Goal: Task Accomplishment & Management: Manage account settings

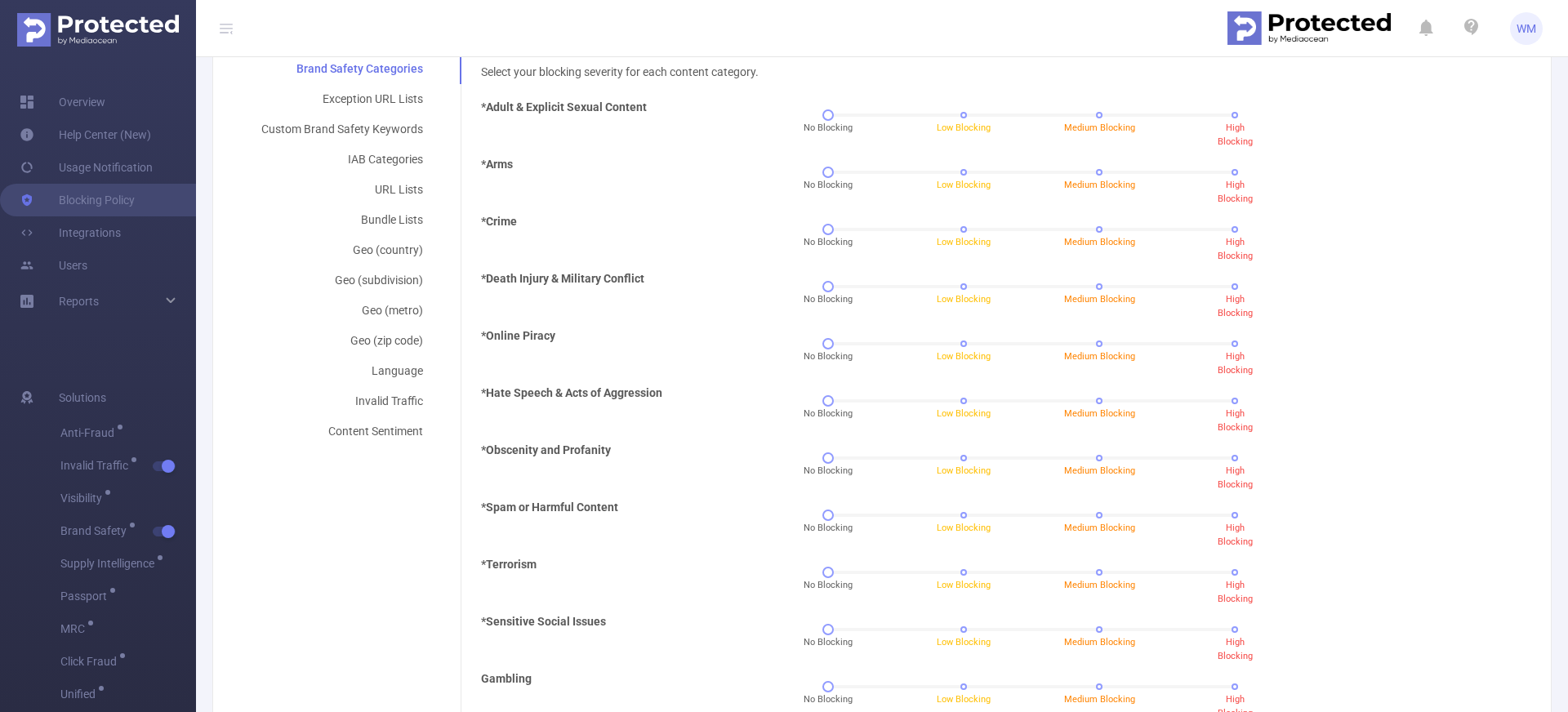
scroll to position [301, 0]
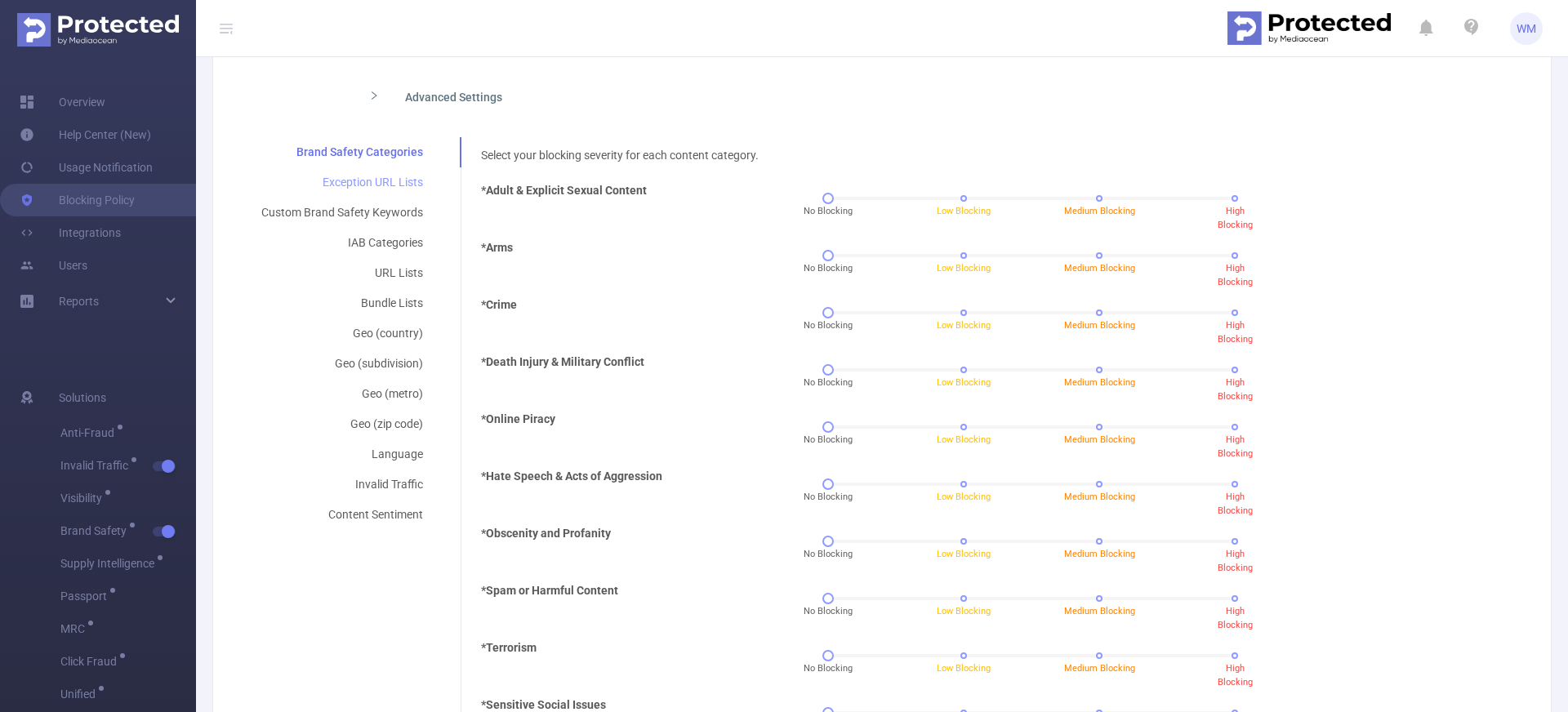
click at [397, 174] on div "Exception URL Lists" at bounding box center [342, 183] width 200 height 30
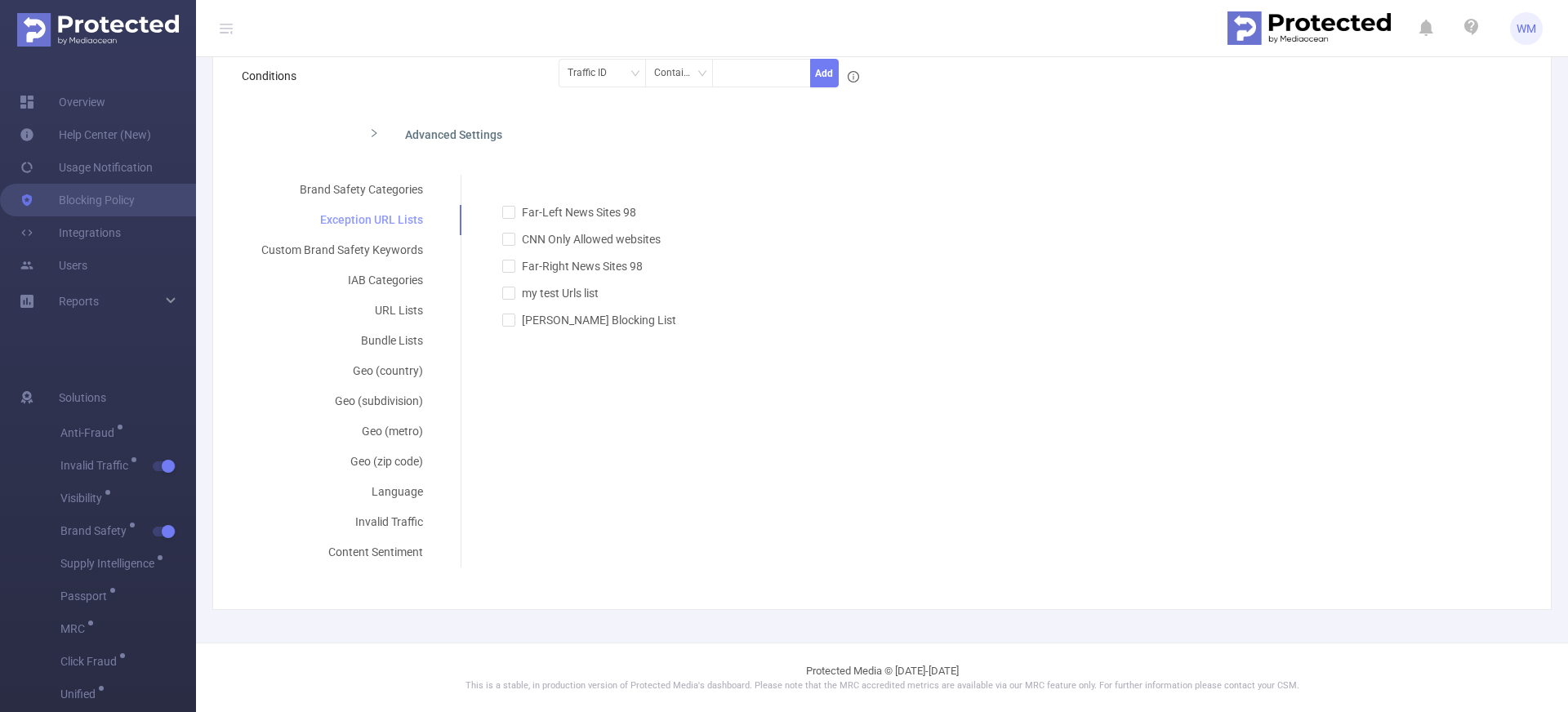
click at [399, 186] on div "Brand Safety Categories" at bounding box center [342, 190] width 200 height 30
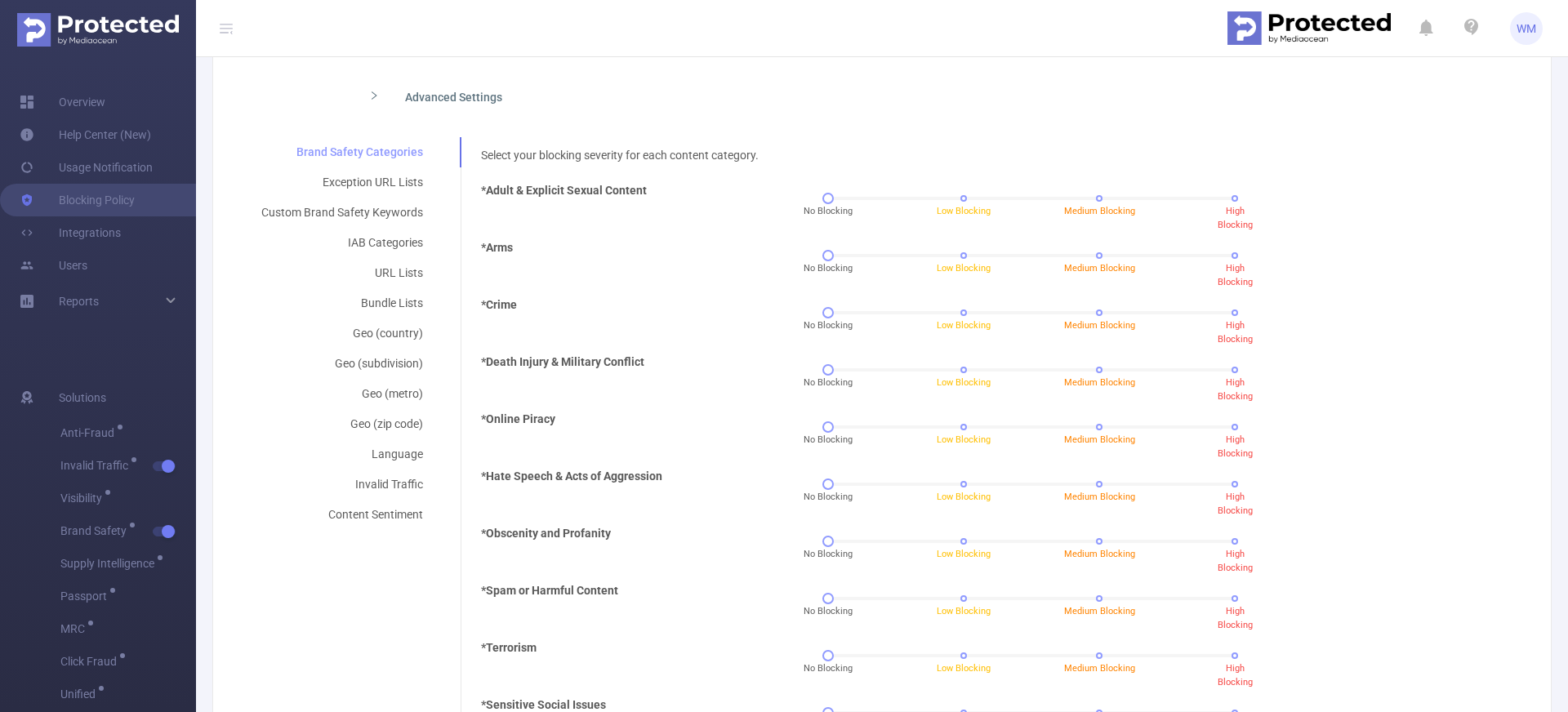
click at [396, 181] on div "Exception URL Lists" at bounding box center [342, 183] width 200 height 30
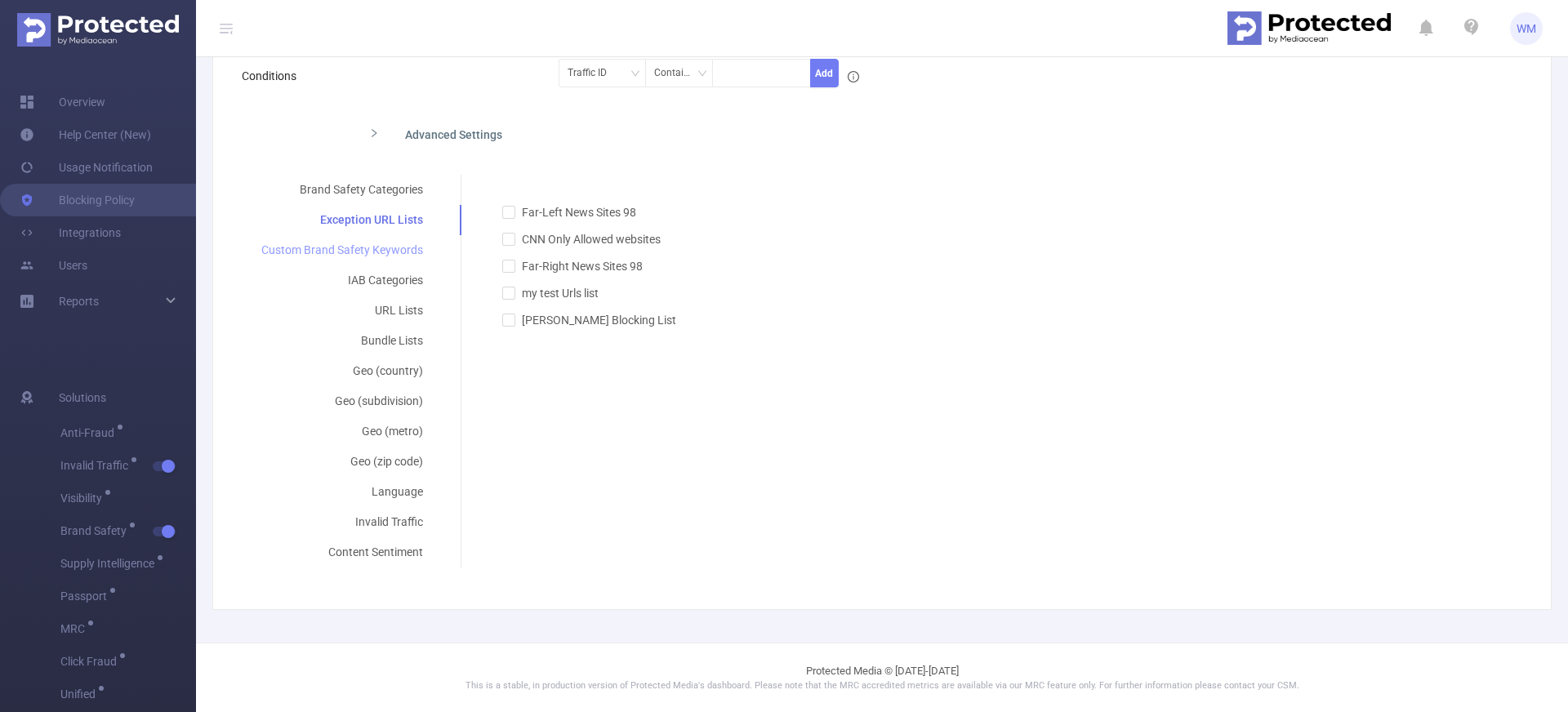
click at [342, 256] on div "Custom Brand Safety Keywords" at bounding box center [342, 251] width 200 height 30
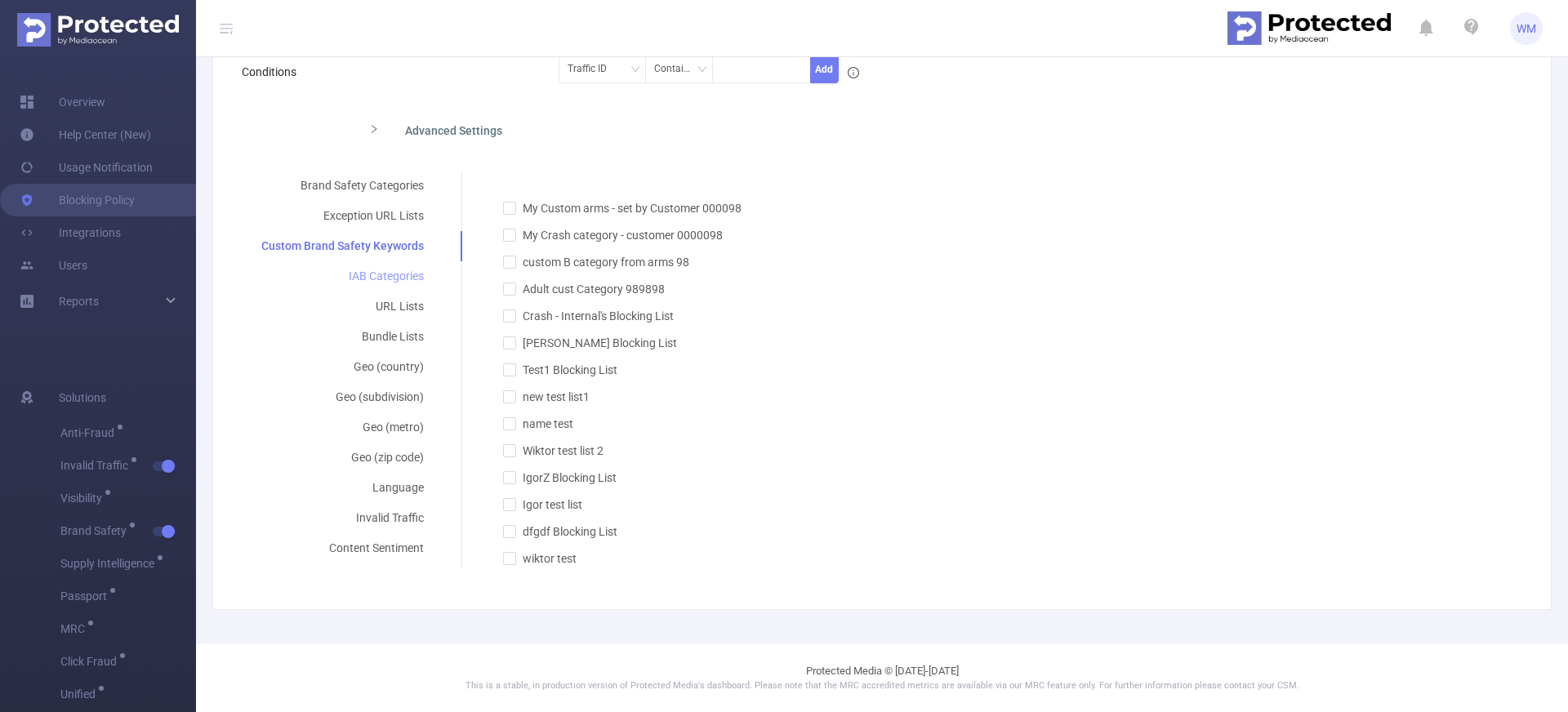
click at [354, 268] on div "IAB Categories" at bounding box center [343, 277] width 201 height 30
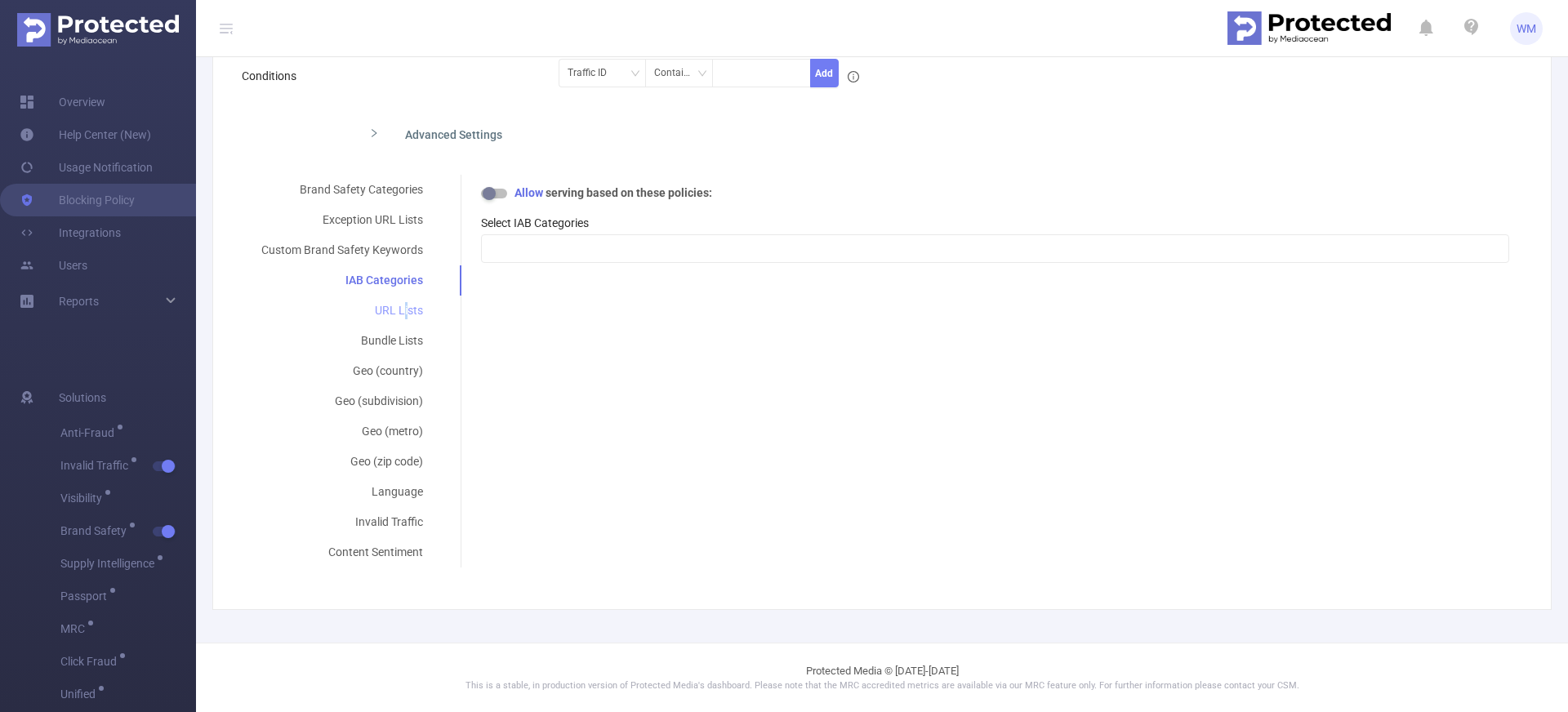
click at [403, 315] on div "URL Lists" at bounding box center [342, 311] width 200 height 30
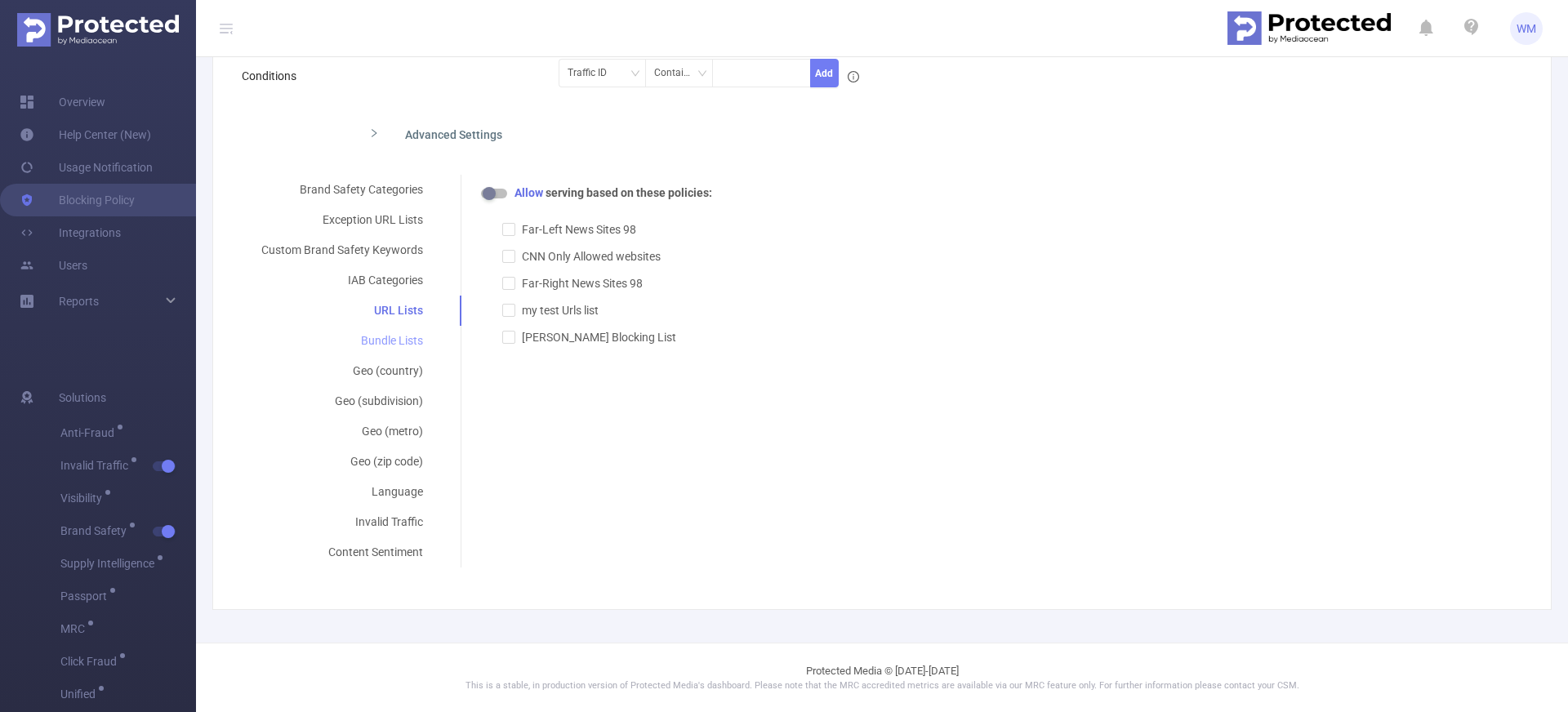
click at [401, 353] on div "Bundle Lists" at bounding box center [342, 341] width 200 height 30
click at [563, 391] on div "Brand Safety Categories Exception URL Lists Custom Brand Safety Keywords IAB Ca…" at bounding box center [875, 371] width 1267 height 393
click at [490, 193] on button "button" at bounding box center [494, 193] width 26 height 9
click at [593, 376] on div "Brand Safety Categories Exception URL Lists Custom Brand Safety Keywords IAB Ca…" at bounding box center [875, 371] width 1267 height 393
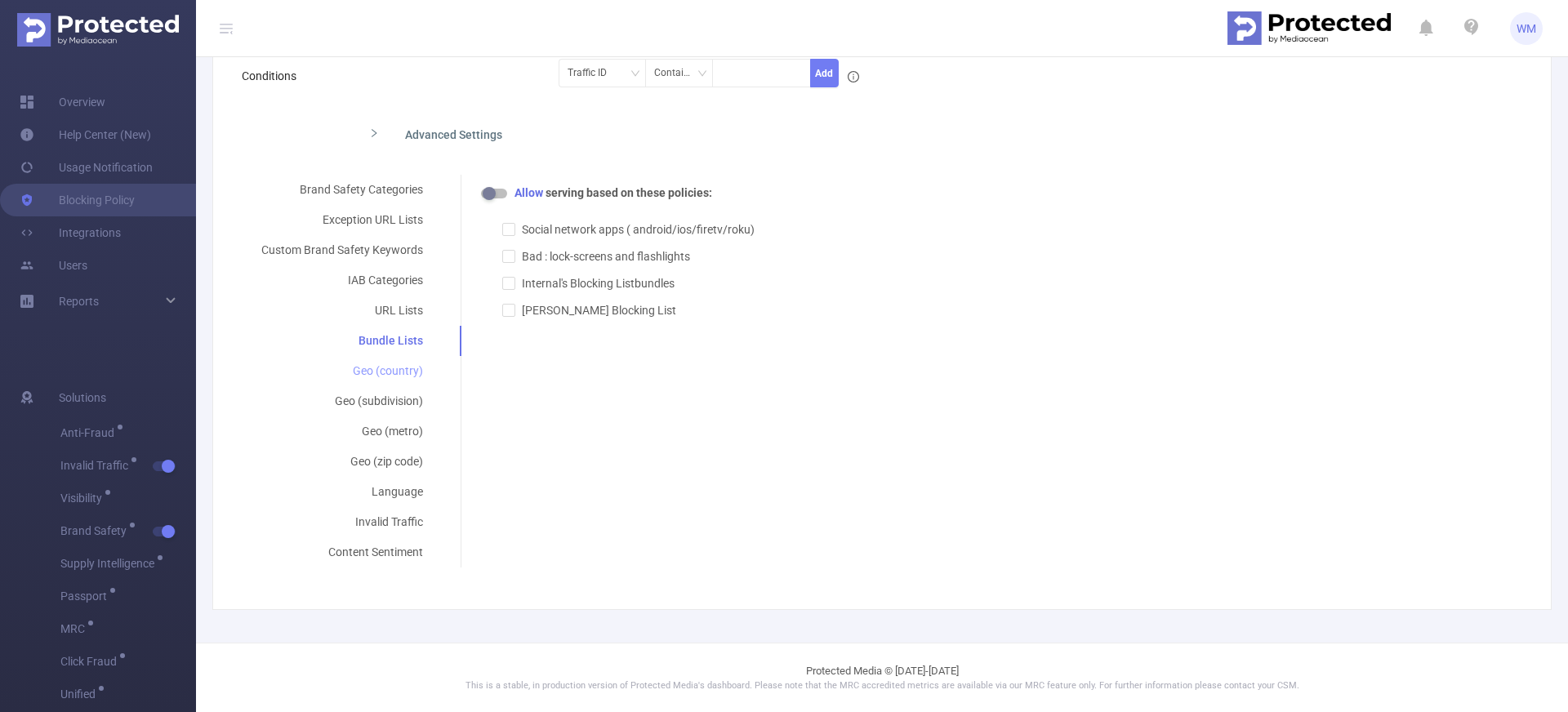
click at [413, 366] on div "Geo (country)" at bounding box center [342, 371] width 200 height 30
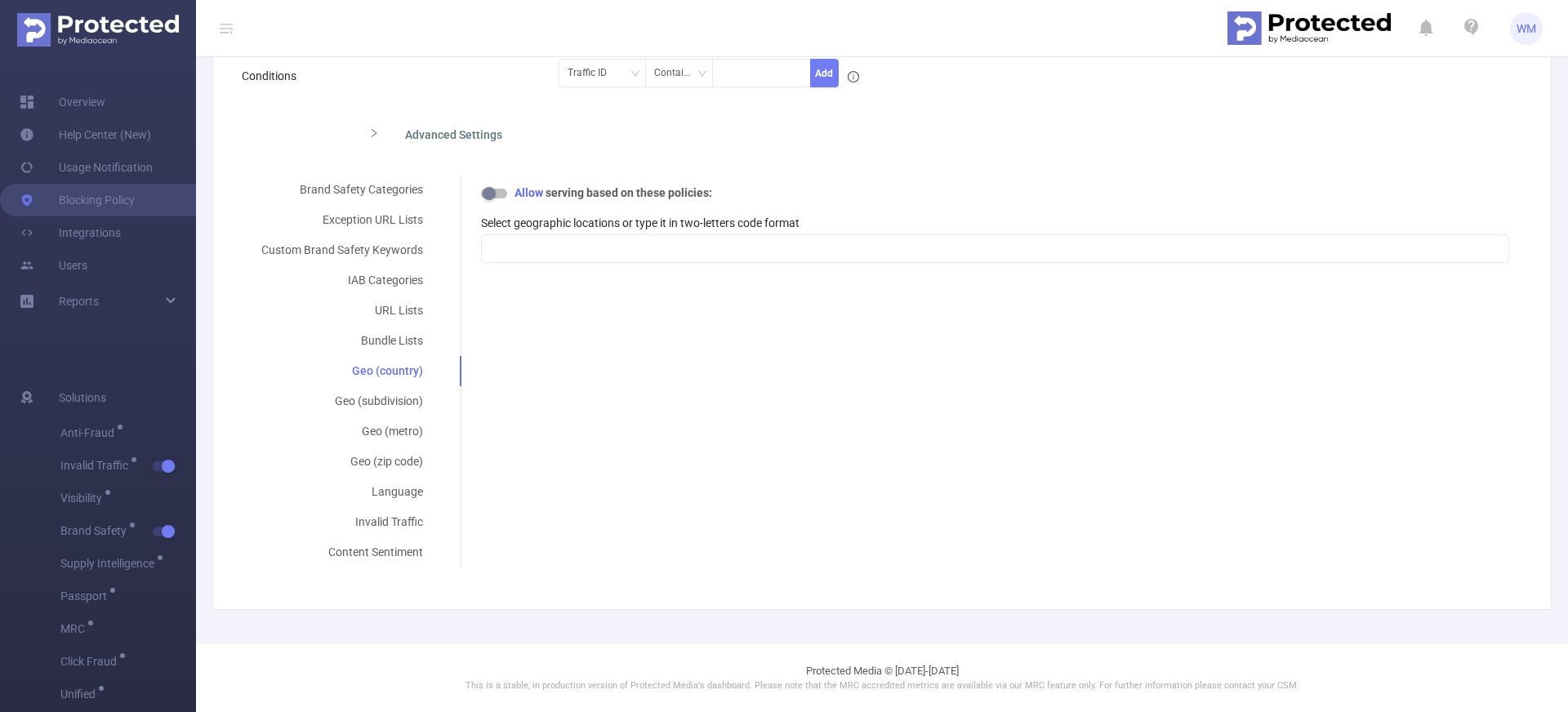
click at [564, 332] on div "Brand Safety Categories Exception URL Lists Custom Brand Safety Keywords IAB Ca…" at bounding box center [875, 371] width 1267 height 393
click at [495, 182] on div "Select your blocking severity for each content category. *Adult & Explicit Sexu…" at bounding box center [984, 230] width 1048 height 109
click at [491, 191] on button "button" at bounding box center [494, 193] width 26 height 9
click at [488, 194] on button "button" at bounding box center [494, 193] width 26 height 9
click at [557, 273] on div "Select your blocking severity for each content category. *Adult & Explicit Sexu…" at bounding box center [984, 230] width 1048 height 109
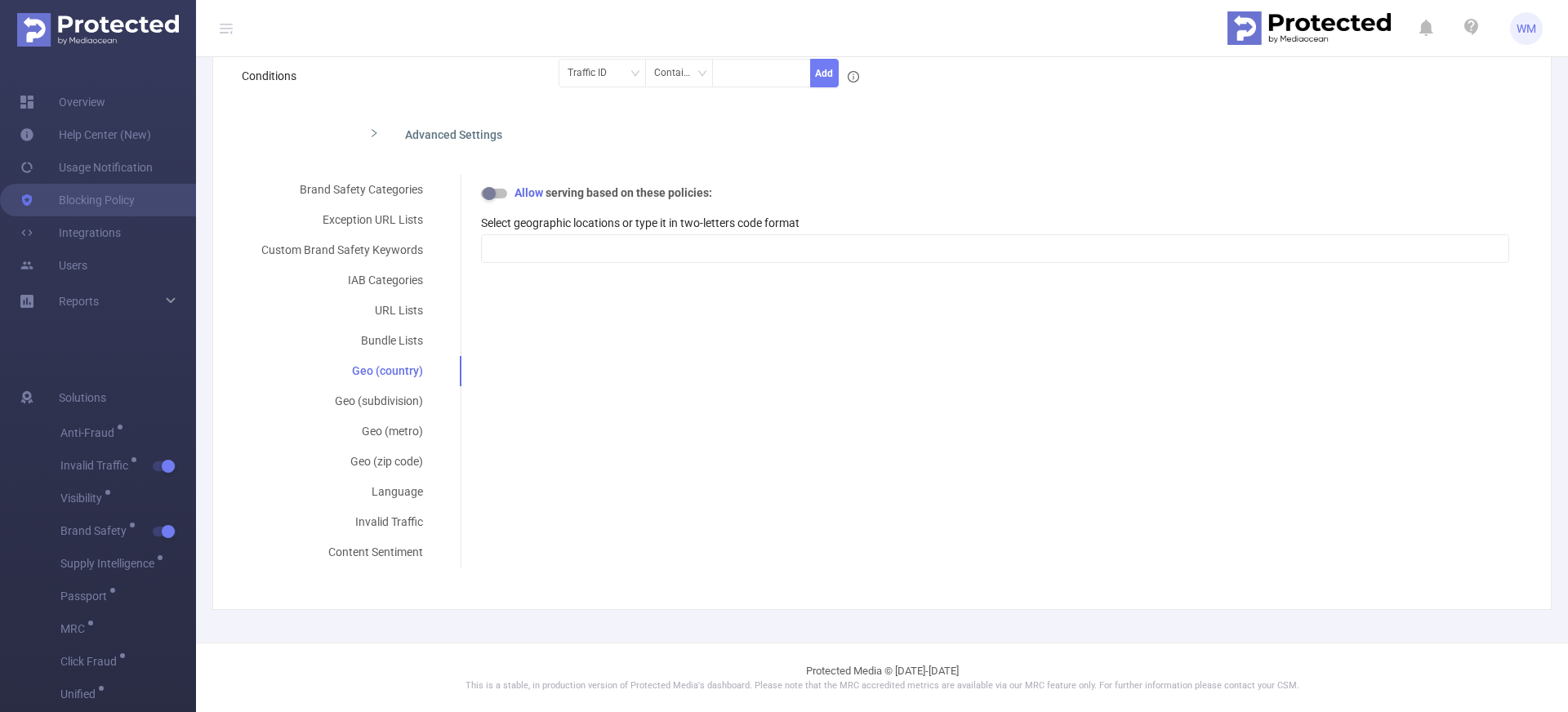
click at [533, 290] on div "Brand Safety Categories Exception URL Lists Custom Brand Safety Keywords IAB Ca…" at bounding box center [875, 371] width 1267 height 393
click at [392, 409] on div "Geo (subdivision)" at bounding box center [342, 401] width 200 height 30
click at [587, 402] on div "Brand Safety Categories Exception URL Lists Custom Brand Safety Keywords IAB Ca…" at bounding box center [875, 371] width 1267 height 393
click at [384, 452] on div "Geo (zip code)" at bounding box center [342, 462] width 200 height 30
click at [391, 485] on div "Language" at bounding box center [342, 493] width 200 height 30
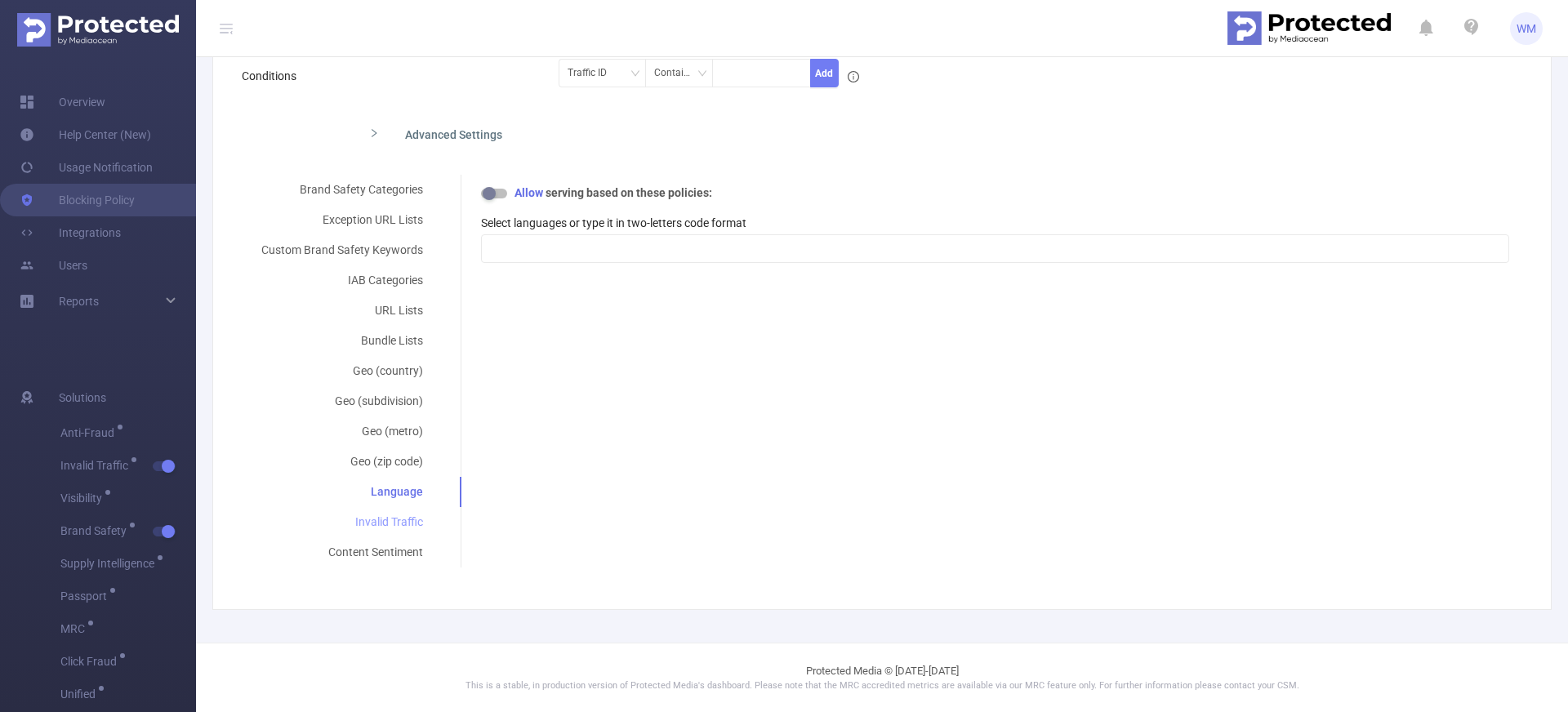
click at [402, 514] on div "Invalid Traffic" at bounding box center [342, 523] width 200 height 30
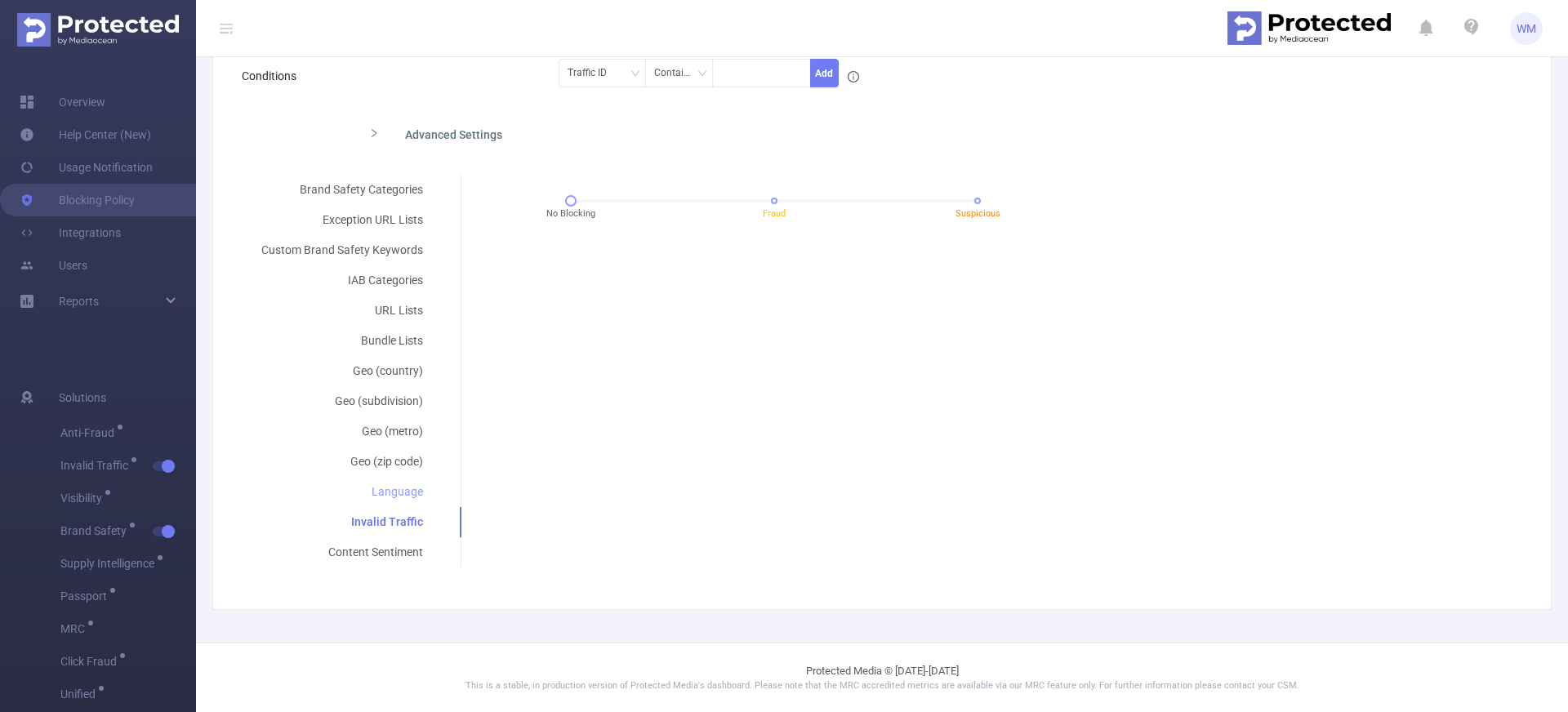
click at [399, 494] on div "Language" at bounding box center [342, 493] width 200 height 30
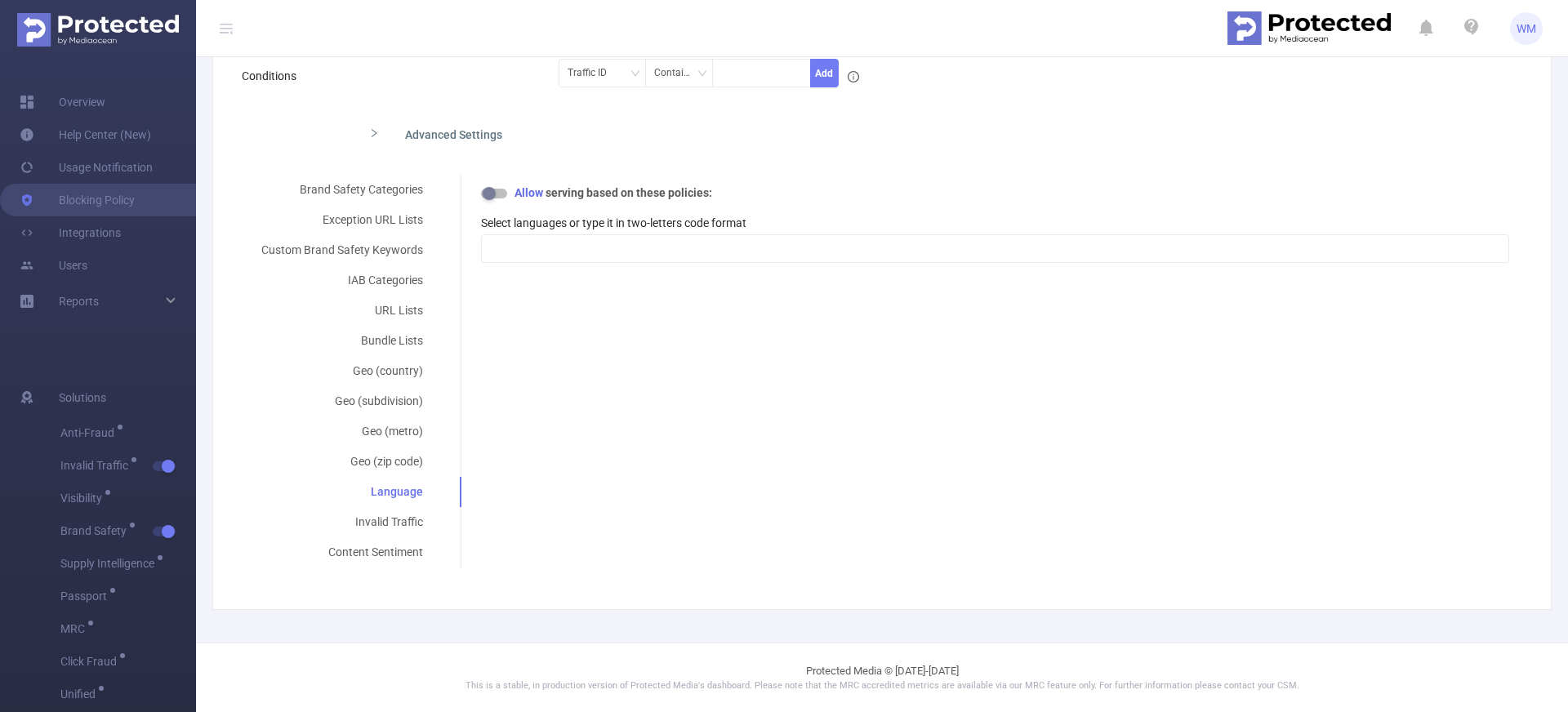
click at [694, 367] on div "Brand Safety Categories Exception URL Lists Custom Brand Safety Keywords IAB Ca…" at bounding box center [875, 371] width 1267 height 393
click at [583, 460] on div "Brand Safety Categories Exception URL Lists Custom Brand Safety Keywords IAB Ca…" at bounding box center [875, 371] width 1267 height 393
click at [606, 245] on div at bounding box center [995, 249] width 1010 height 27
click at [779, 181] on div "Select your blocking severity for each content category. *Adult & Explicit Sexu…" at bounding box center [984, 230] width 1048 height 109
click at [492, 188] on div "Allow serving based on these policies:" at bounding box center [995, 193] width 1028 height 17
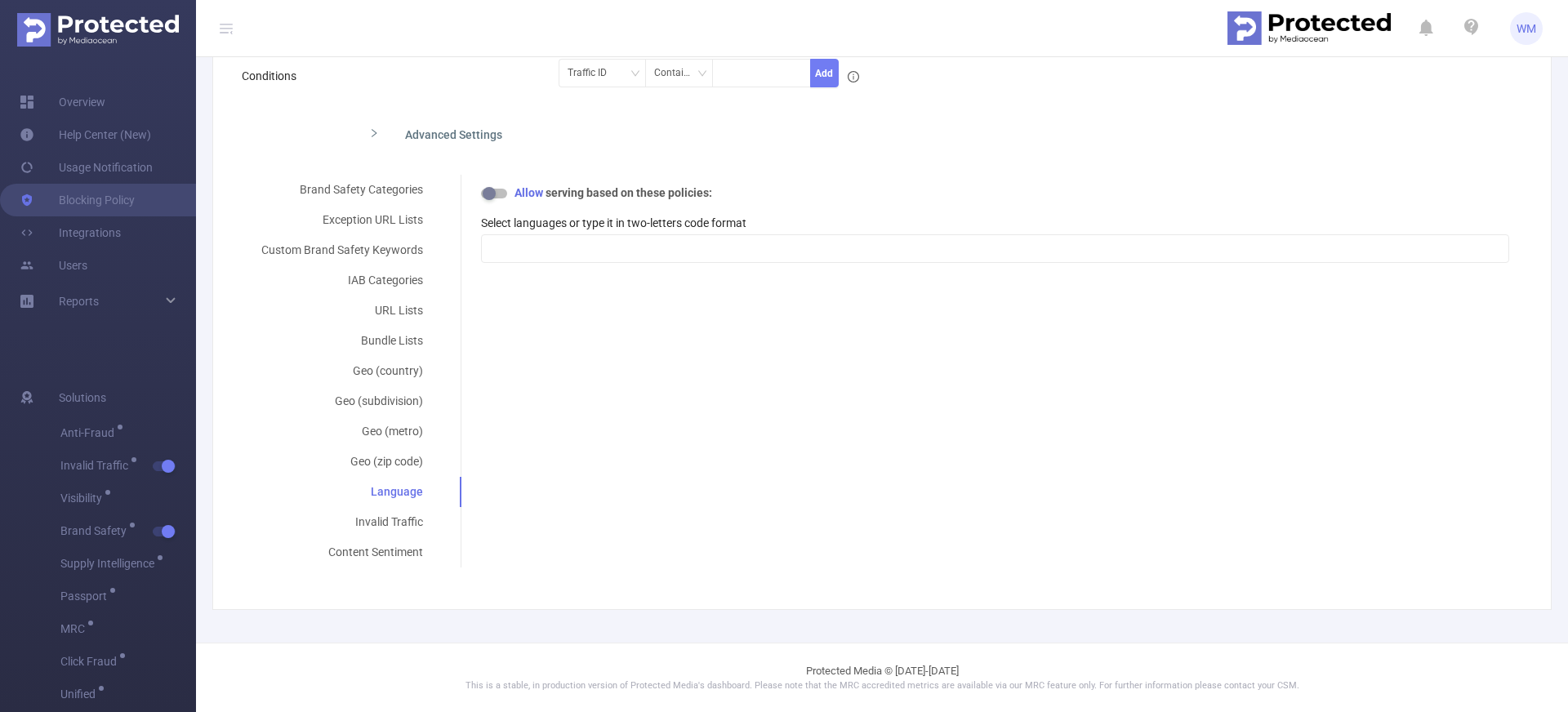
click at [491, 191] on button "button" at bounding box center [494, 193] width 26 height 9
click at [393, 524] on div "Invalid Traffic" at bounding box center [342, 523] width 200 height 30
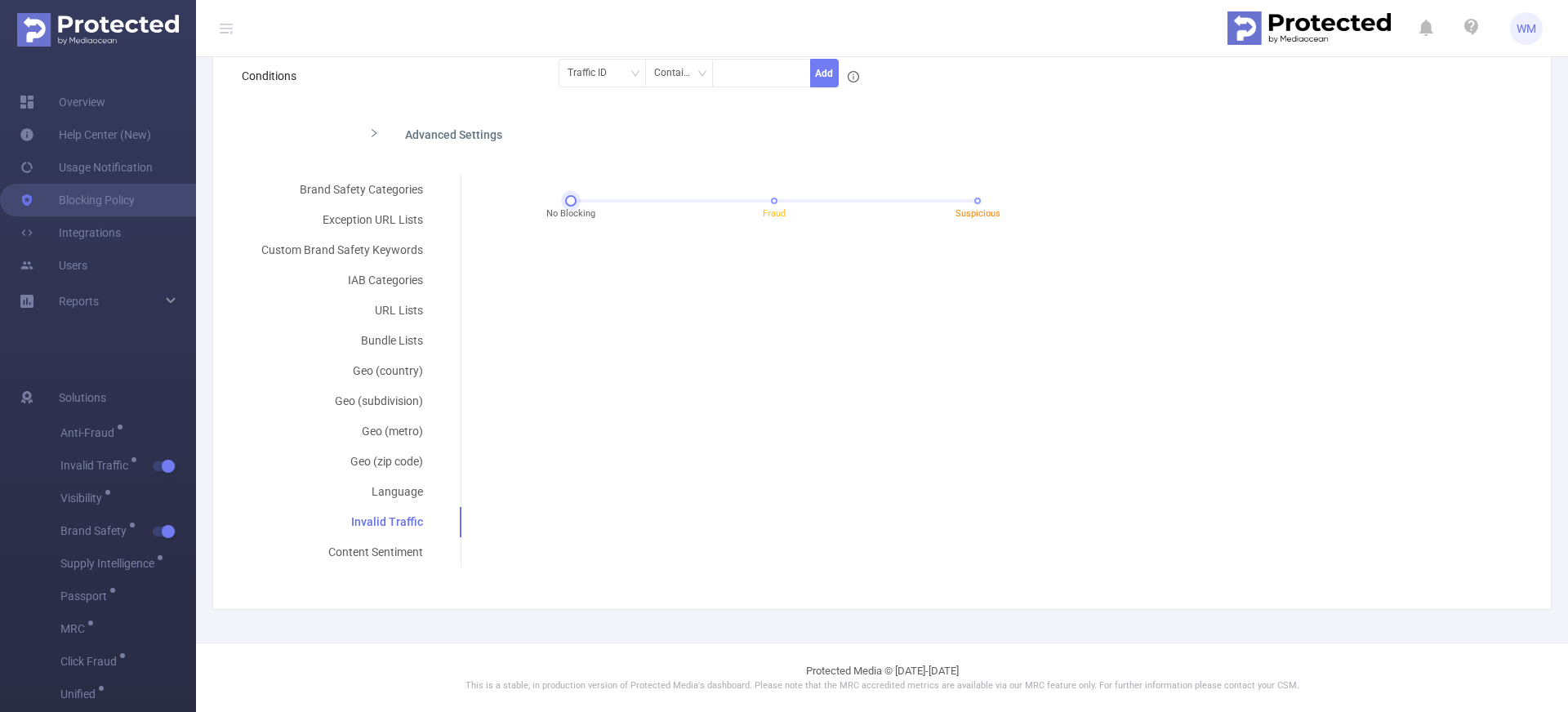
click at [772, 204] on div "No Blocking Fraud Suspicious" at bounding box center [774, 201] width 407 height 9
click at [583, 201] on div at bounding box center [774, 201] width 407 height 3
click at [583, 297] on div "Brand Safety Categories Exception URL Lists Custom Brand Safety Keywords IAB Ca…" at bounding box center [875, 371] width 1267 height 393
click at [397, 338] on div "Bundle Lists" at bounding box center [342, 341] width 200 height 30
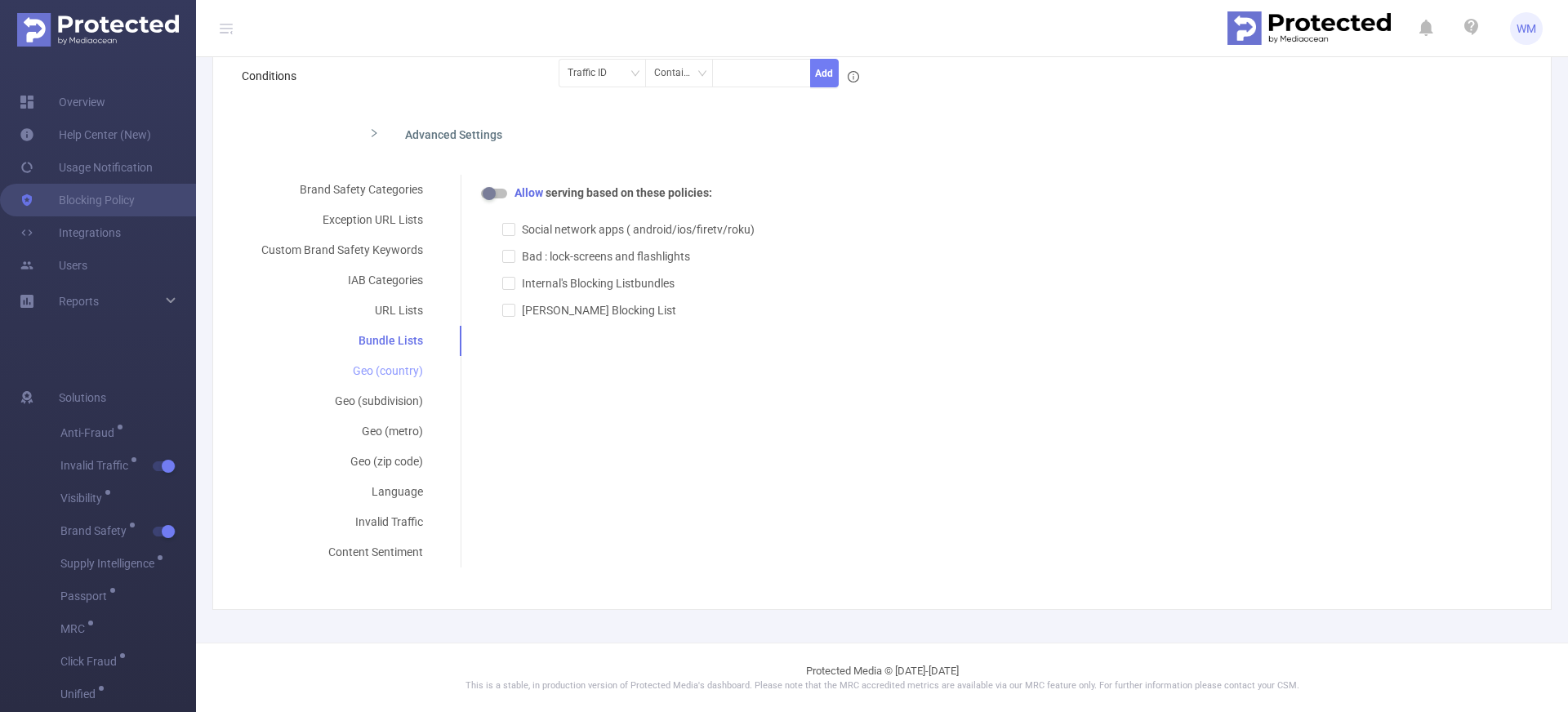
click at [392, 371] on div "Geo (country)" at bounding box center [342, 371] width 200 height 30
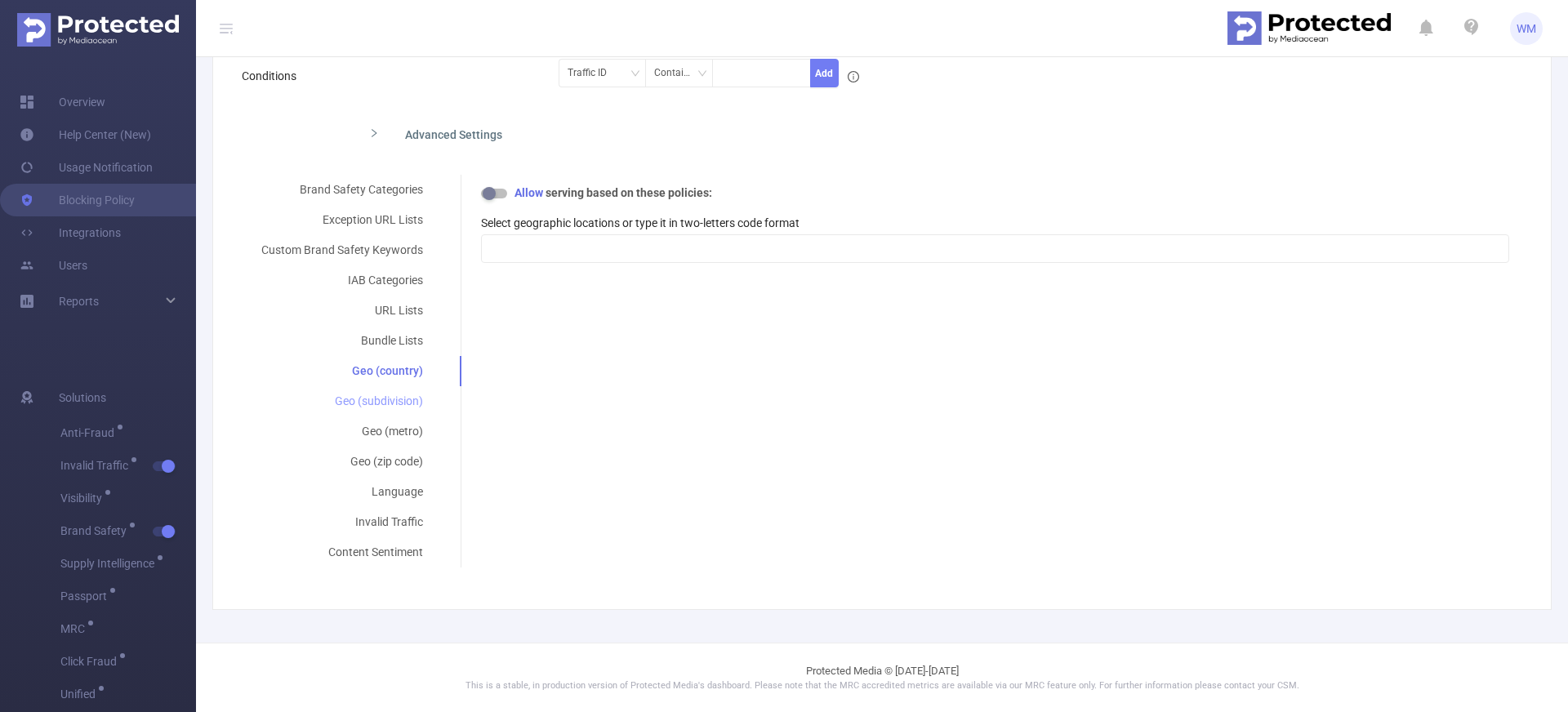
click at [424, 409] on div "Geo (subdivision)" at bounding box center [342, 401] width 200 height 30
click at [404, 373] on div "Geo (country)" at bounding box center [342, 371] width 200 height 30
click at [491, 196] on button "button" at bounding box center [494, 193] width 26 height 9
click at [430, 148] on div "Advanced Settings" at bounding box center [736, 133] width 760 height 34
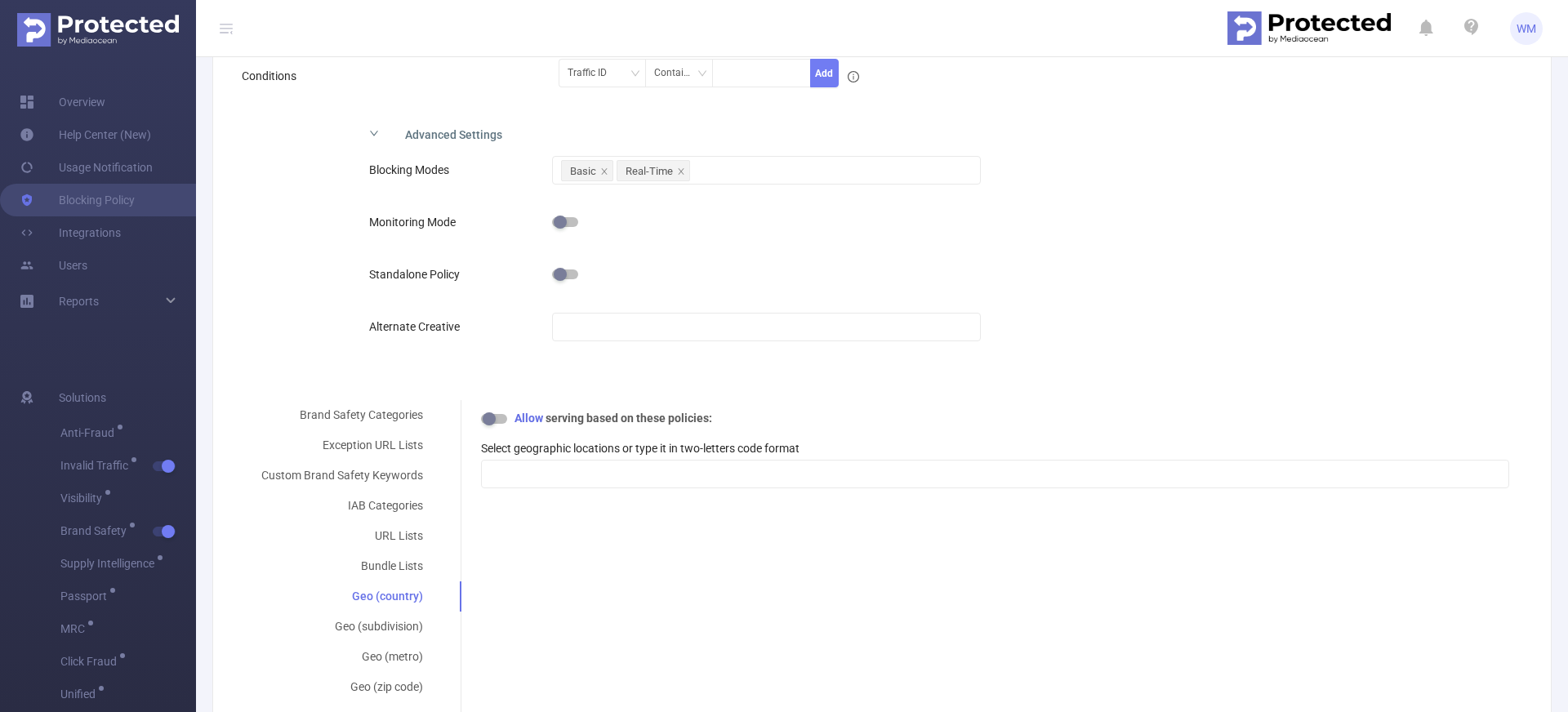
click at [427, 138] on div "Advanced Settings" at bounding box center [736, 133] width 760 height 34
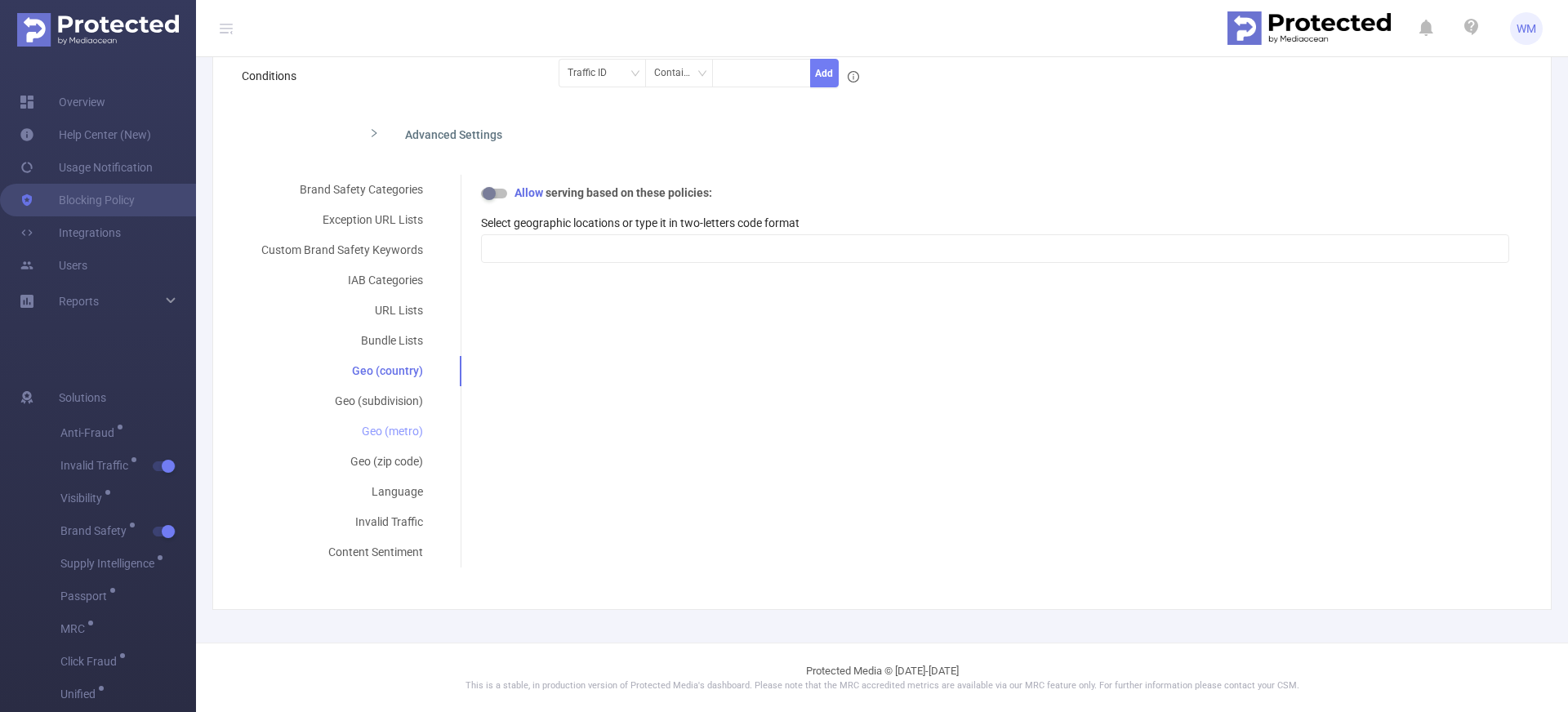
click at [397, 417] on div "Geo (metro)" at bounding box center [342, 431] width 200 height 30
click at [398, 405] on div "Geo (subdivision)" at bounding box center [342, 401] width 200 height 30
click at [636, 238] on div at bounding box center [995, 249] width 1010 height 27
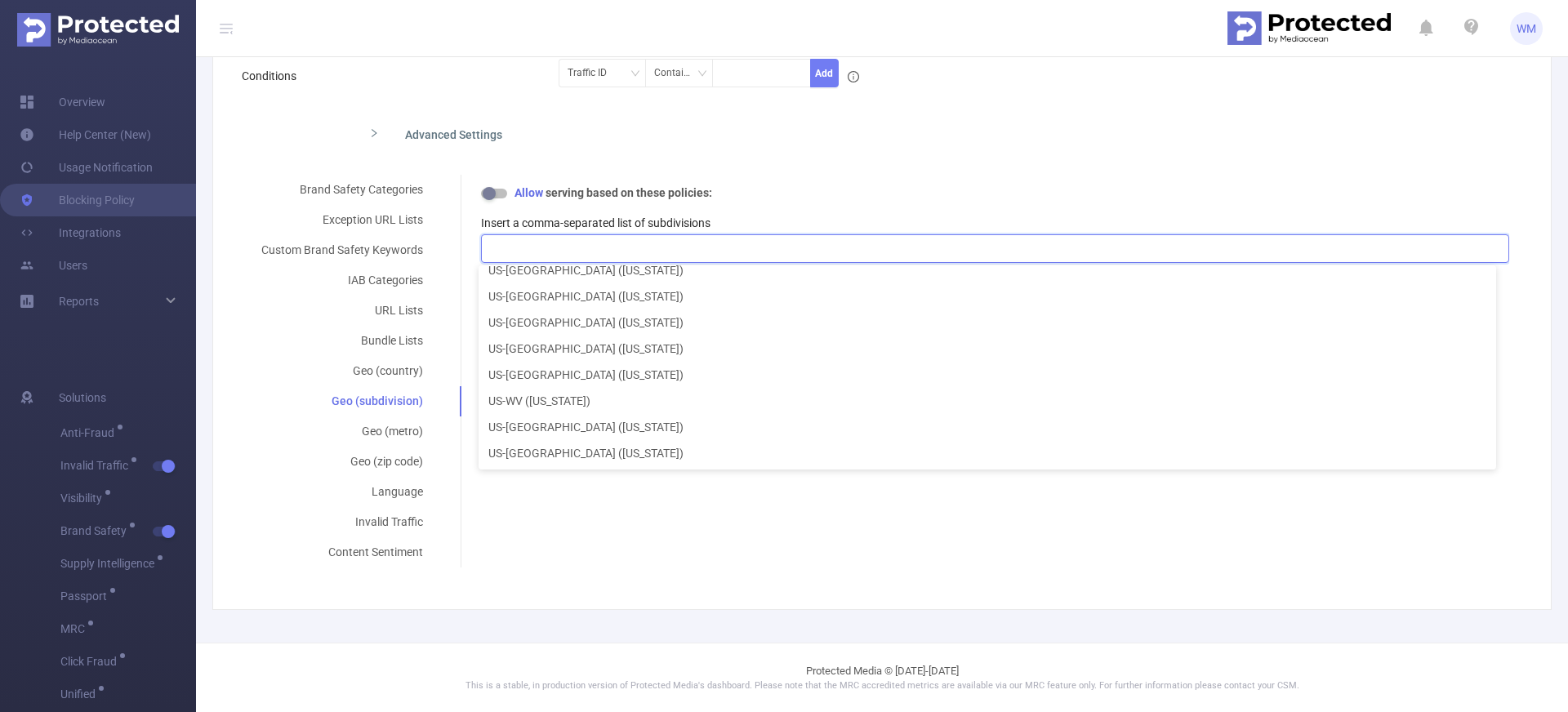
scroll to position [0, 0]
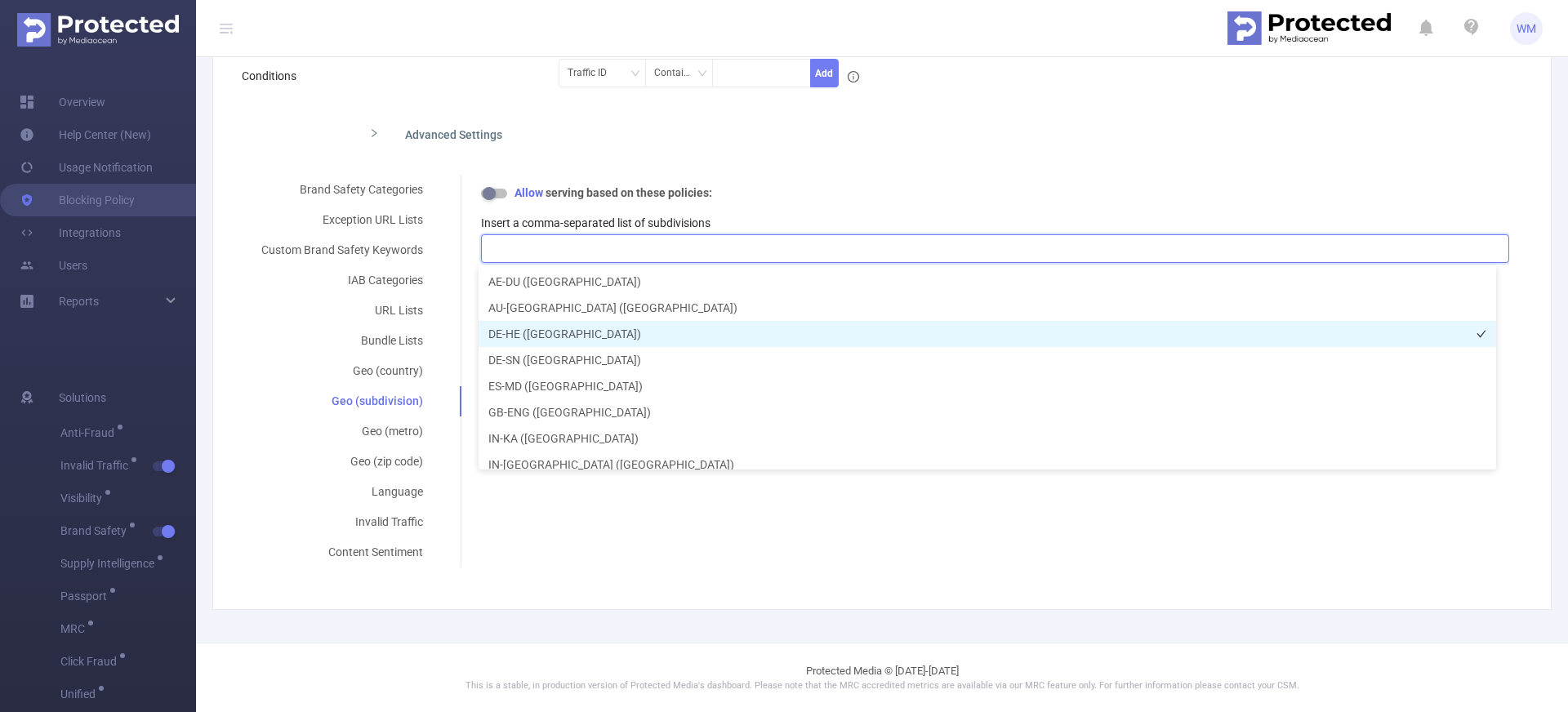
click at [615, 345] on li "DE-HE ([GEOGRAPHIC_DATA])" at bounding box center [986, 334] width 1017 height 26
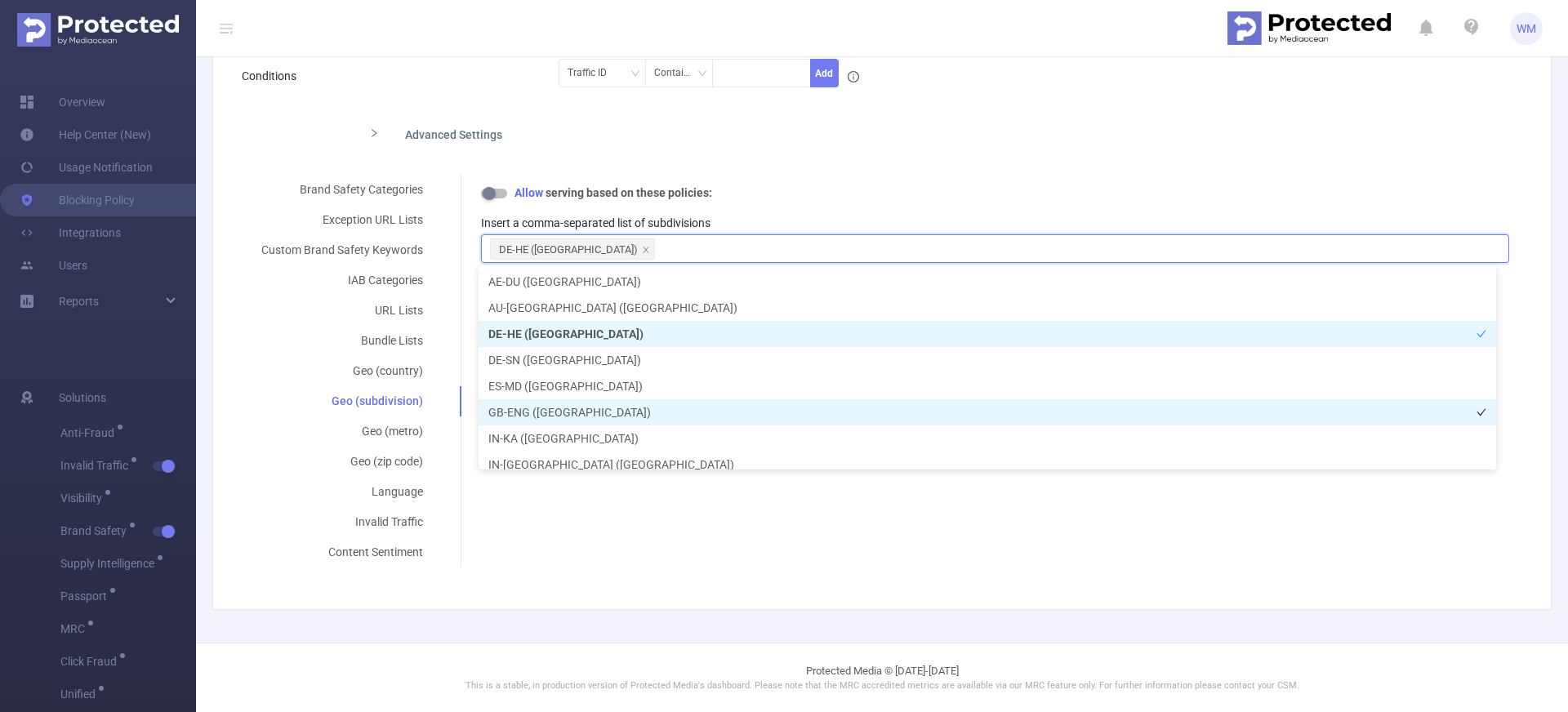
click at [615, 399] on li "GB-ENG ([GEOGRAPHIC_DATA])" at bounding box center [986, 413] width 1017 height 26
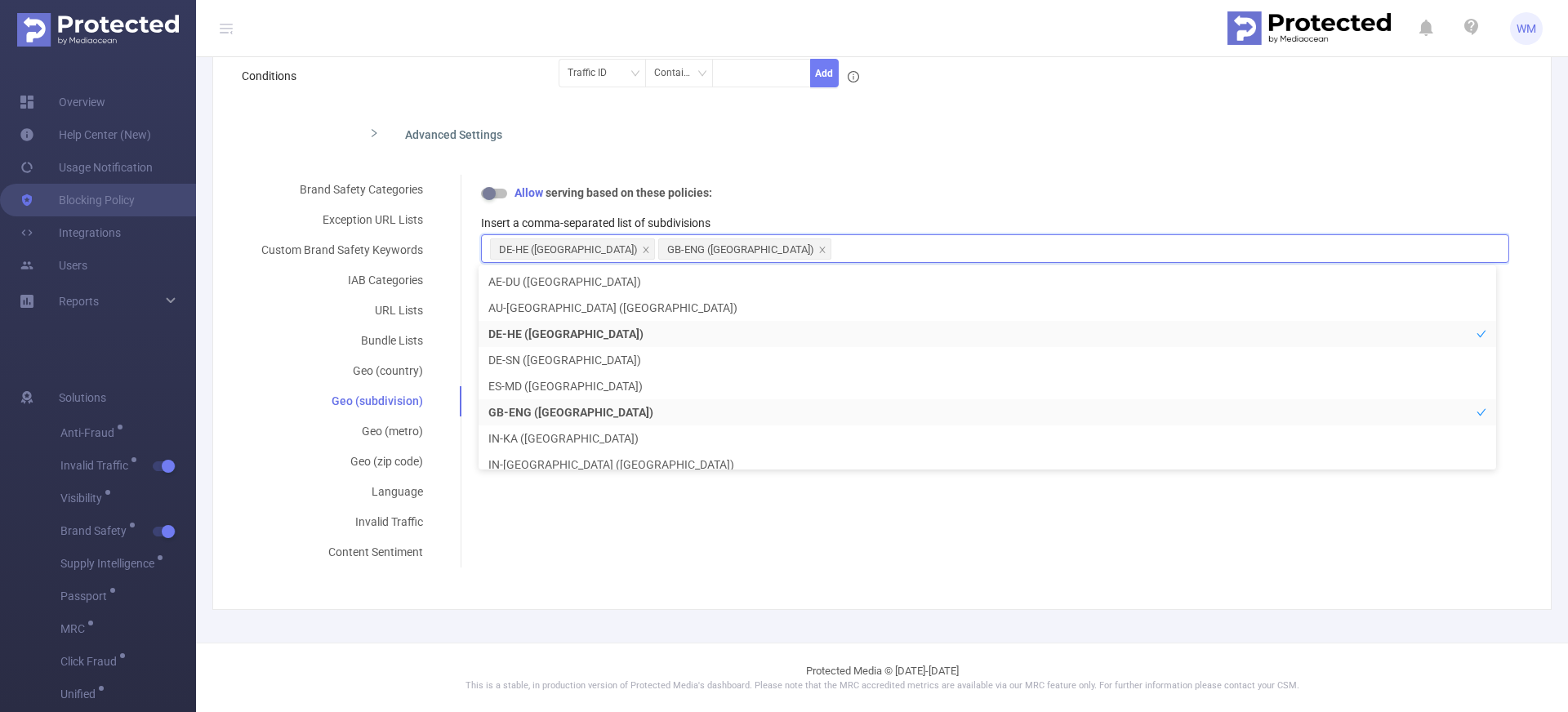
click at [730, 207] on div "Insert a comma-separated list of subdivisions DE-HE ([GEOGRAPHIC_DATA]) GB-[GEO…" at bounding box center [995, 233] width 1028 height 63
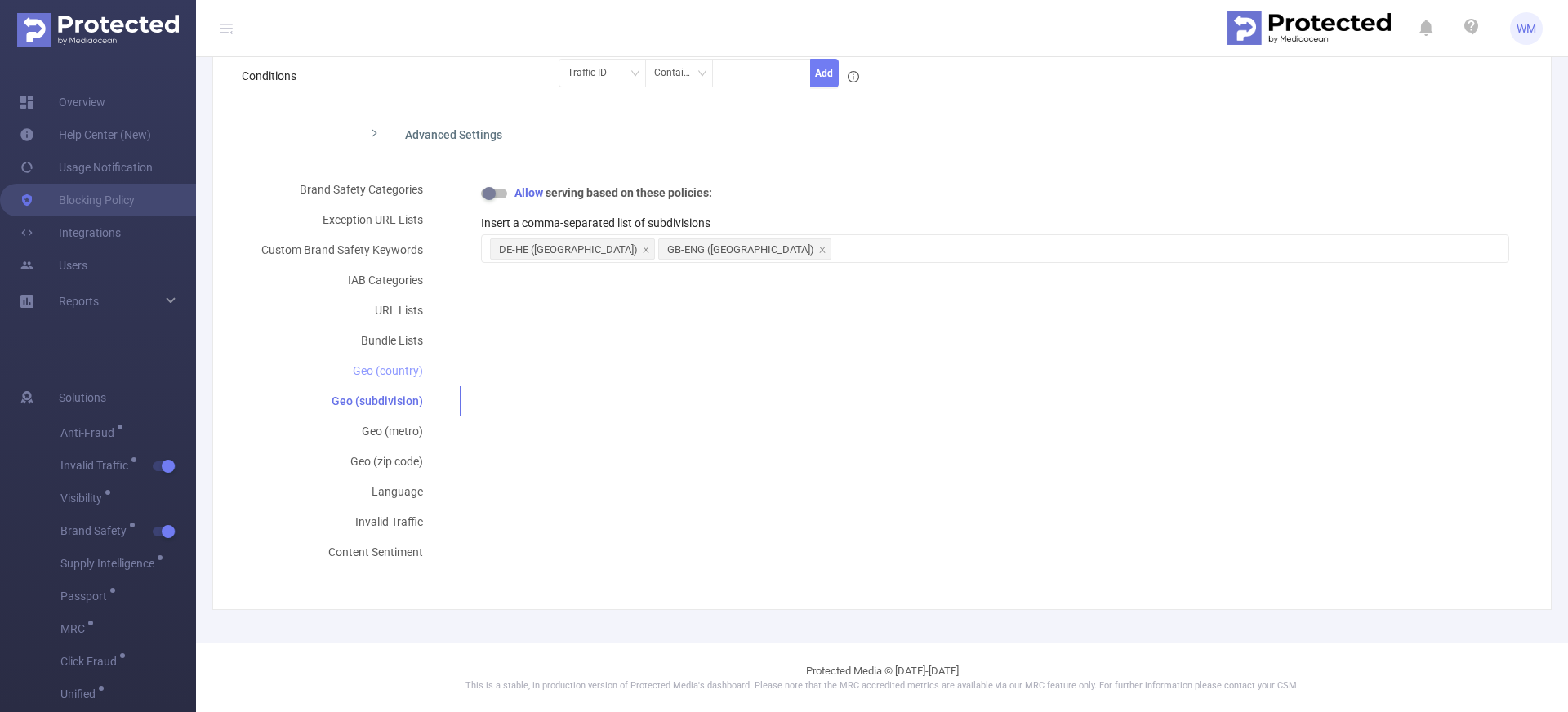
click at [387, 370] on div "Geo (country)" at bounding box center [342, 371] width 200 height 30
click at [622, 262] on div at bounding box center [995, 249] width 1010 height 27
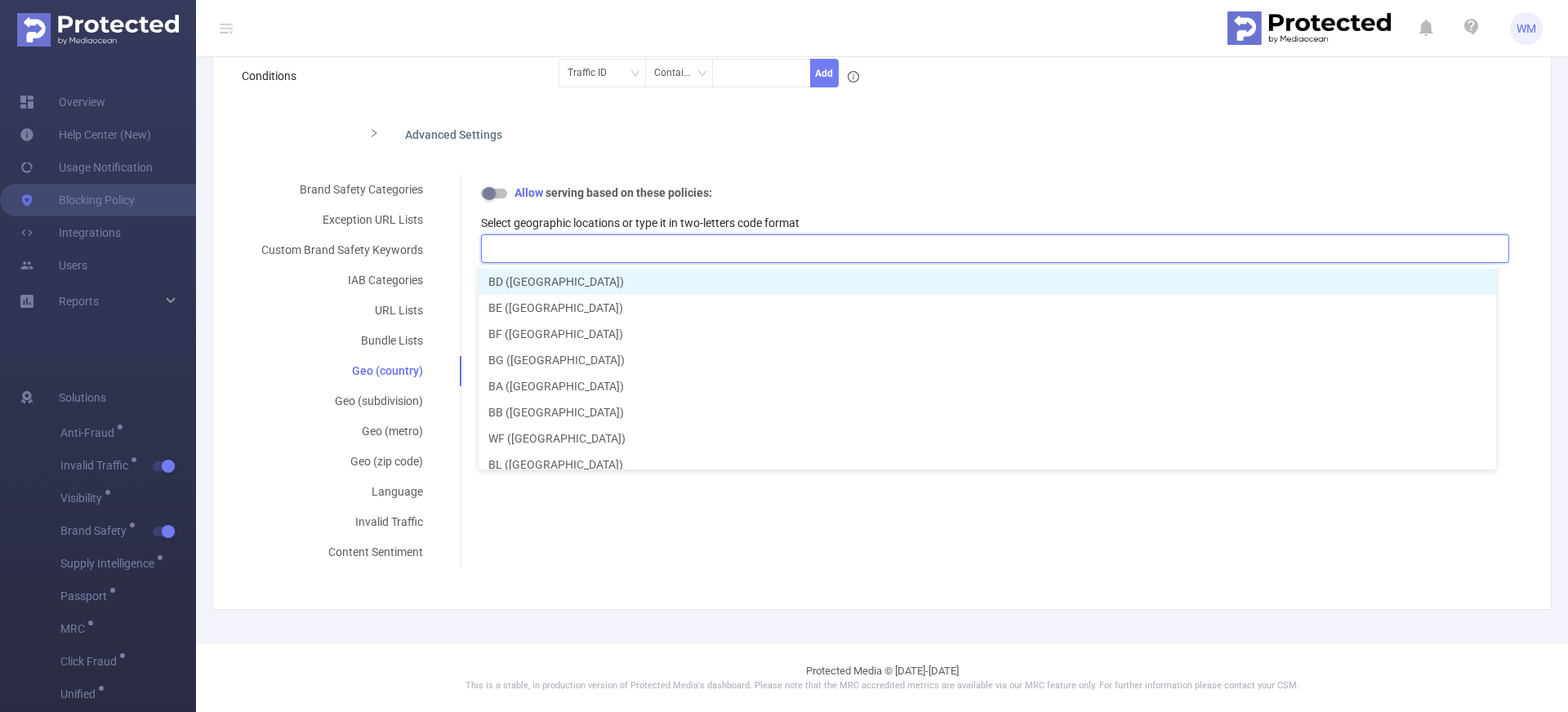
click at [626, 253] on div at bounding box center [995, 249] width 1010 height 27
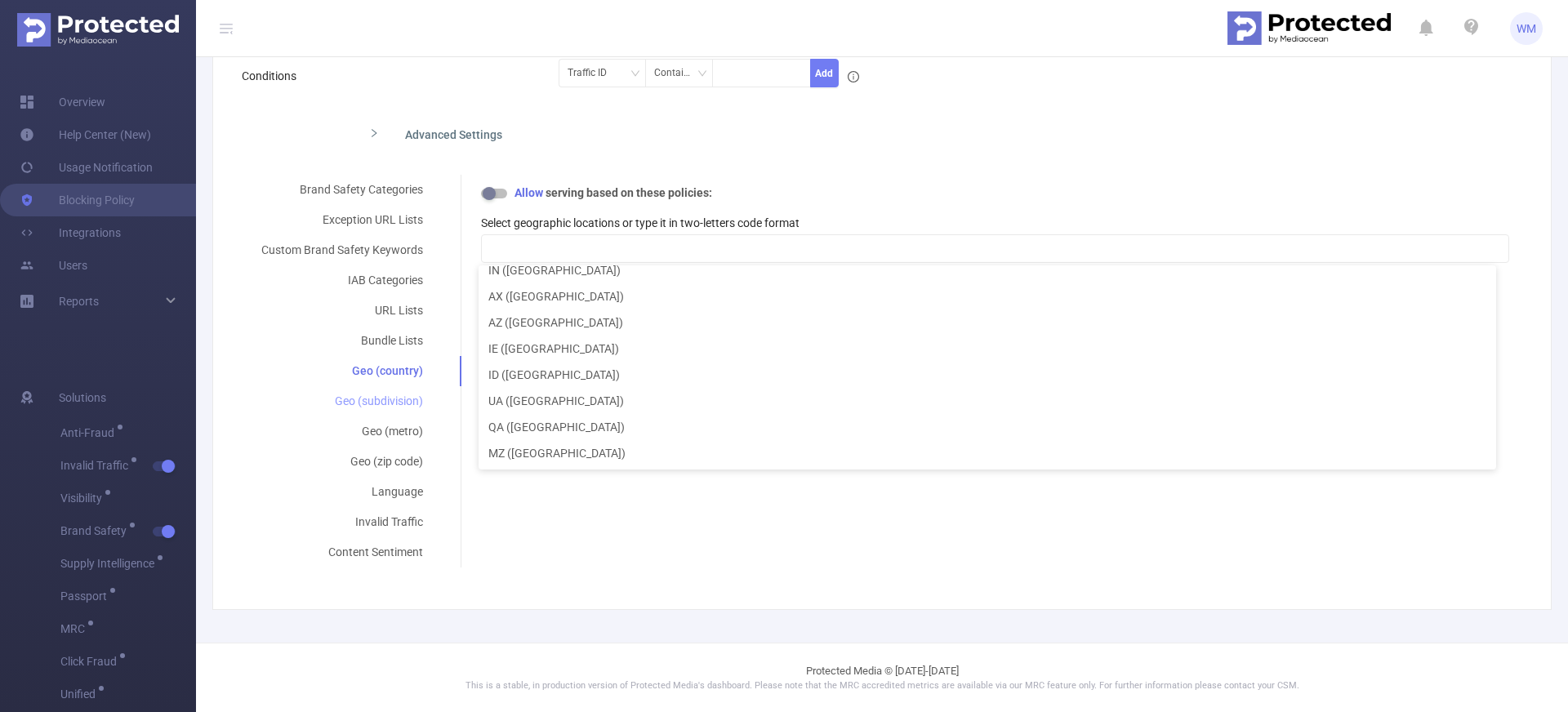
click at [407, 401] on div "Geo (subdivision)" at bounding box center [342, 401] width 200 height 30
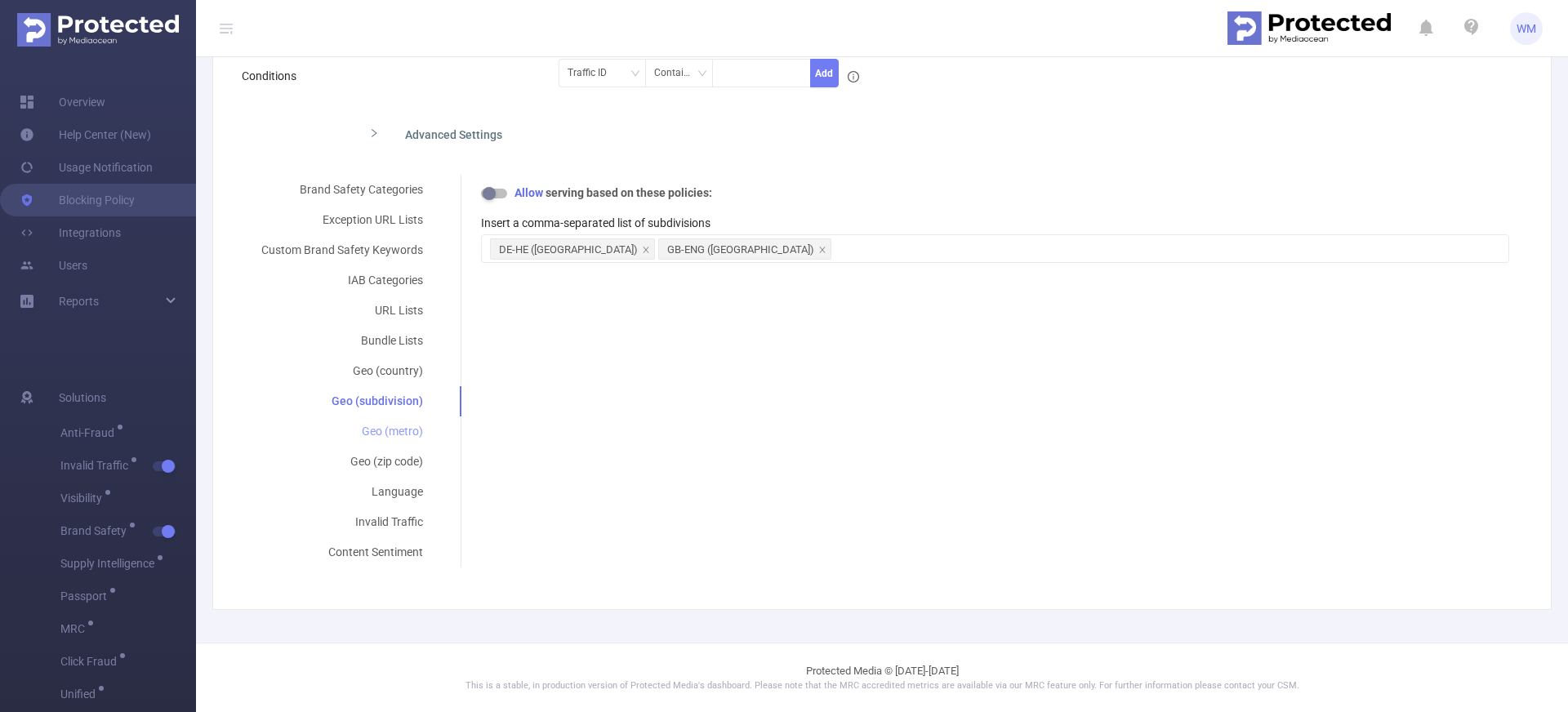
click at [408, 432] on div "Geo (metro)" at bounding box center [342, 431] width 200 height 30
click at [596, 261] on div at bounding box center [995, 249] width 1010 height 27
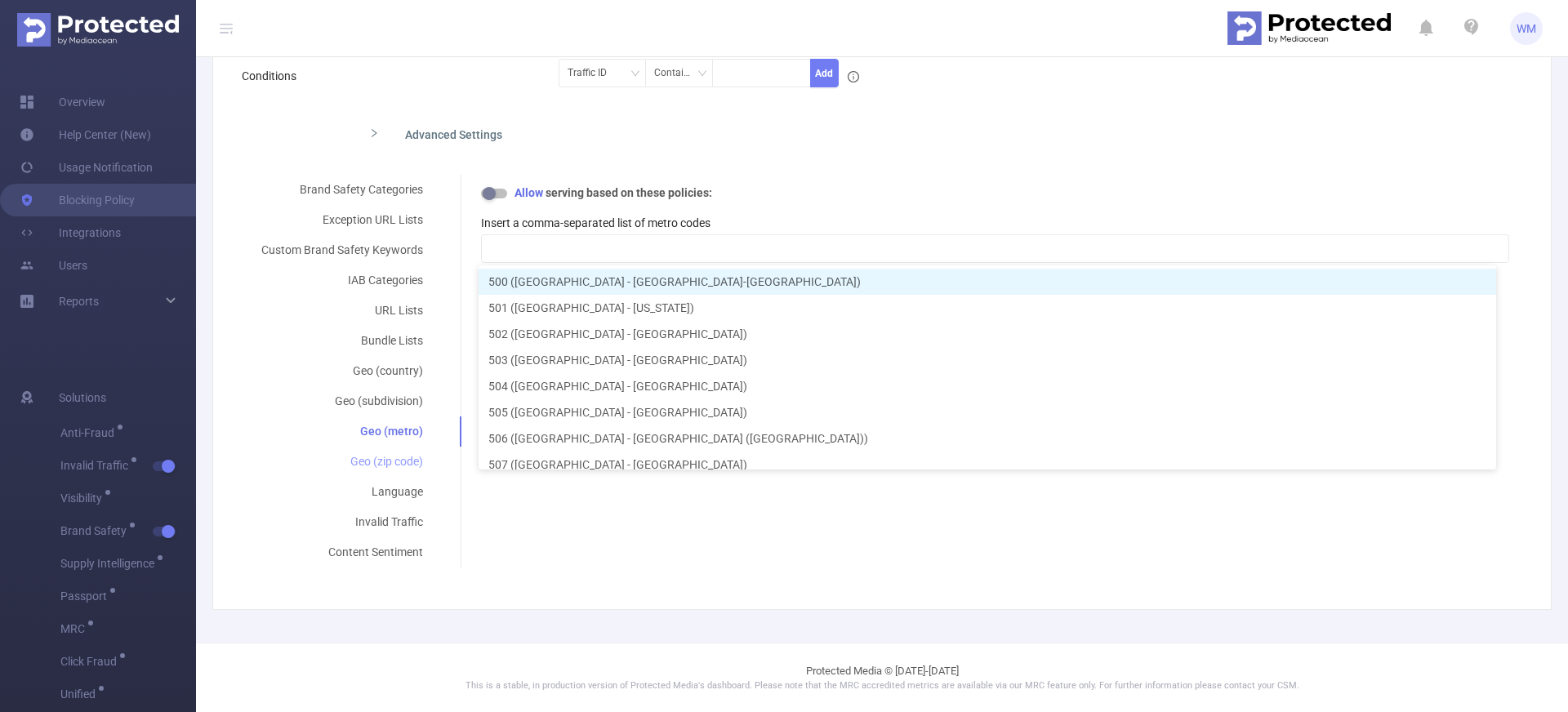
click at [401, 465] on div "Geo (zip code)" at bounding box center [342, 462] width 200 height 30
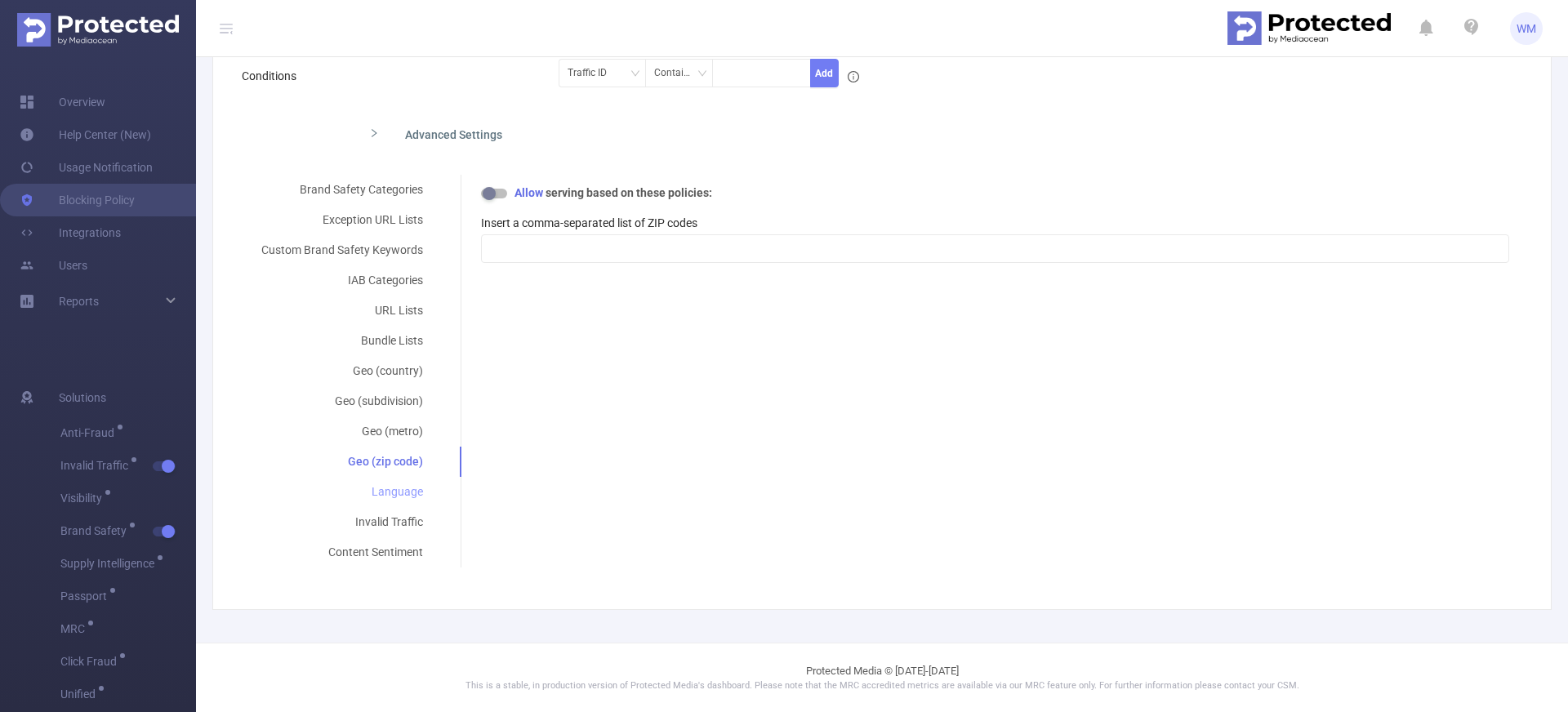
click at [395, 493] on div "Language" at bounding box center [342, 493] width 200 height 30
click at [543, 256] on div at bounding box center [995, 249] width 1010 height 27
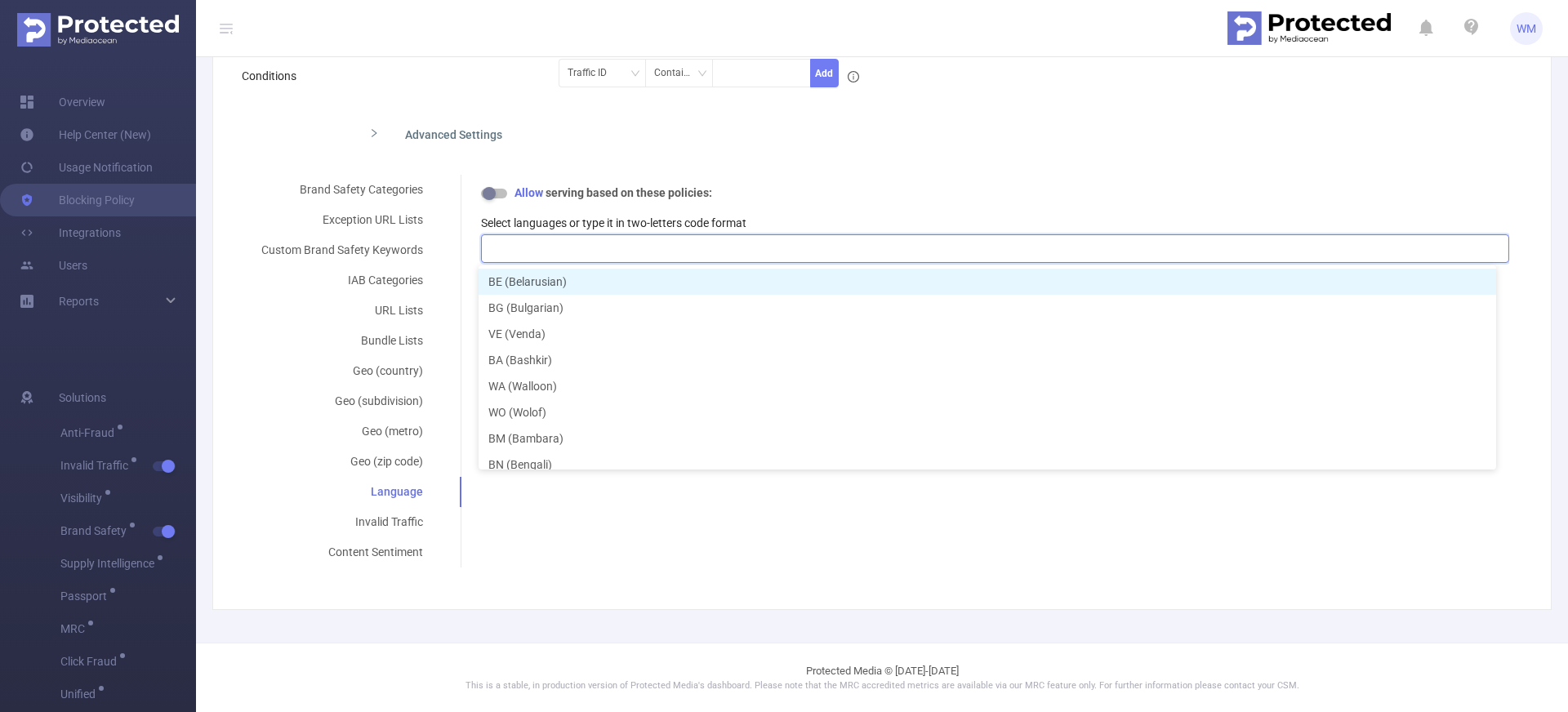
click at [586, 219] on label "Select languages or type it in two-letters code format" at bounding box center [614, 223] width 265 height 13
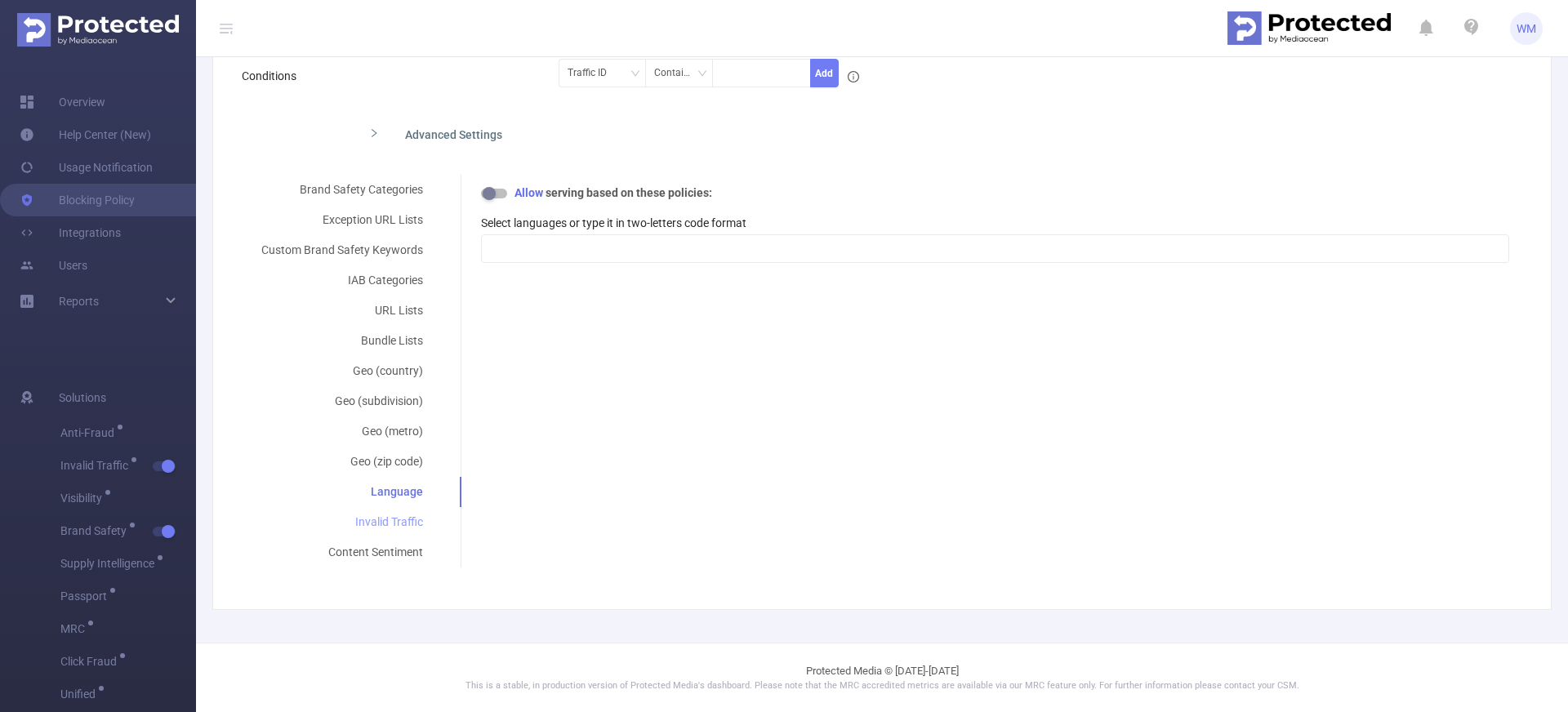
click at [387, 524] on div "Invalid Traffic" at bounding box center [342, 523] width 200 height 30
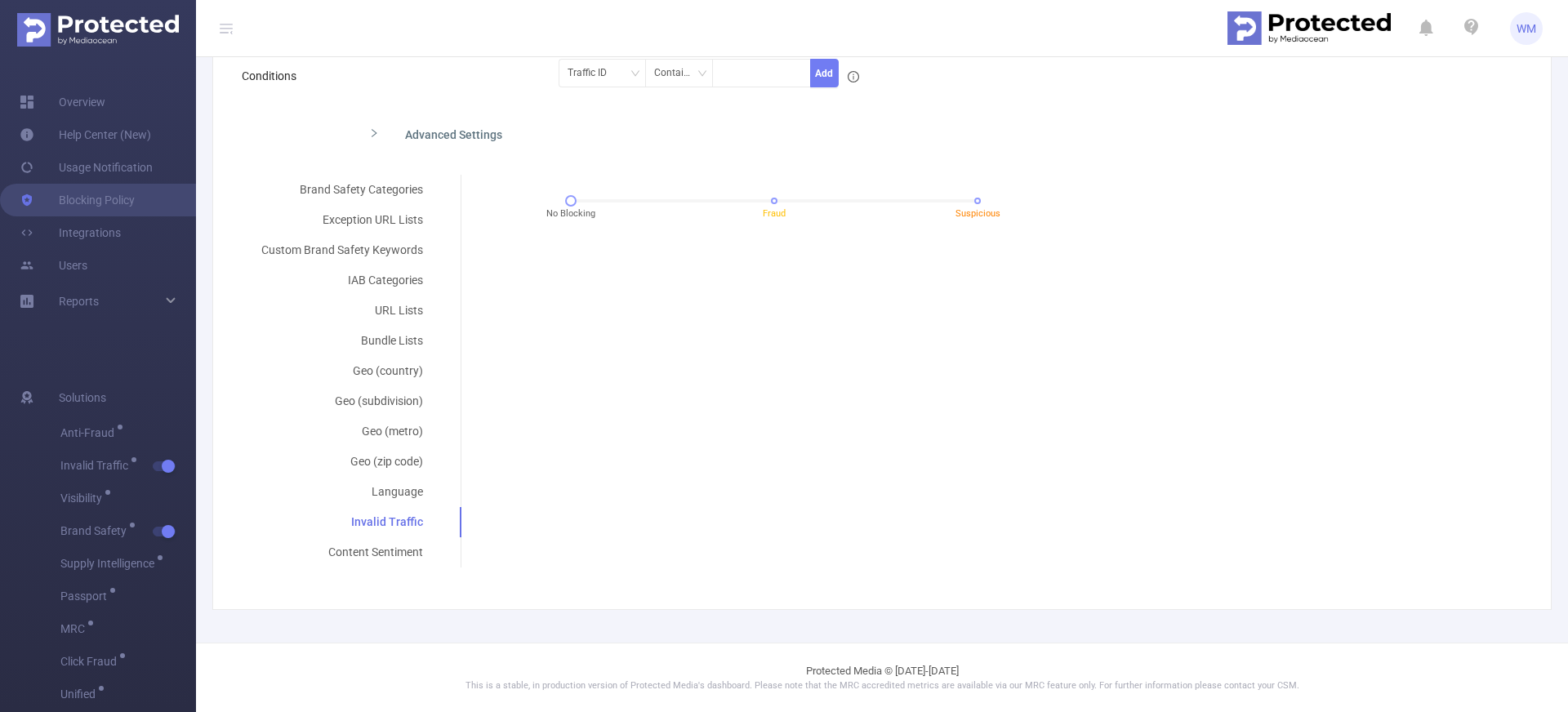
scroll to position [254, 0]
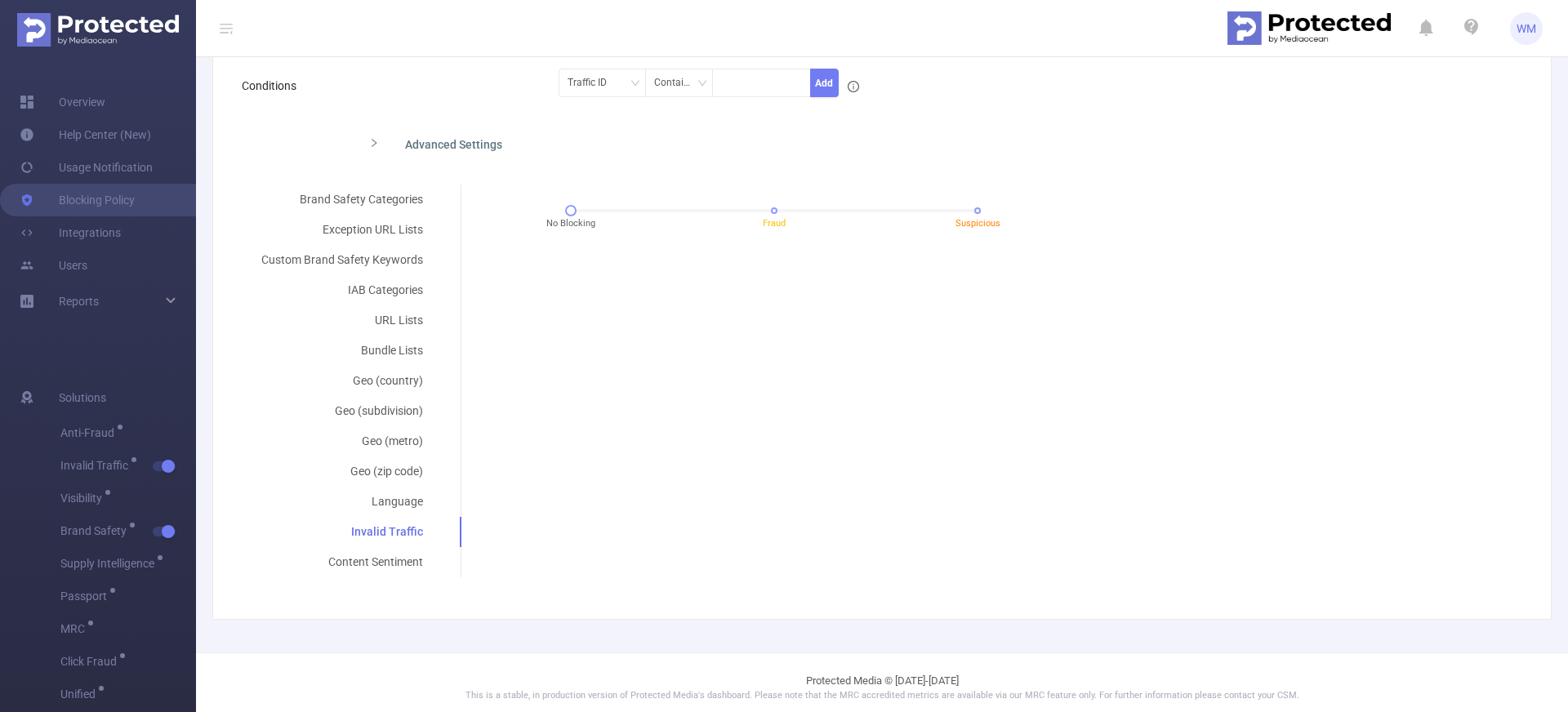
click at [568, 347] on div "Brand Safety Categories Exception URL Lists Custom Brand Safety Keywords IAB Ca…" at bounding box center [875, 380] width 1267 height 393
click at [420, 188] on div "Brand Safety Categories" at bounding box center [342, 200] width 200 height 30
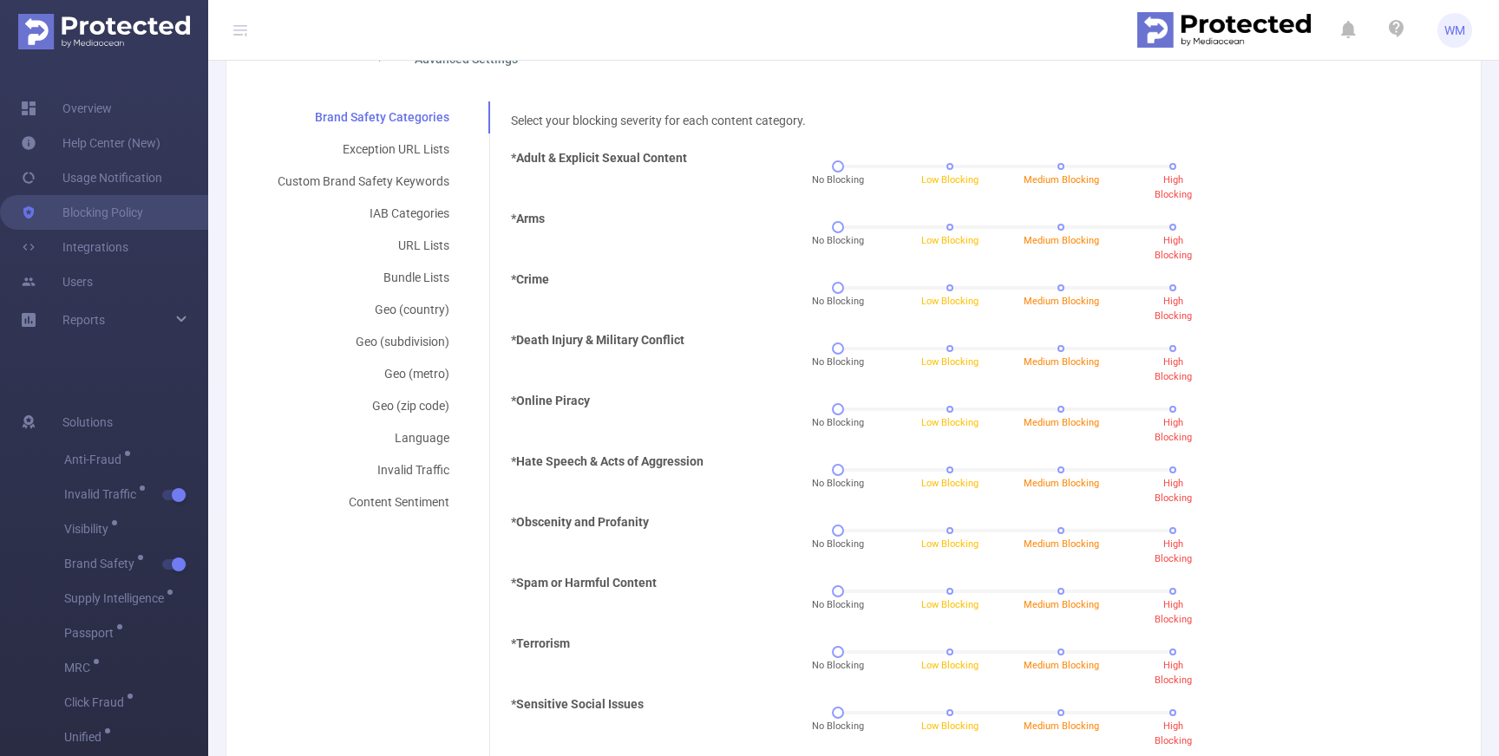
scroll to position [364, 0]
click at [421, 155] on div "Exception URL Lists" at bounding box center [363, 150] width 213 height 32
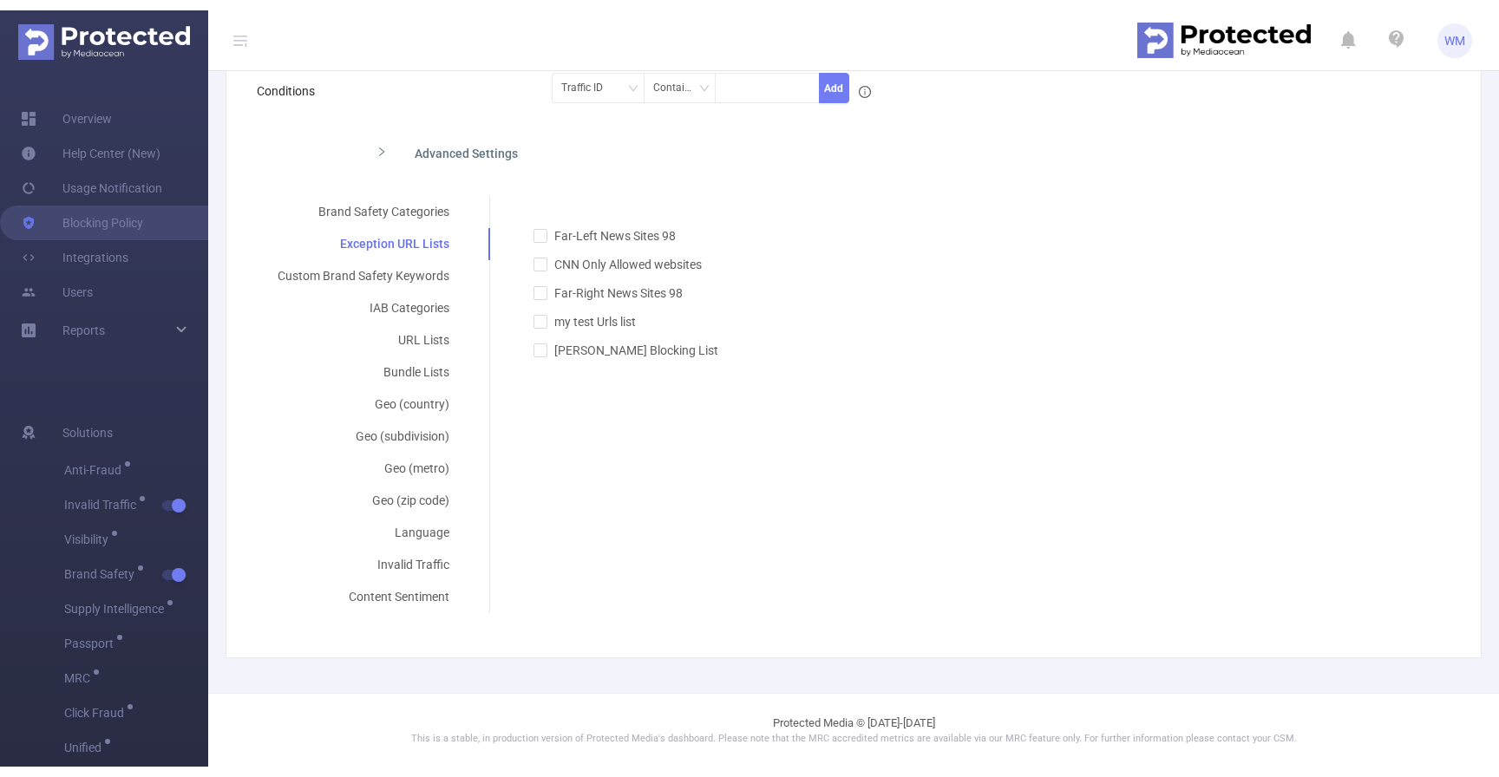
scroll to position [280, 0]
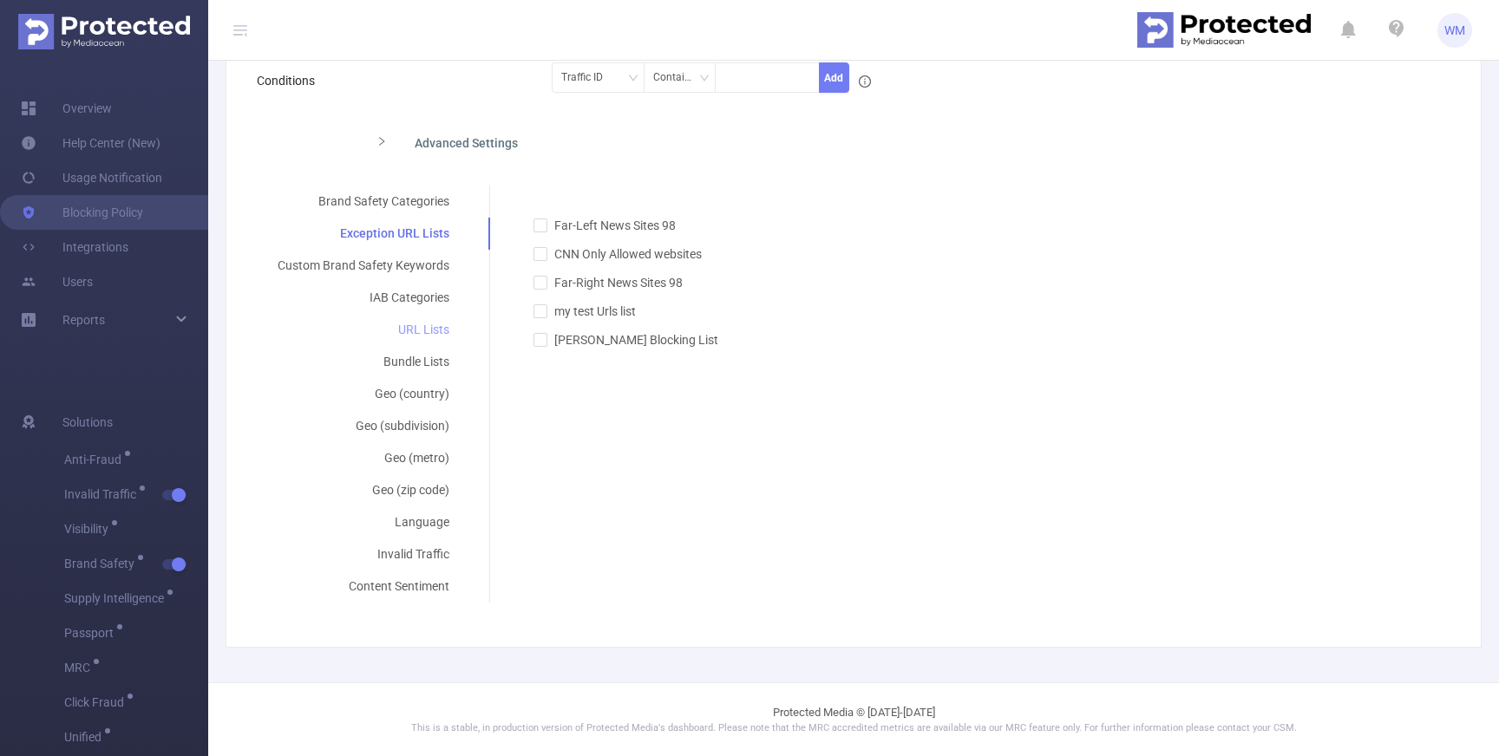
click at [435, 315] on div "URL Lists" at bounding box center [363, 330] width 213 height 32
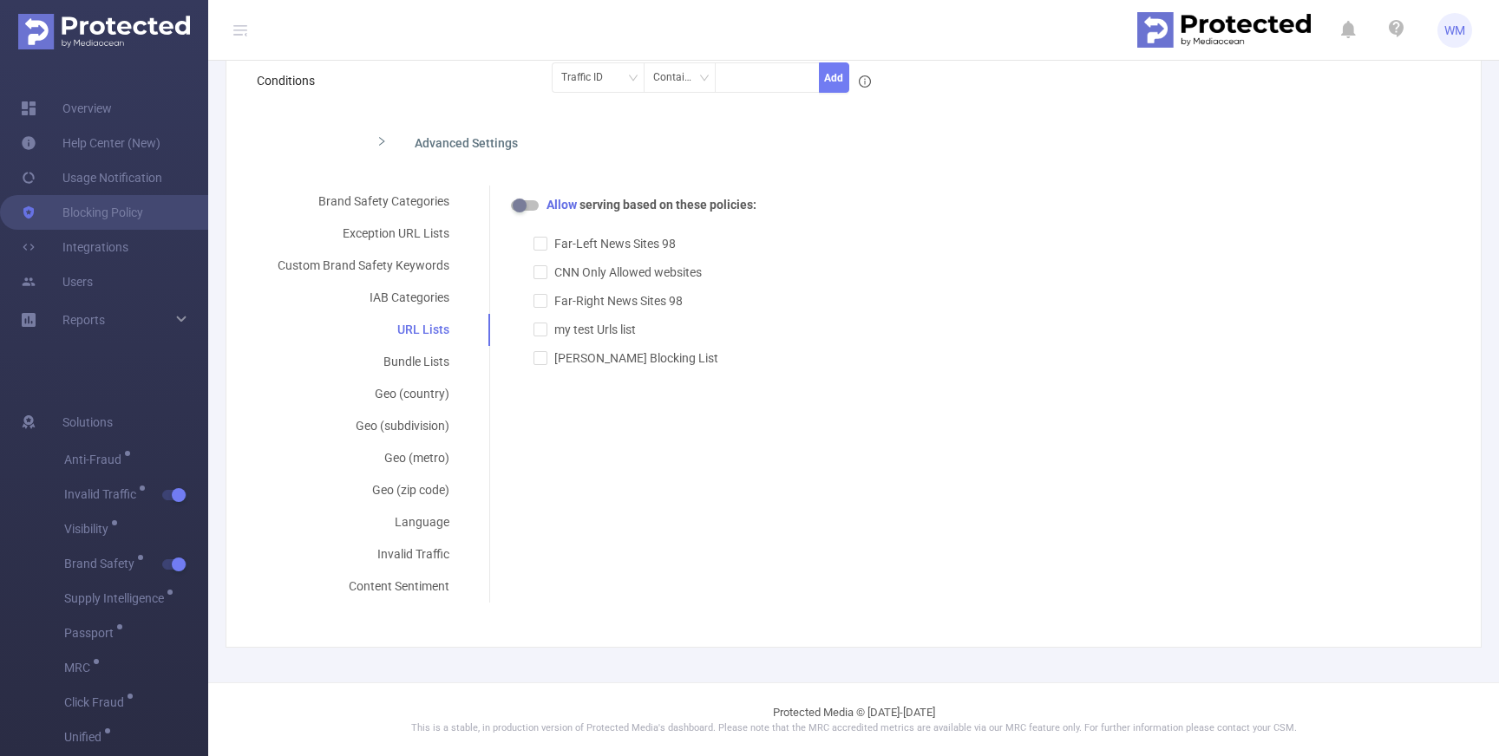
click at [710, 516] on div "Brand Safety Categories Exception URL Lists Custom Brand Safety Keywords IAB Ca…" at bounding box center [847, 394] width 1180 height 417
click at [421, 230] on div "Exception URL Lists" at bounding box center [363, 234] width 213 height 32
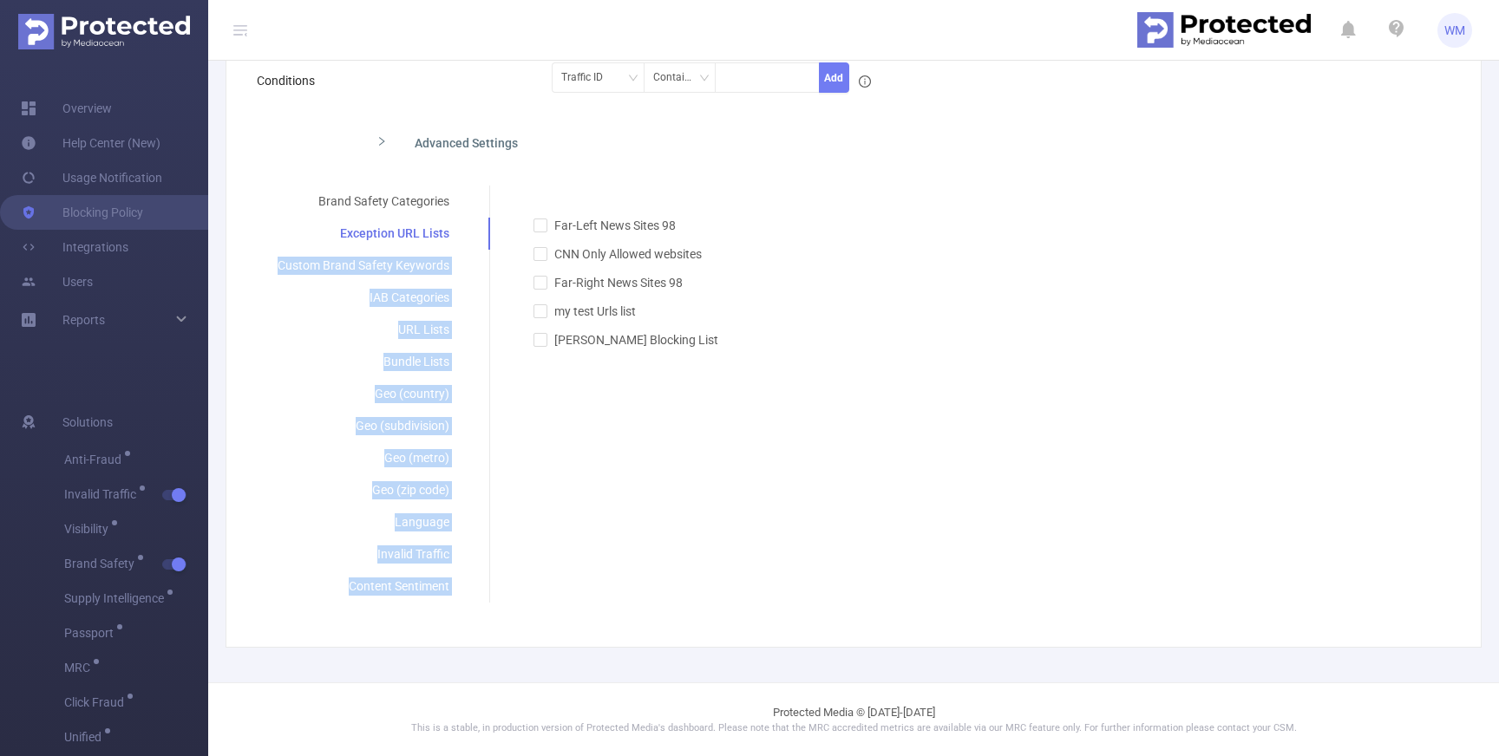
drag, startPoint x: 323, startPoint y: 264, endPoint x: 264, endPoint y: 268, distance: 59.2
click at [264, 268] on div "Policy Name Internal's Blocking Policy Description Conditions Traffic ID Contai…" at bounding box center [847, 277] width 1194 height 651
click at [471, 261] on div "Brand Safety Categories Exception URL Lists Custom Brand Safety Keywords IAB Ca…" at bounding box center [374, 394] width 234 height 417
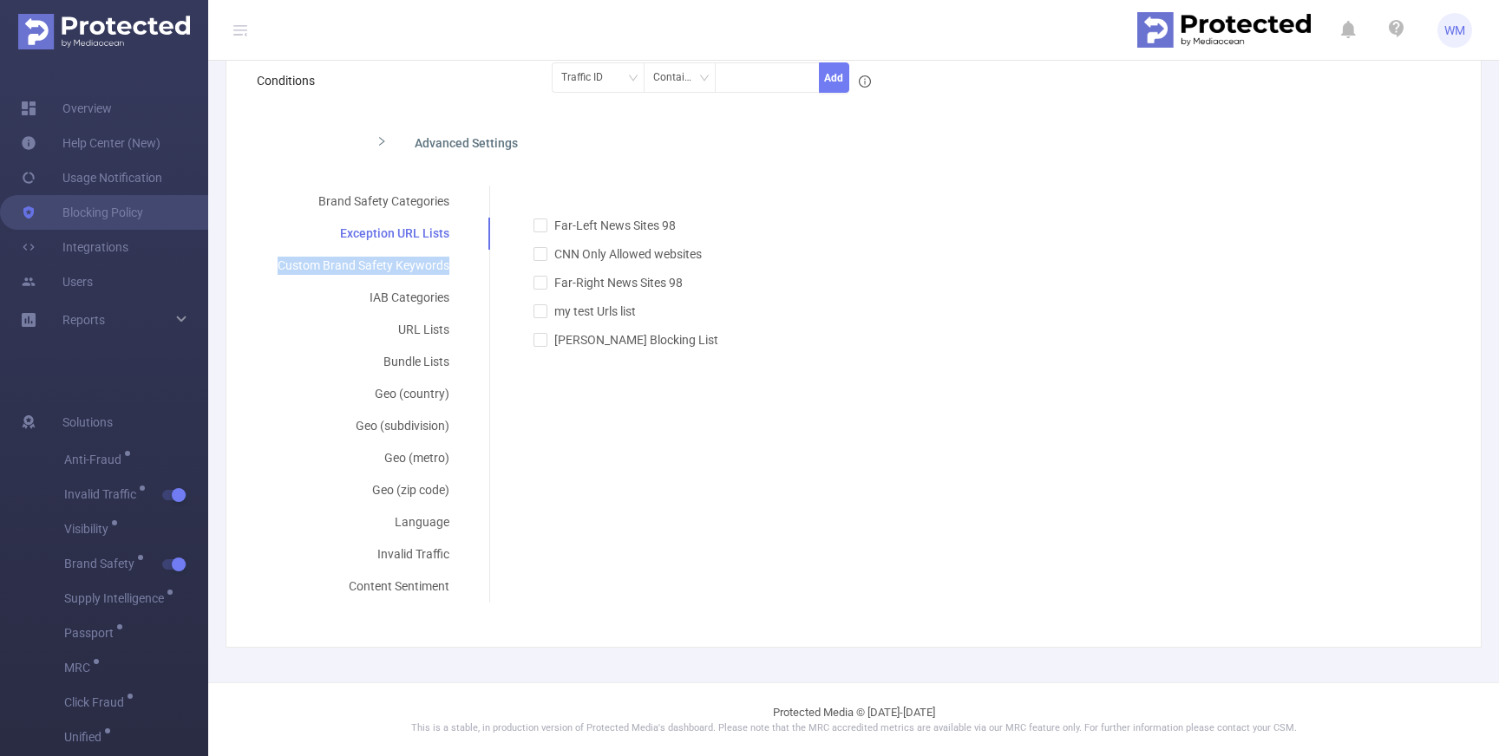
drag, startPoint x: 474, startPoint y: 265, endPoint x: 262, endPoint y: 269, distance: 211.7
click at [262, 269] on div "Brand Safety Categories Exception URL Lists Custom Brand Safety Keywords IAB Ca…" at bounding box center [374, 394] width 234 height 417
copy div "Custom Brand Safety Keywords"
drag, startPoint x: 342, startPoint y: 298, endPoint x: 449, endPoint y: 294, distance: 106.8
click at [449, 294] on div "IAB Categories" at bounding box center [363, 298] width 213 height 32
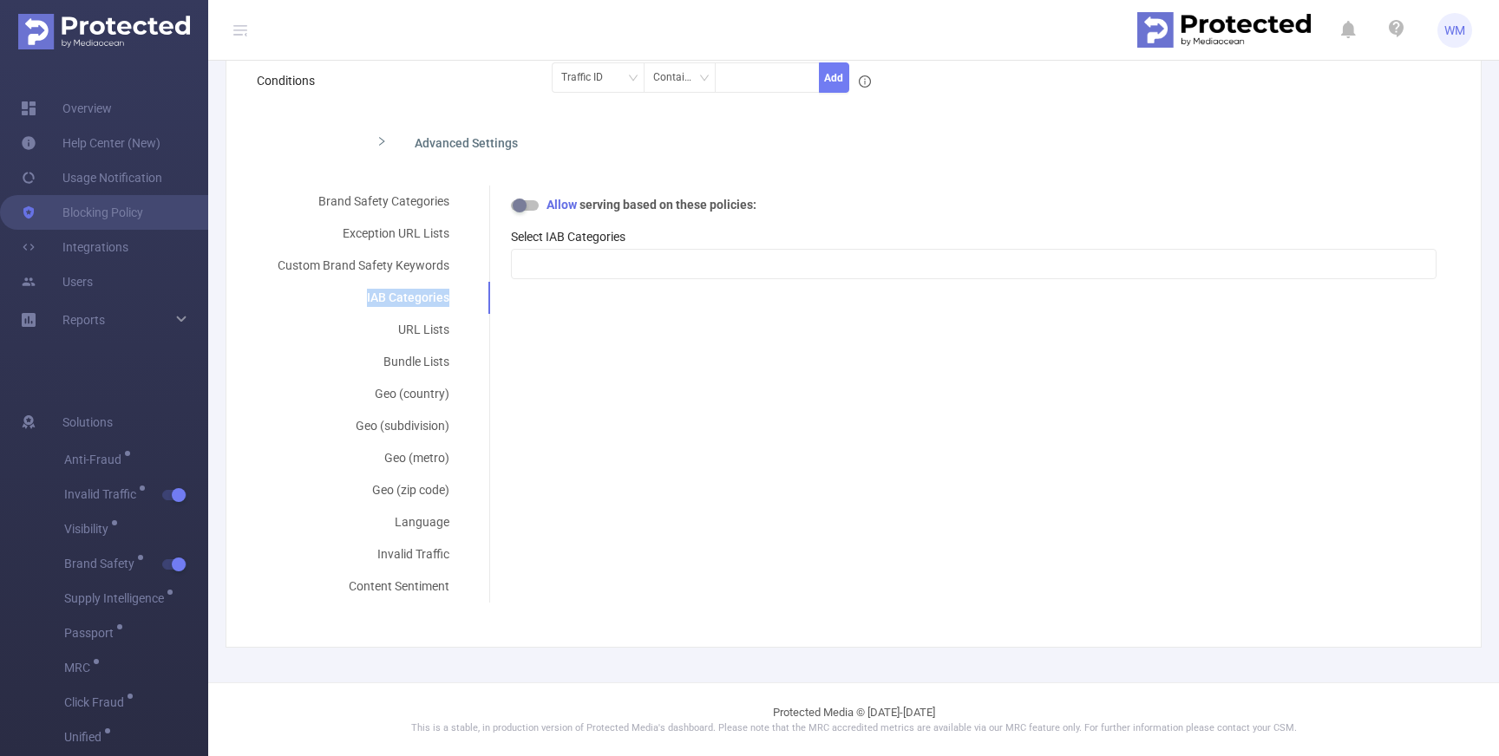
copy div "IAB Categories"
drag, startPoint x: 387, startPoint y: 333, endPoint x: 459, endPoint y: 329, distance: 72.1
click at [459, 329] on div "URL Lists" at bounding box center [363, 330] width 213 height 32
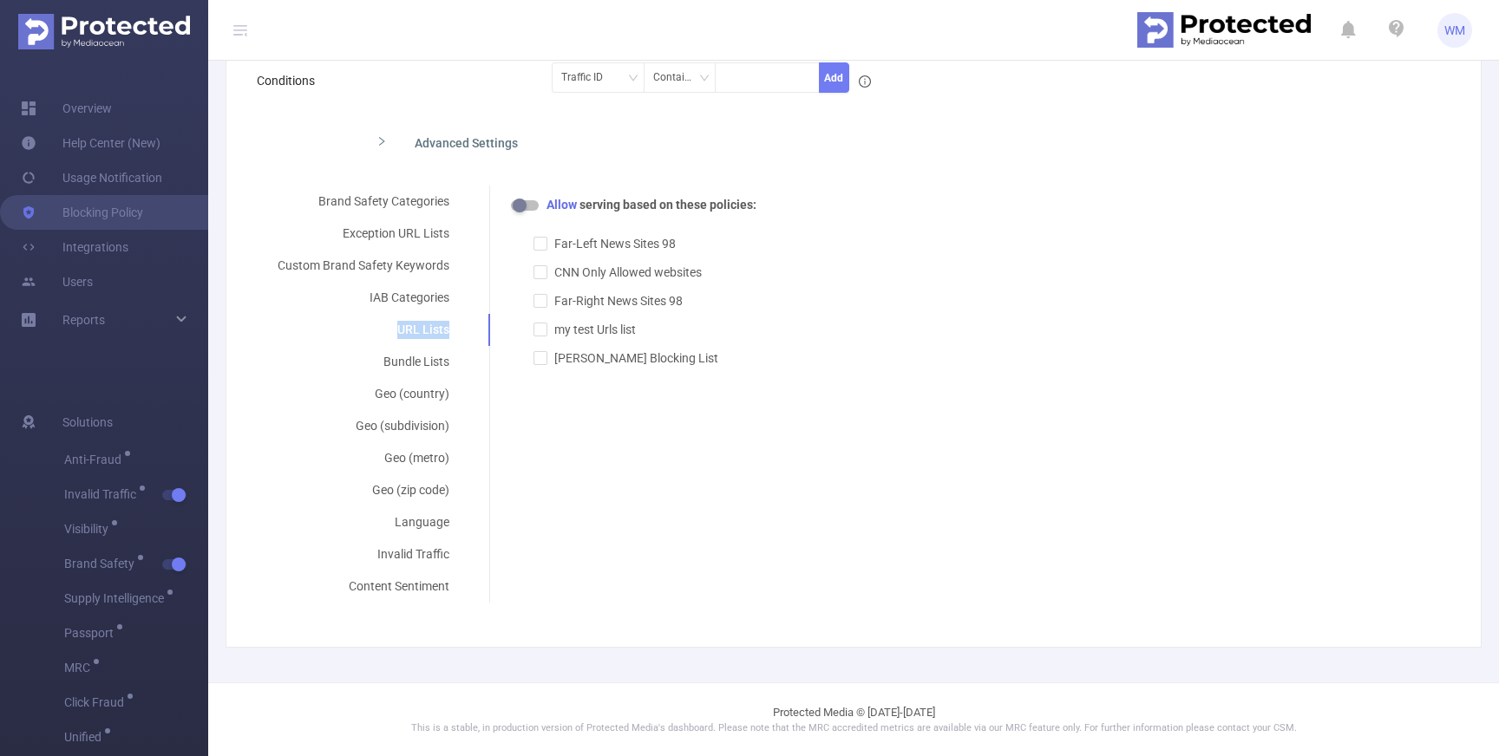
copy div "URL Lists"
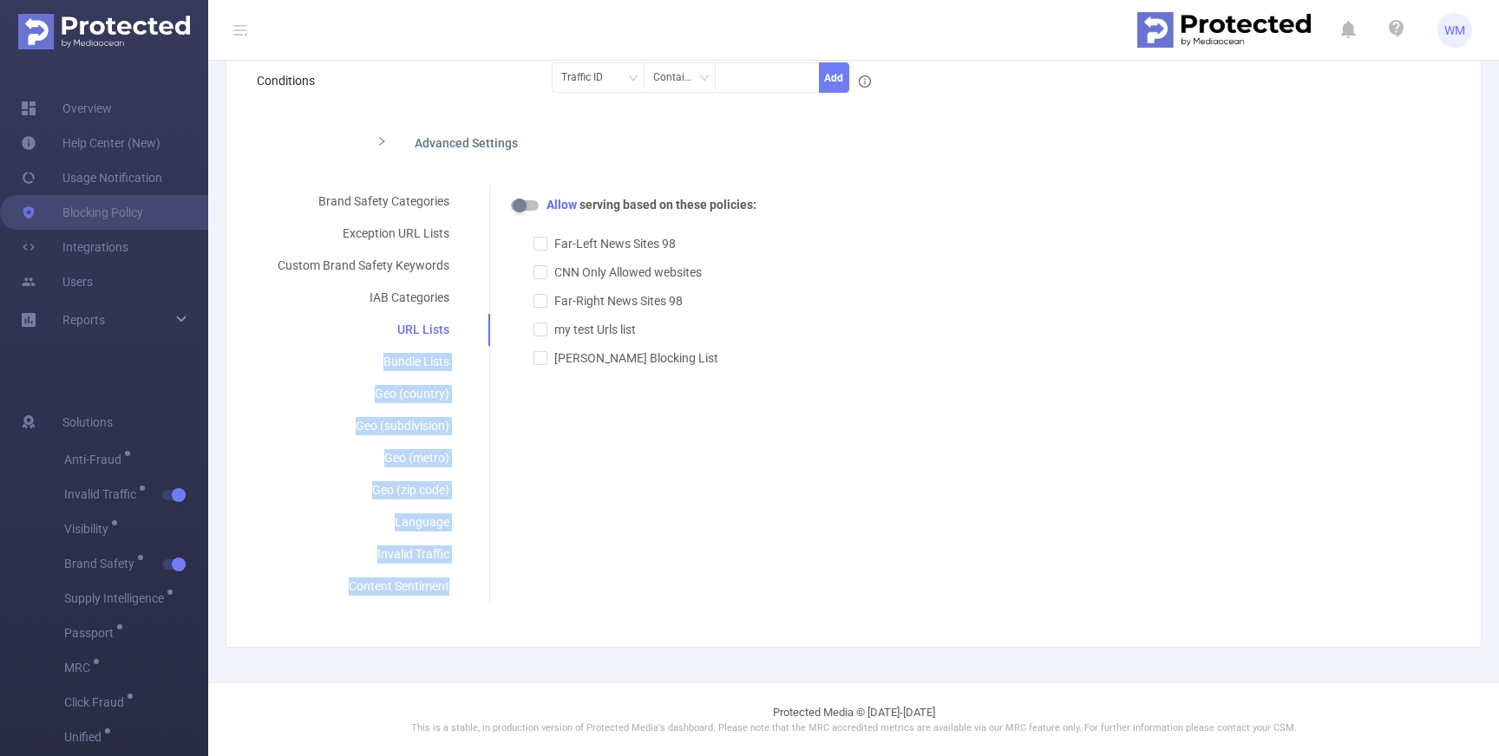
drag, startPoint x: 373, startPoint y: 357, endPoint x: 453, endPoint y: 585, distance: 240.9
click at [453, 585] on div "Brand Safety Categories Exception URL Lists Custom Brand Safety Keywords IAB Ca…" at bounding box center [374, 394] width 234 height 417
copy div "Bundle Lists Geo (country) Geo (subdivision) Geo (metro) Geo (zip code) Languag…"
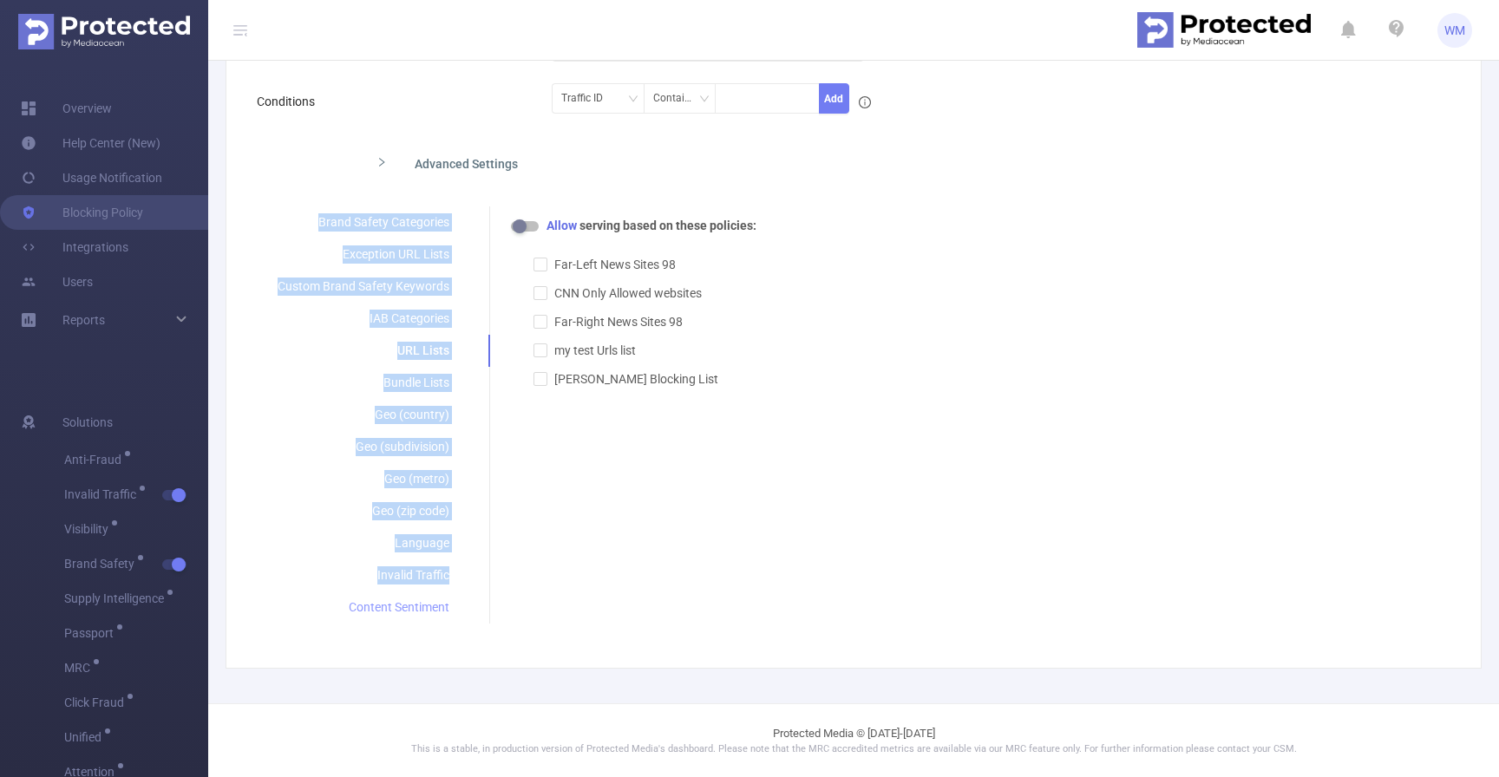
scroll to position [259, 0]
drag, startPoint x: 292, startPoint y: 189, endPoint x: 451, endPoint y: 614, distance: 453.8
click at [451, 614] on div "Brand Safety Categories Exception URL Lists Custom Brand Safety Keywords IAB Ca…" at bounding box center [374, 414] width 234 height 417
copy div "Brand Safety Categories Exception URL Lists Custom Brand Safety Keywords IAB Ca…"
click at [318, 210] on div "Brand Safety Categories" at bounding box center [363, 222] width 213 height 32
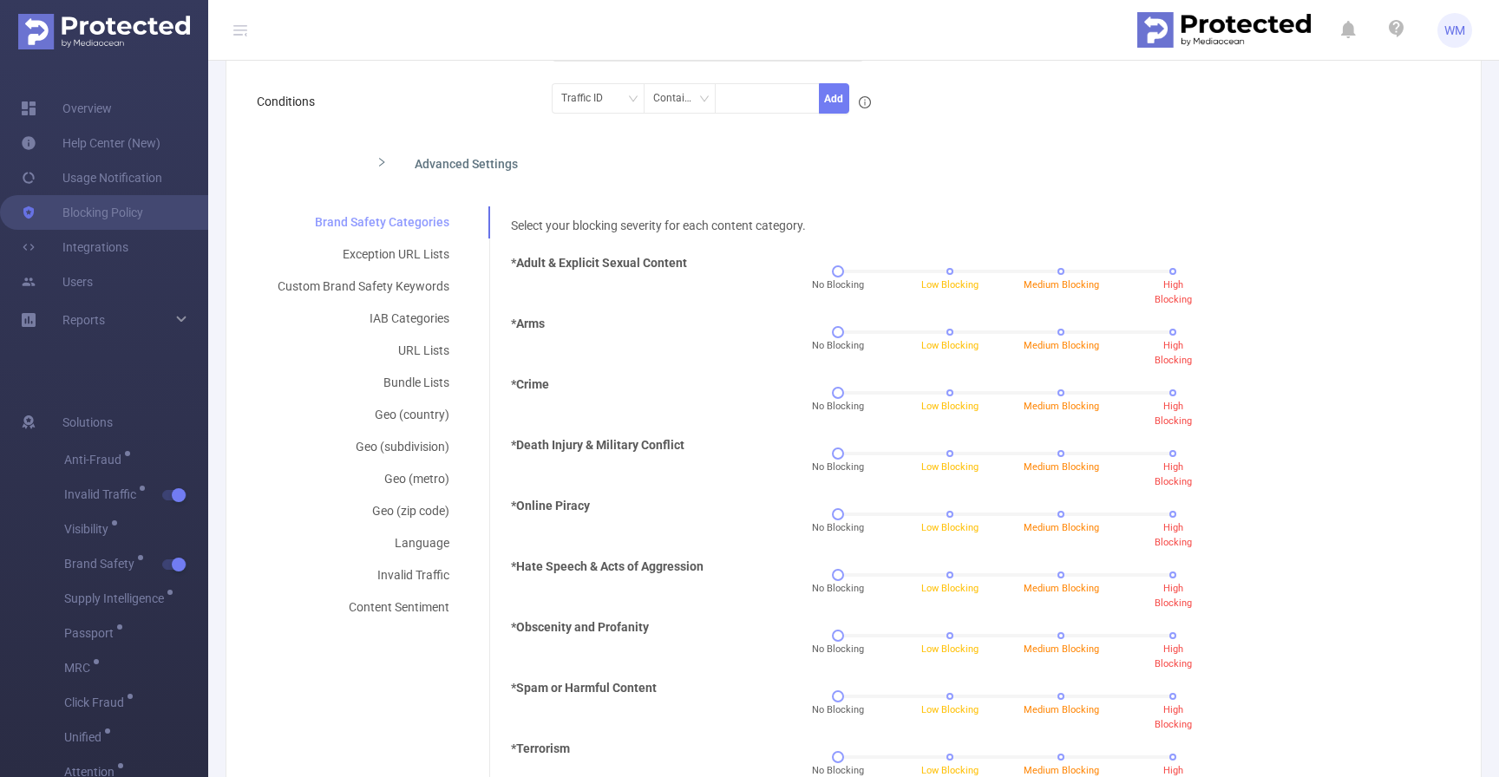
drag, startPoint x: 273, startPoint y: 219, endPoint x: 329, endPoint y: 219, distance: 55.5
click at [274, 219] on div "Brand Safety Categories" at bounding box center [363, 222] width 213 height 32
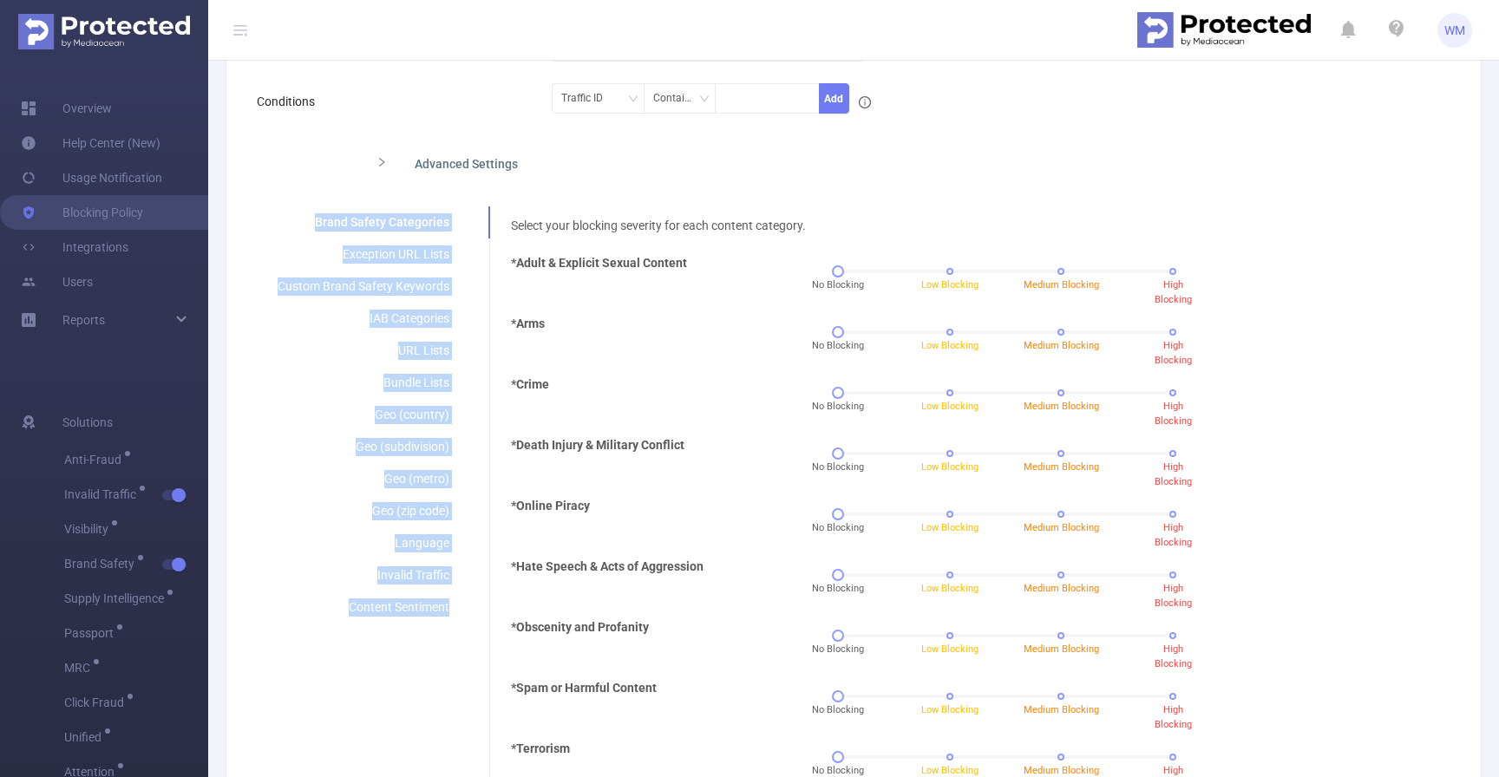
drag, startPoint x: 289, startPoint y: 211, endPoint x: 449, endPoint y: 612, distance: 432.2
click at [449, 618] on div "Brand Safety Categories Exception URL Lists Custom Brand Safety Keywords IAB Ca…" at bounding box center [374, 414] width 234 height 417
copy div "Brand Safety Categories Exception URL Lists Custom Brand Safety Keywords IAB Ca…"
click at [429, 260] on div "Exception URL Lists" at bounding box center [363, 255] width 213 height 32
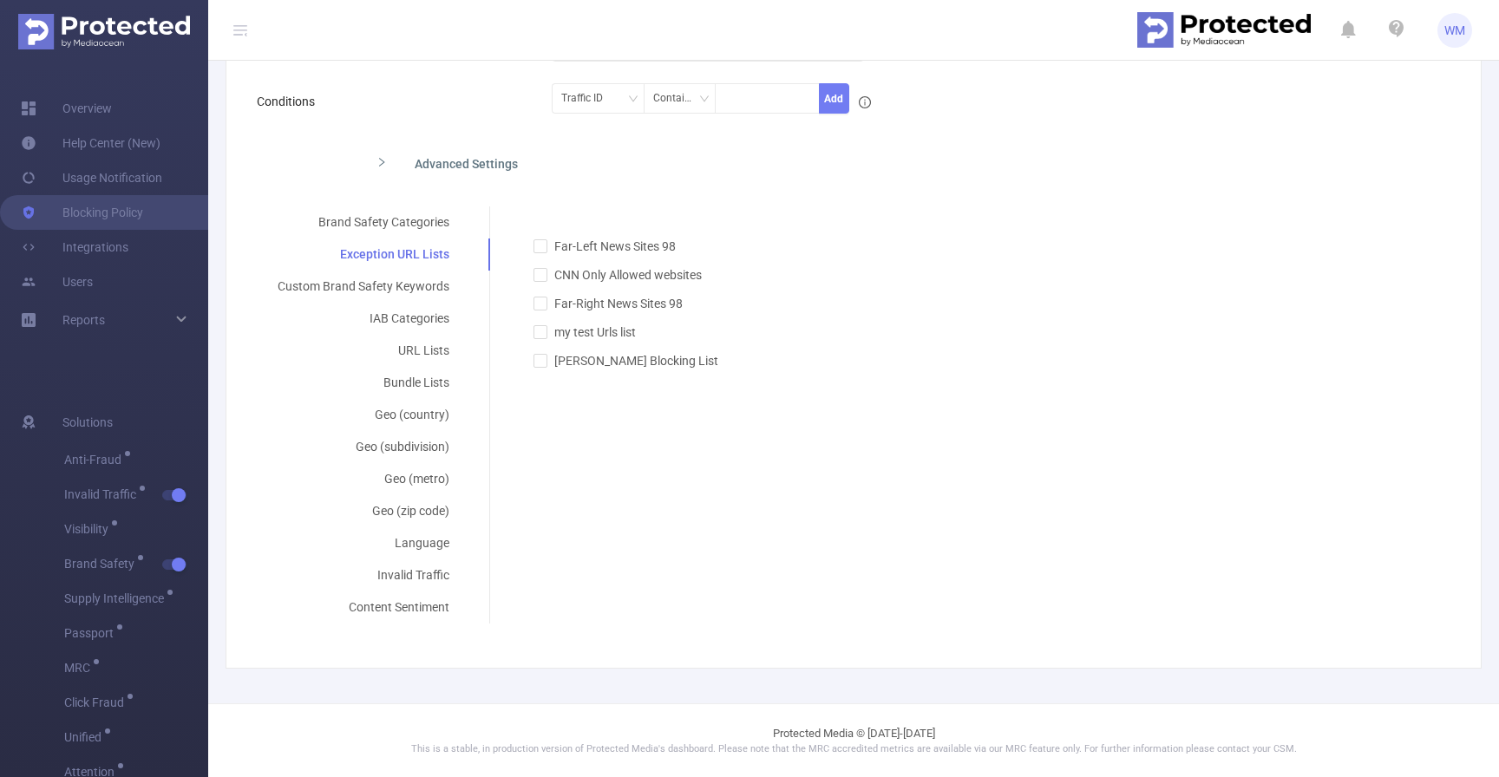
click at [674, 199] on form "Policy Name Internal's Blocking Policy Description Conditions Traffic ID Contai…" at bounding box center [847, 298] width 1180 height 651
click at [416, 284] on div "Custom Brand Safety Keywords" at bounding box center [363, 287] width 213 height 32
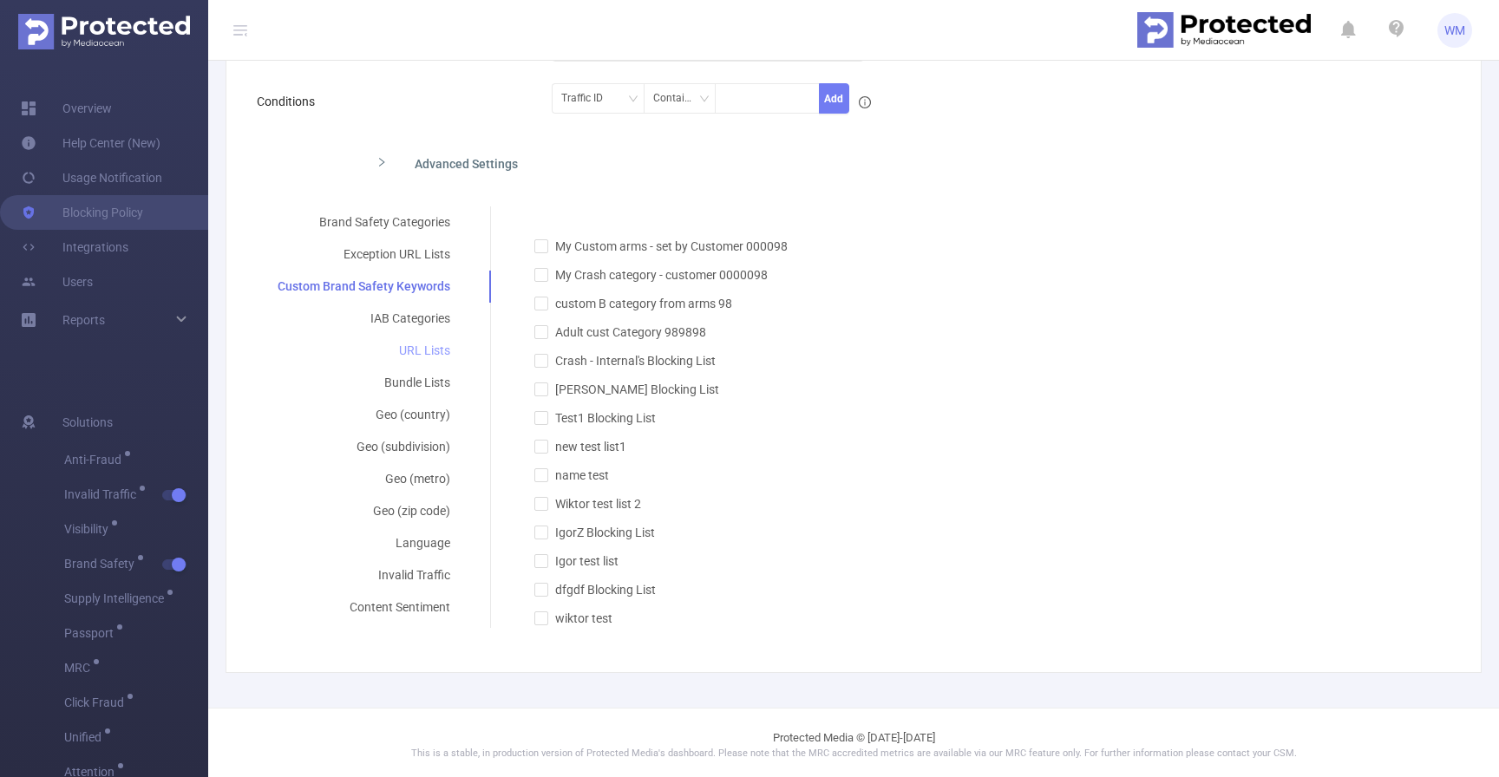
click at [408, 348] on div "URL Lists" at bounding box center [364, 351] width 214 height 32
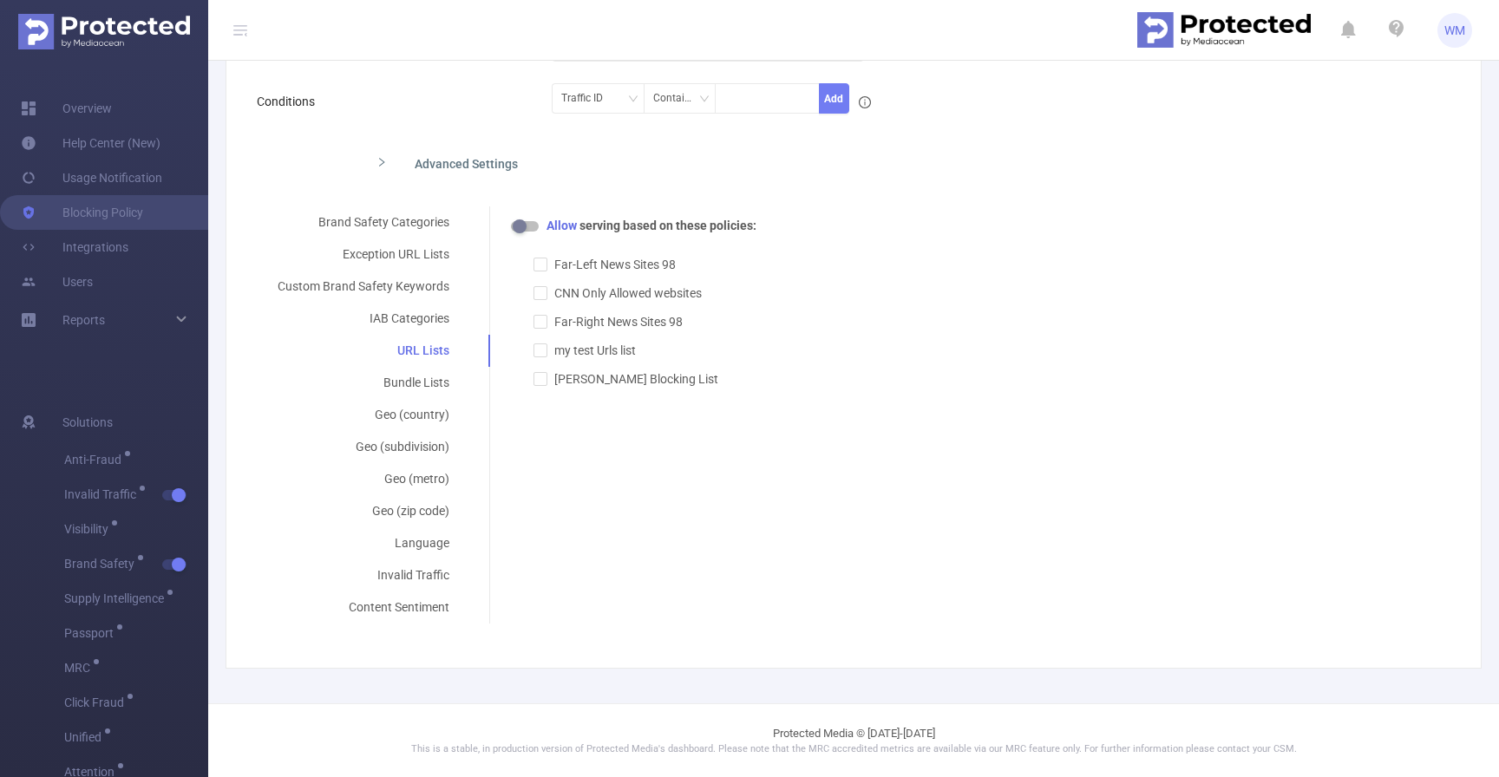
click at [667, 465] on div "Brand Safety Categories Exception URL Lists Custom Brand Safety Keywords IAB Ca…" at bounding box center [847, 414] width 1180 height 417
click at [422, 383] on div "Bundle Lists" at bounding box center [363, 383] width 213 height 32
click at [416, 392] on div "Bundle Lists" at bounding box center [363, 383] width 213 height 32
click at [411, 414] on div "Geo (country)" at bounding box center [363, 415] width 213 height 32
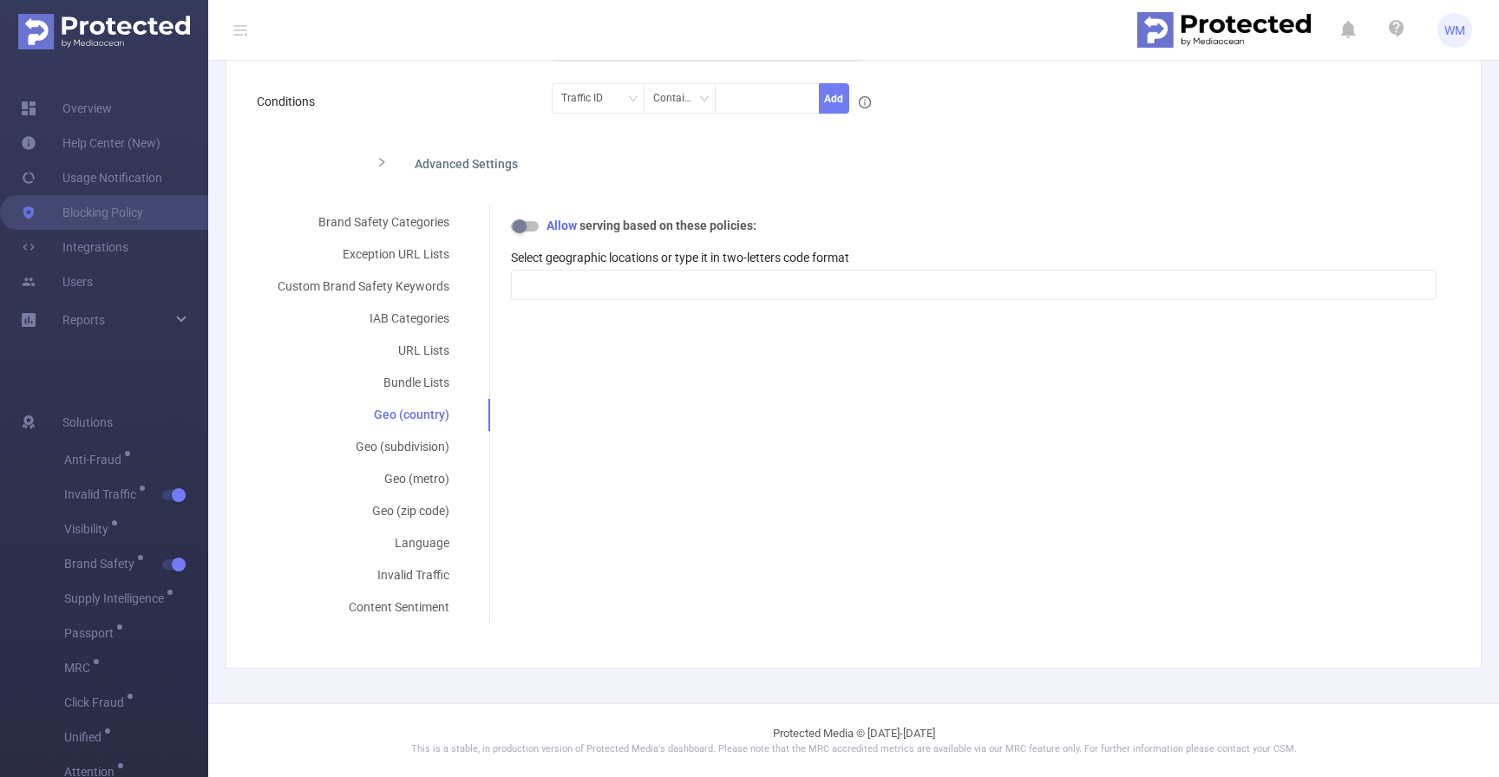
click at [650, 350] on div "Brand Safety Categories Exception URL Lists Custom Brand Safety Keywords IAB Ca…" at bounding box center [847, 414] width 1180 height 417
click at [607, 330] on div "Brand Safety Categories Exception URL Lists Custom Brand Safety Keywords IAB Ca…" at bounding box center [847, 414] width 1180 height 417
click at [605, 284] on div at bounding box center [974, 285] width 907 height 29
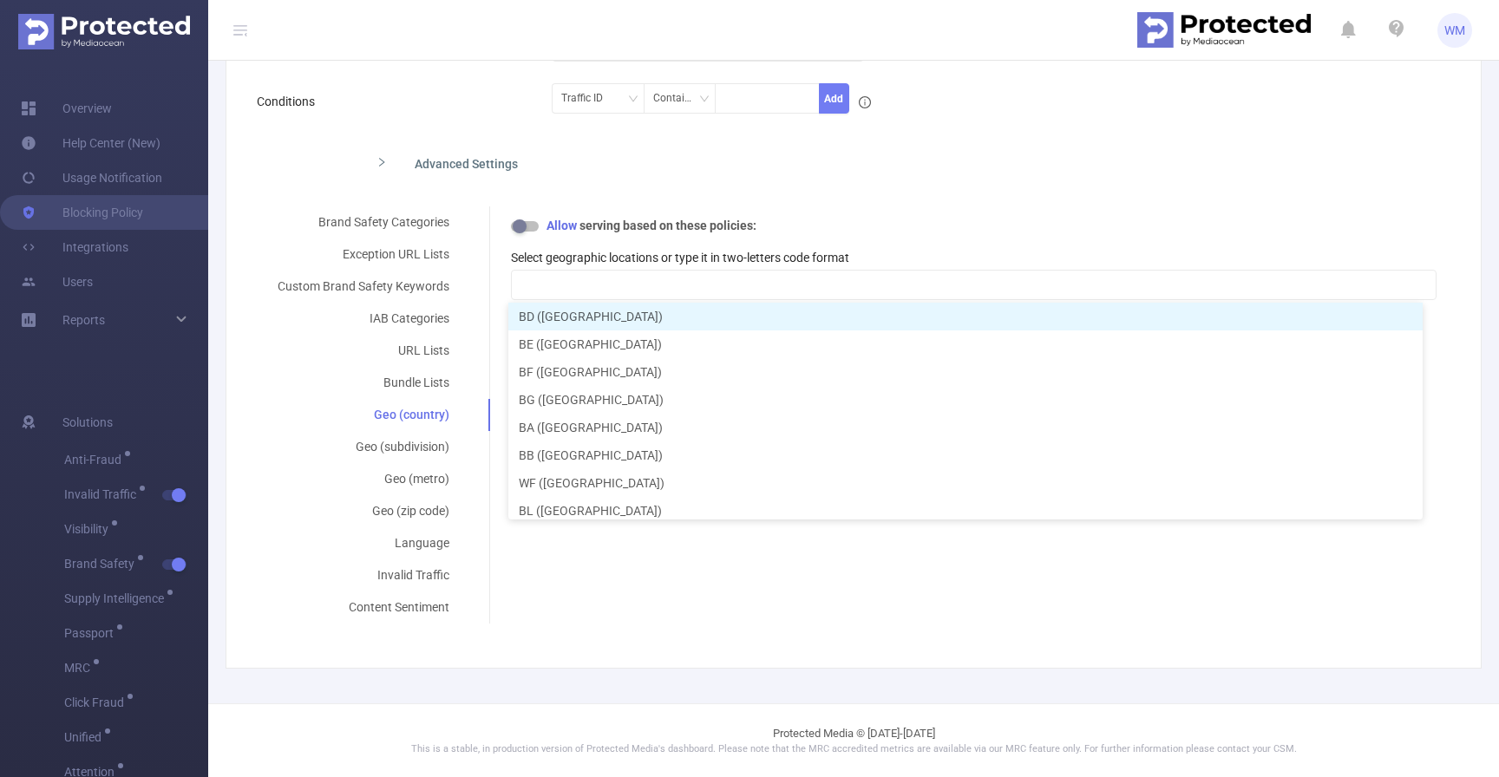
click at [606, 253] on label "Select geographic locations or type it in two-letters code format" at bounding box center [680, 258] width 338 height 14
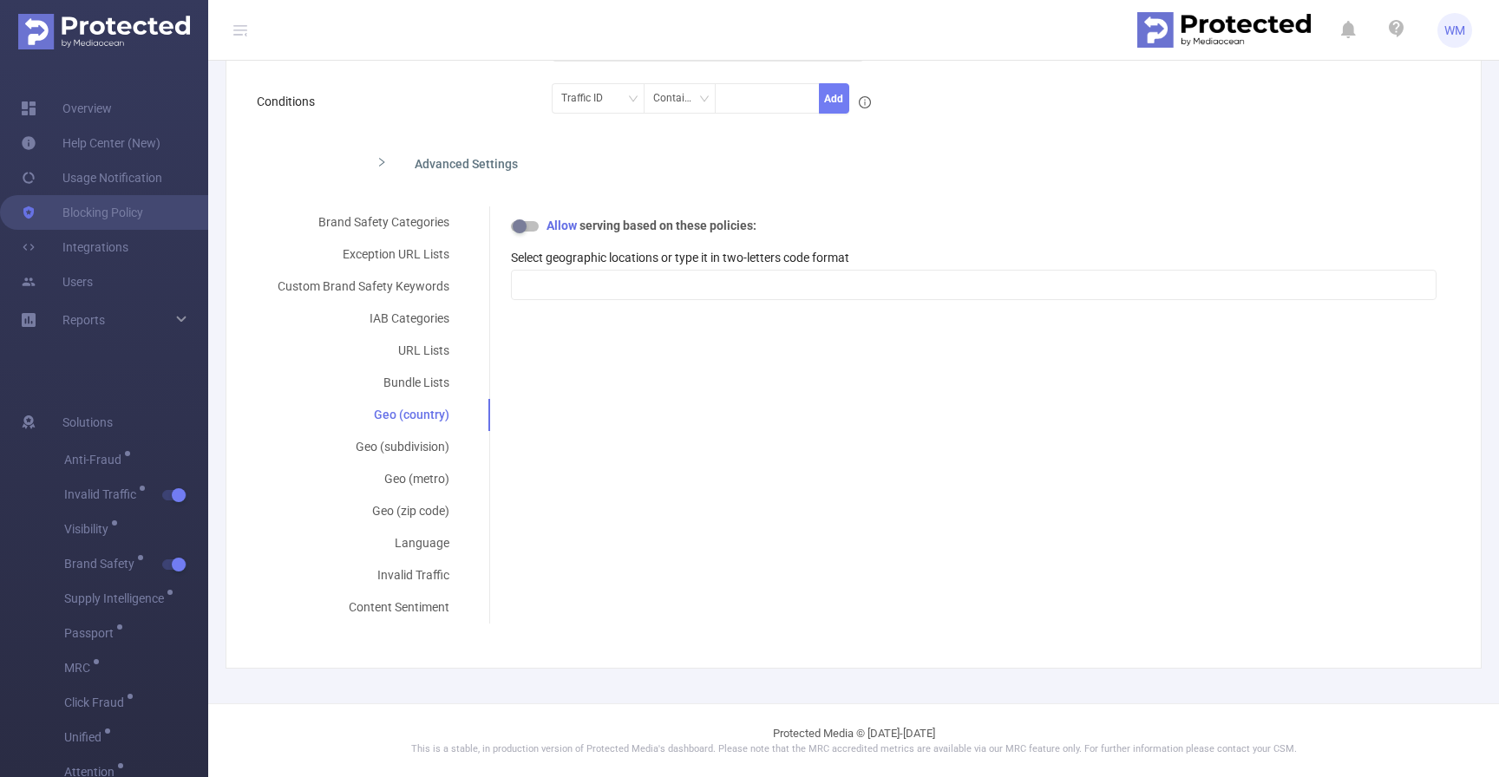
click at [569, 456] on div "Brand Safety Categories Exception URL Lists Custom Brand Safety Keywords IAB Ca…" at bounding box center [847, 414] width 1180 height 417
click at [586, 278] on div at bounding box center [974, 285] width 907 height 29
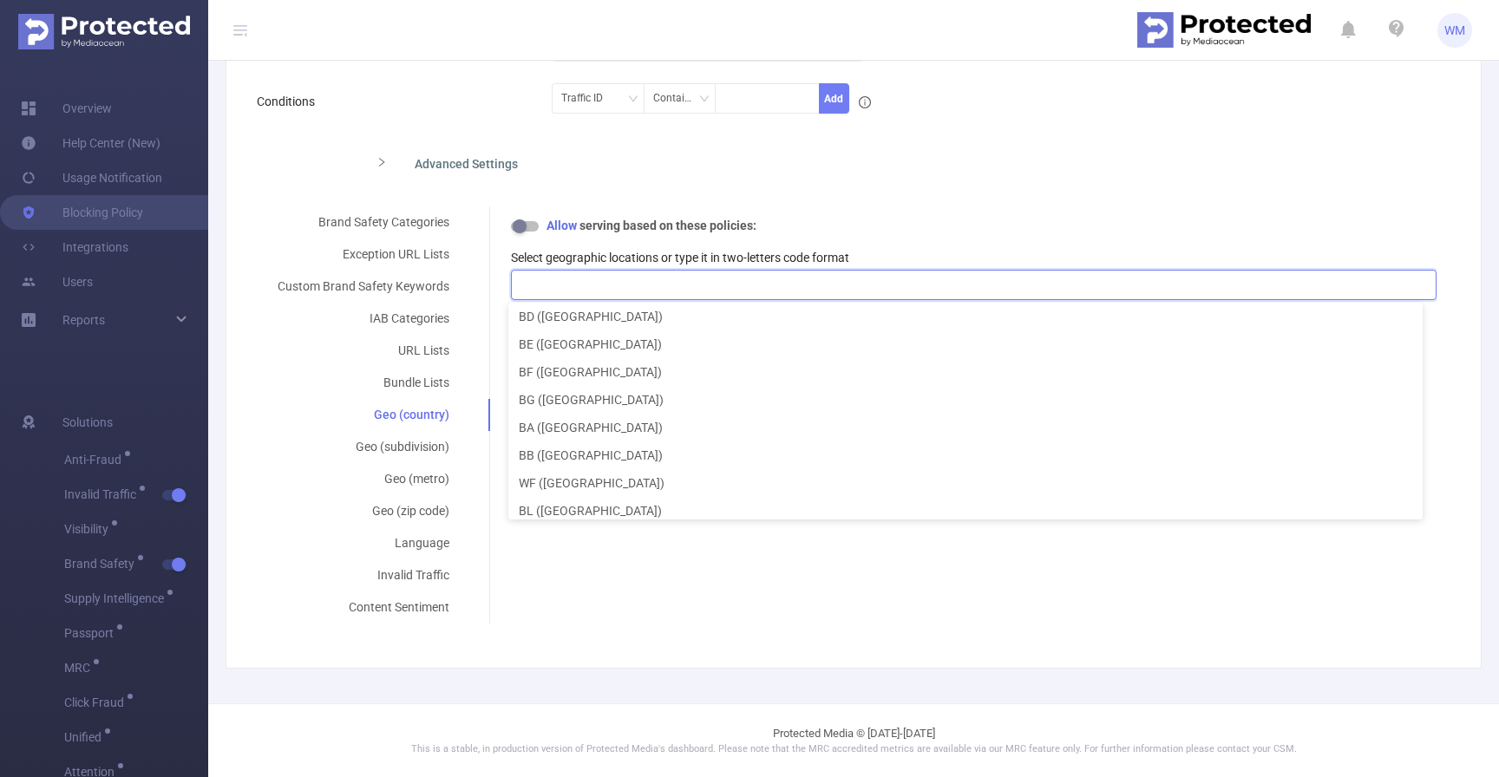
click at [626, 253] on label "Select geographic locations or type it in two-letters code format" at bounding box center [680, 258] width 338 height 14
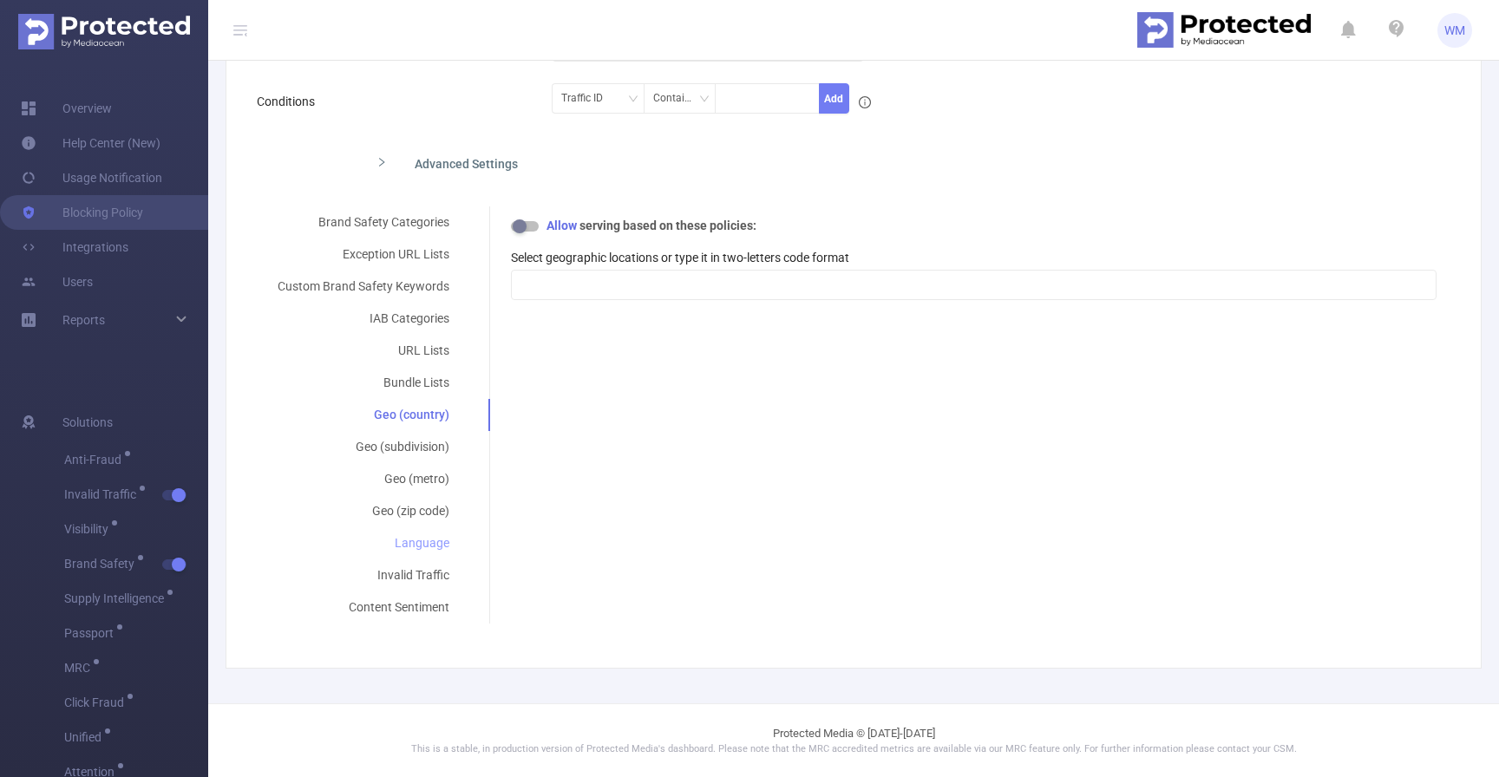
click at [428, 550] on div "Language" at bounding box center [363, 543] width 213 height 32
click at [645, 363] on div "Brand Safety Categories Exception URL Lists Custom Brand Safety Keywords IAB Ca…" at bounding box center [847, 414] width 1180 height 417
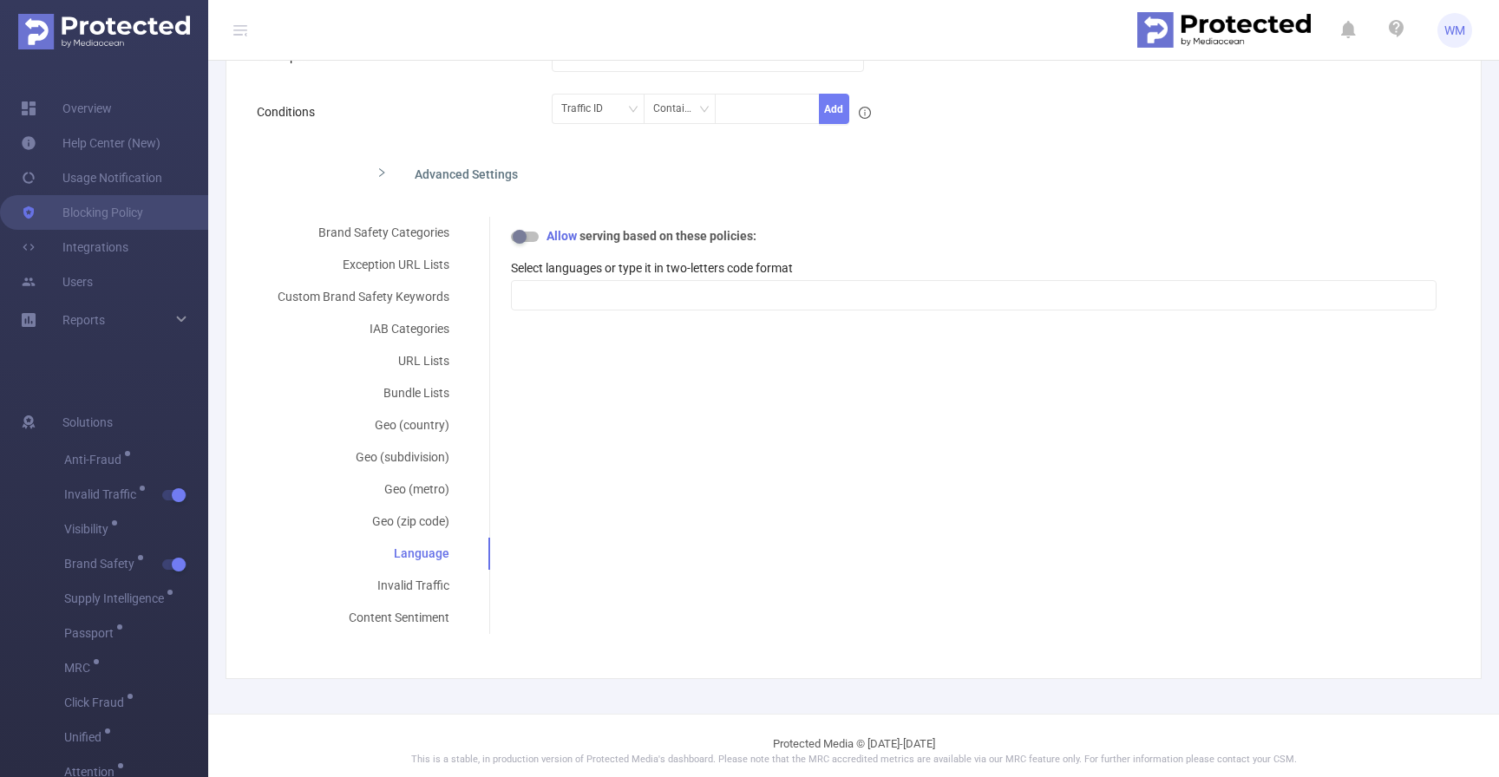
scroll to position [238, 0]
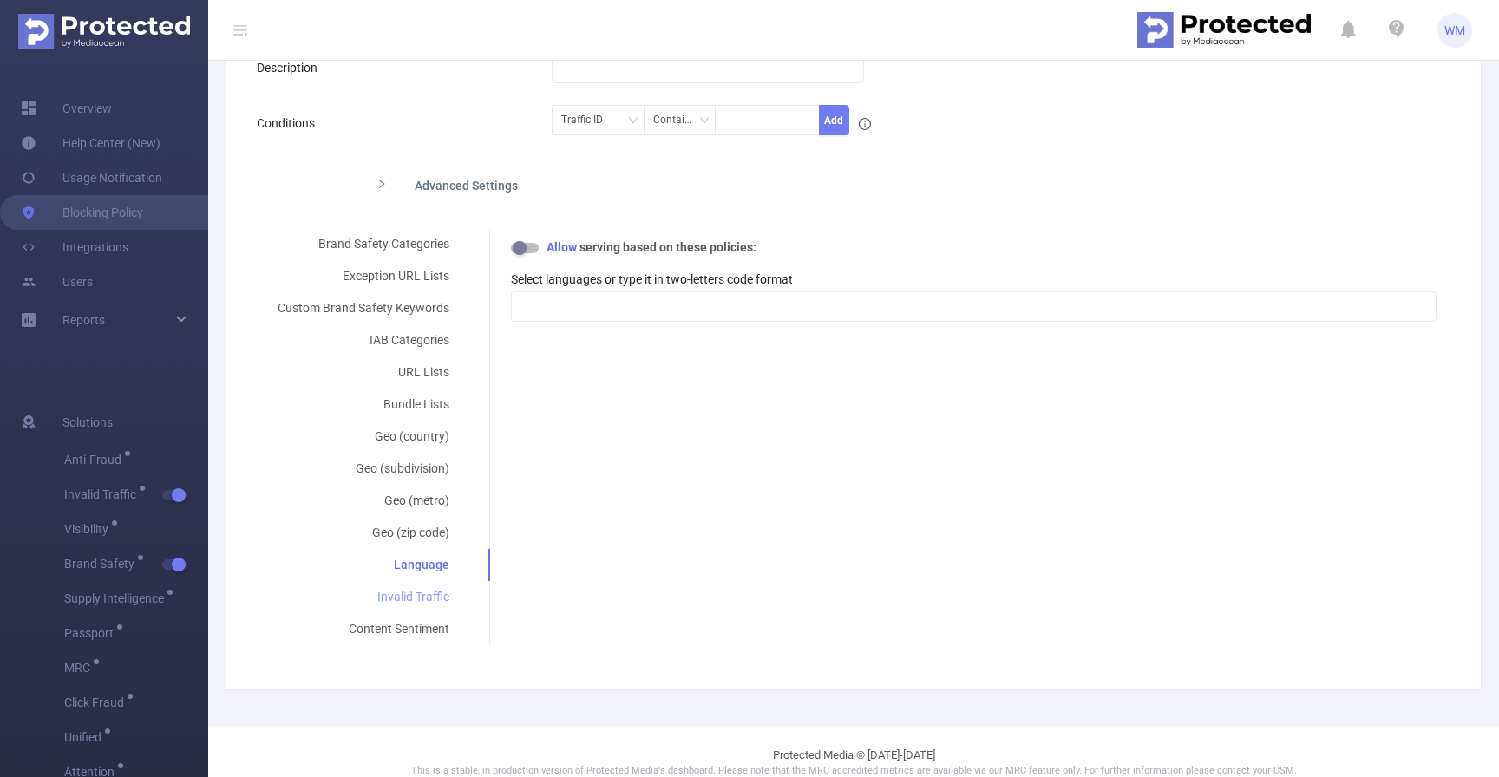
click at [429, 587] on div "Invalid Traffic" at bounding box center [363, 597] width 213 height 32
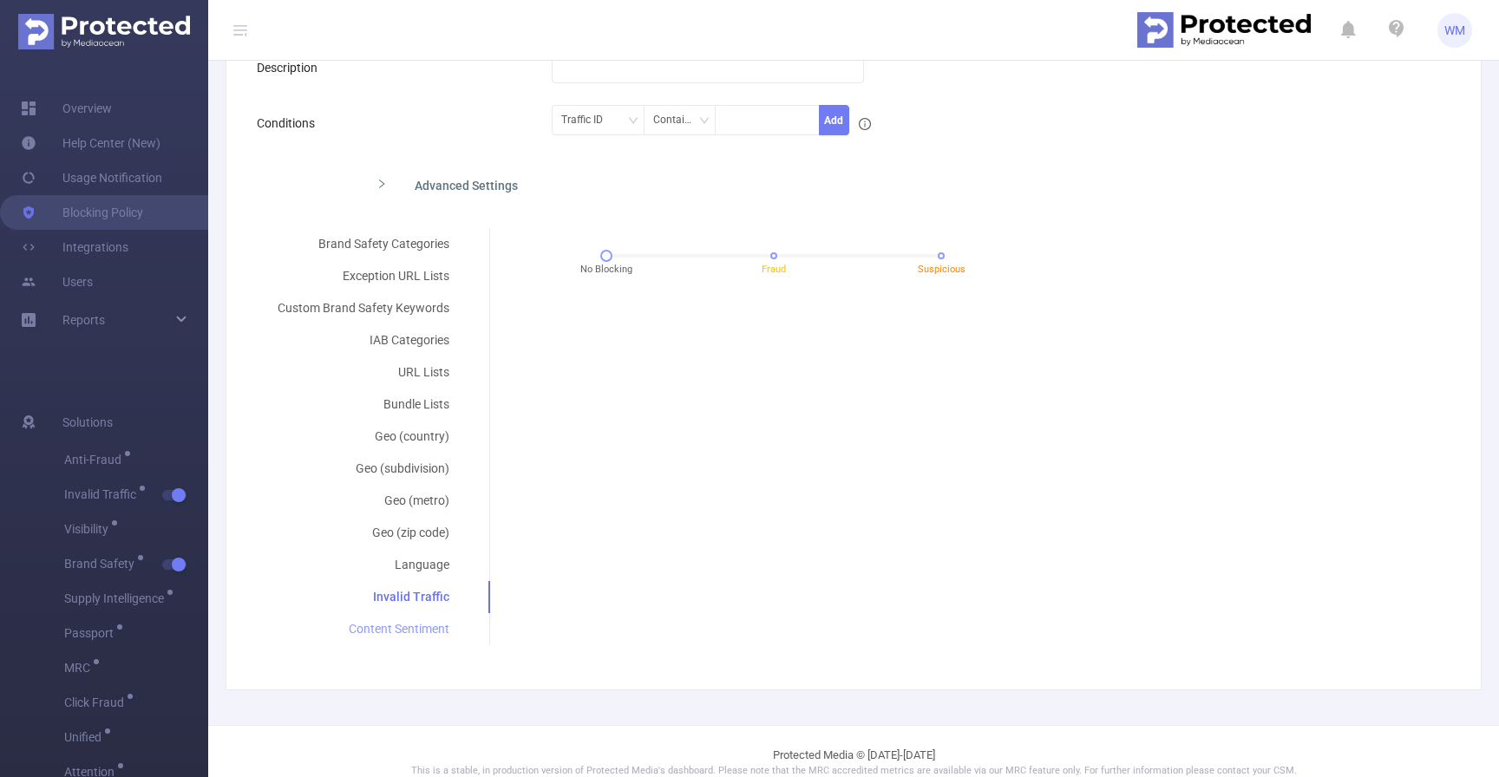
click at [420, 628] on div "Content Sentiment" at bounding box center [363, 629] width 213 height 32
click at [691, 353] on div "Brand Safety Categories Exception URL Lists Custom Brand Safety Keywords IAB Ca…" at bounding box center [847, 436] width 1180 height 417
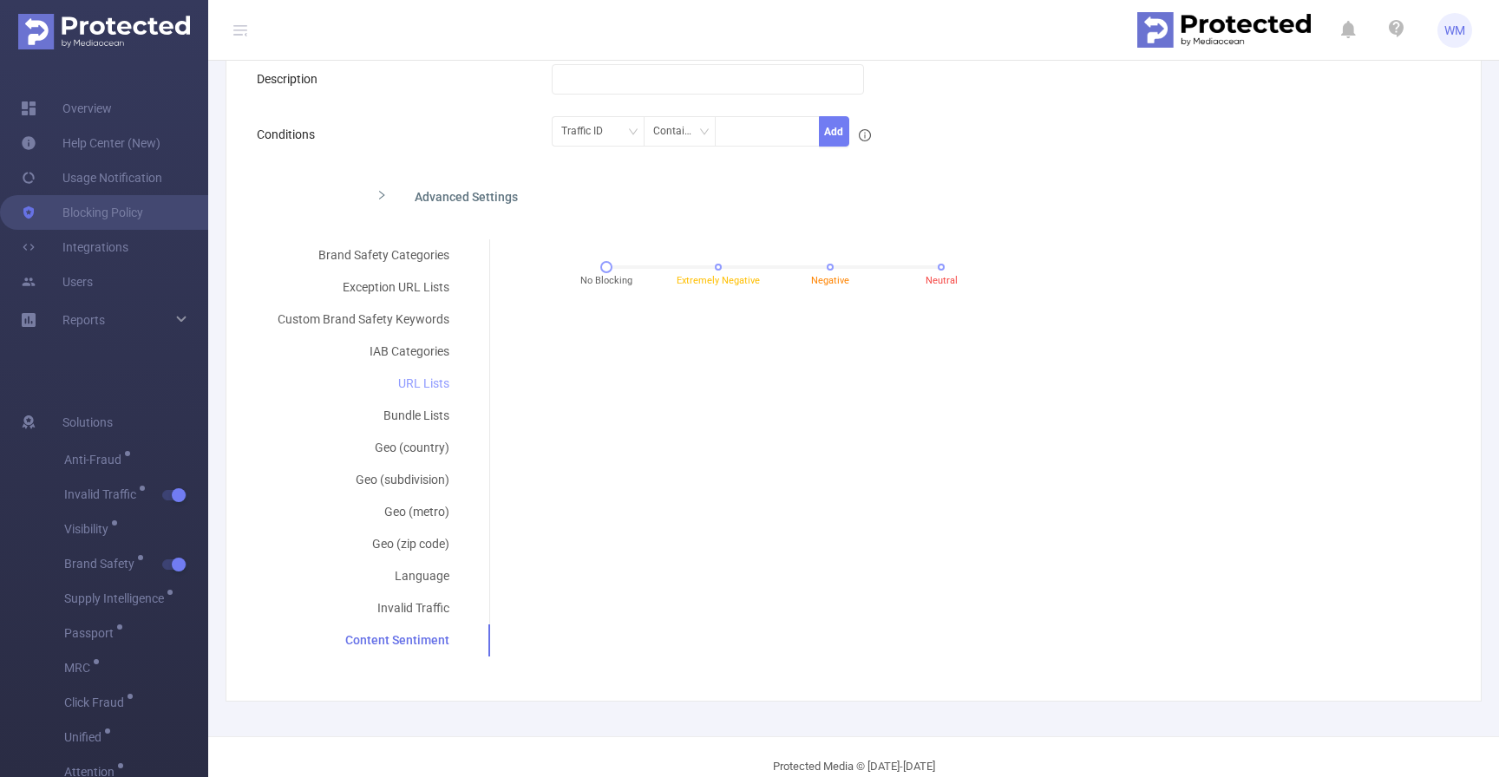
click at [417, 379] on div "URL Lists" at bounding box center [363, 384] width 213 height 32
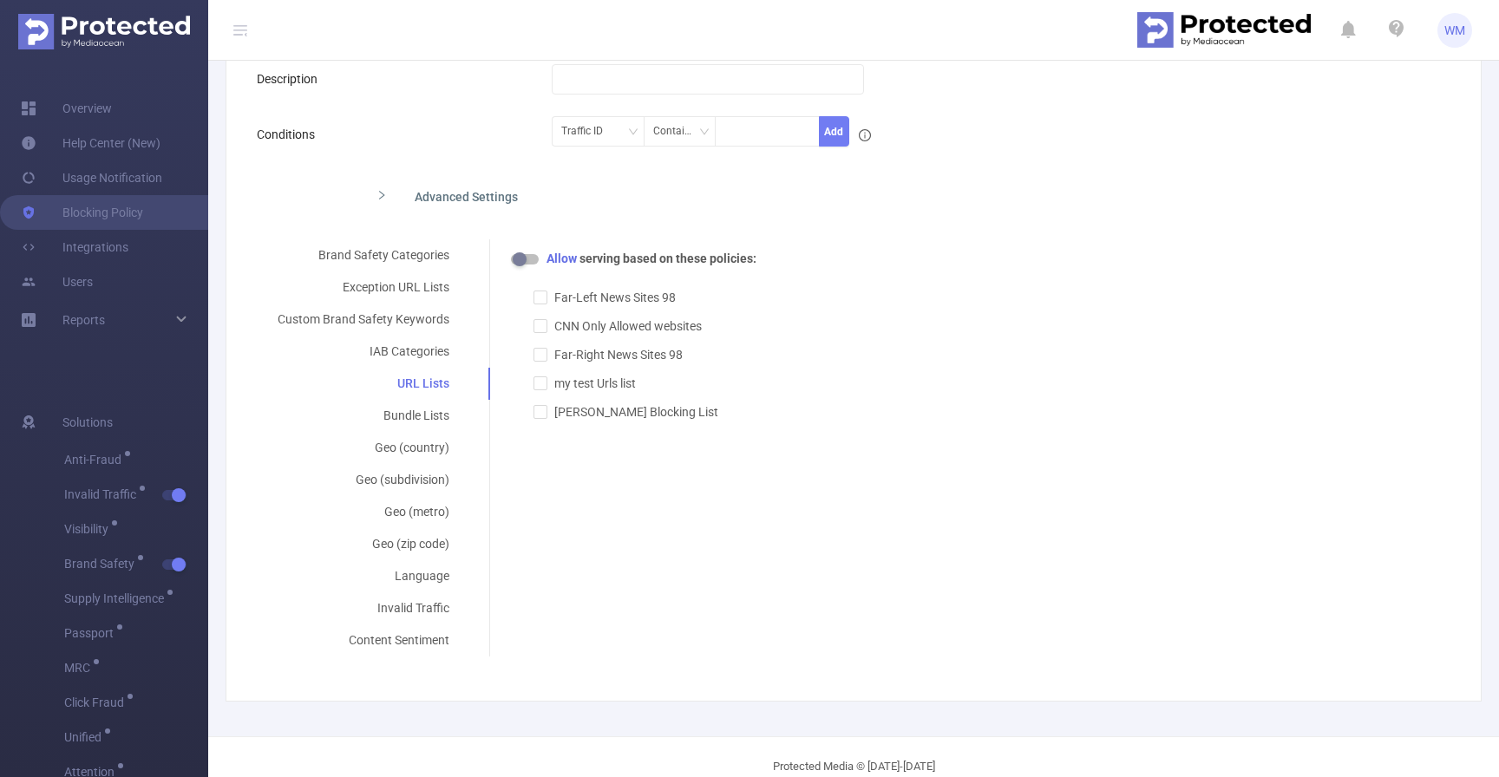
click at [627, 180] on div "Advanced Settings" at bounding box center [717, 195] width 708 height 36
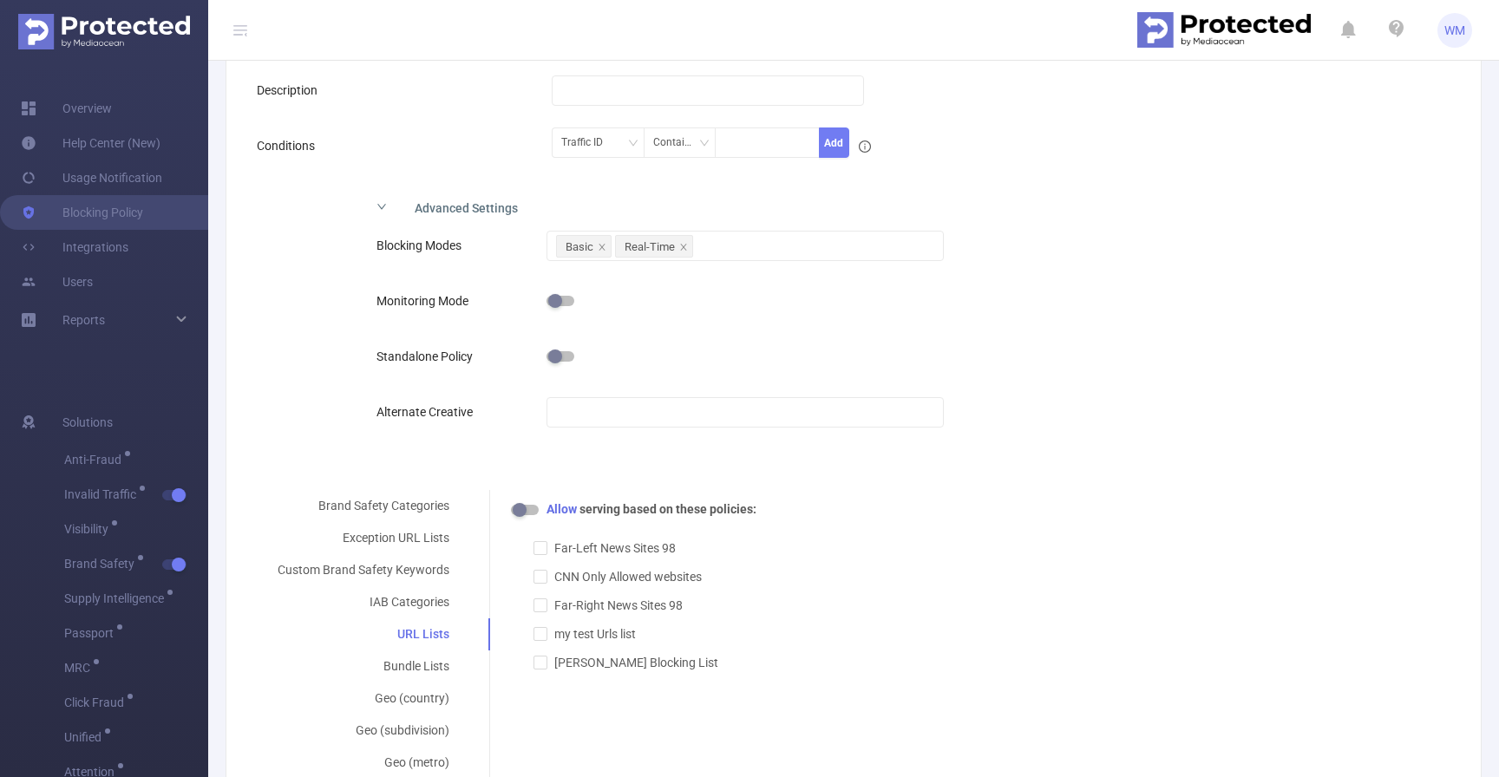
click at [508, 194] on div "Advanced Settings" at bounding box center [717, 206] width 708 height 36
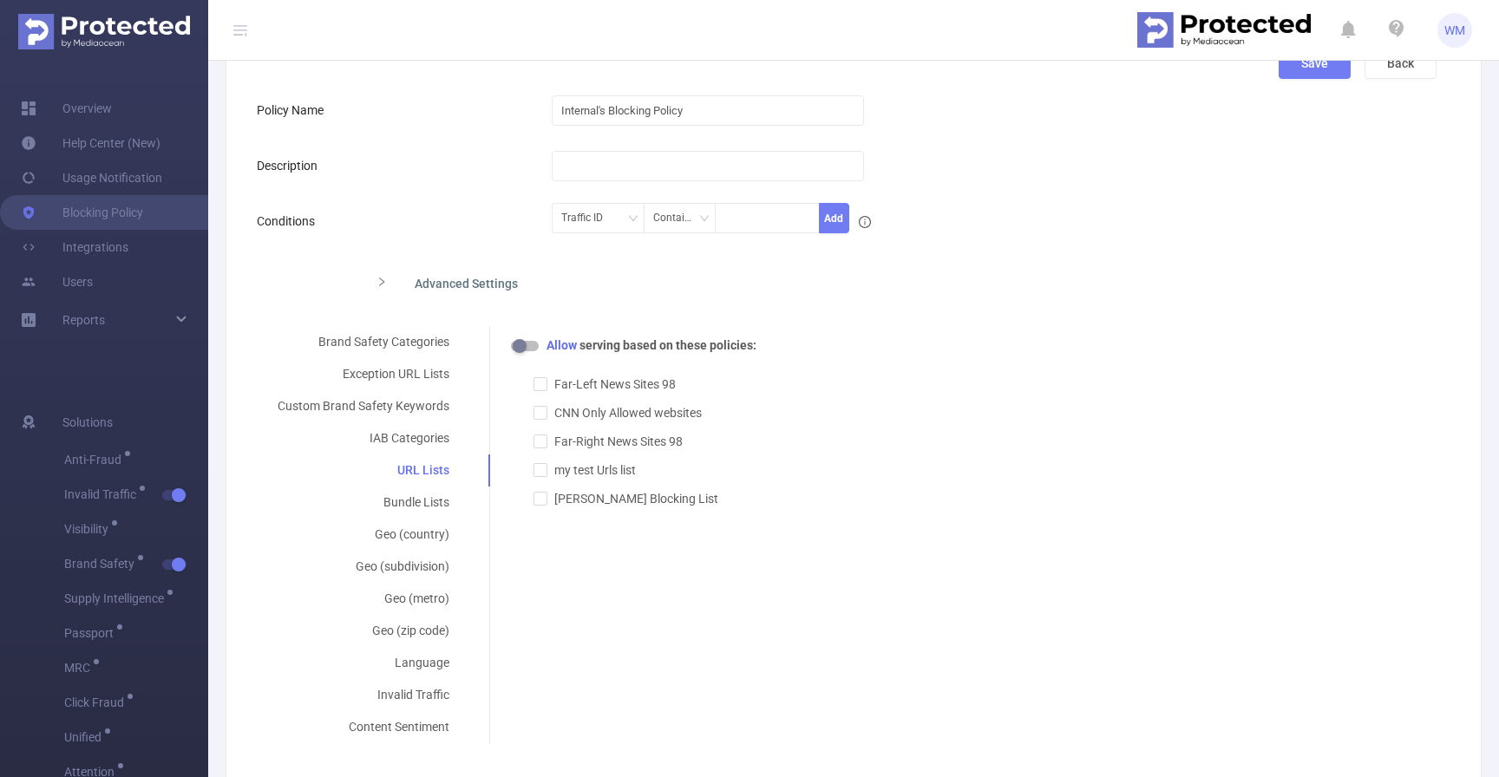
scroll to position [259, 0]
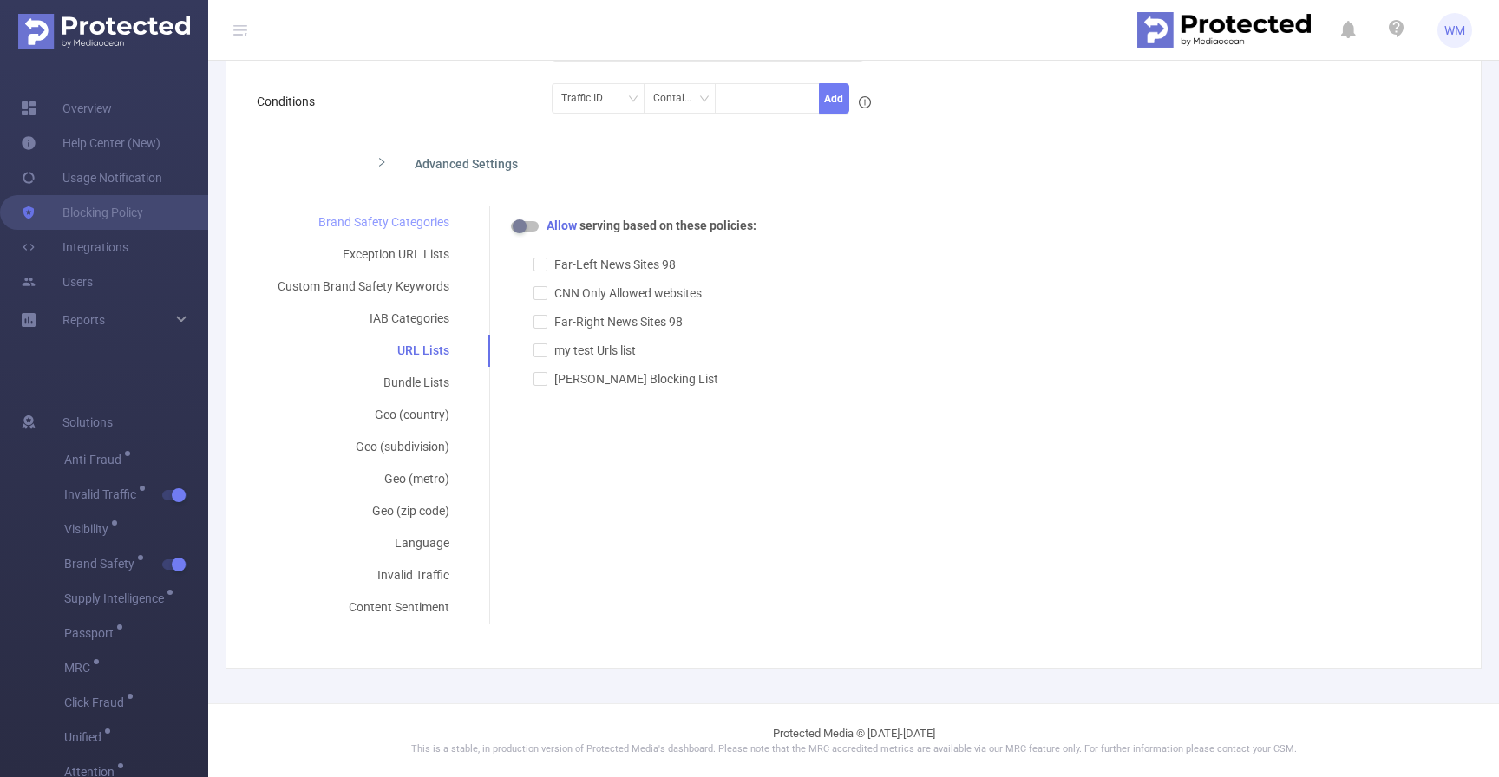
click at [421, 208] on div "Brand Safety Categories" at bounding box center [363, 222] width 213 height 32
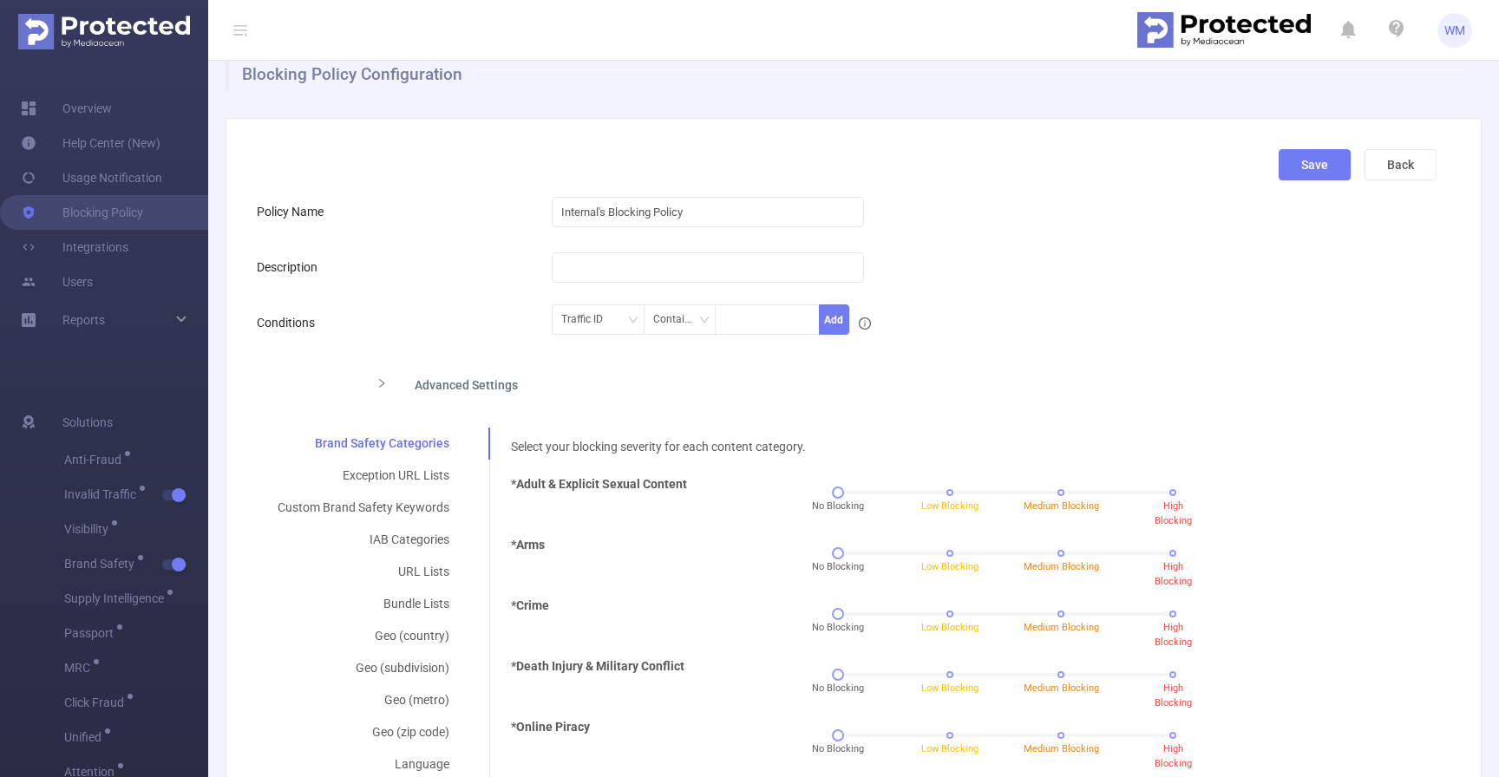
scroll to position [16, 0]
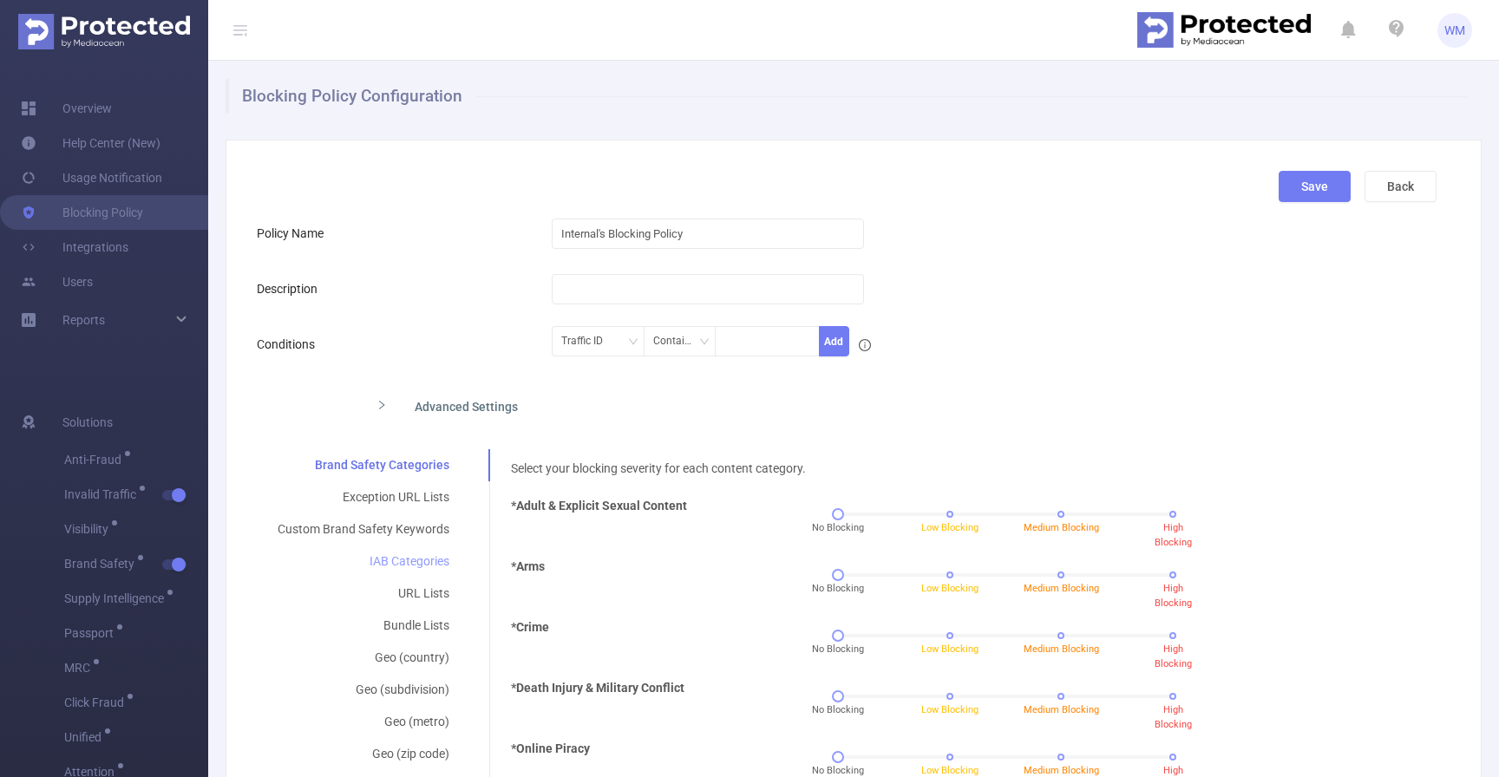
click at [409, 560] on div "IAB Categories" at bounding box center [363, 562] width 213 height 32
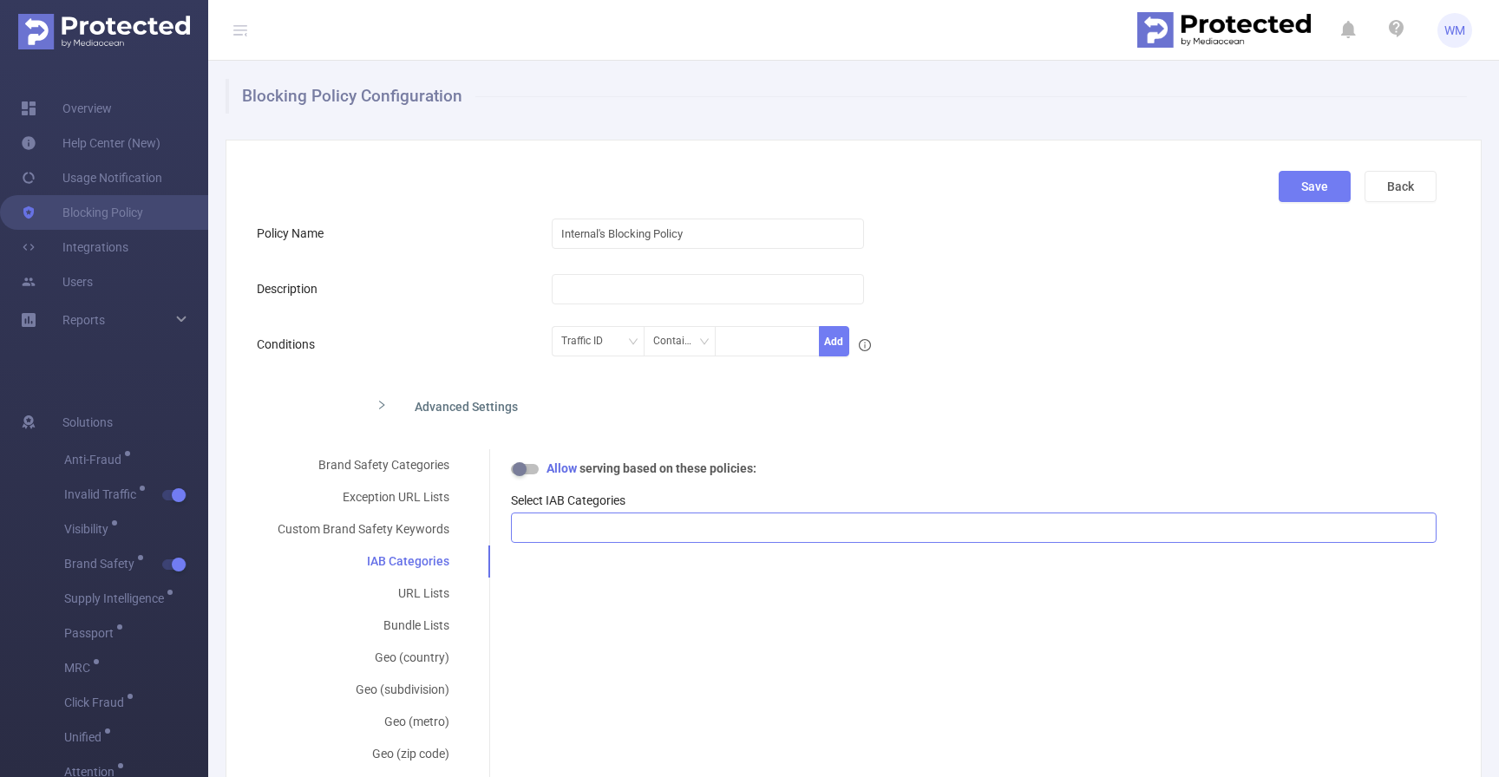
click at [614, 514] on div at bounding box center [974, 528] width 907 height 29
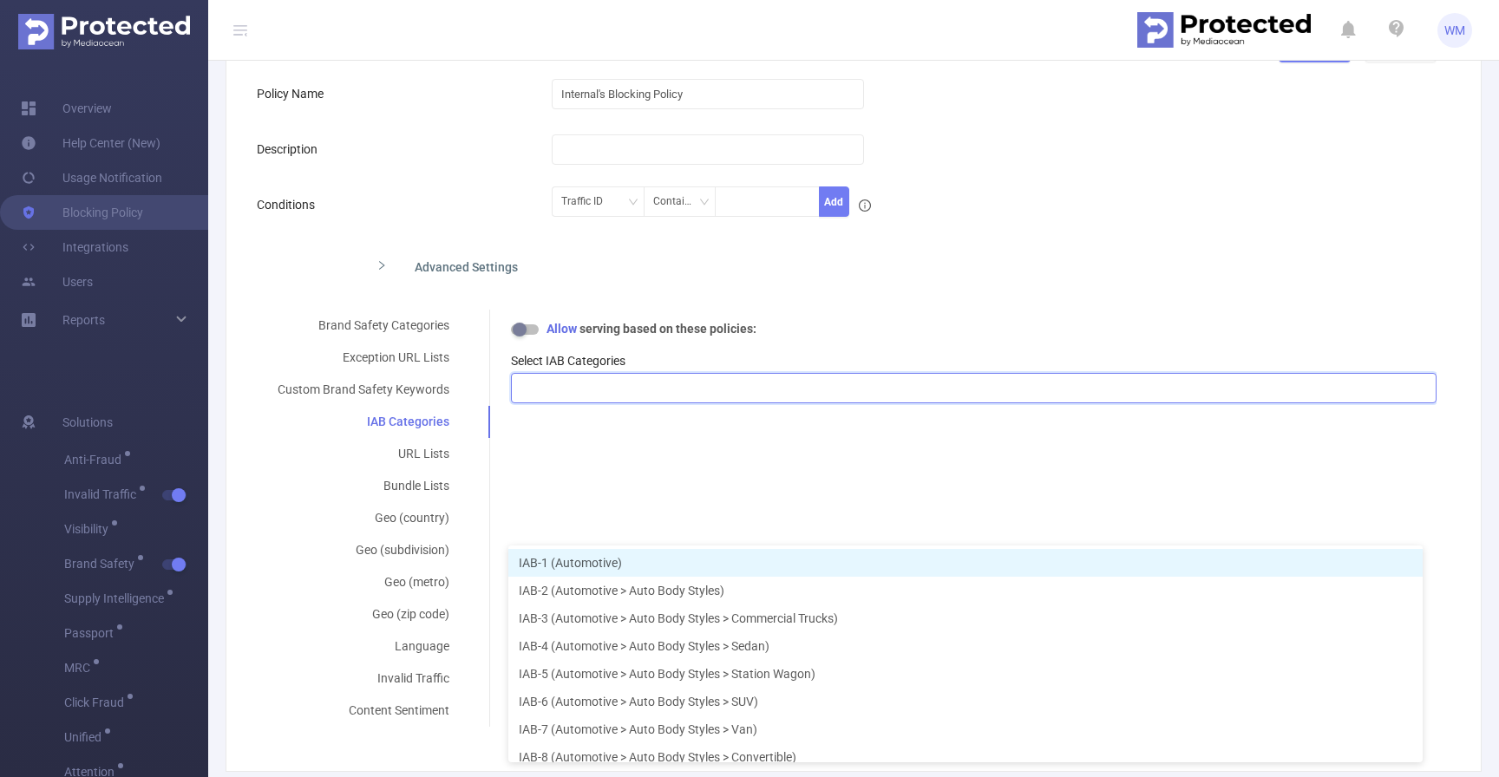
scroll to position [244, 0]
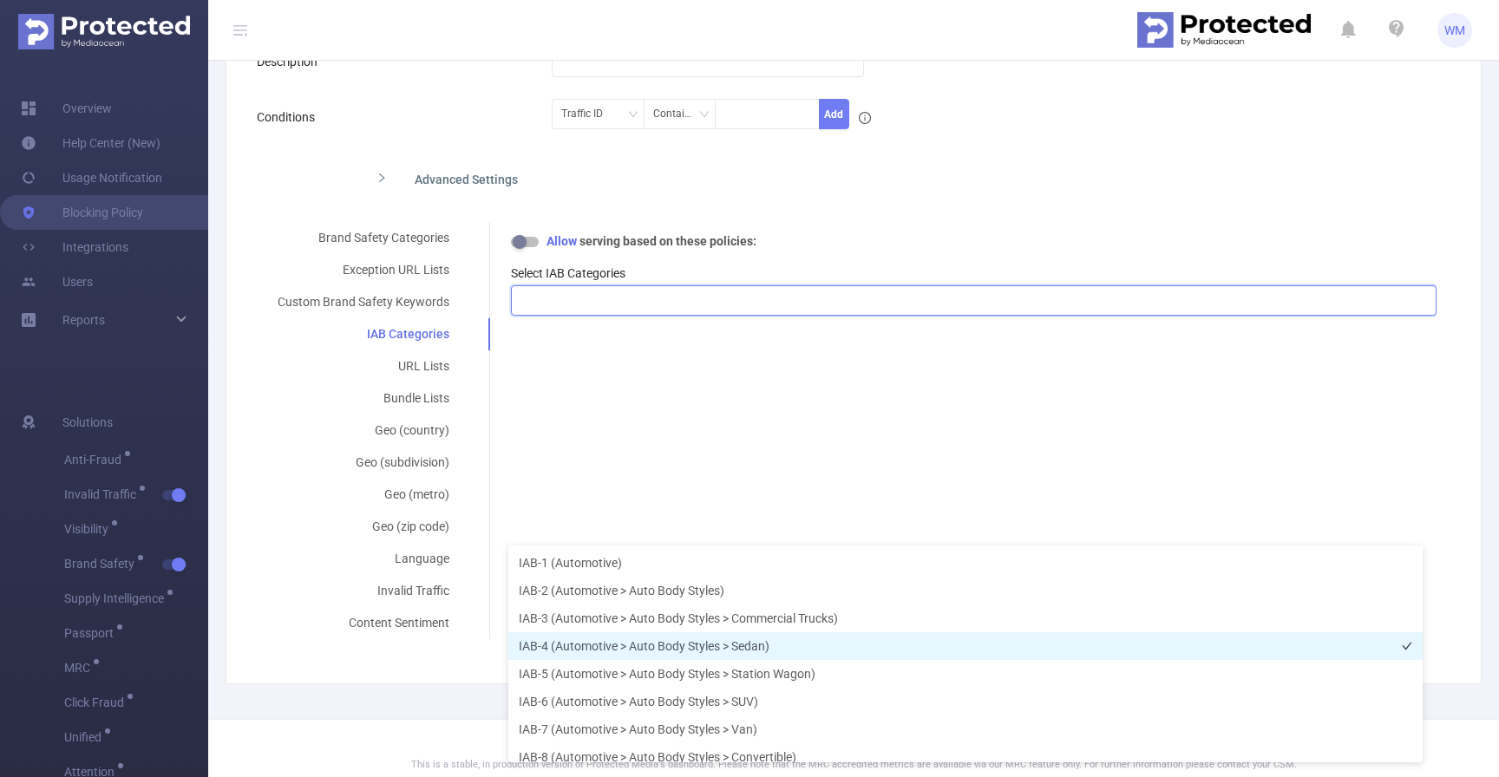
click at [633, 638] on li "IAB-4 (Automotive > Auto Body Styles > Sedan)" at bounding box center [965, 646] width 914 height 28
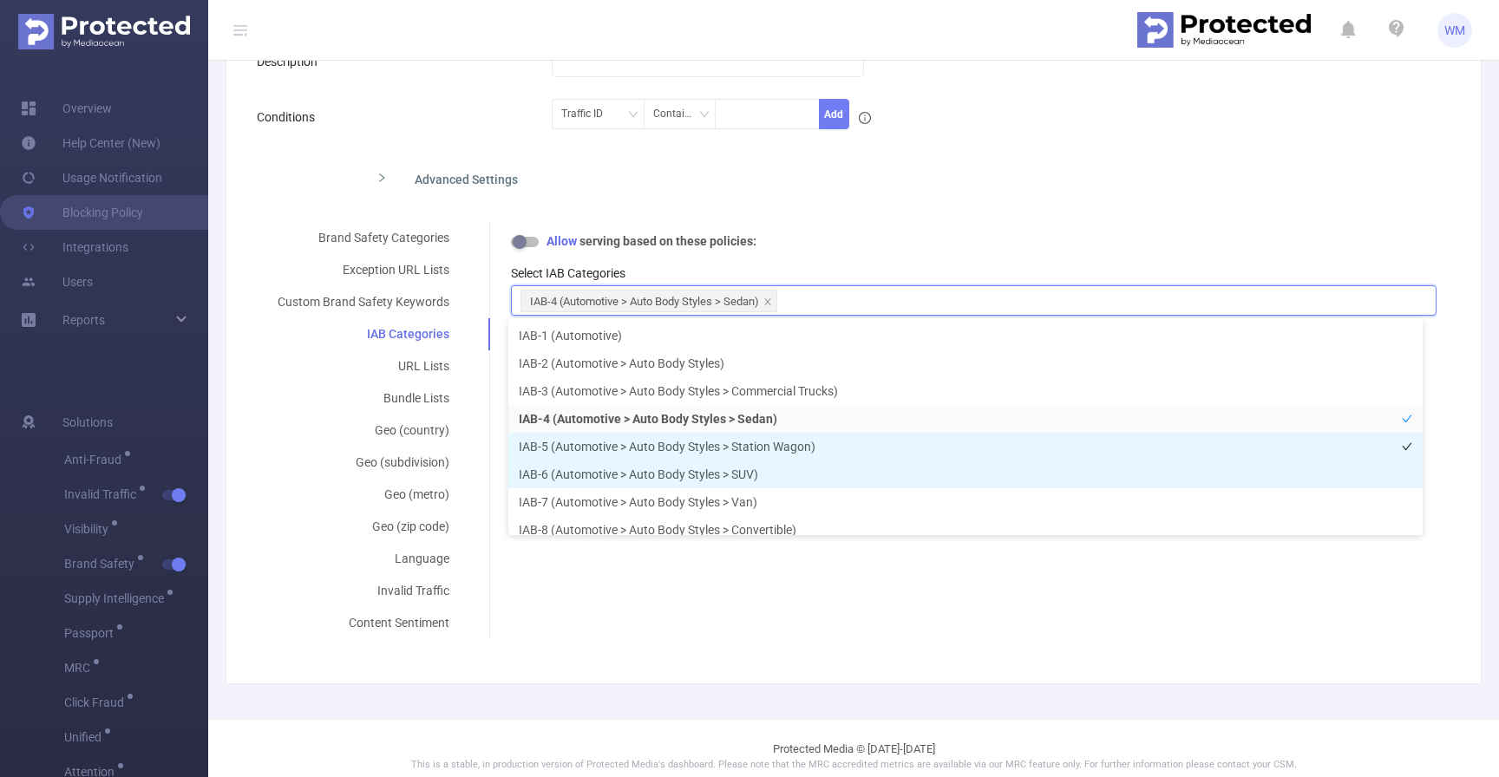
scroll to position [9, 0]
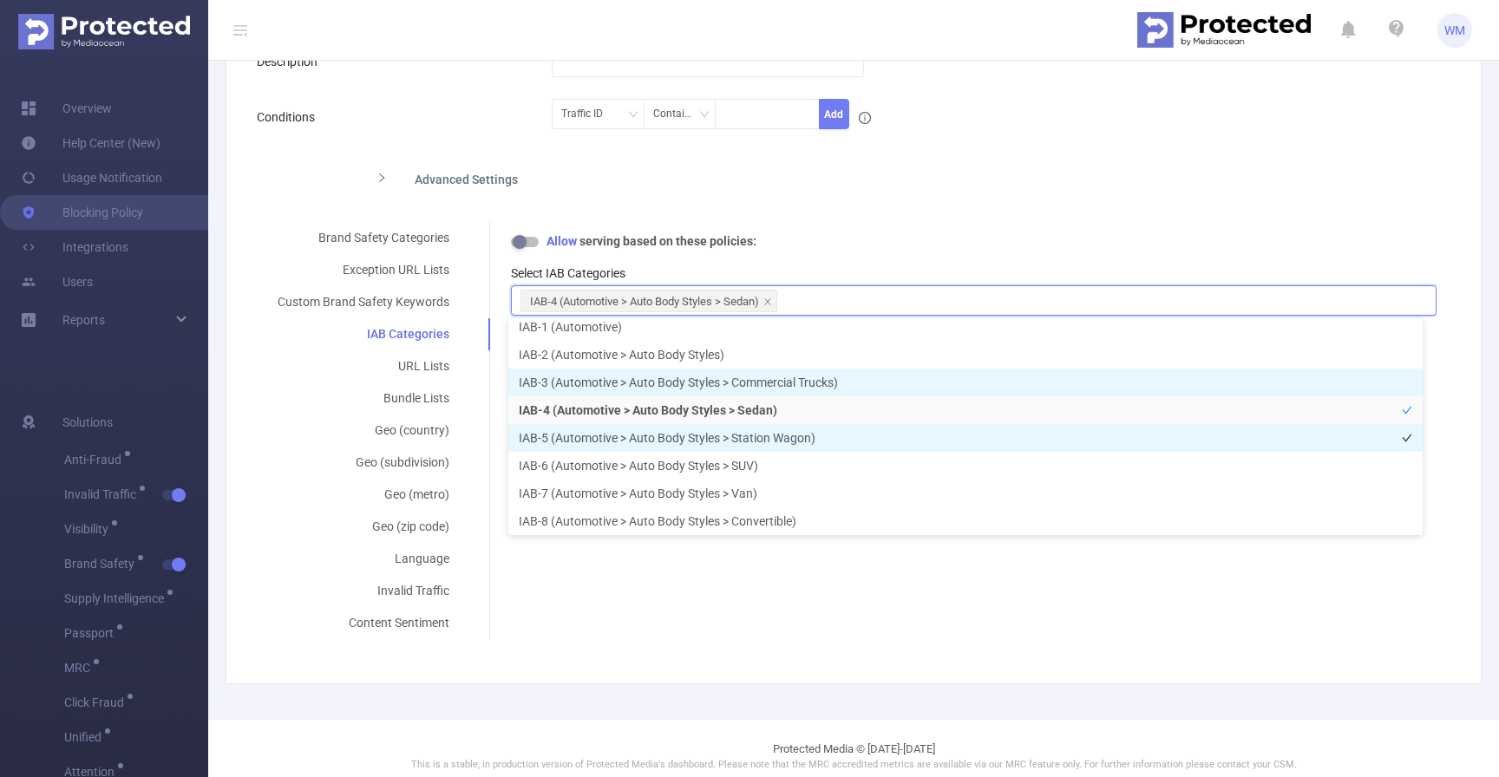
click at [668, 442] on li "IAB-5 (Automotive > Auto Body Styles > Station Wagon)" at bounding box center [965, 438] width 914 height 28
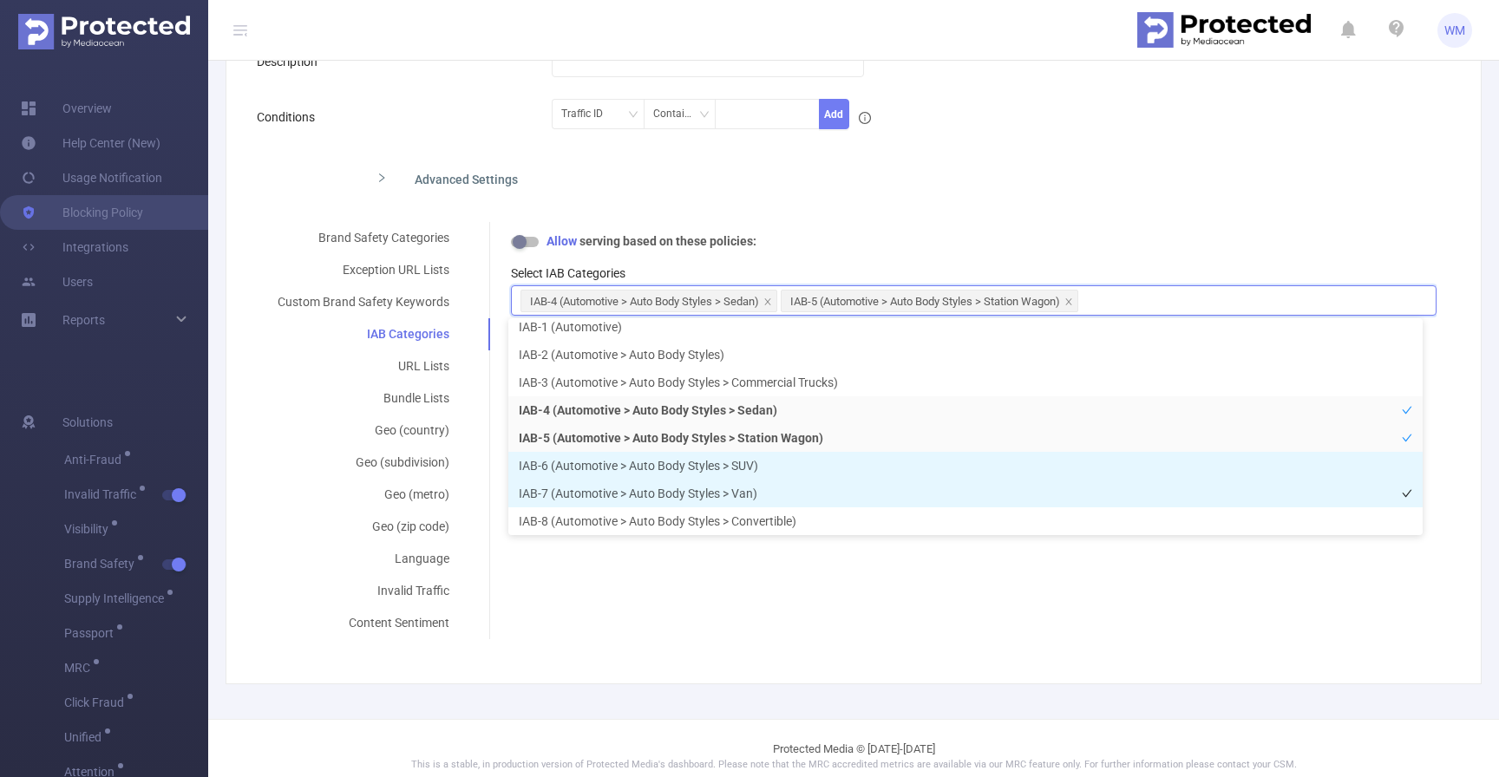
click at [666, 481] on li "IAB-7 (Automotive > Auto Body Styles > Van)" at bounding box center [965, 494] width 914 height 28
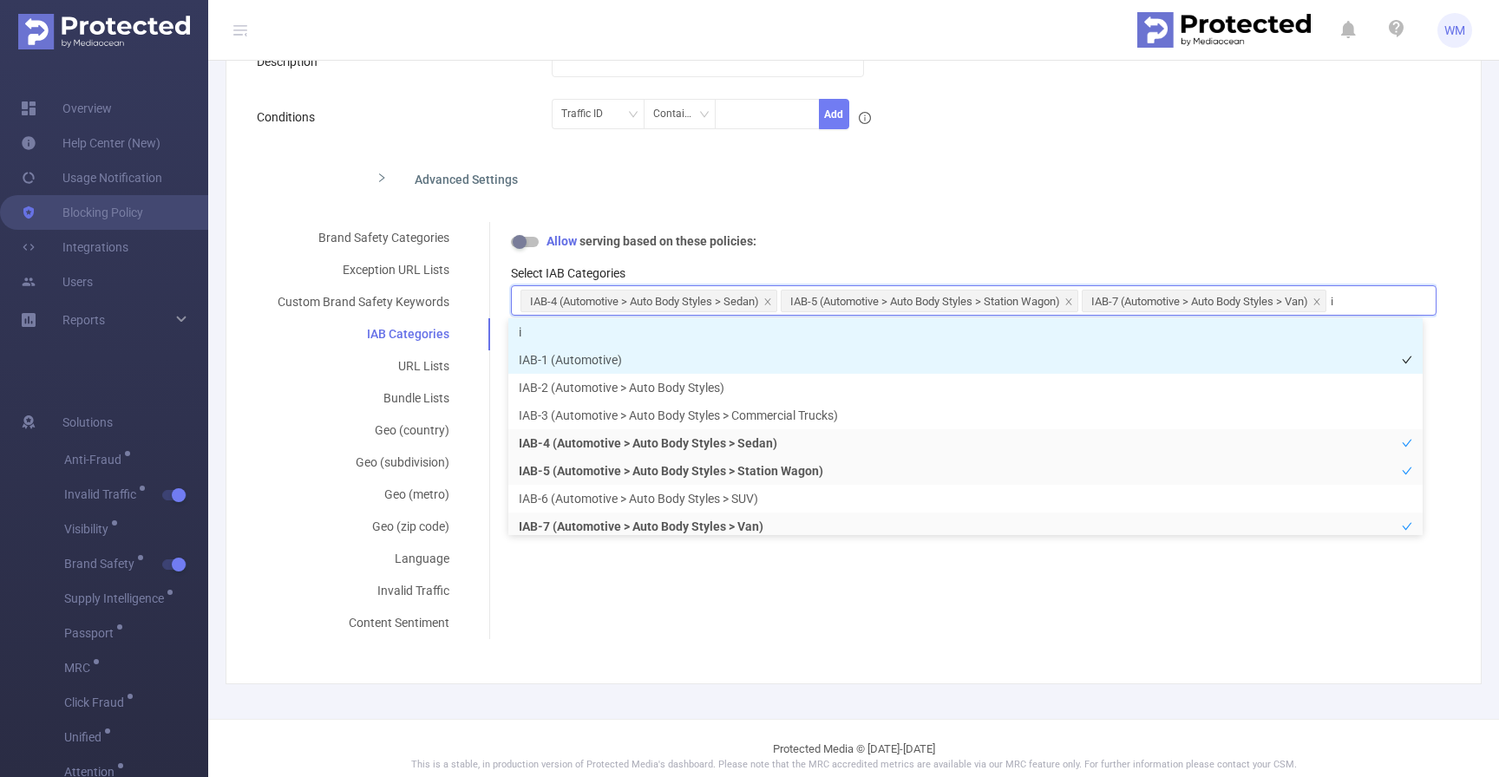
scroll to position [3, 0]
type input "iab"
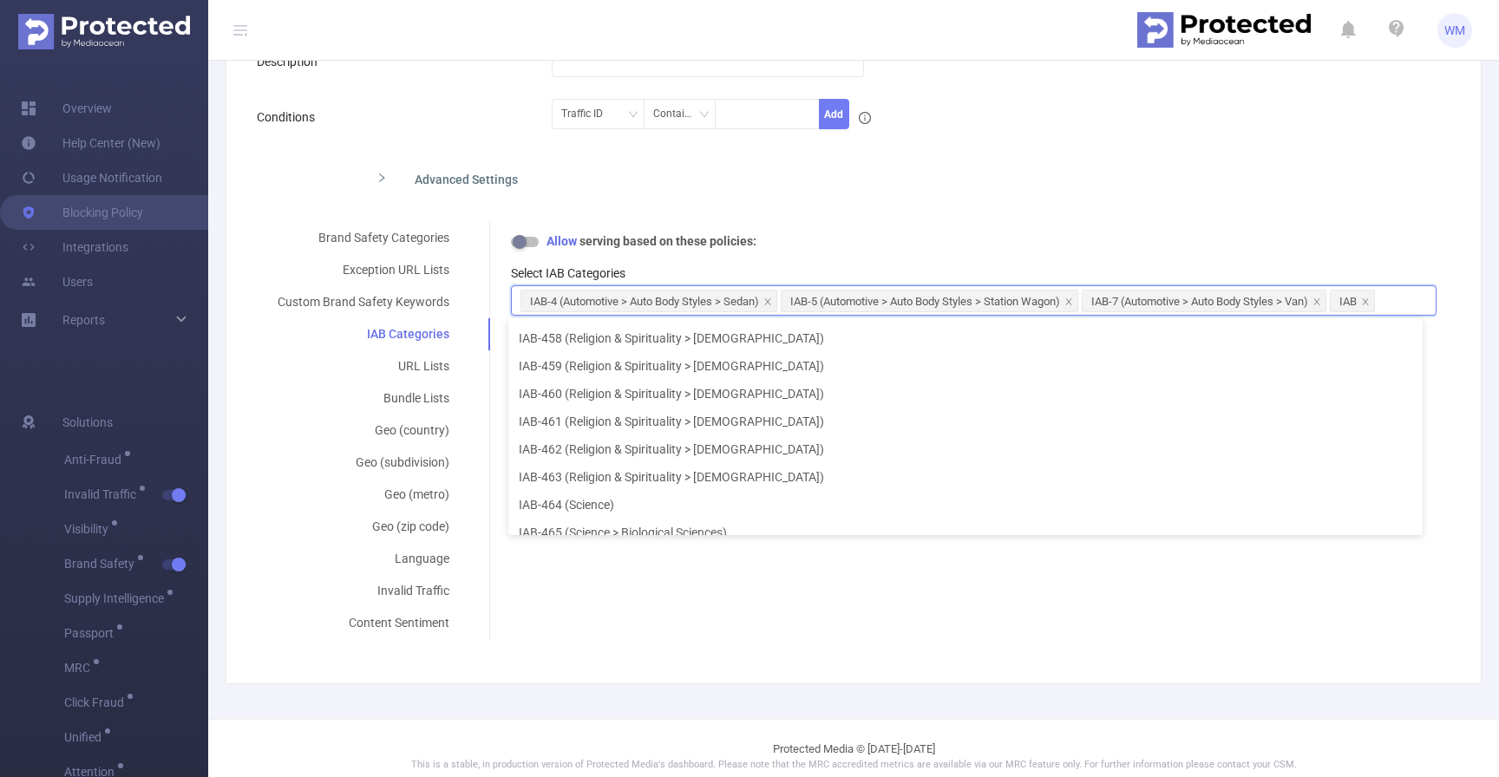
scroll to position [11987, 0]
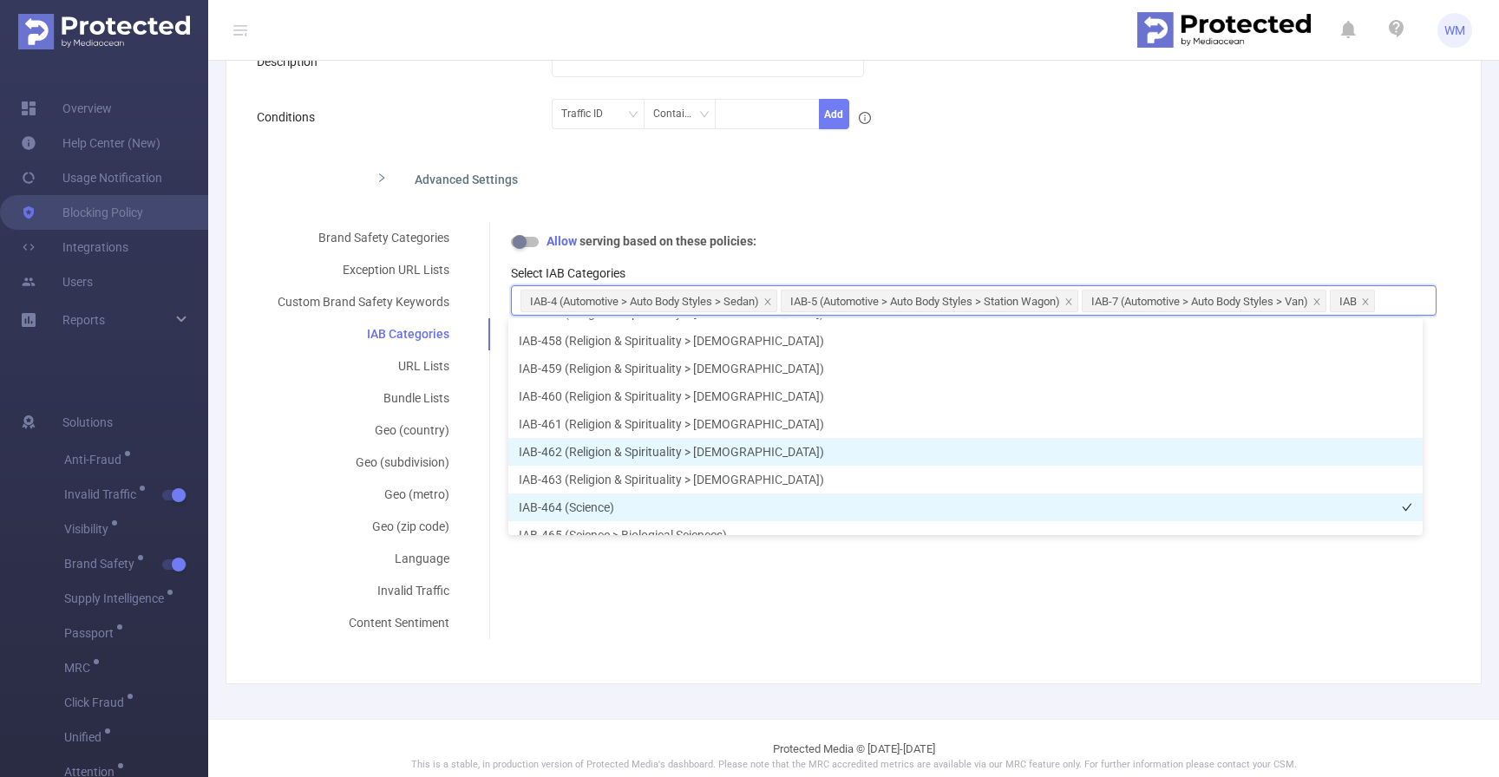
click at [807, 494] on li "IAB-464 (Science)" at bounding box center [965, 508] width 914 height 28
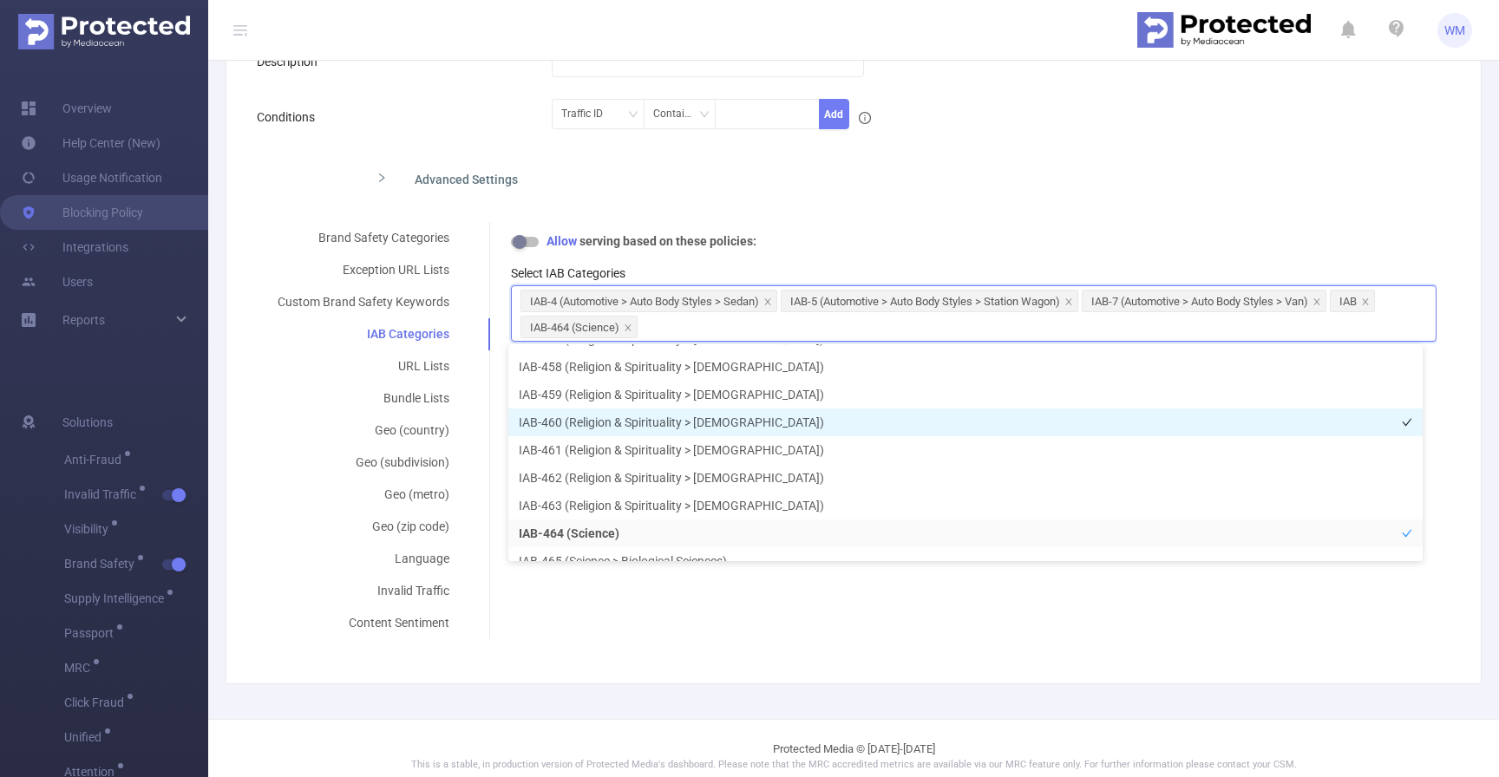
click at [792, 414] on li "IAB-460 (Religion & Spirituality > [DEMOGRAPHIC_DATA])" at bounding box center [965, 423] width 914 height 28
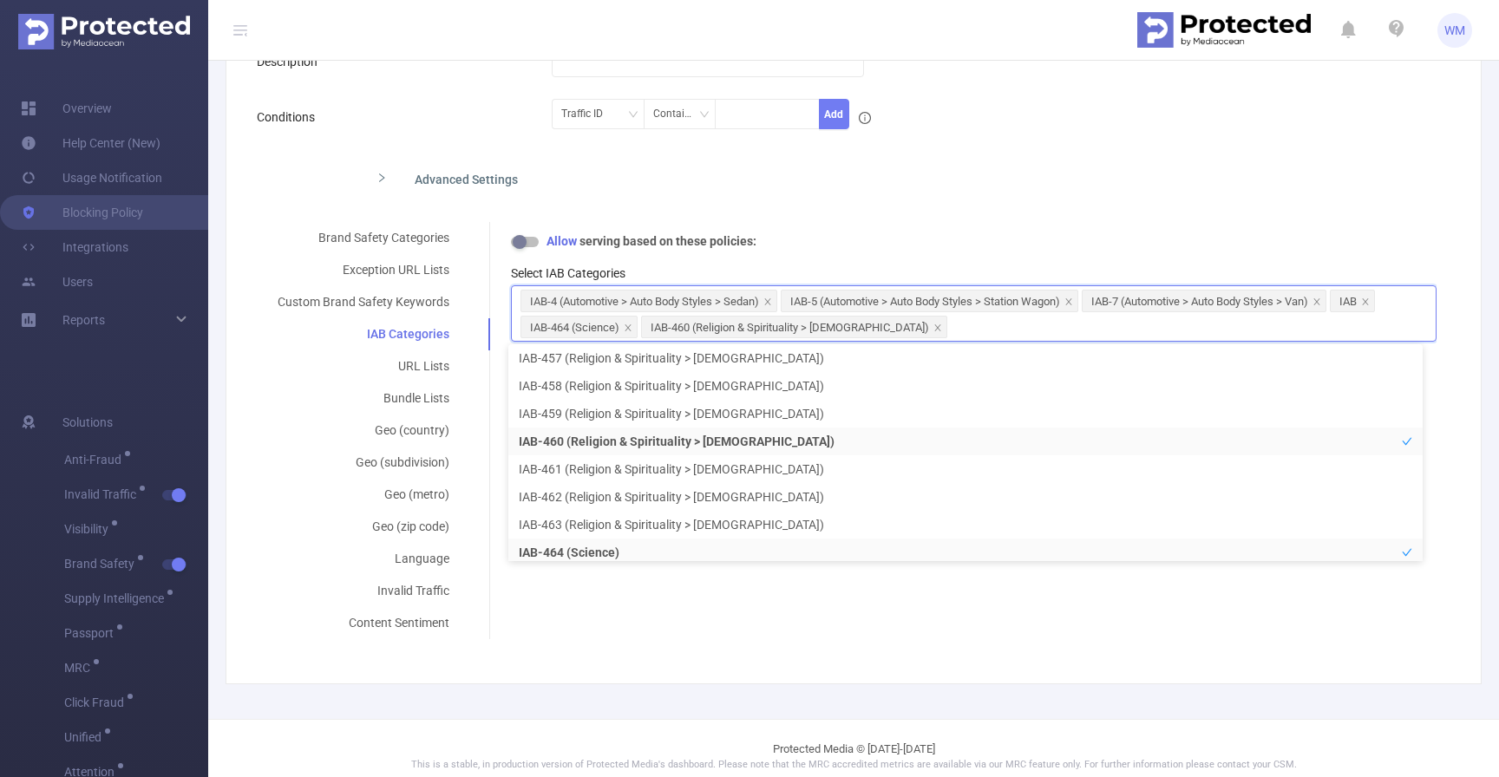
click at [911, 208] on form "Policy Name Internal's Blocking Policy Description Conditions Traffic ID Contai…" at bounding box center [847, 314] width 1180 height 651
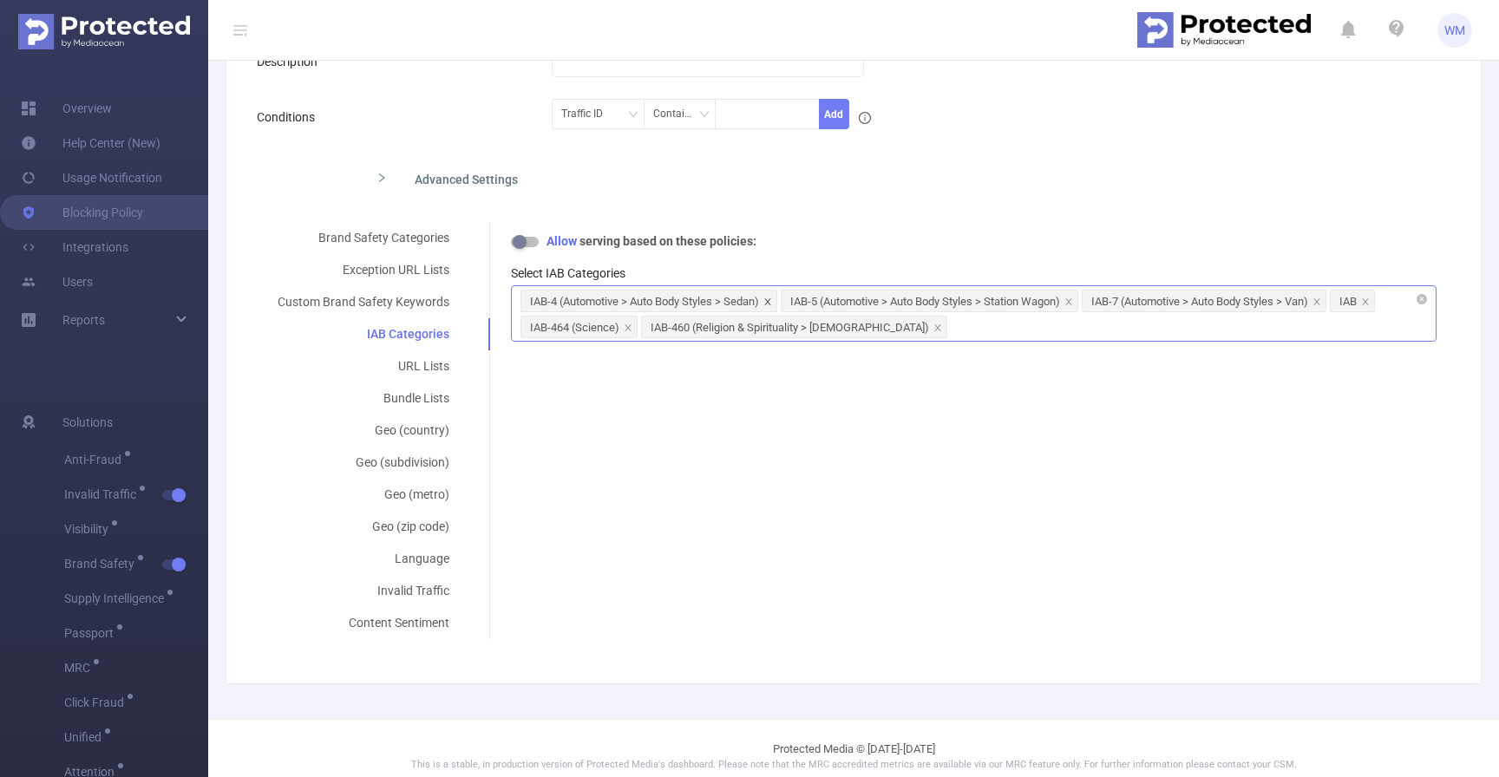
click at [768, 300] on icon "icon: close" at bounding box center [767, 302] width 9 height 9
click at [813, 303] on icon "icon: close" at bounding box center [808, 302] width 9 height 9
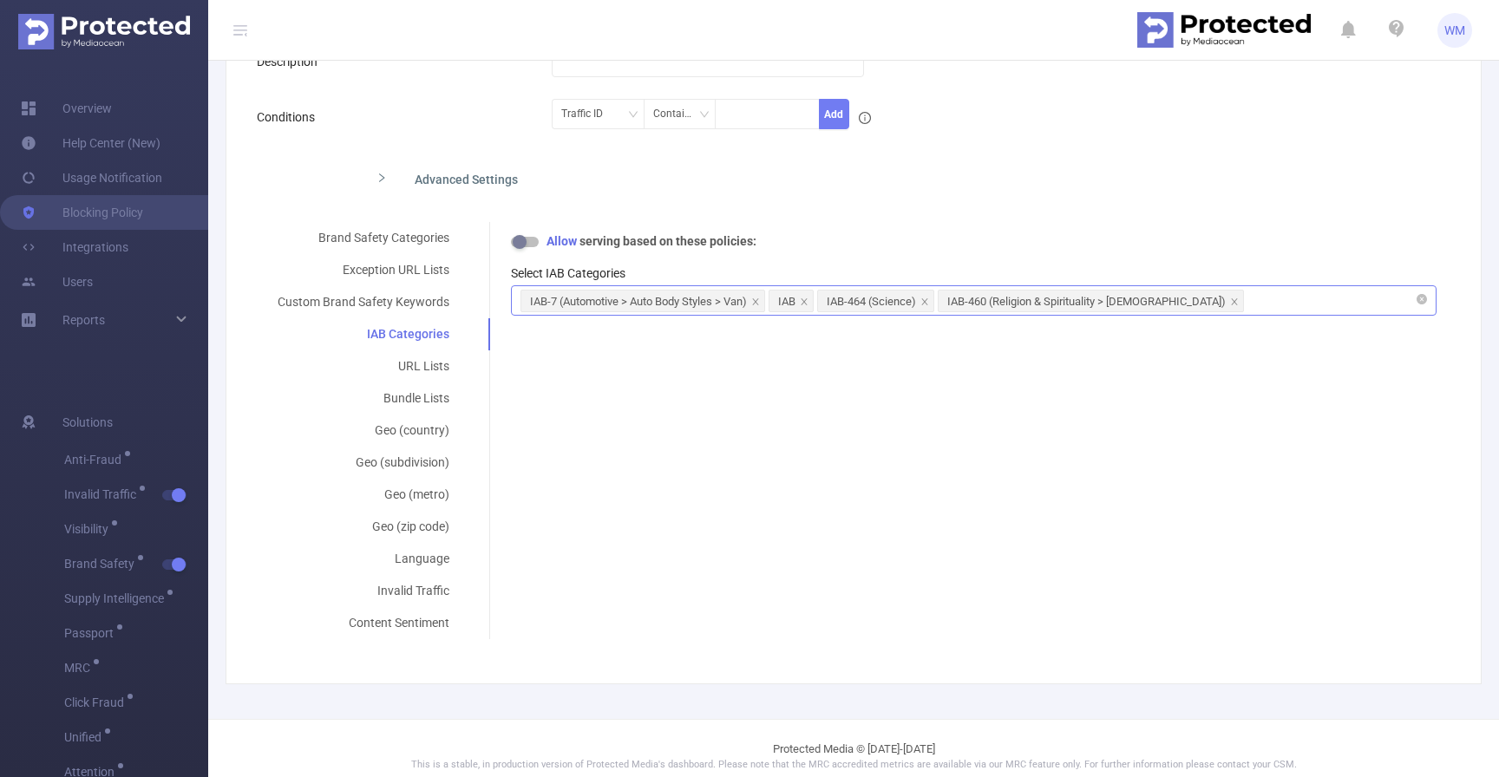
click at [753, 297] on li "IAB-7 (Automotive > Auto Body Styles > Van)" at bounding box center [643, 301] width 245 height 23
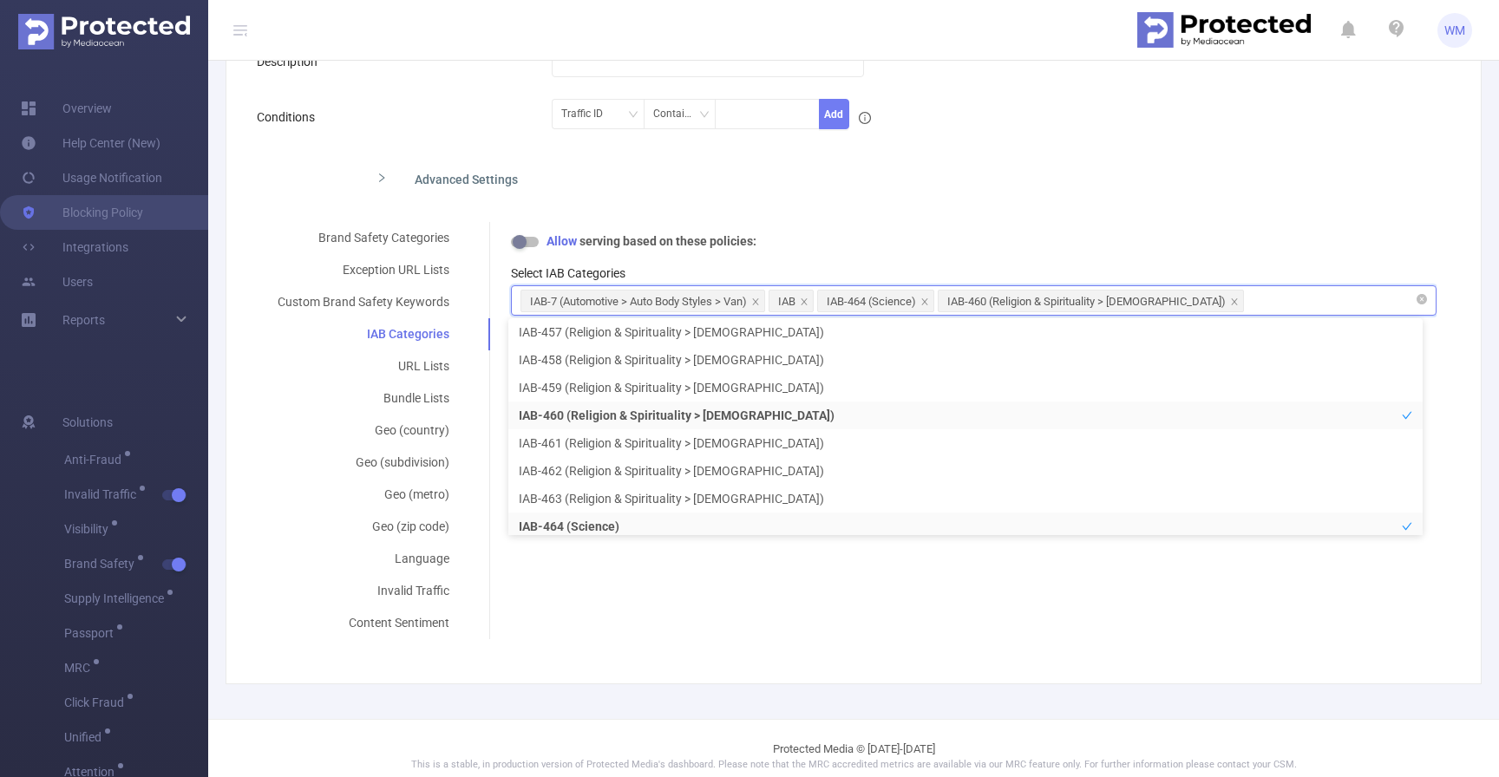
scroll to position [170, 0]
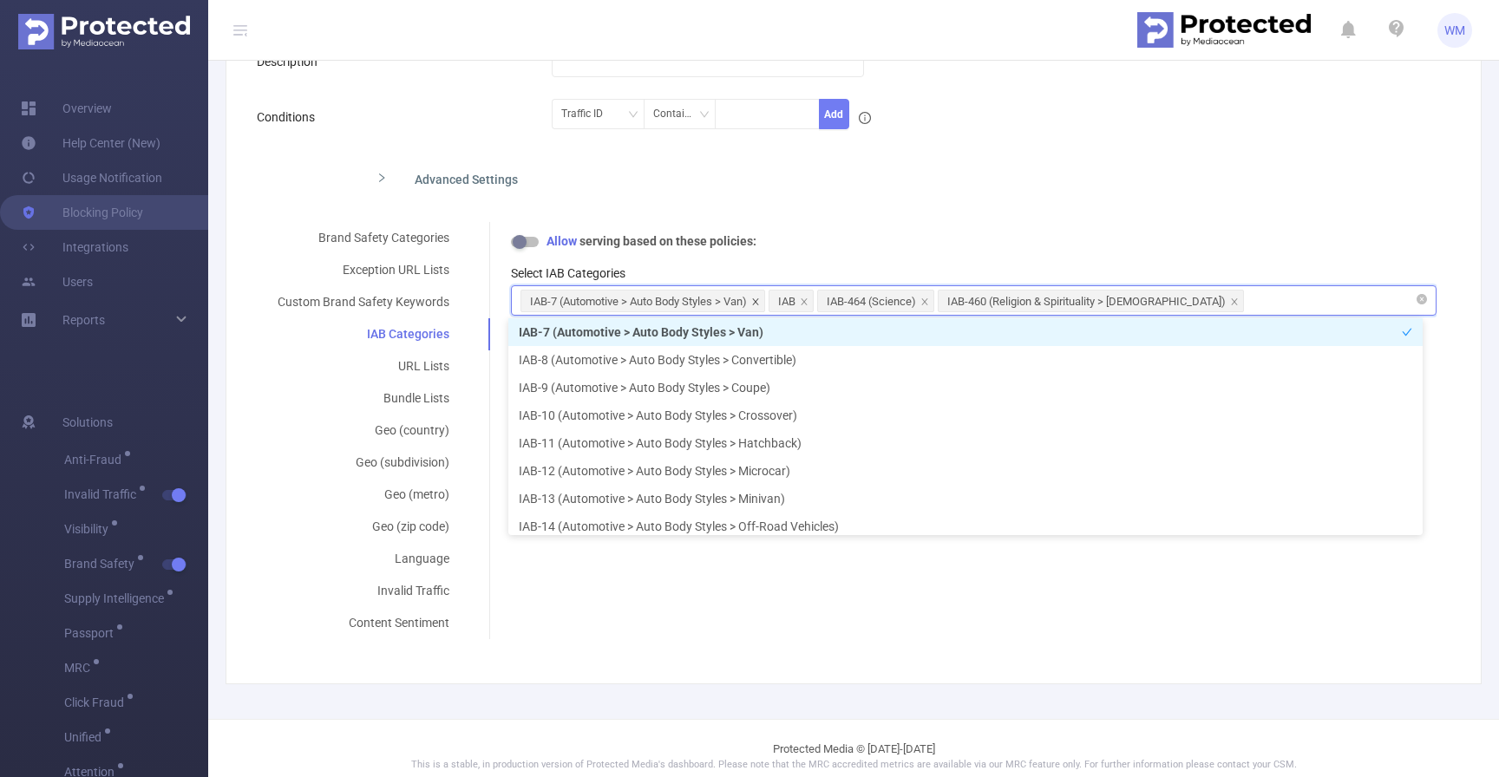
click at [760, 302] on icon "icon: close" at bounding box center [755, 302] width 9 height 9
click at [553, 292] on span at bounding box center [556, 301] width 9 height 19
click at [630, 299] on icon "icon: close" at bounding box center [628, 302] width 9 height 9
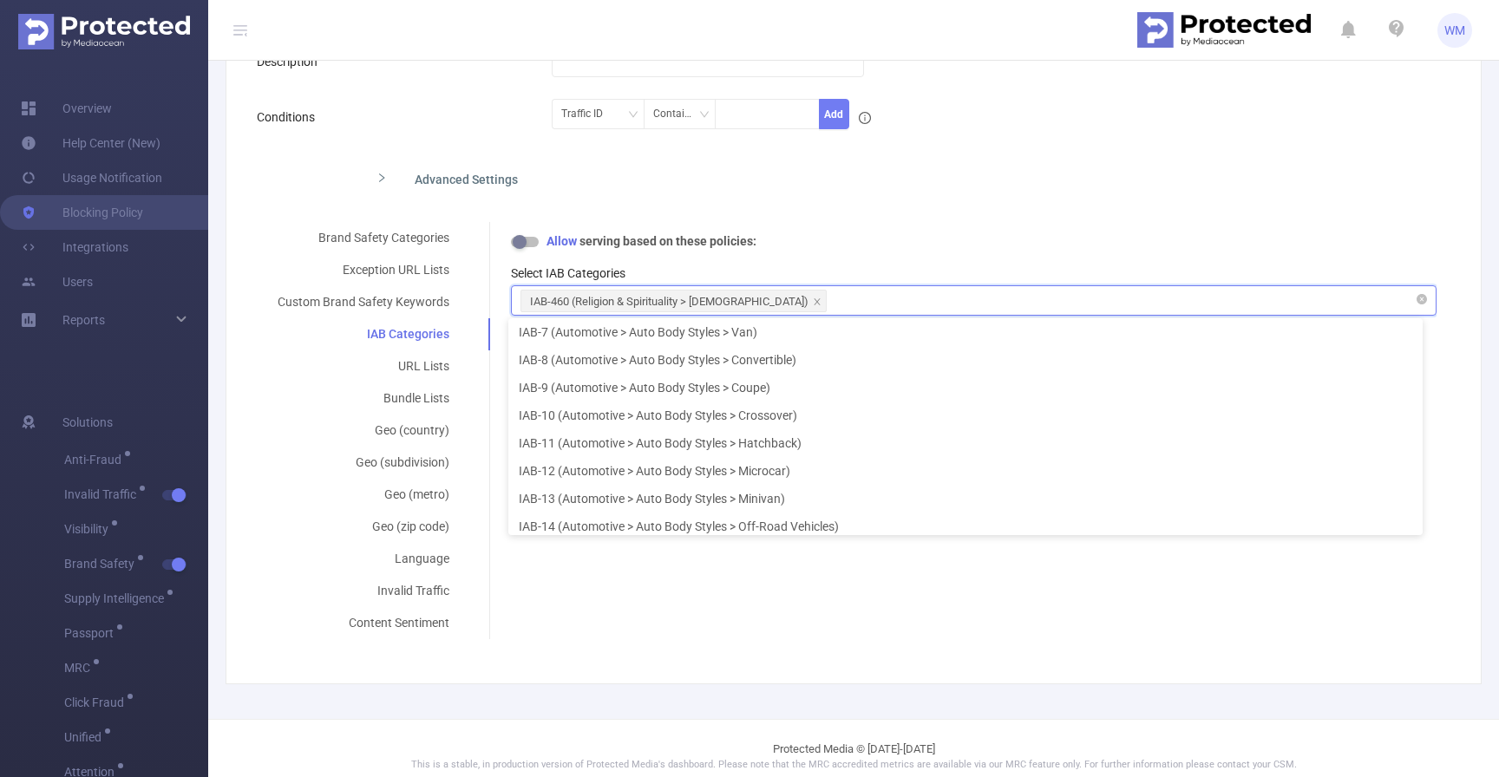
click at [1406, 304] on div "IAB-460 (Religion & Spirituality > [DEMOGRAPHIC_DATA])" at bounding box center [974, 300] width 907 height 29
click at [1417, 298] on icon "icon: close-circle" at bounding box center [1422, 299] width 10 height 10
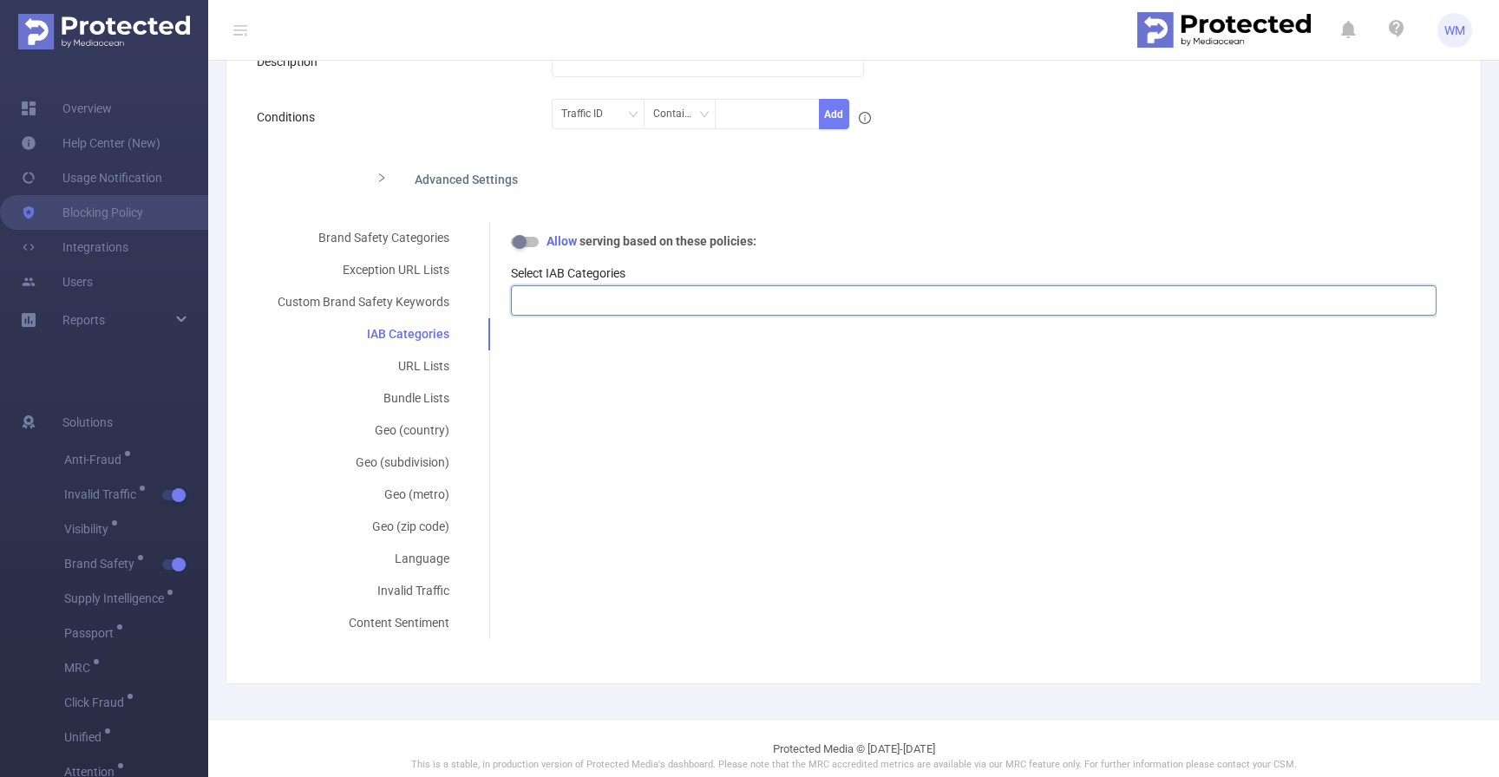
click at [1134, 275] on div "Select IAB Categories" at bounding box center [974, 274] width 926 height 18
click at [1100, 298] on div at bounding box center [974, 300] width 907 height 29
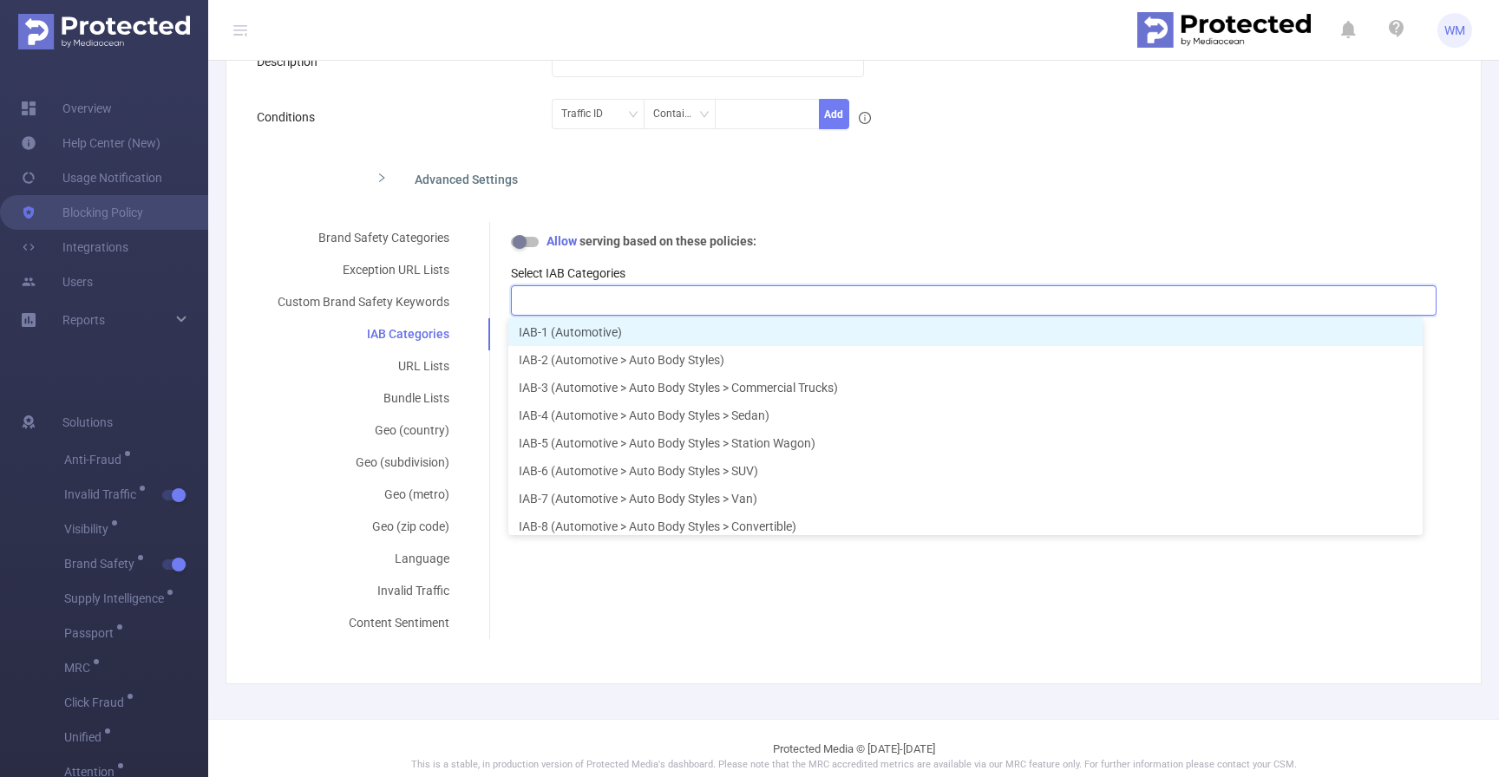
click at [1050, 259] on div "Select IAB Categories" at bounding box center [974, 284] width 926 height 67
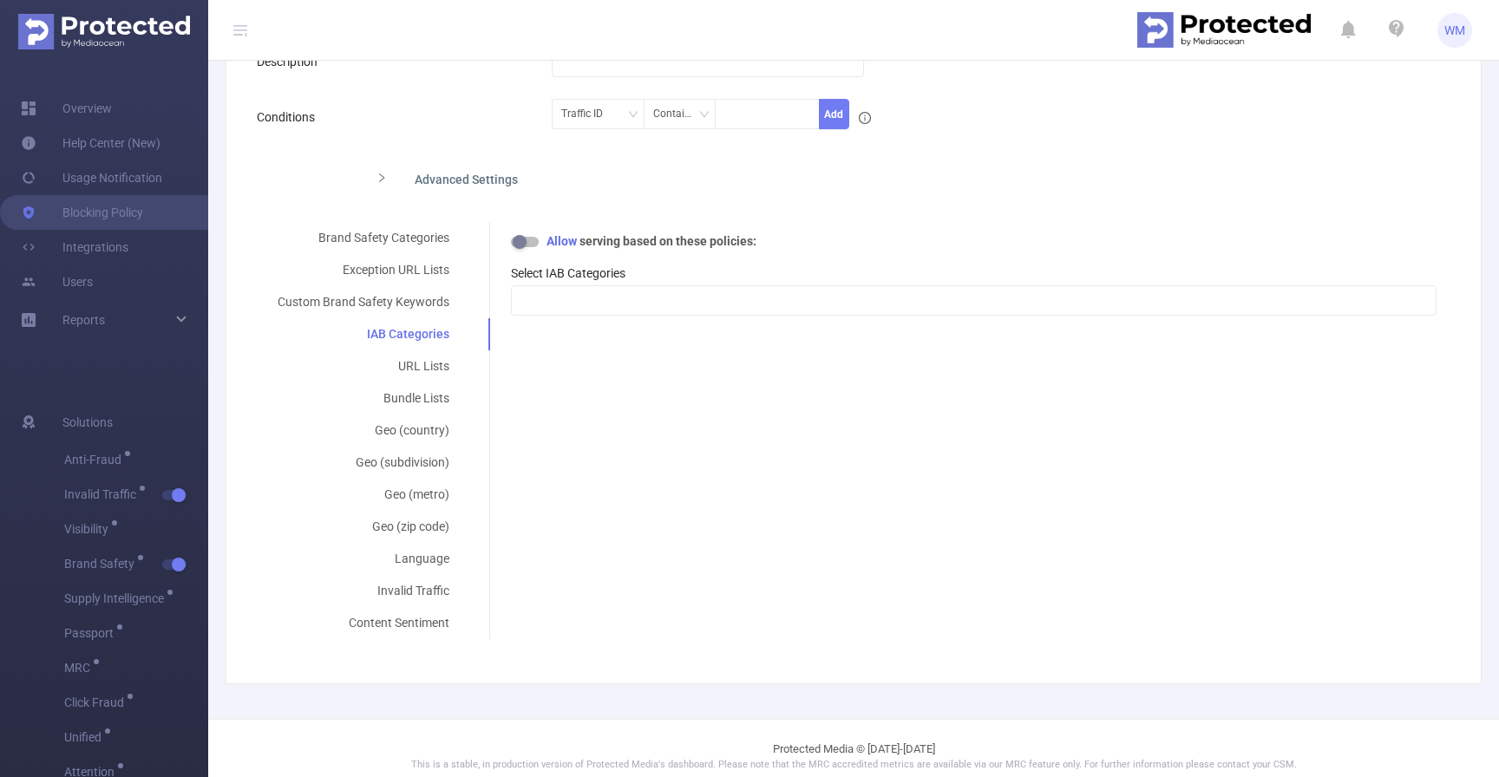
click at [788, 236] on div "Allow serving based on these policies:" at bounding box center [974, 241] width 926 height 18
click at [522, 240] on button "button" at bounding box center [525, 242] width 28 height 10
click at [653, 267] on div "Select IAB Categories" at bounding box center [974, 274] width 926 height 18
click at [577, 418] on div "Brand Safety Categories Exception URL Lists Custom Brand Safety Keywords IAB Ca…" at bounding box center [847, 430] width 1180 height 417
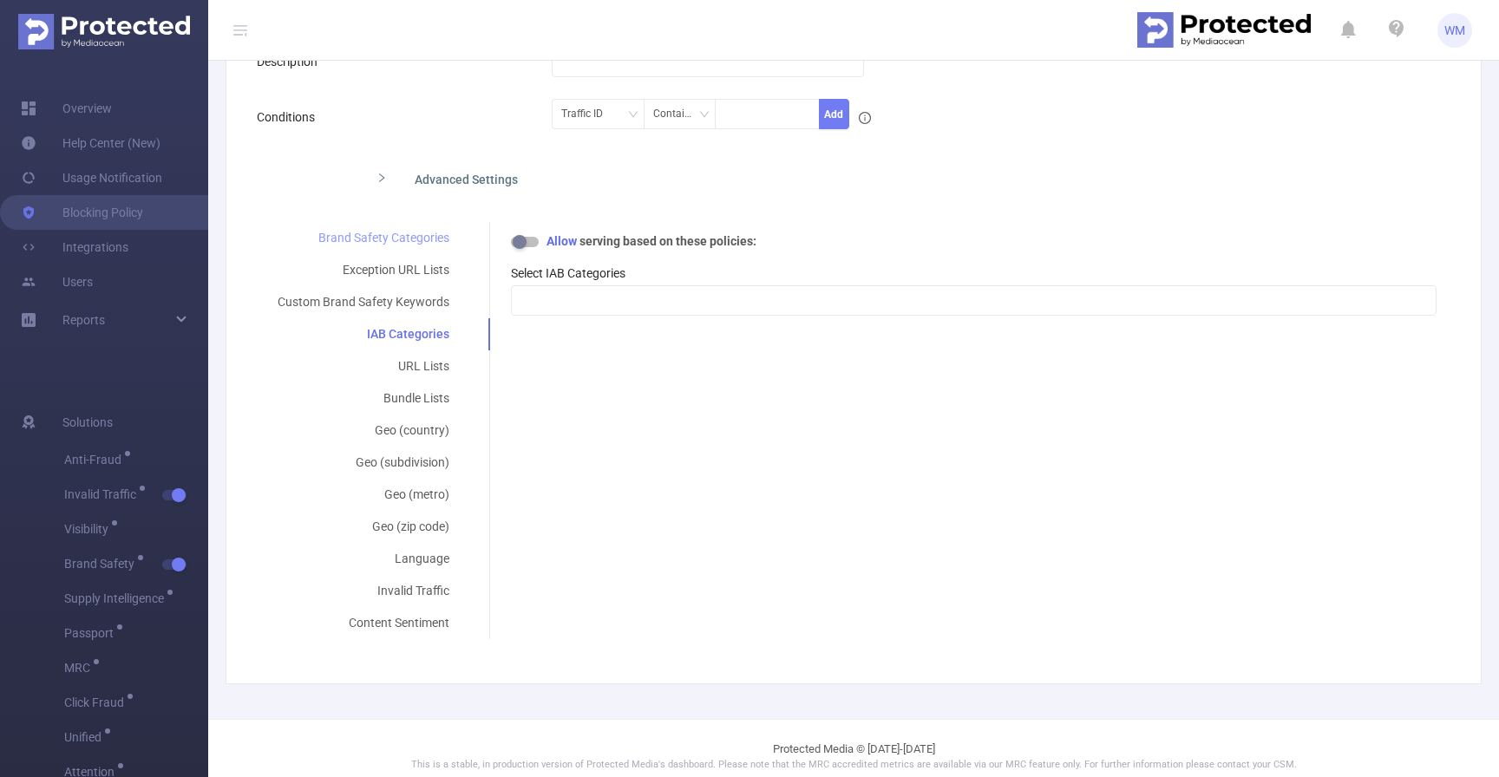
click at [409, 229] on div "Brand Safety Categories" at bounding box center [363, 238] width 213 height 32
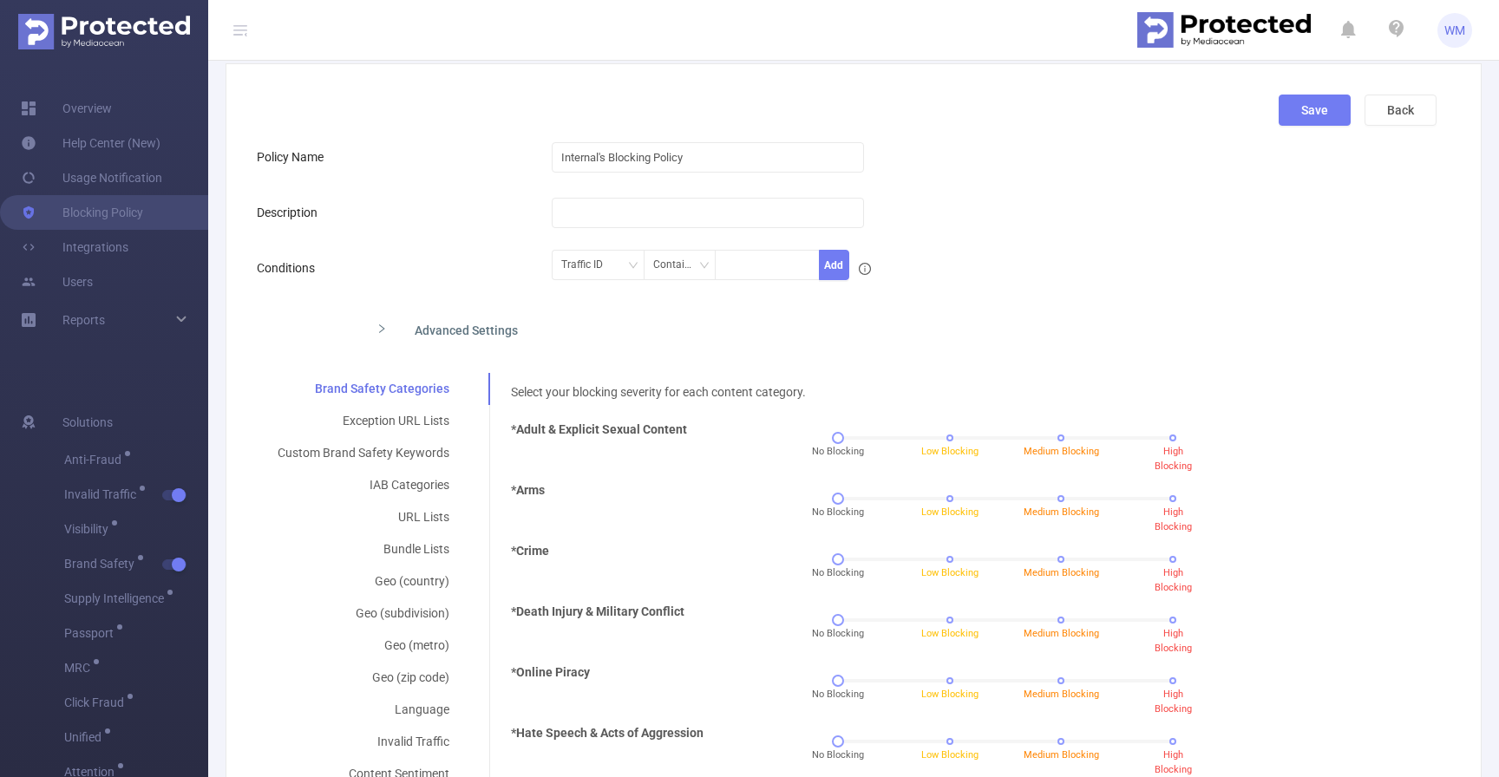
scroll to position [94, 0]
click at [494, 336] on div "Advanced Settings" at bounding box center [717, 328] width 708 height 36
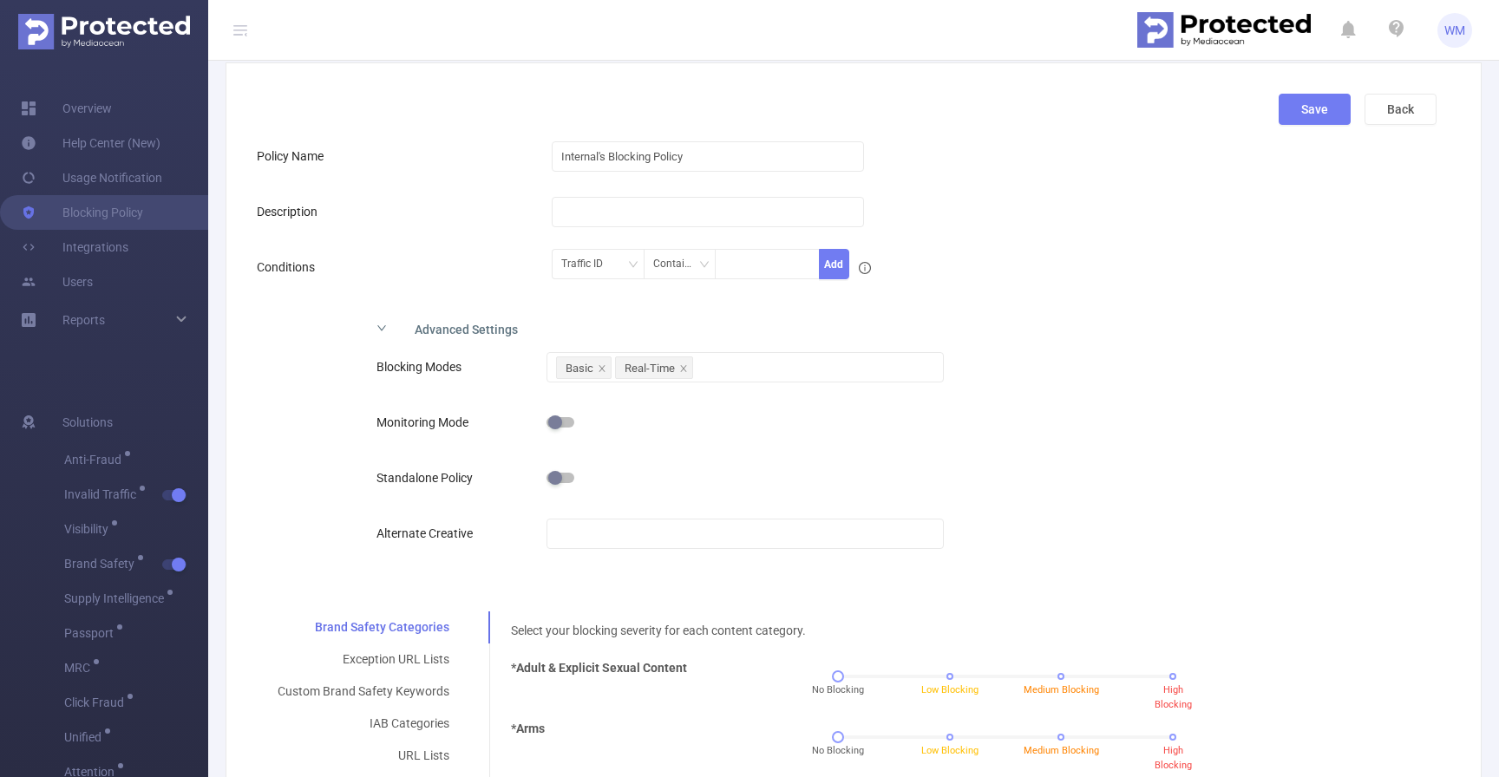
click at [494, 333] on div "Advanced Settings" at bounding box center [717, 328] width 708 height 36
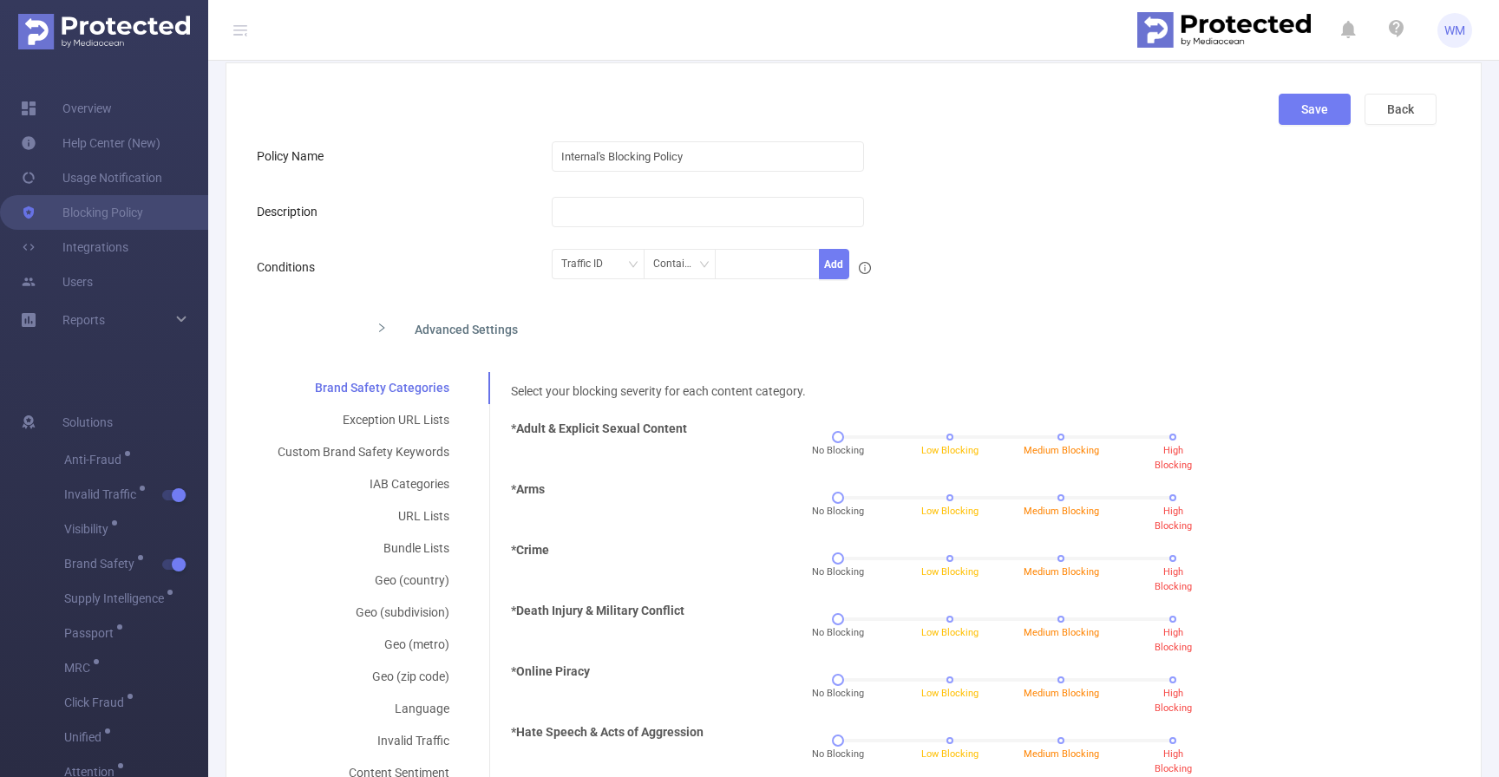
click at [494, 333] on div "Advanced Settings" at bounding box center [717, 328] width 708 height 36
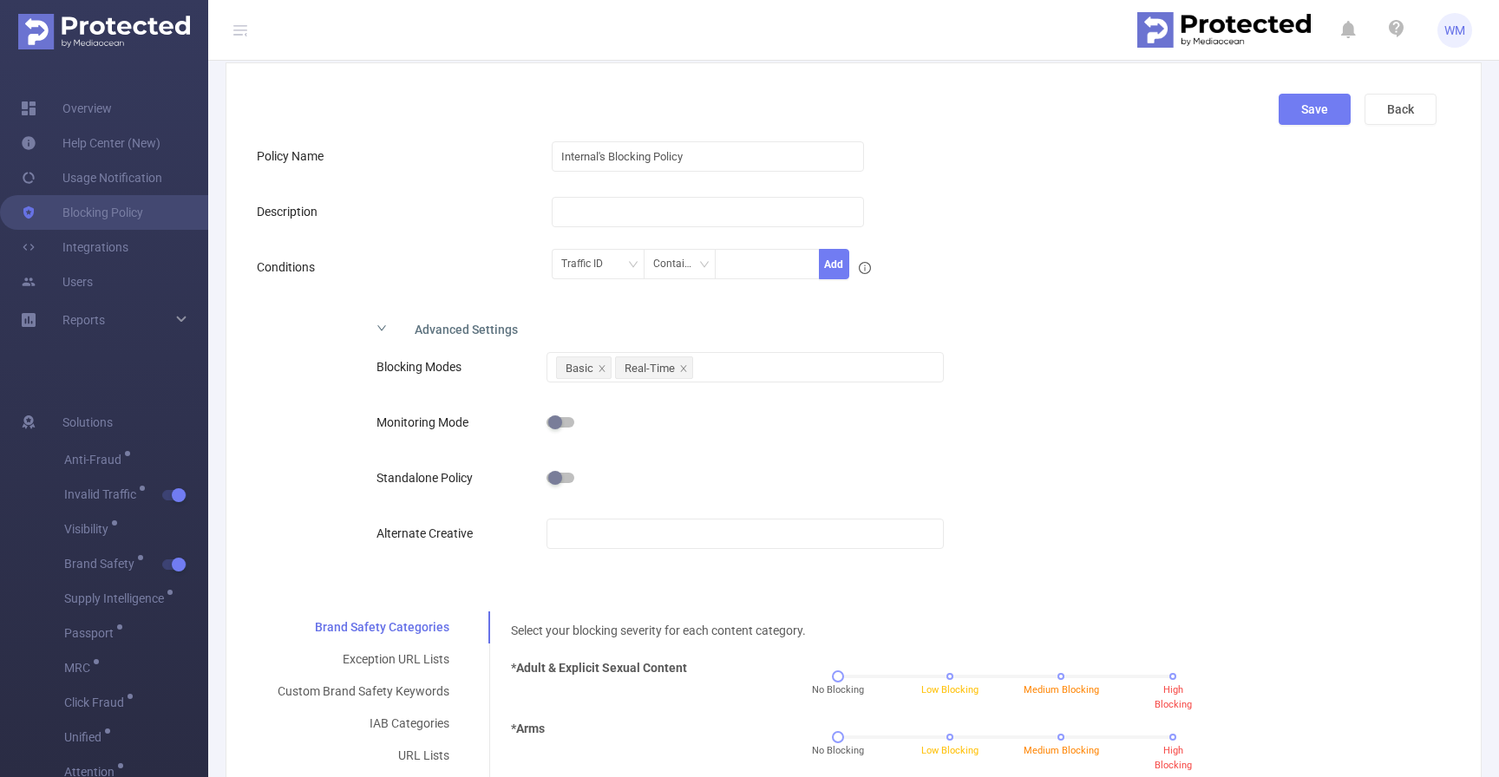
click at [494, 333] on div "Advanced Settings" at bounding box center [717, 328] width 708 height 36
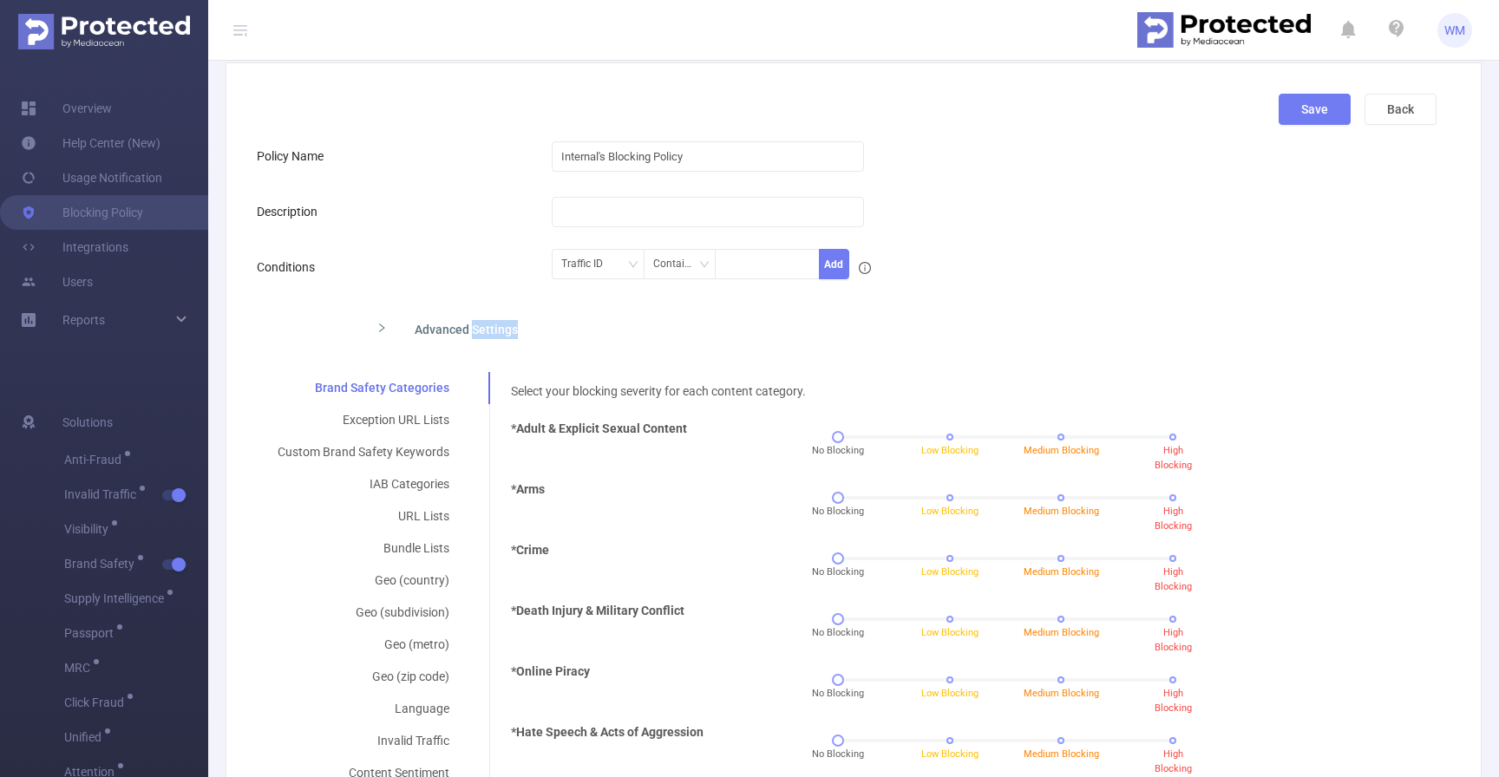
click at [494, 333] on div "Advanced Settings" at bounding box center [717, 328] width 708 height 36
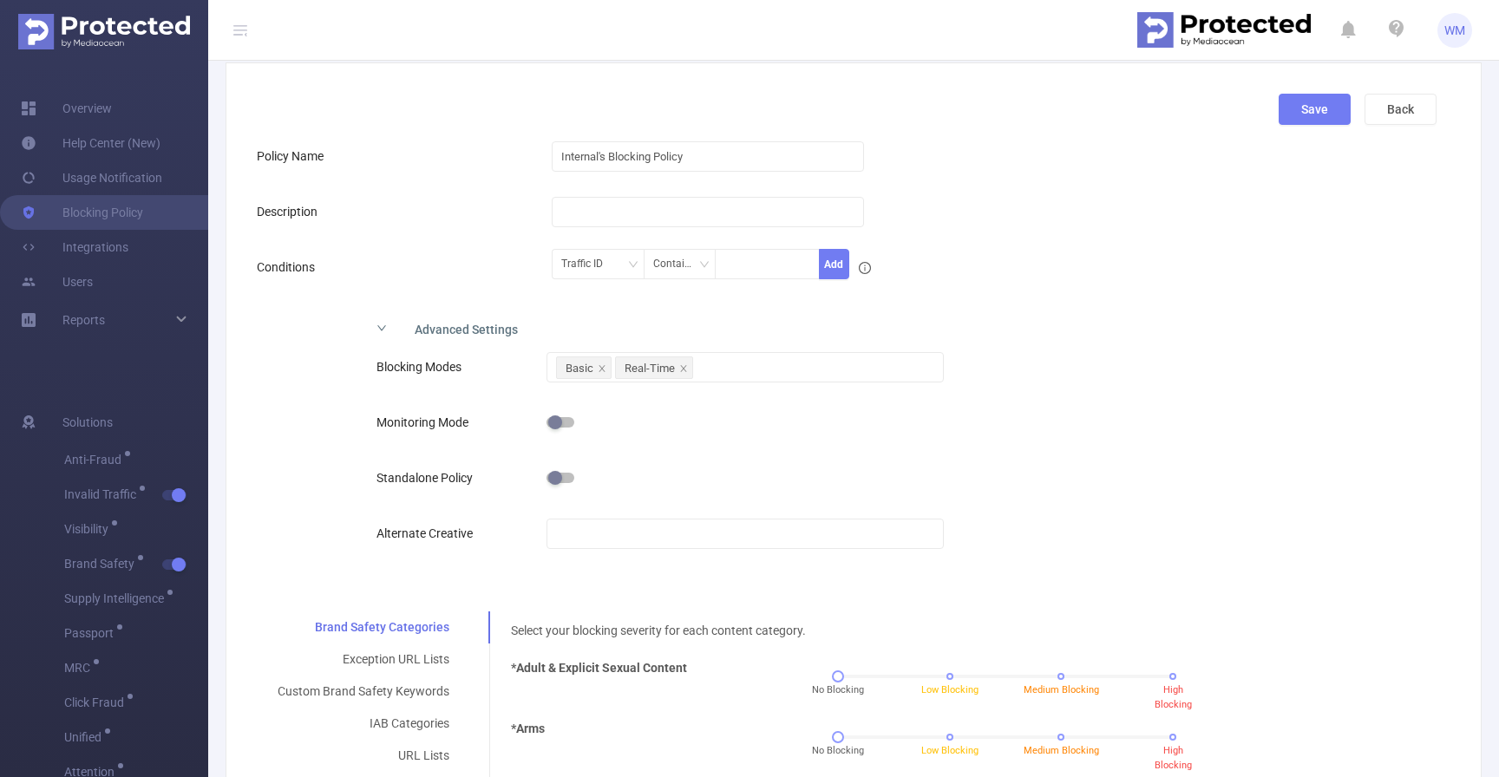
click at [573, 422] on div at bounding box center [745, 422] width 396 height 35
click at [556, 421] on button "button" at bounding box center [561, 422] width 28 height 10
click at [468, 344] on div "Advanced Settings" at bounding box center [717, 328] width 708 height 36
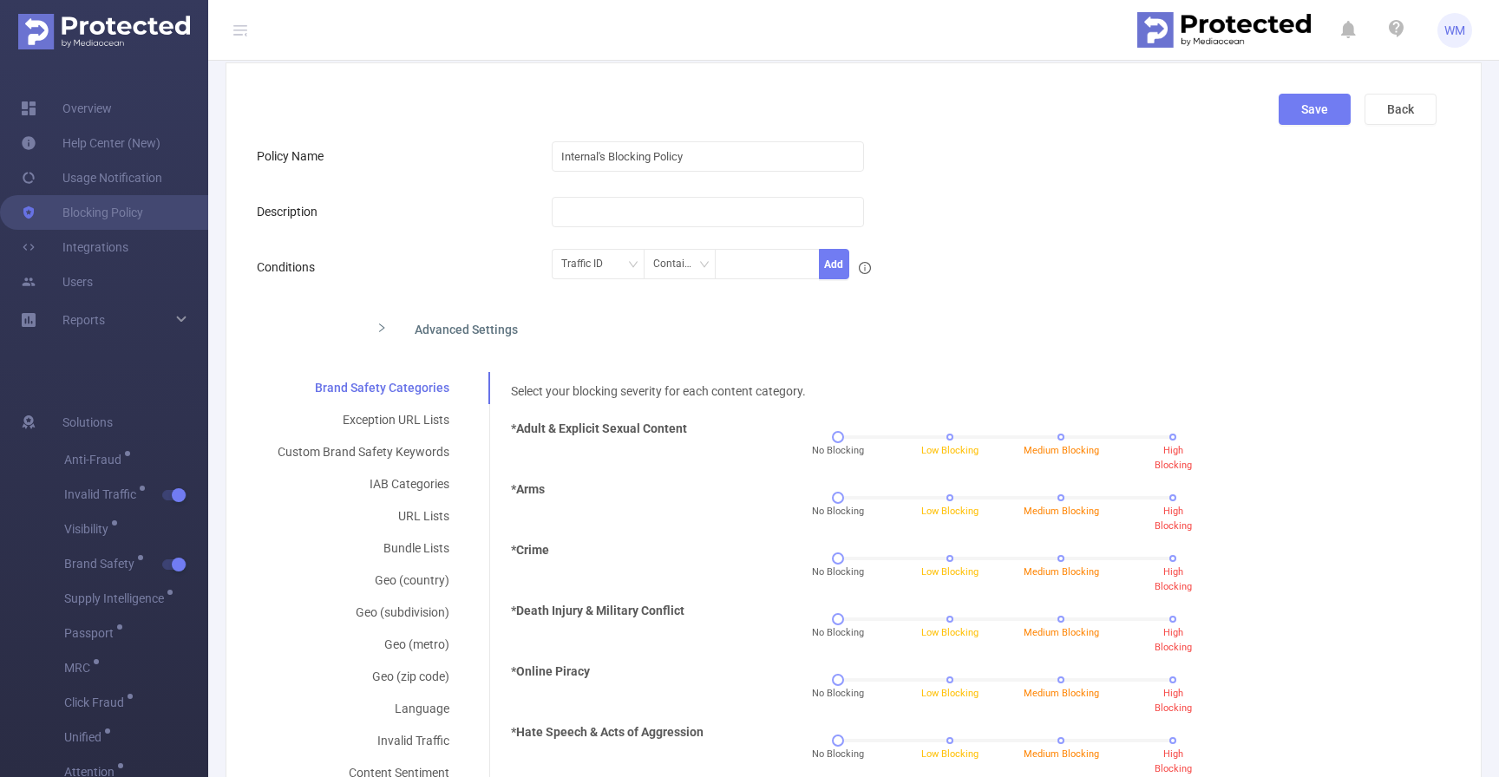
click at [458, 326] on div "Advanced Settings" at bounding box center [717, 328] width 708 height 36
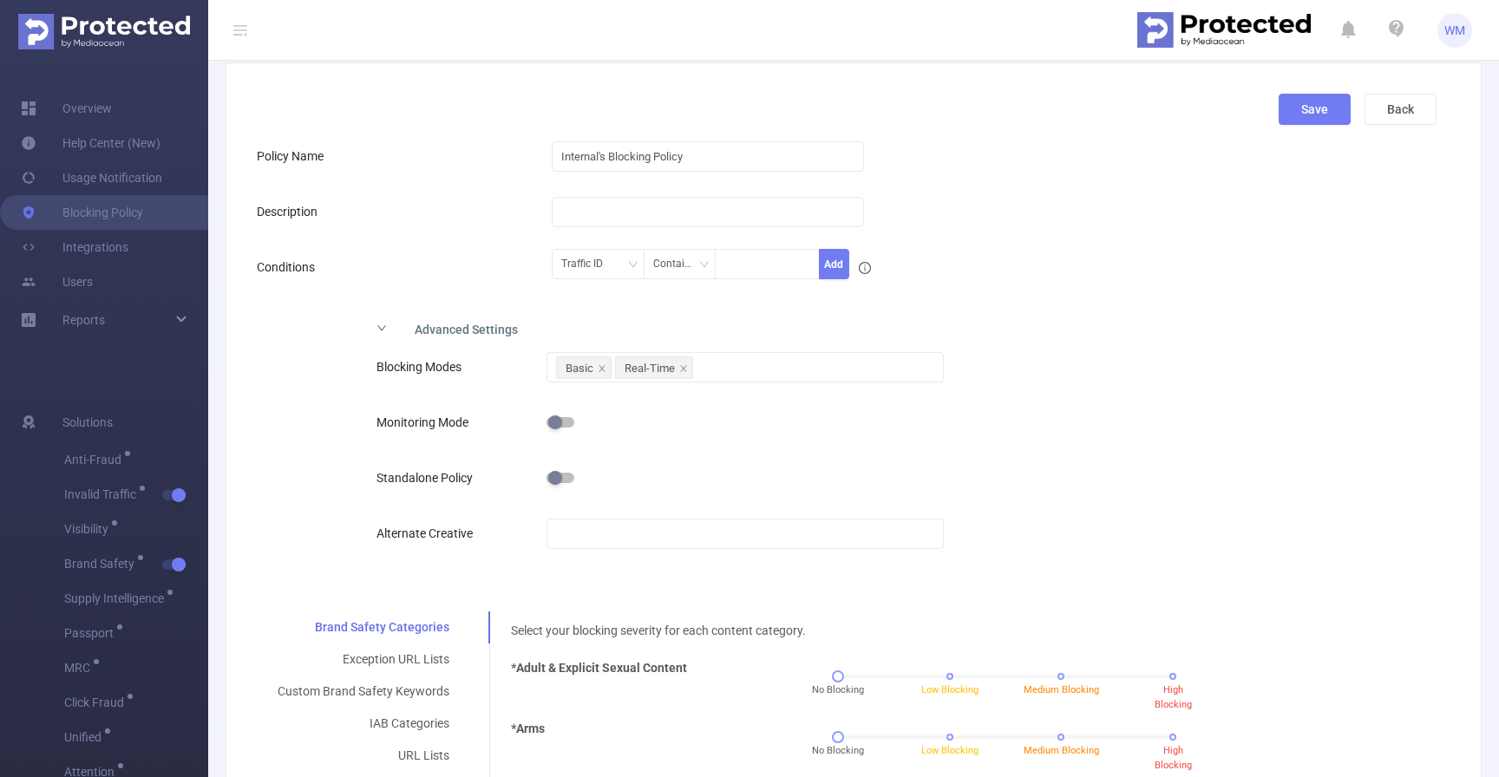
click at [358, 369] on div "Advanced Settings Blocking Modes Basic Real-Time Monitoring Mode Standalone Pol…" at bounding box center [847, 448] width 1180 height 276
click at [709, 363] on div "Basic Real-Time" at bounding box center [744, 367] width 377 height 29
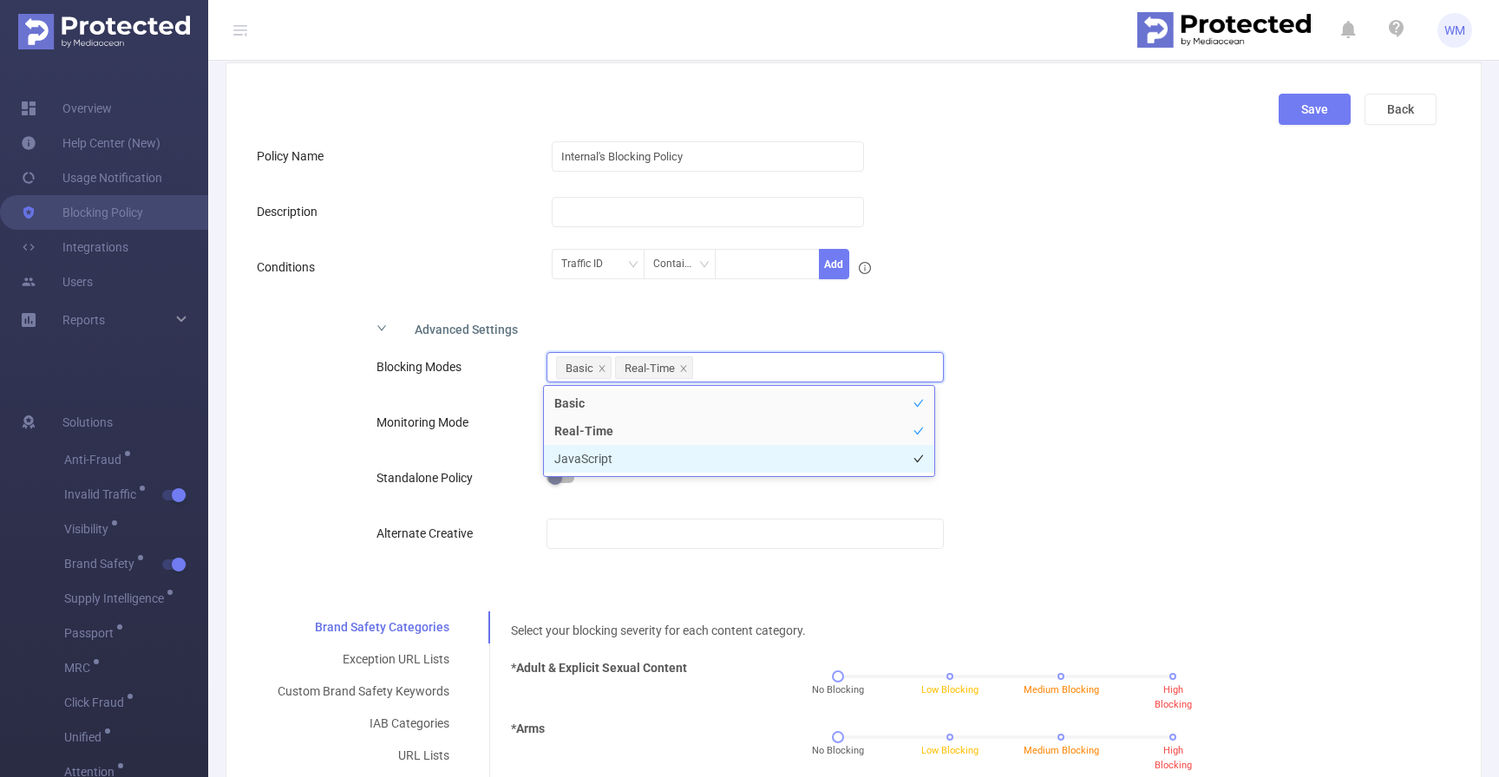
click at [616, 455] on li "JavaScript" at bounding box center [739, 459] width 390 height 28
click at [634, 462] on li "JavaScript" at bounding box center [739, 459] width 390 height 28
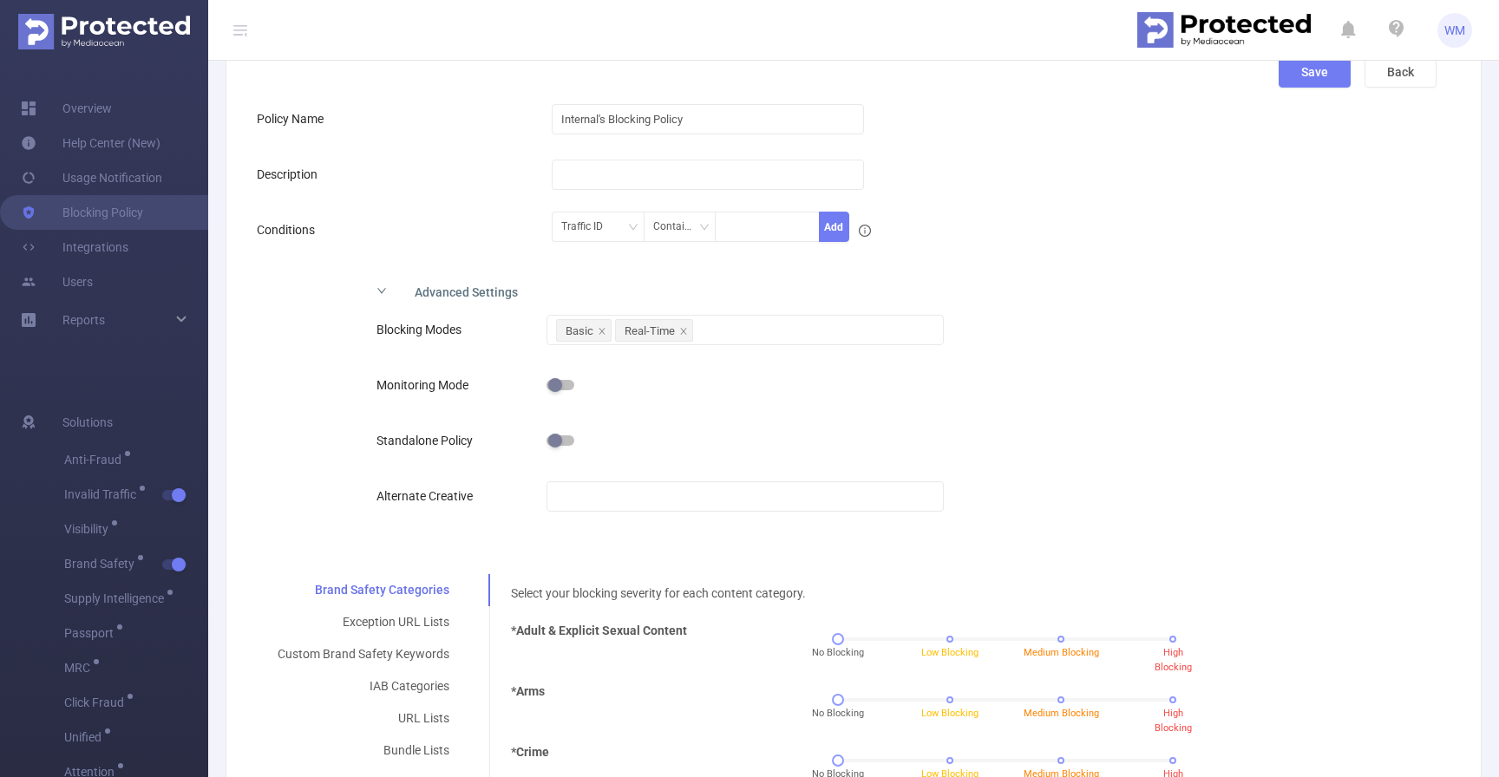
scroll to position [143, 0]
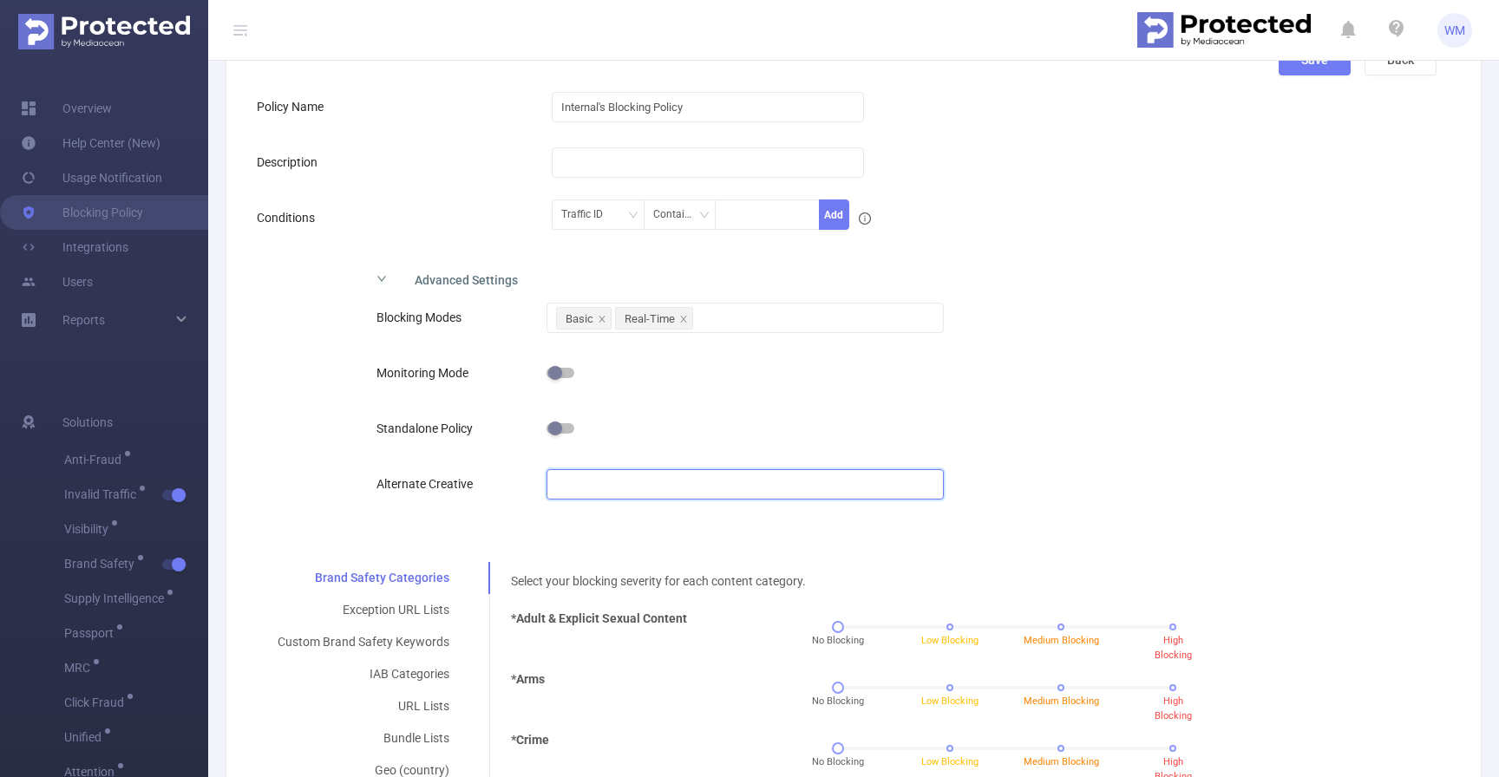
click at [593, 488] on input "text" at bounding box center [745, 484] width 396 height 30
click at [547, 373] on button "button" at bounding box center [561, 373] width 28 height 10
click at [559, 373] on button "button" at bounding box center [561, 373] width 28 height 10
click at [564, 429] on button "button" at bounding box center [561, 428] width 28 height 10
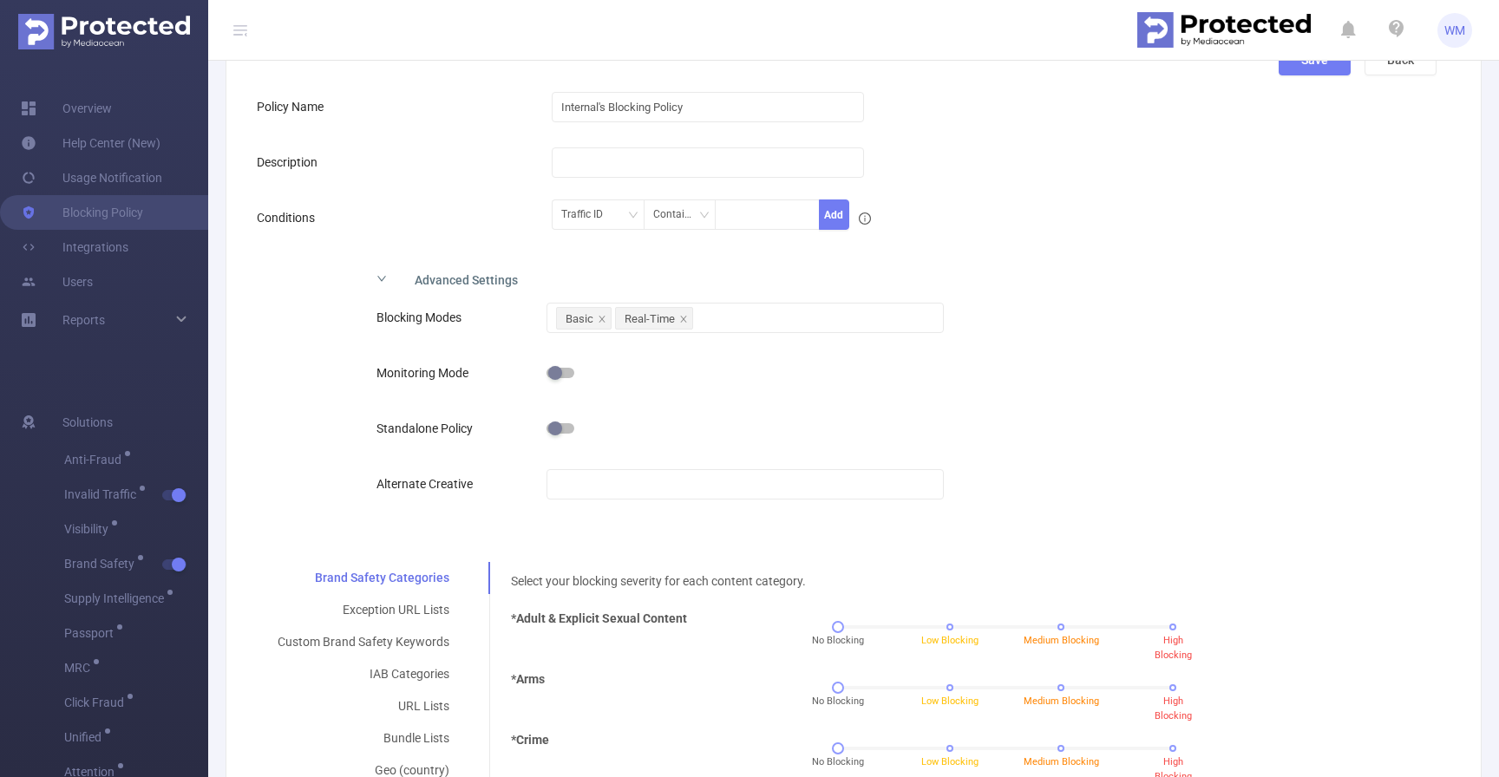
click at [320, 377] on div "Advanced Settings Blocking Modes Basic Real-Time Monitoring Mode Standalone Pol…" at bounding box center [847, 398] width 1180 height 276
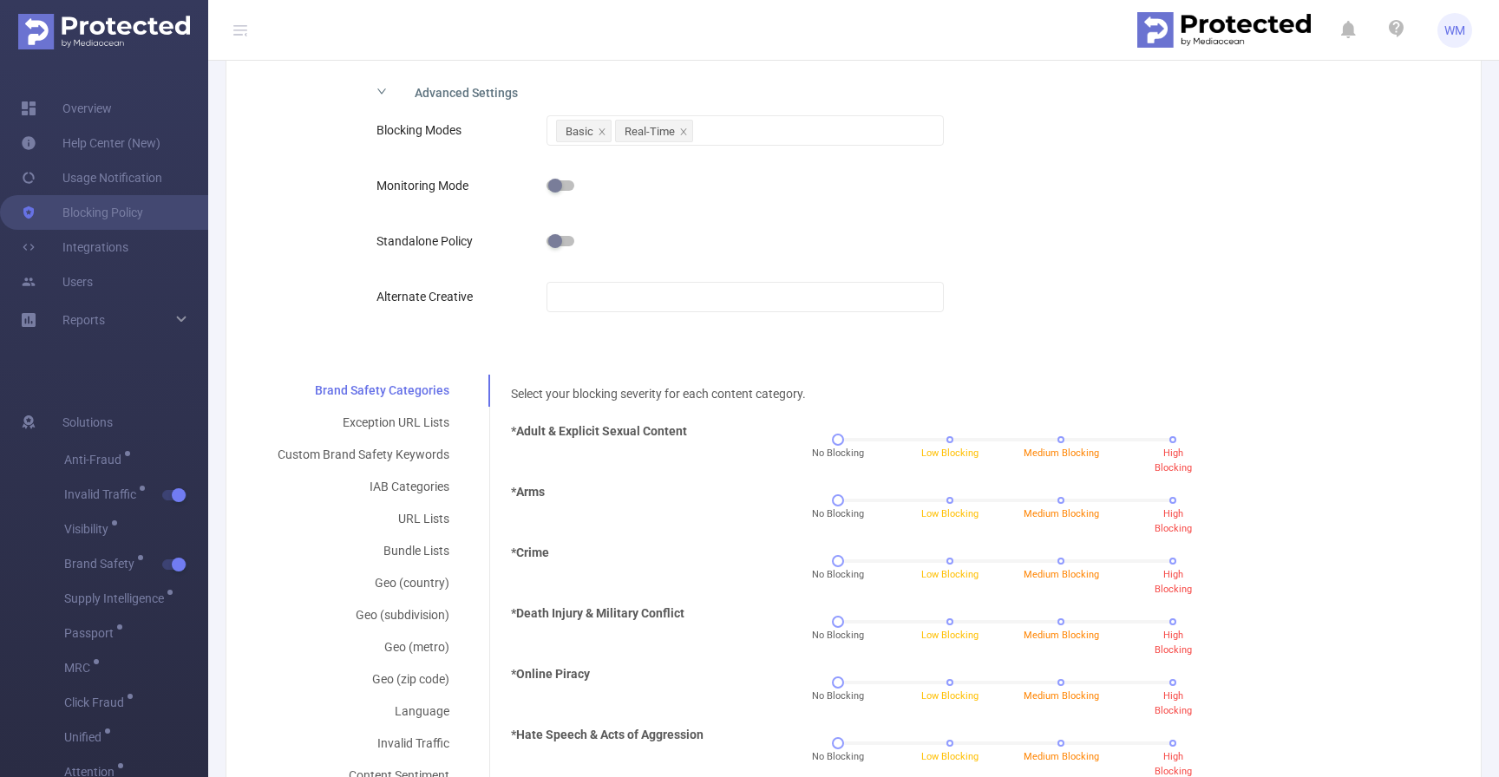
scroll to position [341, 0]
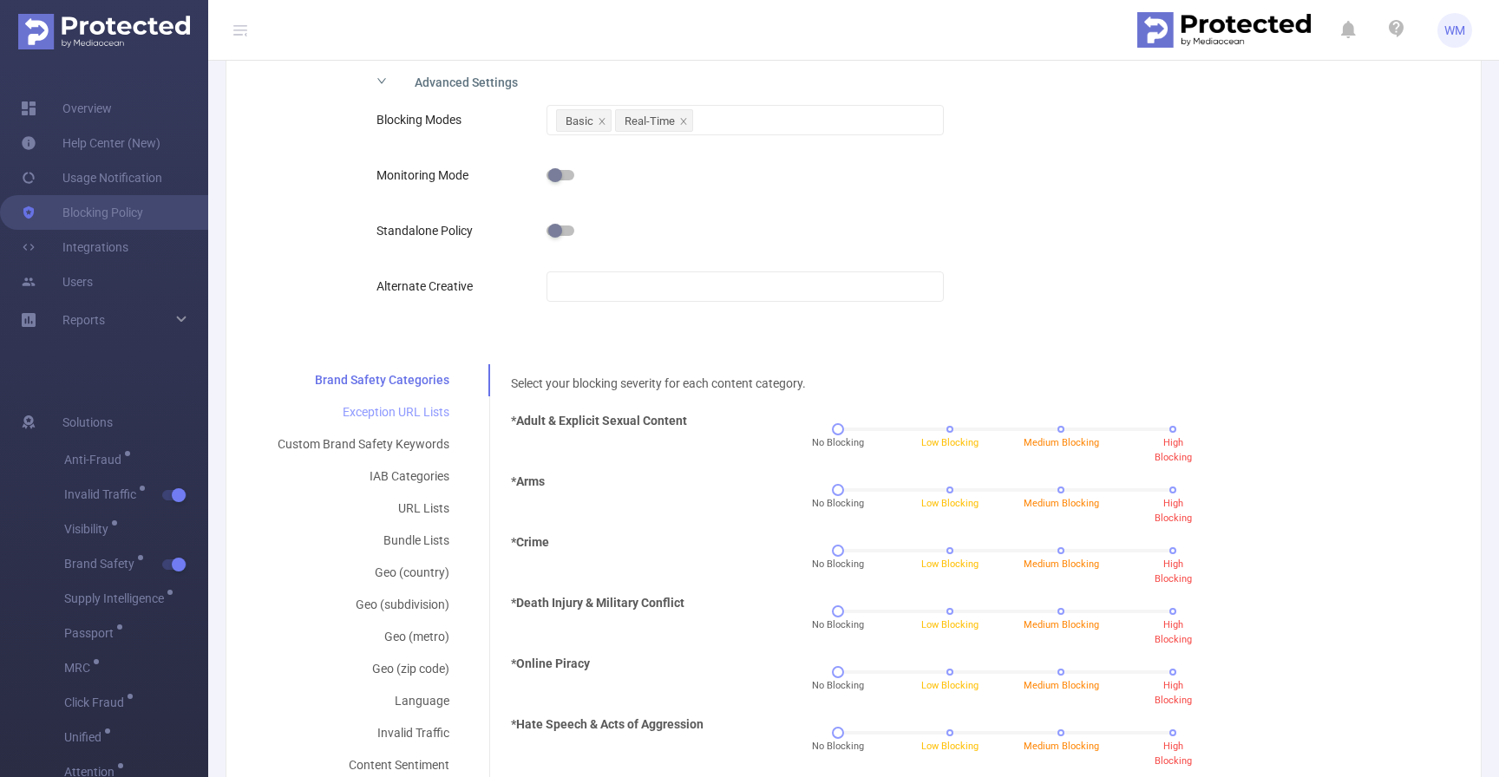
click at [366, 407] on div "Exception URL Lists" at bounding box center [363, 412] width 213 height 32
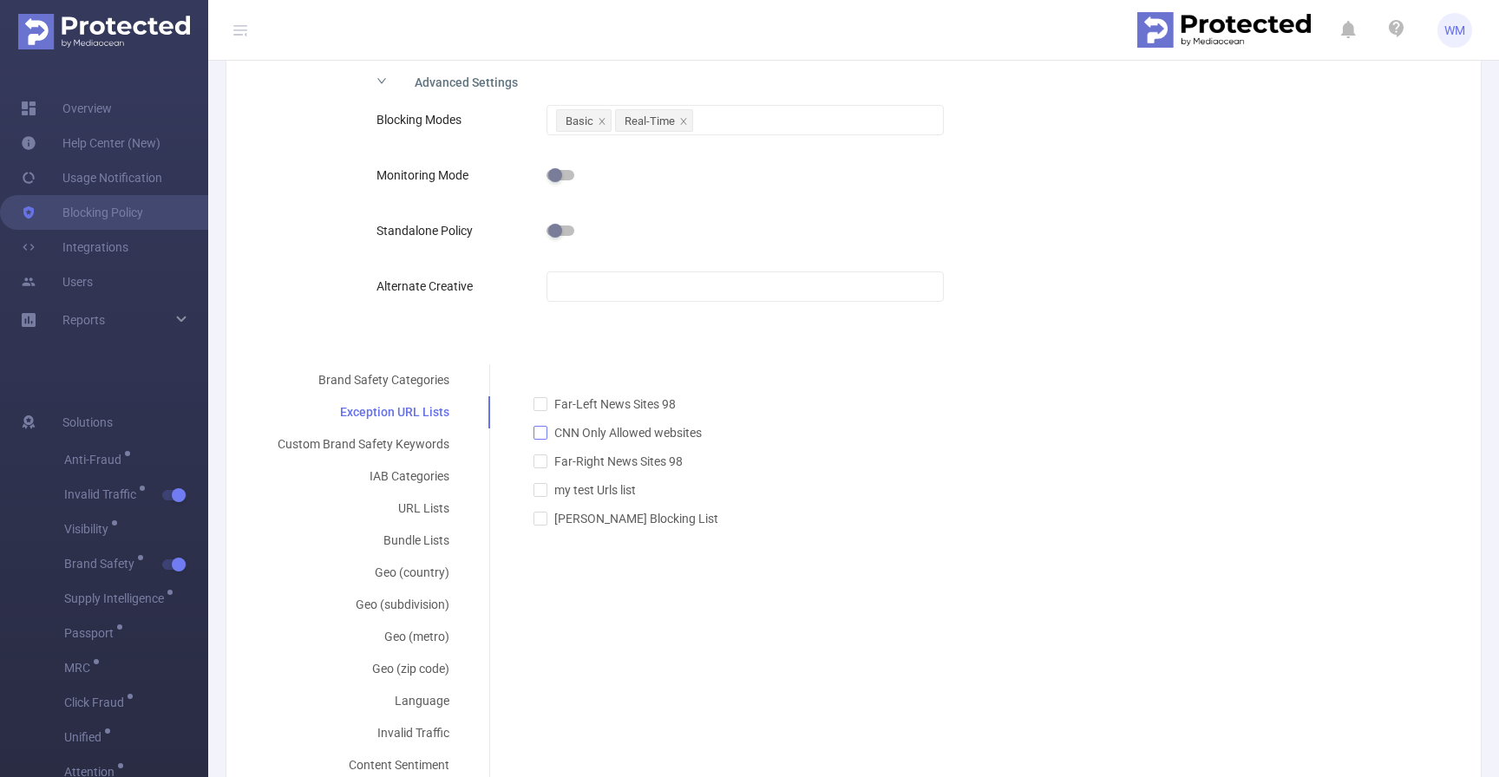
click at [572, 425] on label "CNN Only Allowed websites" at bounding box center [626, 428] width 185 height 29
click at [546, 426] on input "CNN Only Allowed websites" at bounding box center [540, 432] width 12 height 12
click at [572, 428] on span "CNN Only Allowed websites" at bounding box center [627, 433] width 161 height 14
click at [546, 428] on input "CNN Only Allowed websites" at bounding box center [540, 432] width 12 height 12
checkbox input "false"
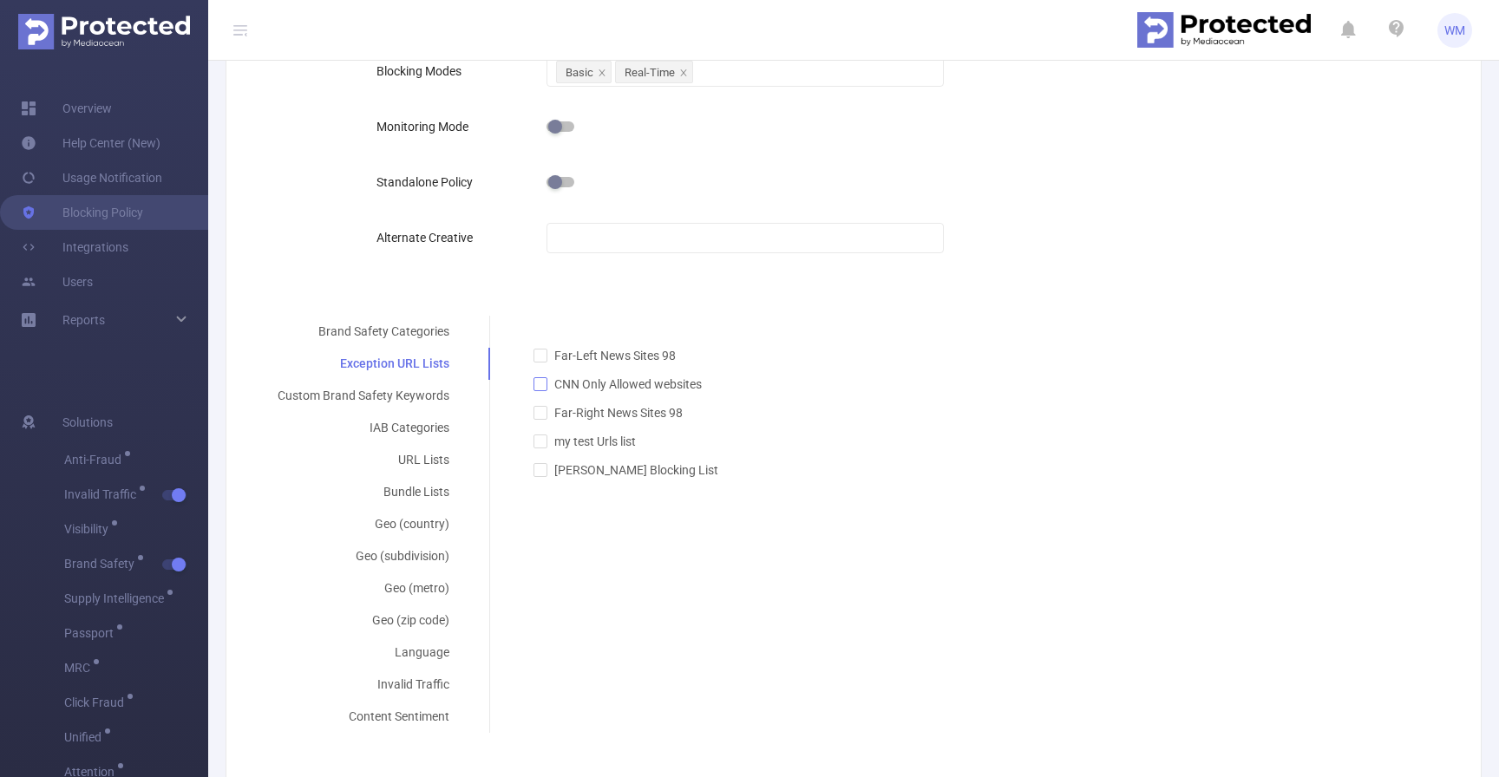
scroll to position [499, 0]
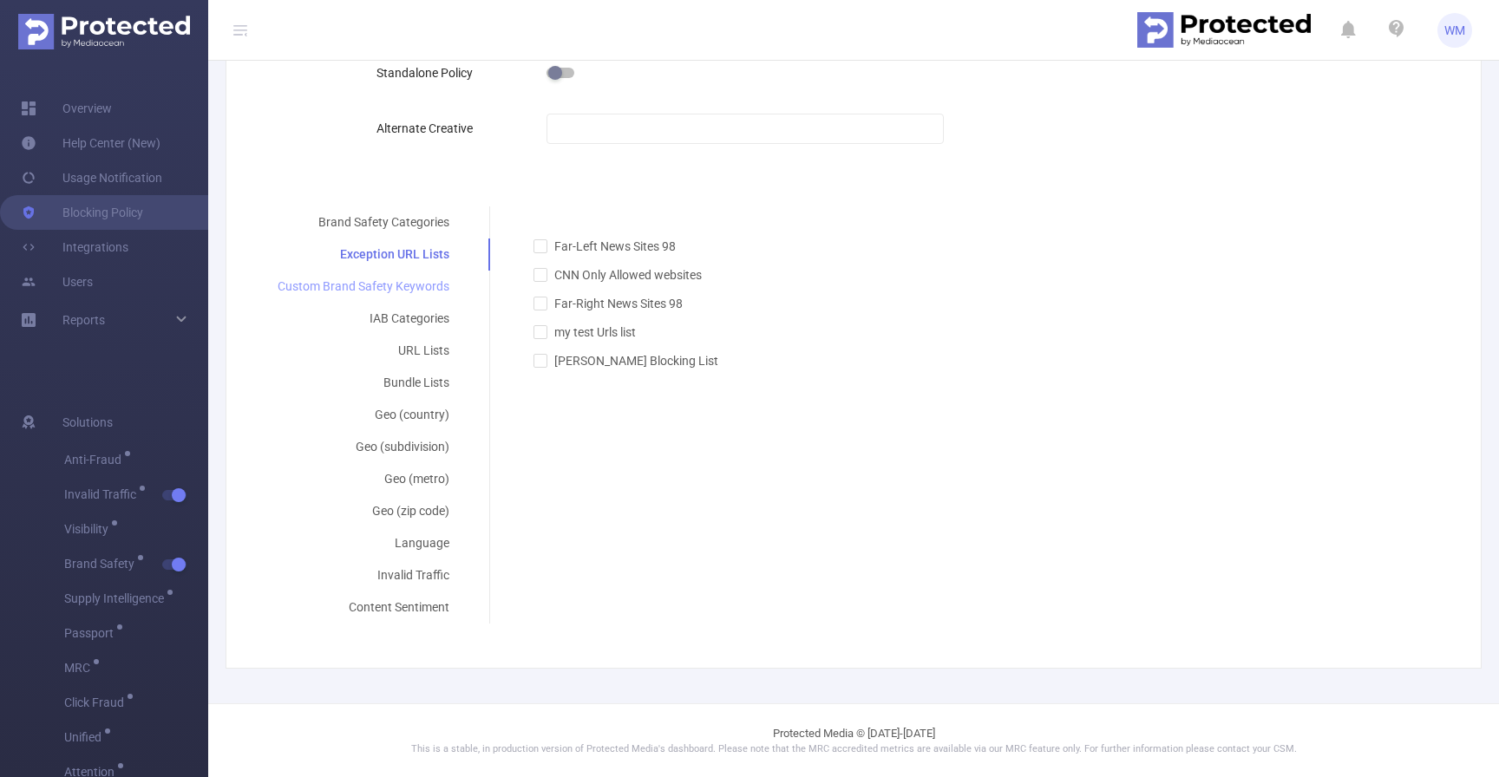
click at [416, 279] on div "Custom Brand Safety Keywords" at bounding box center [363, 287] width 213 height 32
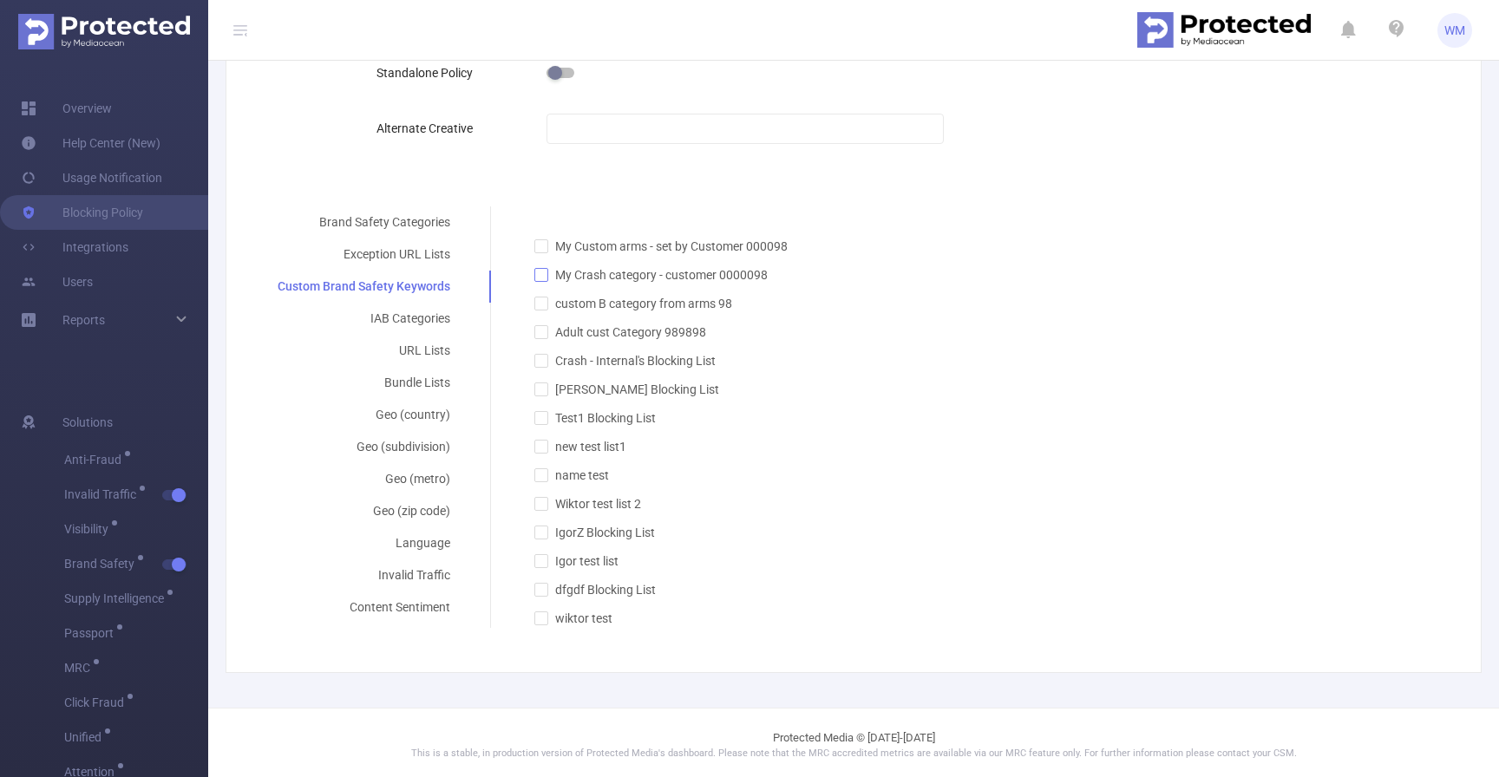
click at [550, 261] on label "My Crash category - customer 0000098" at bounding box center [664, 270] width 260 height 29
click at [547, 268] on input "My Crash category - customer 0000098" at bounding box center [540, 274] width 12 height 12
click at [542, 276] on input "My Crash category - customer 0000098" at bounding box center [540, 274] width 12 height 12
checkbox input "false"
click at [429, 324] on div "IAB Categories" at bounding box center [364, 319] width 214 height 32
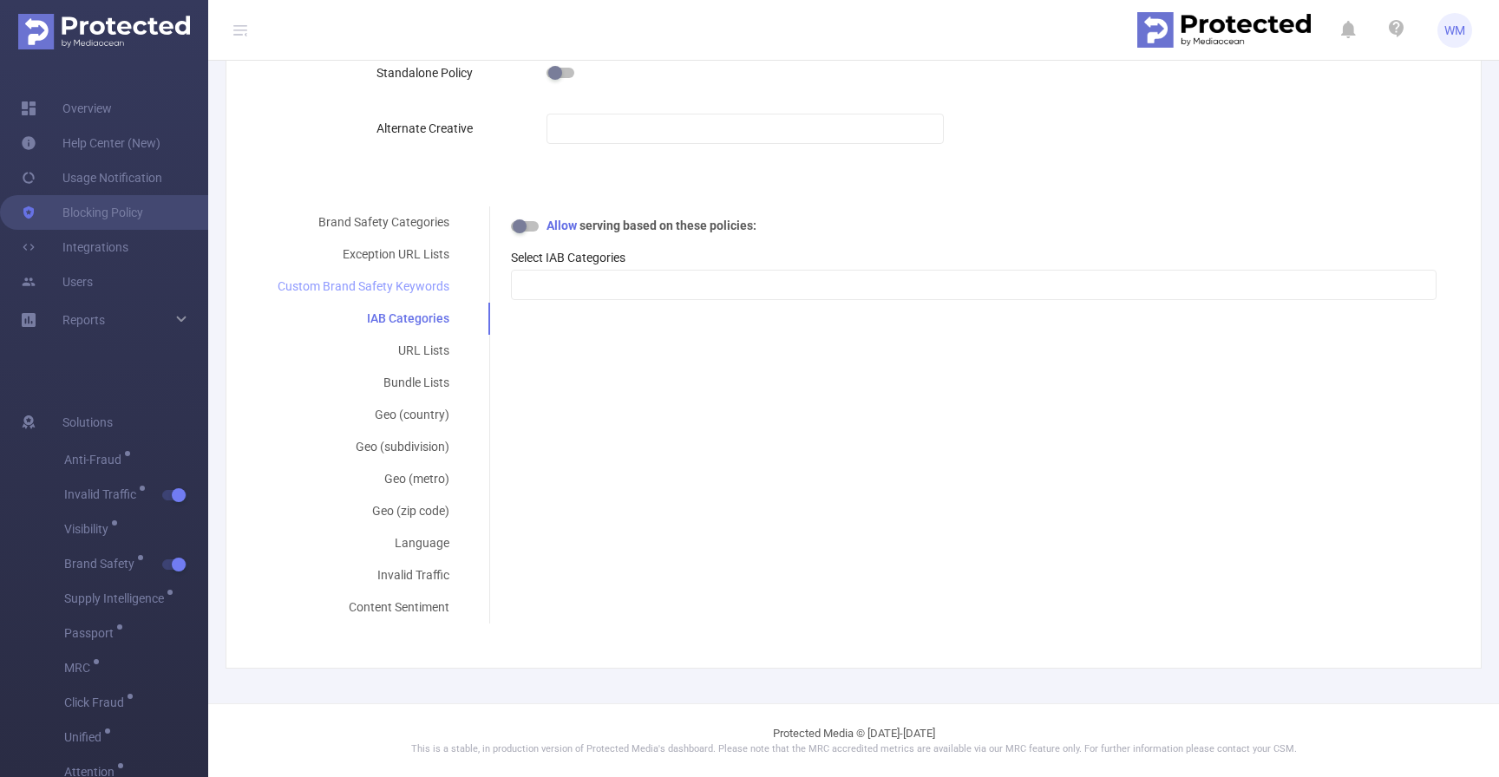
click at [417, 289] on div "Custom Brand Safety Keywords" at bounding box center [363, 287] width 213 height 32
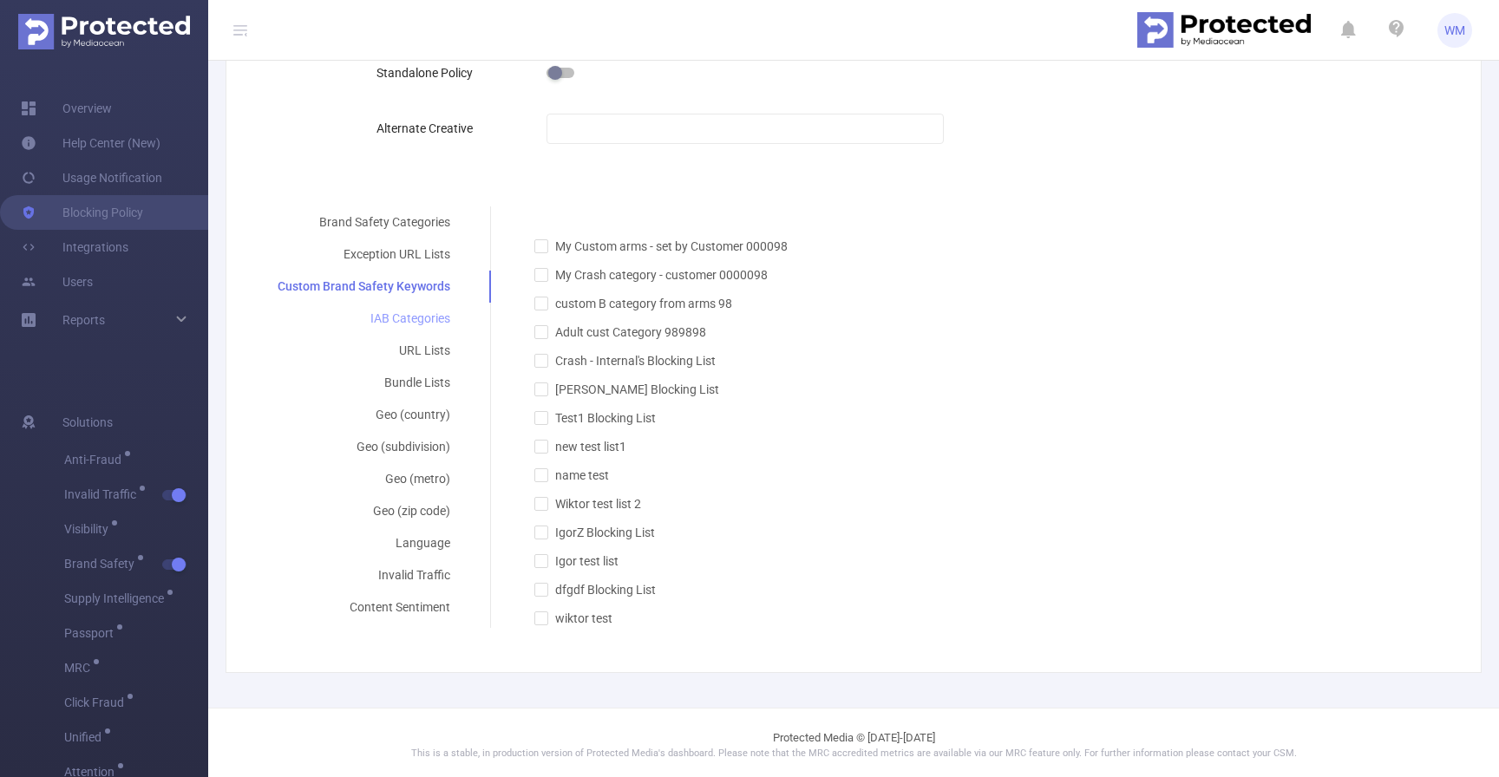
click at [413, 320] on div "IAB Categories" at bounding box center [364, 319] width 214 height 32
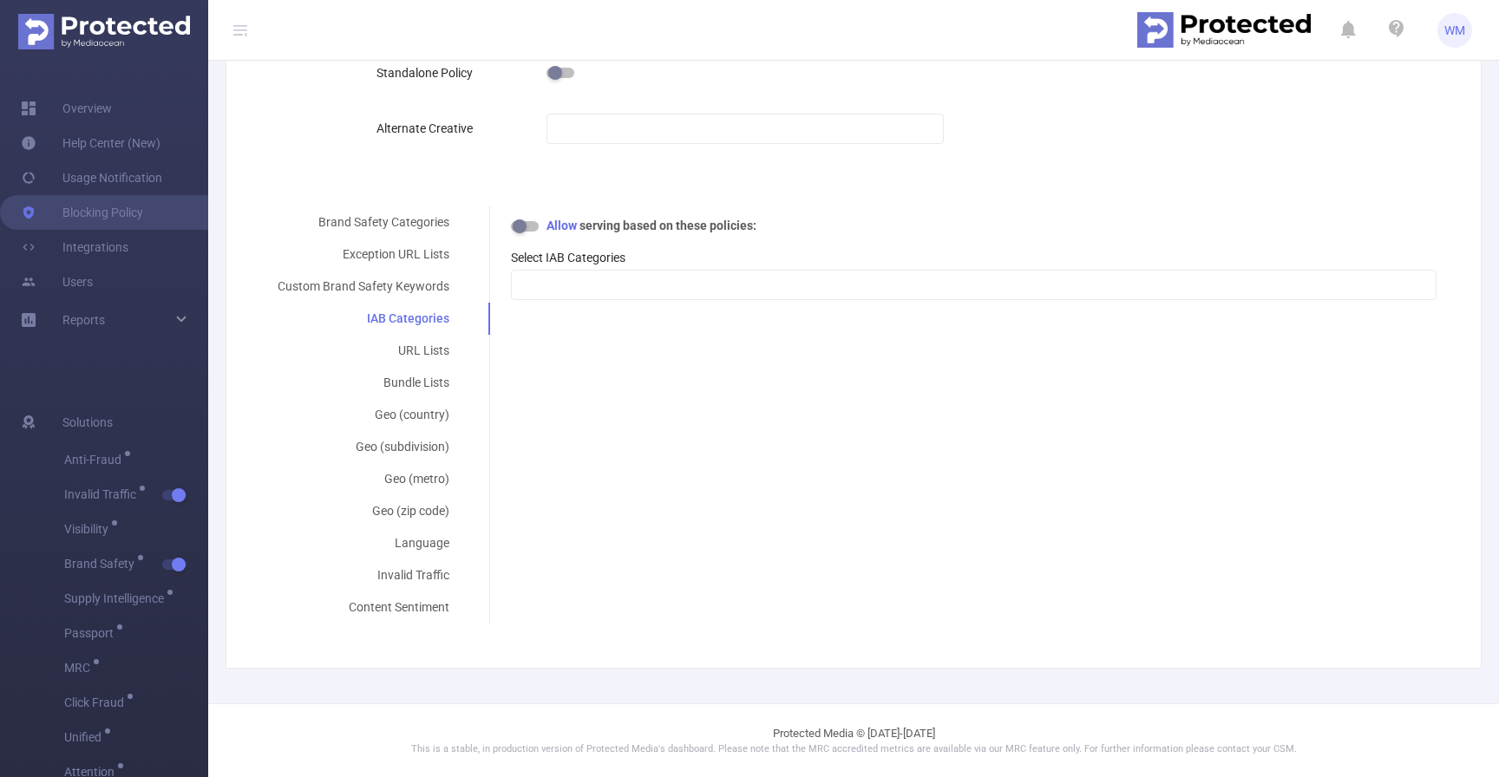
click at [680, 228] on b "serving based on these policies:" at bounding box center [668, 226] width 177 height 14
click at [527, 223] on button "button" at bounding box center [525, 226] width 28 height 10
click at [538, 166] on div "Blocking Modes Basic Real-Time Monitoring Mode Standalone Policy Alternate Crea…" at bounding box center [717, 60] width 708 height 239
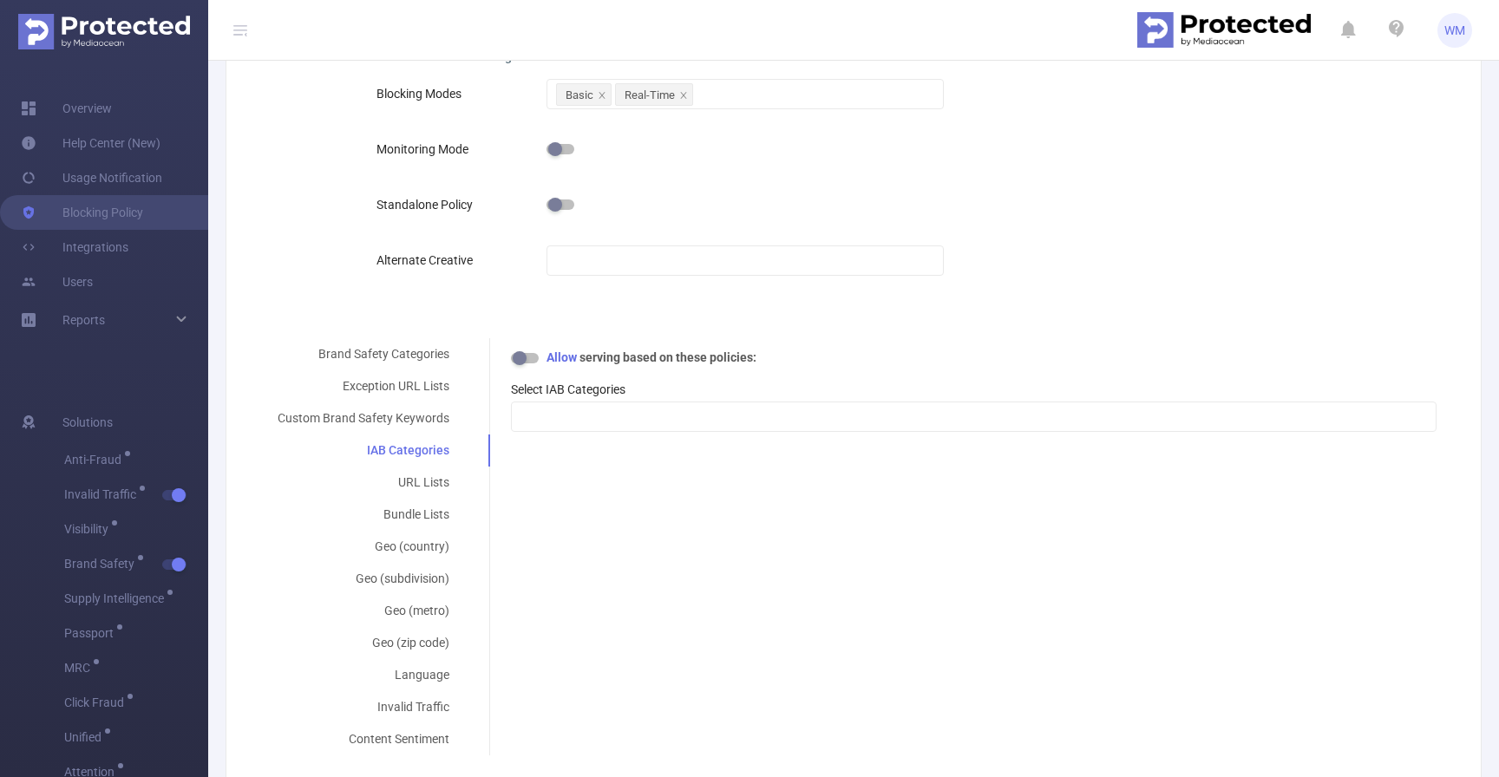
scroll to position [360, 0]
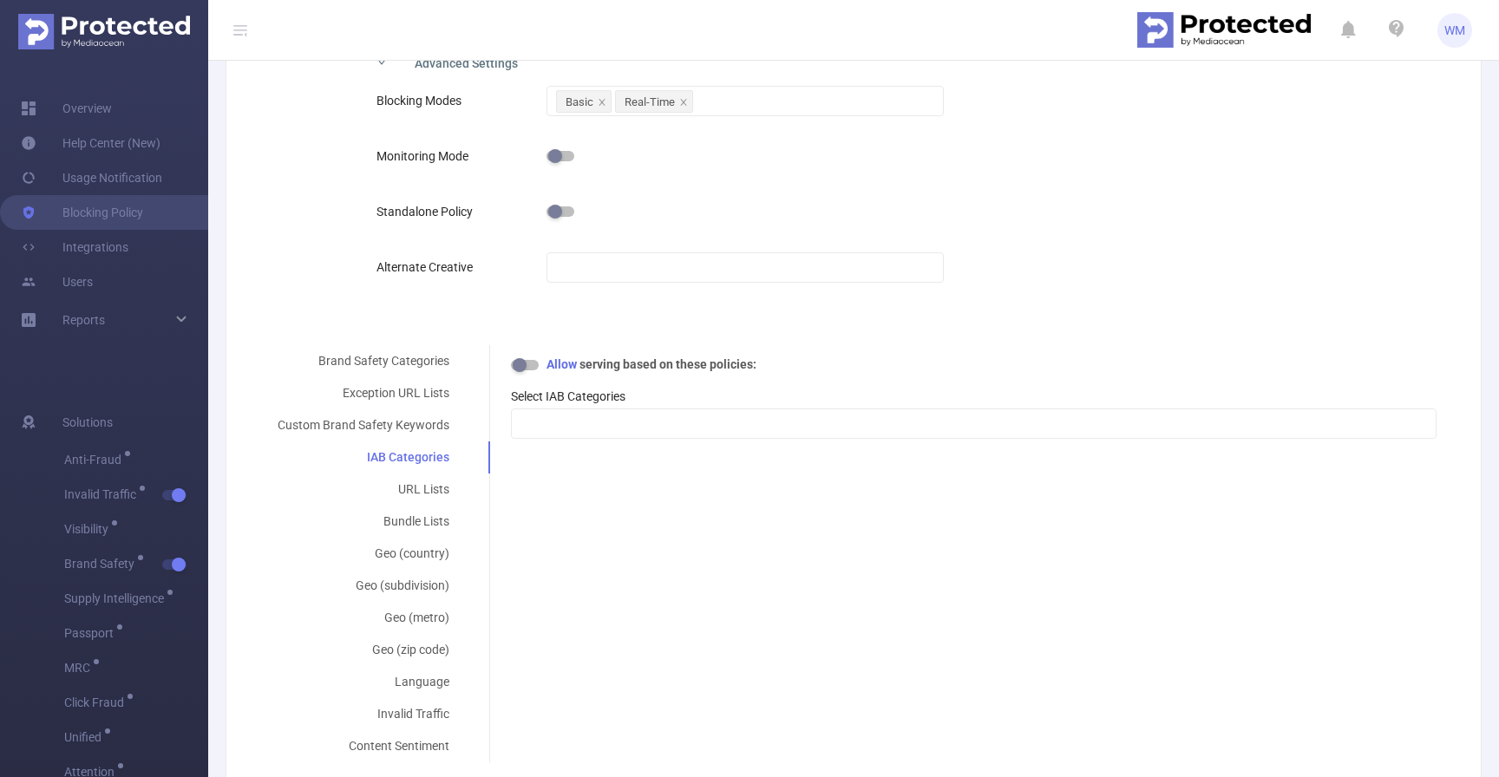
click at [520, 363] on button "button" at bounding box center [525, 365] width 28 height 10
click at [534, 370] on button "button" at bounding box center [525, 365] width 28 height 10
click at [458, 494] on div "URL Lists" at bounding box center [363, 490] width 213 height 32
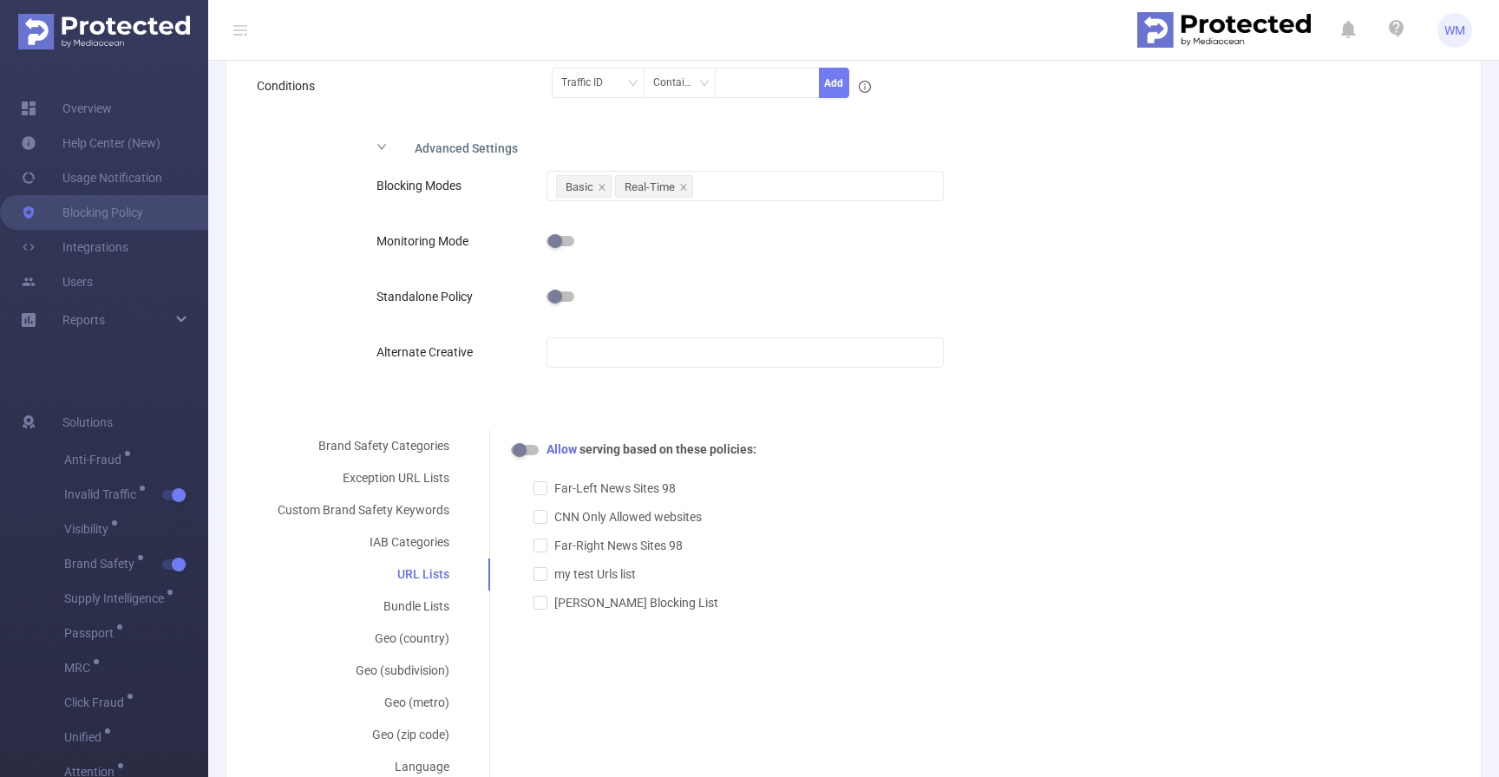
scroll to position [270, 0]
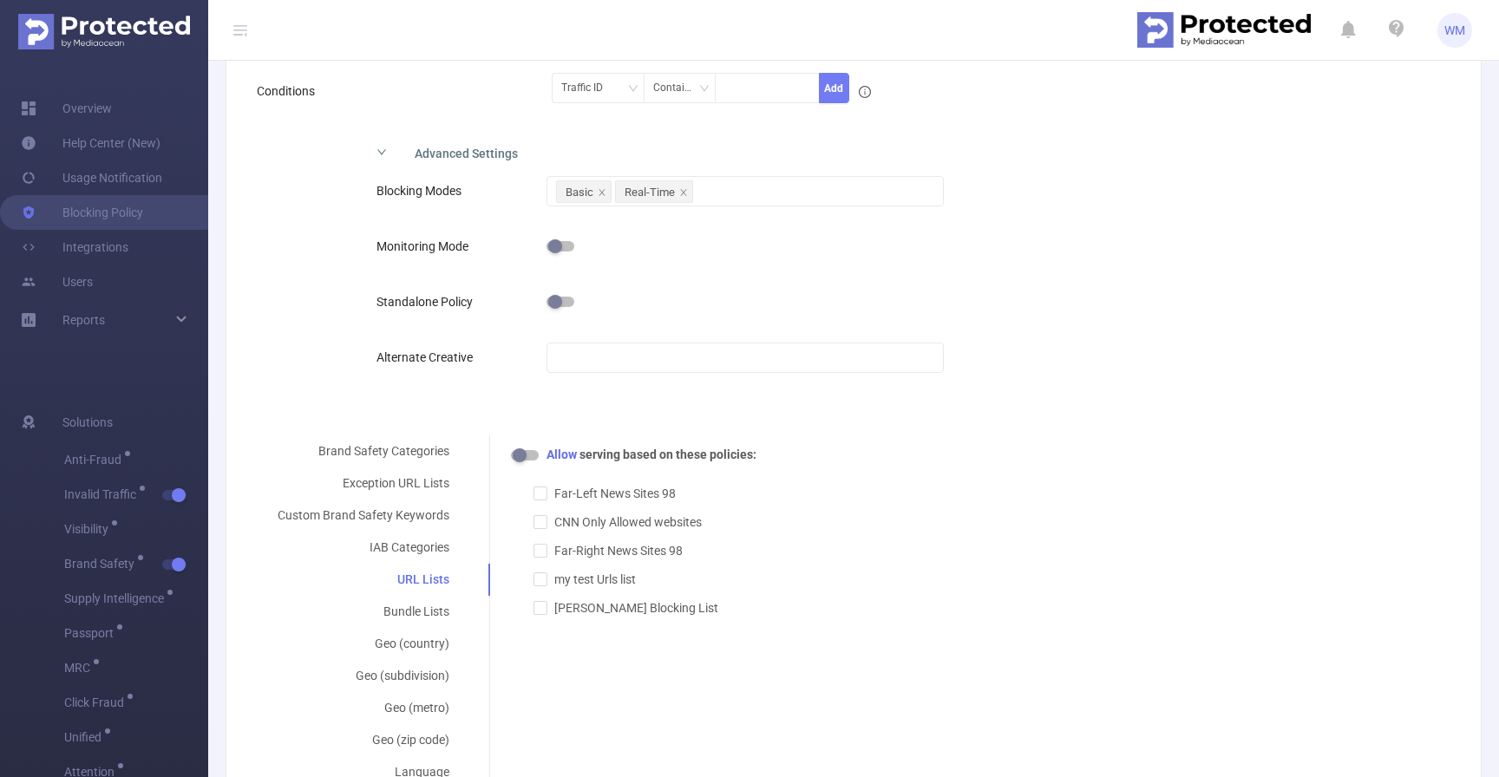
click at [1217, 32] on img at bounding box center [1224, 30] width 174 height 36
click at [1462, 18] on span "WM" at bounding box center [1454, 30] width 21 height 35
click at [1265, 25] on img at bounding box center [1224, 30] width 174 height 36
click at [112, 112] on link "Overview" at bounding box center [66, 108] width 91 height 35
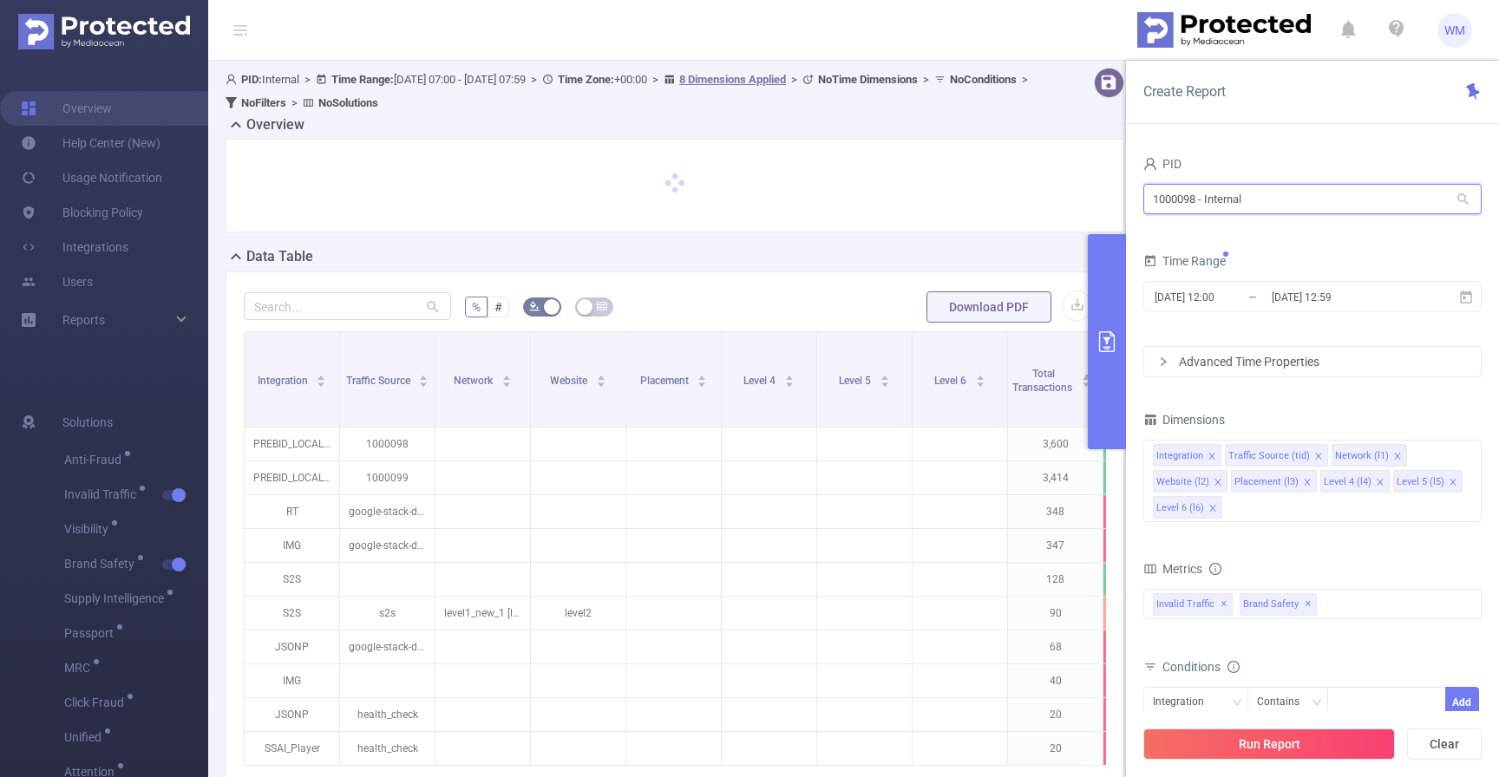
click at [1242, 206] on input "1000098 - Internal" at bounding box center [1312, 199] width 338 height 30
drag, startPoint x: 1326, startPoint y: 201, endPoint x: 1071, endPoint y: 196, distance: 255.1
click at [1070, 196] on section "PID: Internal > Time Range: [DATE] 07:00 - [DATE] 07:59 > Time Zone: +00:00 > 8…" at bounding box center [853, 516] width 1291 height 911
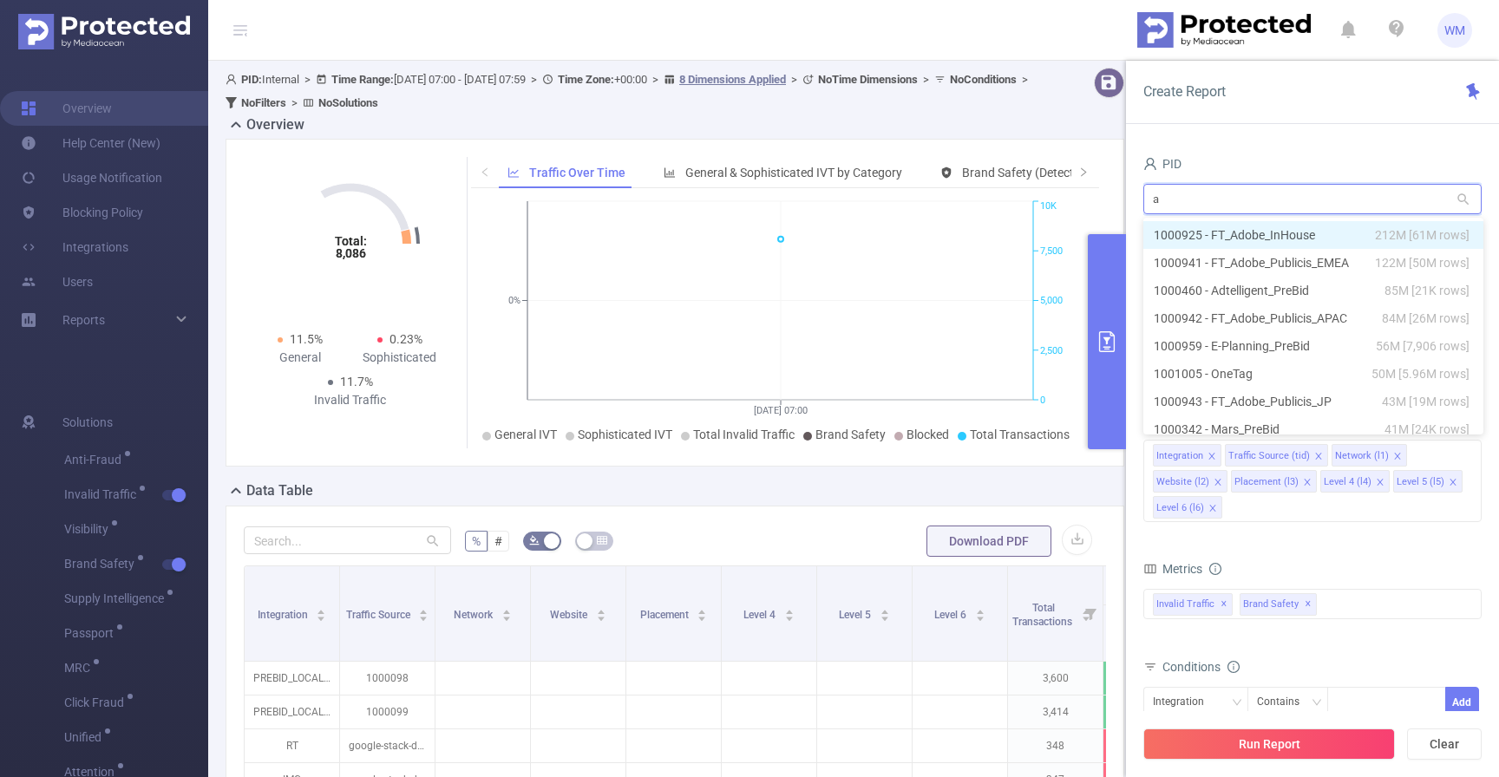
type input "ad"
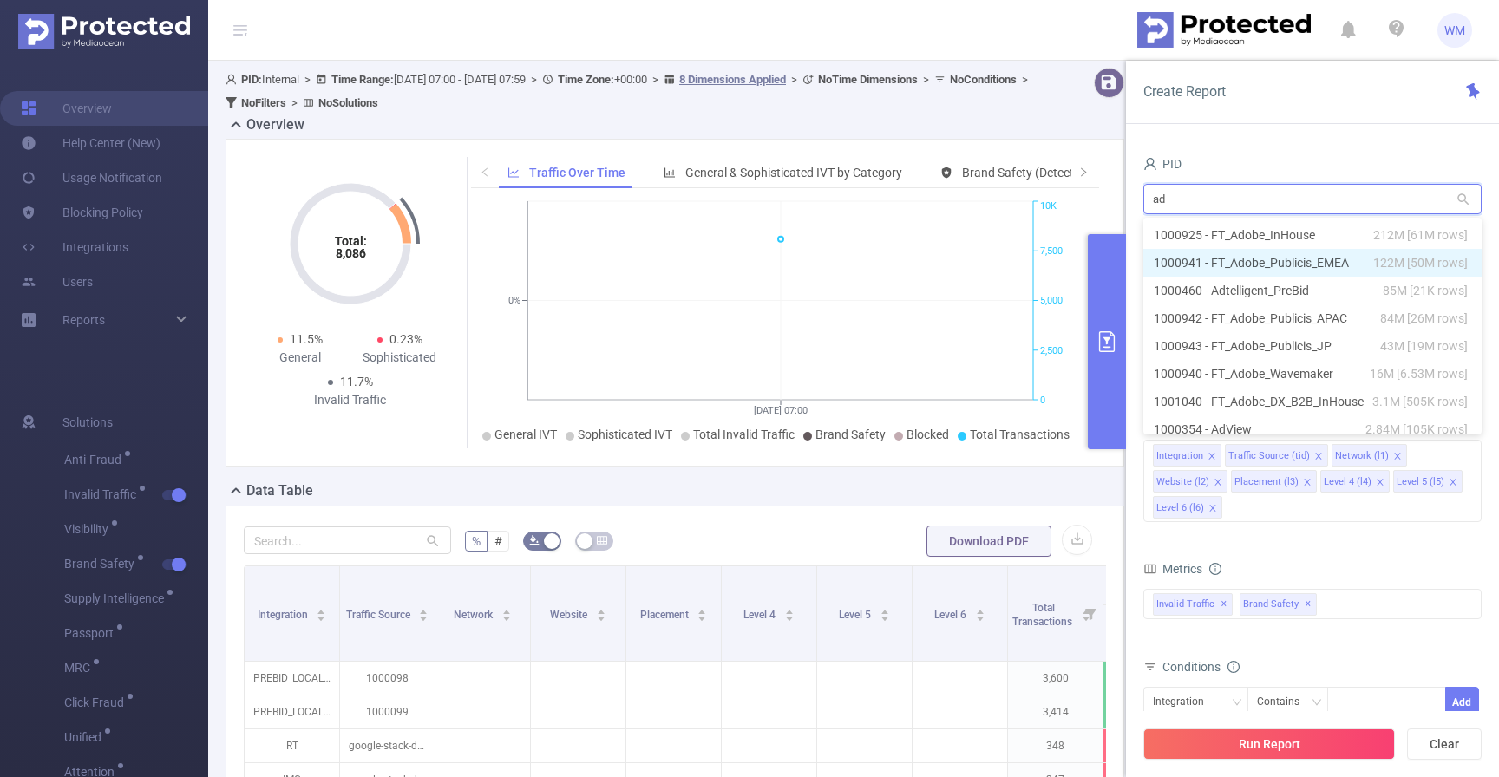
click at [1322, 271] on li "1000941 - FT_Adobe_Publicis_EMEA 122M [50M rows]" at bounding box center [1312, 263] width 338 height 28
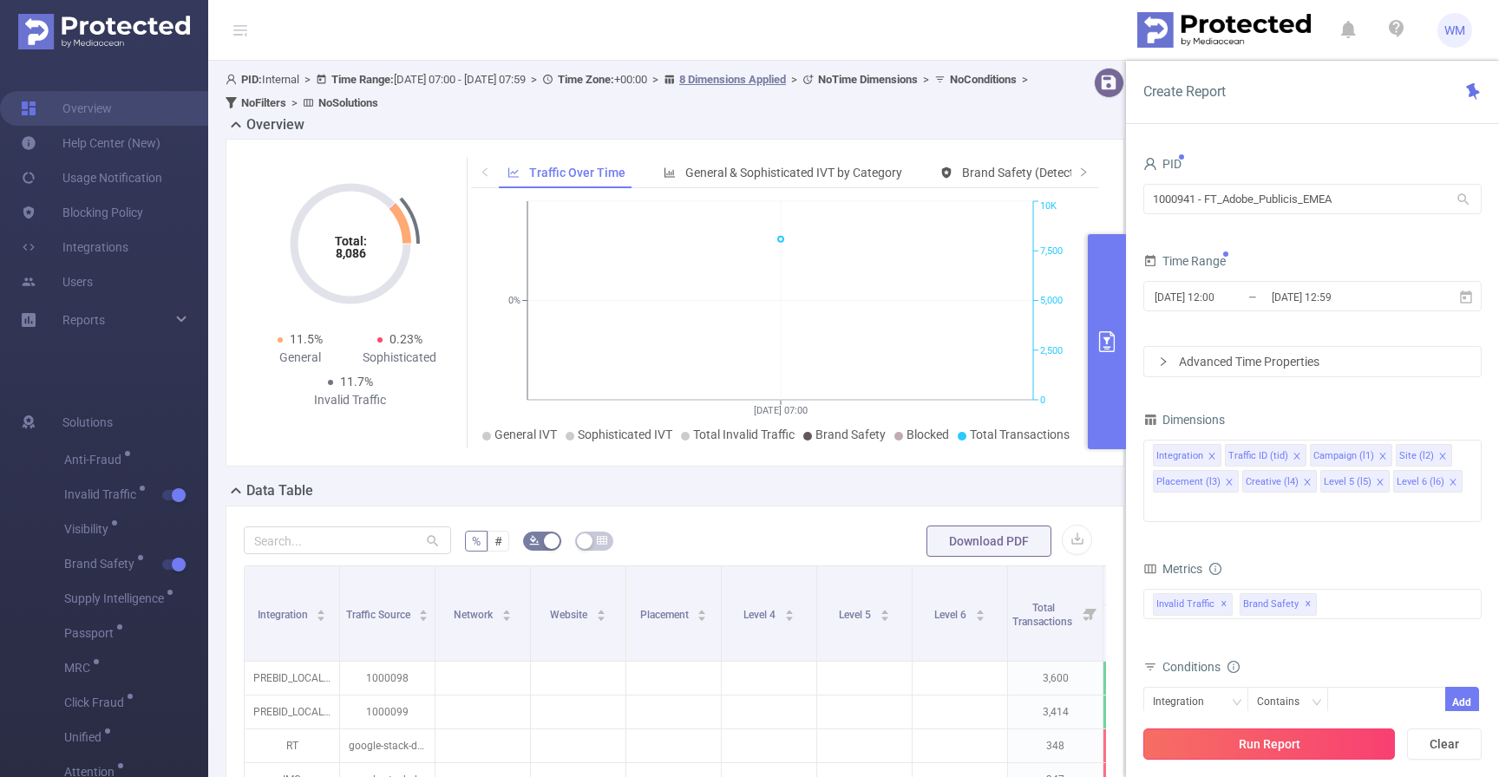
click at [1254, 750] on button "Run Report" at bounding box center [1269, 744] width 252 height 31
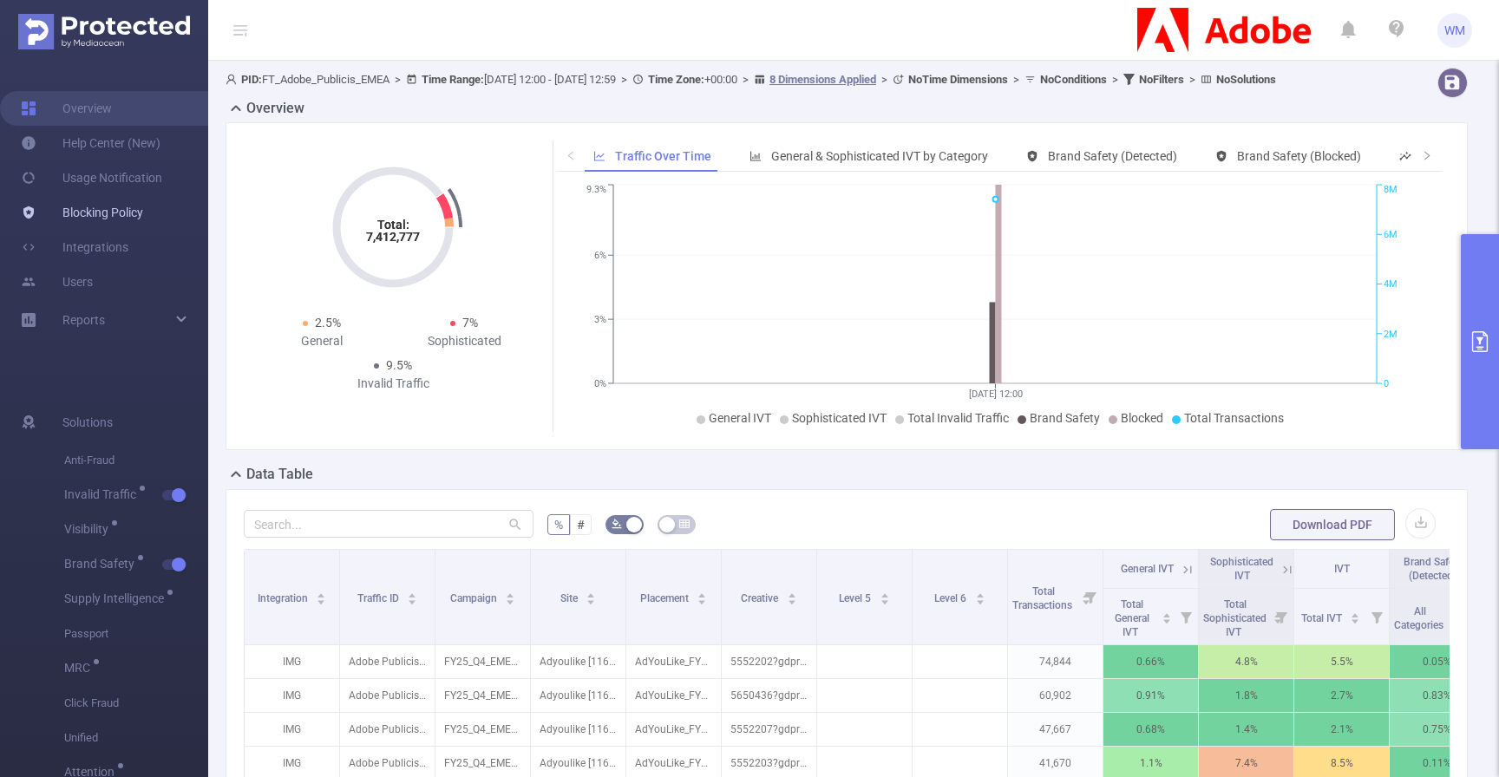
click at [82, 200] on link "Blocking Policy" at bounding box center [82, 212] width 122 height 35
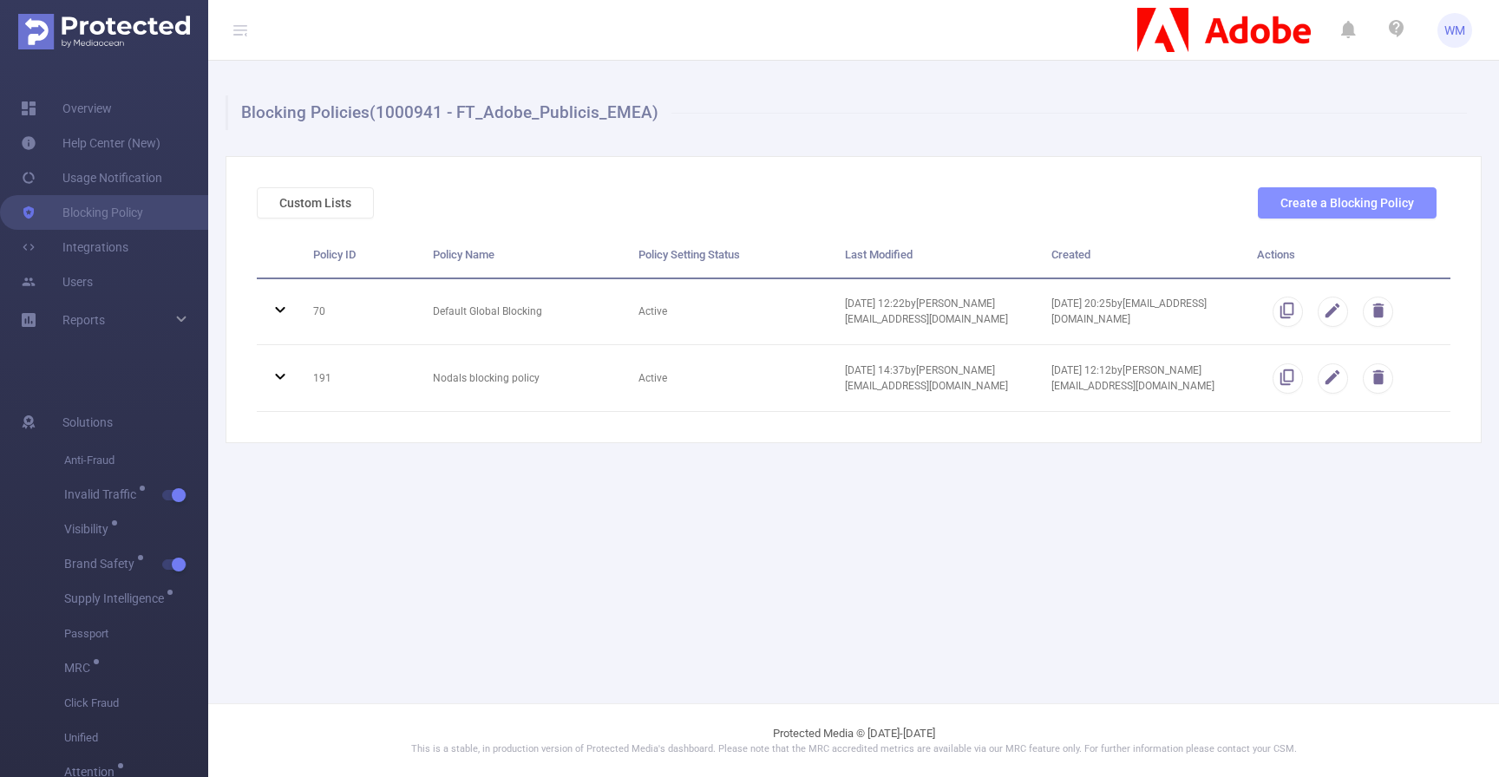
click at [1338, 206] on button "Create a Blocking Policy" at bounding box center [1347, 202] width 179 height 31
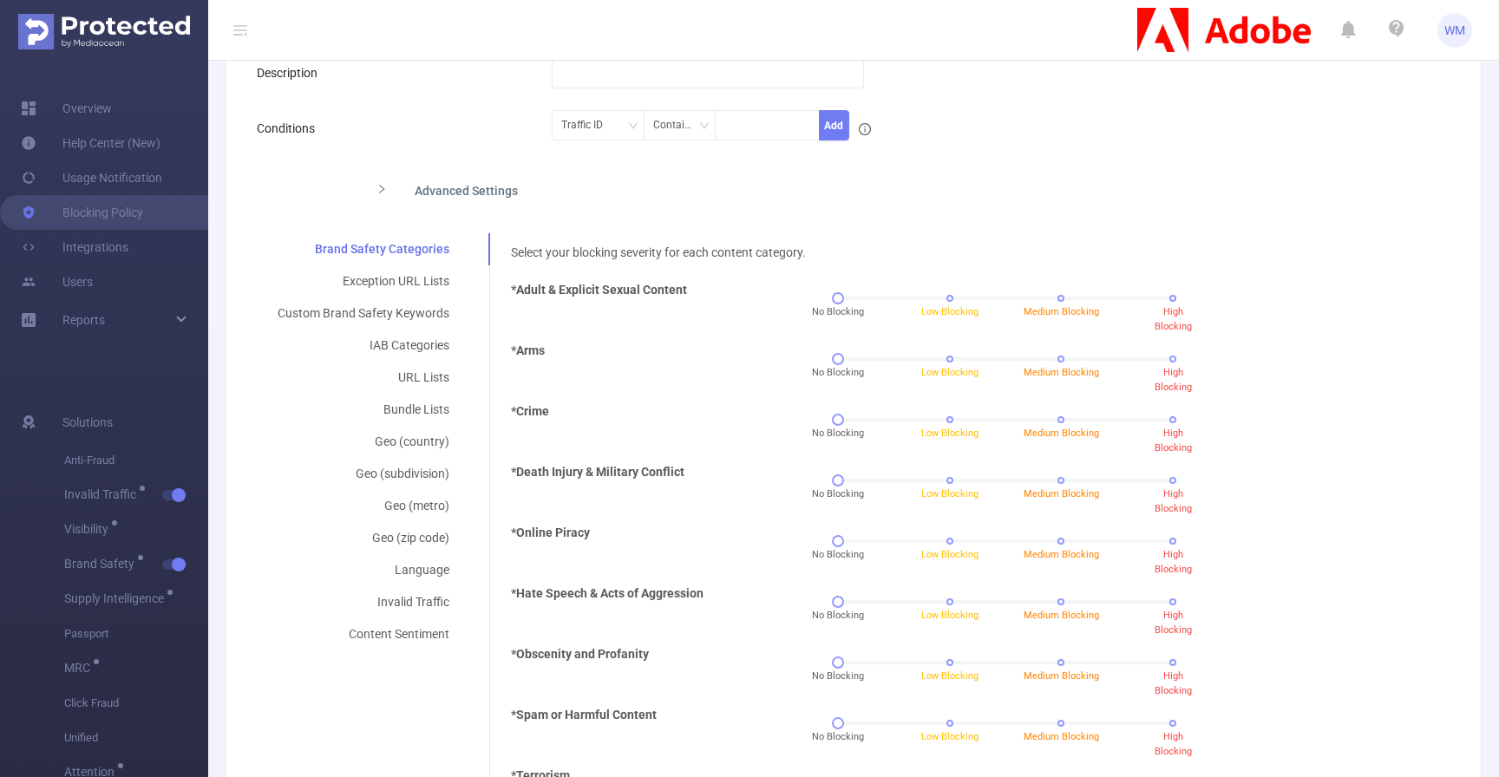
scroll to position [332, 0]
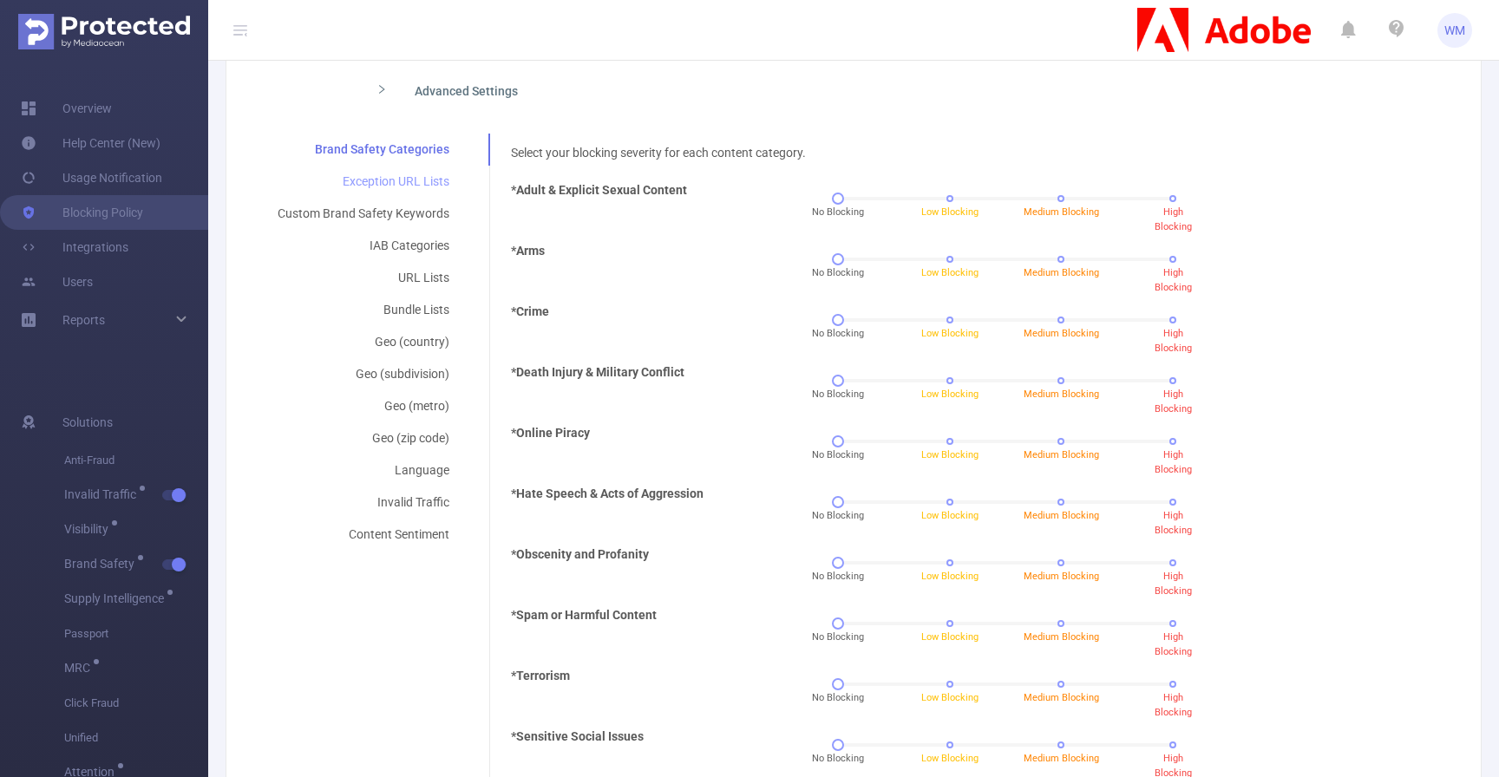
click at [403, 189] on div "Exception URL Lists" at bounding box center [363, 182] width 213 height 32
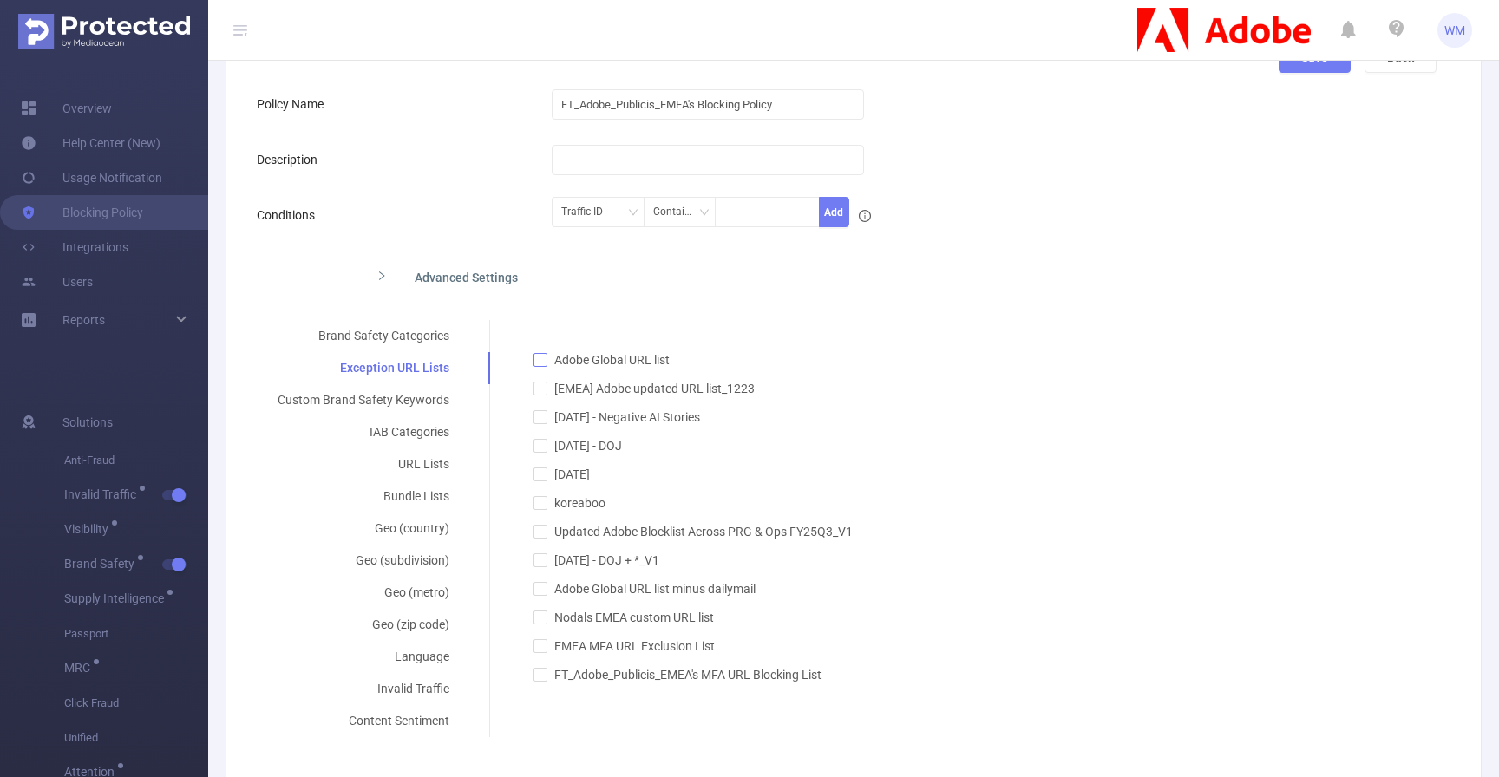
scroll to position [0, 0]
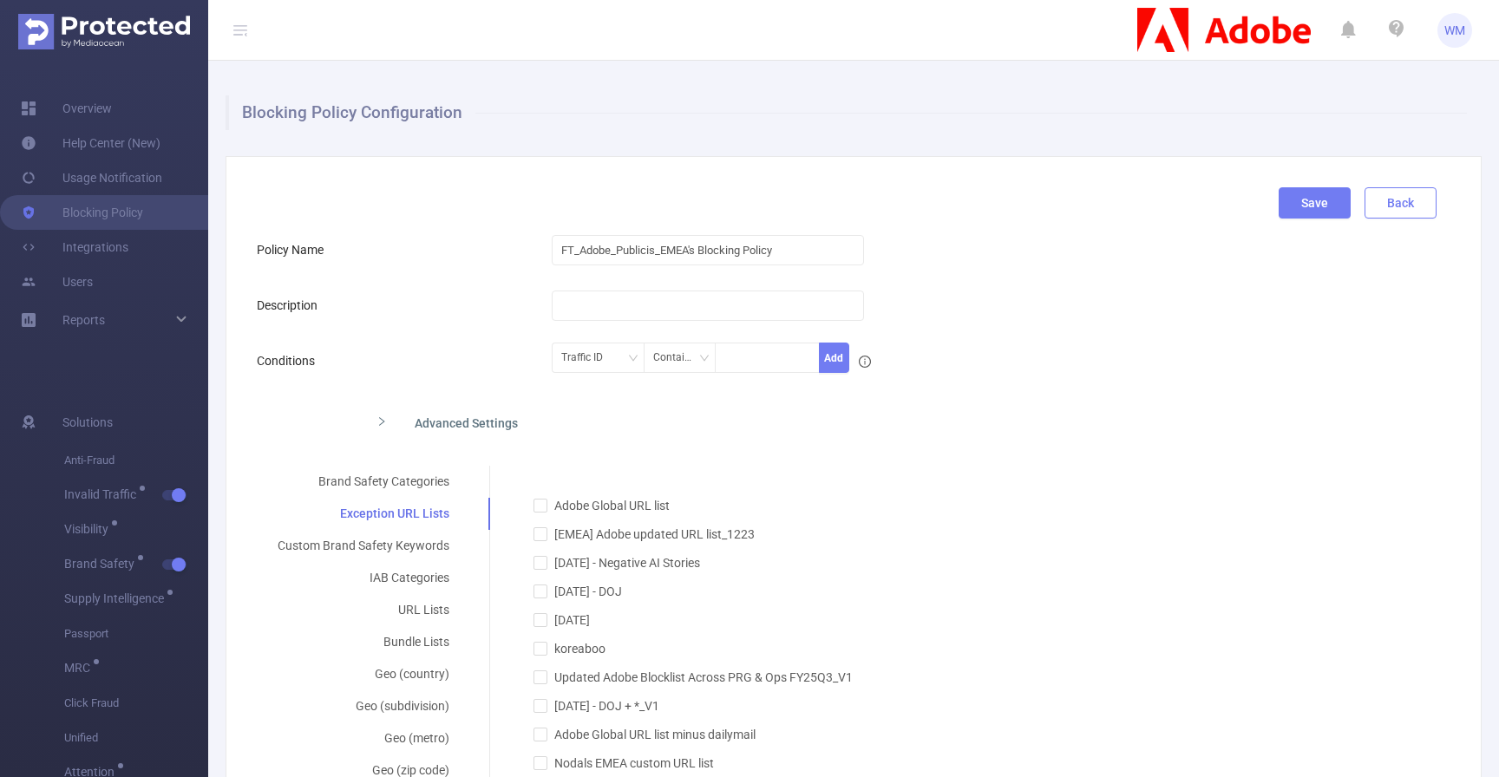
click at [1389, 205] on button "Back" at bounding box center [1401, 202] width 72 height 31
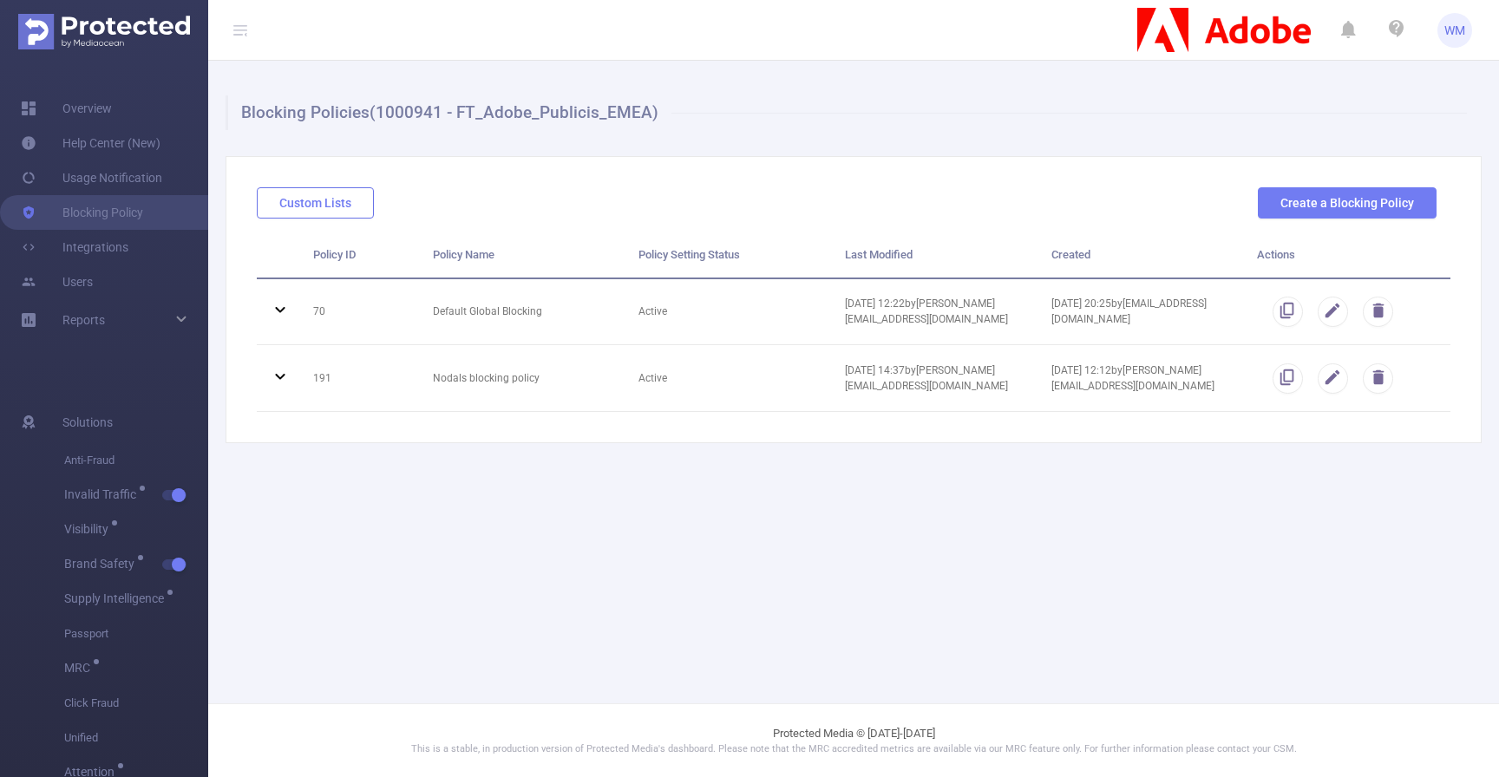
click at [351, 204] on button "Custom Lists" at bounding box center [315, 202] width 117 height 31
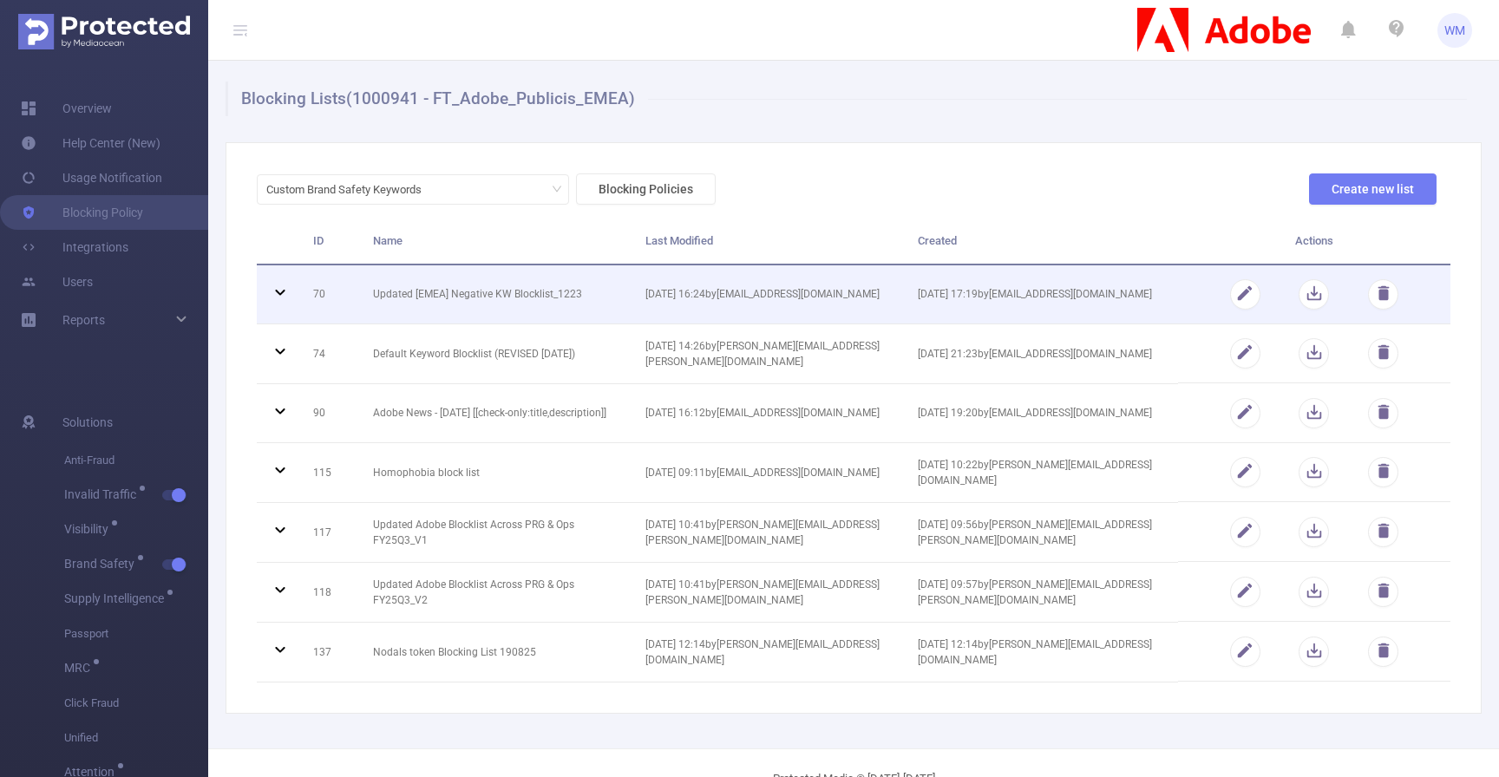
scroll to position [3, 0]
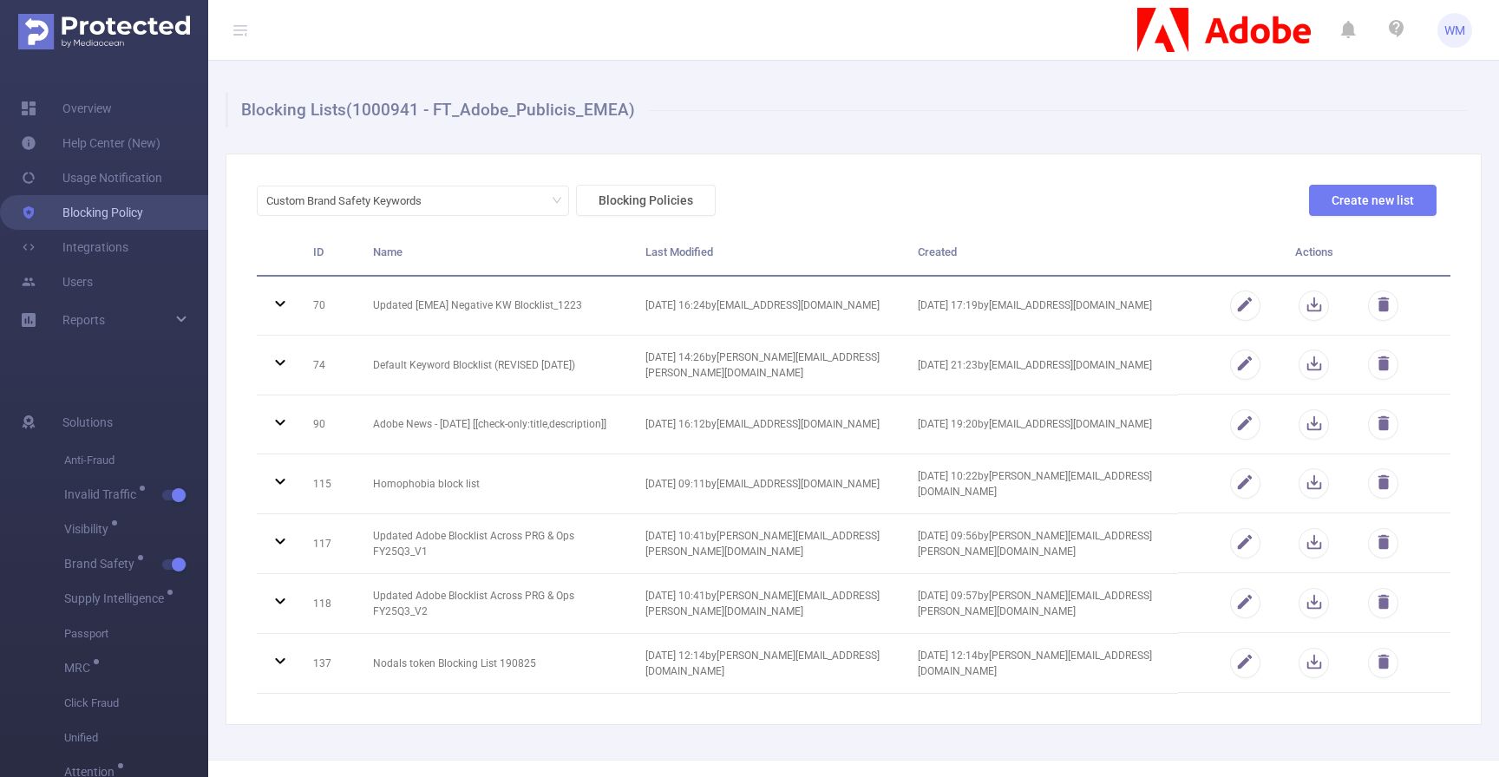
click at [143, 219] on link "Blocking Policy" at bounding box center [82, 212] width 122 height 35
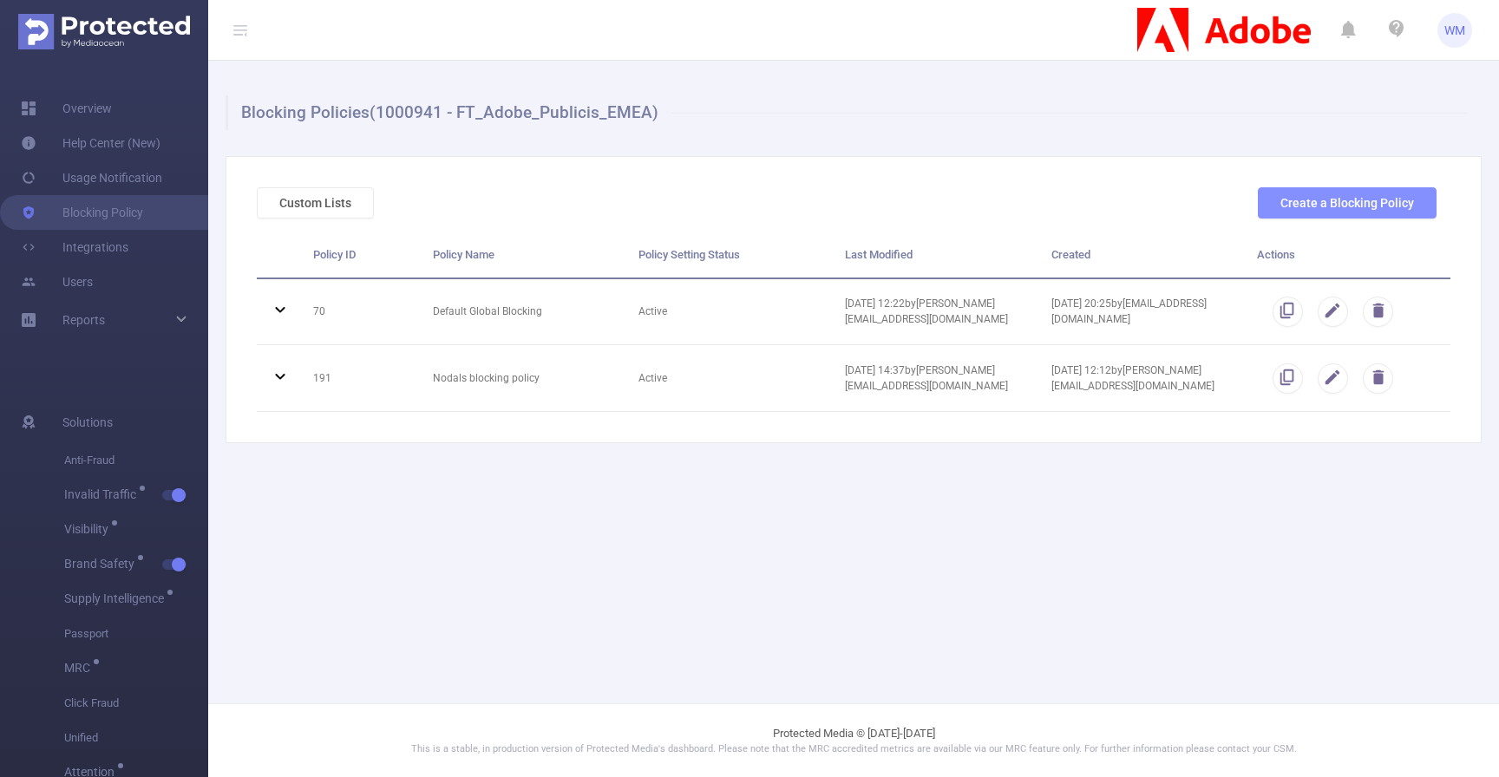
click at [1356, 208] on button "Create a Blocking Policy" at bounding box center [1347, 202] width 179 height 31
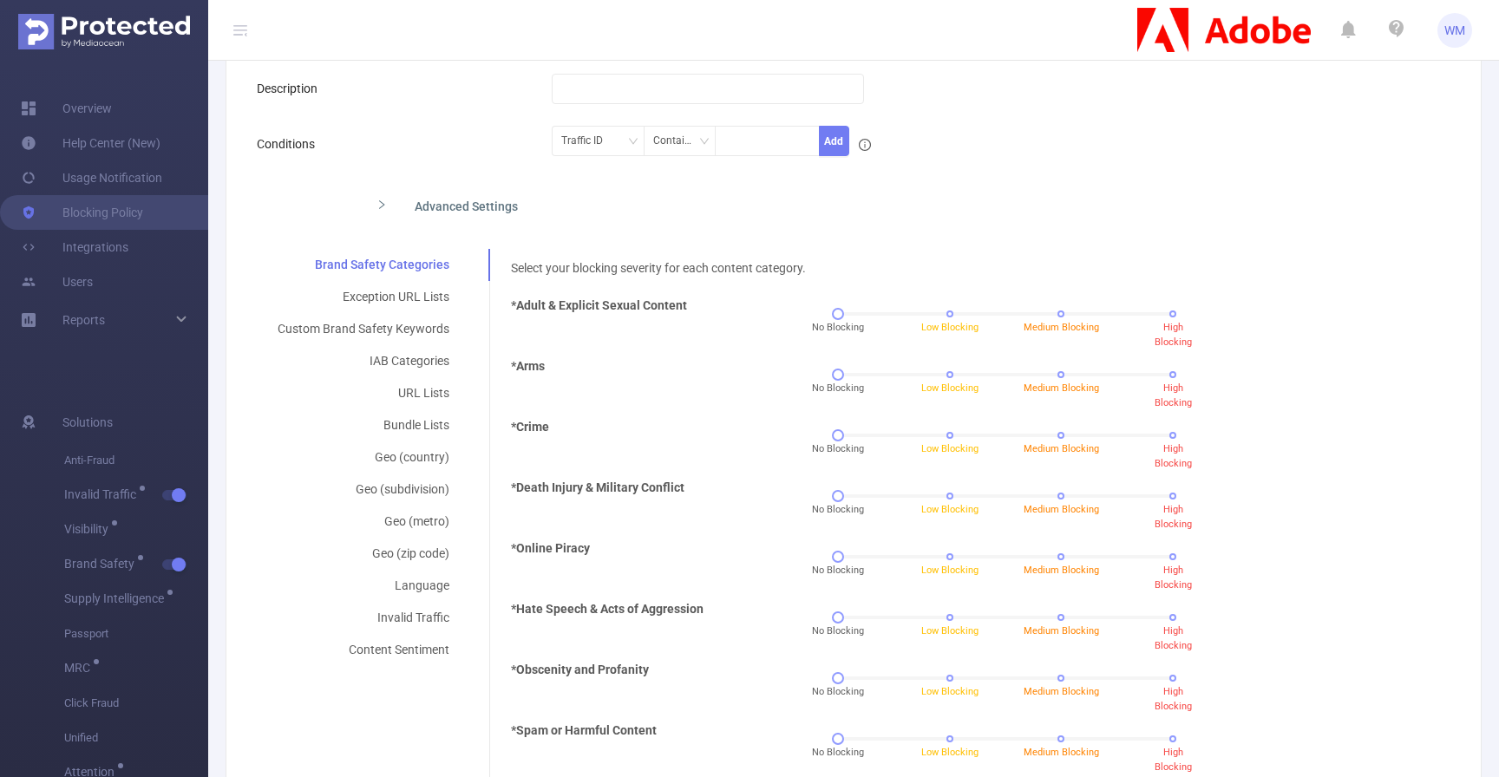
scroll to position [225, 0]
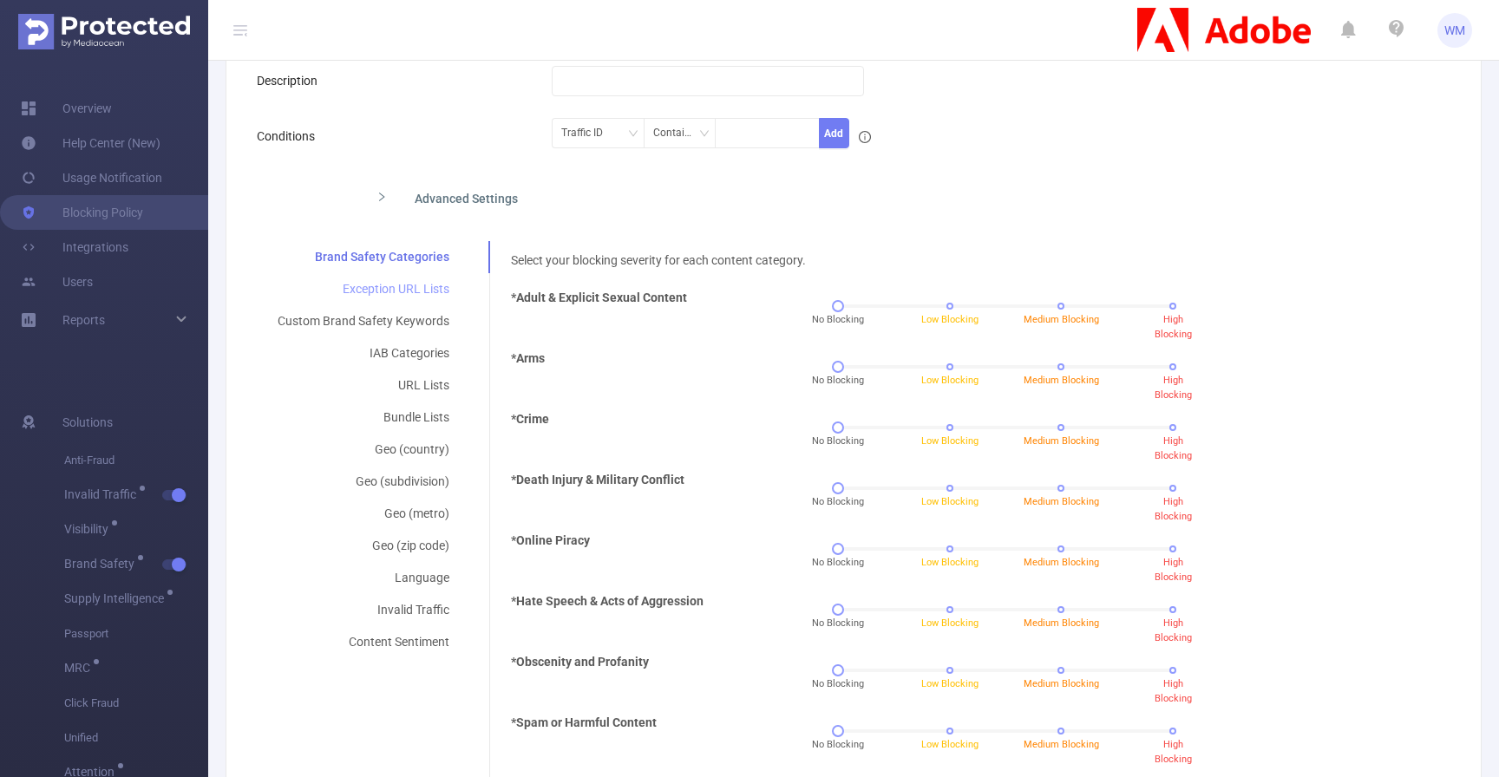
click at [417, 287] on div "Exception URL Lists" at bounding box center [363, 289] width 213 height 32
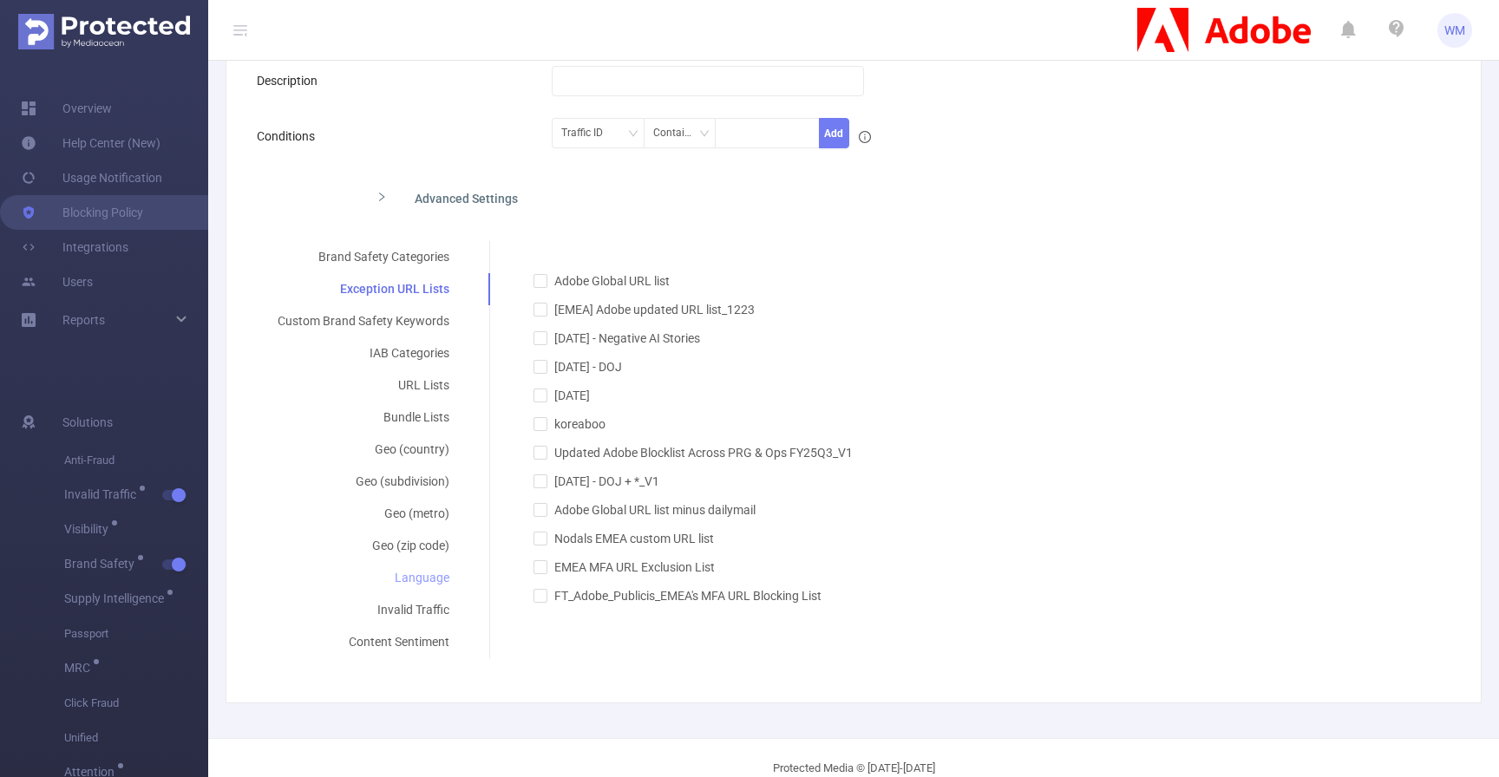
click at [436, 572] on div "Language" at bounding box center [363, 578] width 213 height 32
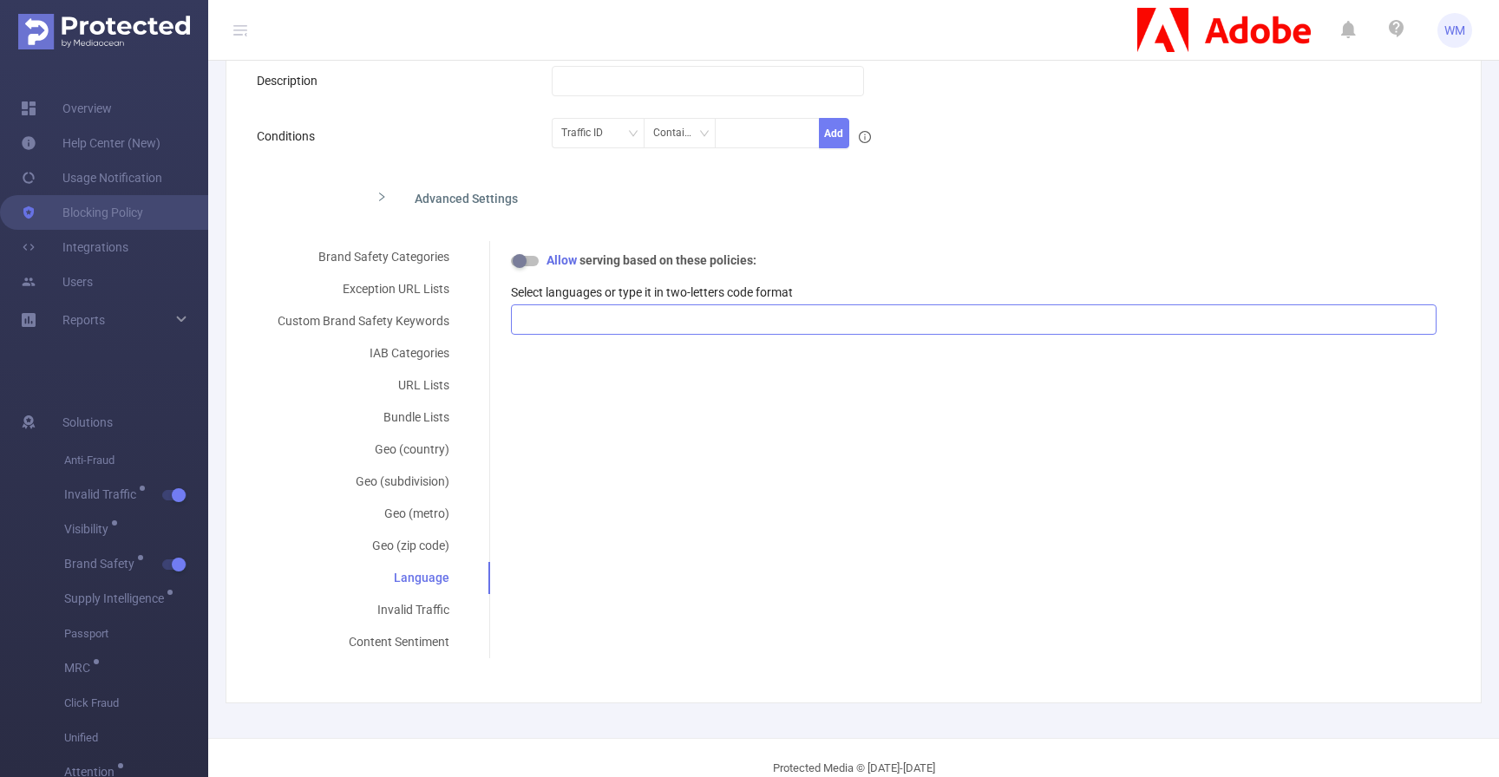
click at [665, 327] on div at bounding box center [974, 319] width 907 height 29
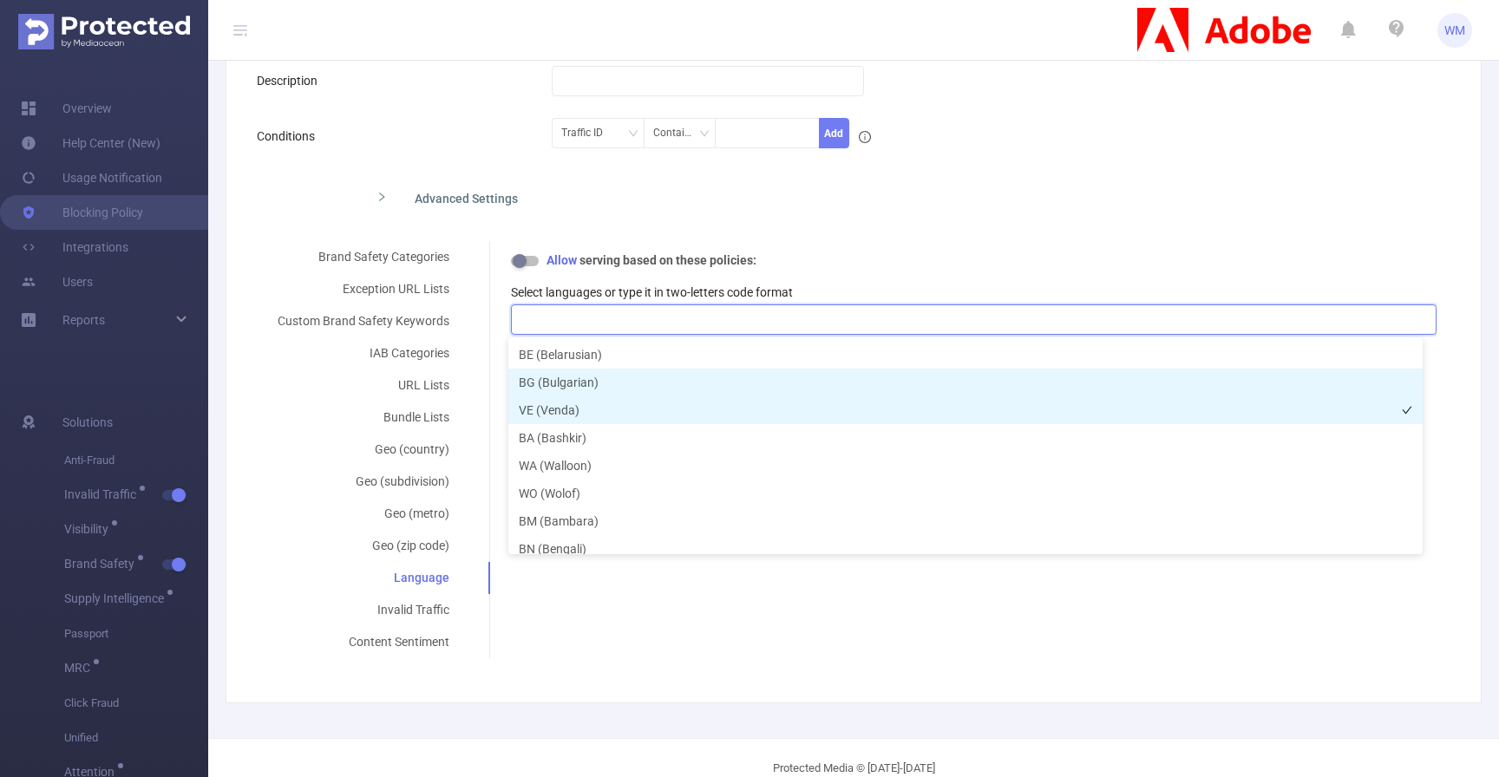
click at [634, 404] on li "VE (Venda)" at bounding box center [965, 410] width 914 height 28
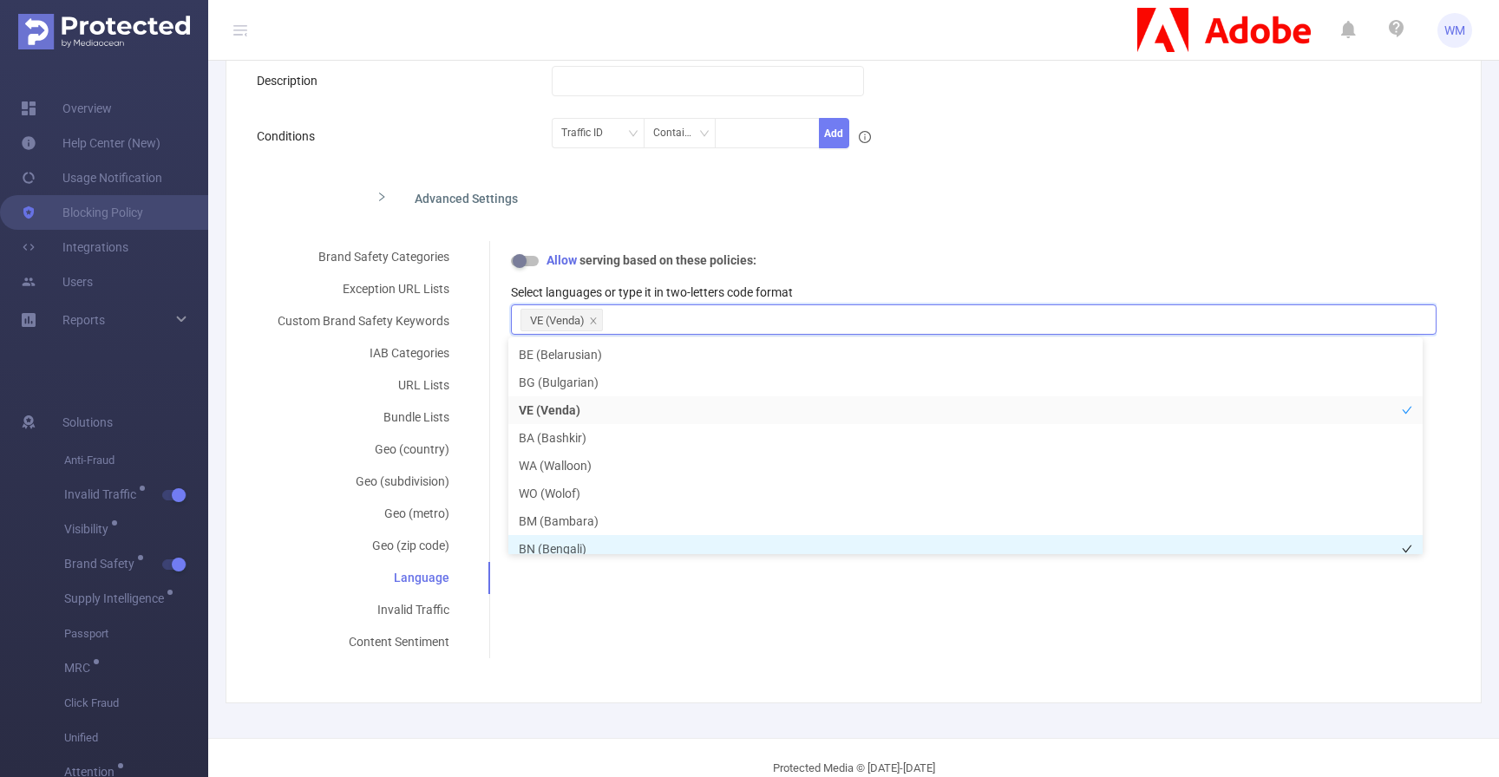
scroll to position [9, 0]
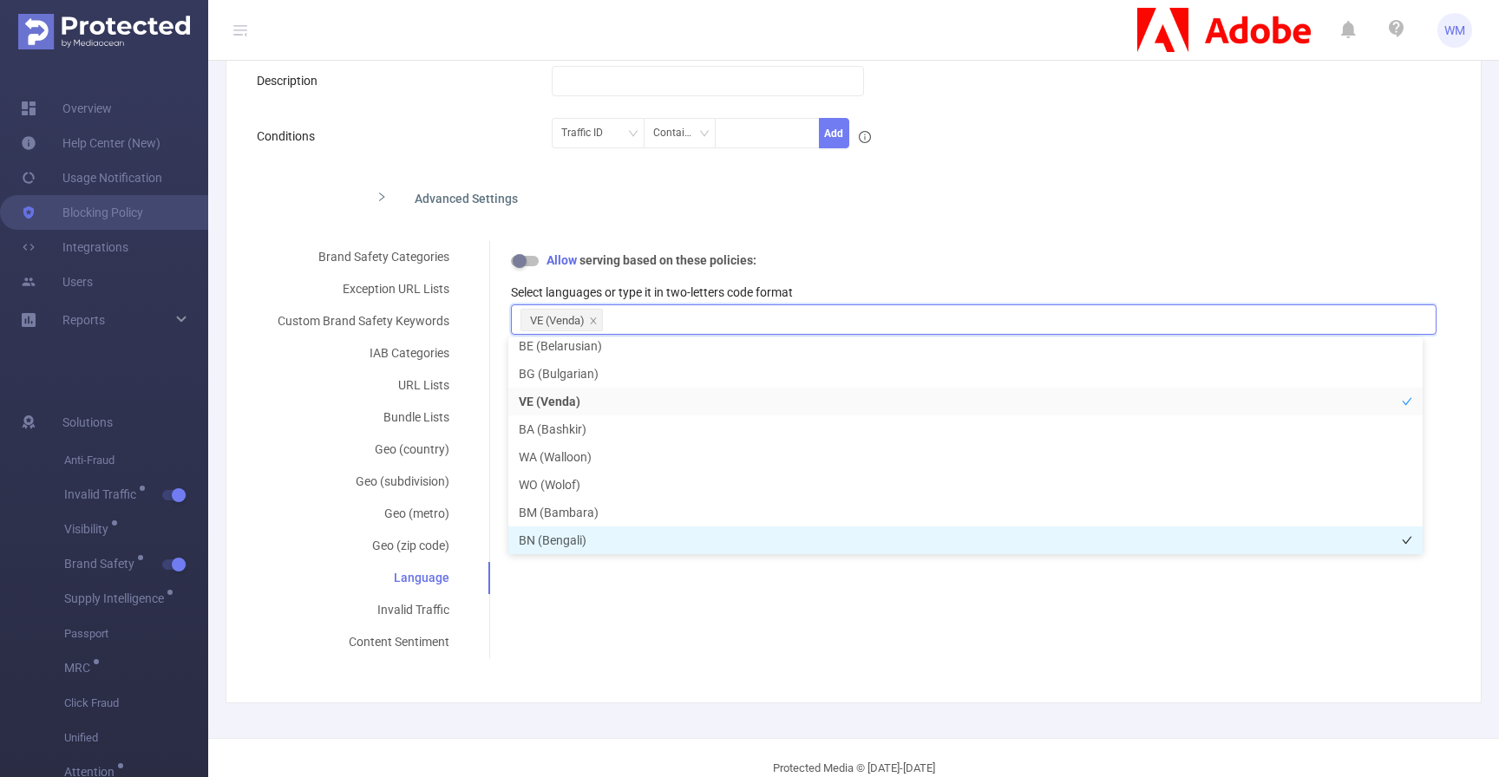
click at [619, 546] on li "BN (Bengali)" at bounding box center [965, 541] width 914 height 28
click at [622, 530] on li "BN (Bengali)" at bounding box center [965, 541] width 914 height 28
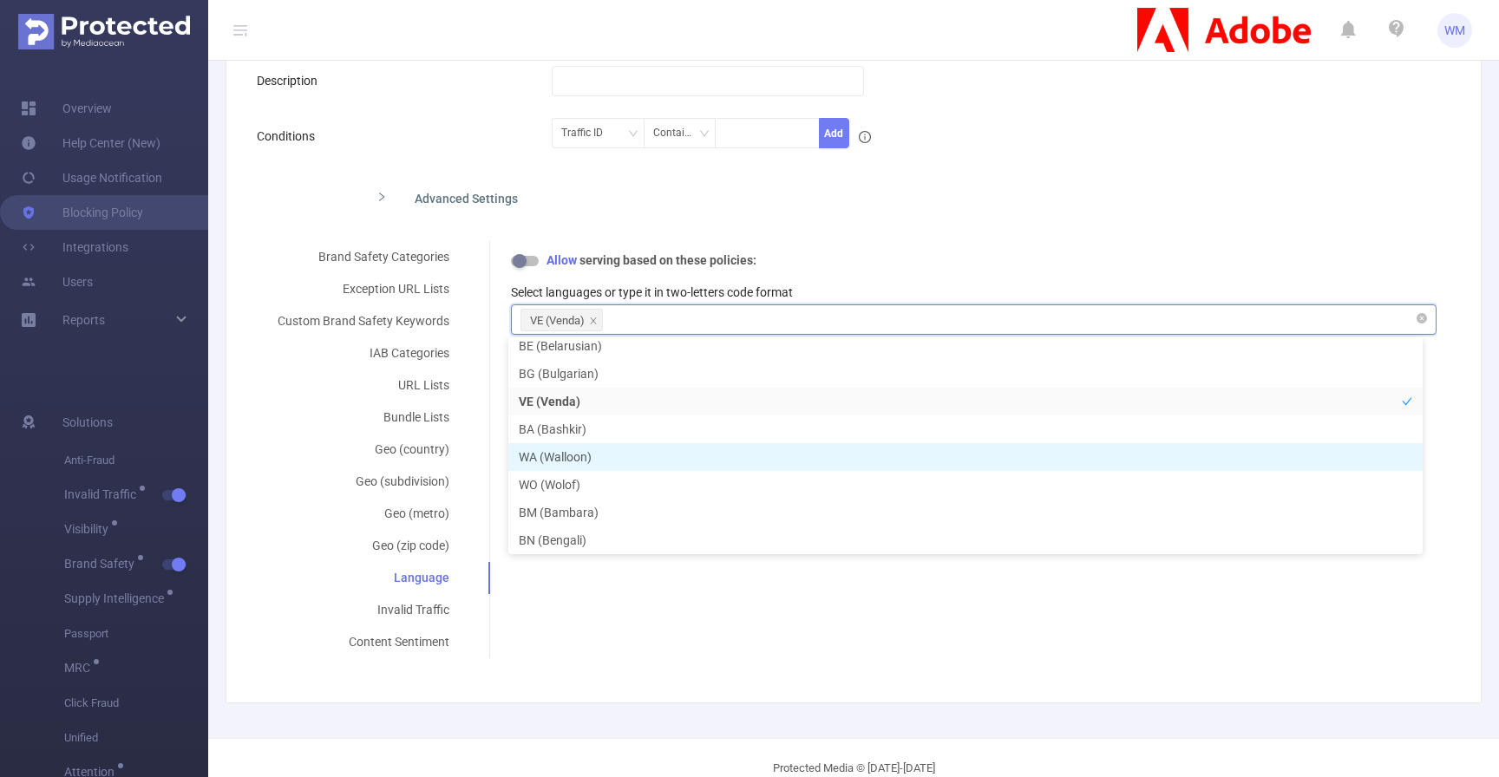
scroll to position [3, 0]
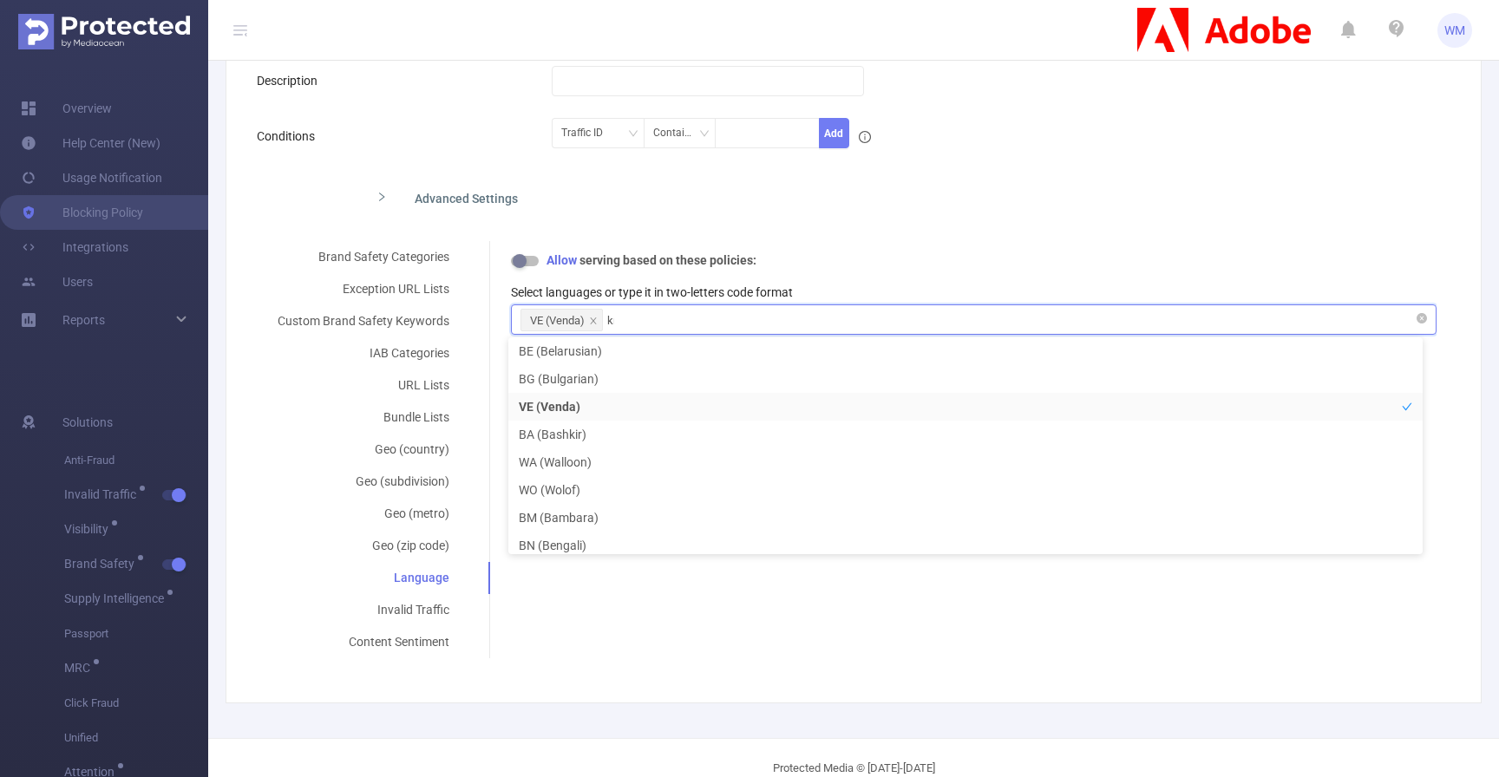
type input "knm"
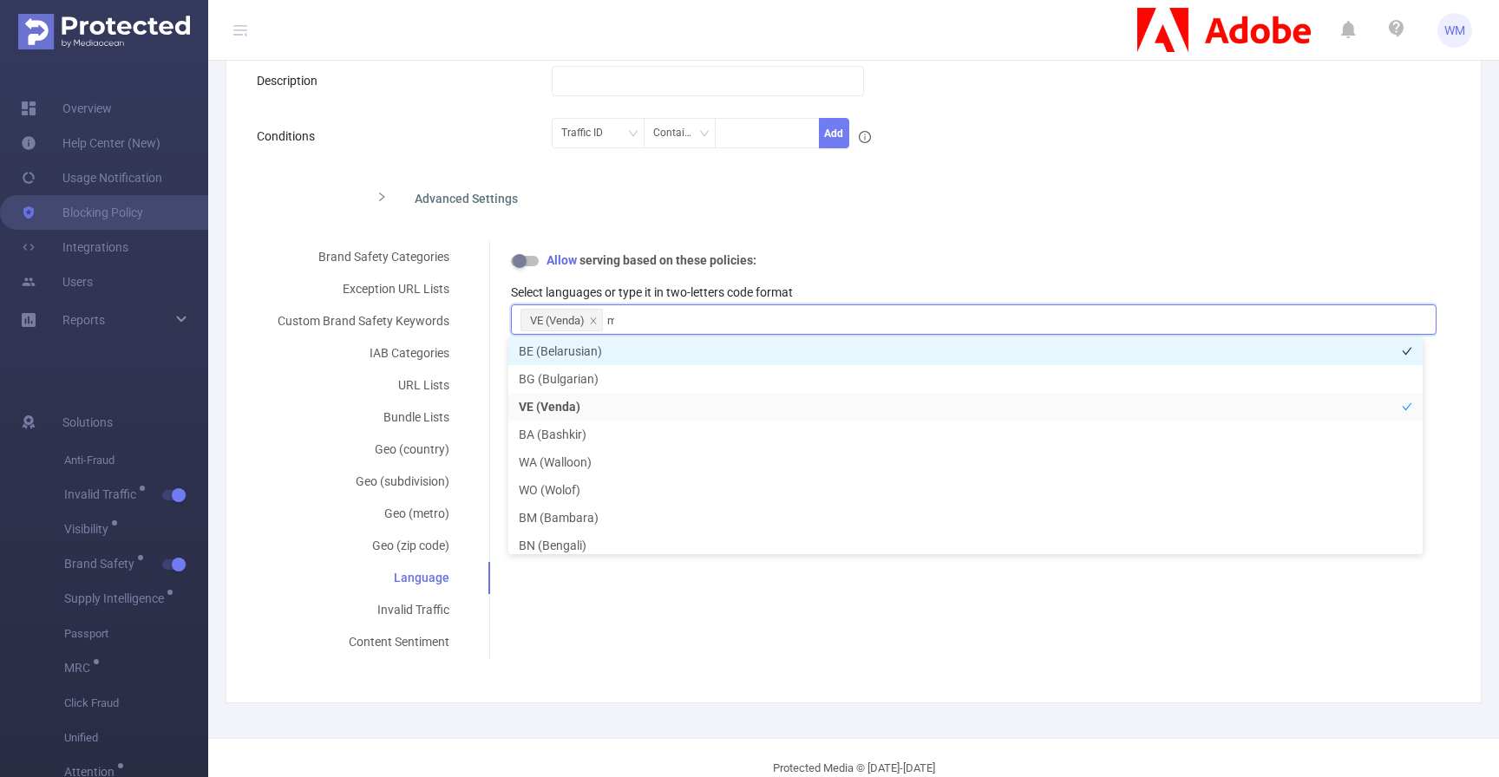
type input "mm"
type input "ll\"
type input "l"
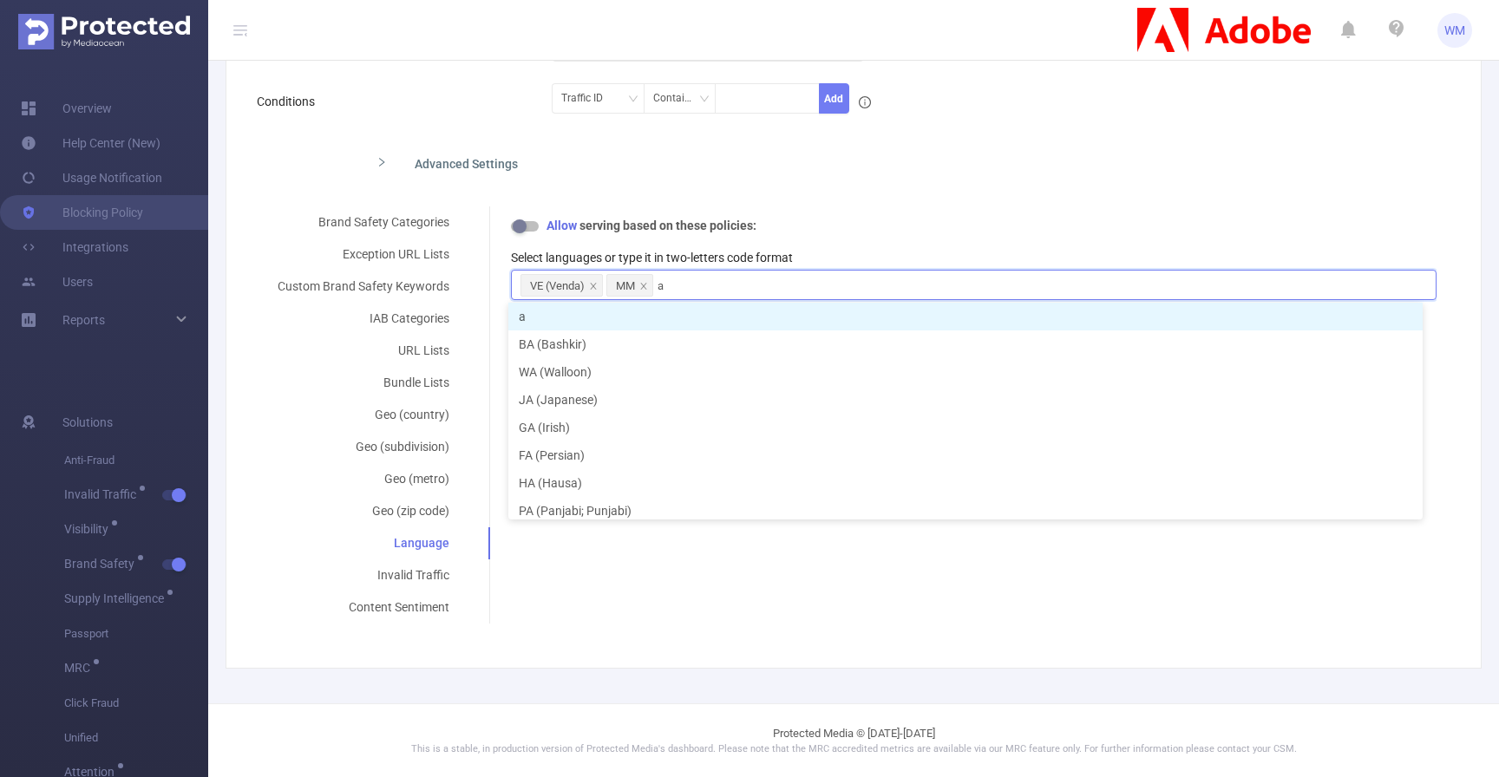
type input "aa"
type input "ac"
type input "ad"
type input "ae"
type input "a"
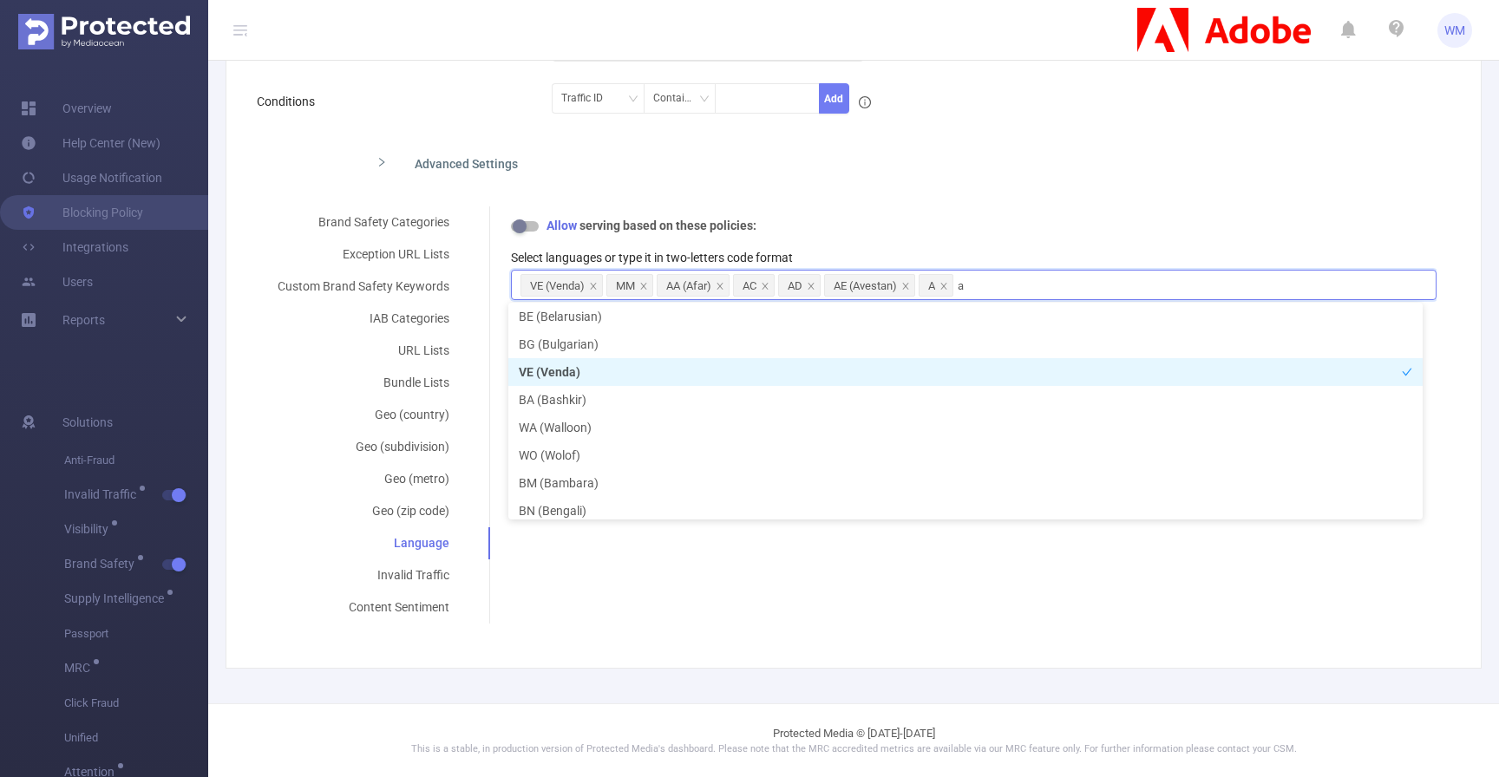
type input "af"
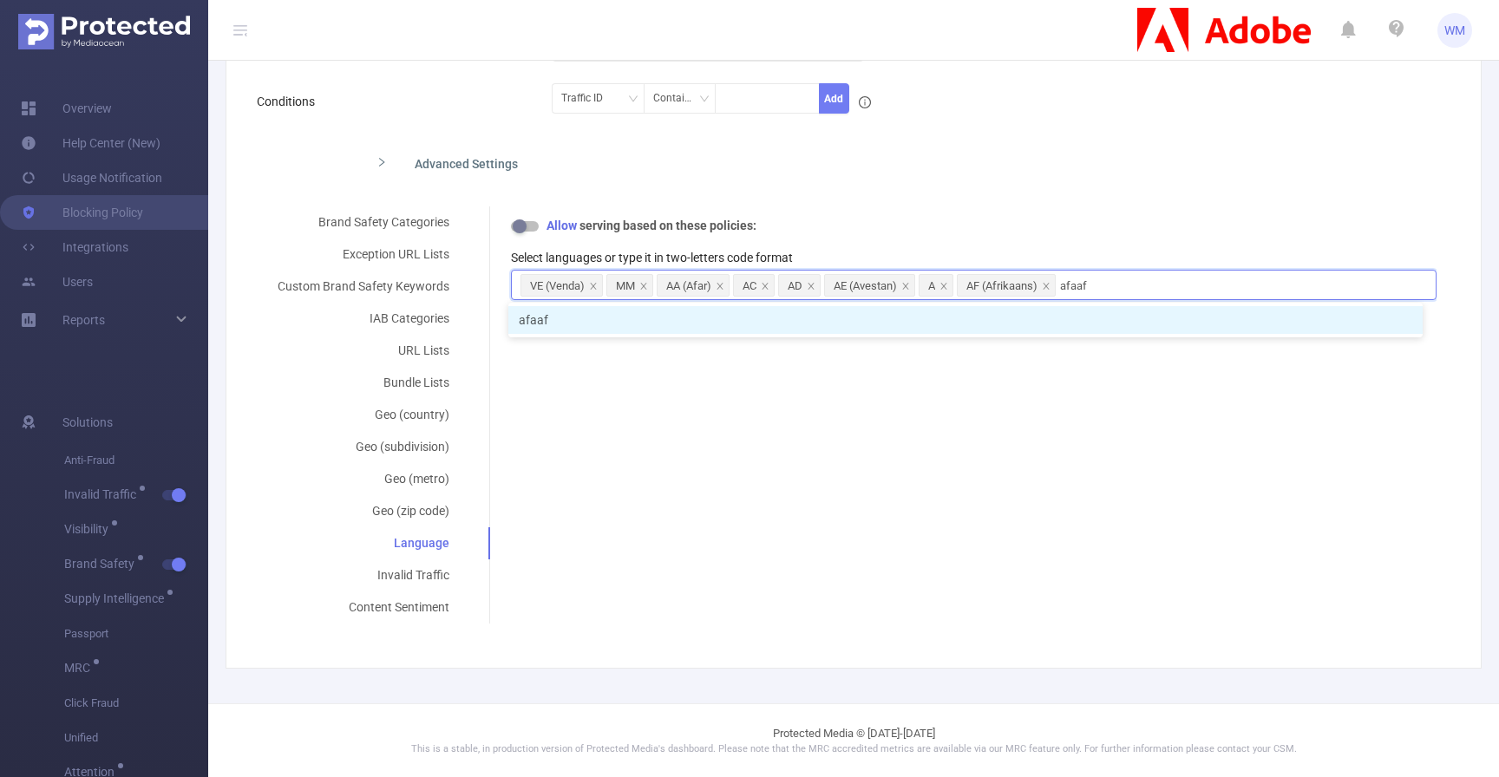
type input "afaaff"
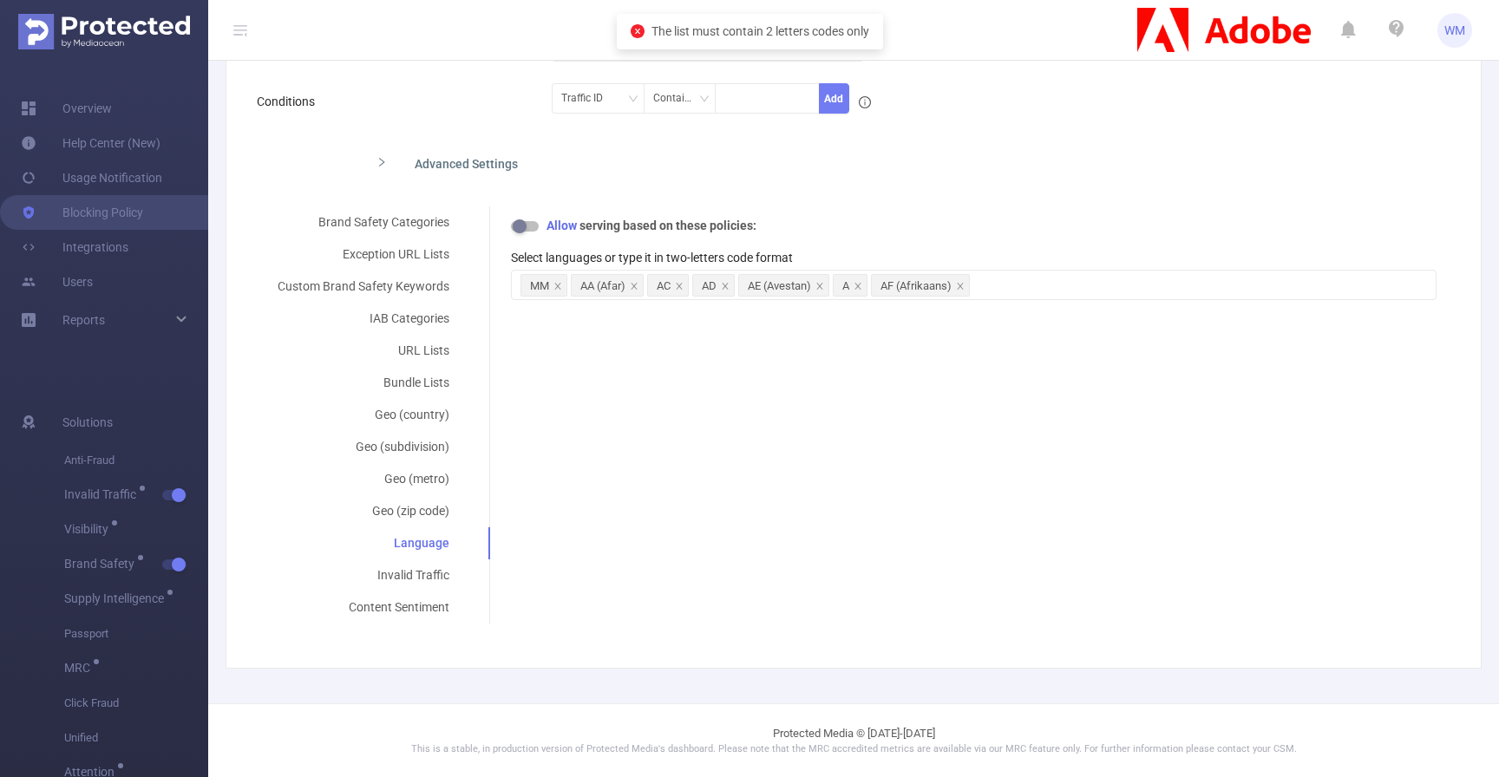
click at [1041, 169] on div "Advanced Settings" at bounding box center [717, 162] width 708 height 36
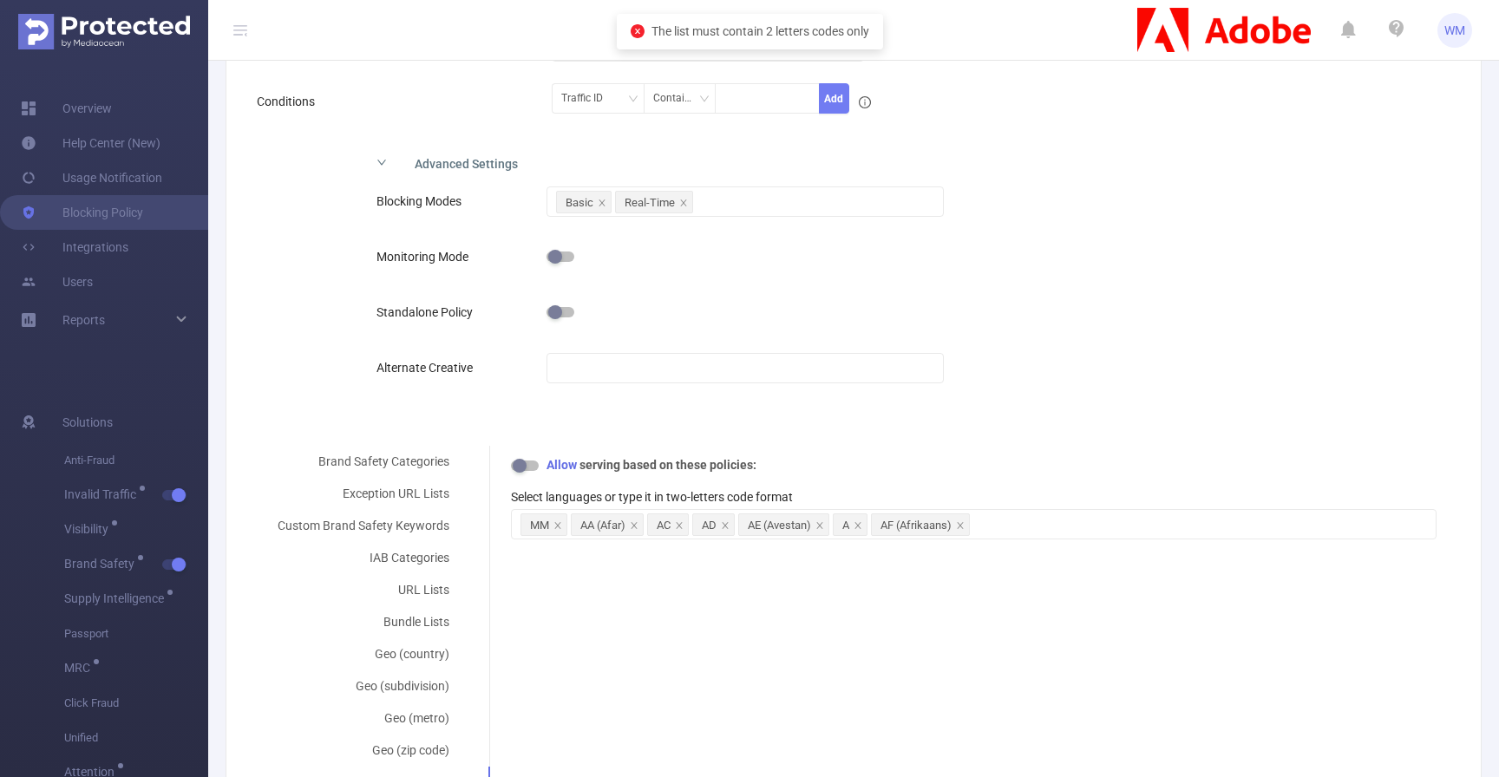
click at [1048, 370] on div "Blocking Modes Basic Real-Time Monitoring Mode Standalone Policy Alternate Crea…" at bounding box center [717, 299] width 708 height 239
click at [473, 159] on div "Advanced Settings" at bounding box center [717, 162] width 708 height 36
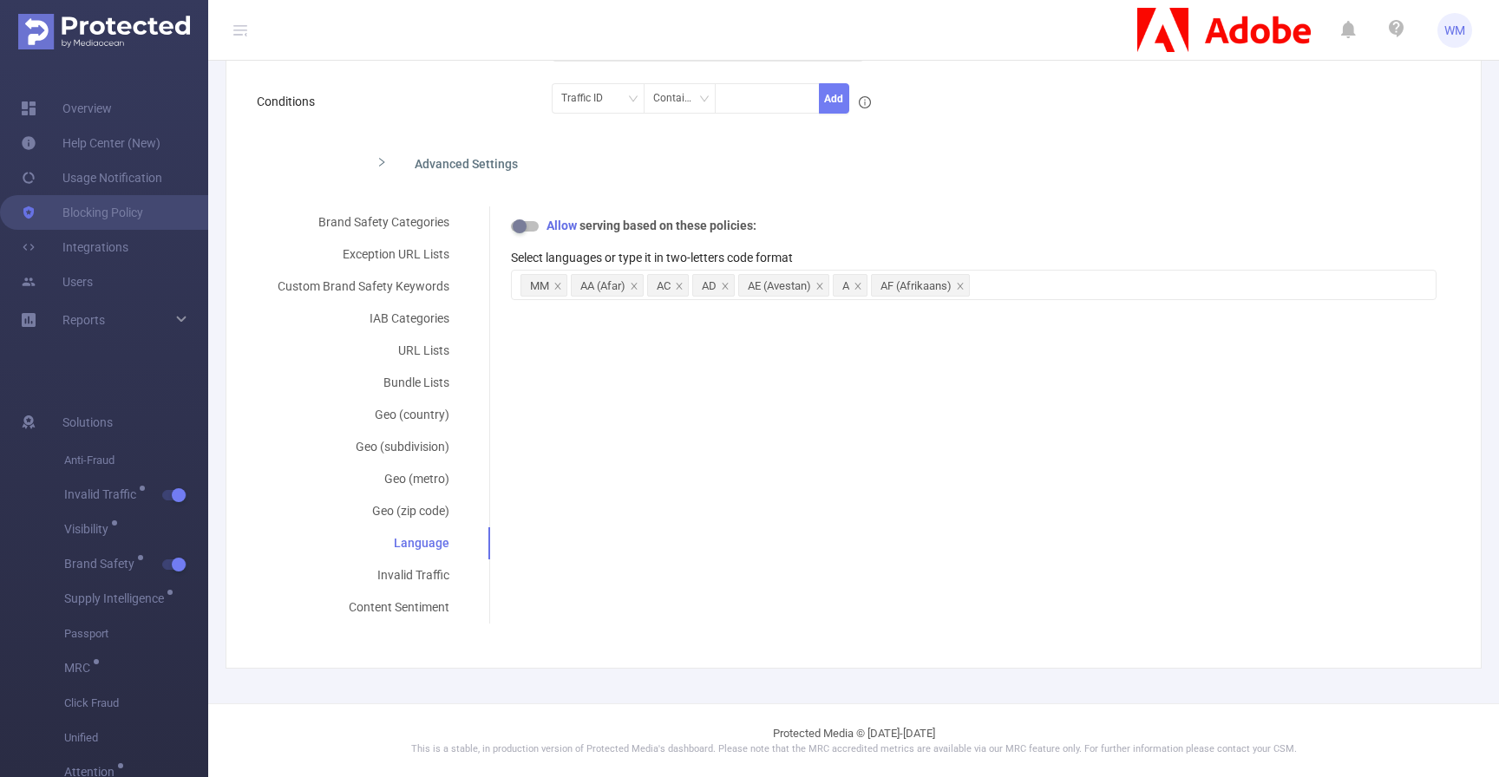
click at [738, 511] on div "Brand Safety Categories Exception URL Lists Custom Brand Safety Keywords IAB Ca…" at bounding box center [847, 414] width 1180 height 417
click at [429, 566] on div "Invalid Traffic" at bounding box center [363, 576] width 213 height 32
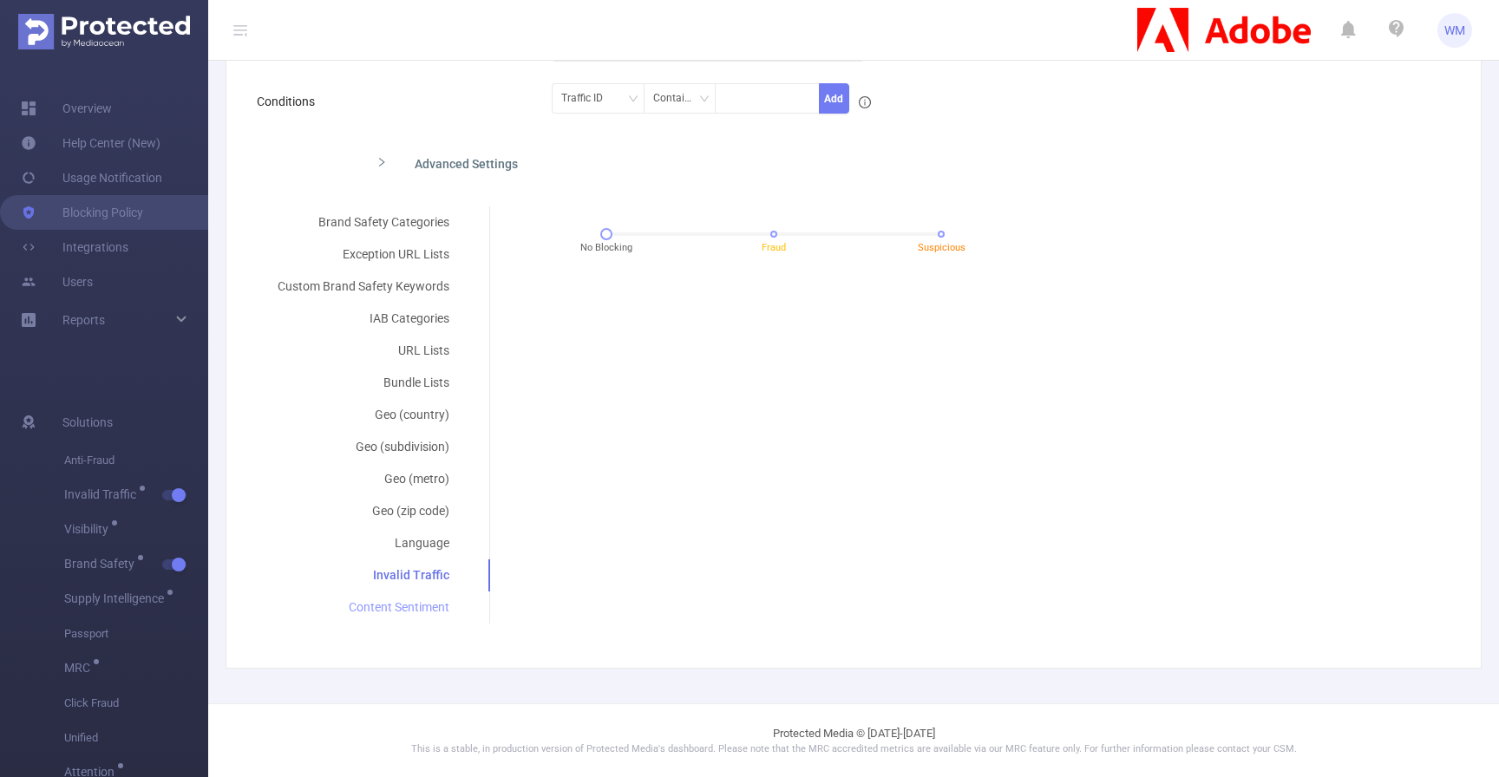
click at [416, 593] on div "Content Sentiment" at bounding box center [363, 608] width 213 height 32
click at [746, 224] on div "No Blocking Extremely Negative Negative Neutral" at bounding box center [774, 240] width 540 height 47
click at [720, 232] on div at bounding box center [773, 233] width 335 height 3
click at [866, 237] on div "No Blocking Extremely Negative Negative Neutral" at bounding box center [773, 234] width 335 height 10
click at [946, 235] on div "No Blocking Extremely Negative Negative Neutral" at bounding box center [774, 240] width 540 height 47
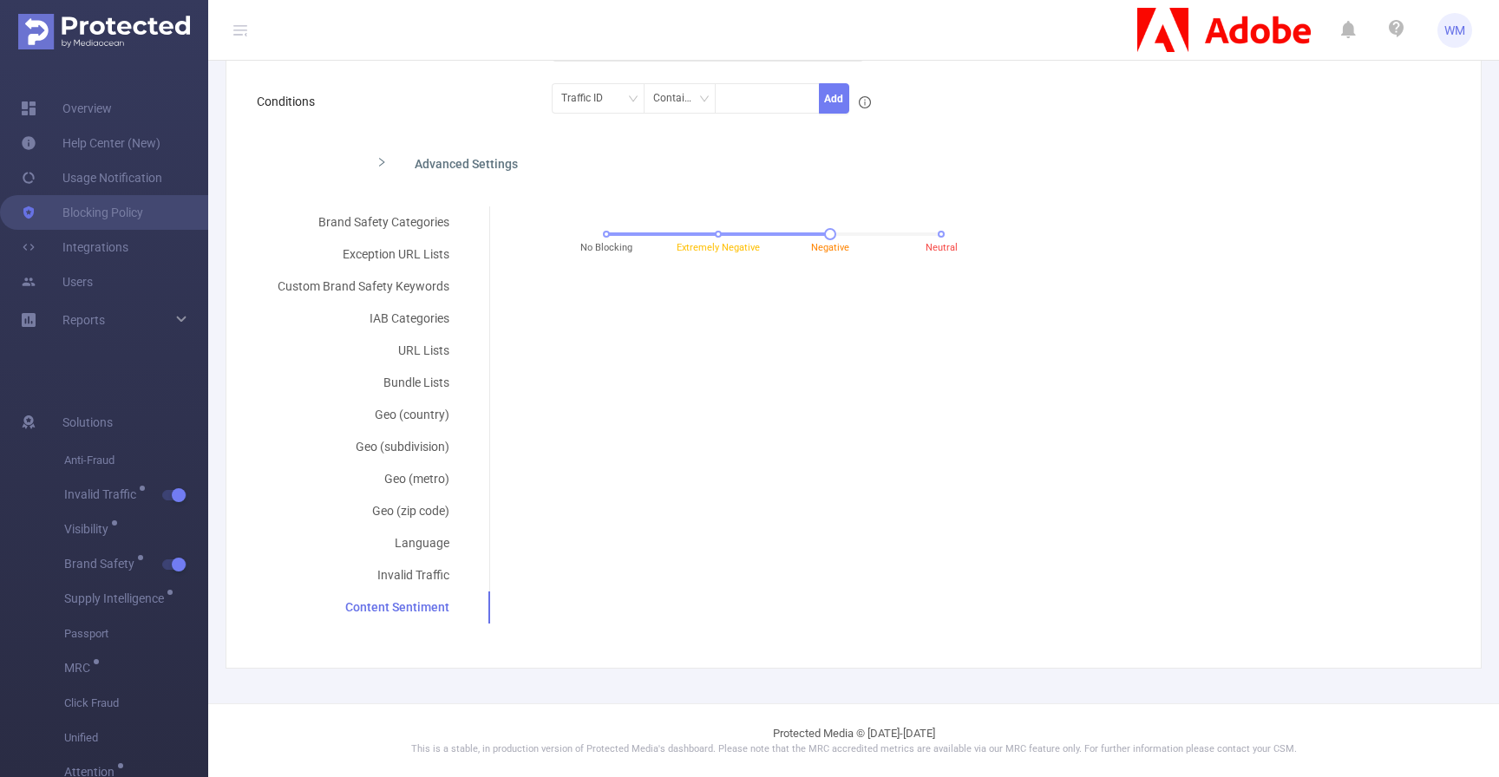
click at [938, 230] on div "No Blocking Extremely Negative Negative Neutral" at bounding box center [774, 240] width 540 height 47
click at [934, 232] on div "No Blocking Extremely Negative Negative Neutral" at bounding box center [773, 234] width 335 height 10
click at [907, 286] on div "Brand Safety Categories Exception URL Lists Custom Brand Safety Keywords IAB Ca…" at bounding box center [847, 414] width 1180 height 417
click at [619, 233] on div at bounding box center [773, 233] width 335 height 3
click at [699, 233] on div at bounding box center [773, 233] width 335 height 3
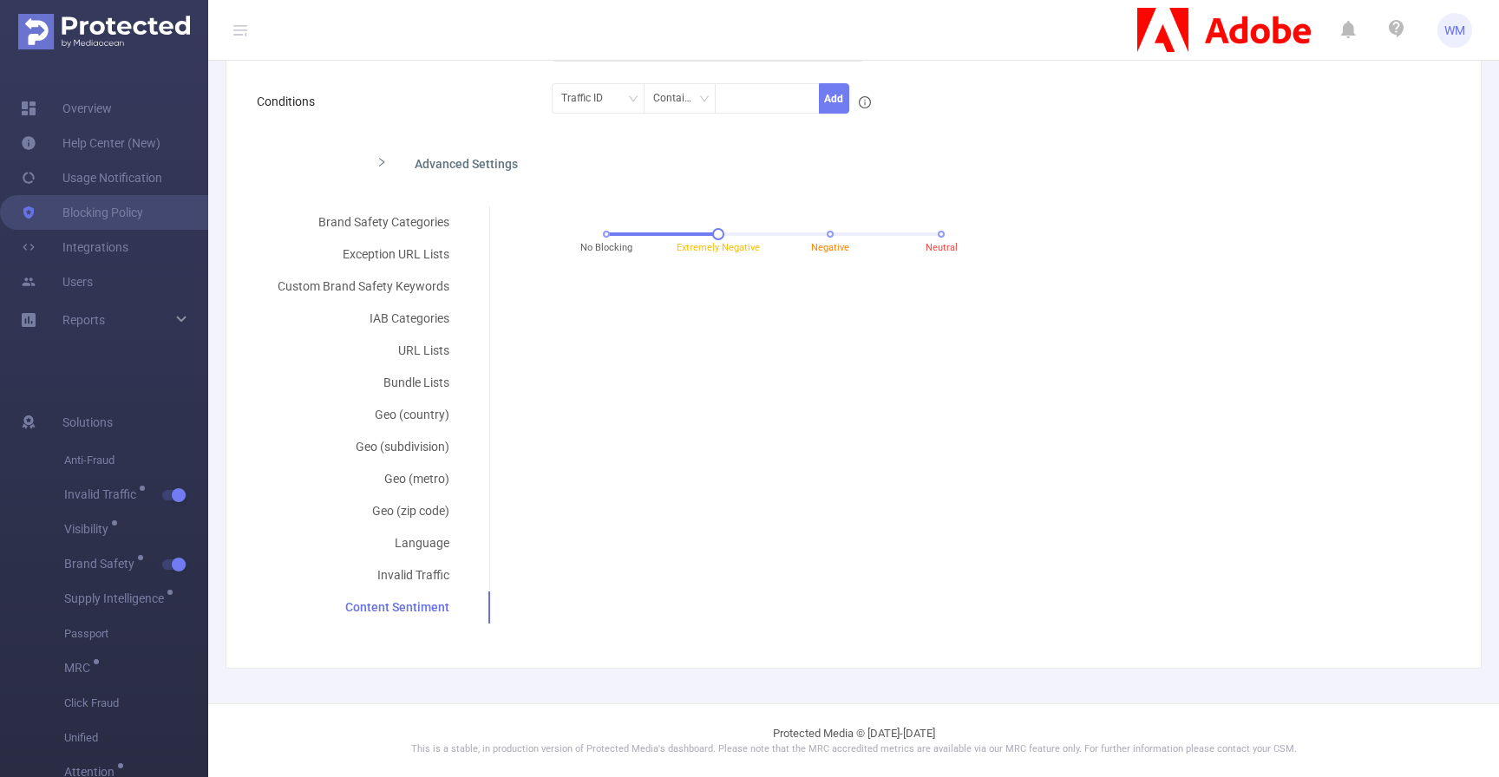
click at [839, 252] on span "Negative" at bounding box center [830, 248] width 38 height 15
click at [948, 233] on div "No Blocking Extremely Negative Negative Neutral" at bounding box center [774, 240] width 540 height 47
click at [817, 356] on div "Brand Safety Categories Exception URL Lists Custom Brand Safety Keywords IAB Ca…" at bounding box center [847, 414] width 1180 height 417
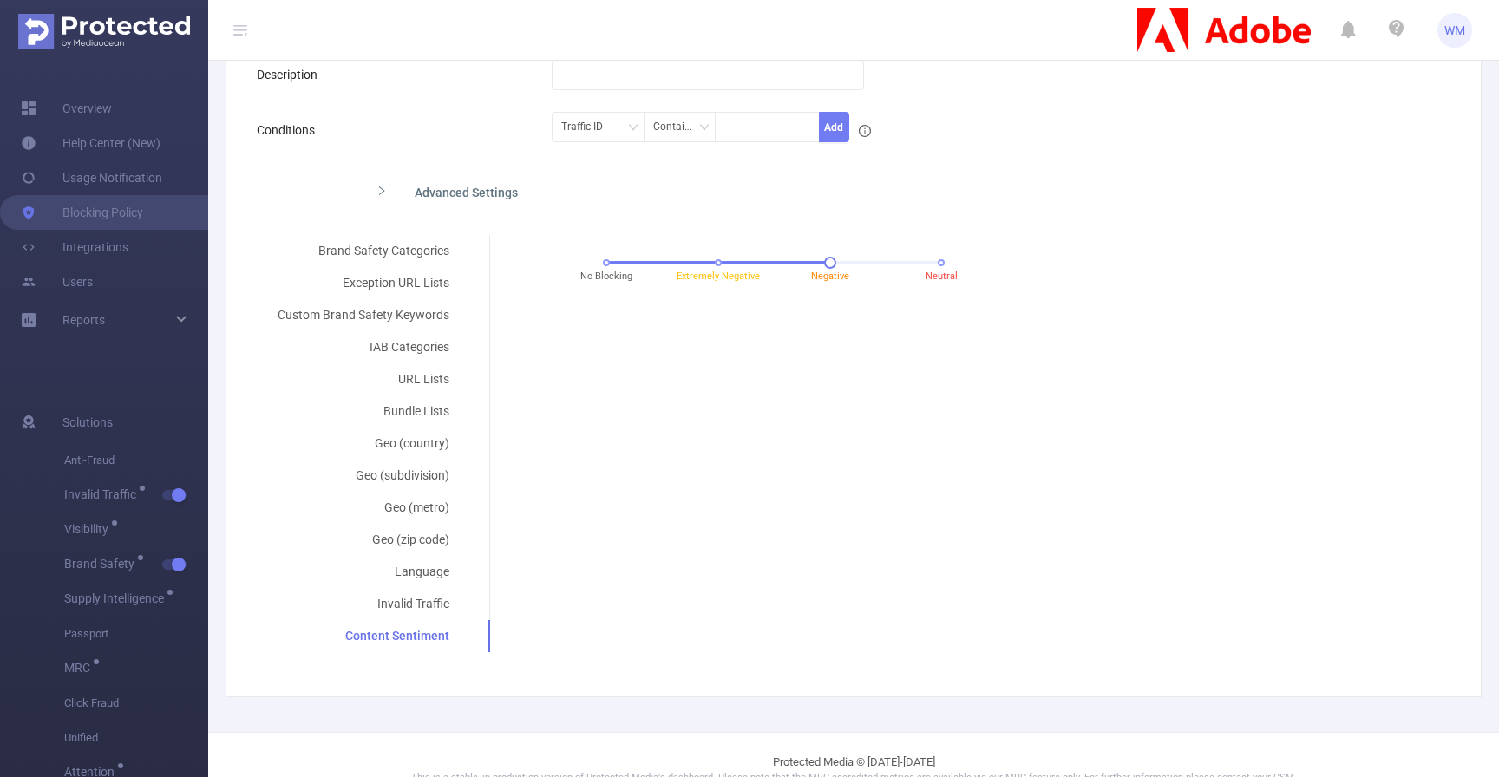
click at [931, 265] on div "No Blocking Extremely Negative Negative Neutral" at bounding box center [773, 263] width 335 height 10
click at [858, 424] on div "Brand Safety Categories Exception URL Lists Custom Brand Safety Keywords IAB Ca…" at bounding box center [847, 443] width 1180 height 417
click at [382, 256] on div "Brand Safety Categories" at bounding box center [363, 251] width 213 height 32
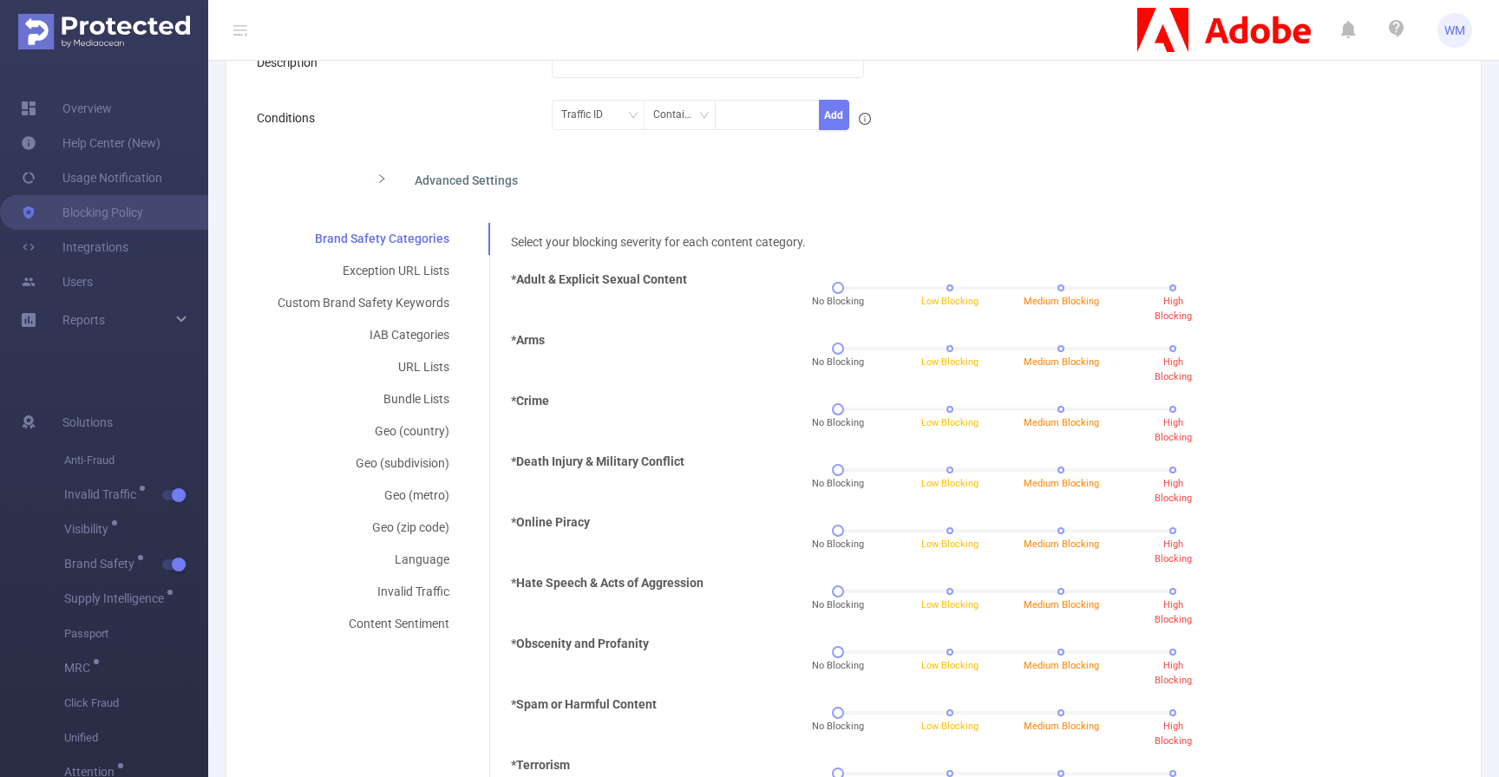
scroll to position [232, 0]
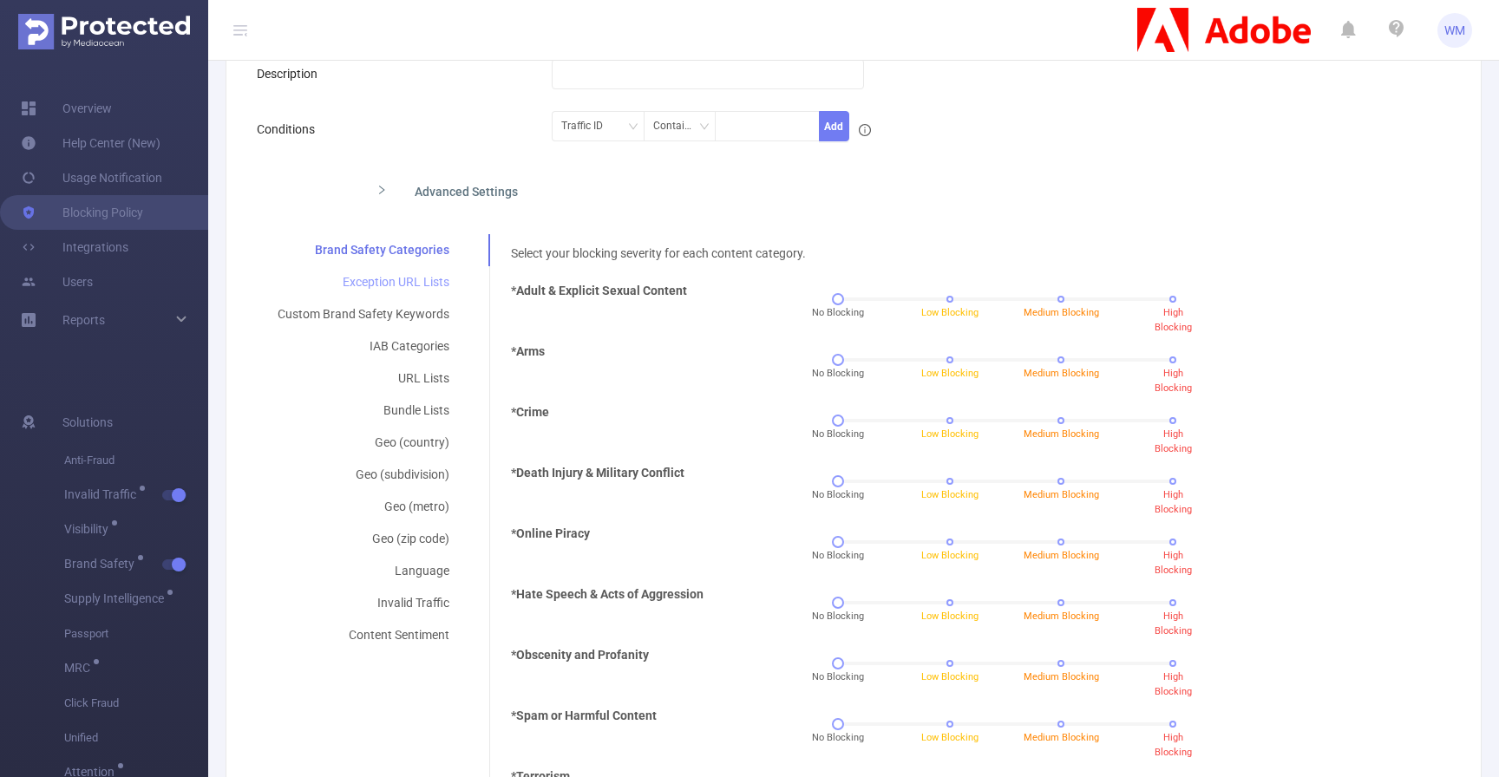
click at [425, 278] on div "Exception URL Lists" at bounding box center [363, 282] width 213 height 32
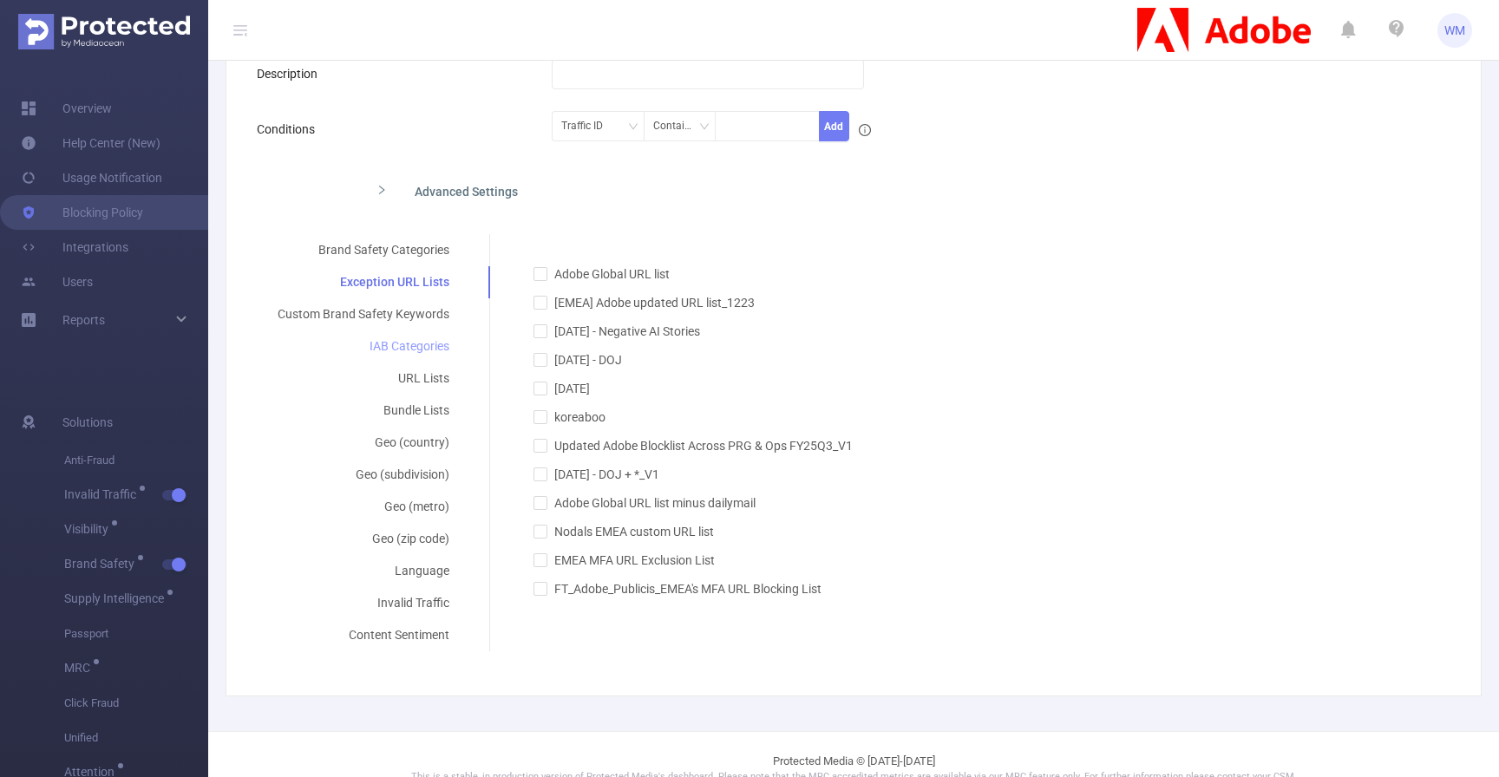
click at [428, 357] on div "IAB Categories" at bounding box center [363, 347] width 213 height 32
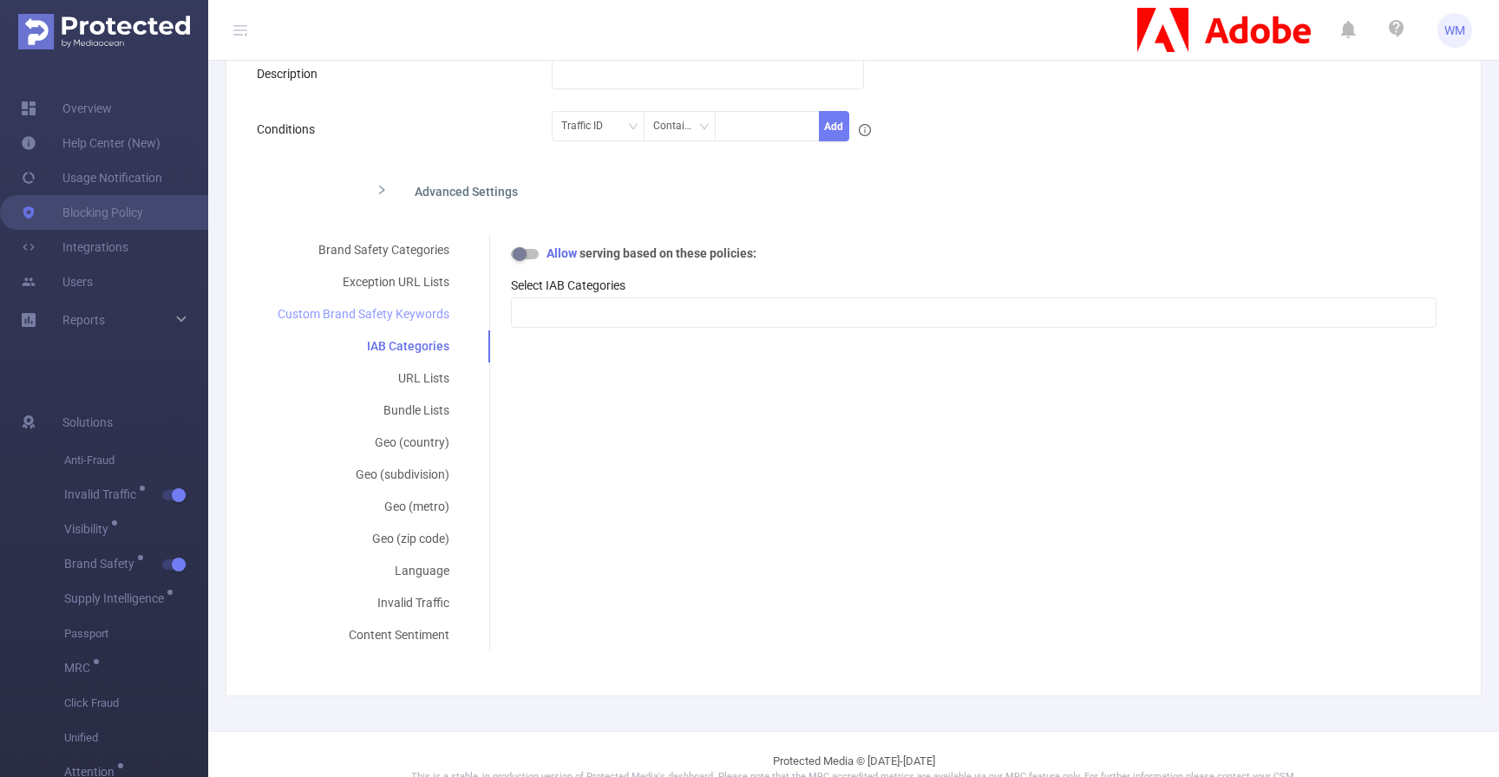
click at [433, 301] on div "Custom Brand Safety Keywords" at bounding box center [363, 314] width 213 height 32
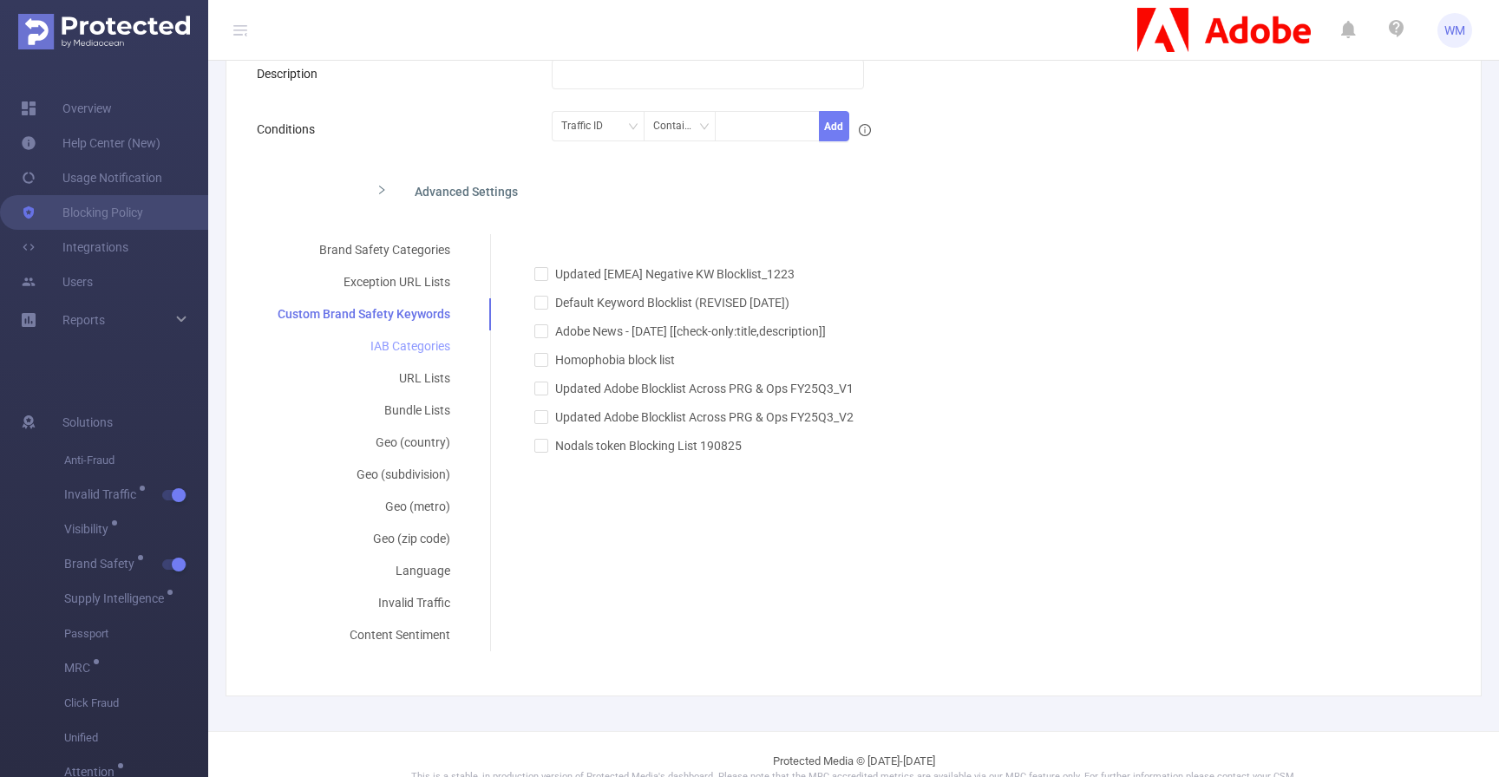
click at [430, 361] on div "IAB Categories" at bounding box center [364, 347] width 214 height 32
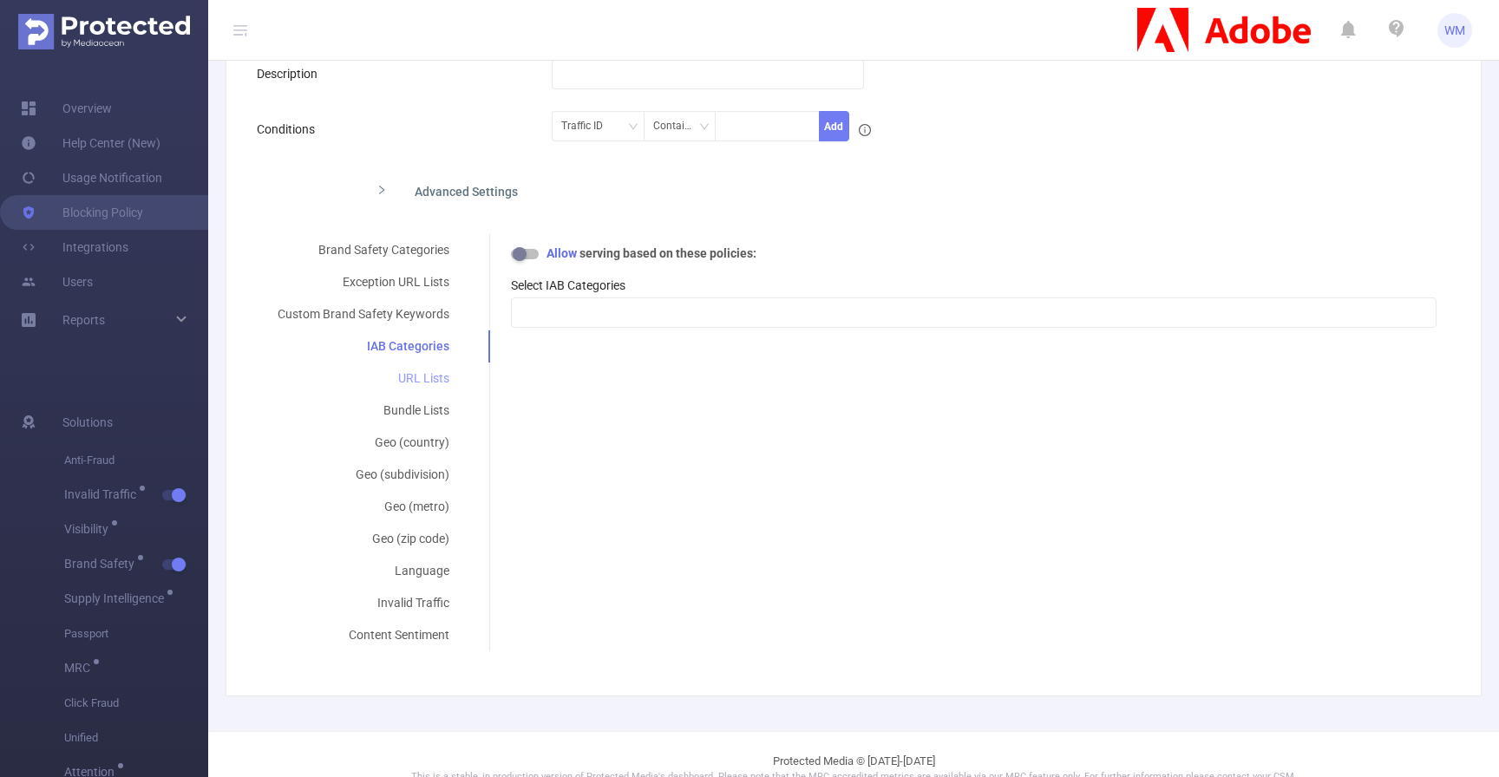
click at [430, 373] on div "URL Lists" at bounding box center [363, 379] width 213 height 32
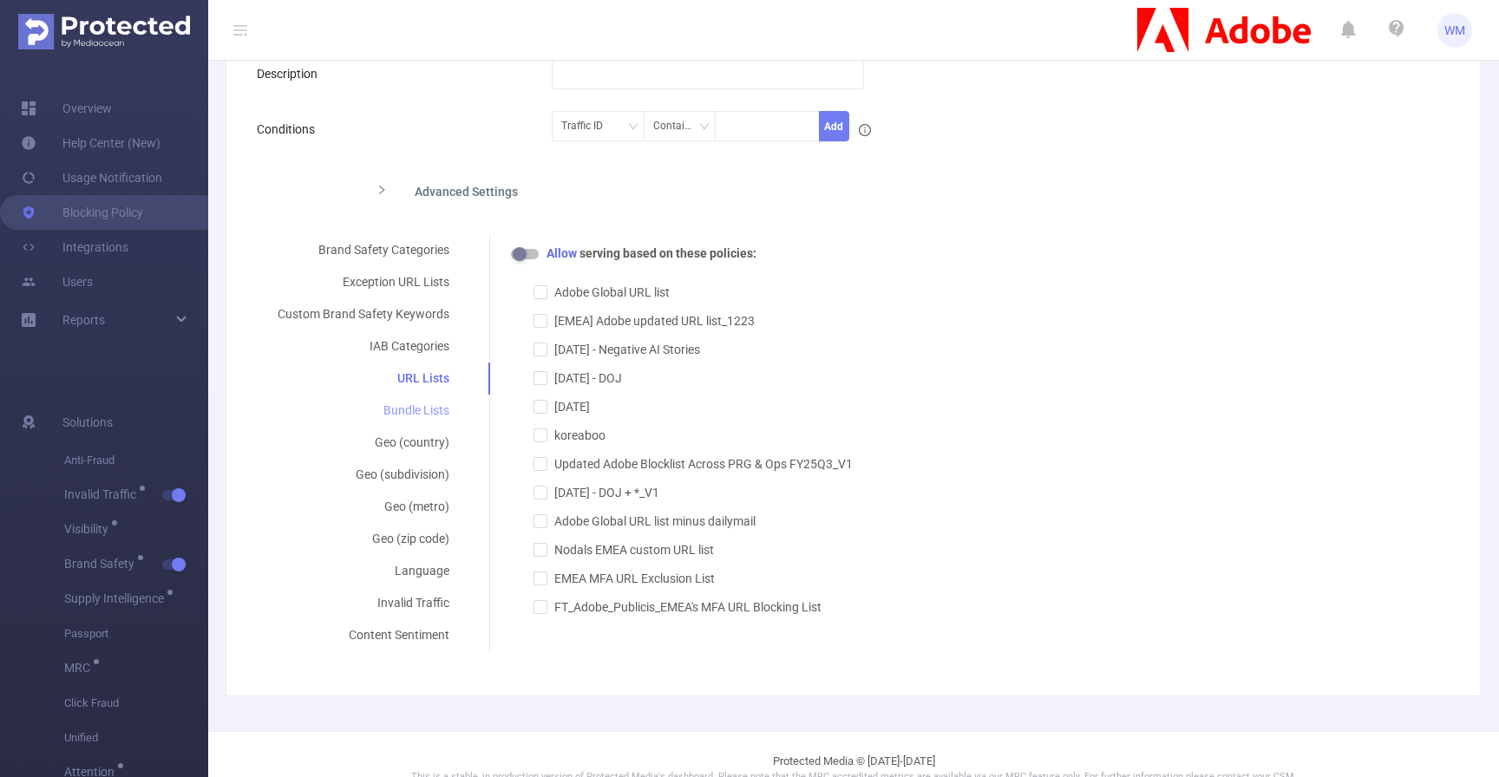
click at [426, 408] on div "Bundle Lists" at bounding box center [363, 411] width 213 height 32
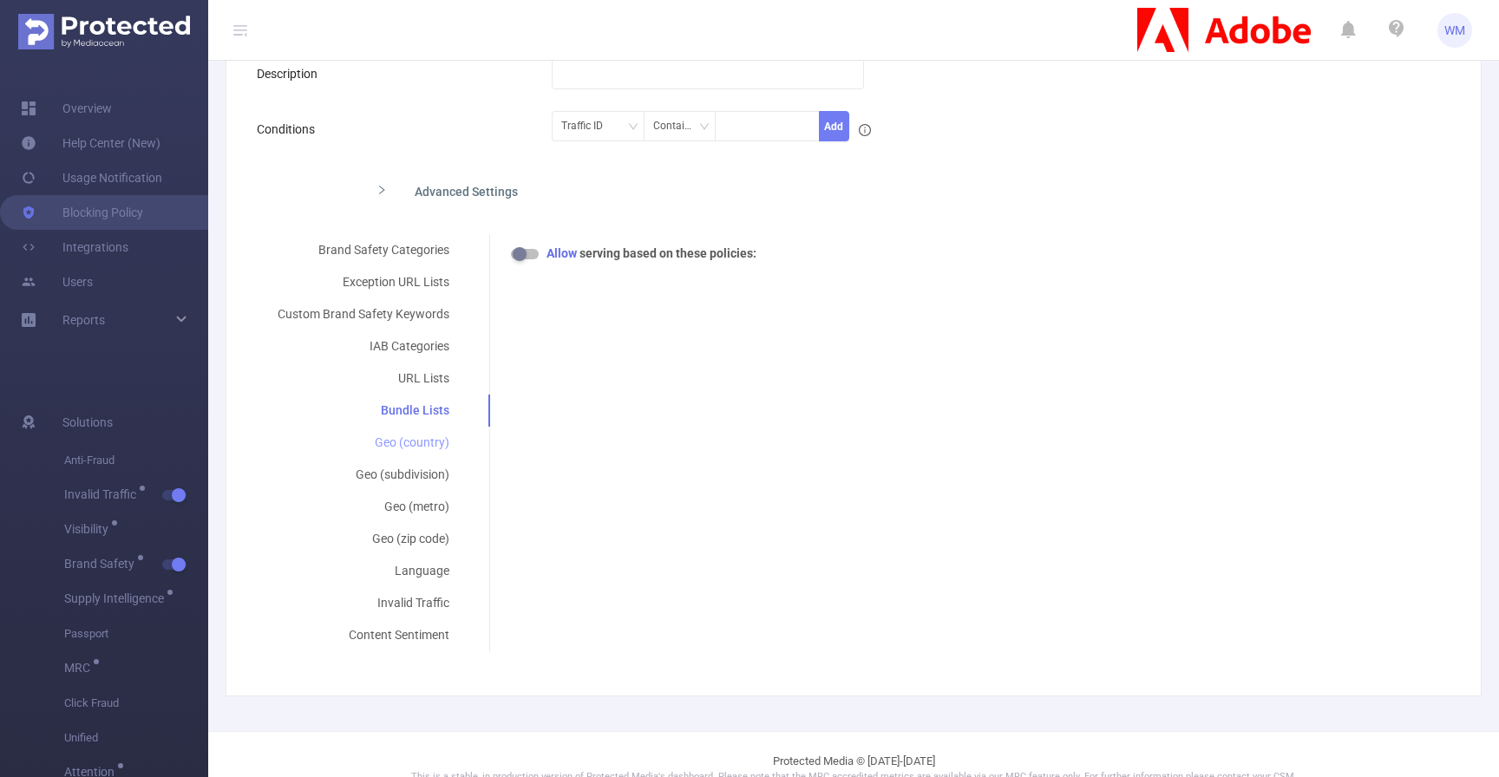
click at [425, 446] on div "Geo (country)" at bounding box center [363, 443] width 213 height 32
click at [423, 469] on div "Geo (subdivision)" at bounding box center [363, 475] width 213 height 32
click at [420, 511] on div "Geo (metro)" at bounding box center [363, 507] width 213 height 32
click at [420, 539] on div "Geo (zip code)" at bounding box center [363, 539] width 213 height 32
click at [422, 570] on div "Language" at bounding box center [363, 571] width 213 height 32
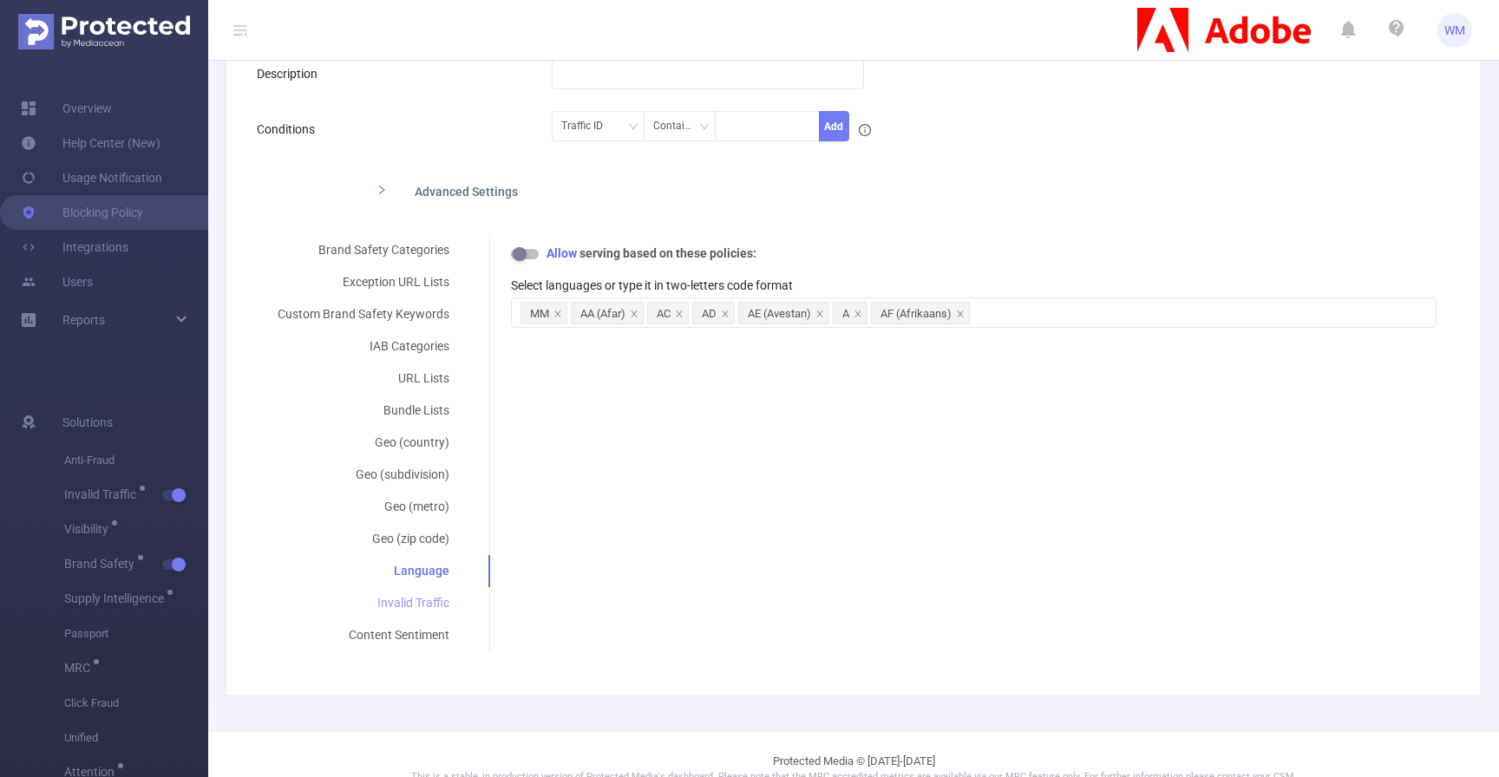
click at [422, 591] on div "Invalid Traffic" at bounding box center [363, 603] width 213 height 32
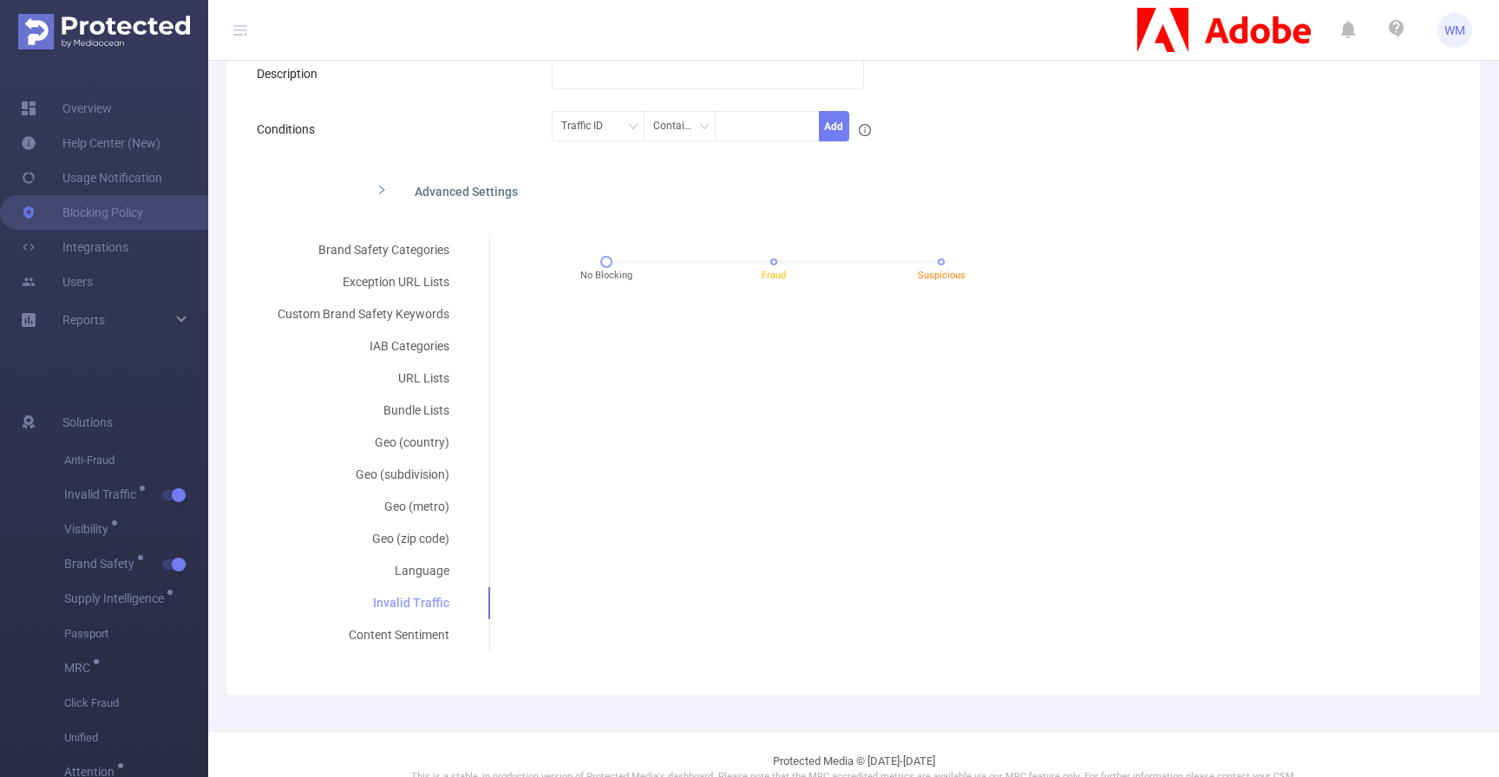
click at [418, 612] on div "Invalid Traffic" at bounding box center [363, 603] width 213 height 32
click at [418, 623] on div "Content Sentiment" at bounding box center [363, 635] width 213 height 32
click at [410, 265] on div "Brand Safety Categories Exception URL Lists Custom Brand Safety Keywords IAB Ca…" at bounding box center [374, 442] width 234 height 417
click at [410, 253] on div "Brand Safety Categories" at bounding box center [363, 250] width 213 height 32
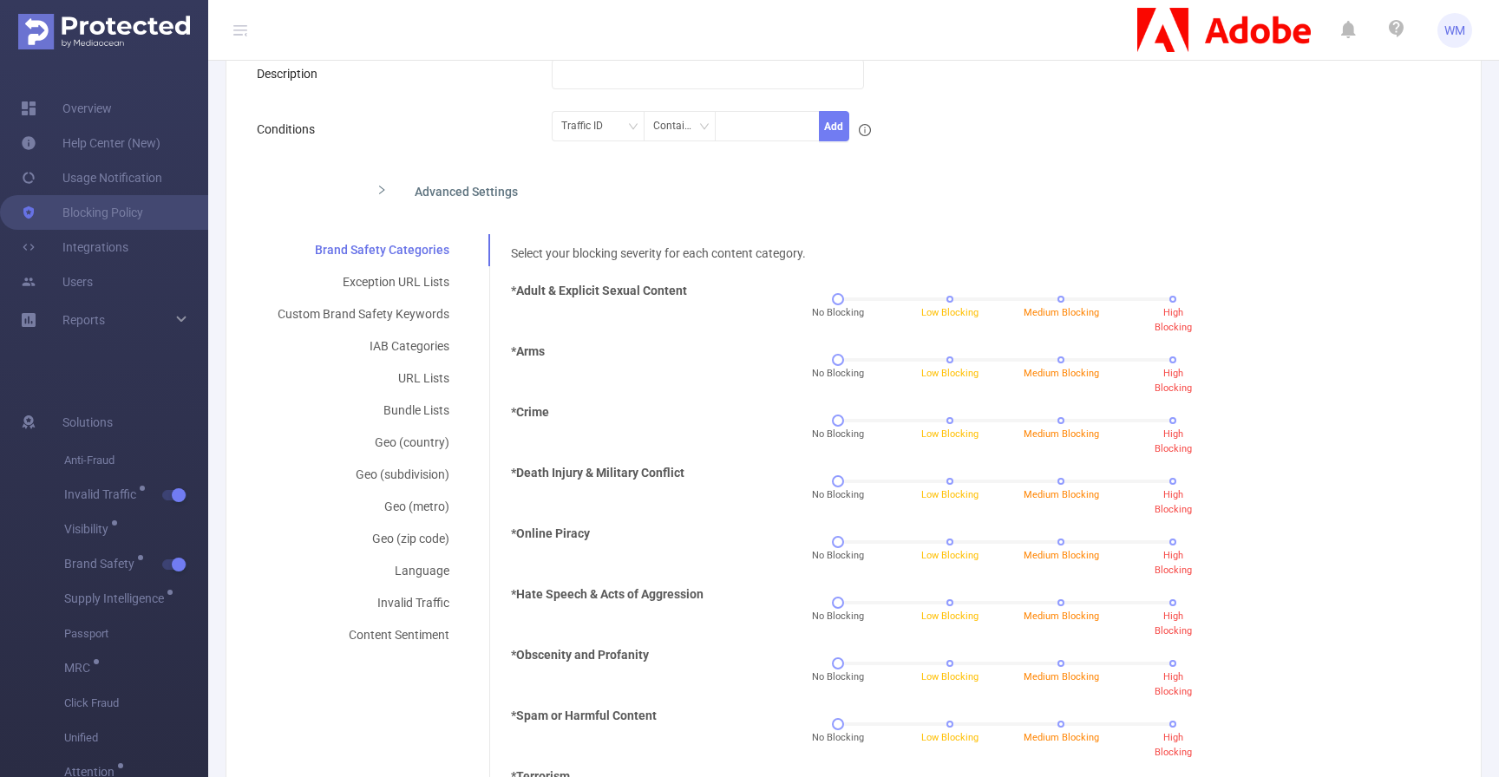
click at [665, 196] on div "Advanced Settings" at bounding box center [717, 190] width 708 height 36
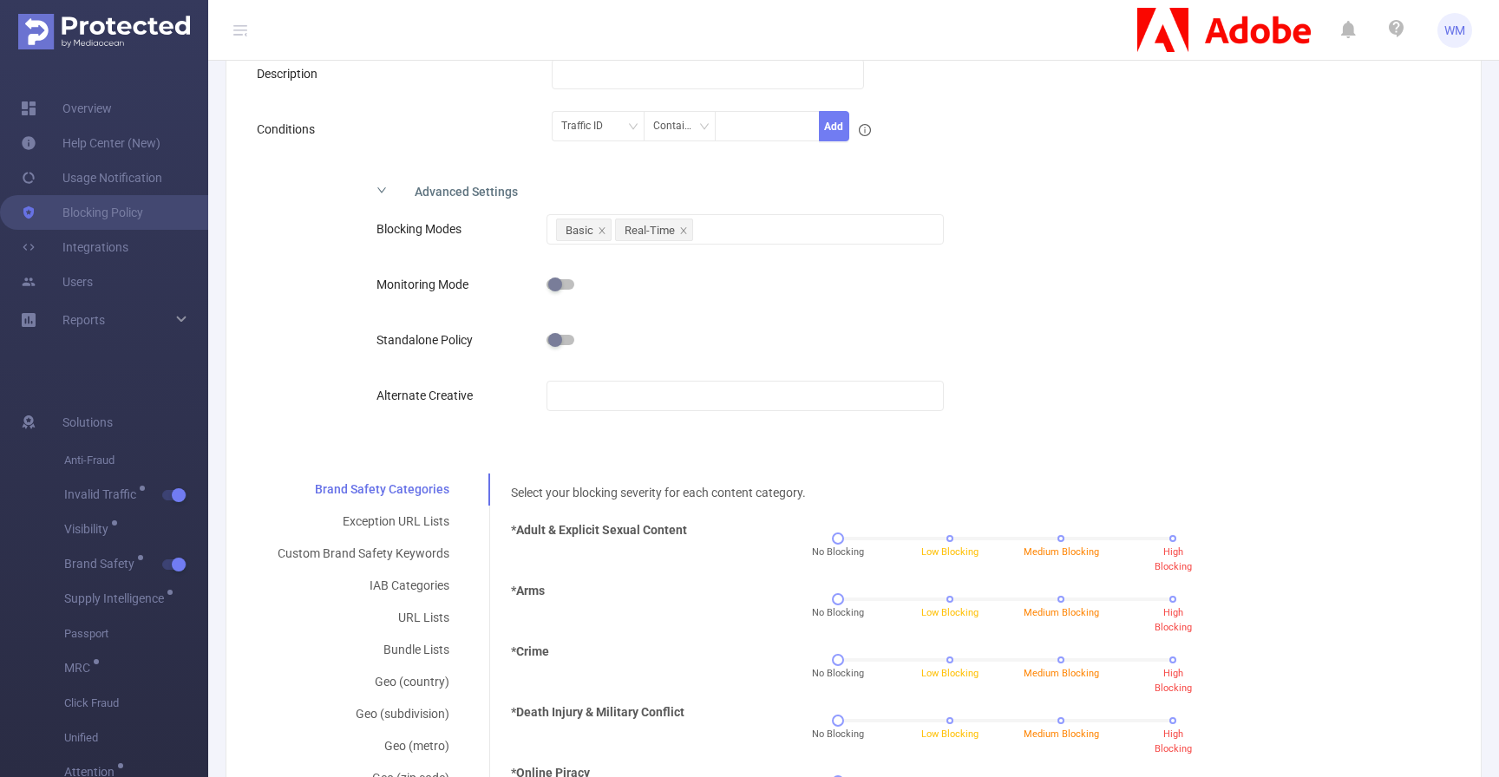
click at [608, 410] on div at bounding box center [745, 395] width 396 height 35
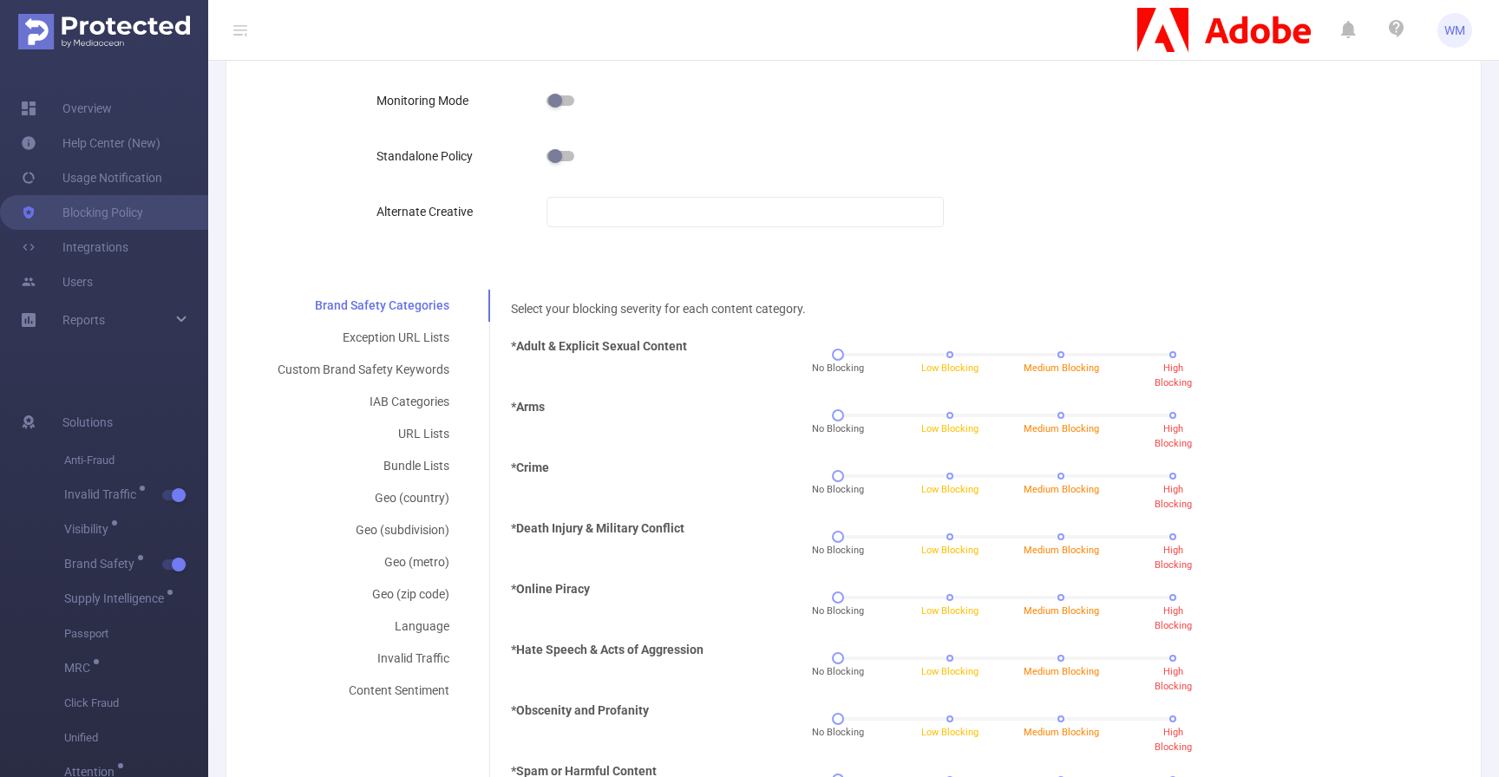
scroll to position [507, 0]
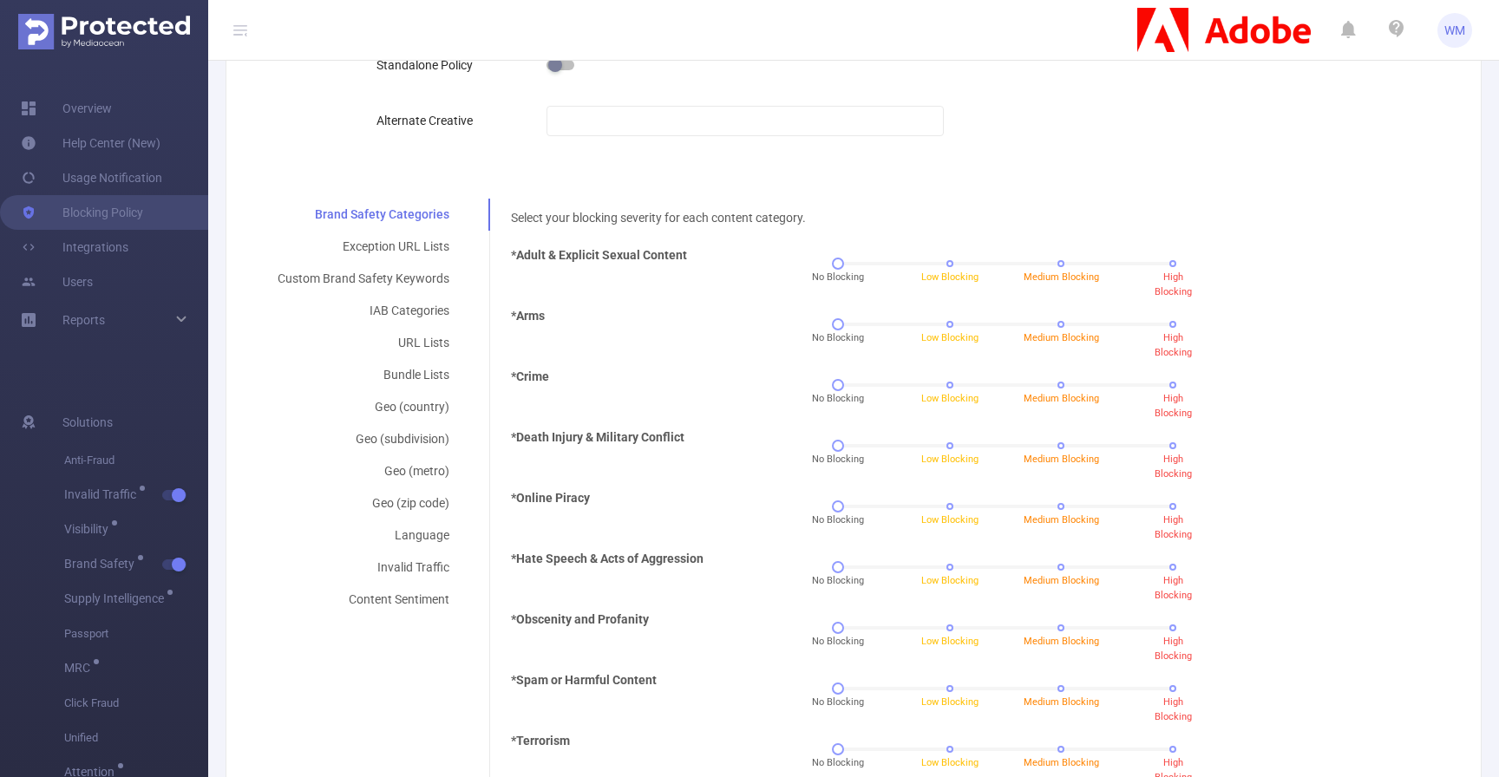
click at [1051, 167] on div "Blocking Modes Basic Real-Time Monitoring Mode Standalone Policy Alternate Crea…" at bounding box center [717, 52] width 708 height 239
click at [945, 275] on span "Low Blocking" at bounding box center [949, 277] width 57 height 11
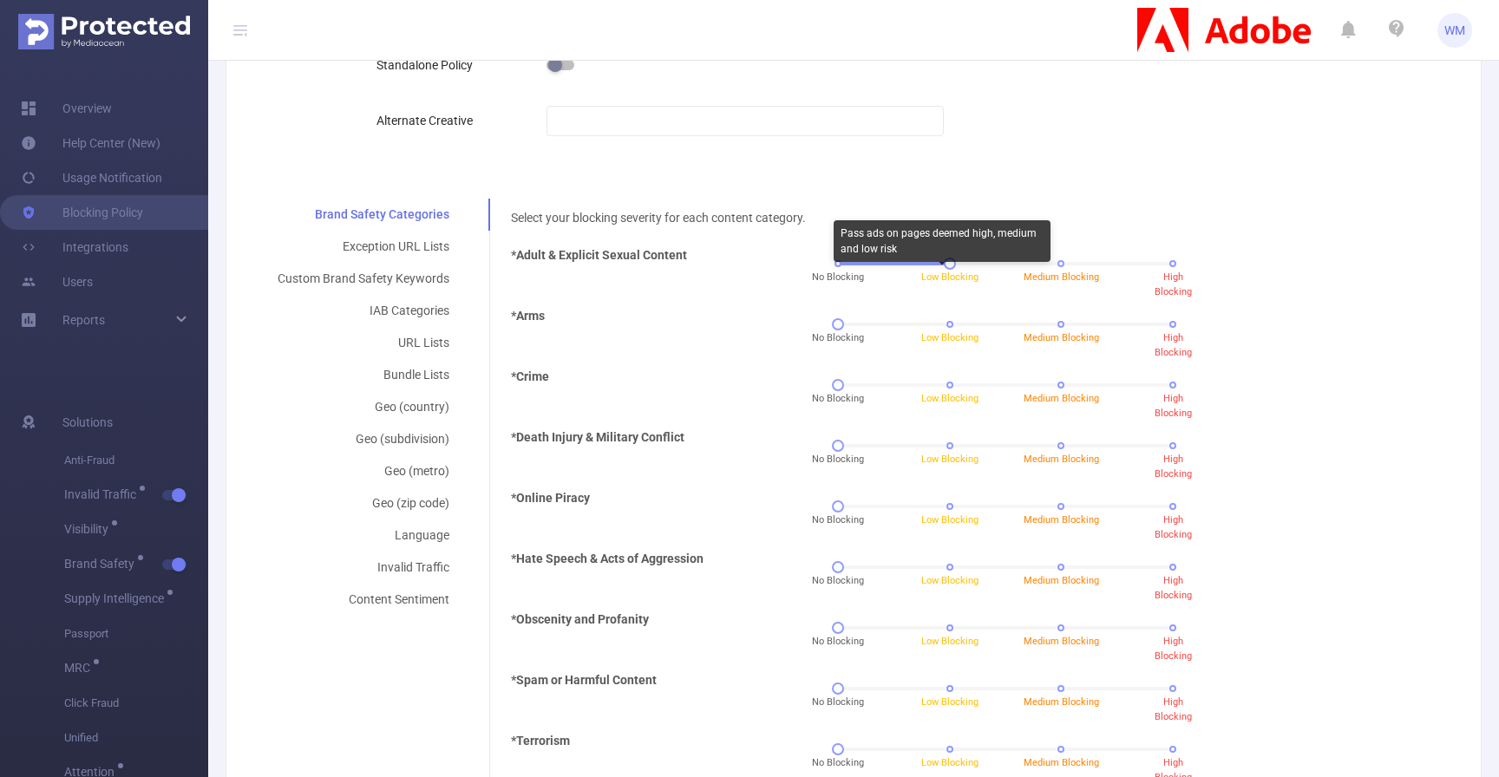
click at [1049, 210] on div "Select your blocking severity for each content category. *Adult & Explicit Sexu…" at bounding box center [974, 652] width 926 height 887
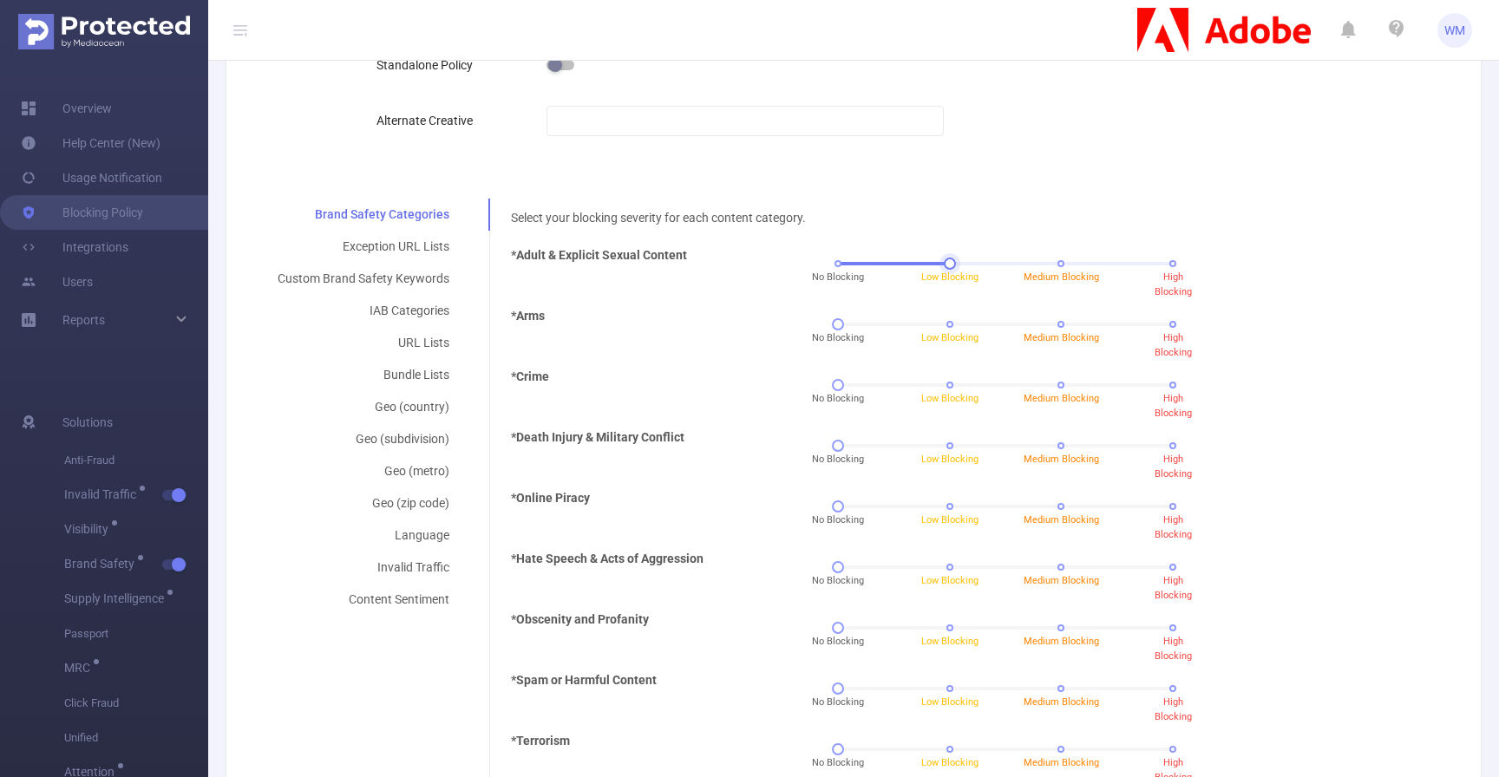
click at [1052, 266] on div "No Blocking Low Blocking Medium Blocking High Blocking" at bounding box center [1005, 264] width 335 height 10
click at [953, 204] on div "Select your blocking severity for each content category. *Adult & Explicit Sexu…" at bounding box center [962, 648] width 947 height 898
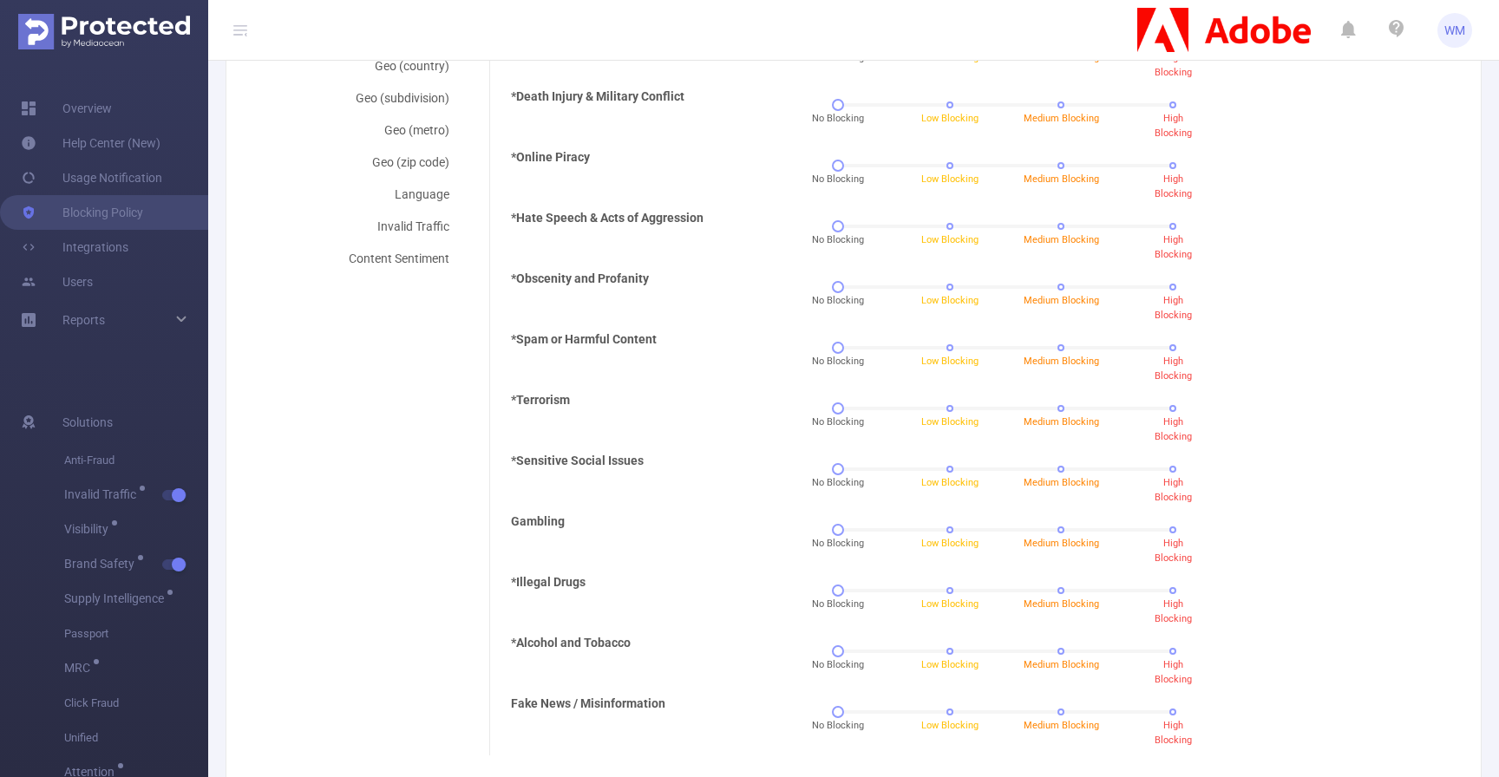
scroll to position [979, 0]
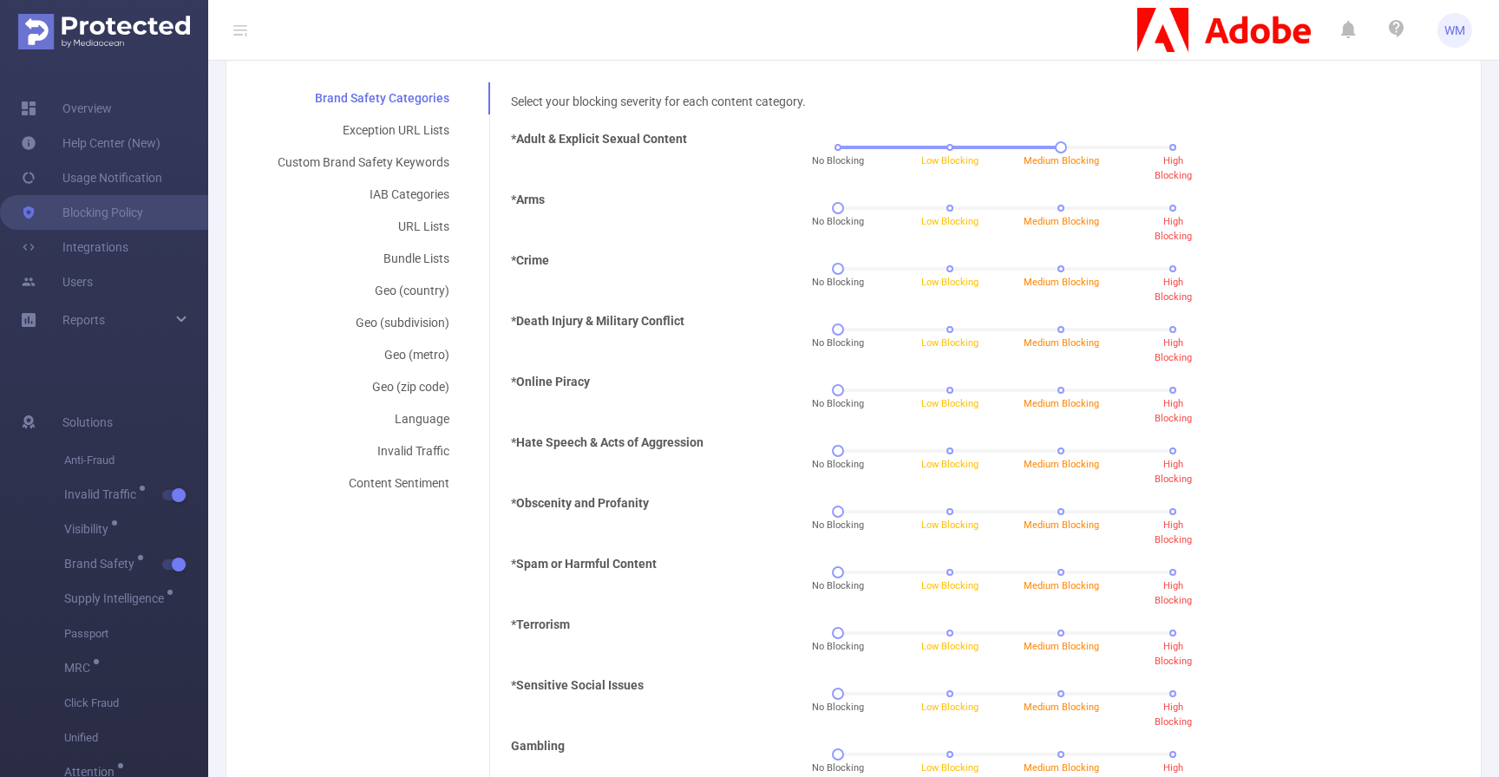
scroll to position [534, 0]
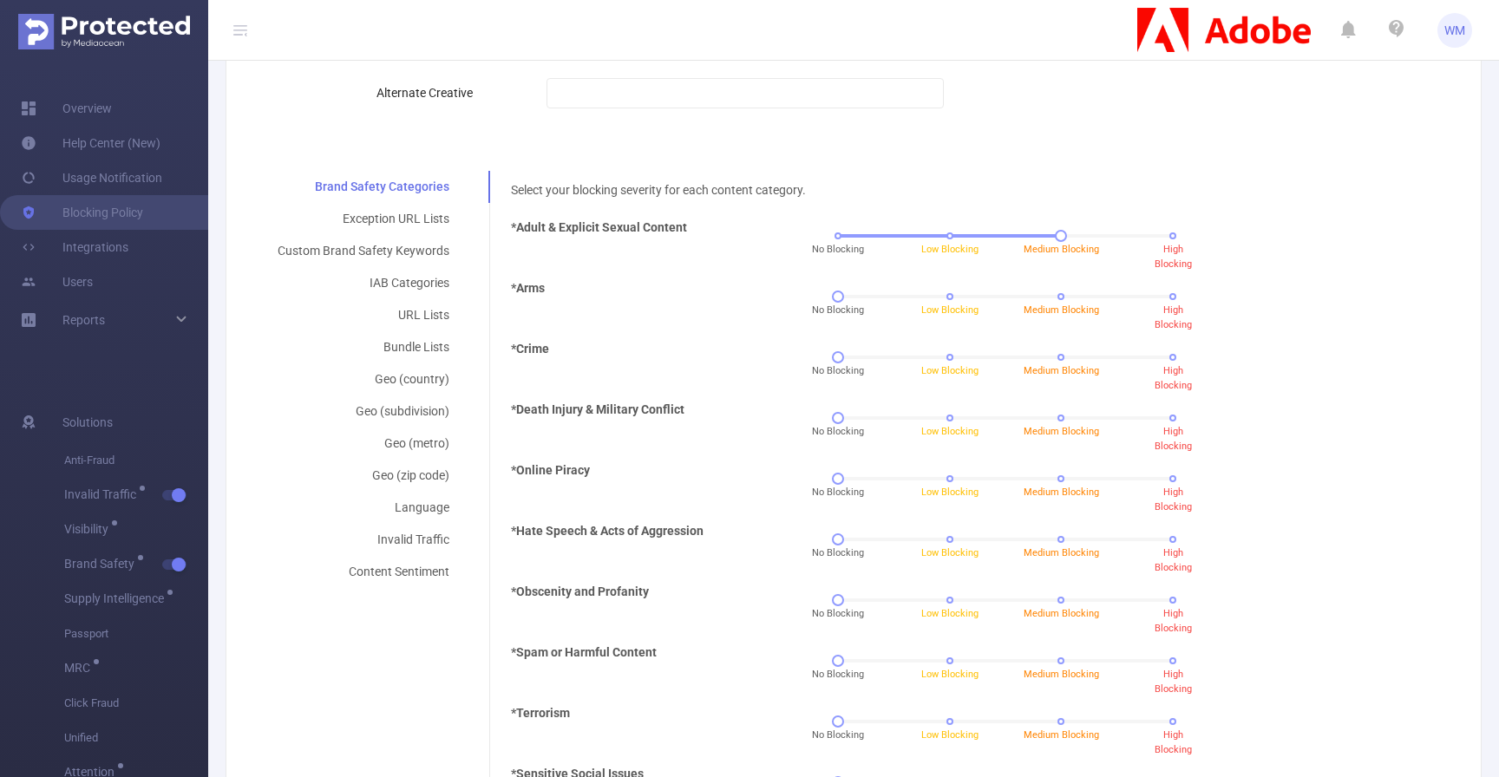
click at [662, 285] on div "*Arms" at bounding box center [620, 302] width 232 height 47
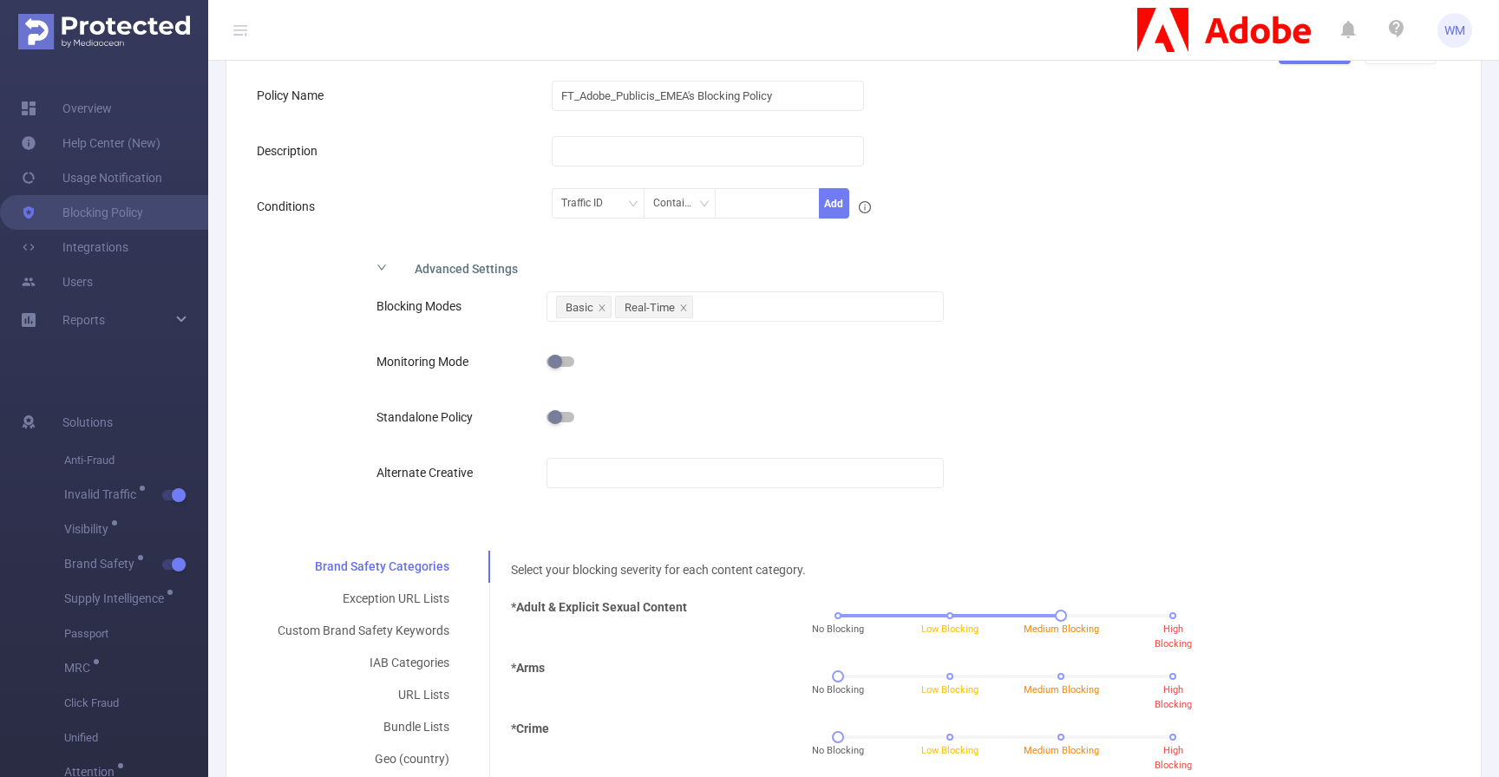
scroll to position [147, 0]
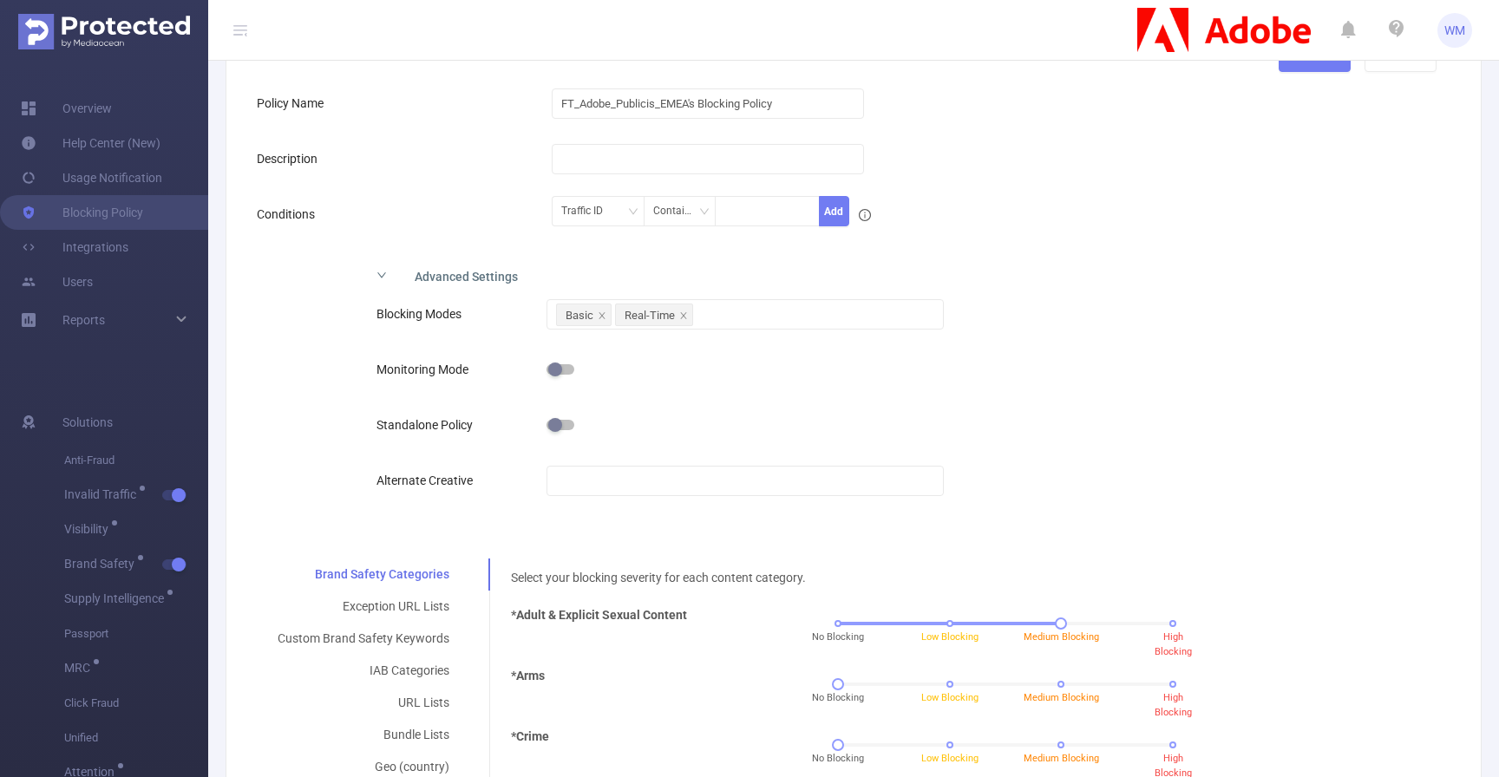
click at [497, 285] on div "Advanced Settings" at bounding box center [717, 275] width 708 height 36
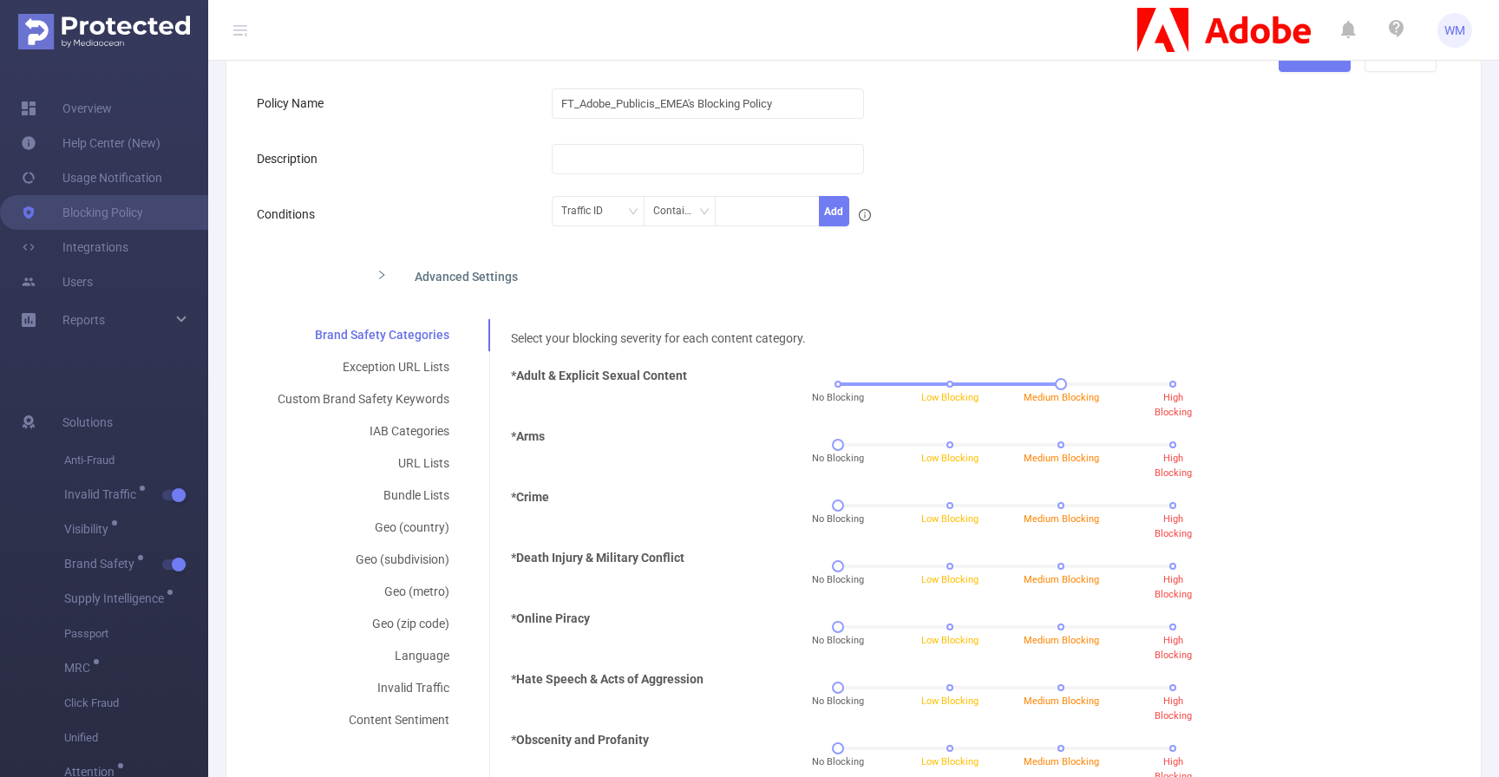
click at [497, 285] on div "Advanced Settings" at bounding box center [717, 275] width 708 height 36
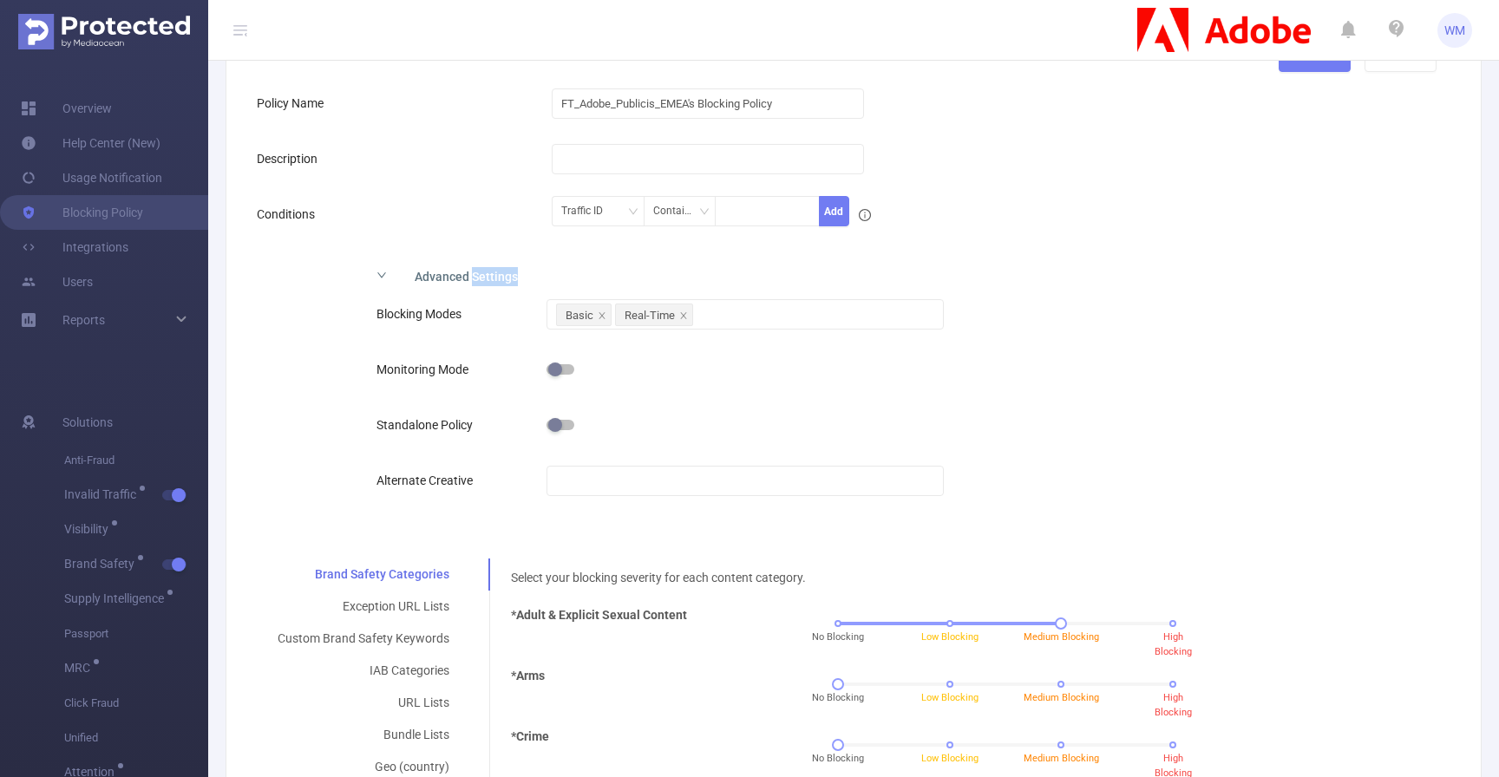
click at [497, 285] on div "Advanced Settings" at bounding box center [717, 275] width 708 height 36
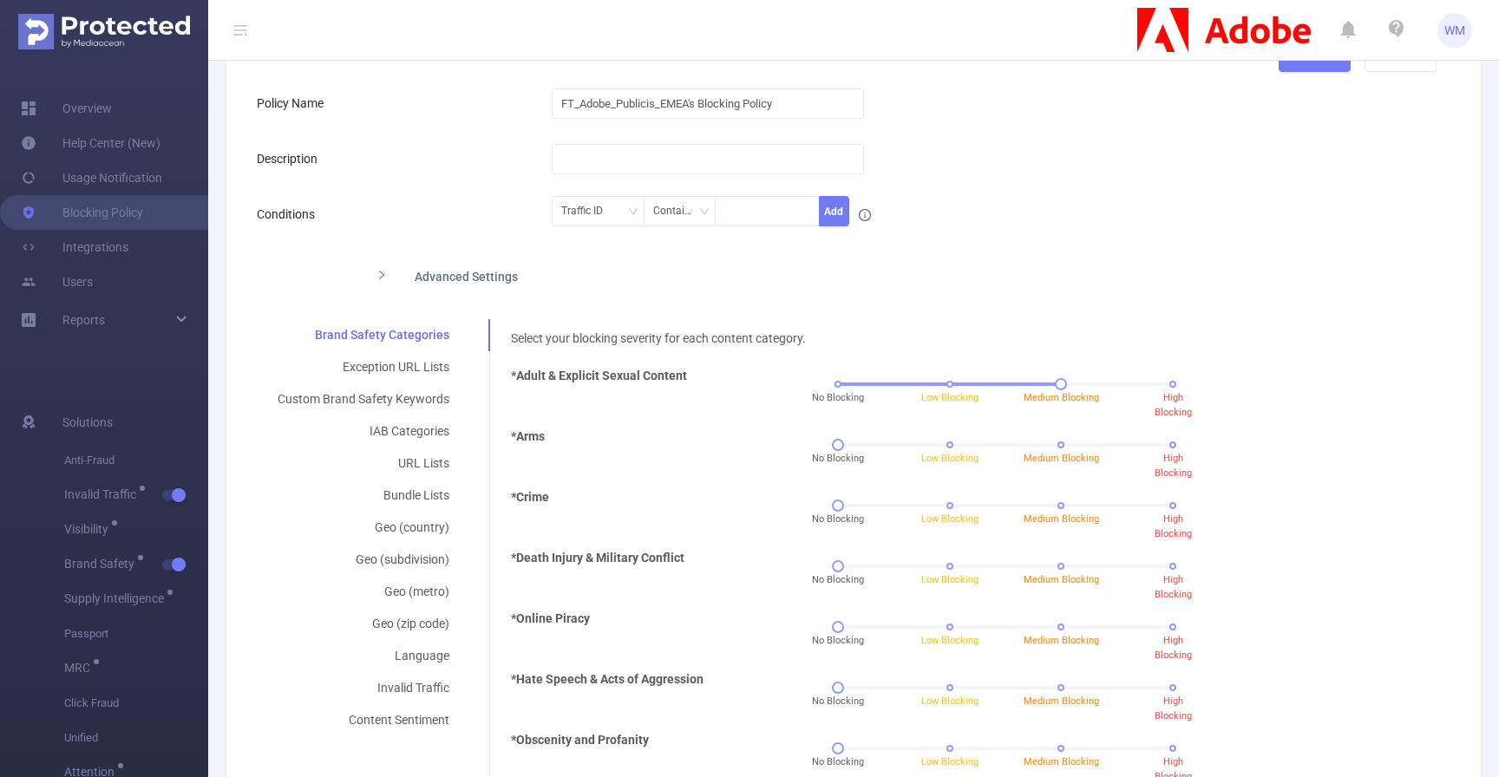
click at [487, 227] on div "Conditions" at bounding box center [404, 214] width 295 height 35
click at [677, 257] on div "Advanced Settings" at bounding box center [717, 275] width 708 height 36
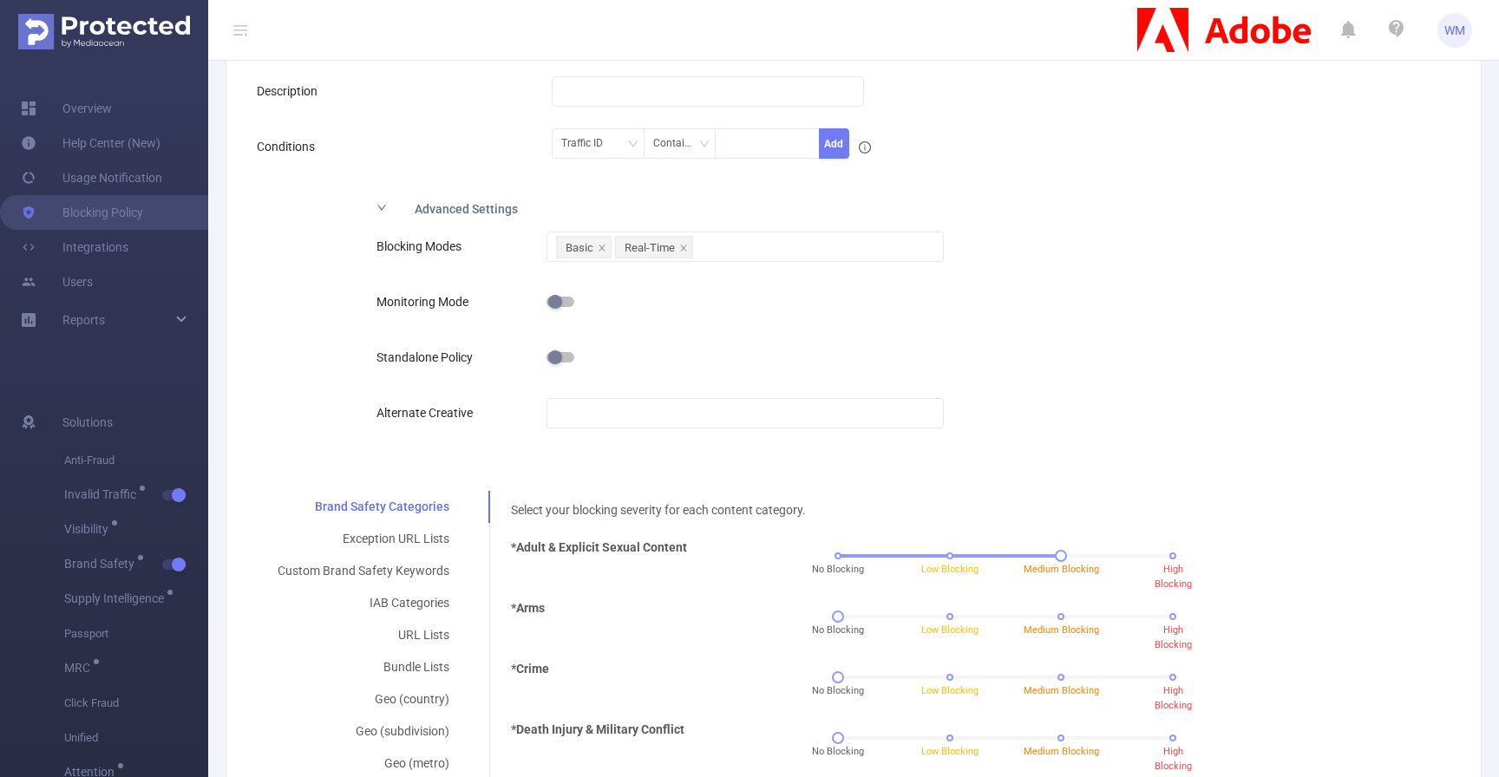
scroll to position [234, 0]
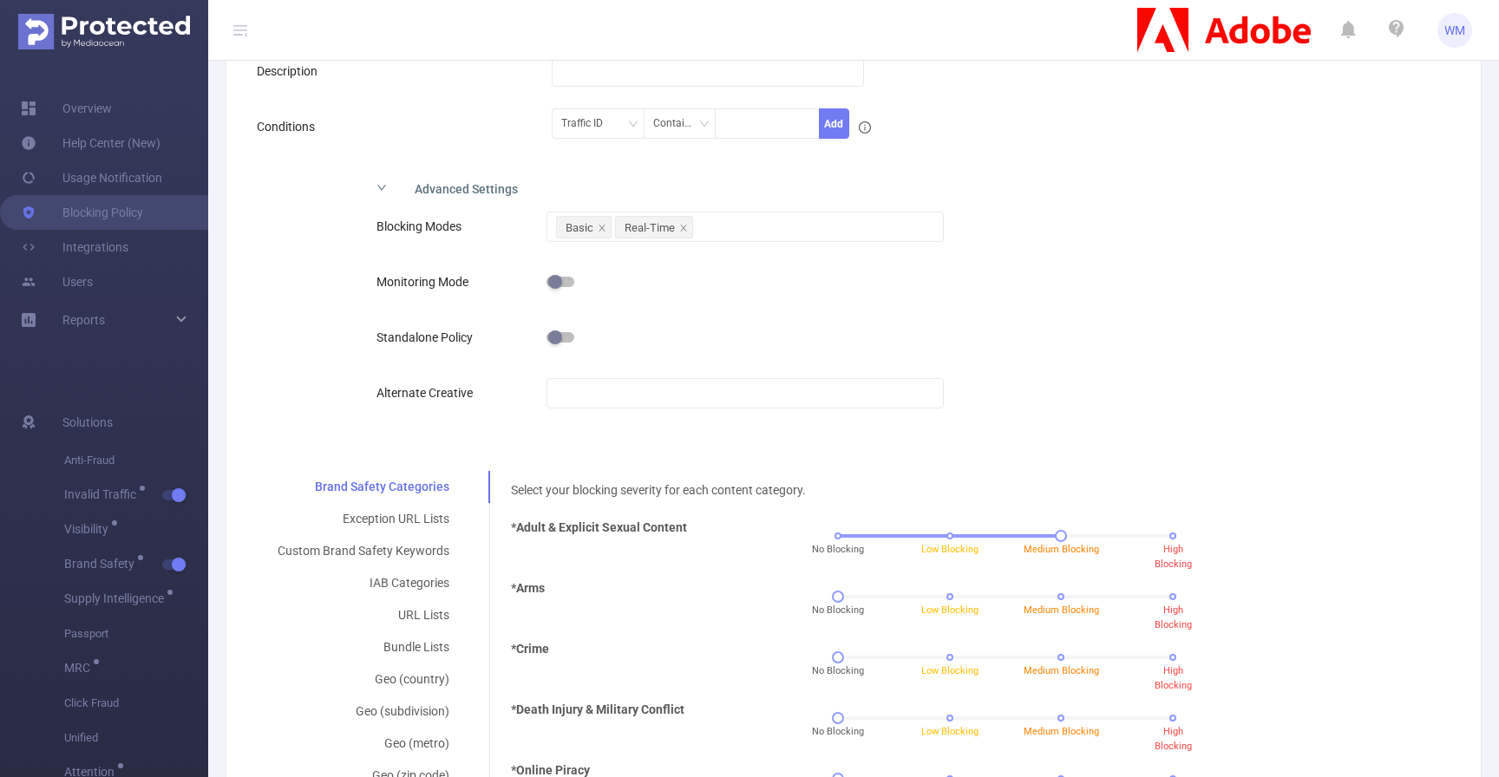
click at [474, 181] on div "Advanced Settings" at bounding box center [717, 187] width 708 height 36
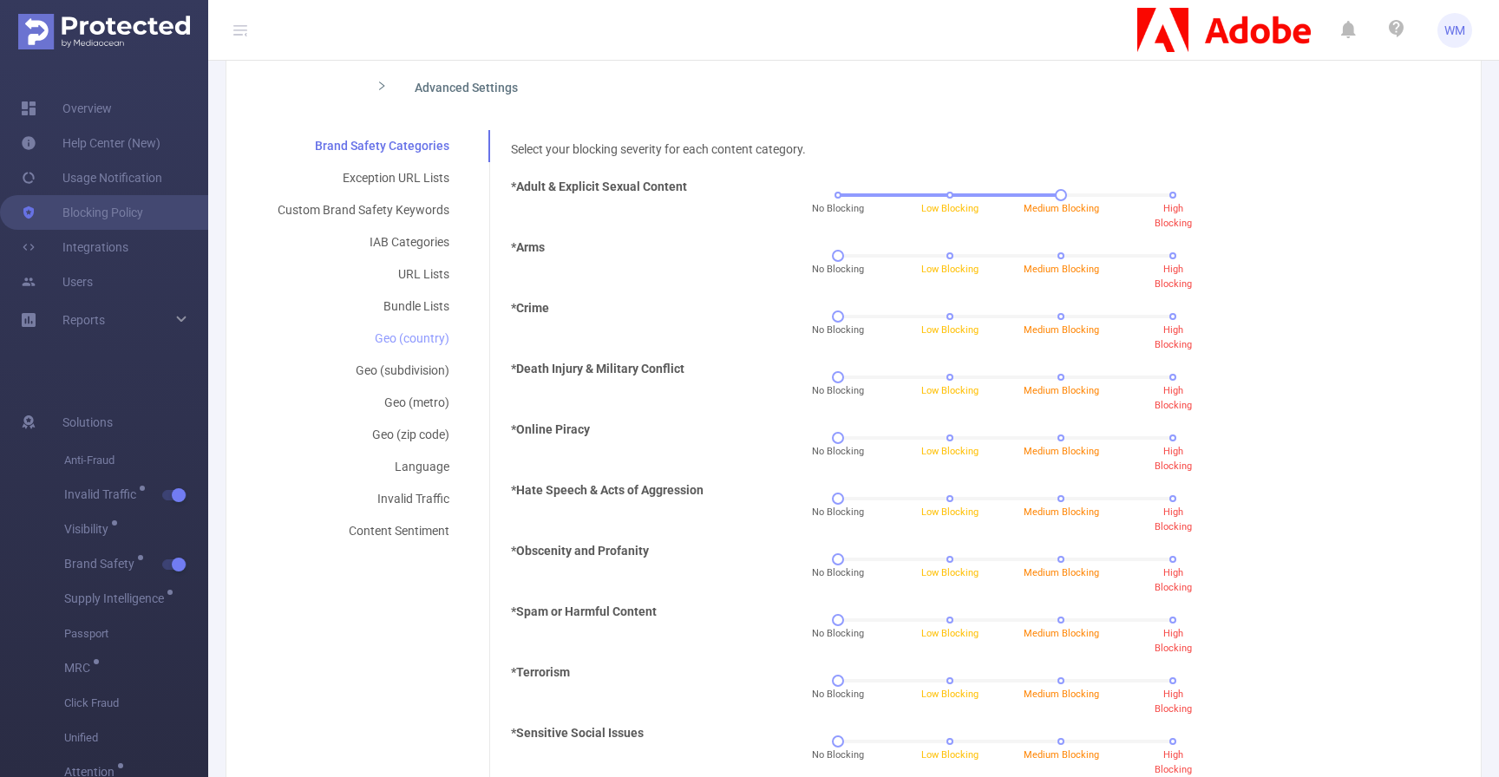
click at [421, 323] on div "Geo (country)" at bounding box center [363, 339] width 213 height 32
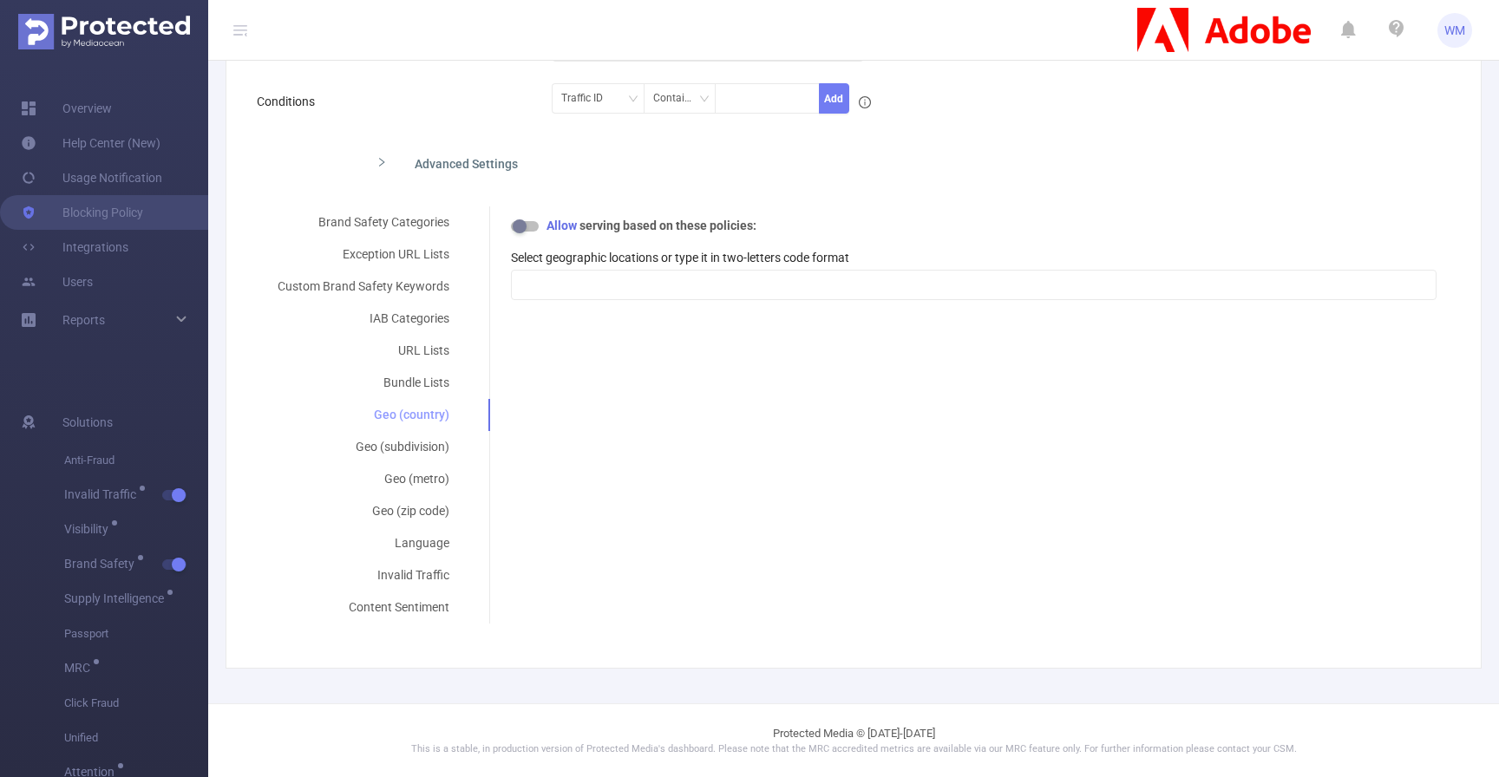
scroll to position [259, 0]
click at [444, 535] on div "Language" at bounding box center [363, 543] width 213 height 32
click at [433, 575] on div "Invalid Traffic" at bounding box center [363, 576] width 213 height 32
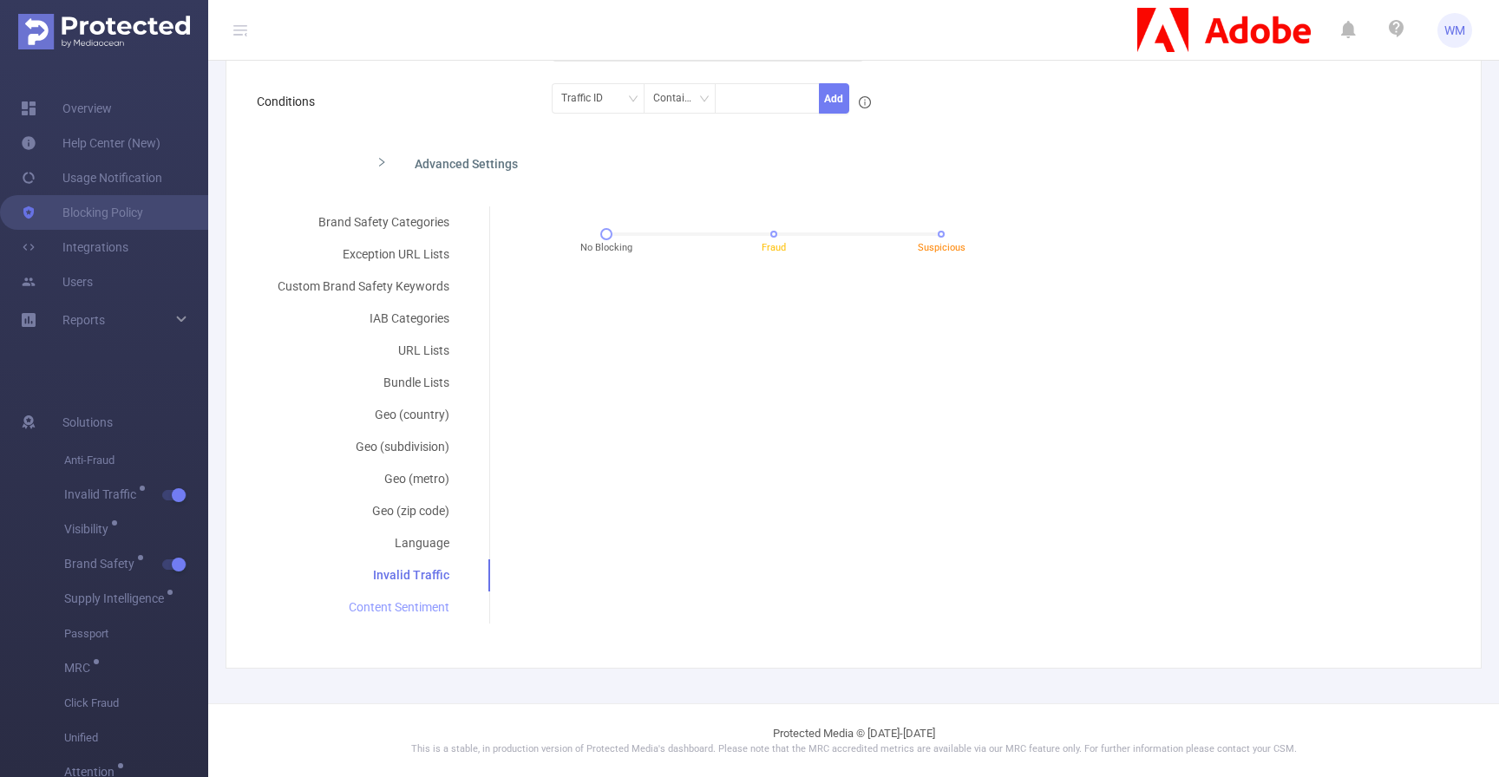
click at [432, 606] on div "Content Sentiment" at bounding box center [363, 608] width 213 height 32
click at [428, 568] on div "Invalid Traffic" at bounding box center [363, 576] width 213 height 32
click at [572, 445] on div "Brand Safety Categories Exception URL Lists Custom Brand Safety Keywords IAB Ca…" at bounding box center [847, 414] width 1180 height 417
click at [430, 321] on div "IAB Categories" at bounding box center [363, 319] width 213 height 32
click at [430, 339] on div "URL Lists" at bounding box center [363, 351] width 213 height 32
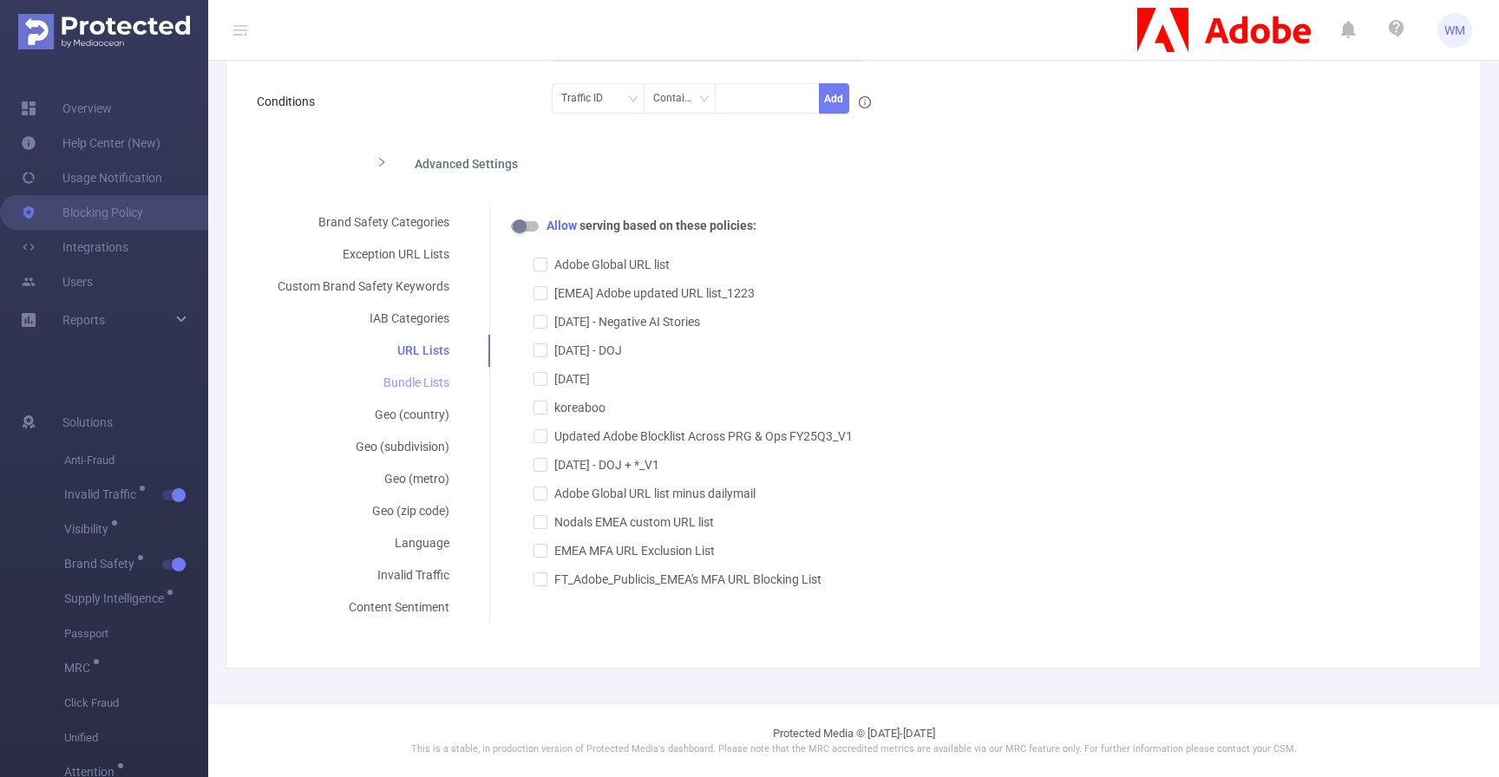
click at [431, 375] on div "Bundle Lists" at bounding box center [363, 383] width 213 height 32
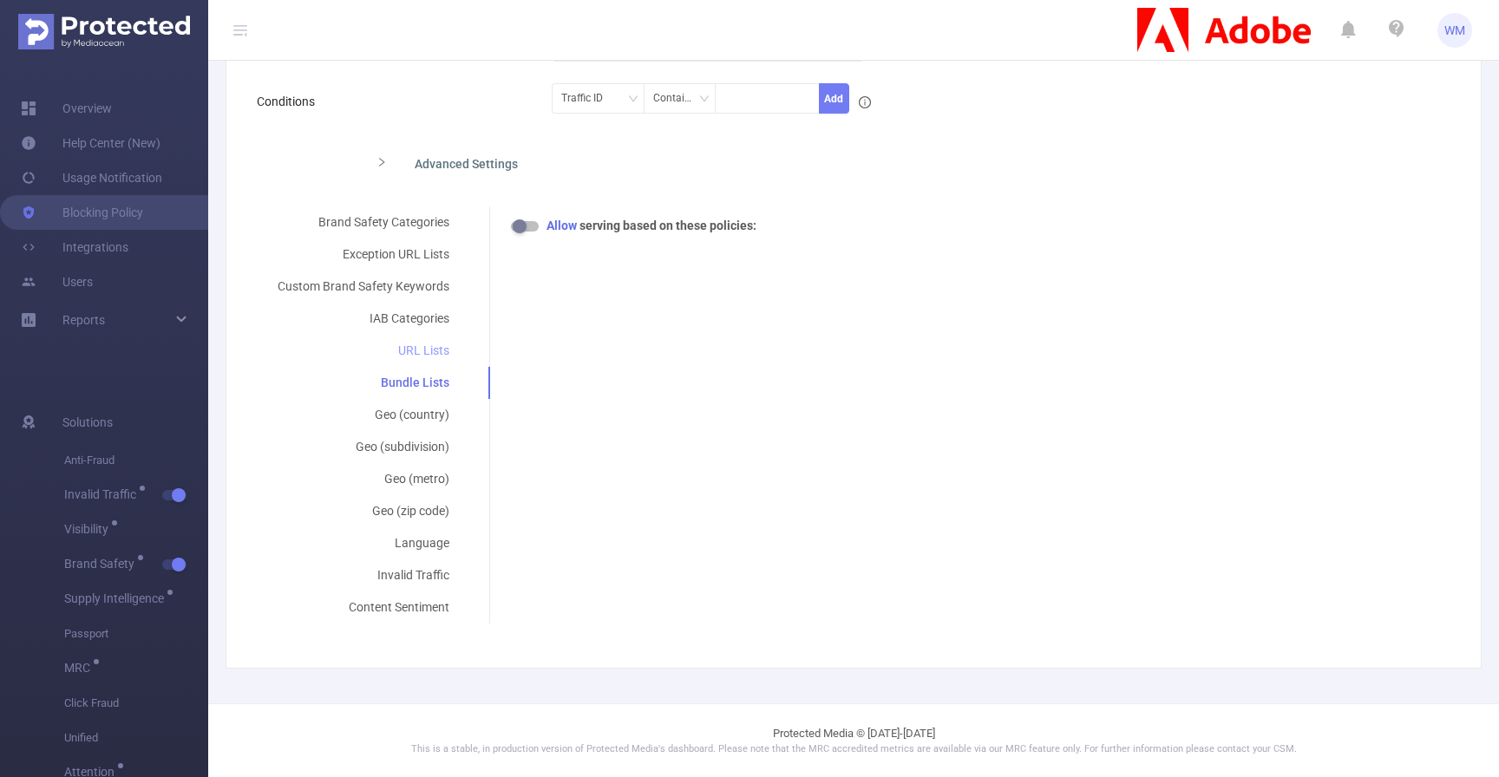
click at [426, 337] on div "URL Lists" at bounding box center [363, 351] width 213 height 32
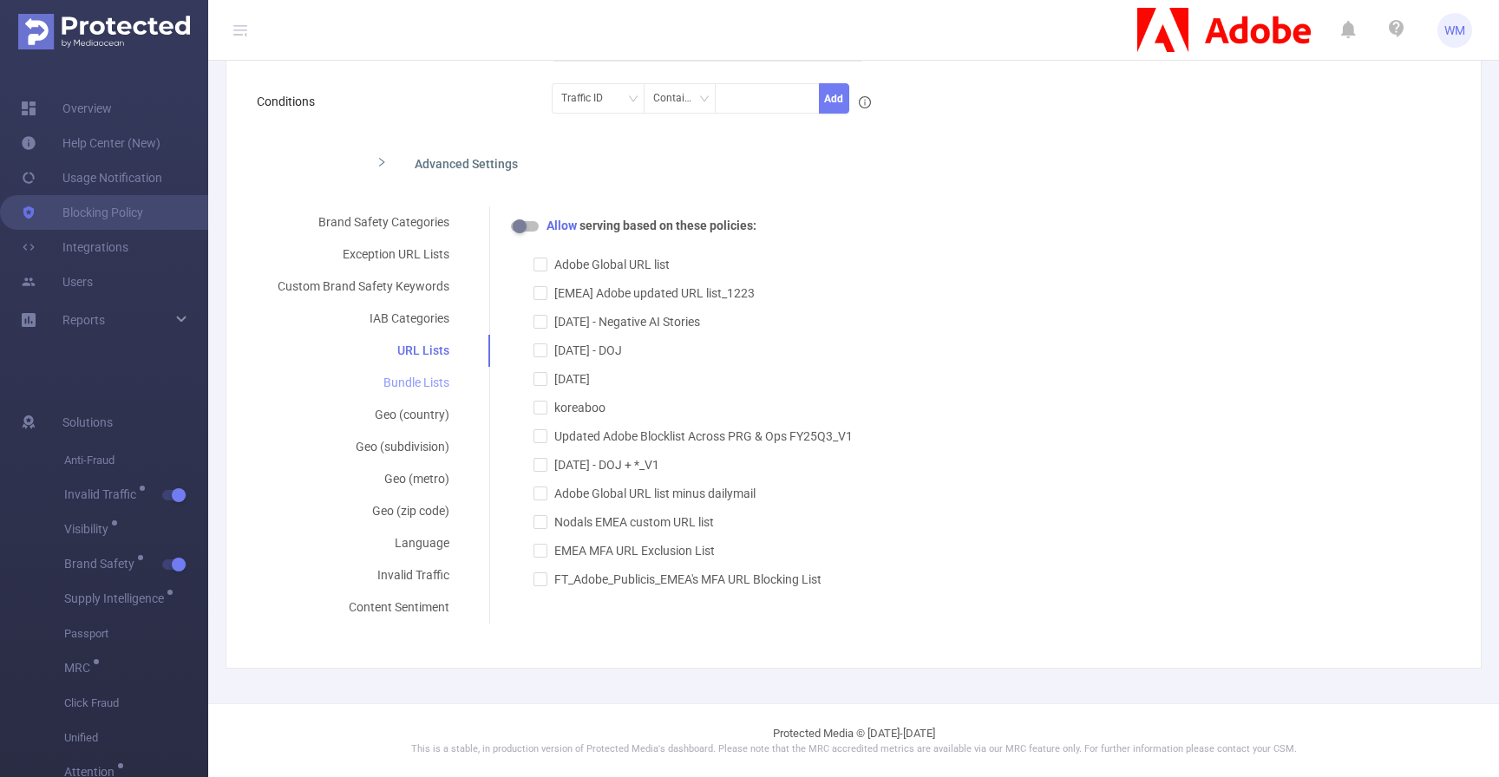
click at [422, 383] on div "Bundle Lists" at bounding box center [363, 383] width 213 height 32
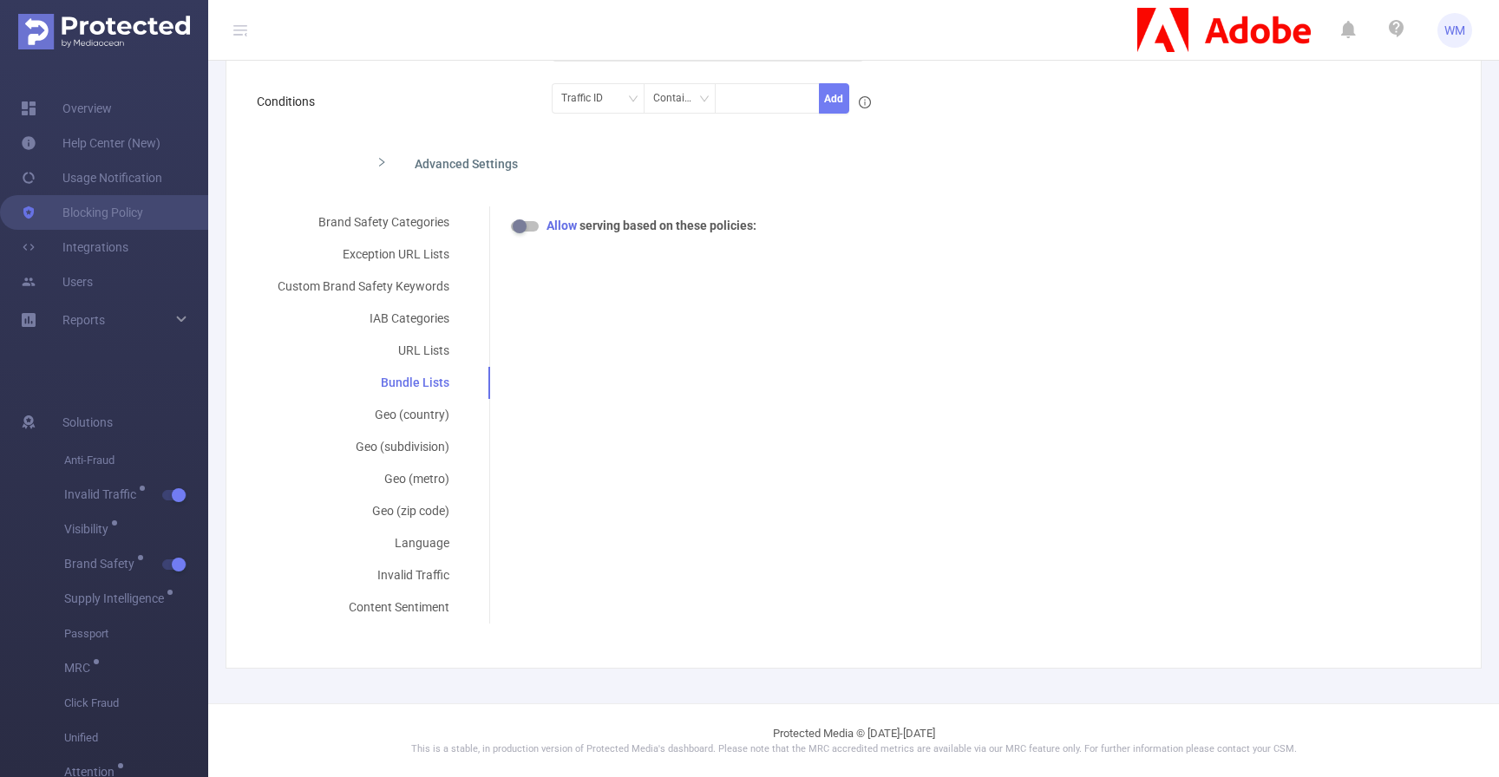
click at [599, 307] on div "Brand Safety Categories Exception URL Lists Custom Brand Safety Keywords IAB Ca…" at bounding box center [847, 414] width 1180 height 417
click at [518, 217] on div "Allow serving based on these policies:" at bounding box center [974, 226] width 926 height 18
click at [518, 223] on button "button" at bounding box center [525, 226] width 28 height 10
click at [432, 377] on div "Bundle Lists" at bounding box center [363, 383] width 213 height 32
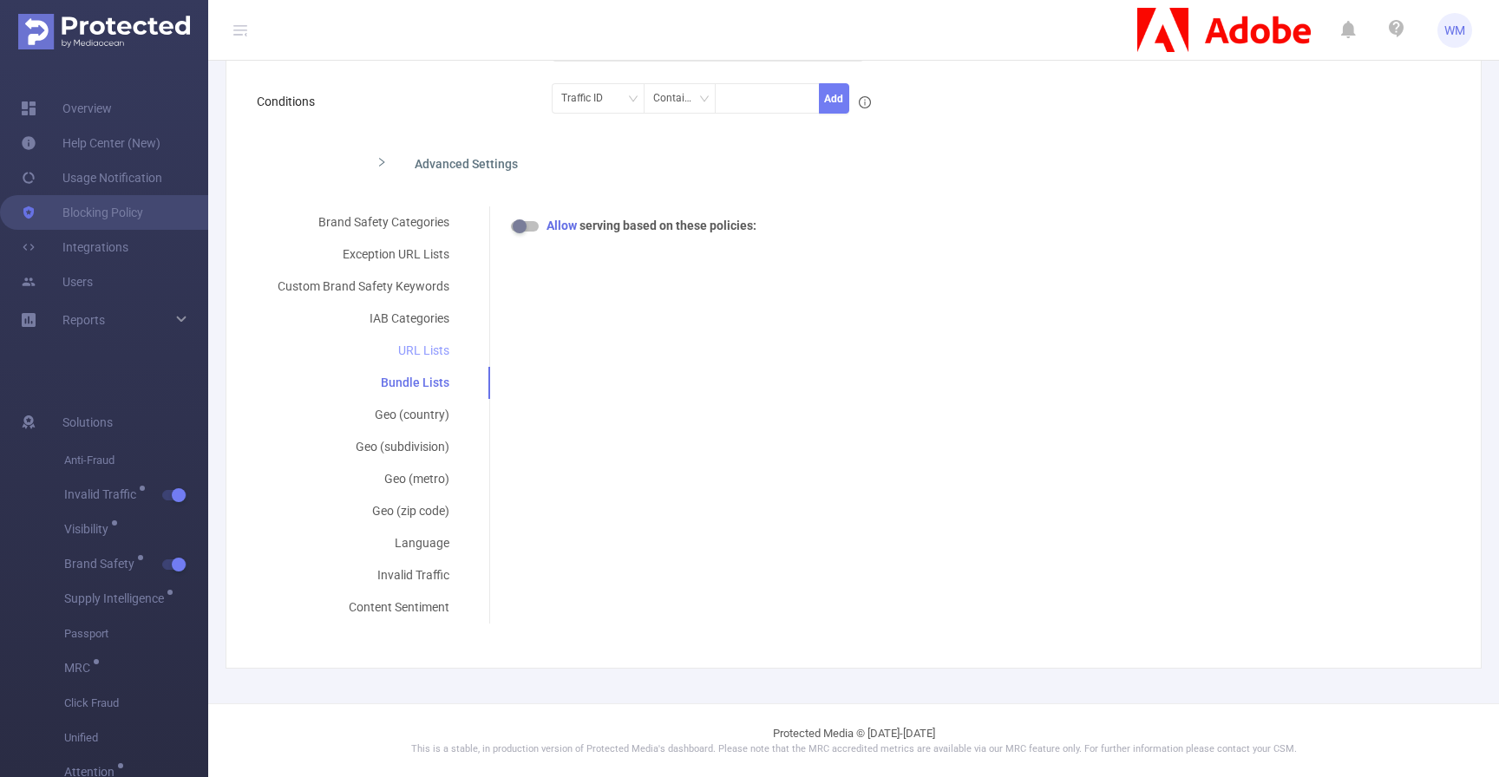
click at [432, 361] on div "URL Lists" at bounding box center [363, 351] width 213 height 32
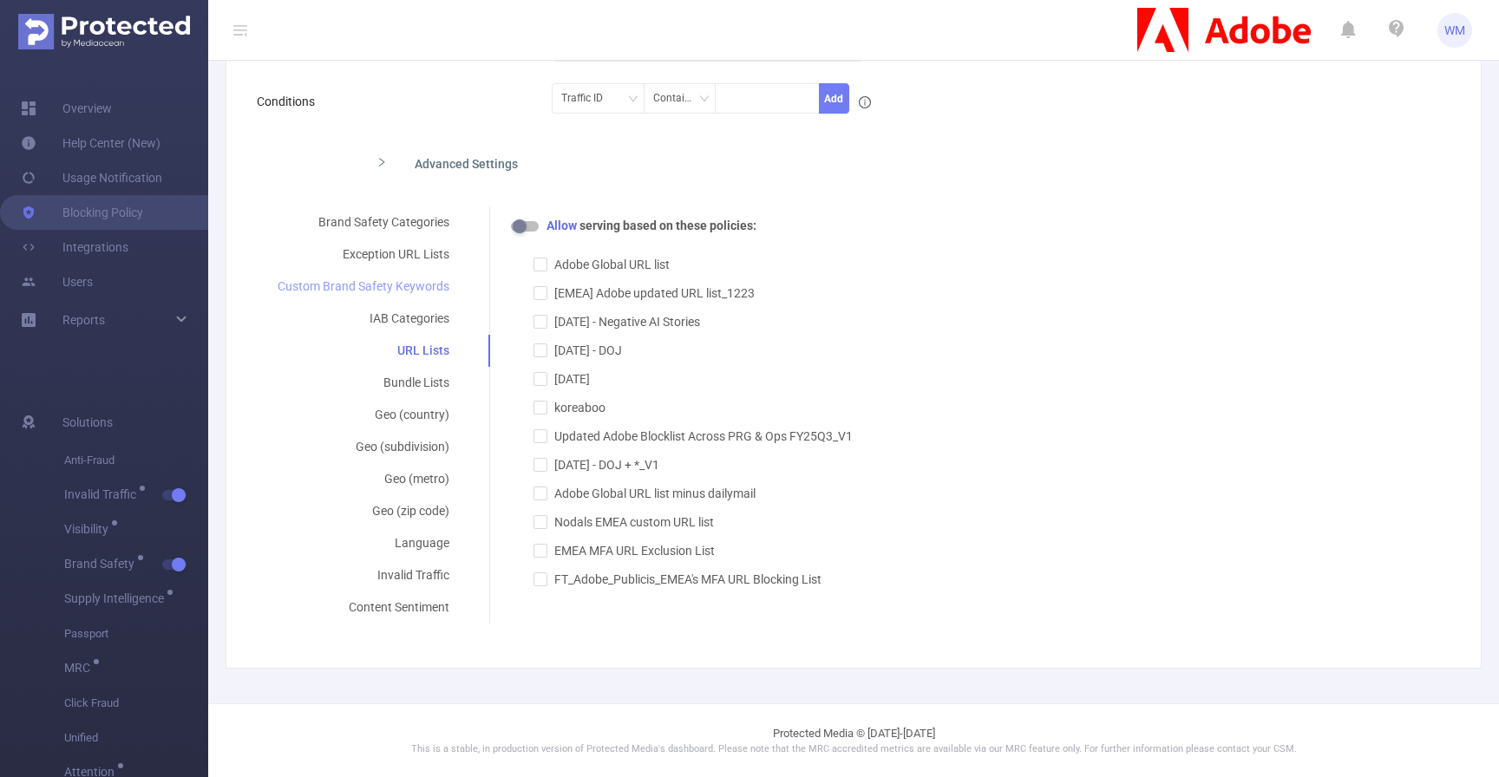
click at [405, 277] on div "Custom Brand Safety Keywords" at bounding box center [363, 287] width 213 height 32
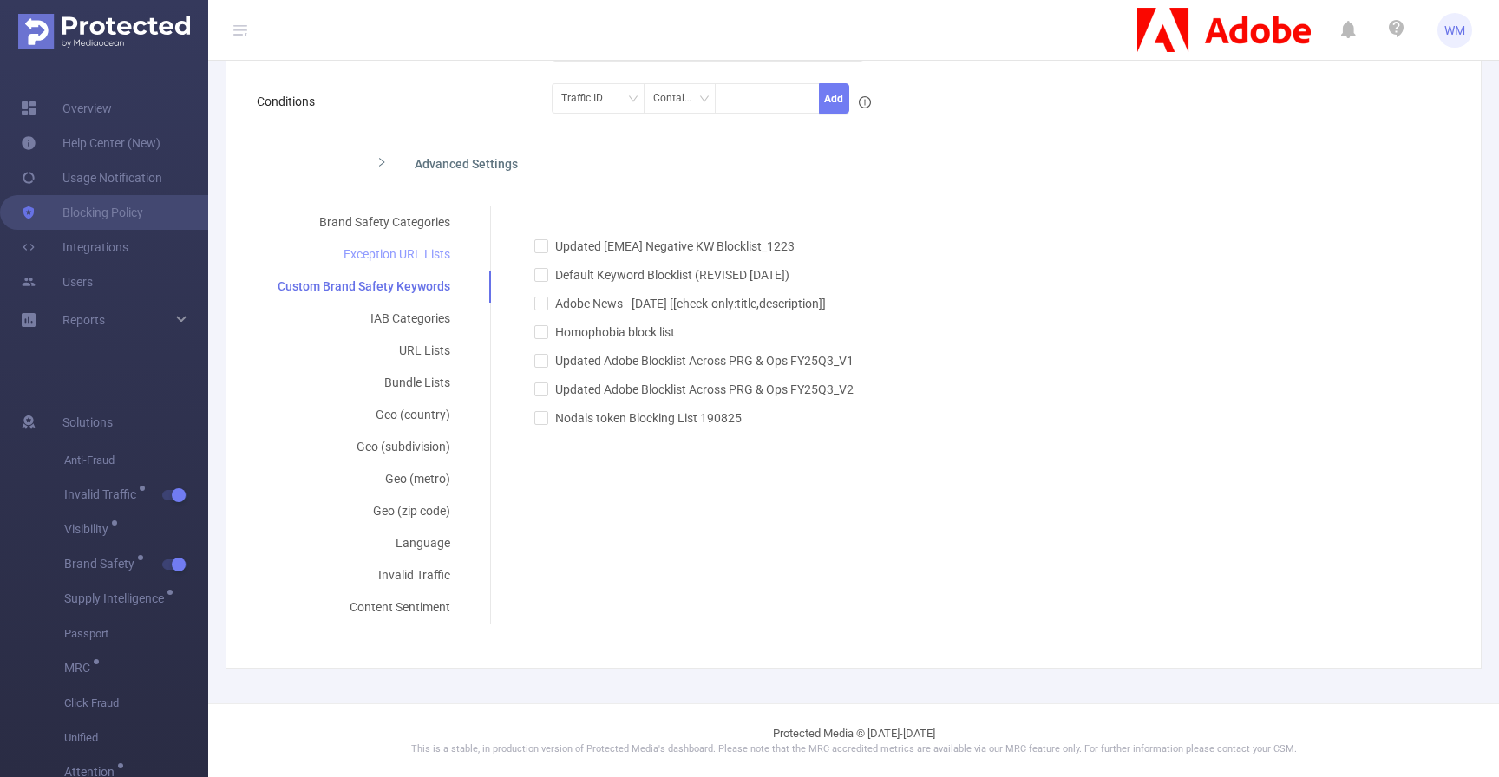
click at [415, 258] on div "Exception URL Lists" at bounding box center [364, 255] width 214 height 32
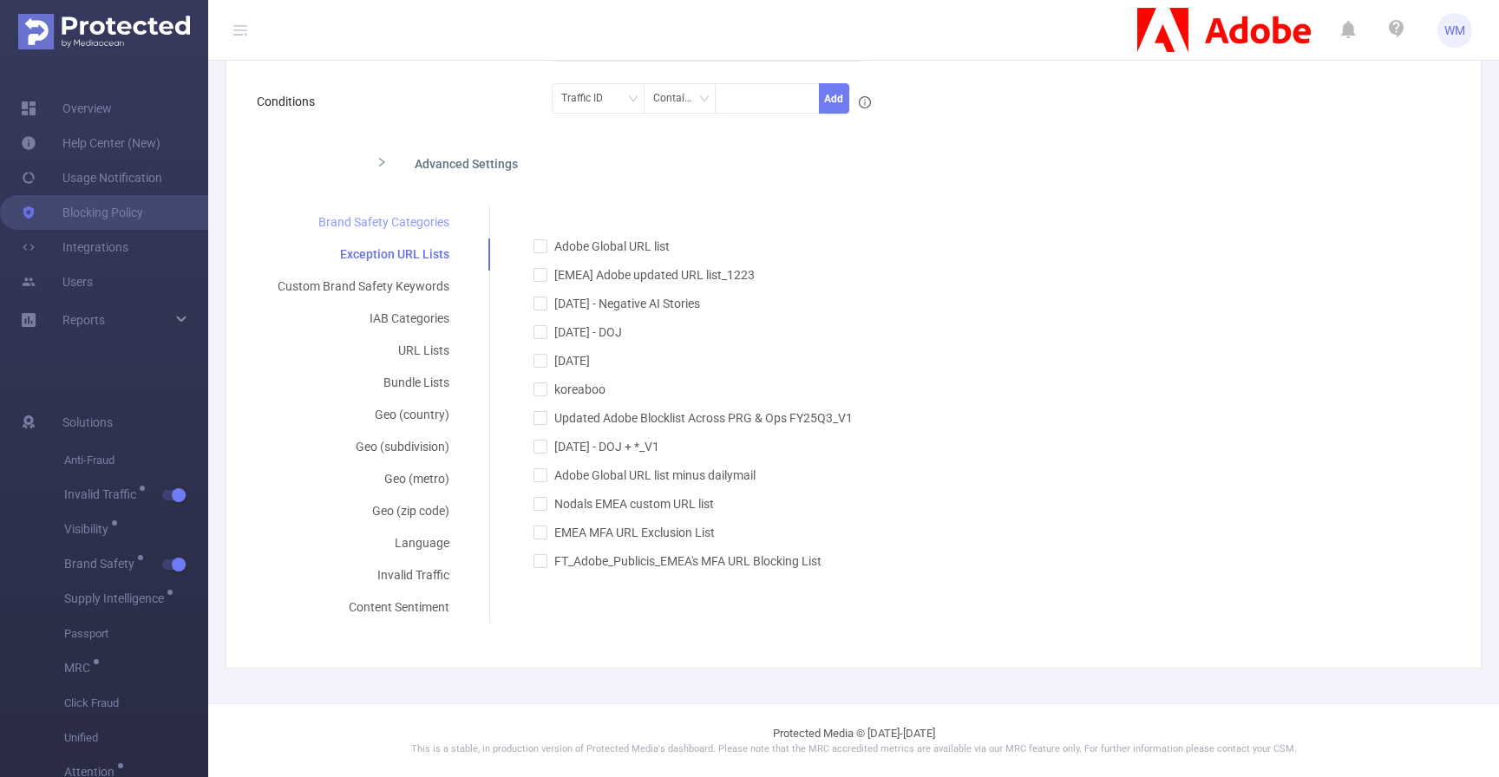
click at [415, 221] on div "Brand Safety Categories" at bounding box center [363, 222] width 213 height 32
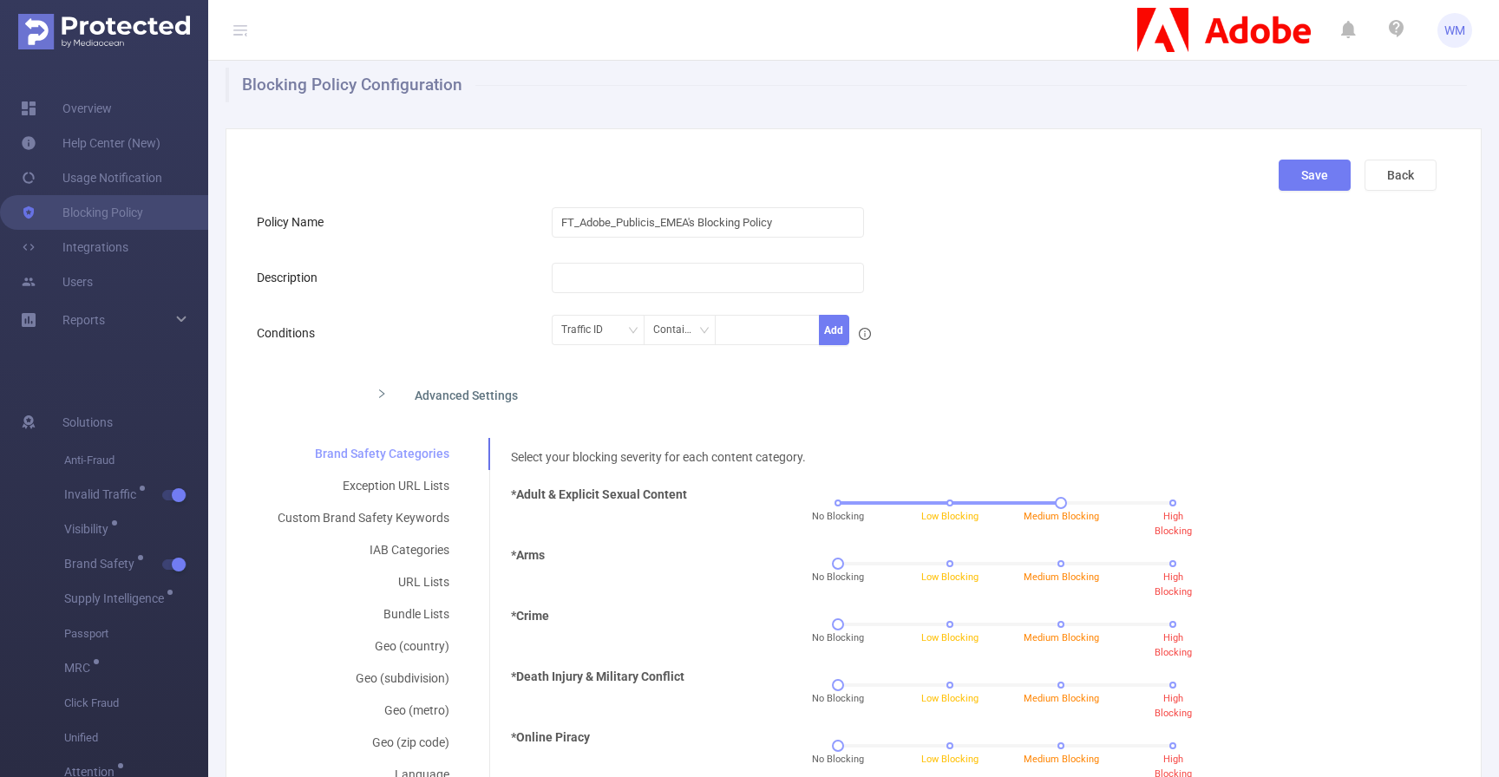
scroll to position [0, 0]
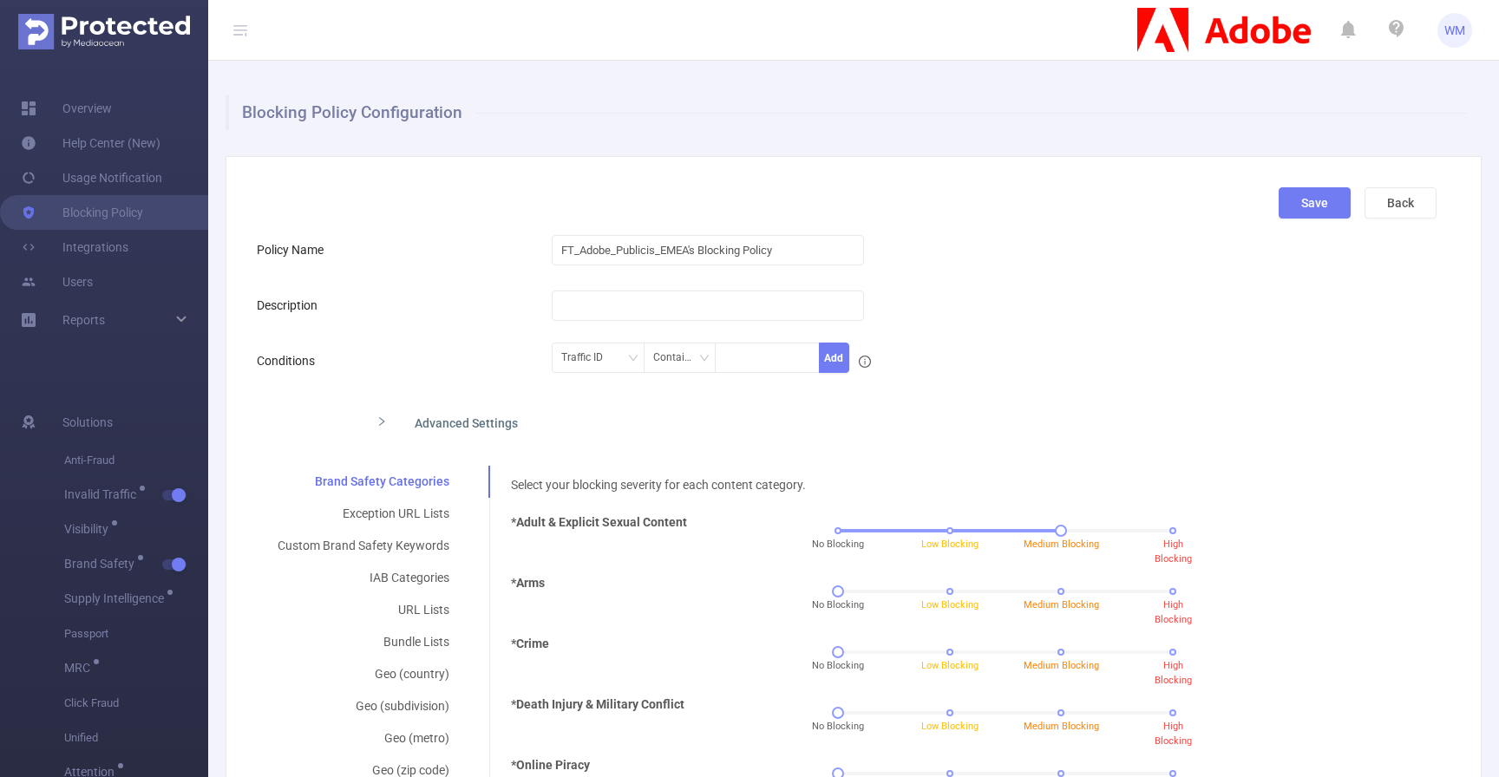
click at [447, 424] on div "Advanced Settings" at bounding box center [717, 421] width 708 height 36
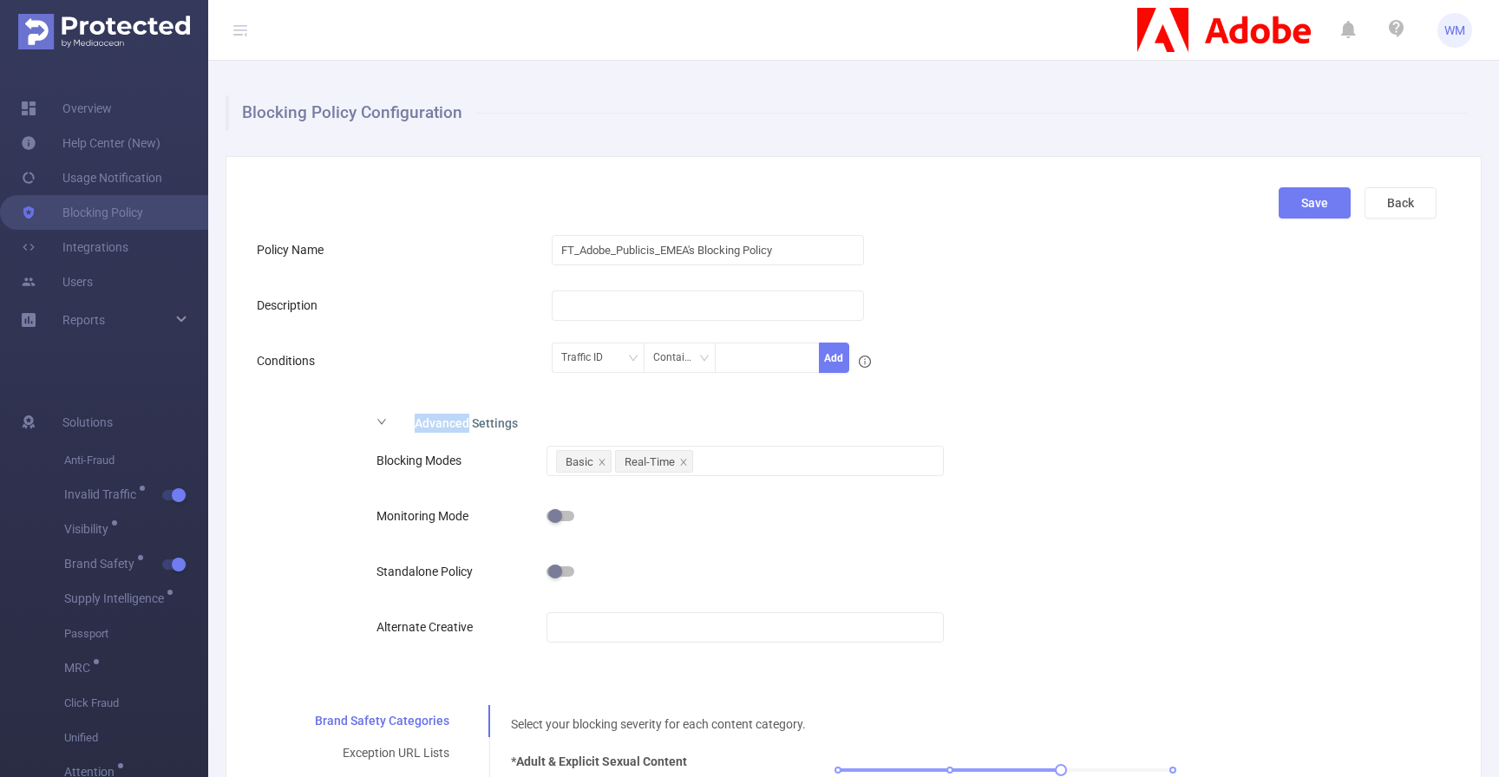
click at [447, 424] on div "Advanced Settings" at bounding box center [717, 421] width 708 height 36
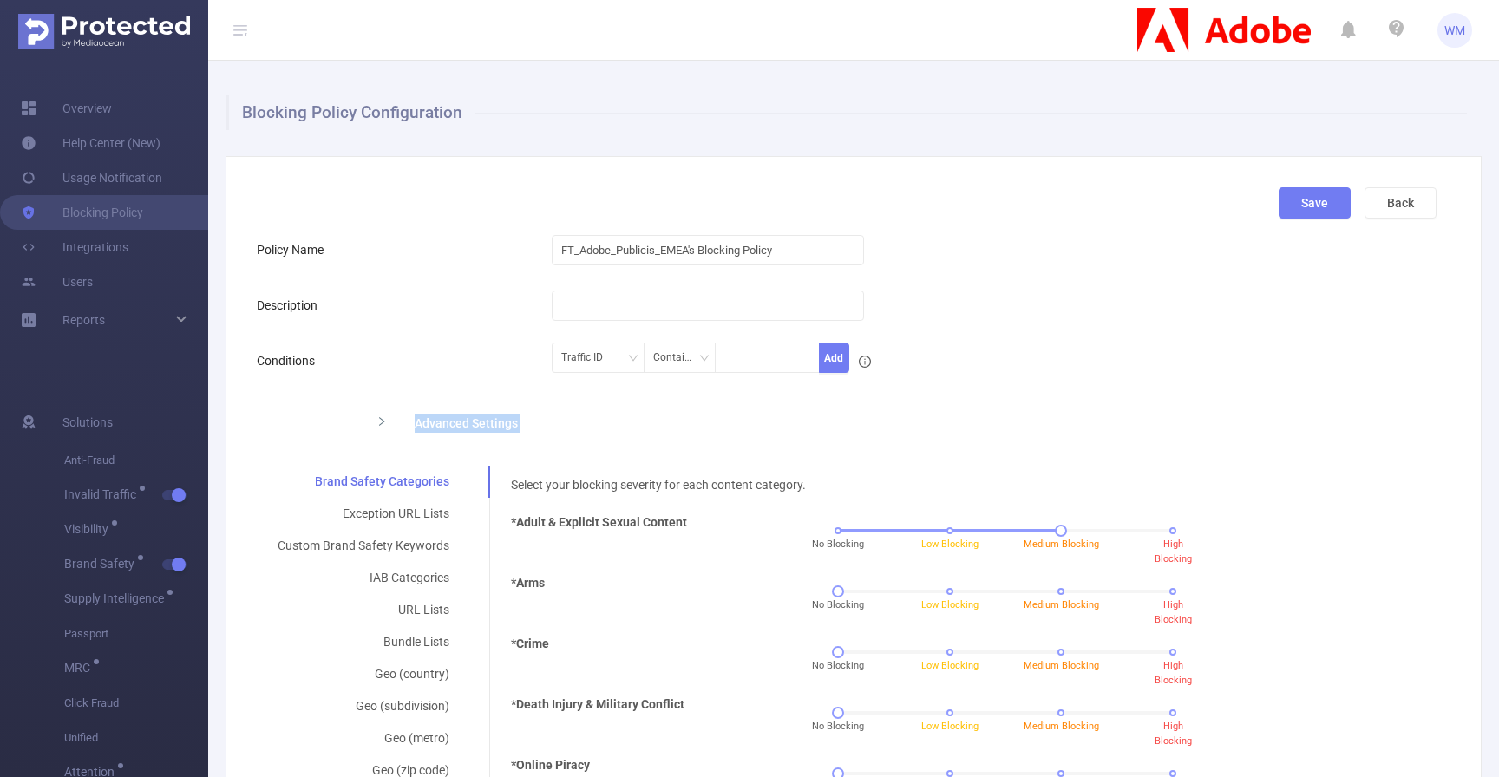
click at [447, 424] on div "Advanced Settings" at bounding box center [717, 421] width 708 height 36
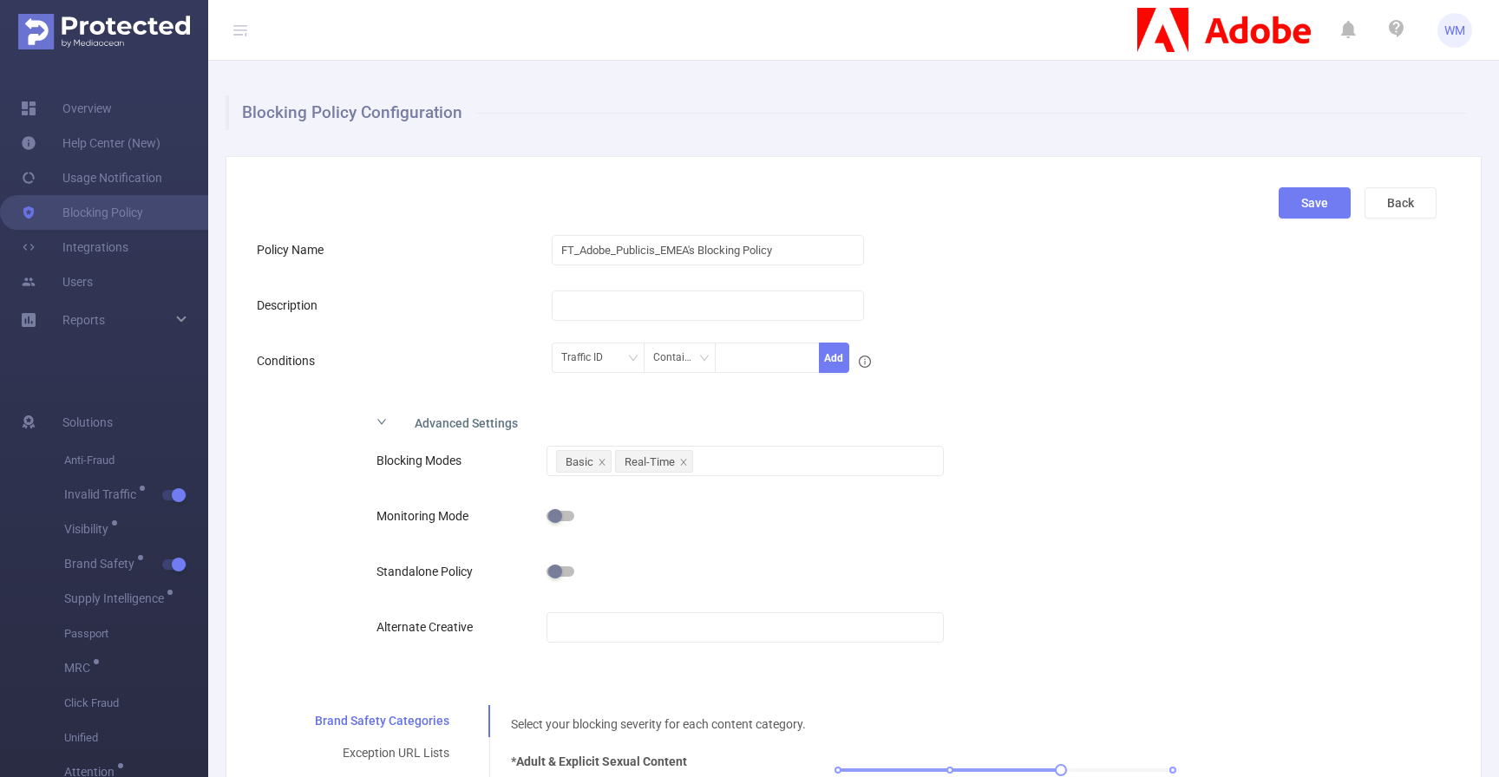
click at [445, 363] on div "Conditions" at bounding box center [404, 361] width 295 height 35
click at [733, 470] on div "Basic Real-Time" at bounding box center [744, 461] width 377 height 29
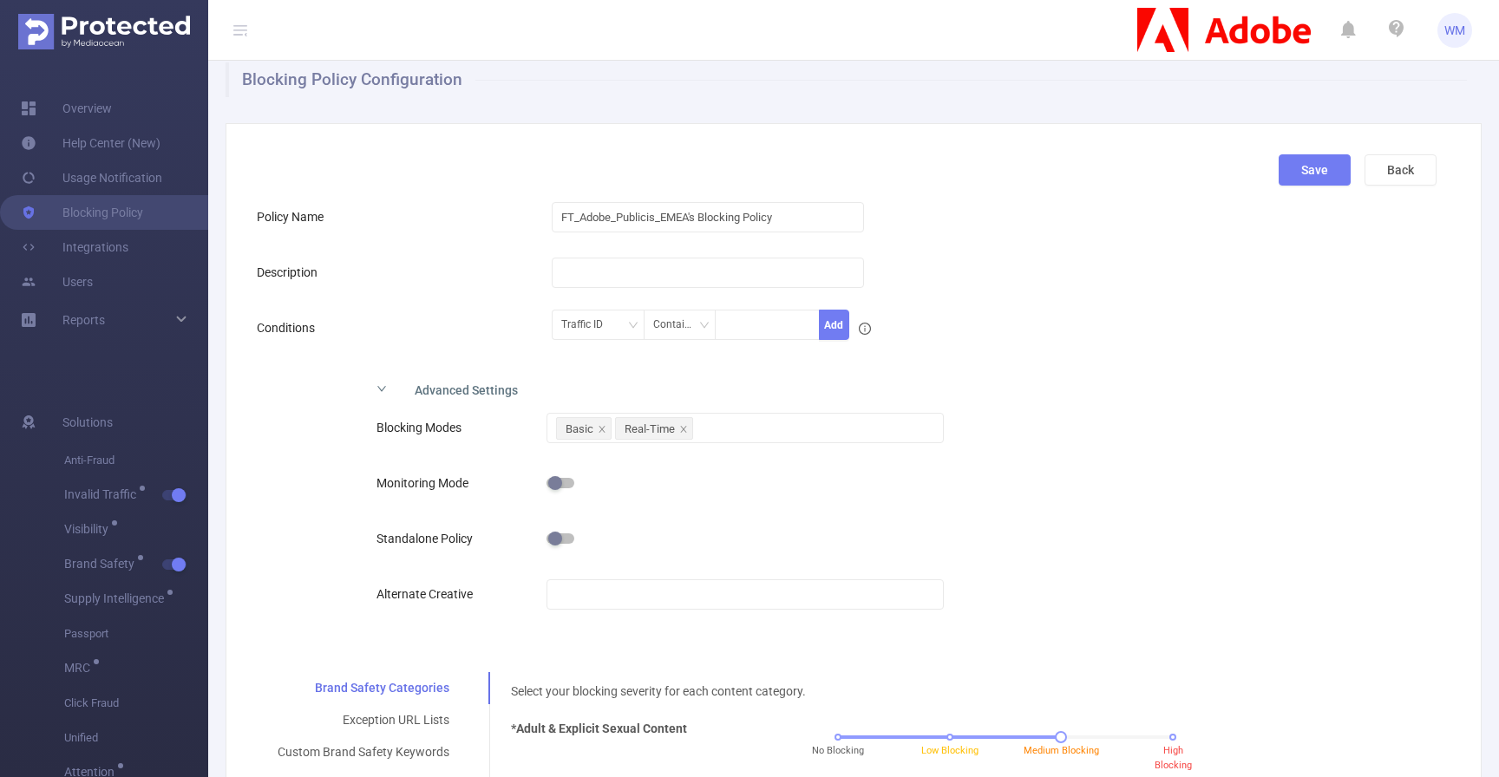
scroll to position [42, 0]
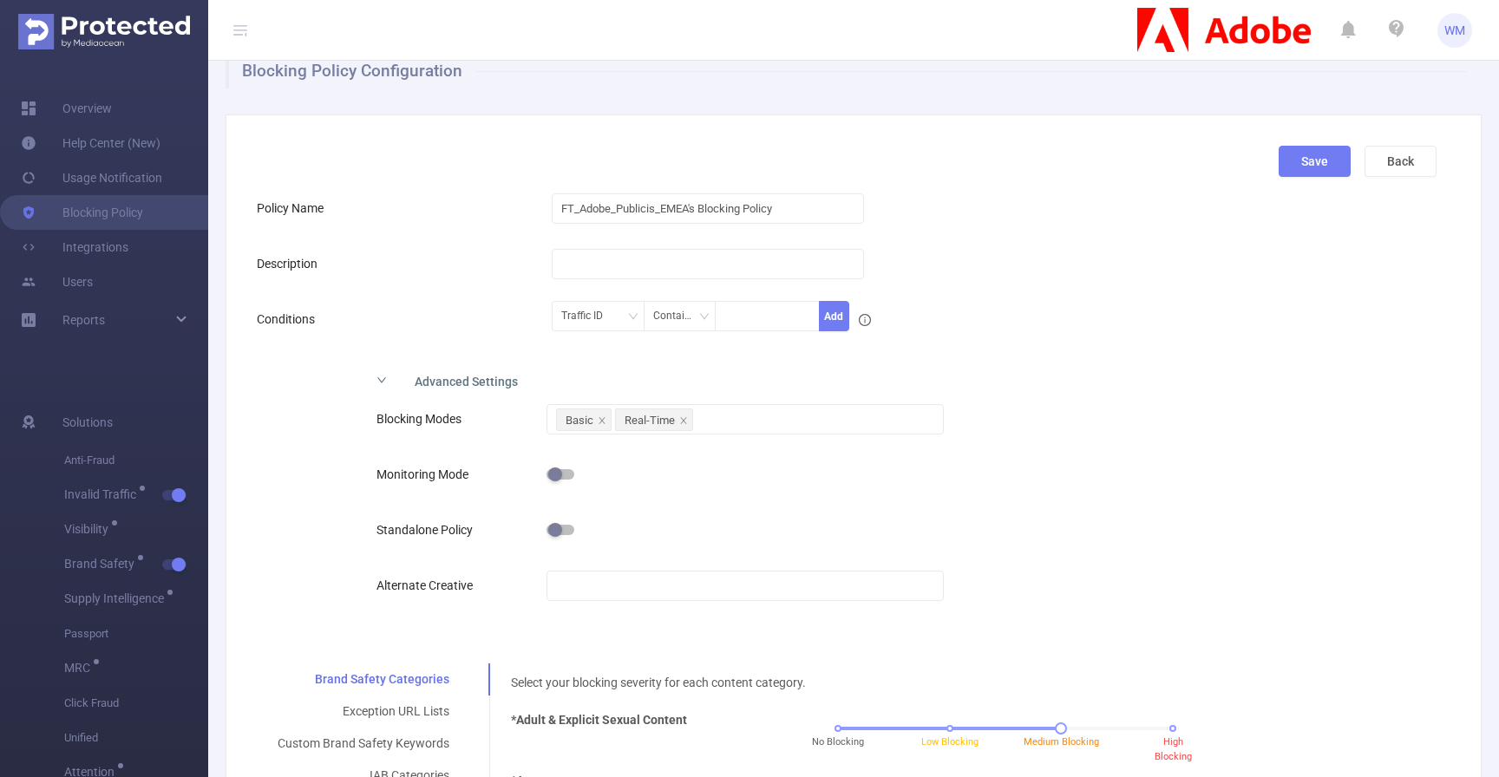
click at [515, 265] on div "Description" at bounding box center [404, 263] width 295 height 35
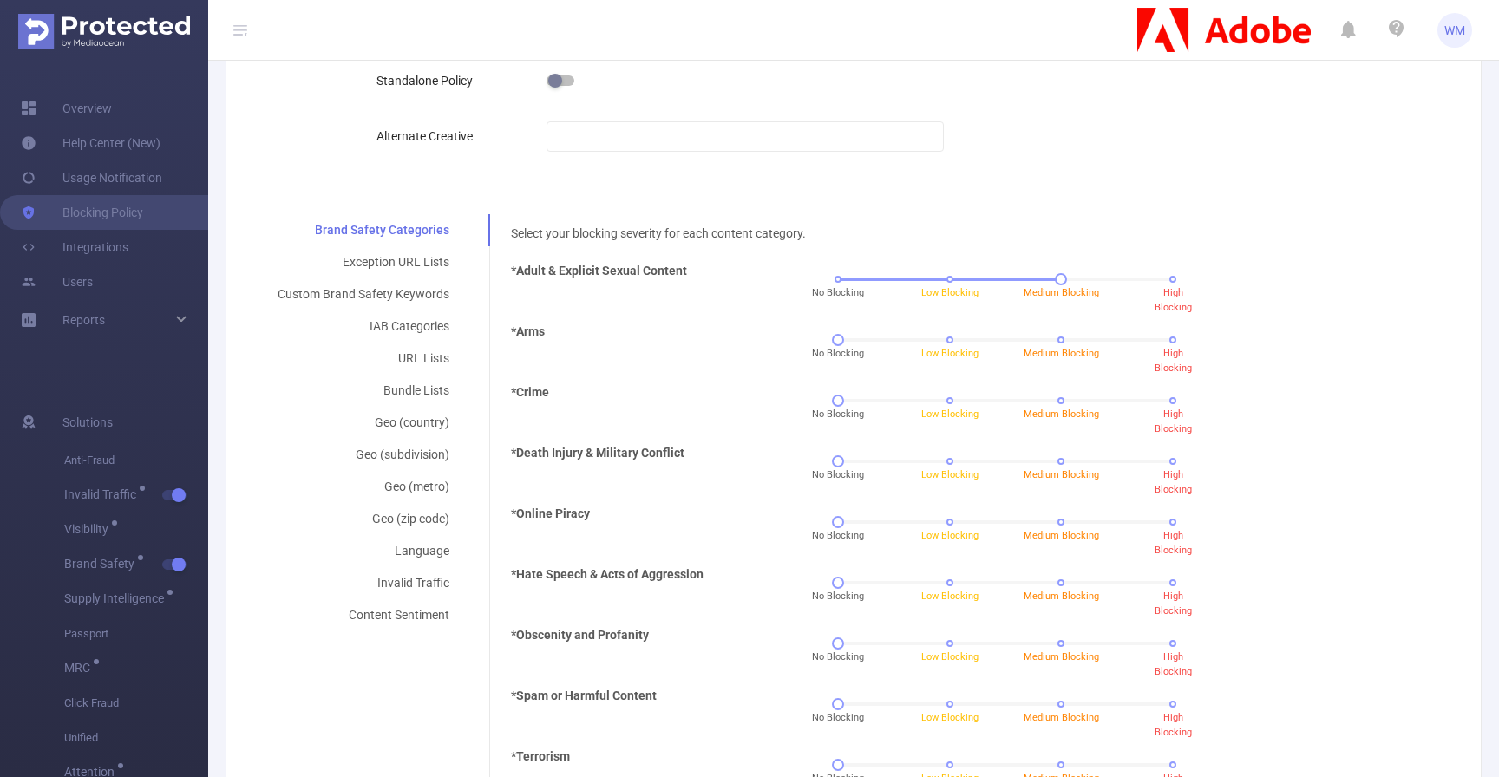
scroll to position [502, 0]
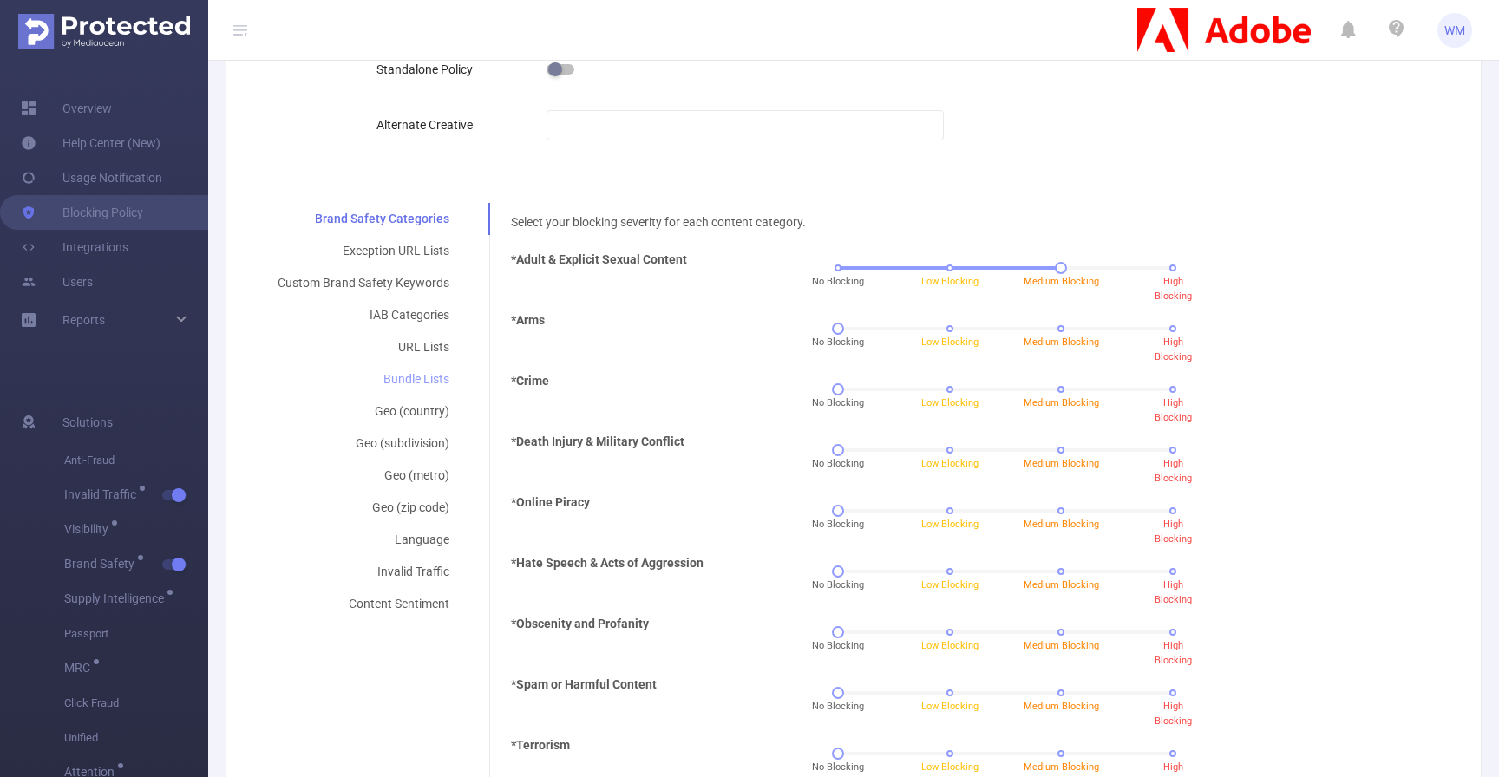
click at [407, 385] on div "Bundle Lists" at bounding box center [363, 379] width 213 height 32
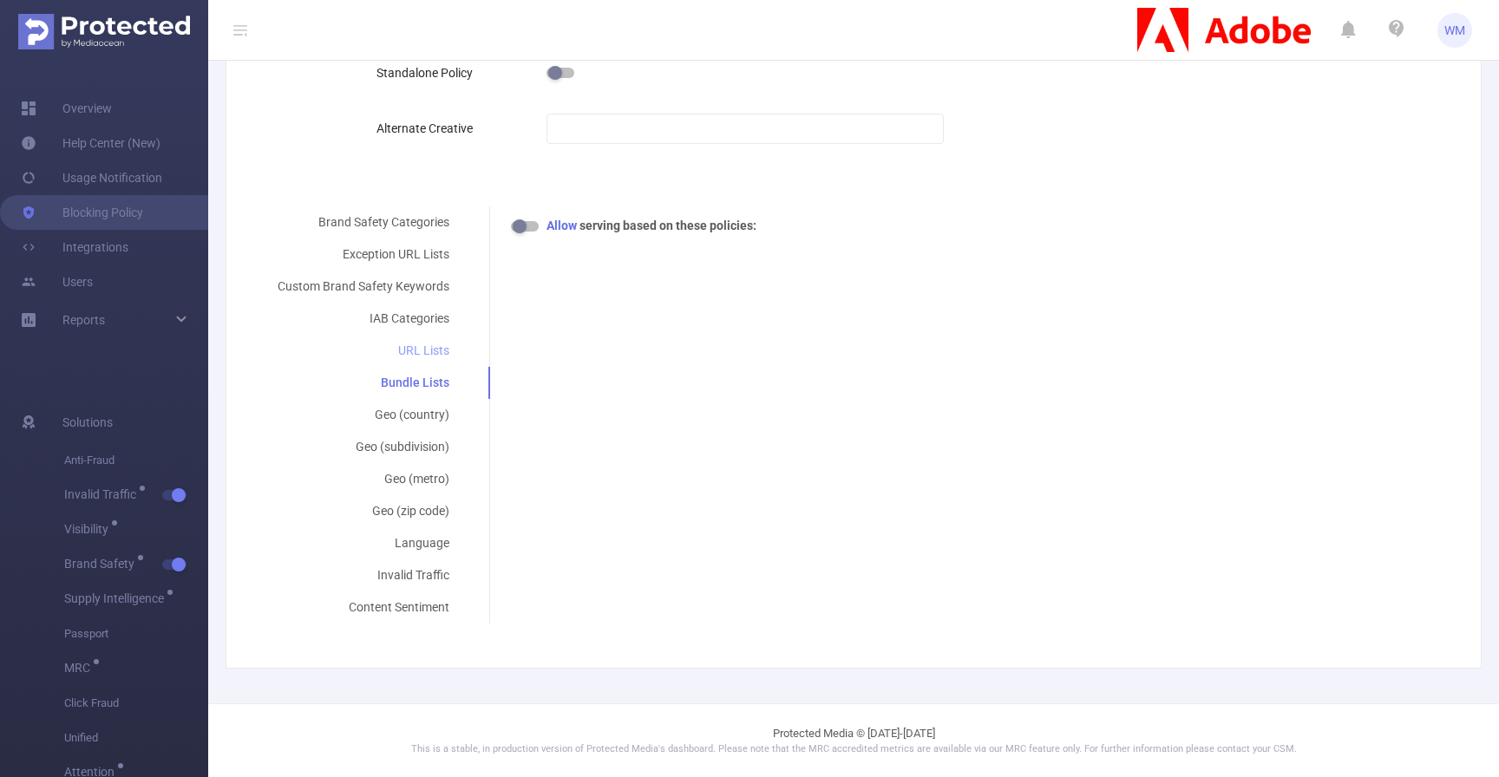
click at [433, 349] on div "URL Lists" at bounding box center [363, 351] width 213 height 32
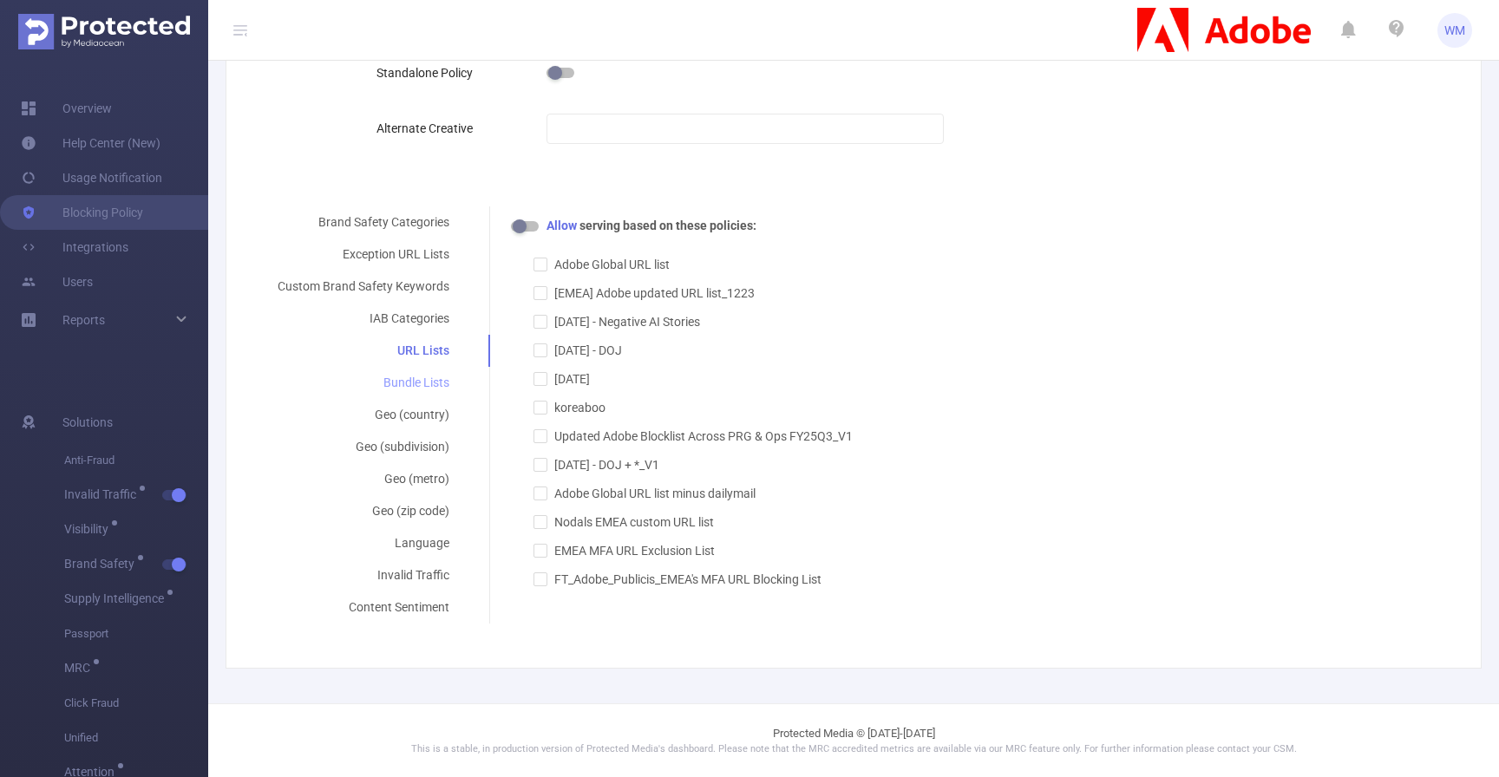
click at [423, 379] on div "Bundle Lists" at bounding box center [363, 383] width 213 height 32
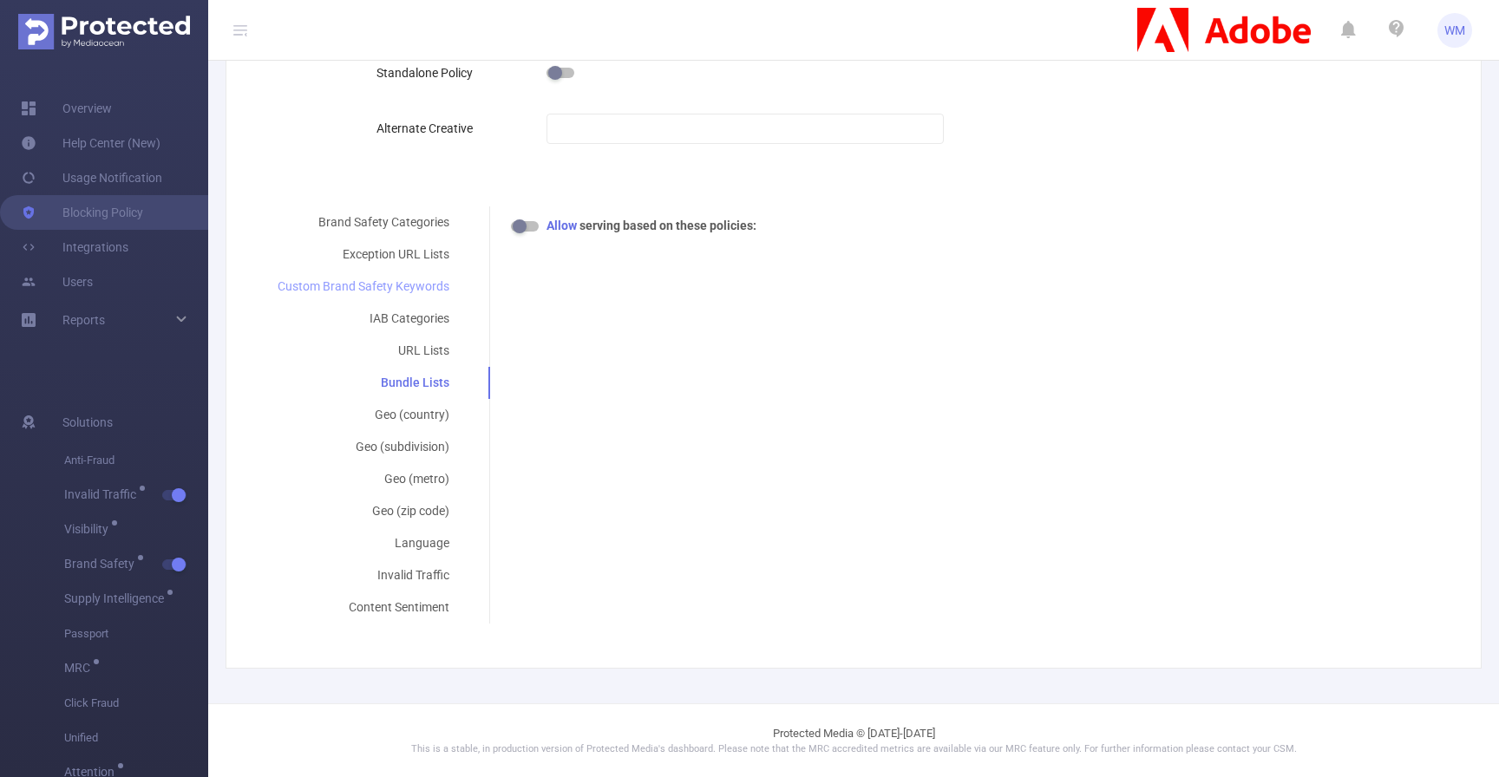
click at [413, 290] on div "Custom Brand Safety Keywords" at bounding box center [363, 287] width 213 height 32
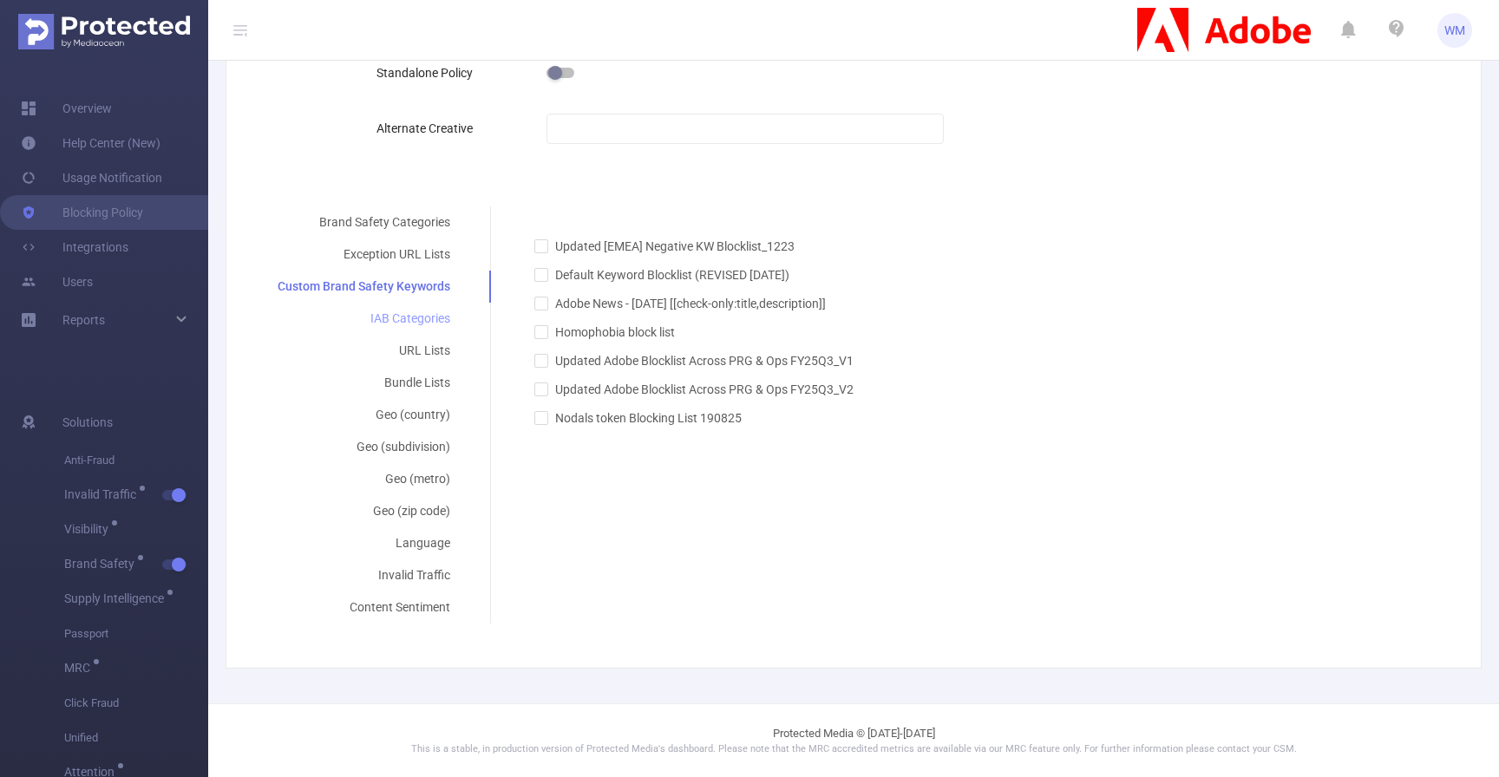
click at [416, 327] on div "IAB Categories" at bounding box center [364, 319] width 214 height 32
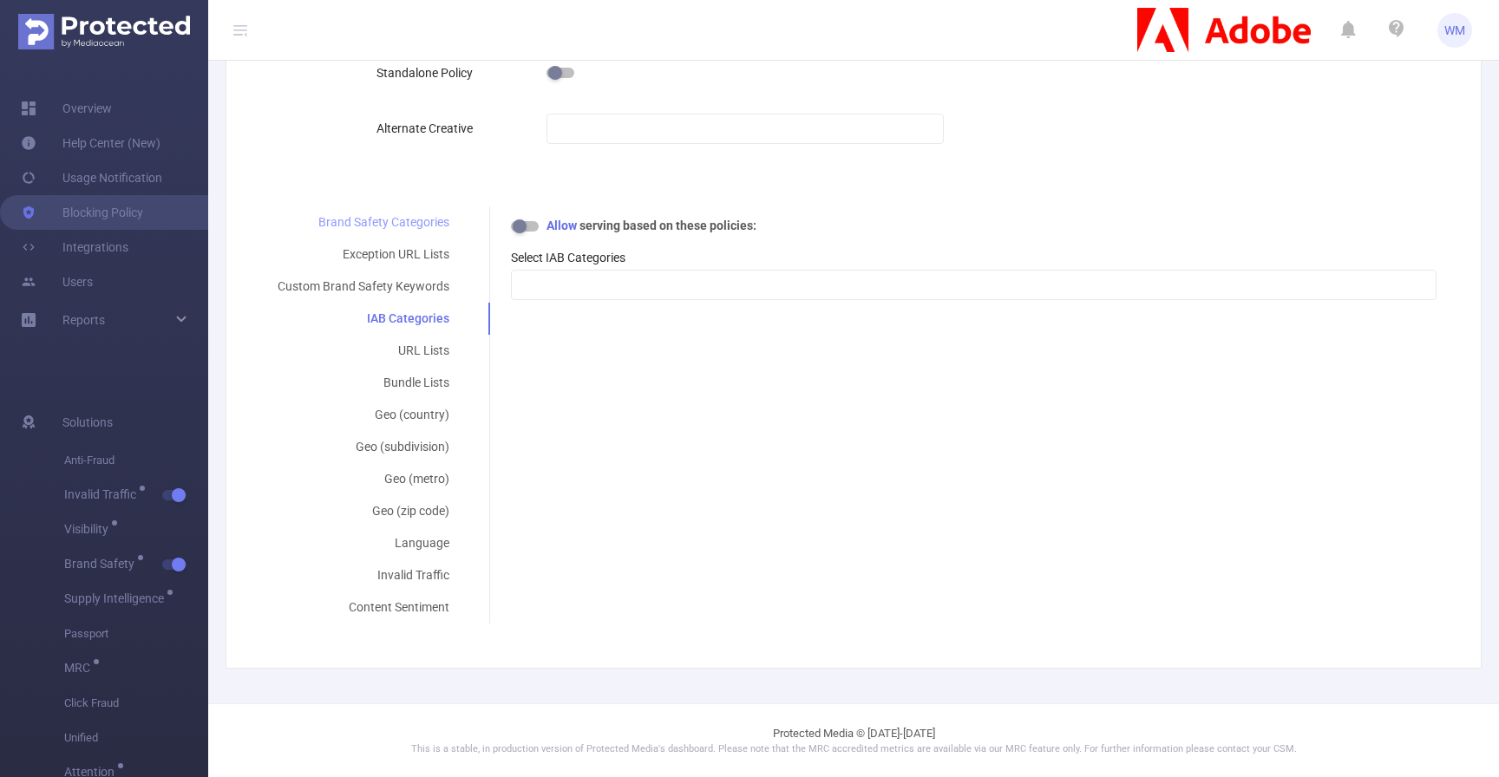
click at [410, 230] on div "Brand Safety Categories" at bounding box center [363, 222] width 213 height 32
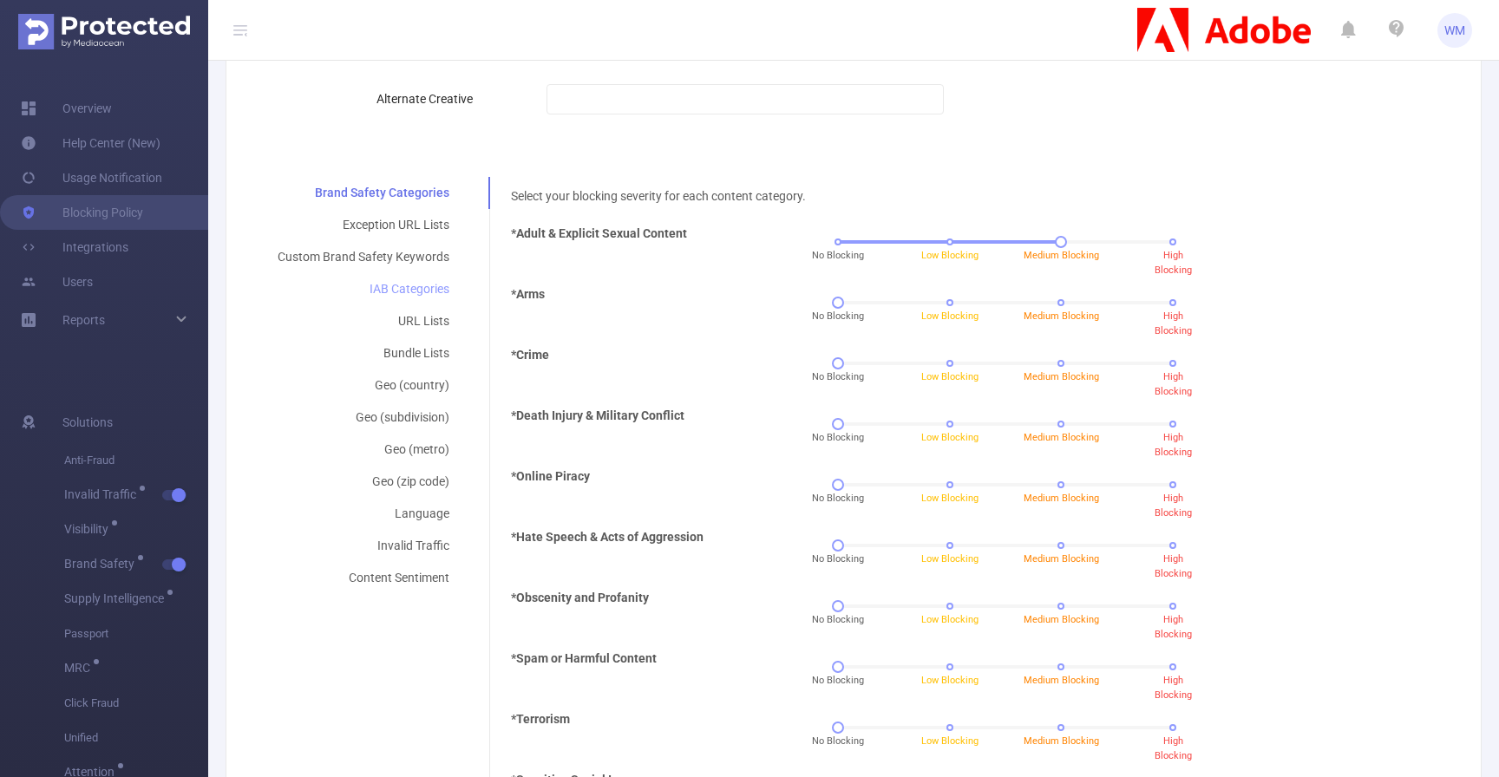
click at [429, 299] on div "IAB Categories" at bounding box center [363, 289] width 213 height 32
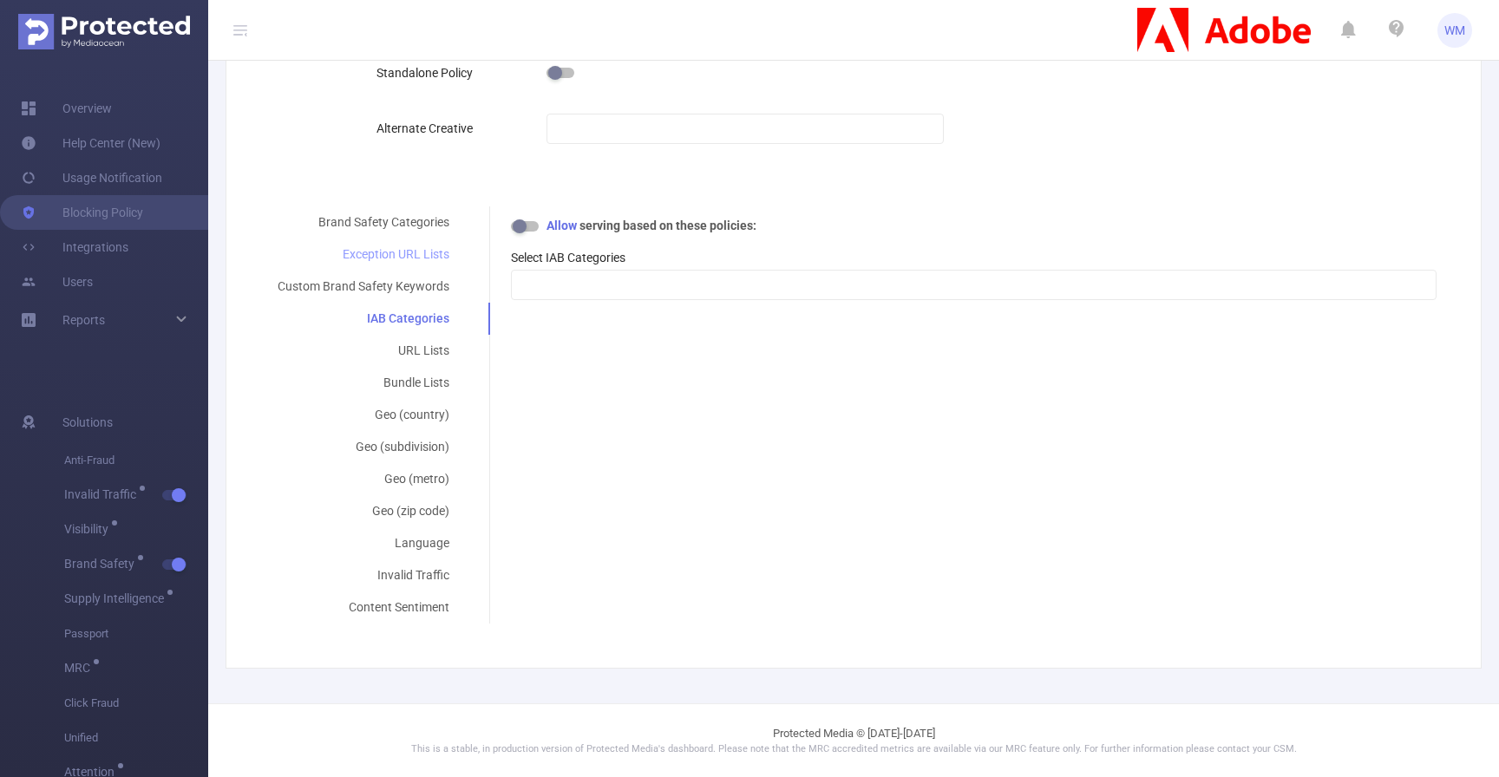
click at [419, 259] on div "Exception URL Lists" at bounding box center [363, 255] width 213 height 32
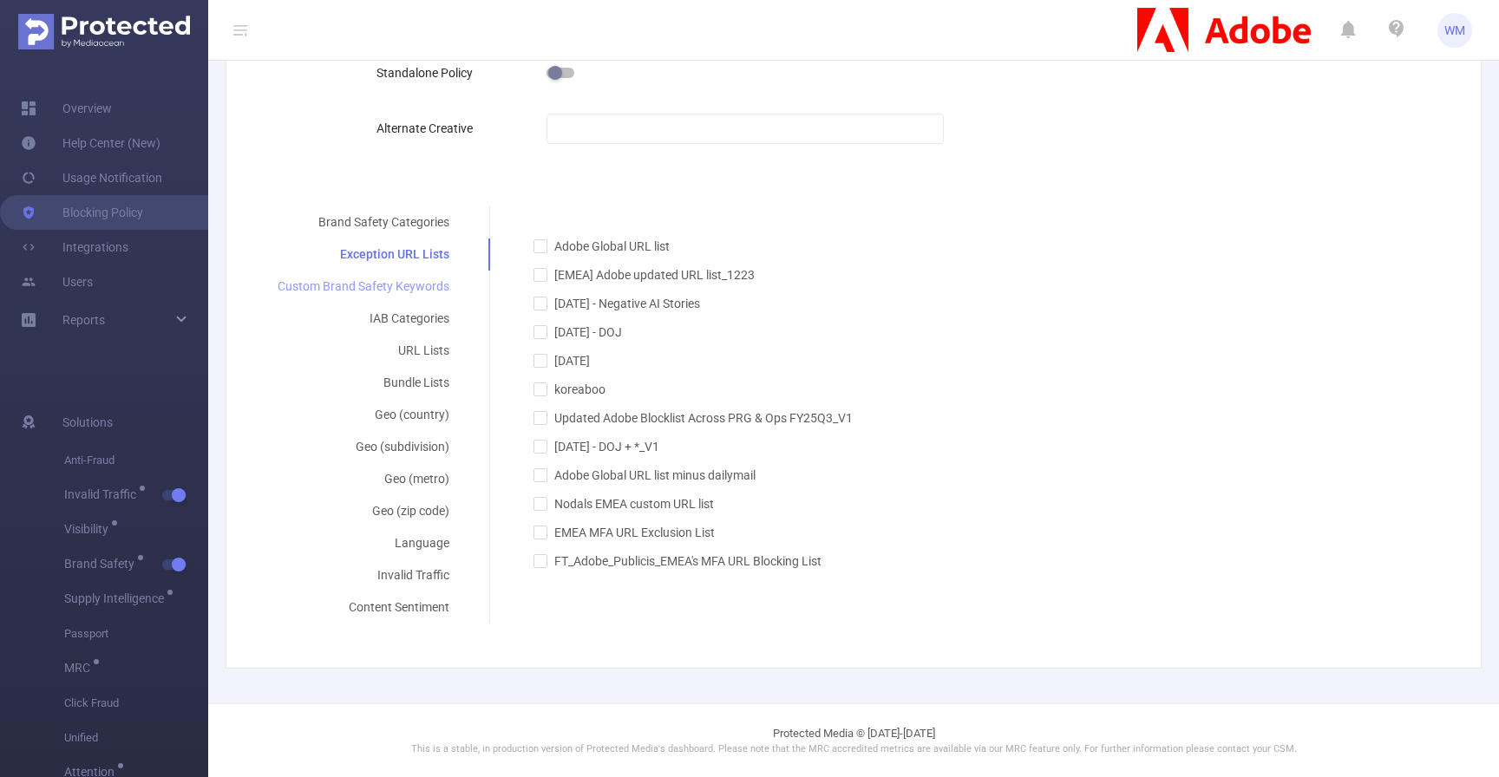
click at [422, 287] on div "Custom Brand Safety Keywords" at bounding box center [363, 287] width 213 height 32
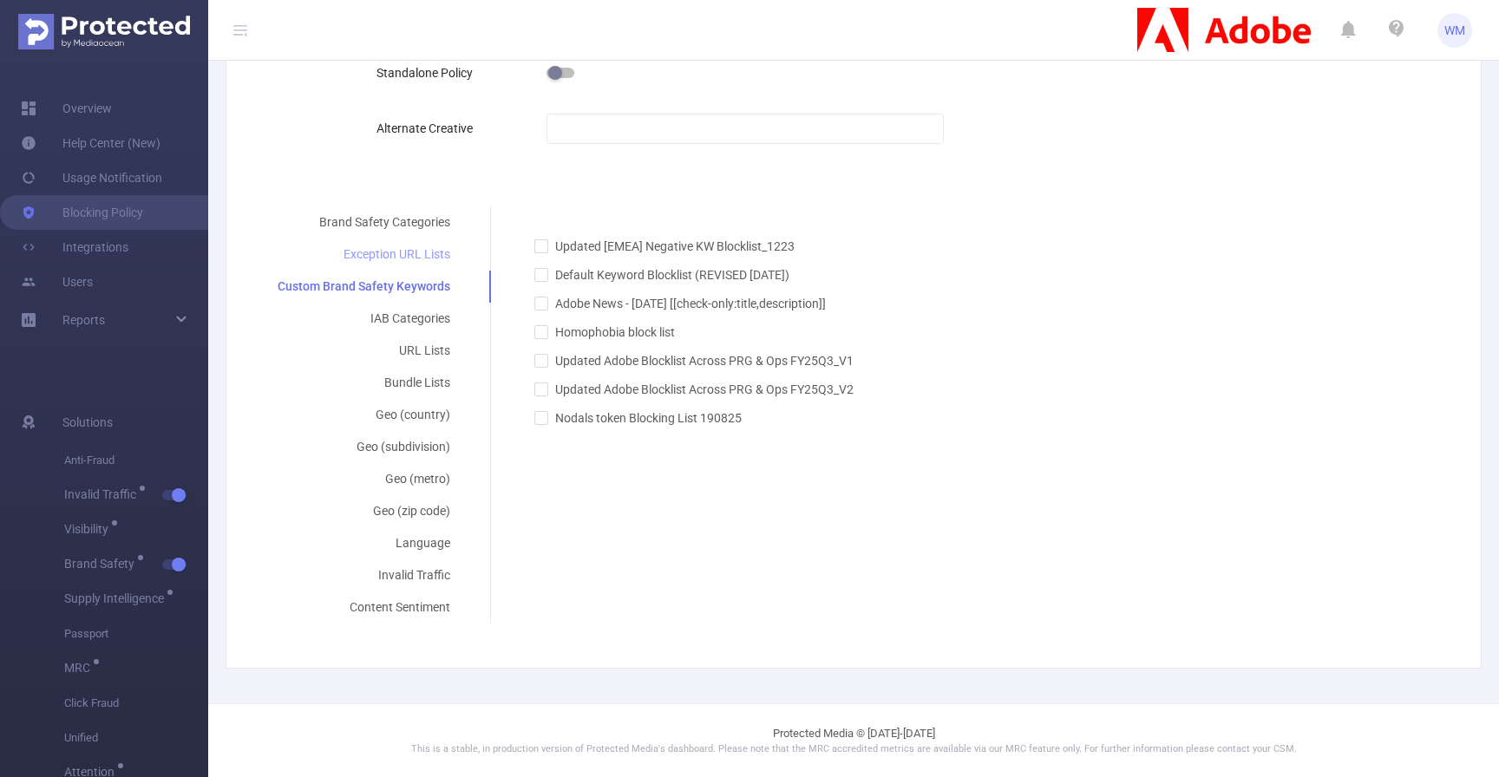
click at [420, 246] on div "Exception URL Lists" at bounding box center [364, 255] width 214 height 32
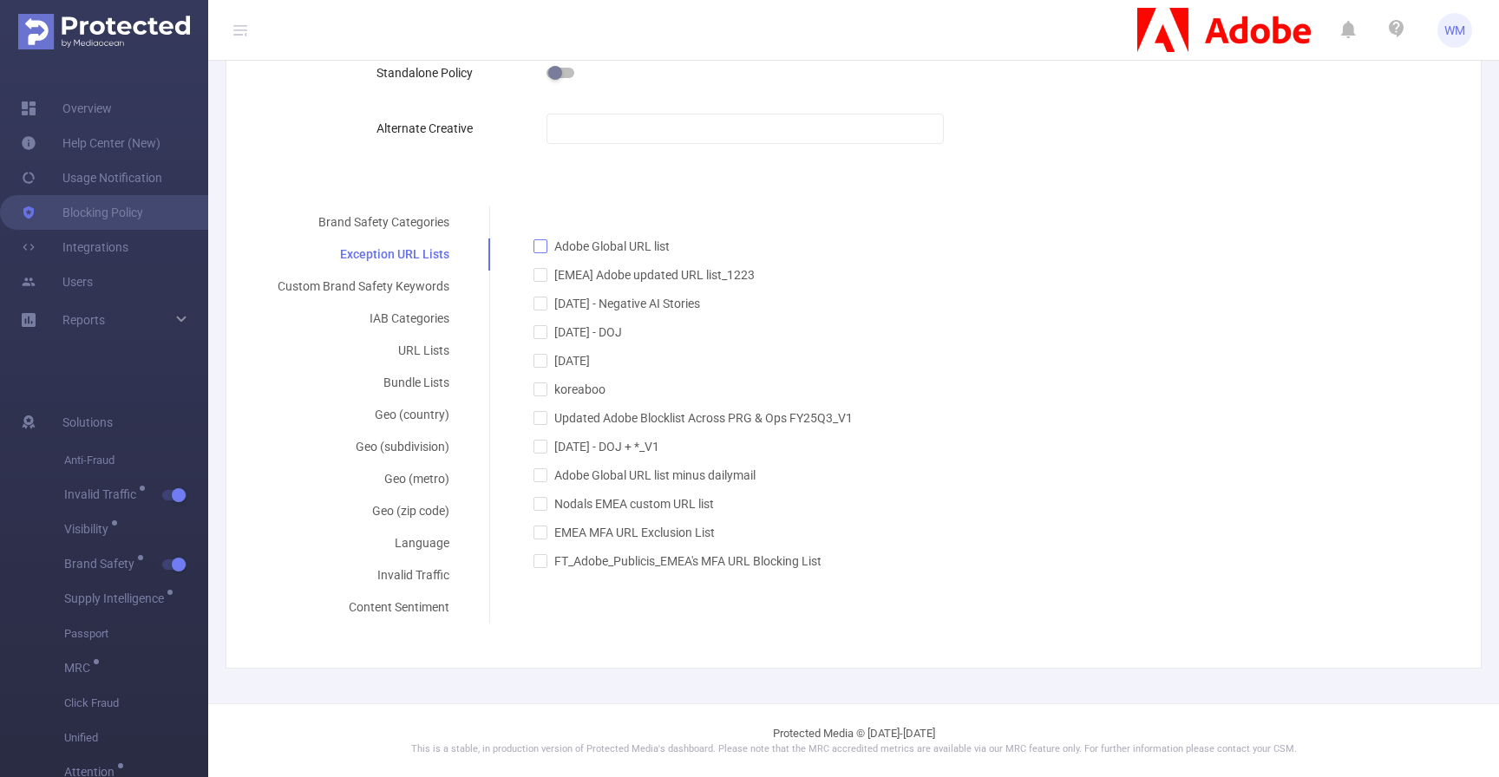
click at [581, 247] on span "Adobe Global URL list" at bounding box center [611, 246] width 129 height 14
click at [546, 247] on input "Adobe Global URL list" at bounding box center [540, 245] width 12 height 12
click at [581, 247] on span "Adobe Global URL list" at bounding box center [611, 246] width 129 height 14
click at [546, 247] on input "Adobe Global URL list" at bounding box center [540, 245] width 12 height 12
checkbox input "false"
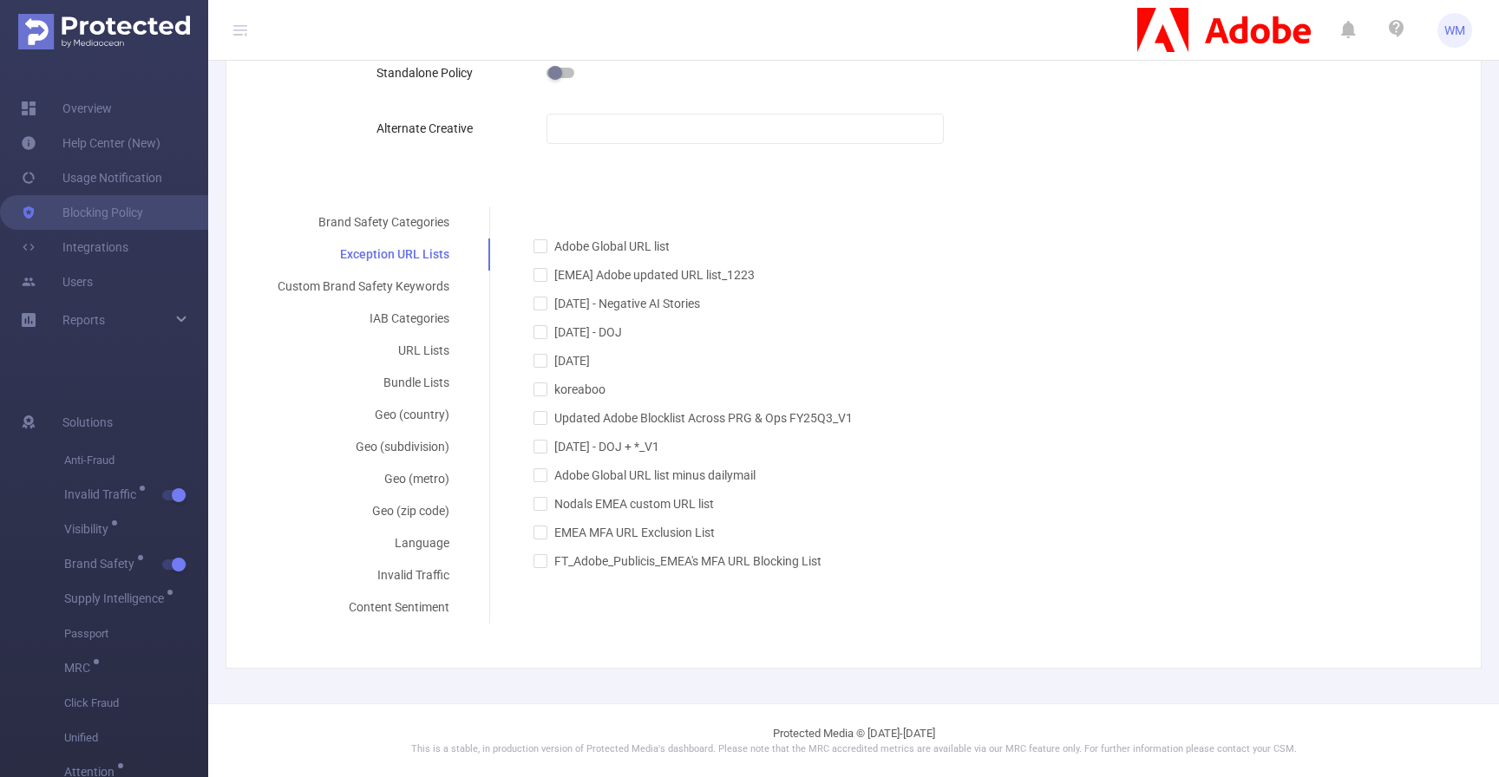
click at [520, 220] on div "Adobe Global URL list [EMEA] Adobe updated URL list_1223 [DATE] - Negative AI S…" at bounding box center [974, 394] width 926 height 354
click at [438, 296] on div "Custom Brand Safety Keywords" at bounding box center [363, 287] width 213 height 32
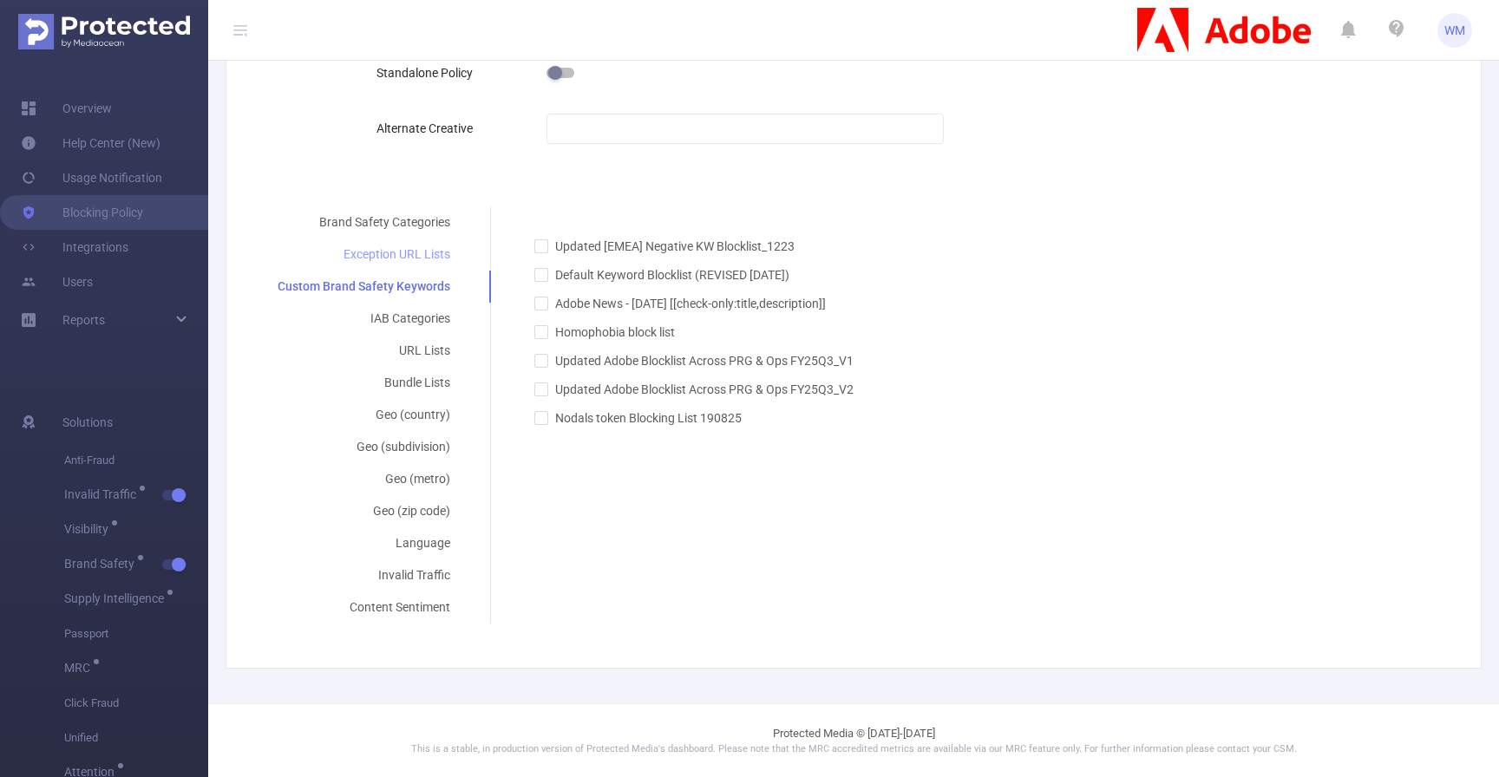
click at [441, 249] on div "Exception URL Lists" at bounding box center [364, 255] width 214 height 32
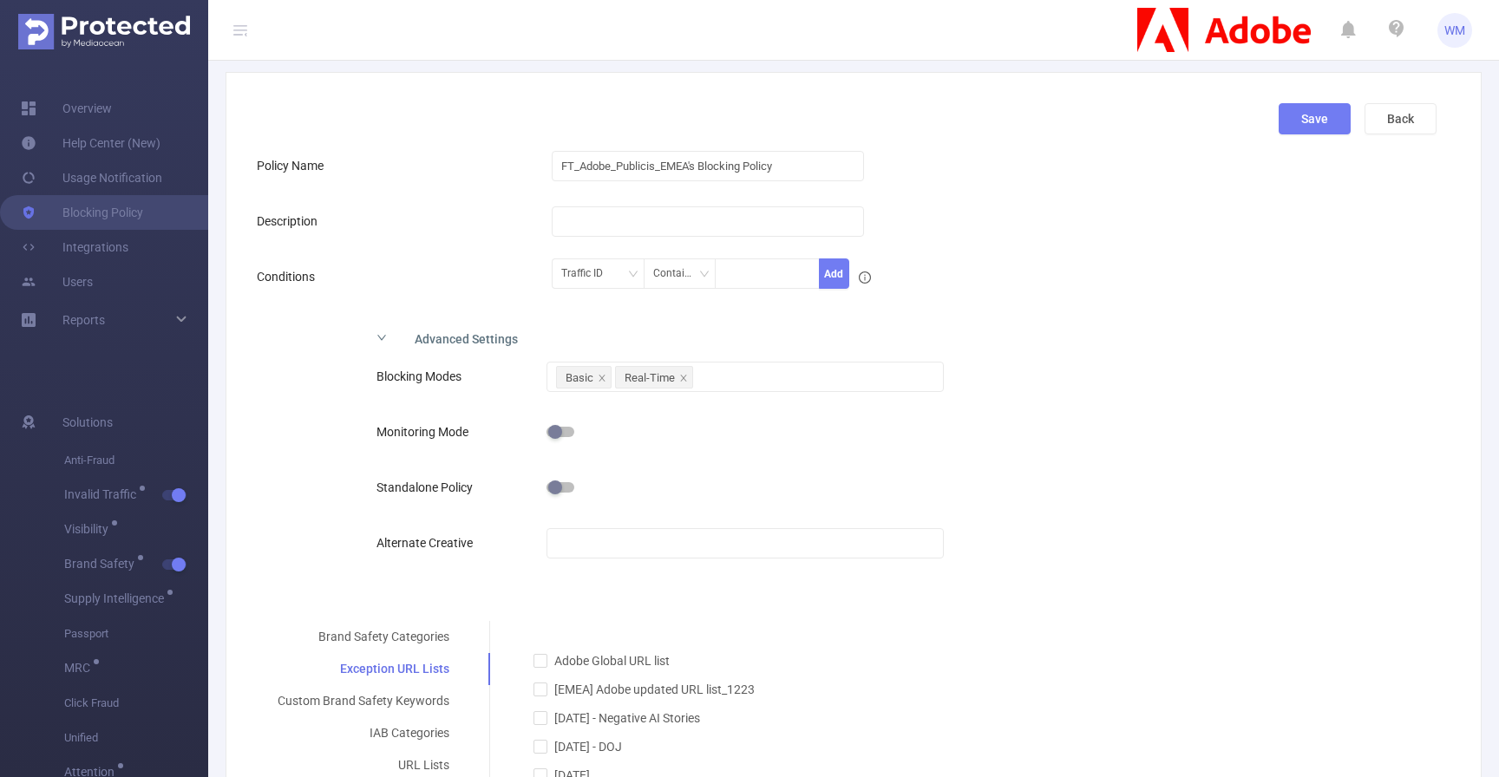
scroll to position [0, 0]
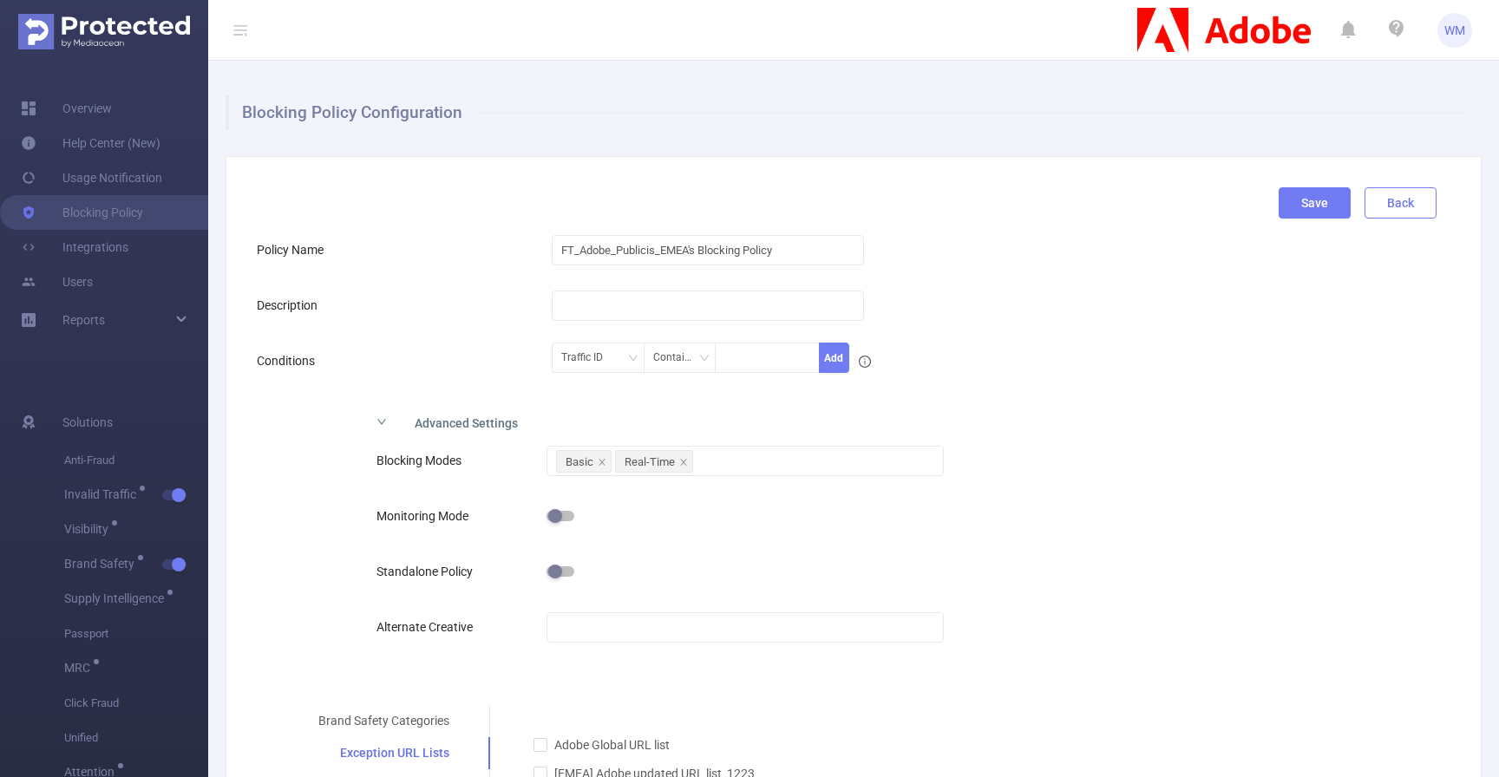
click at [1387, 204] on button "Back" at bounding box center [1401, 202] width 72 height 31
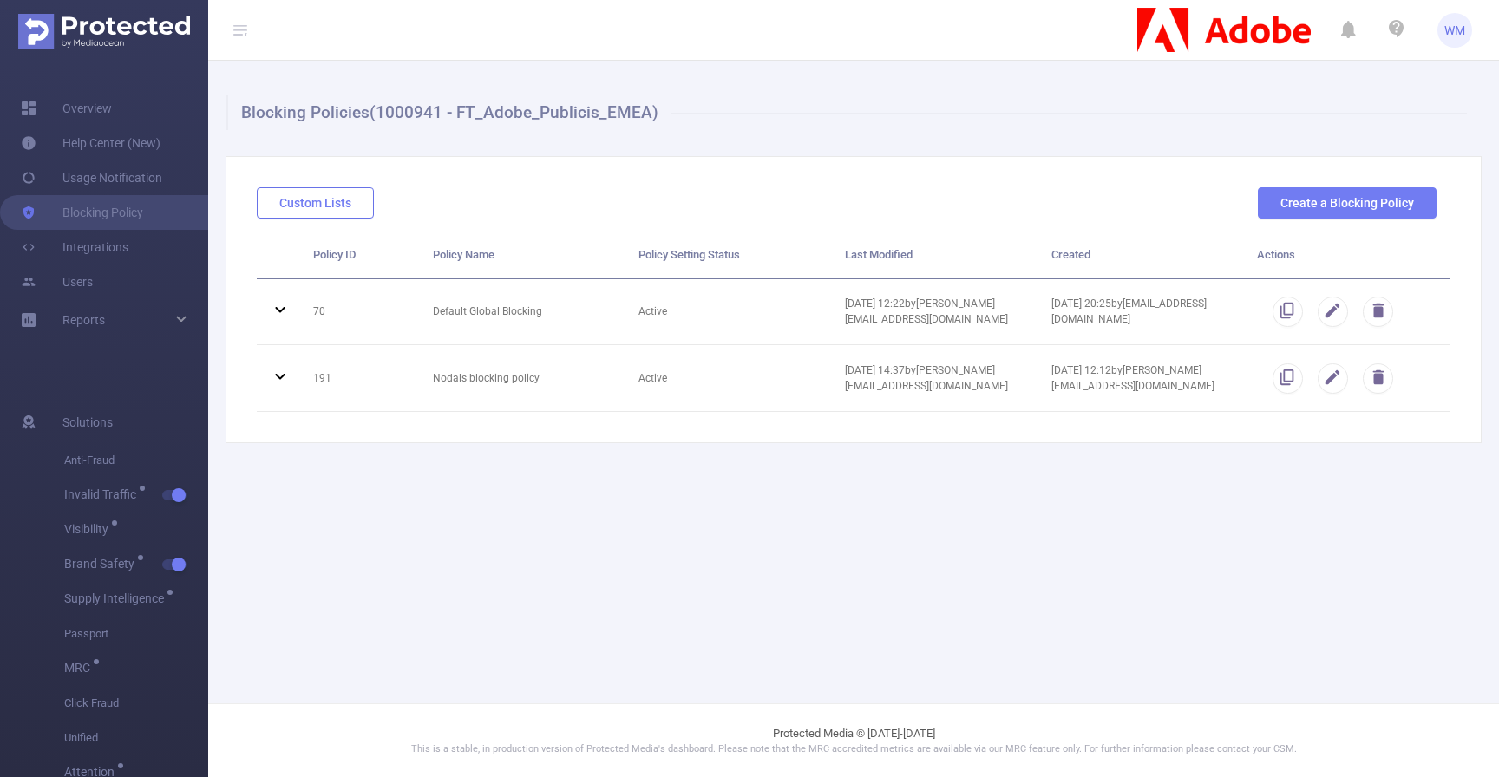
click at [348, 217] on button "Custom Lists" at bounding box center [315, 202] width 117 height 31
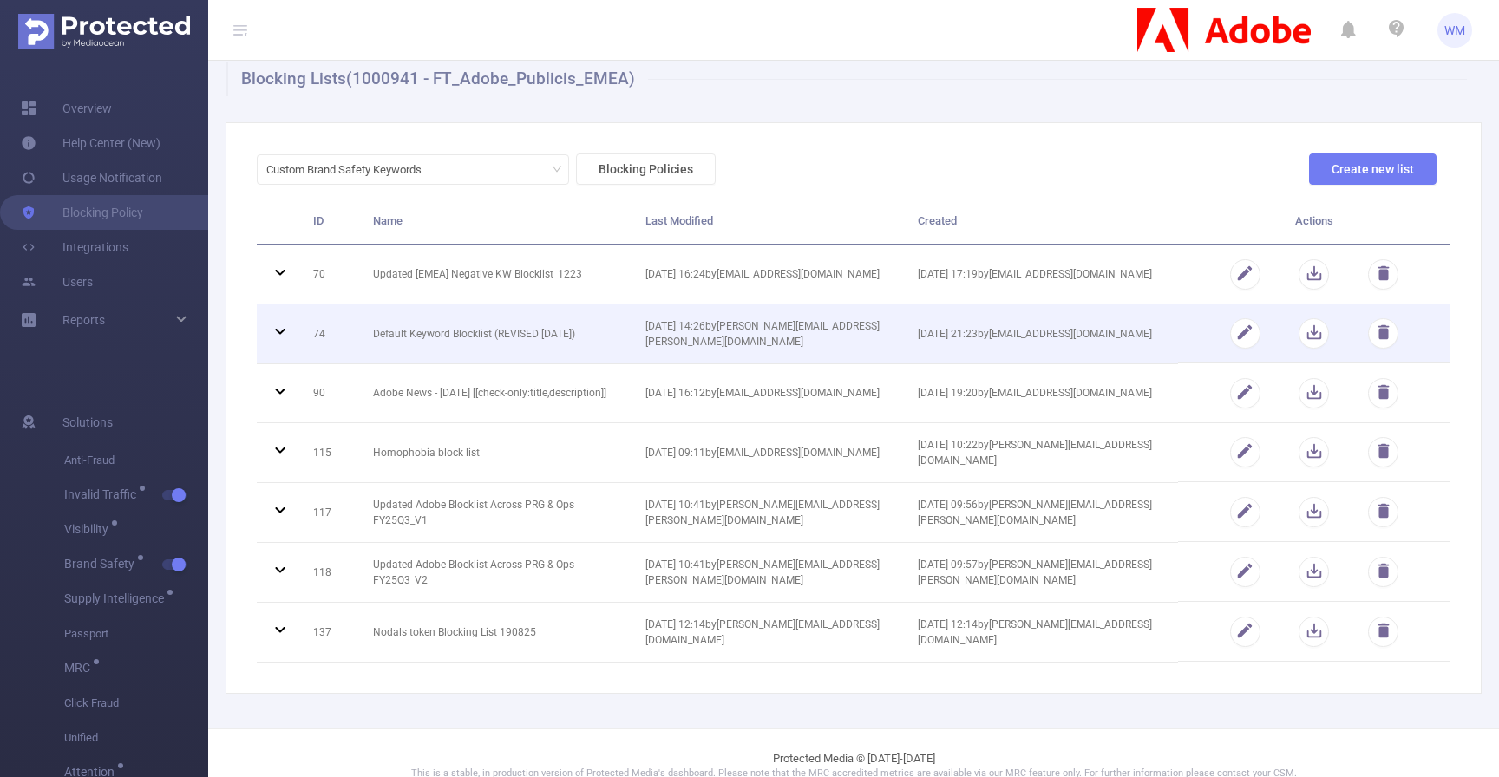
scroll to position [58, 0]
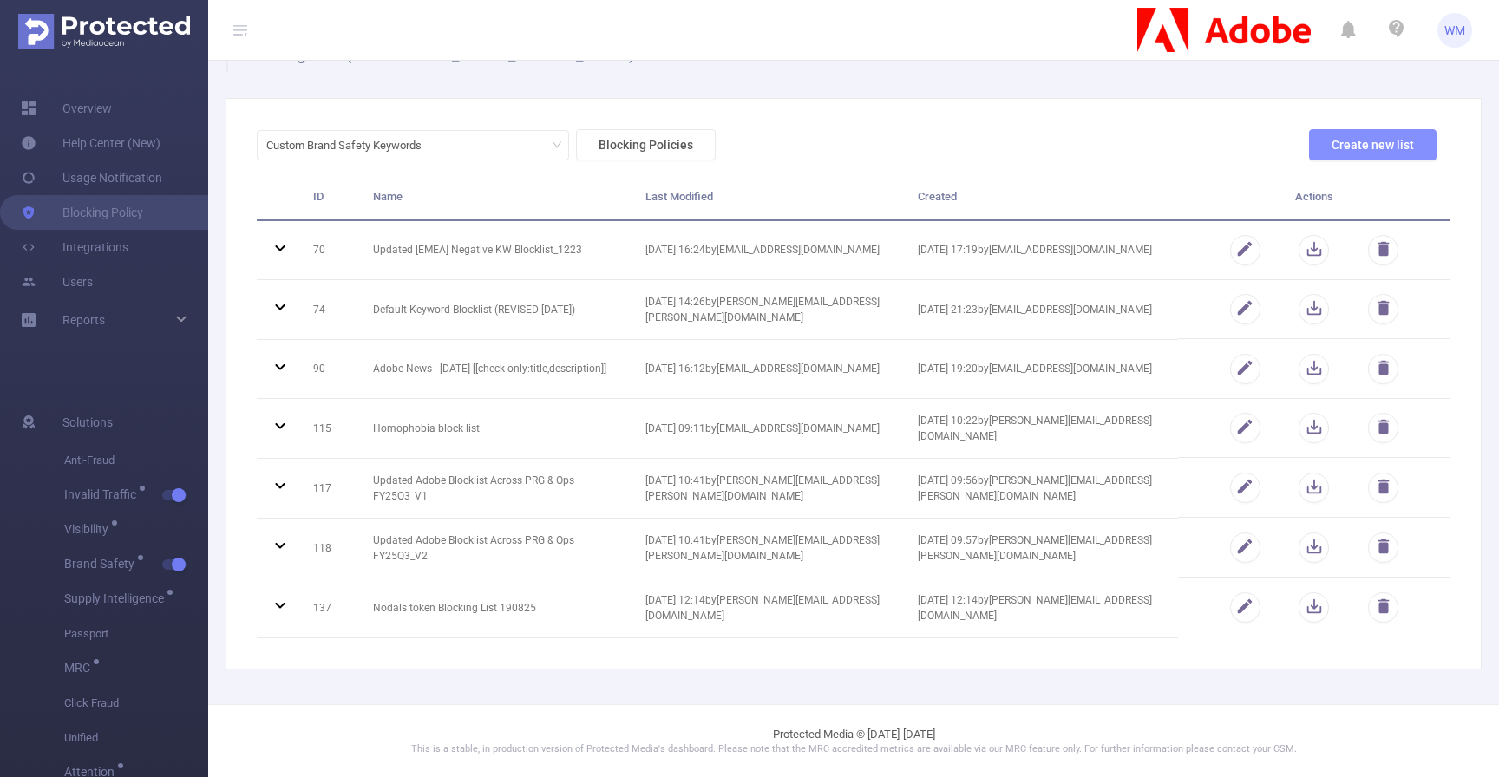
click at [1341, 156] on button "Create new list" at bounding box center [1373, 144] width 128 height 31
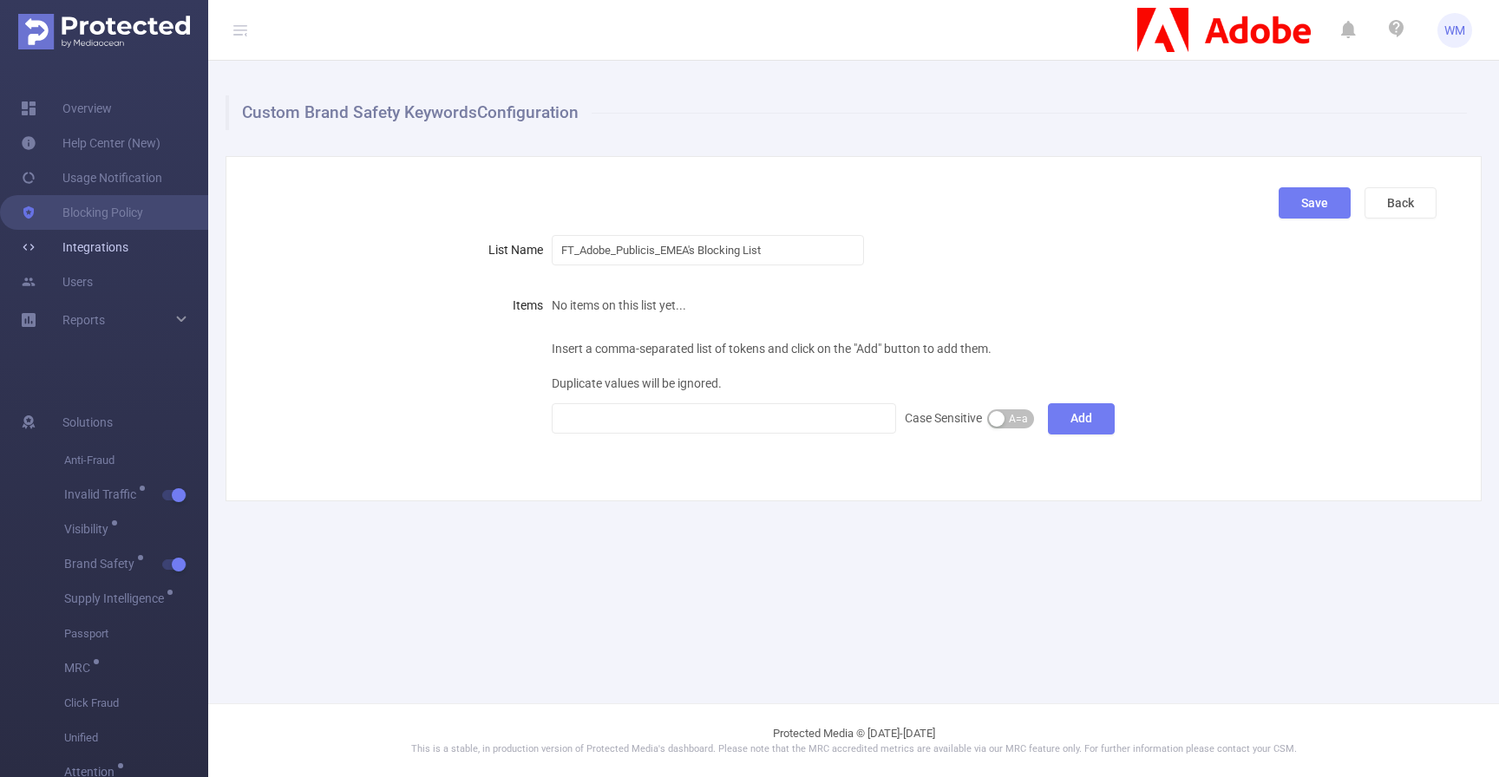
click at [128, 259] on link "Integrations" at bounding box center [75, 247] width 108 height 35
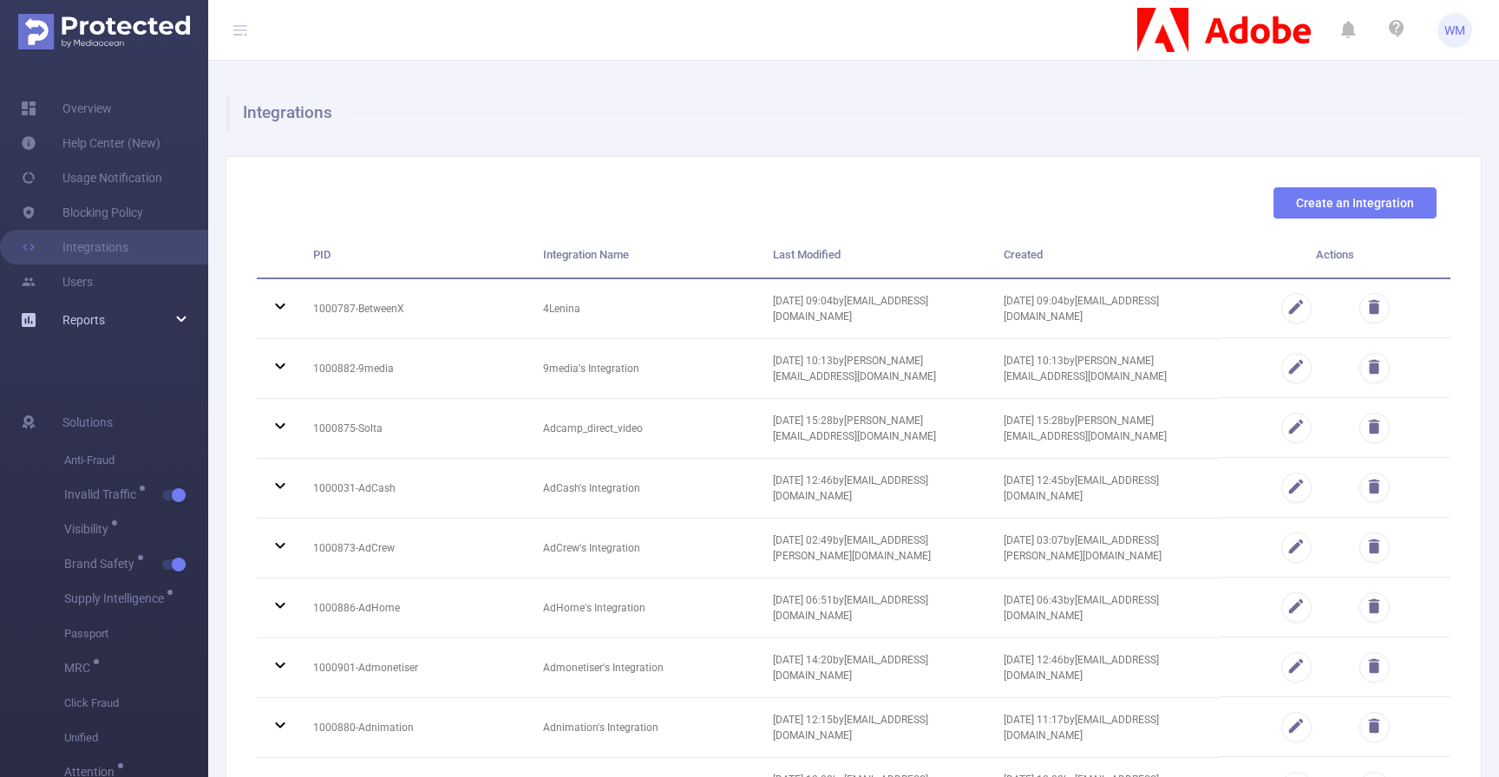
click at [131, 327] on div "Reports" at bounding box center [104, 320] width 208 height 35
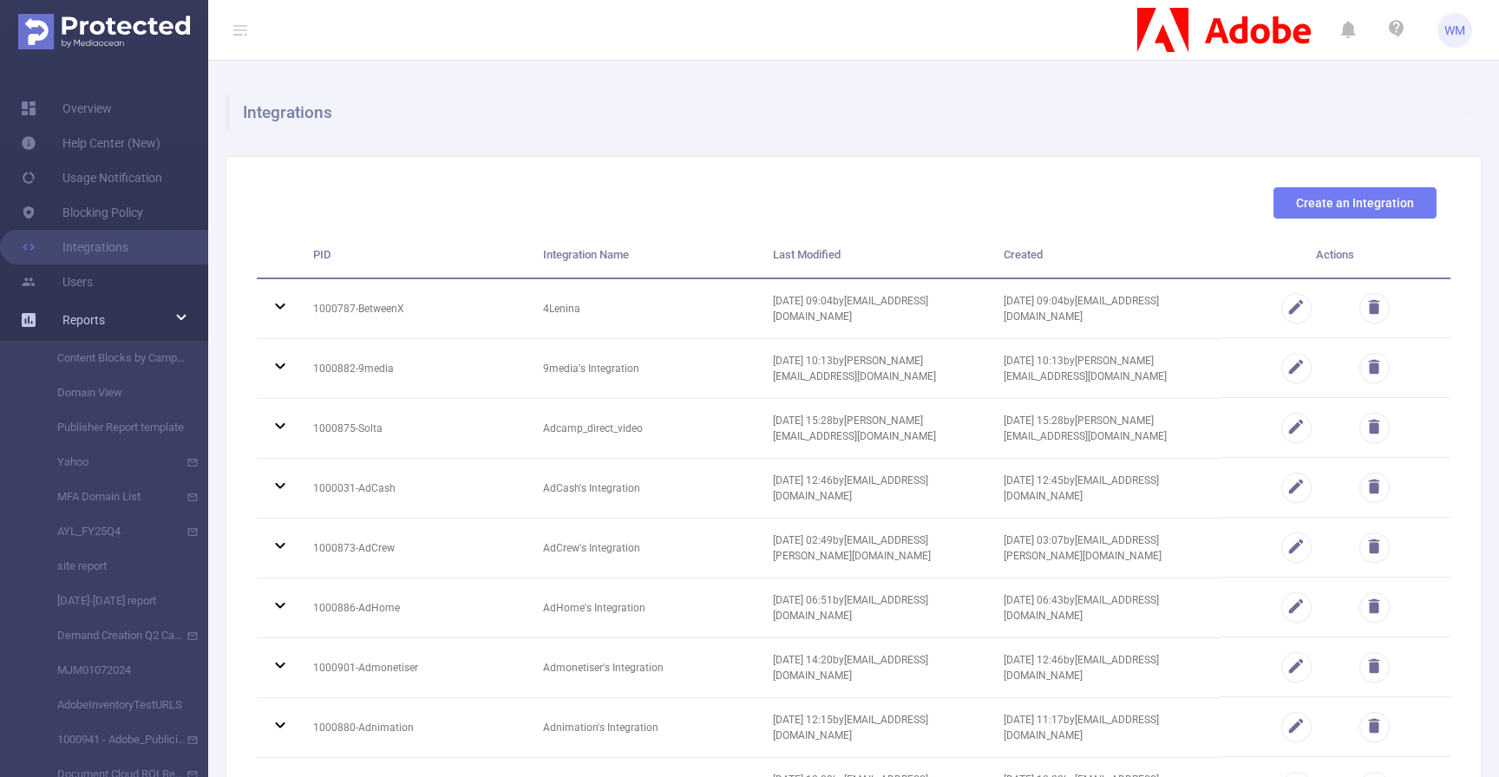
click at [131, 327] on div "Reports" at bounding box center [104, 320] width 208 height 35
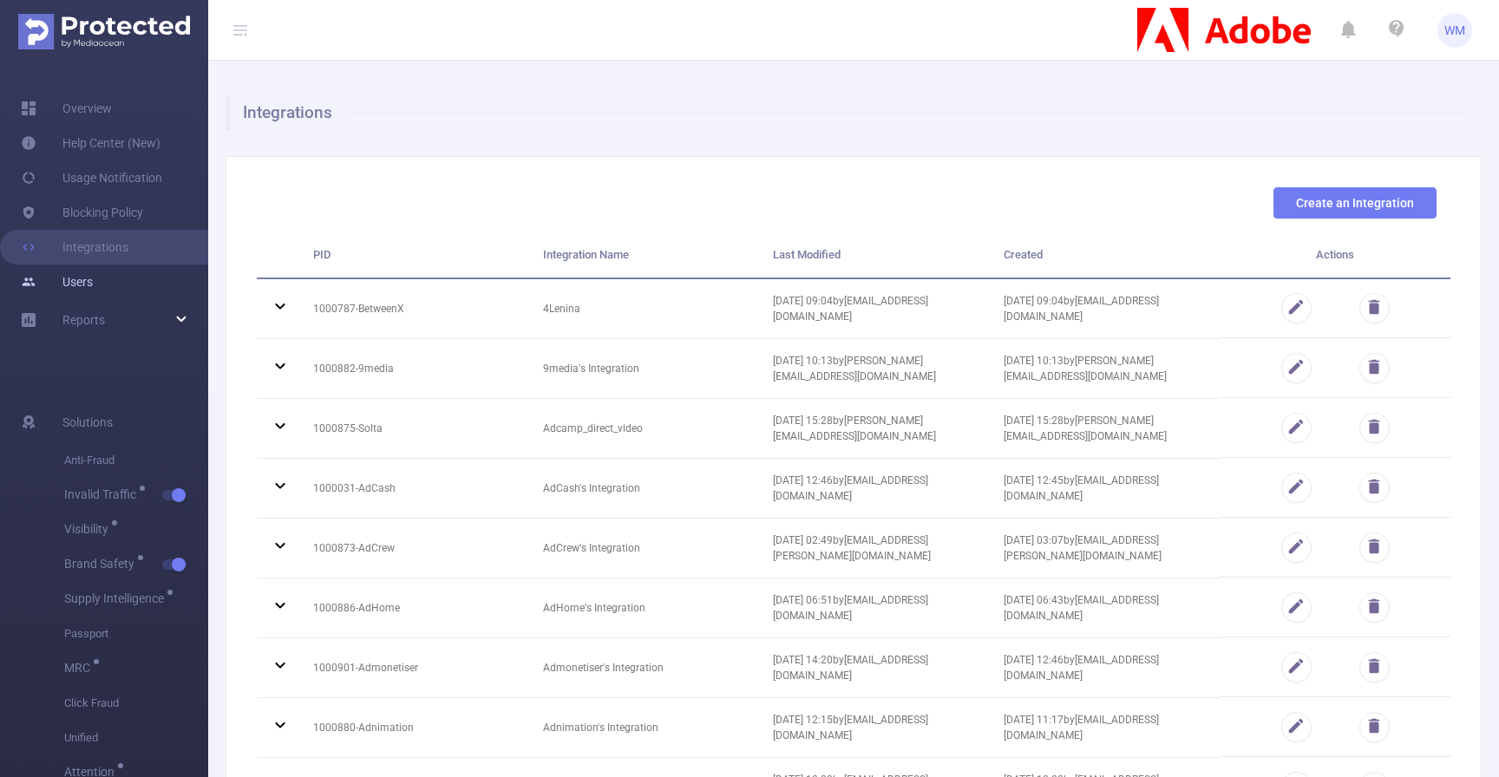
click at [93, 291] on link "Users" at bounding box center [57, 282] width 72 height 35
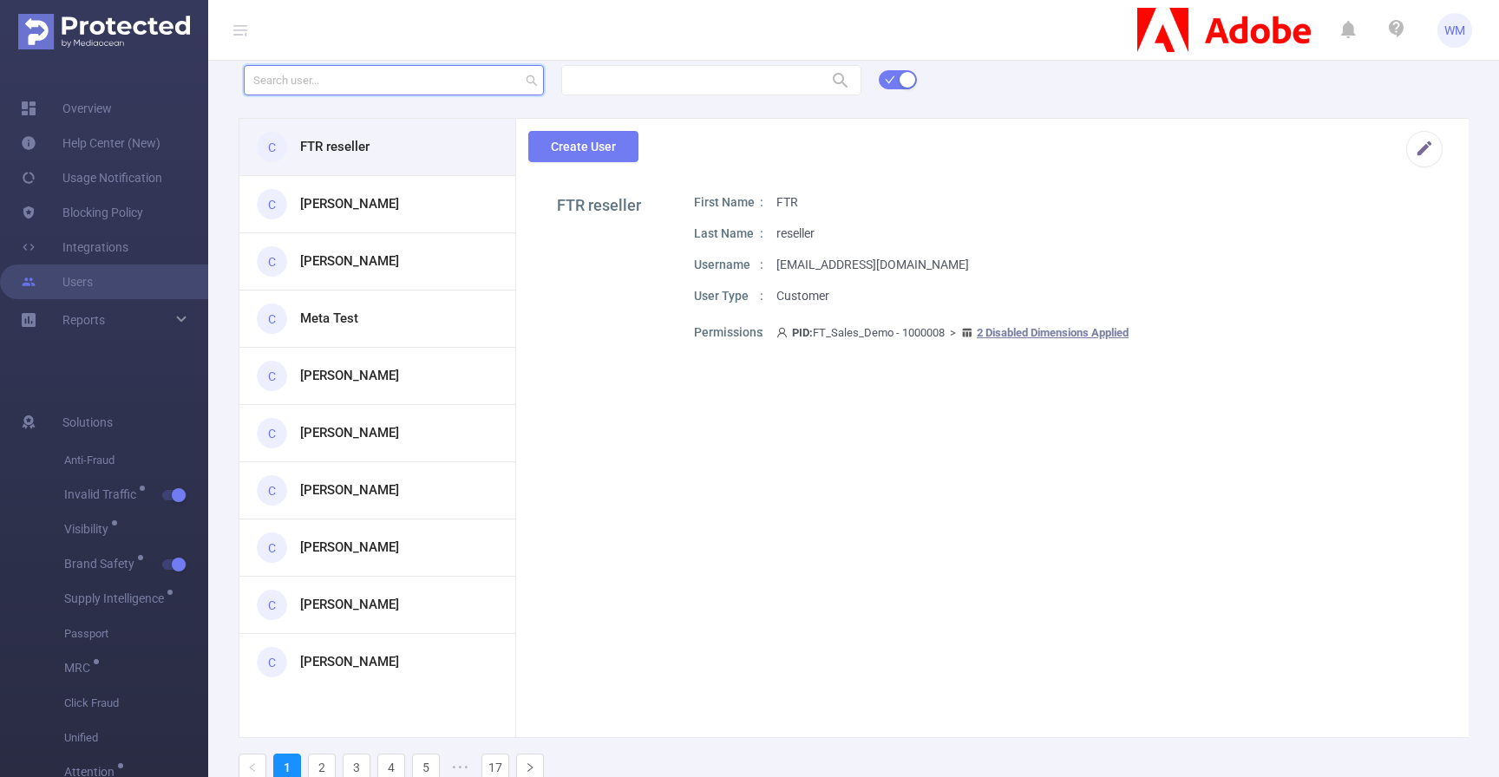
click at [380, 83] on input "text" at bounding box center [394, 80] width 300 height 30
type input "wiktor"
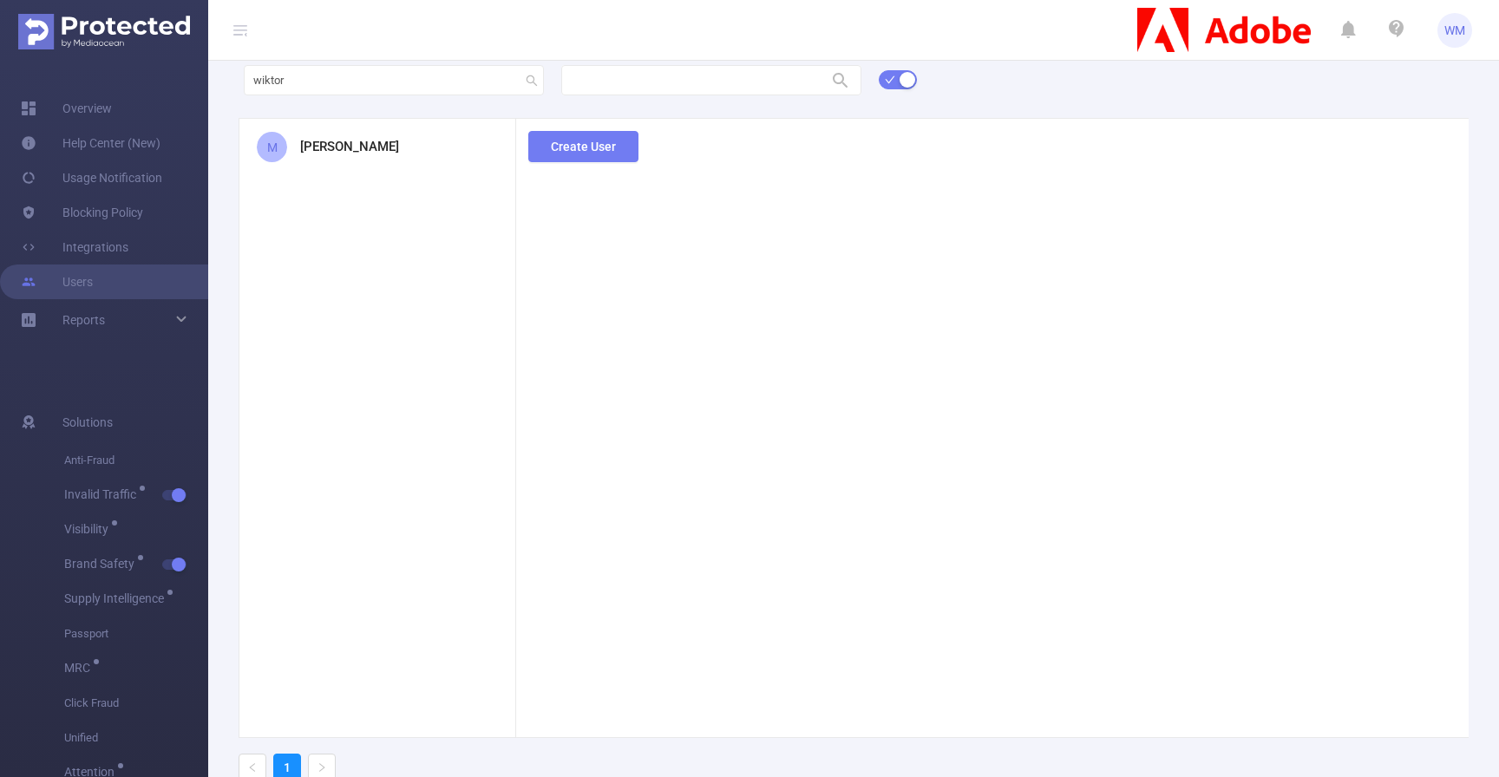
click at [665, 321] on section "Create User" at bounding box center [992, 428] width 953 height 620
click at [362, 136] on div "M [PERSON_NAME]" at bounding box center [377, 147] width 276 height 56
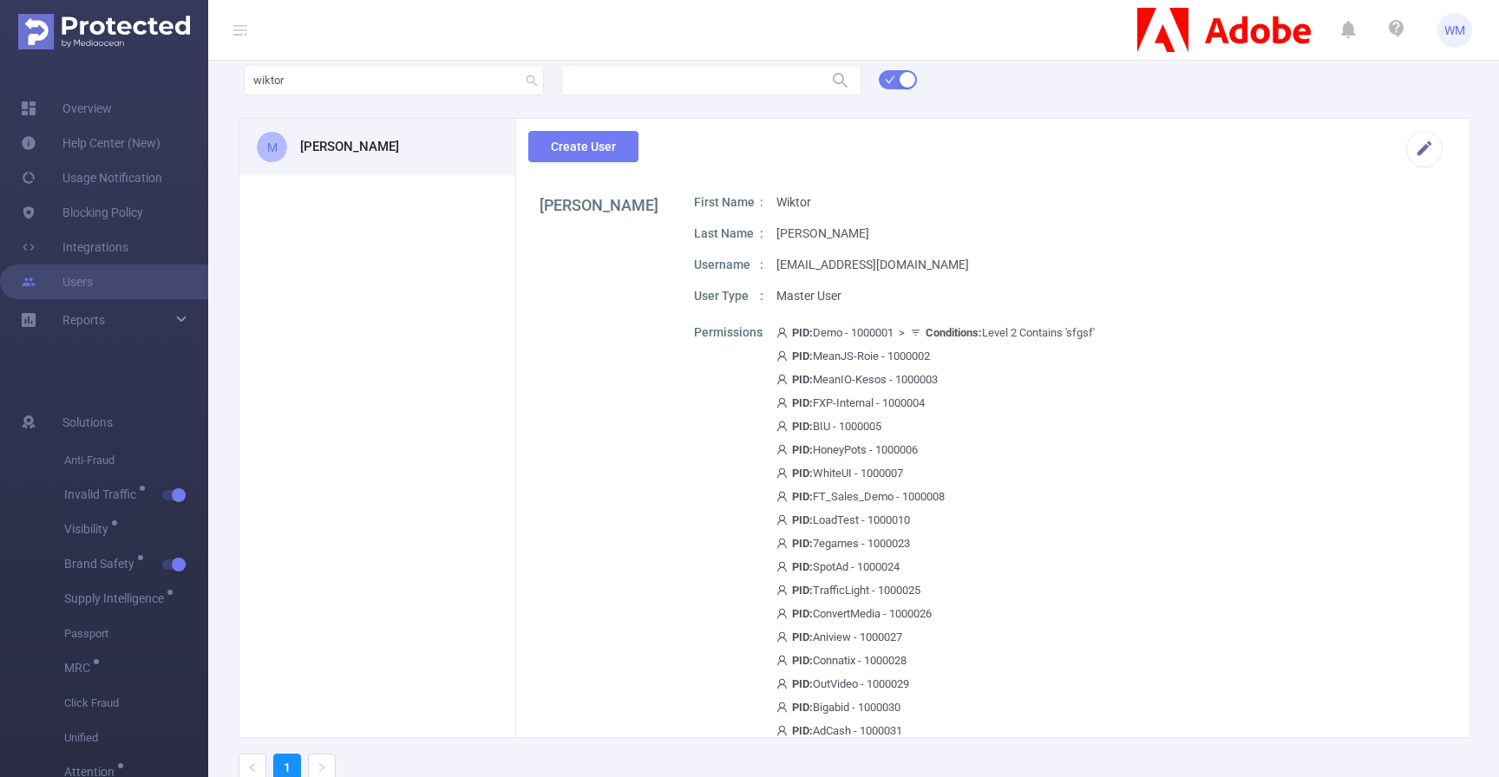
click at [920, 330] on icon at bounding box center [916, 333] width 9 height 6
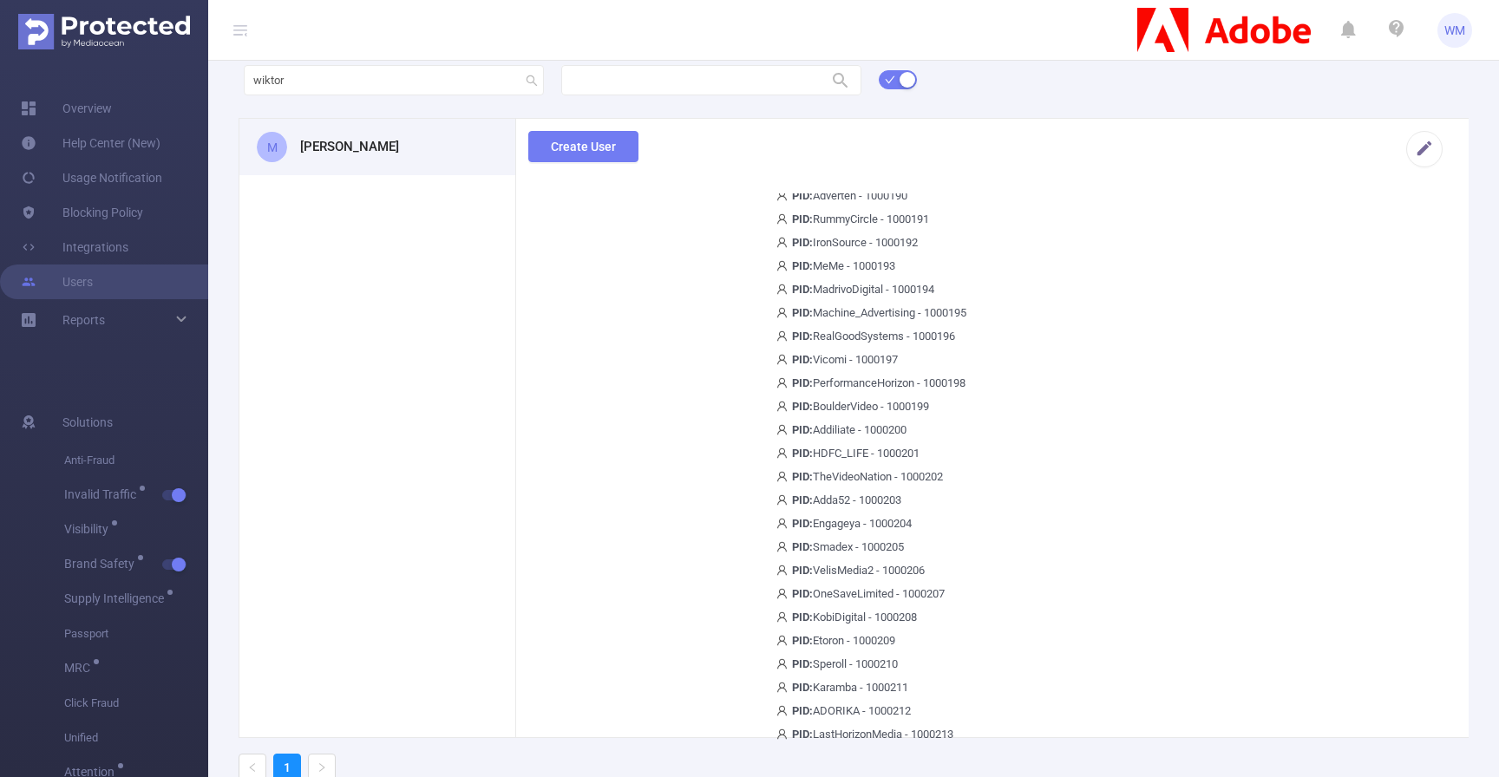
click at [928, 357] on div "PID: Vicomi - 1000197" at bounding box center [941, 359] width 331 height 18
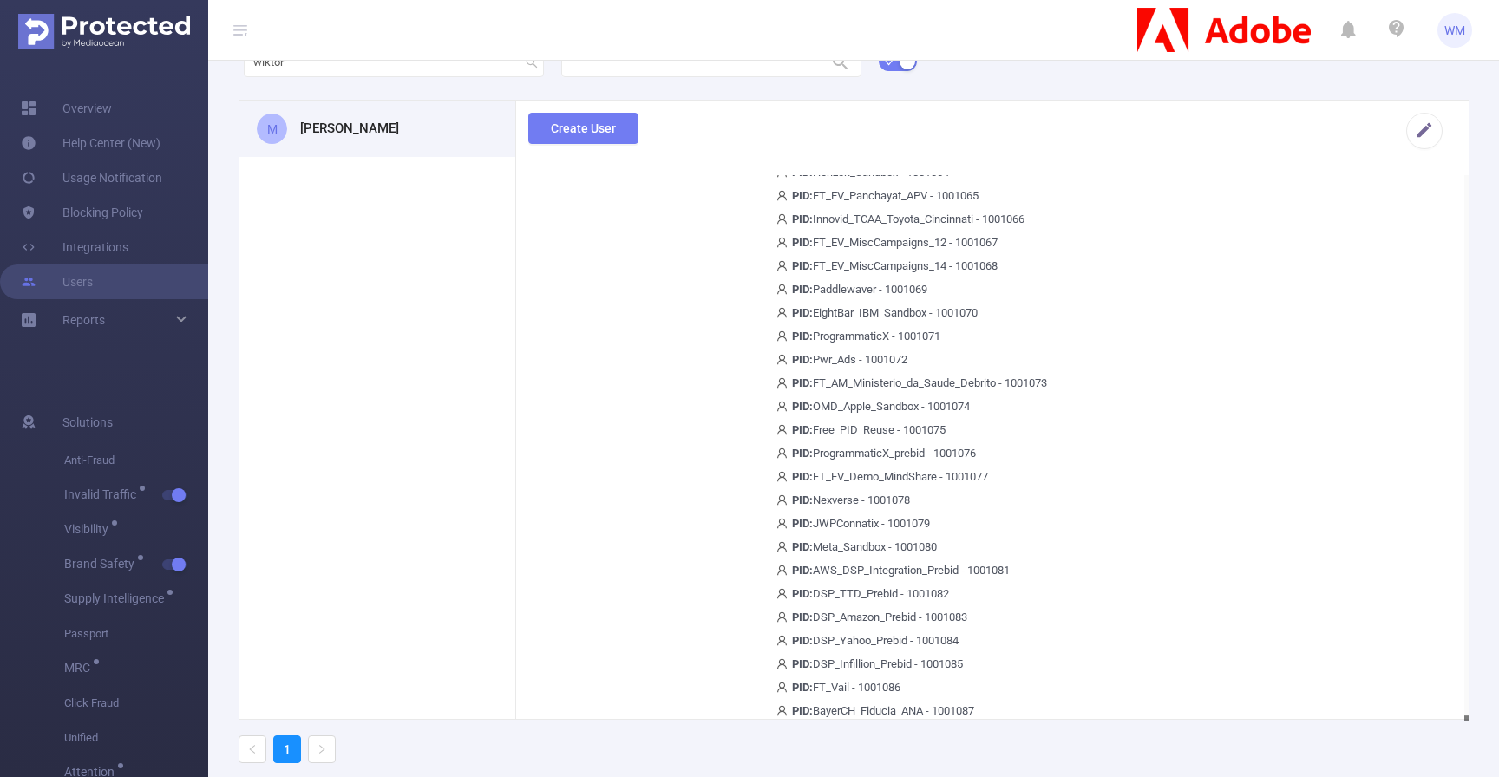
scroll to position [92, 0]
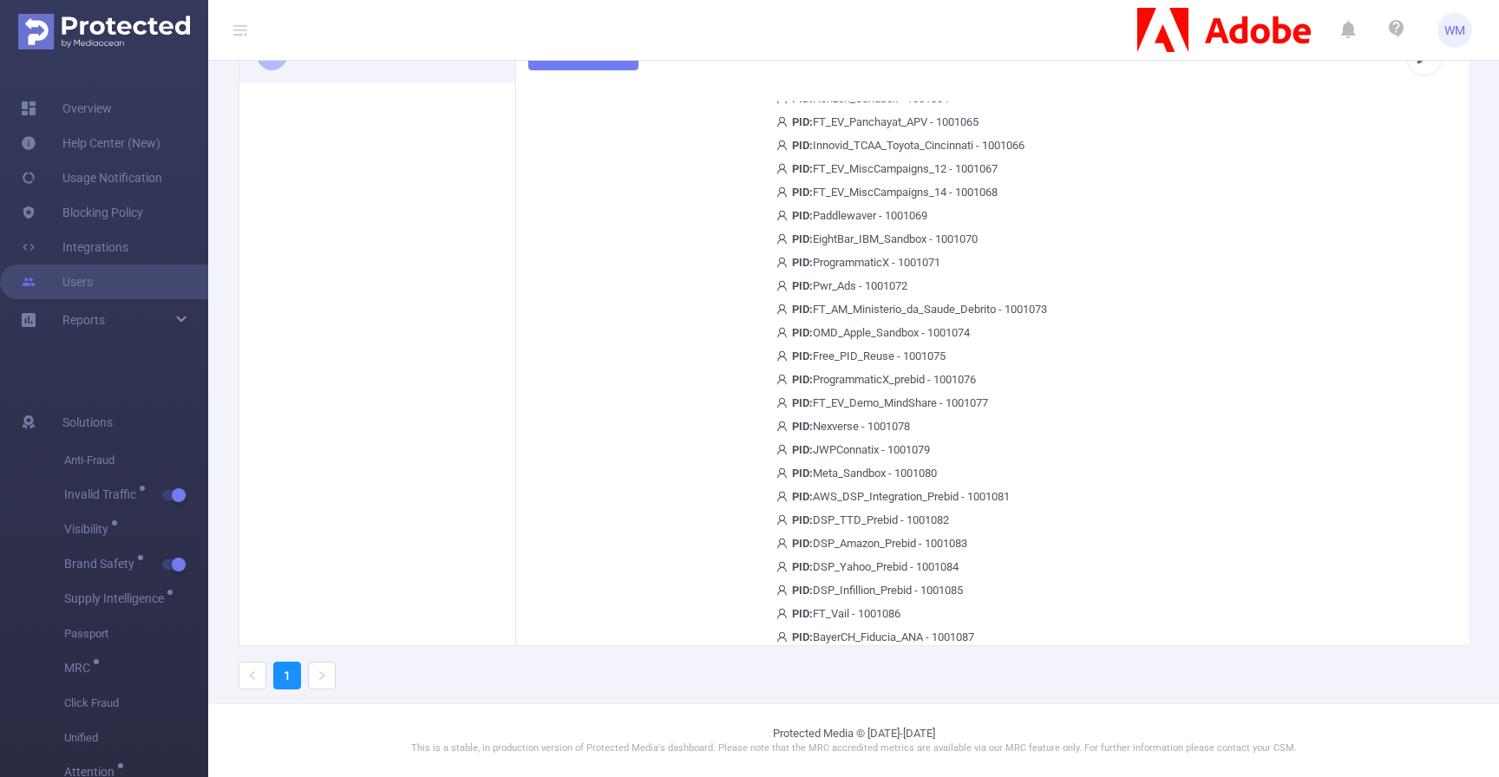
click at [906, 422] on span "PID: Nexverse - 1001078" at bounding box center [843, 426] width 134 height 13
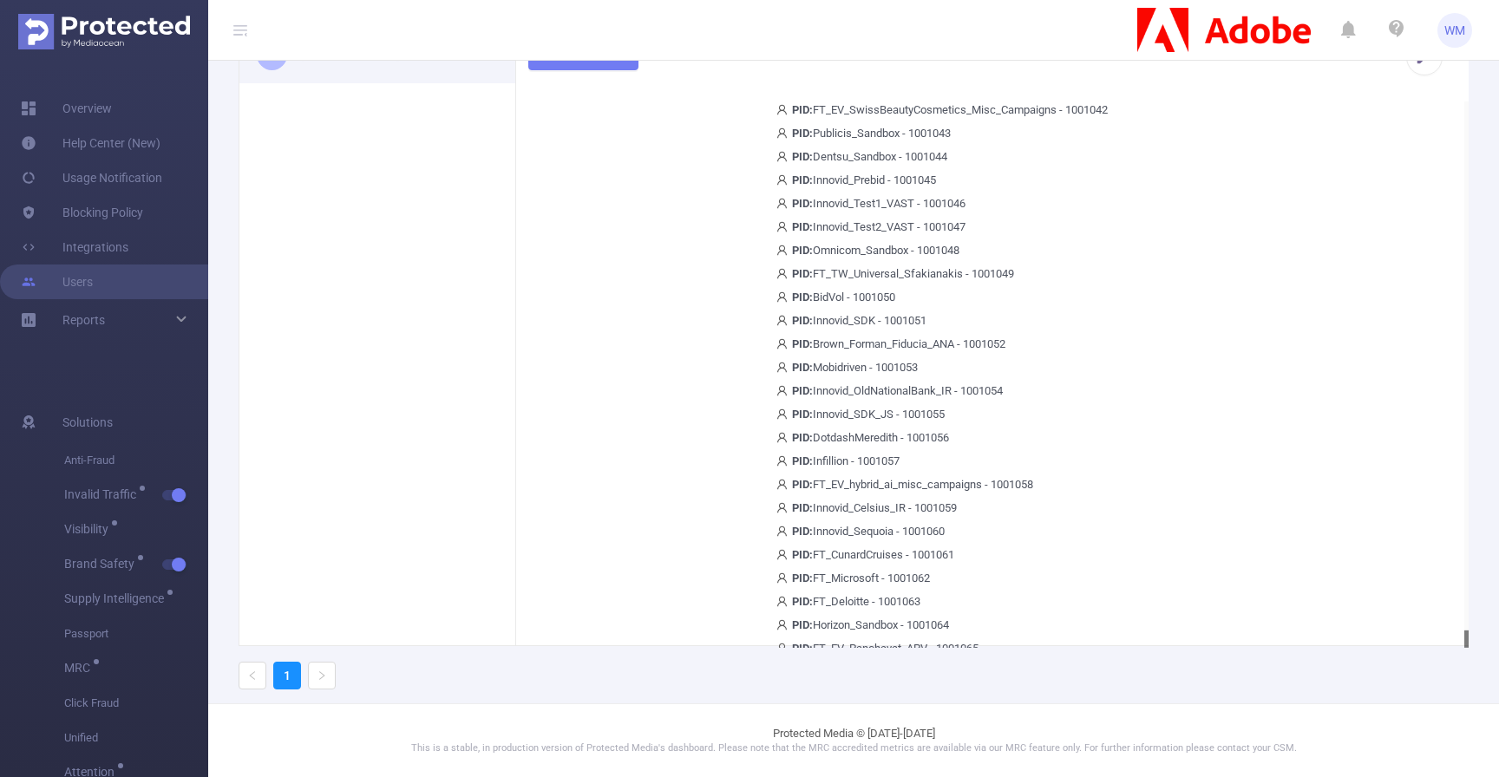
scroll to position [0, 0]
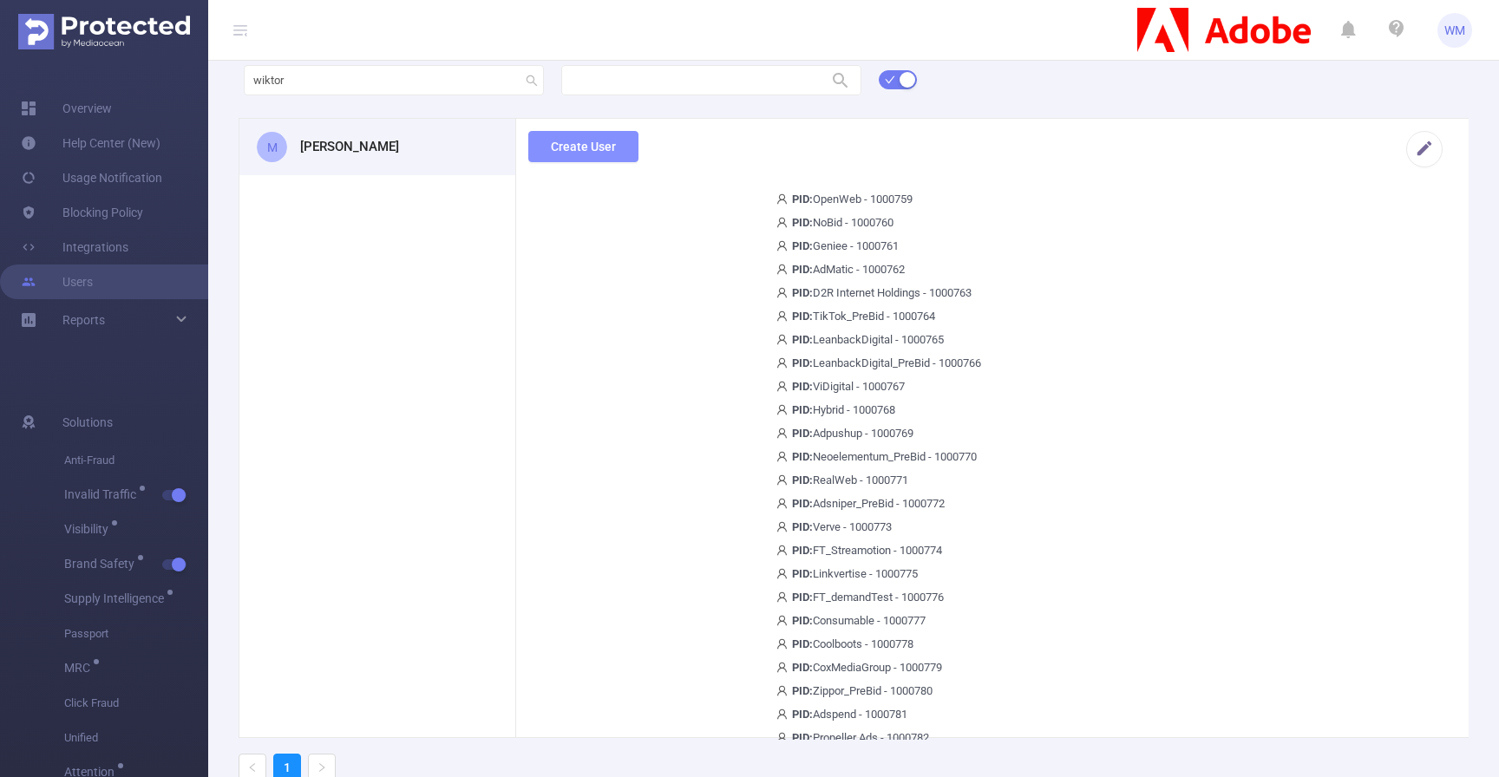
click at [612, 147] on button "Create User" at bounding box center [583, 146] width 110 height 31
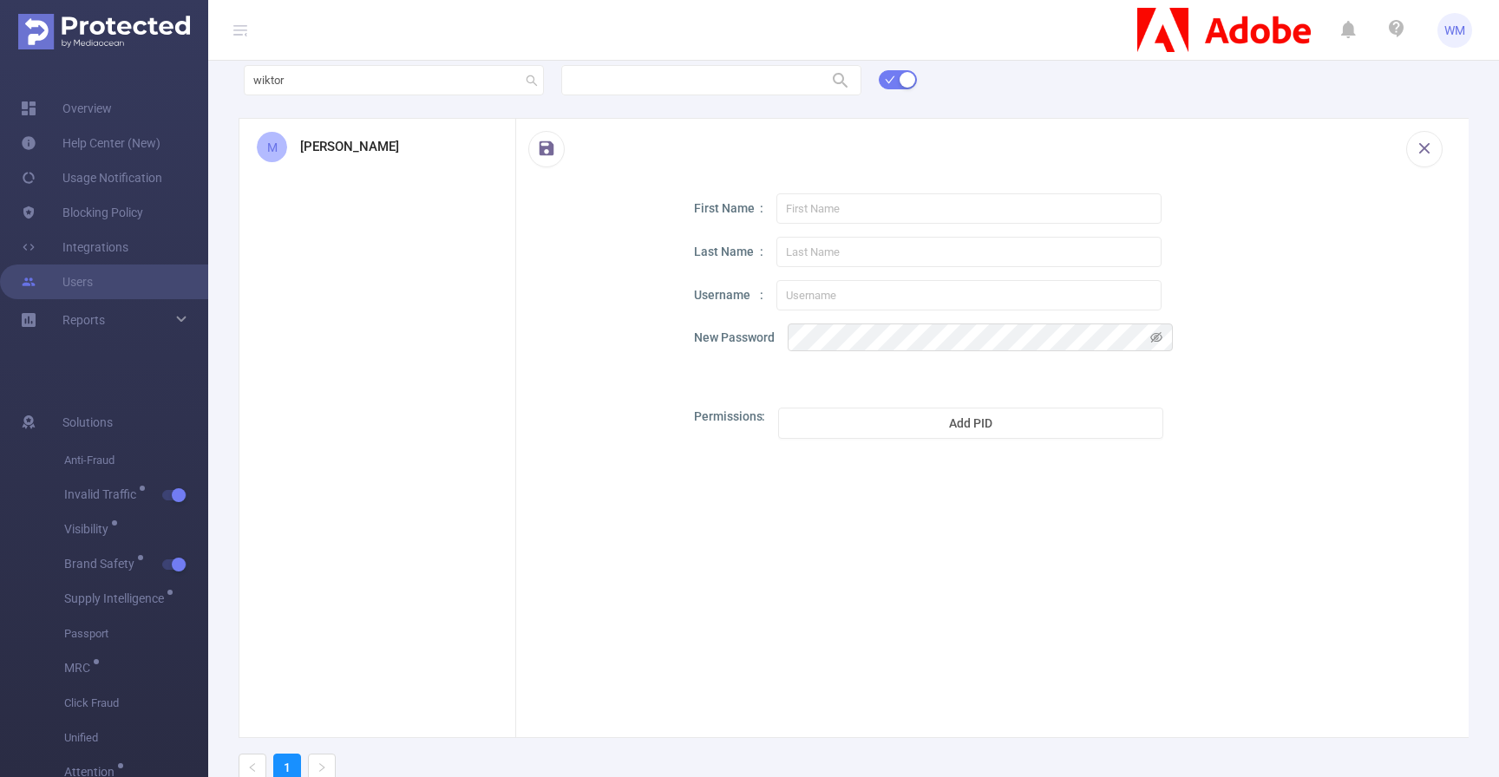
click at [570, 344] on div at bounding box center [599, 415] width 104 height 444
click at [796, 373] on div "First Name Last Name Username New Password Permissions Add PID" at bounding box center [1066, 415] width 744 height 444
click at [374, 150] on h3 "[PERSON_NAME]" at bounding box center [349, 147] width 99 height 20
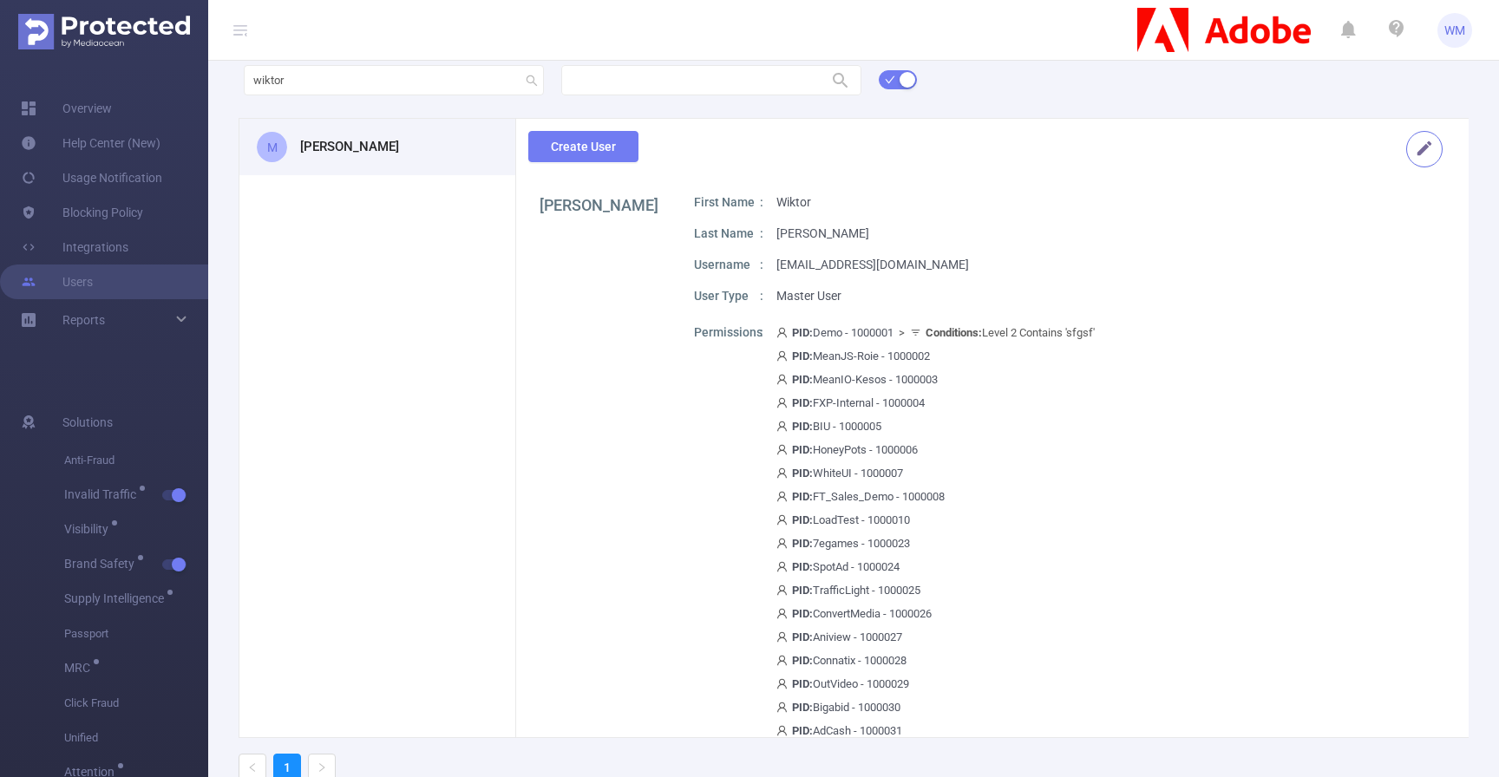
click at [1415, 147] on button "button" at bounding box center [1424, 149] width 36 height 36
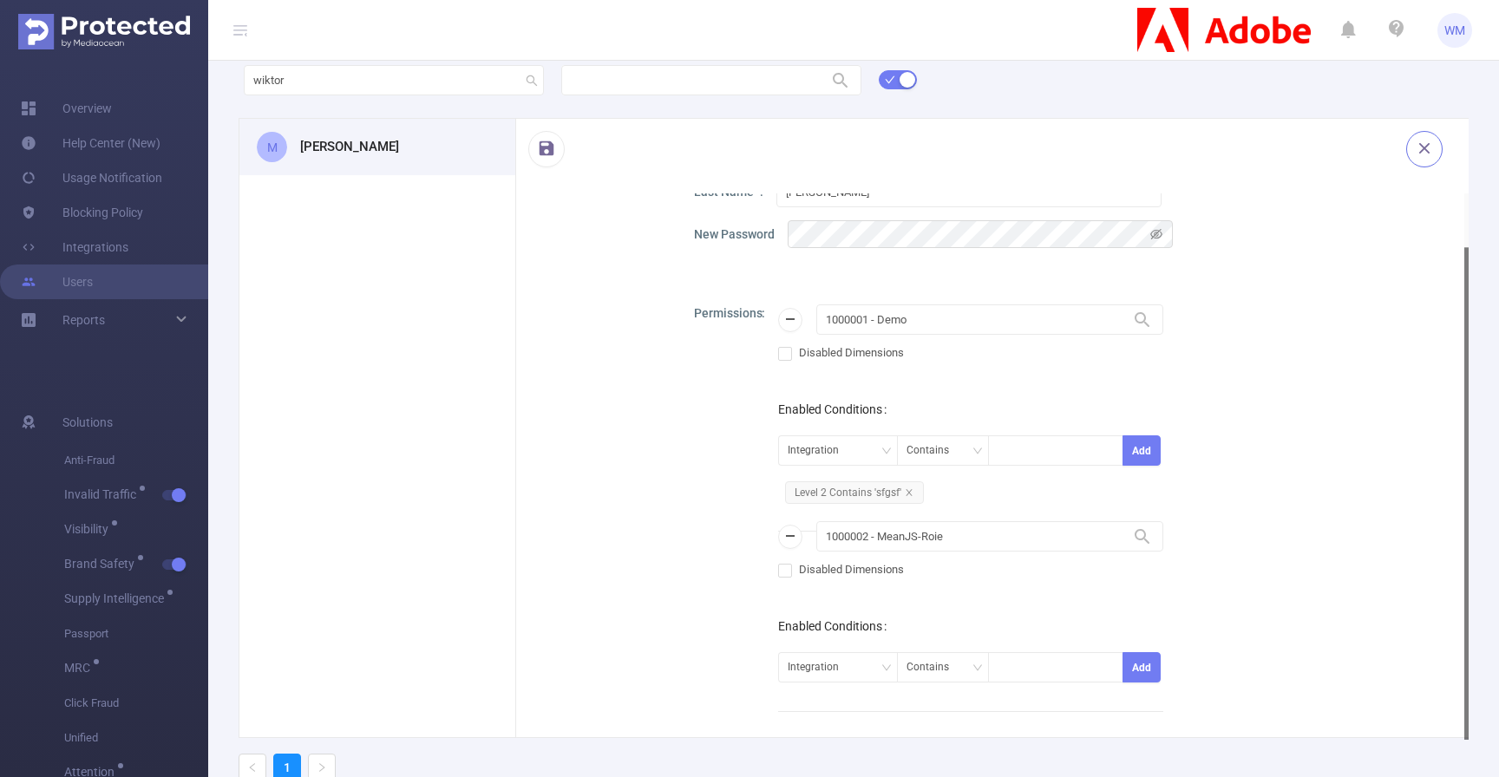
scroll to position [31, 0]
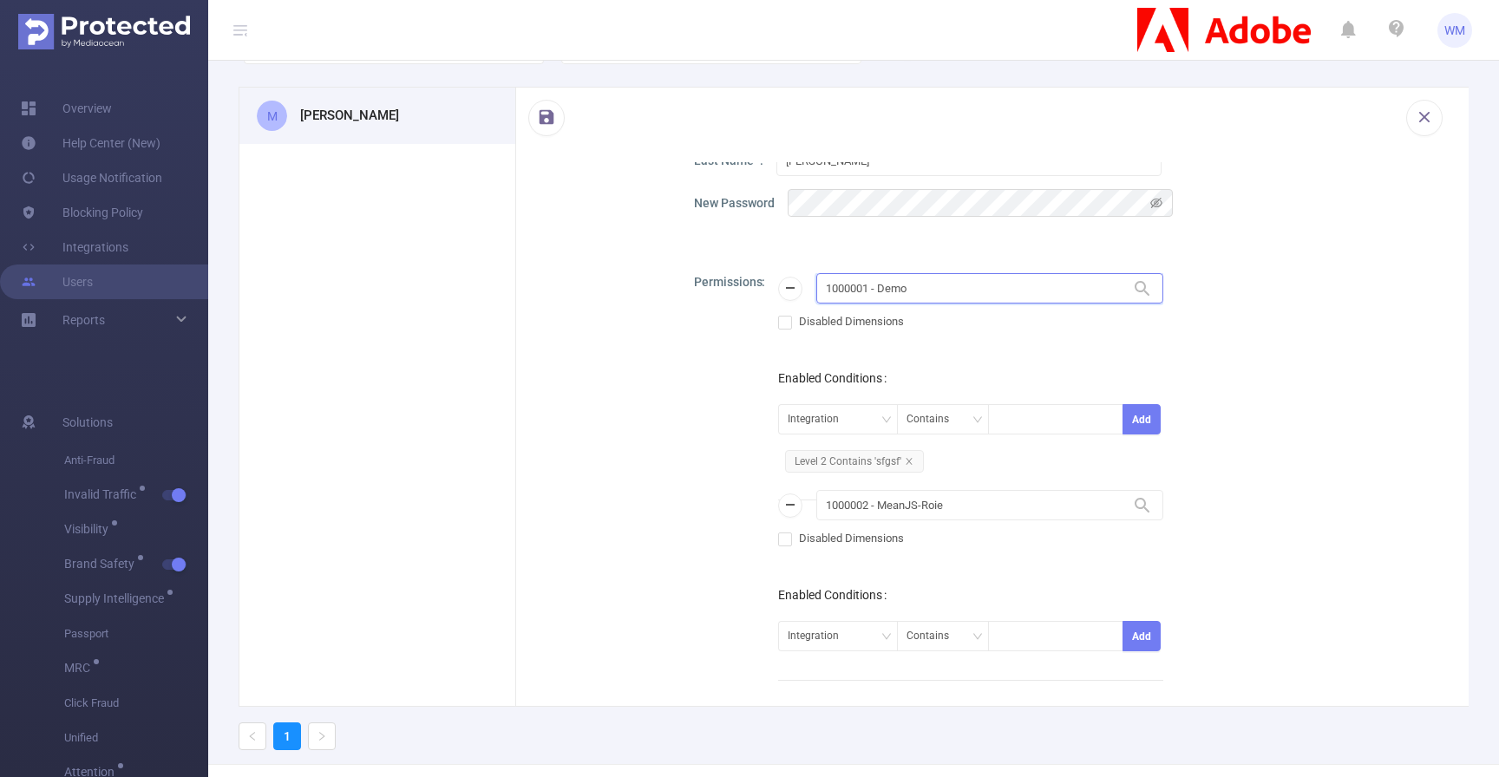
click at [931, 285] on input "1000001 - Demo" at bounding box center [989, 288] width 347 height 30
click at [665, 321] on div "[PERSON_NAME] [PERSON_NAME][EMAIL_ADDRESS][DOMAIN_NAME] First Name [PERSON_NAME…" at bounding box center [992, 411] width 953 height 618
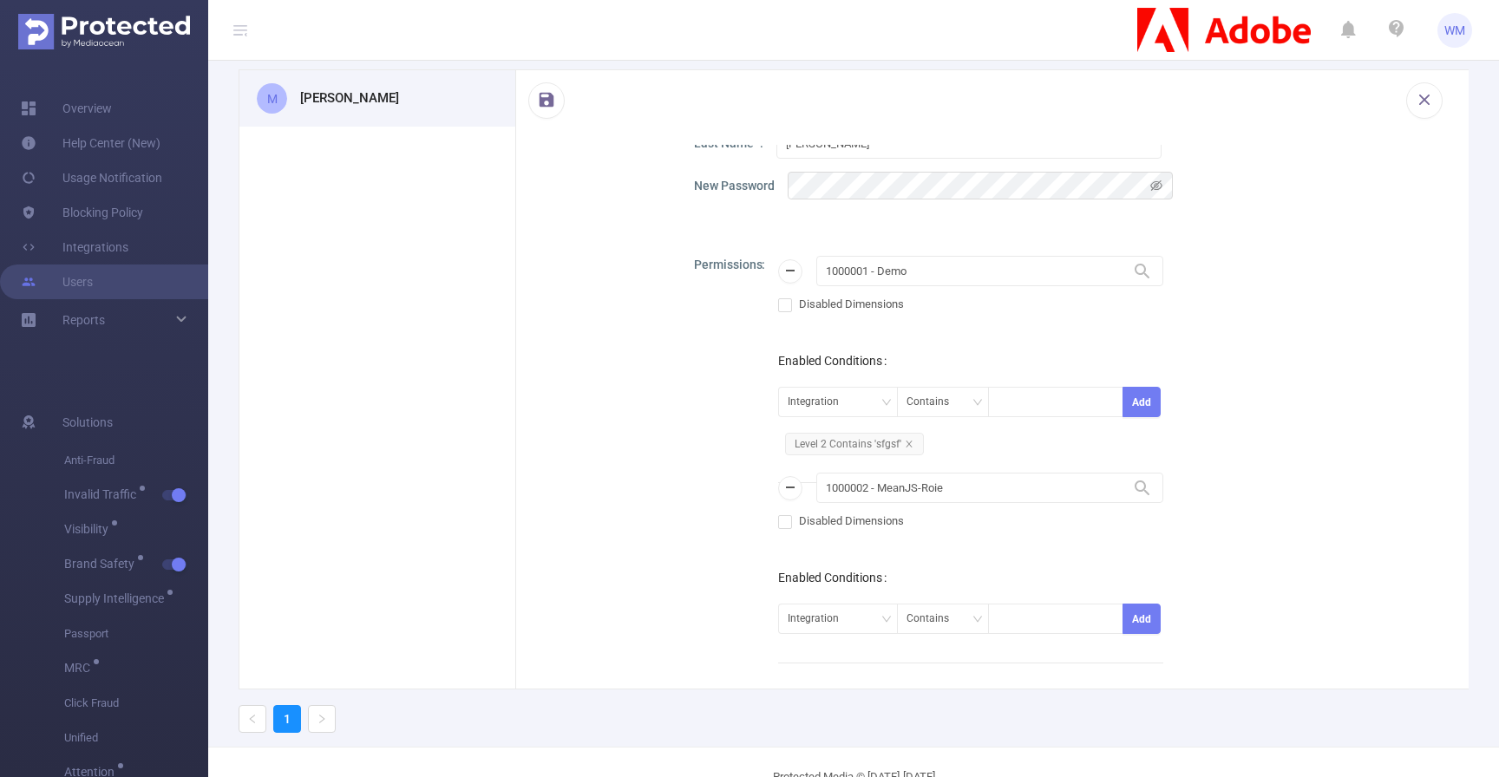
scroll to position [60, 0]
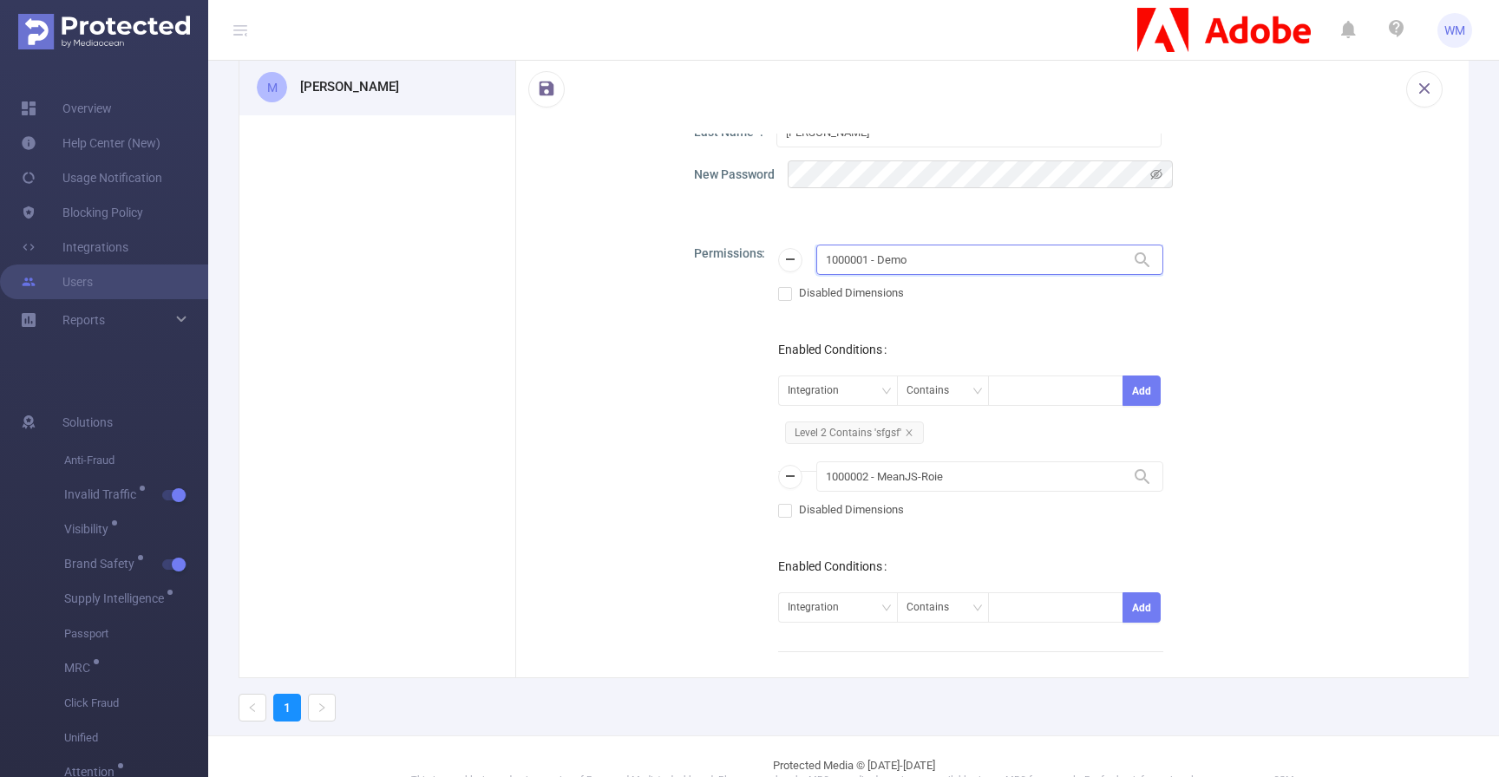
click at [886, 260] on input "1000001 - Demo" at bounding box center [989, 260] width 347 height 30
click at [711, 342] on div "Permissions 1000001 - Demo 1000001 - Demo Disabled Dimensions Enabled Condition…" at bounding box center [1066, 462] width 744 height 434
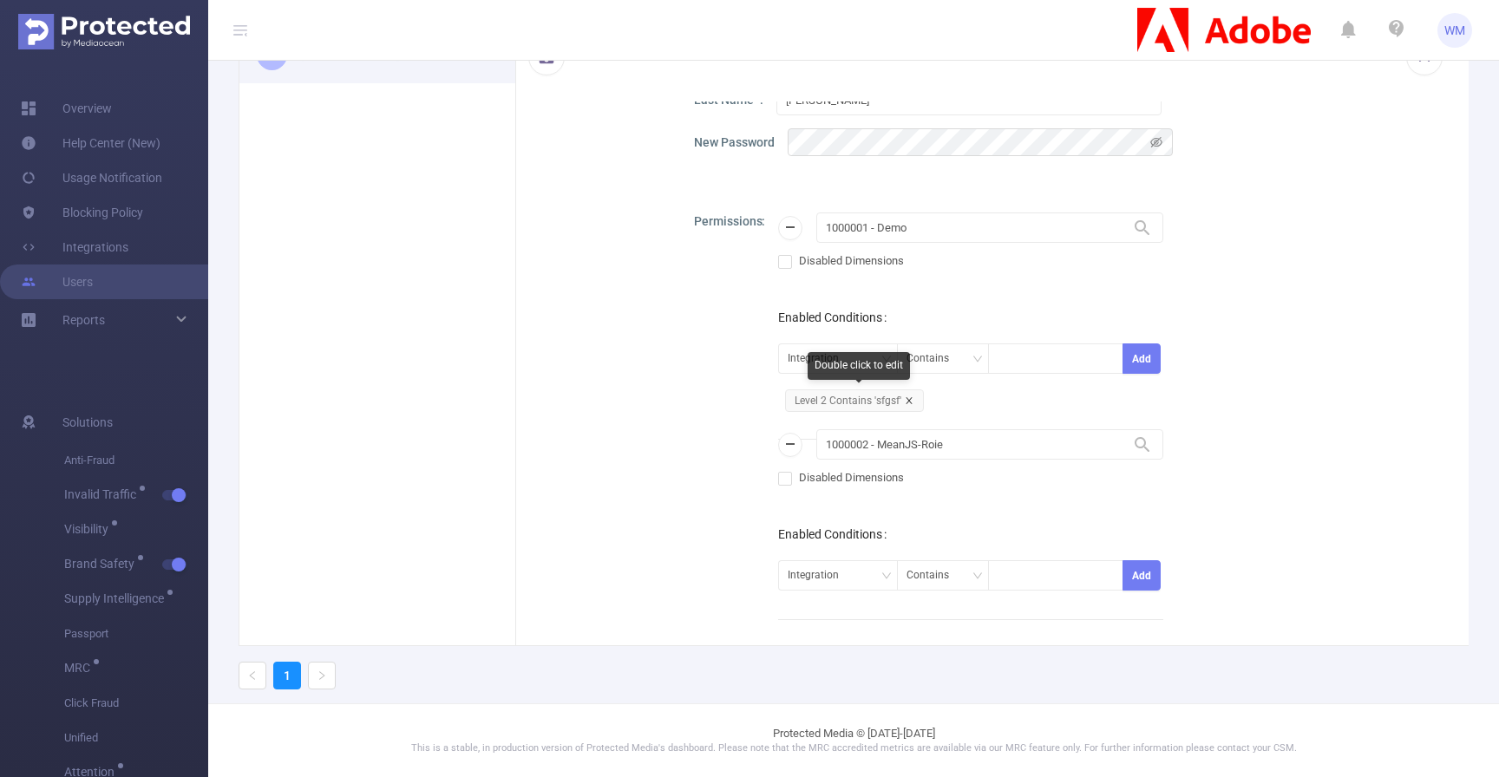
click at [909, 399] on icon "icon: close" at bounding box center [909, 400] width 9 height 9
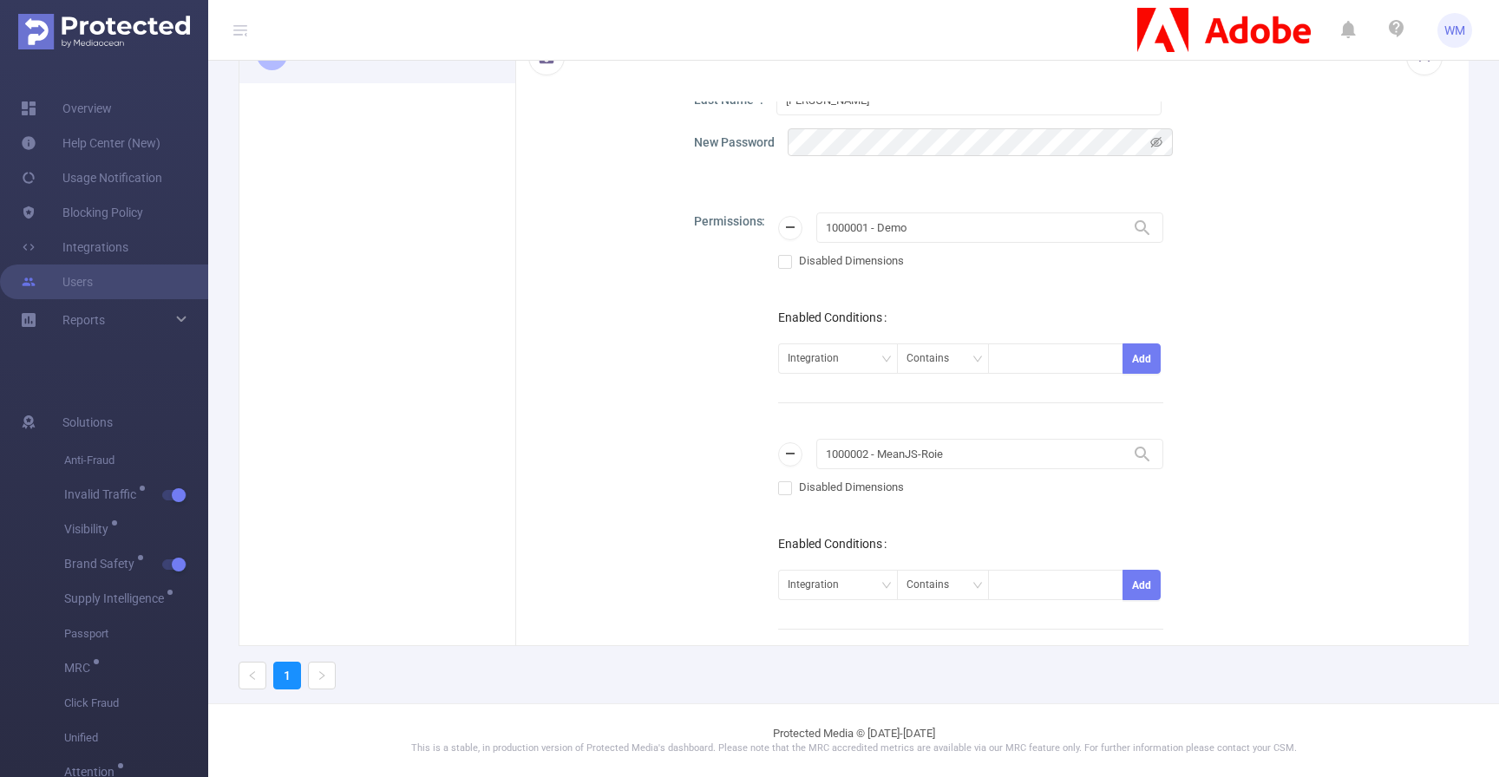
click at [698, 388] on div "Permissions 1000001 - Demo 1000001 - Demo Disabled Dimensions Enabled Condition…" at bounding box center [1066, 430] width 744 height 434
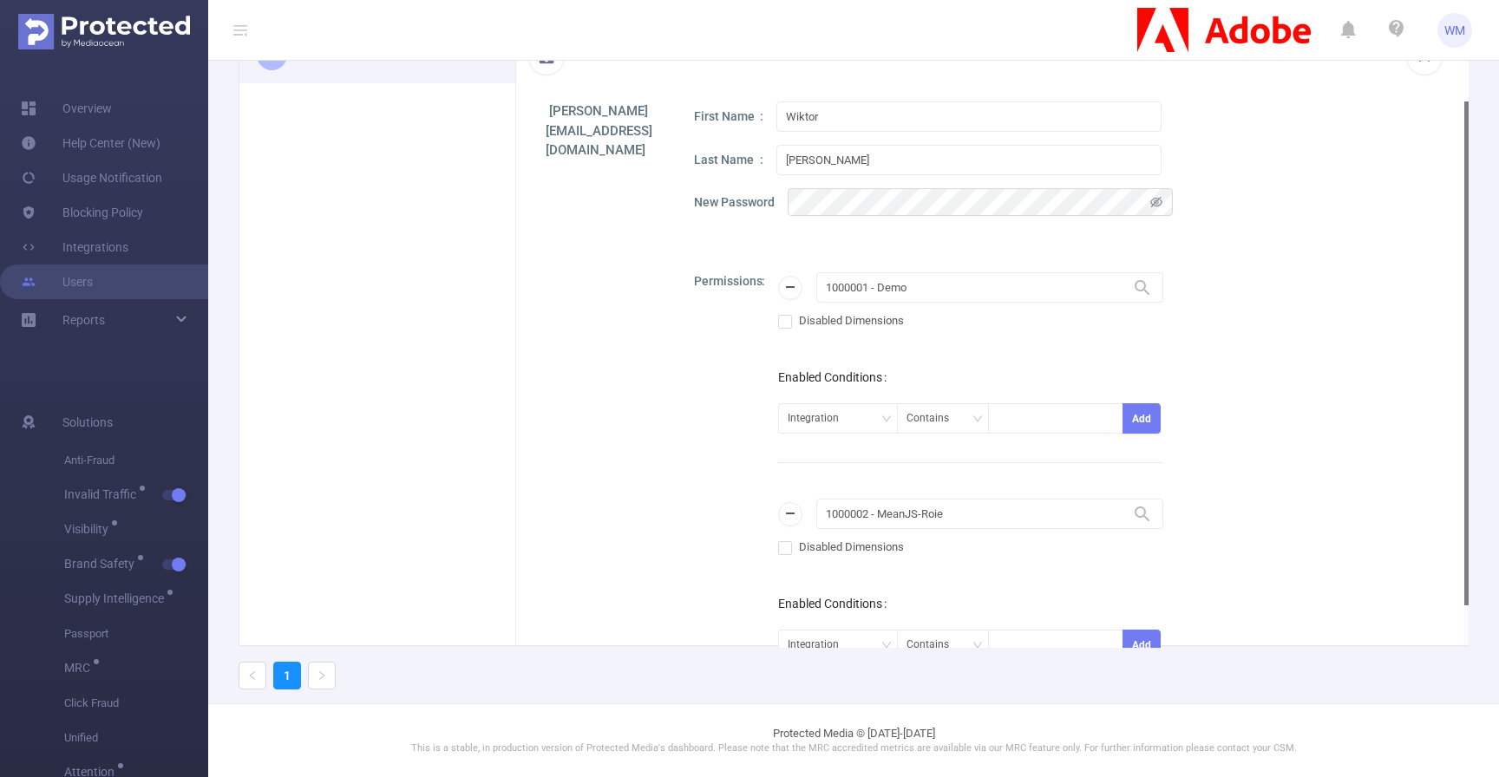
scroll to position [0, 0]
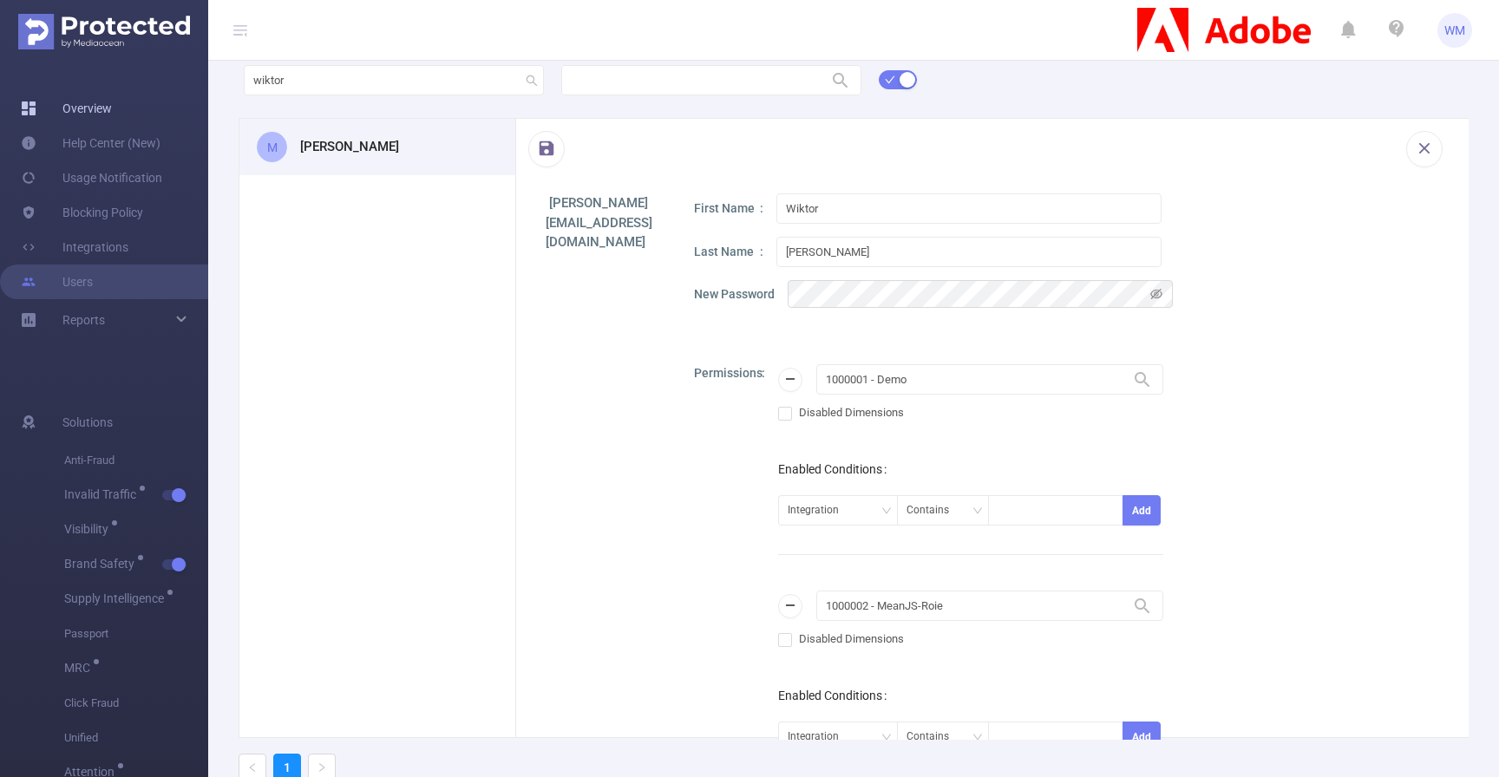
click at [112, 117] on link "Overview" at bounding box center [66, 108] width 91 height 35
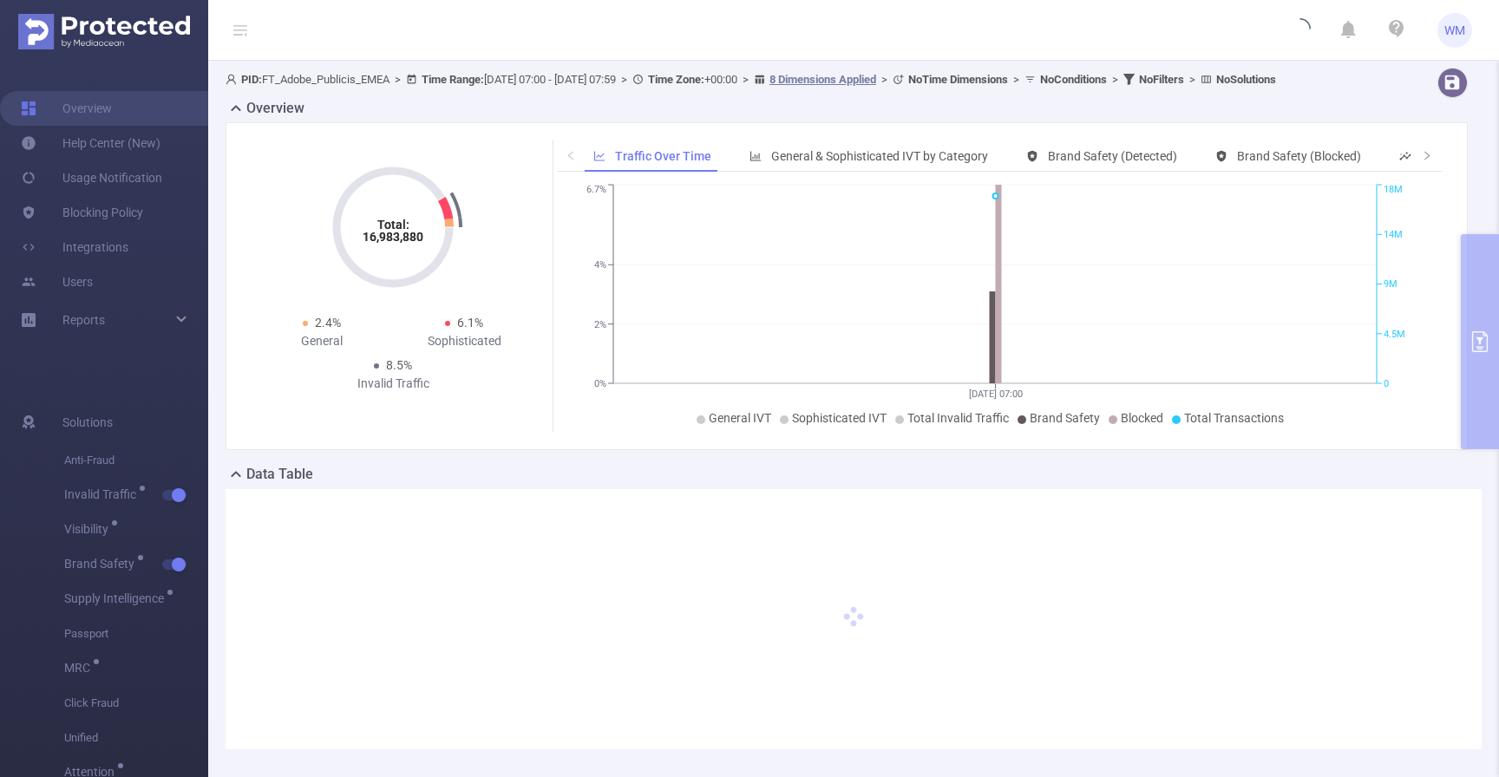
type input "[DATE] 07:00"
type input "[DATE] 07:59"
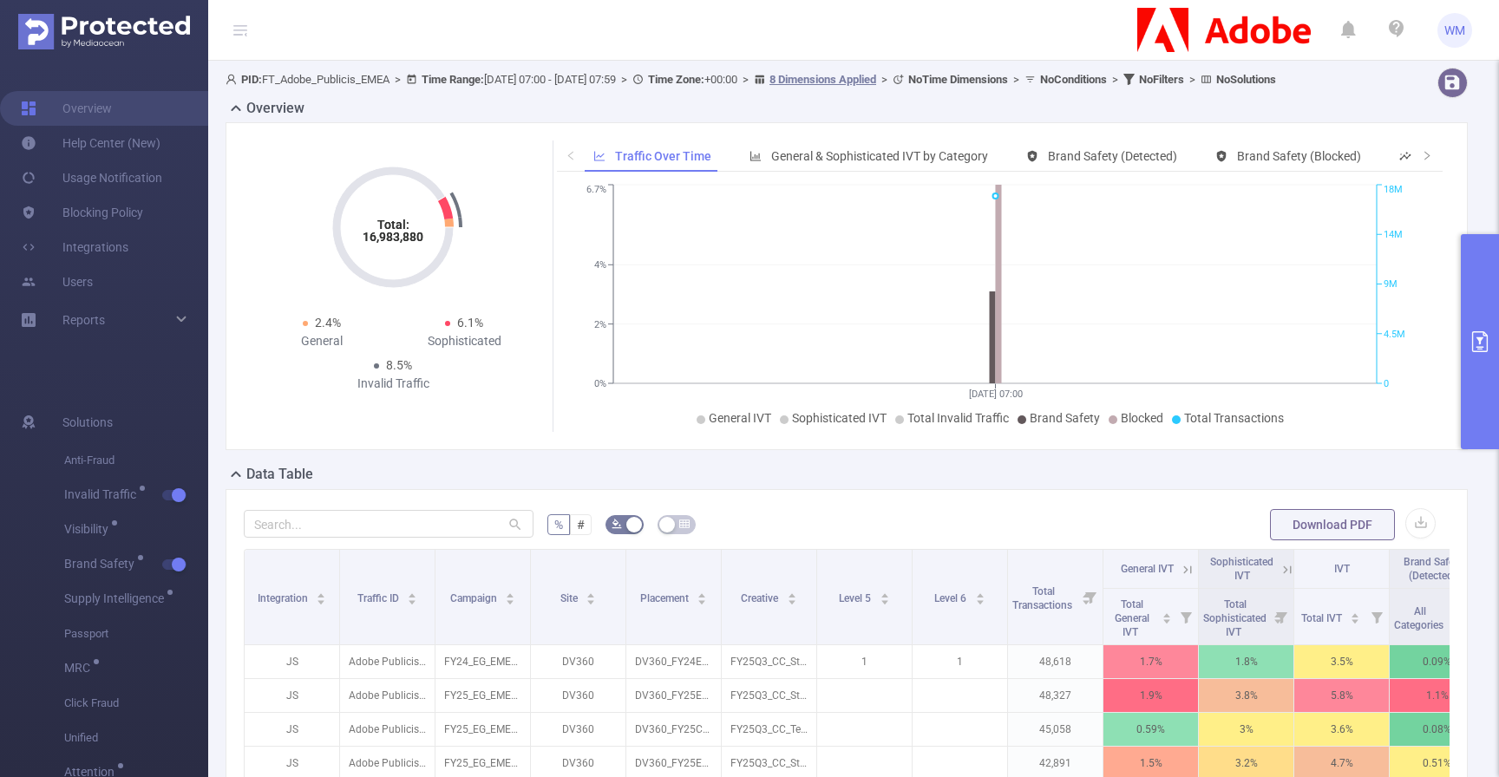
click at [1465, 292] on button "primary" at bounding box center [1480, 341] width 38 height 215
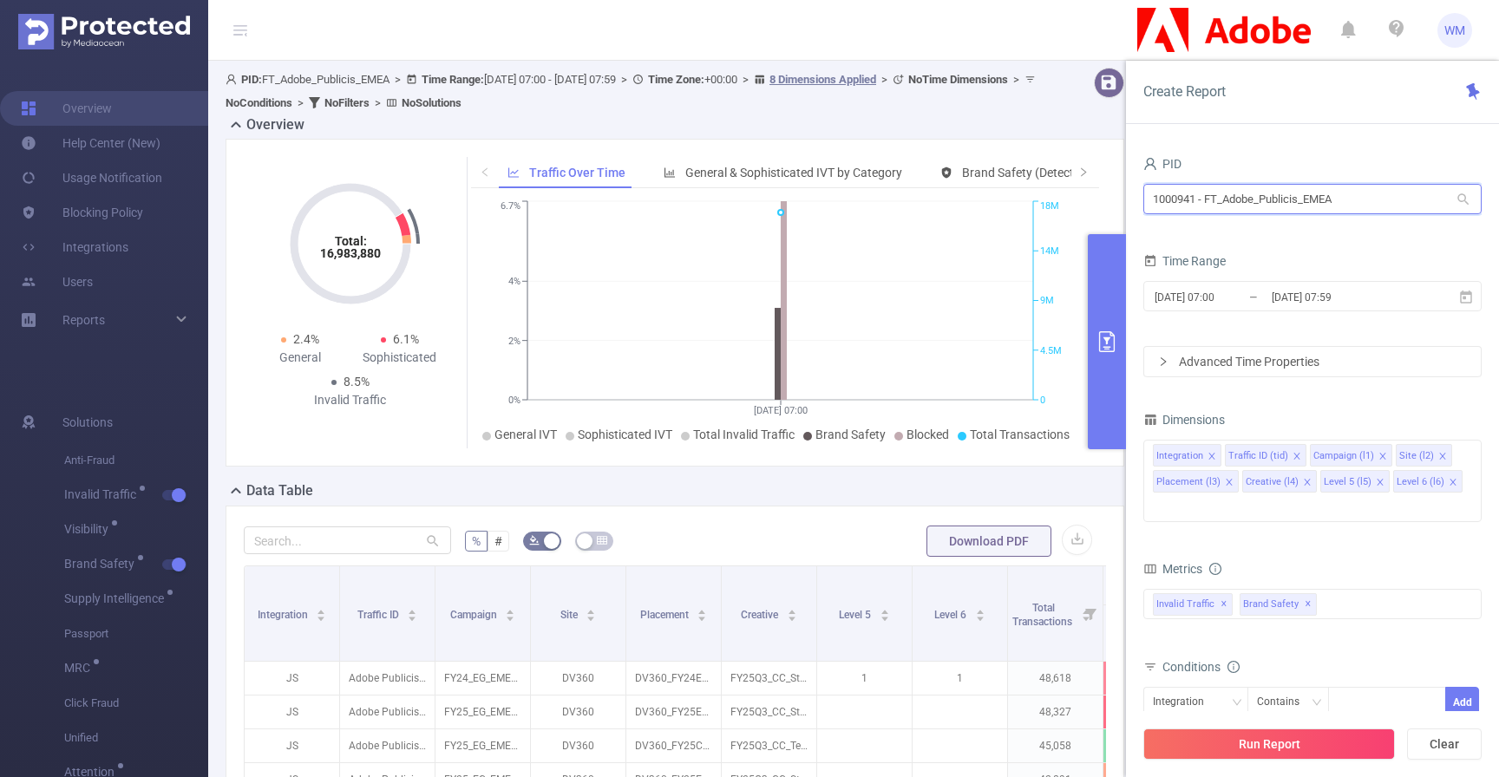
click at [1339, 206] on input "1000941 - FT_Adobe_Publicis_EMEA" at bounding box center [1312, 199] width 338 height 30
click at [1358, 160] on div "PID" at bounding box center [1312, 166] width 338 height 29
click at [1376, 191] on input "1000941 - FT_Adobe_Publicis_EMEA" at bounding box center [1312, 199] width 338 height 30
click at [1456, 200] on icon at bounding box center [1464, 200] width 16 height 16
click at [1361, 149] on div "PID 1000941 - FT_Adobe_Publicis_EMEA 1000941 - FT_Adobe_Publicis_EMEA Time Rang…" at bounding box center [1312, 470] width 373 height 673
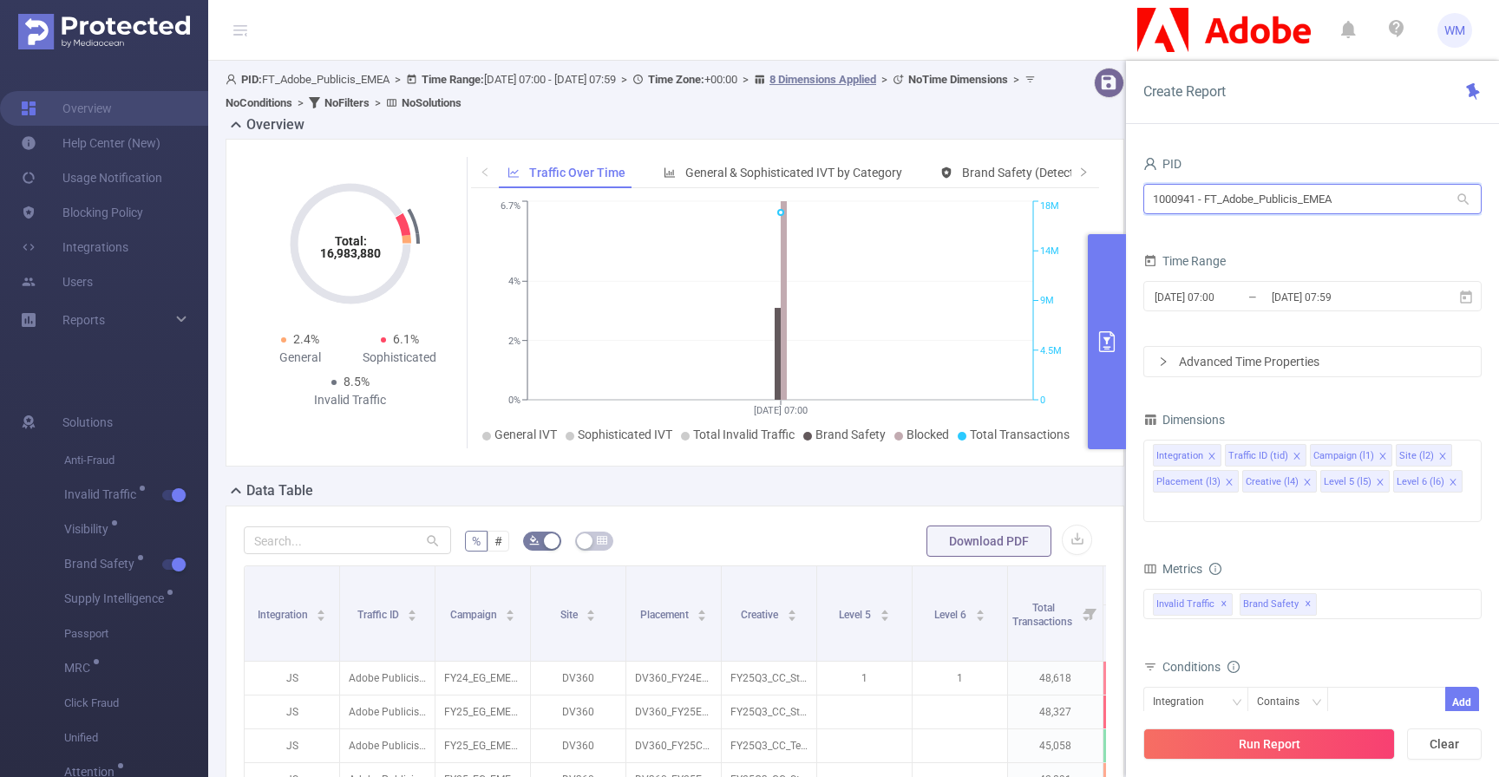
click at [1315, 212] on input "1000941 - FT_Adobe_Publicis_EMEA" at bounding box center [1312, 199] width 338 height 30
click at [1309, 155] on div "PID" at bounding box center [1312, 166] width 338 height 29
click at [1172, 82] on div "Create Report" at bounding box center [1312, 92] width 373 height 63
click at [1186, 82] on div "Create Report" at bounding box center [1312, 92] width 373 height 63
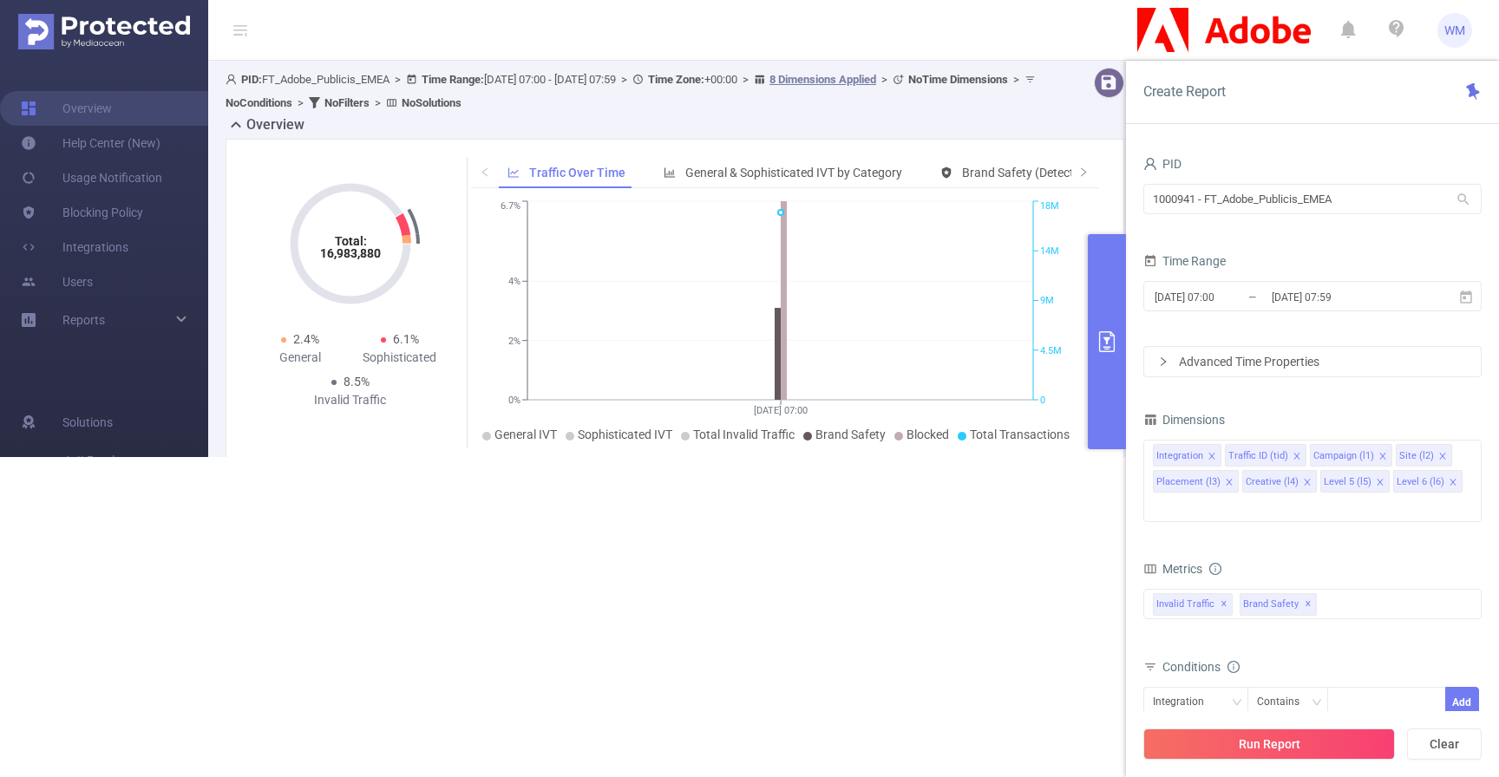
click at [967, 118] on div "Overview" at bounding box center [682, 127] width 913 height 24
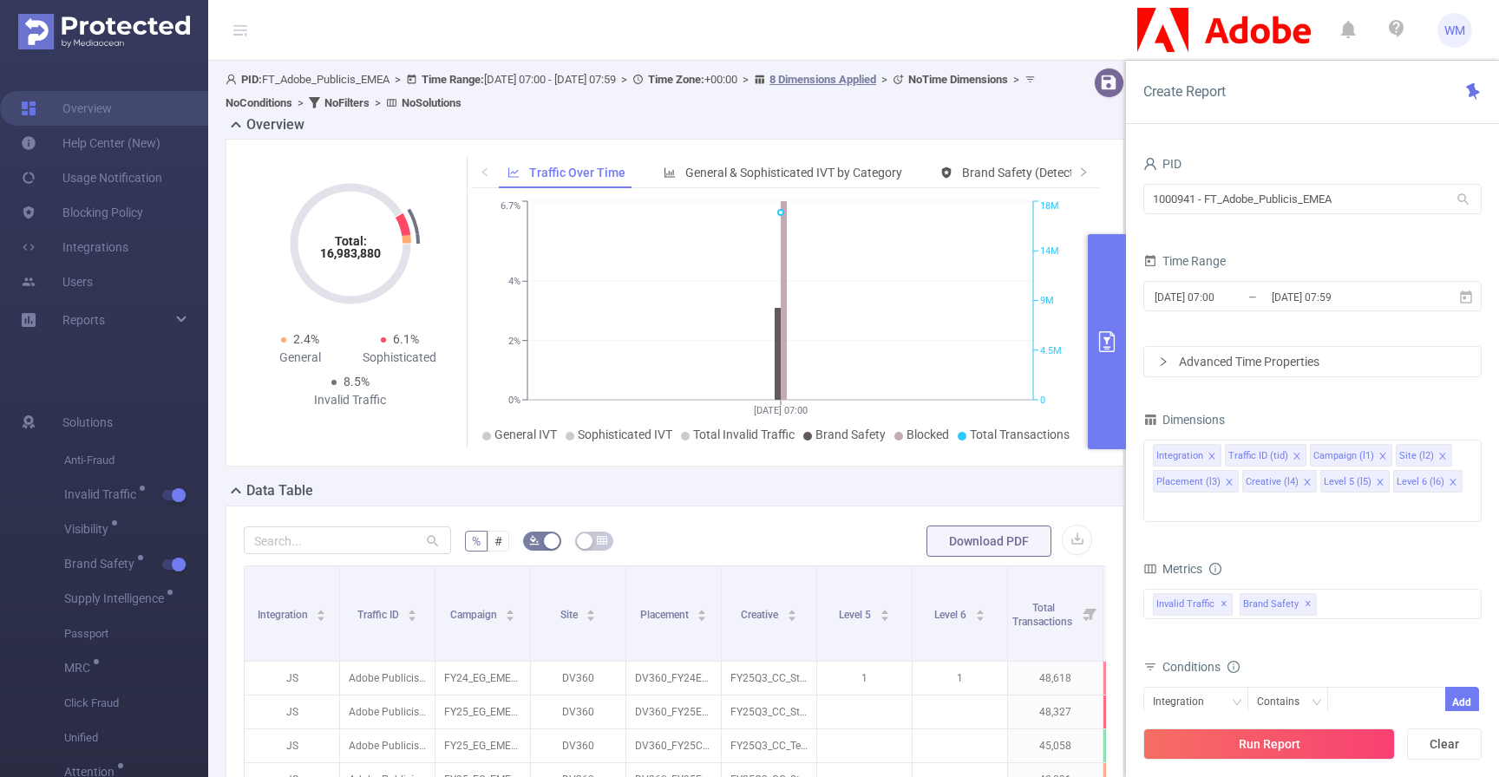
click at [954, 134] on div "Overview" at bounding box center [682, 127] width 913 height 24
click at [1453, 748] on button "Clear" at bounding box center [1444, 744] width 75 height 31
click at [1212, 39] on img at bounding box center [1224, 30] width 174 height 45
click at [1274, 194] on input "1000941 - FT_Adobe_Publicis_EMEA" at bounding box center [1312, 199] width 338 height 30
click at [1270, 136] on div "PID 1000941 - FT_Adobe_Publicis_EMEA 1000941 - FT_Adobe_Publicis_EMEA Time Rang…" at bounding box center [1312, 470] width 373 height 673
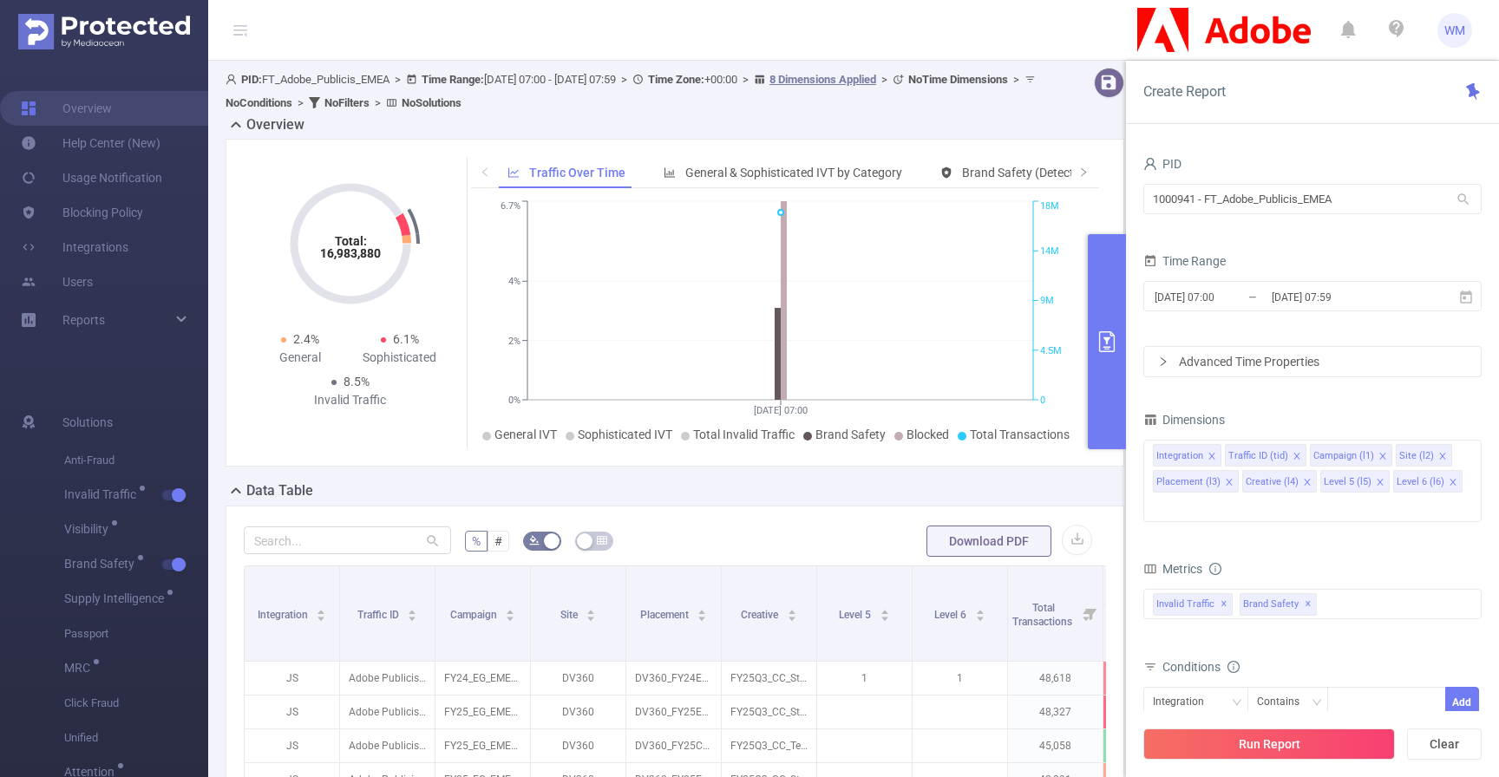
click at [1044, 37] on header "WM" at bounding box center [749, 30] width 1499 height 61
click at [1454, 751] on button "Clear" at bounding box center [1444, 744] width 75 height 31
click at [143, 209] on link "Blocking Policy" at bounding box center [82, 212] width 122 height 35
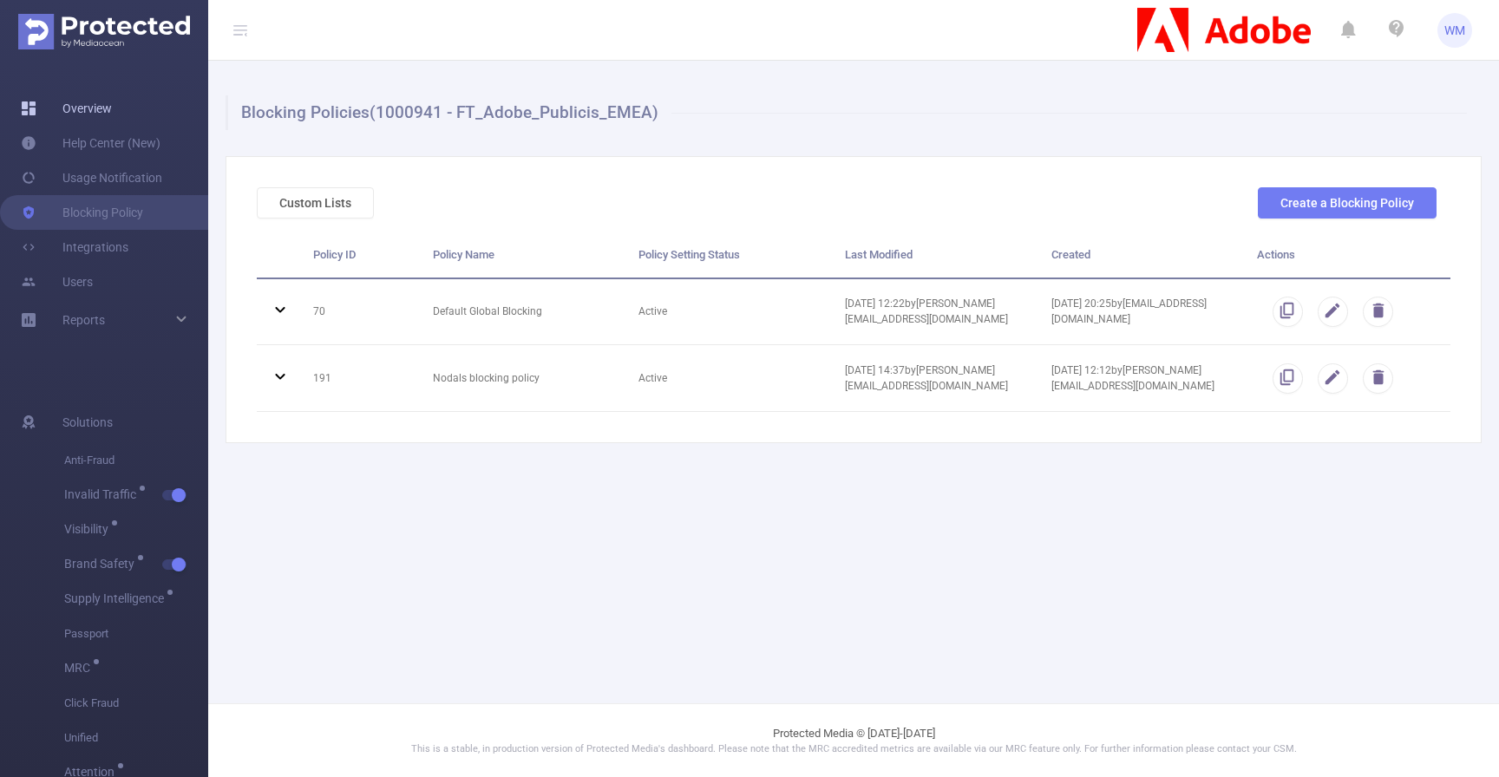
click at [98, 100] on link "Overview" at bounding box center [66, 108] width 91 height 35
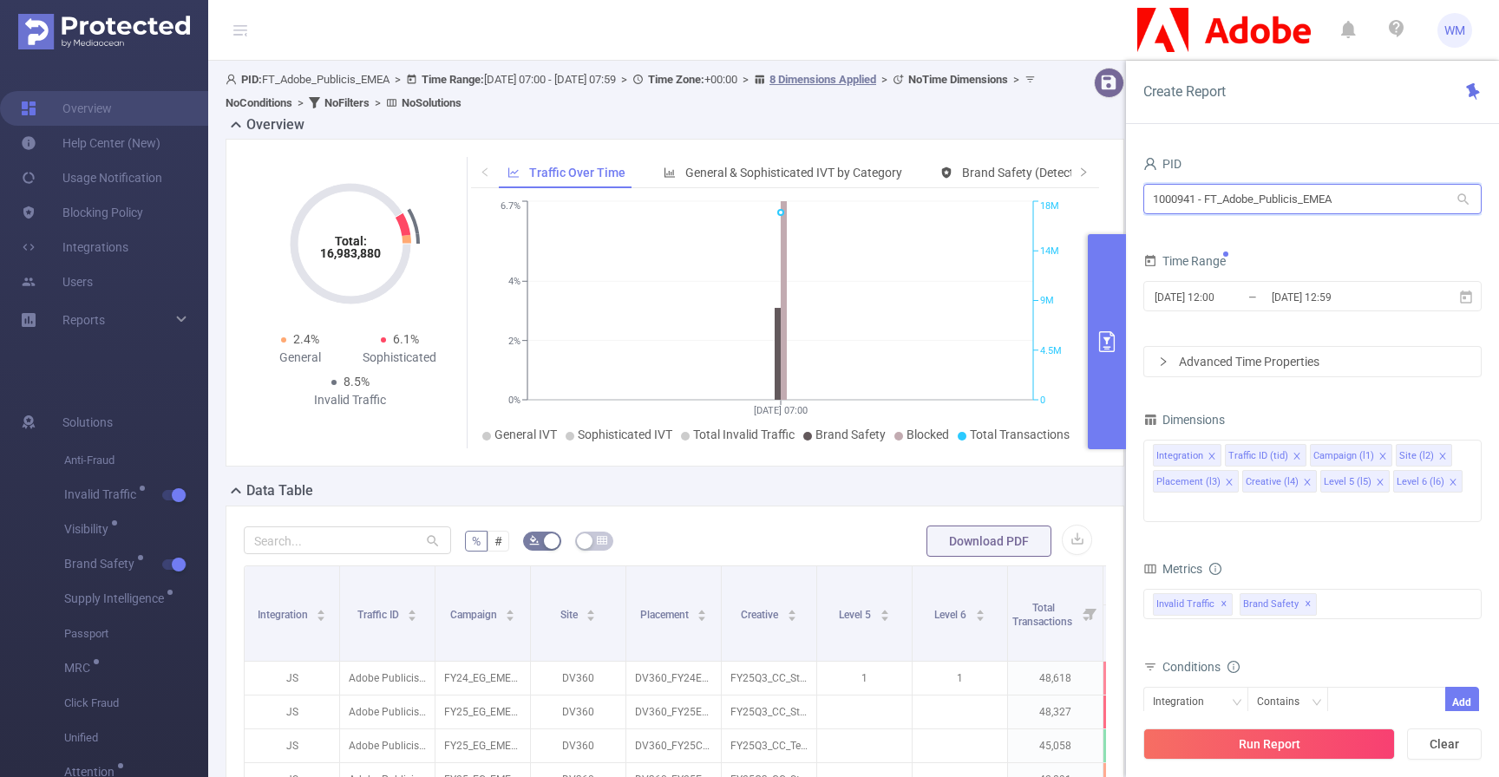
click at [1321, 195] on input "1000941 - FT_Adobe_Publicis_EMEA" at bounding box center [1312, 199] width 338 height 30
click at [989, 120] on div "Overview" at bounding box center [682, 127] width 913 height 24
click at [137, 222] on link "Blocking Policy" at bounding box center [82, 212] width 122 height 35
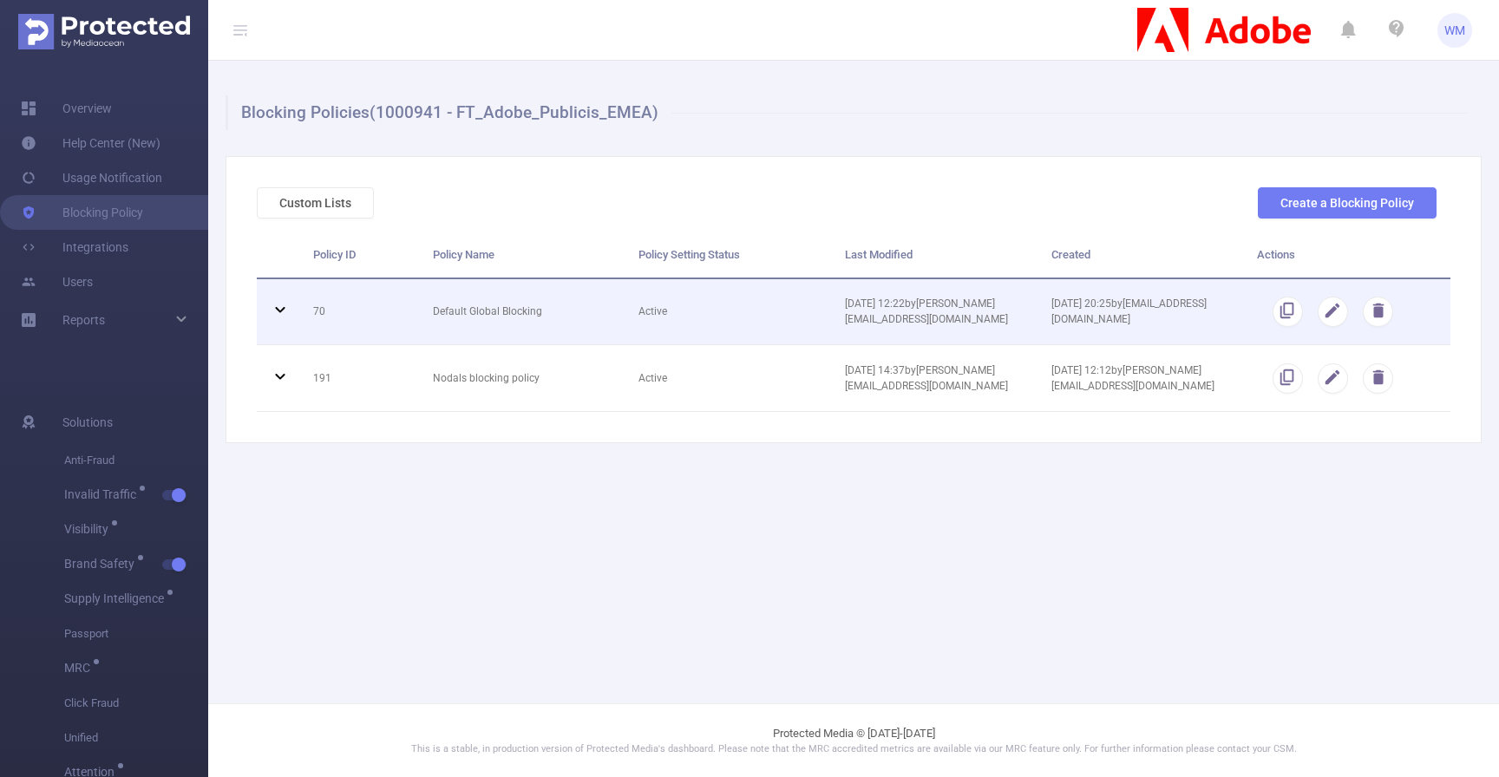
click at [283, 318] on icon at bounding box center [280, 309] width 21 height 21
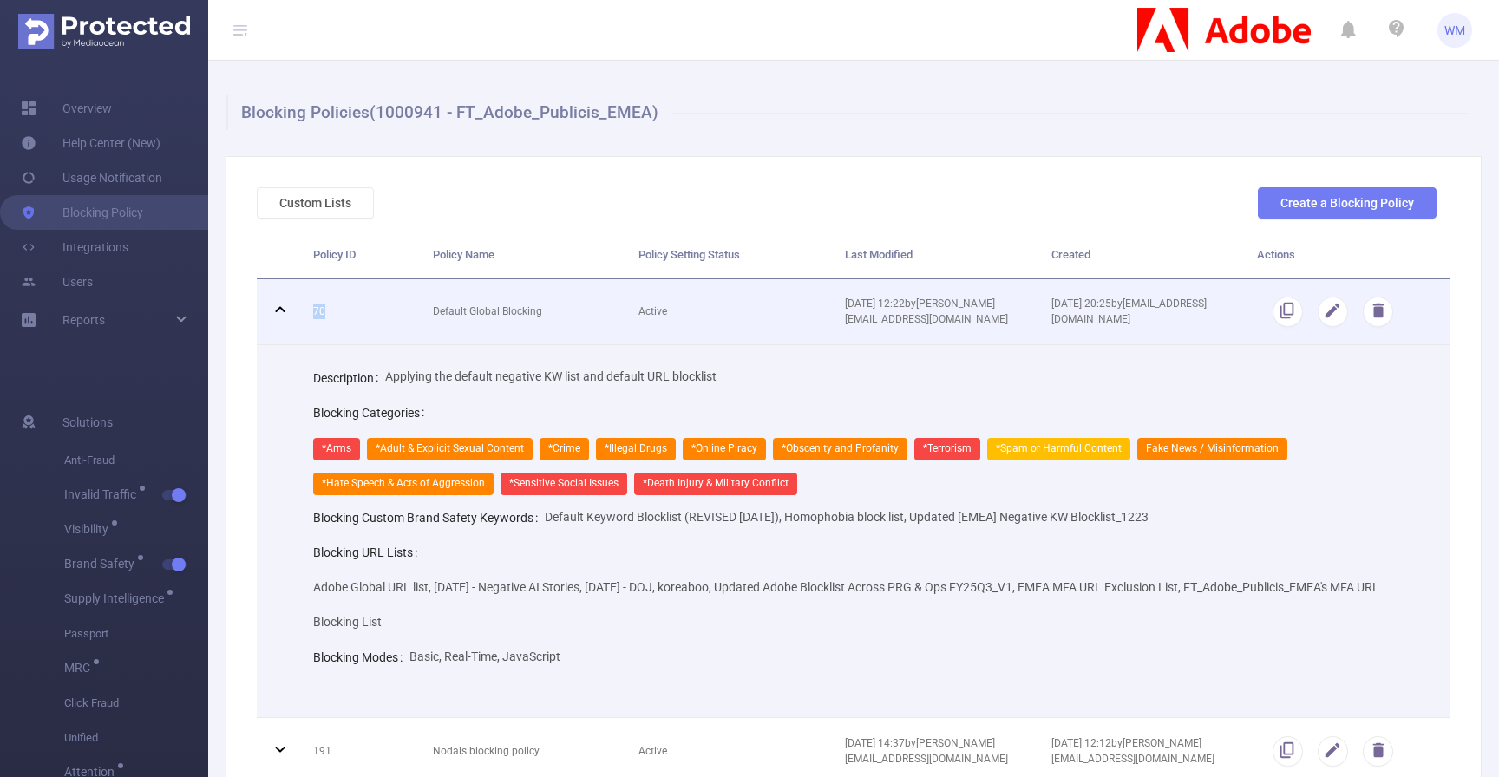
click at [283, 317] on icon at bounding box center [280, 309] width 21 height 21
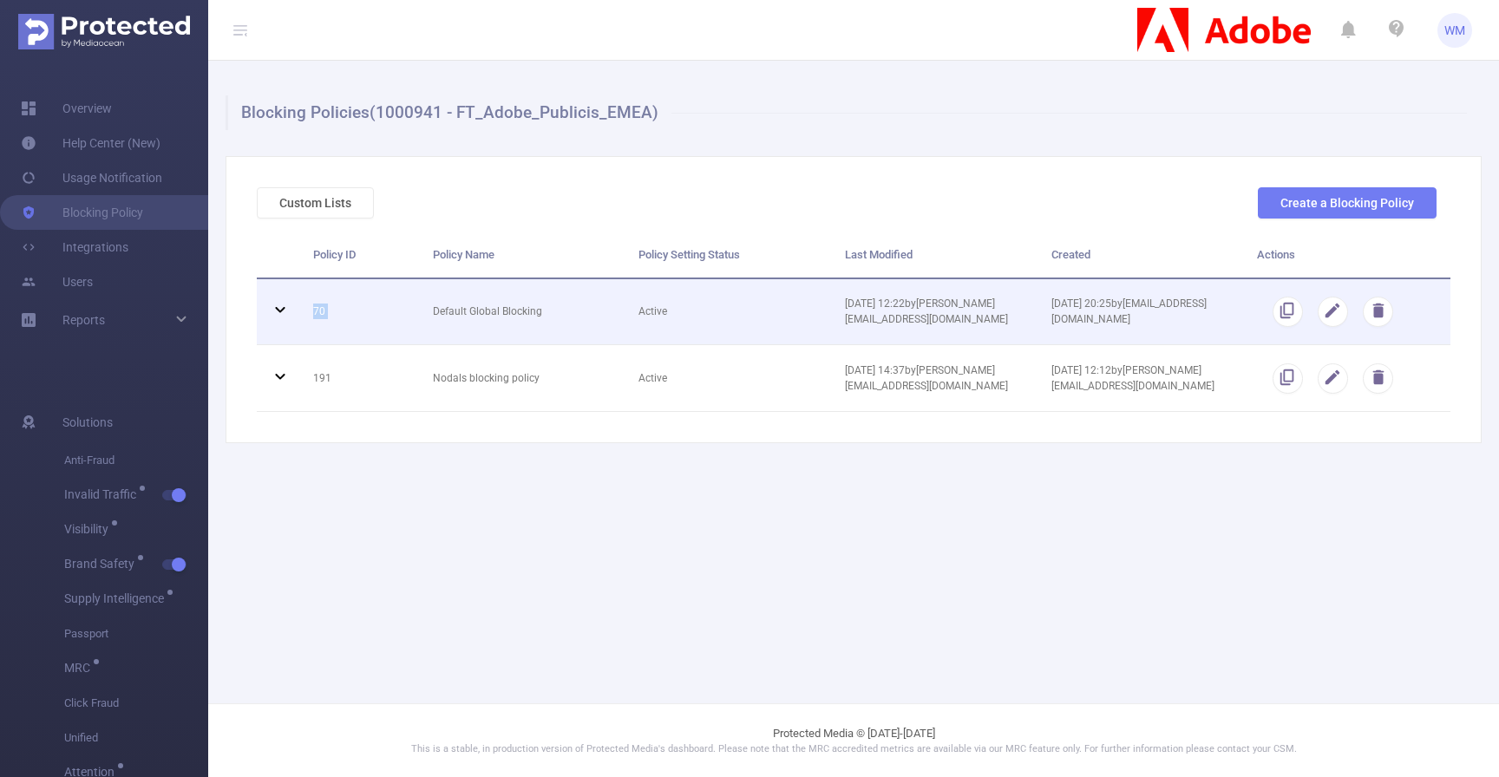
click at [283, 317] on icon at bounding box center [280, 309] width 21 height 21
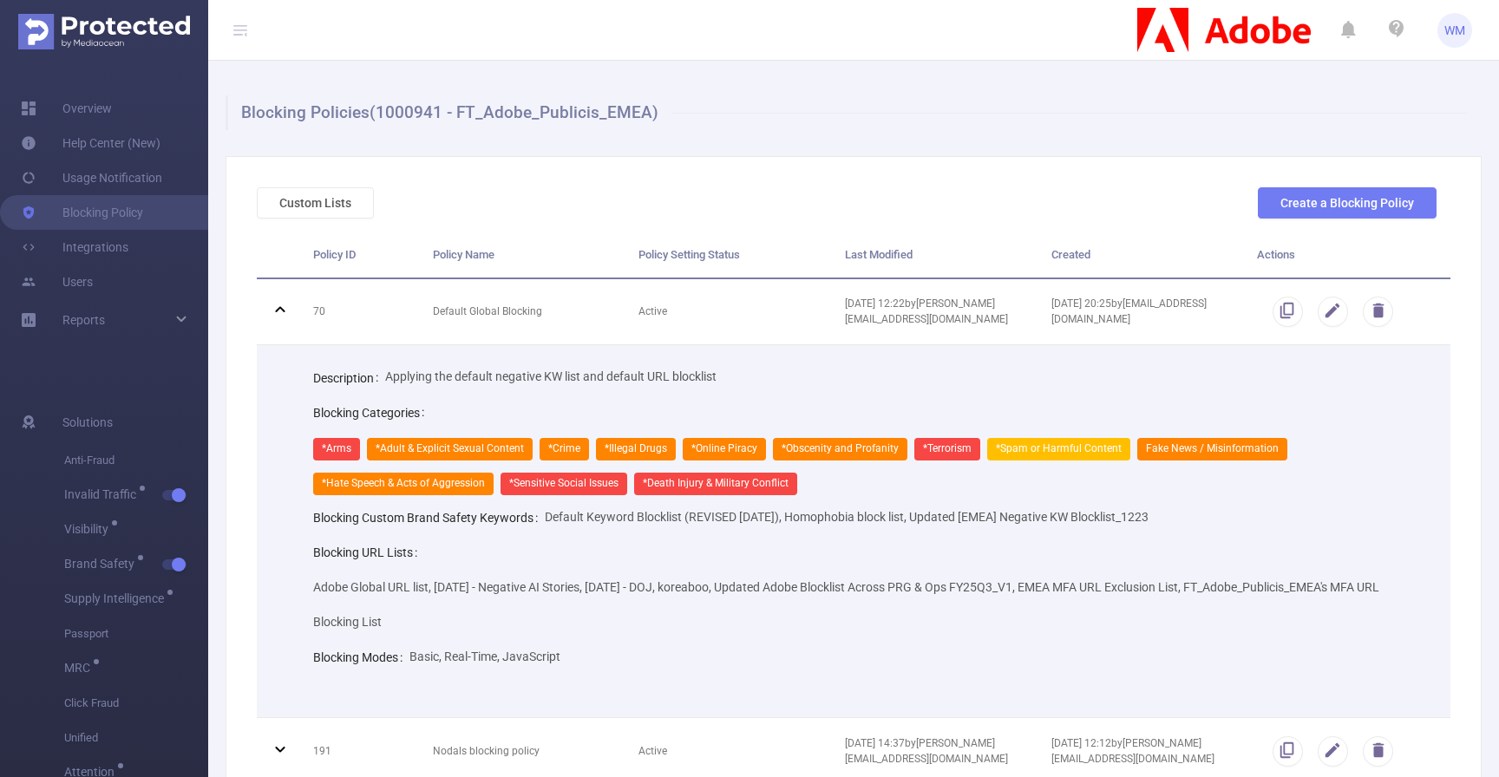
click at [452, 432] on div "Blocking Categories *Arms *Adult & Explicit Sexual Content *Crime *Illegal Drug…" at bounding box center [868, 448] width 1110 height 104
click at [130, 208] on link "Blocking Policy" at bounding box center [82, 212] width 122 height 35
click at [1288, 194] on button "Create a Blocking Policy" at bounding box center [1347, 202] width 179 height 31
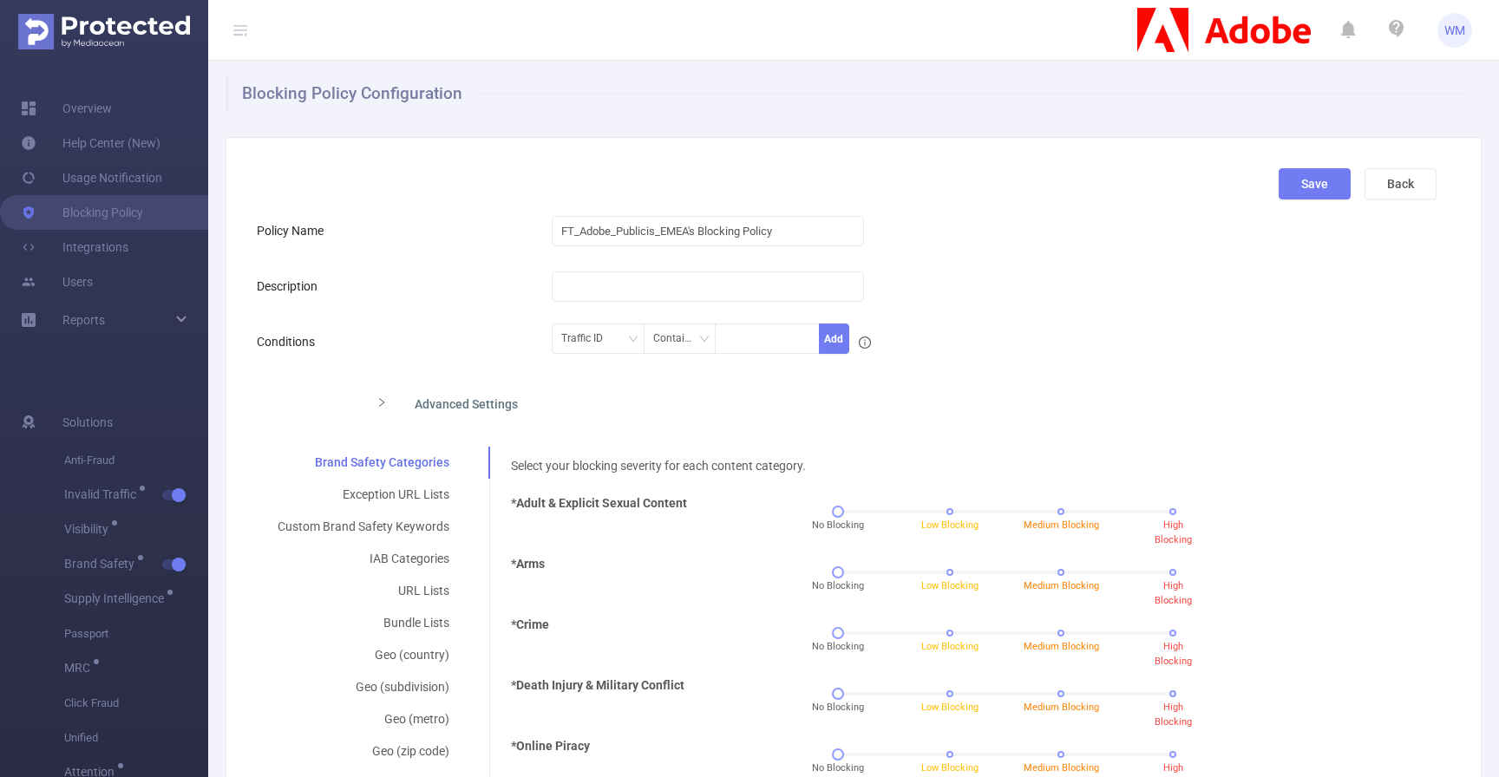
scroll to position [26, 0]
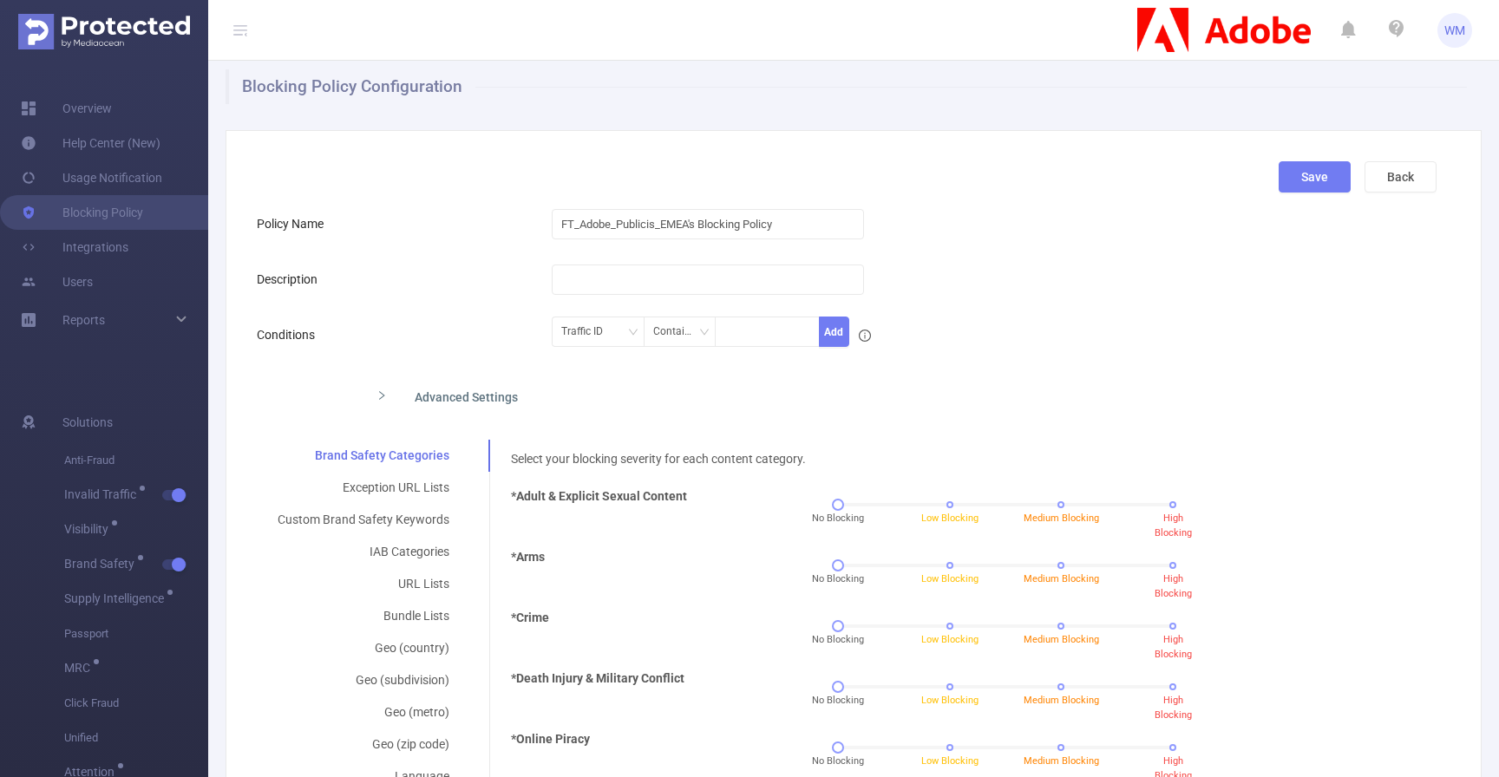
click at [501, 387] on div "Advanced Settings" at bounding box center [717, 395] width 708 height 36
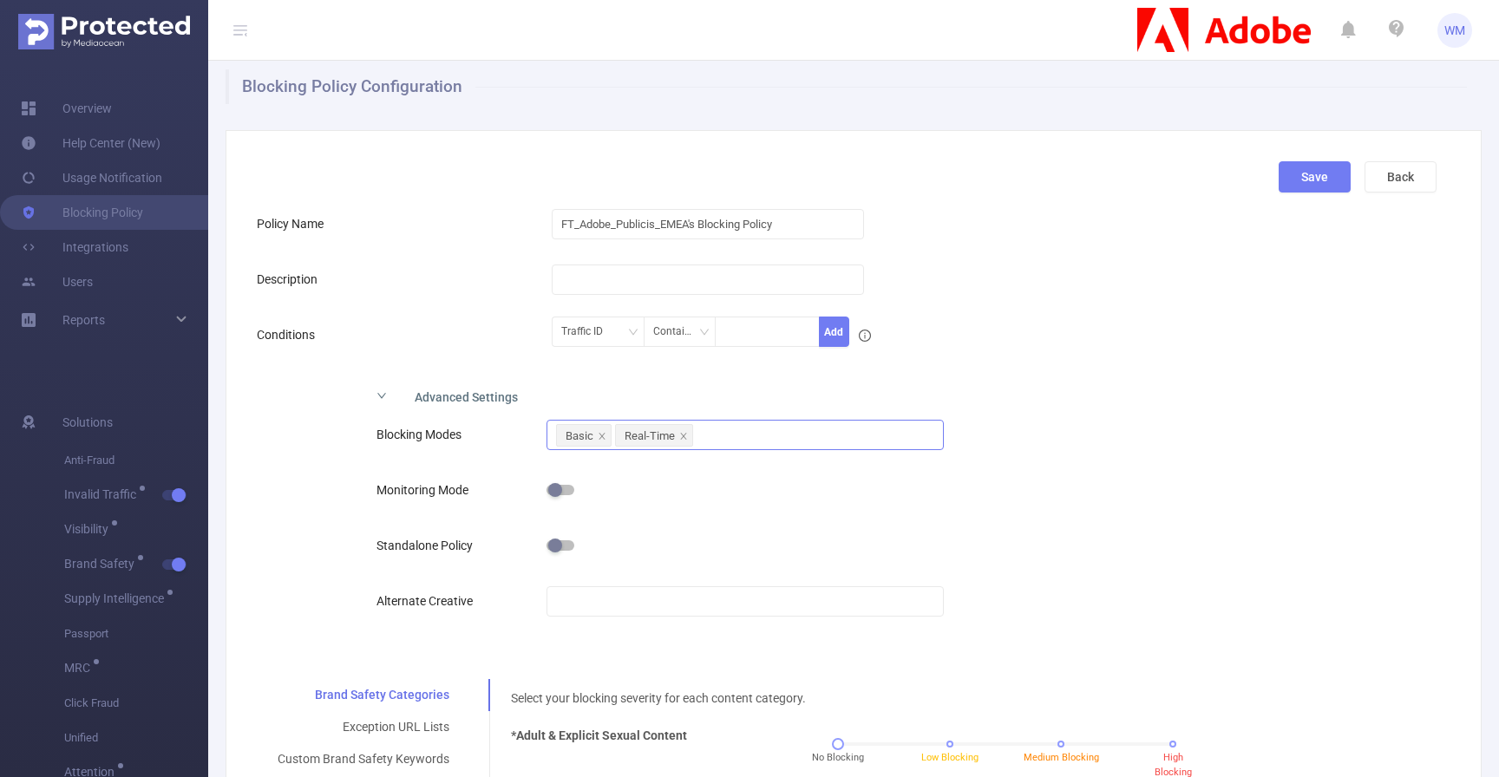
click at [736, 432] on div "Basic Real-Time" at bounding box center [744, 435] width 377 height 29
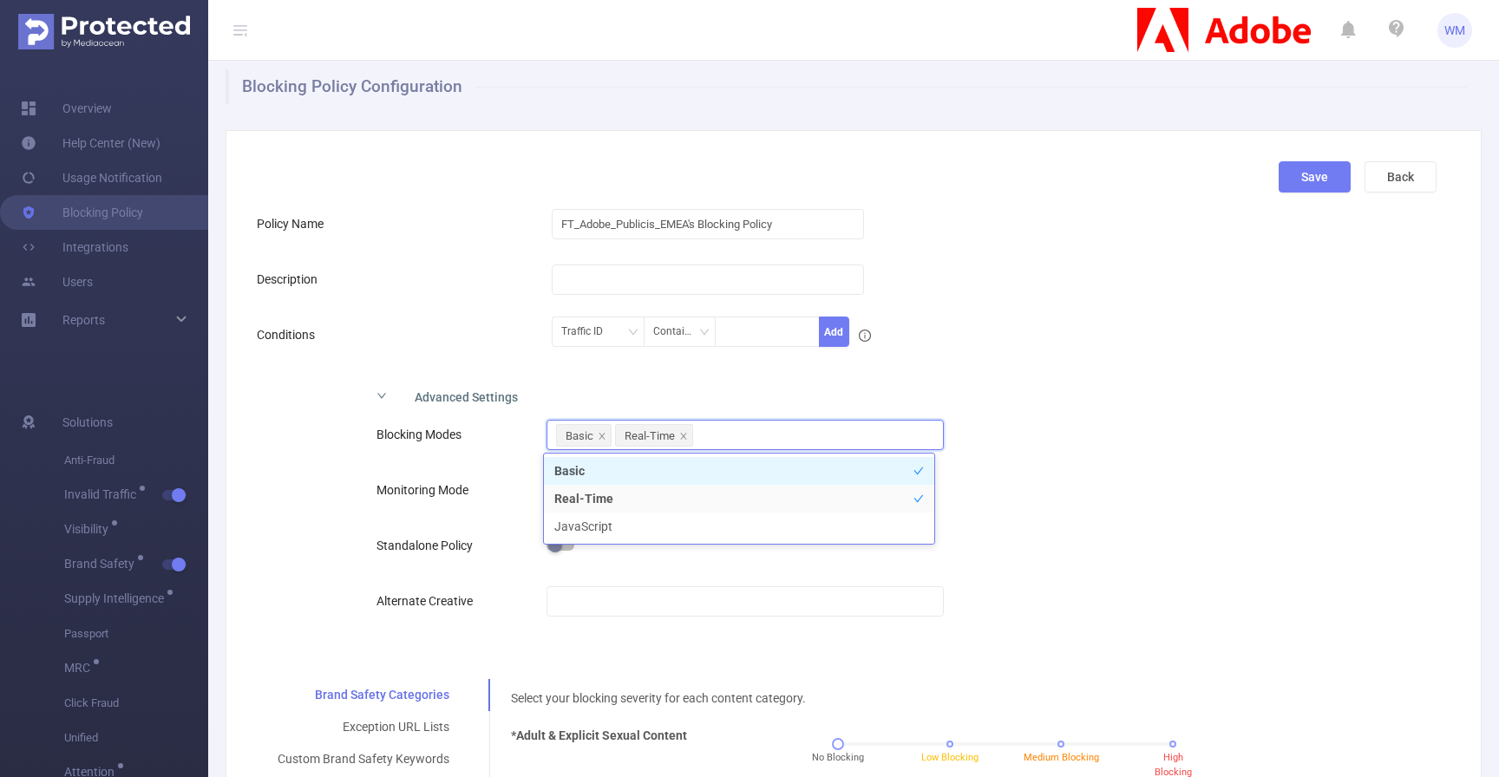
click at [693, 394] on div "Advanced Settings" at bounding box center [717, 395] width 708 height 36
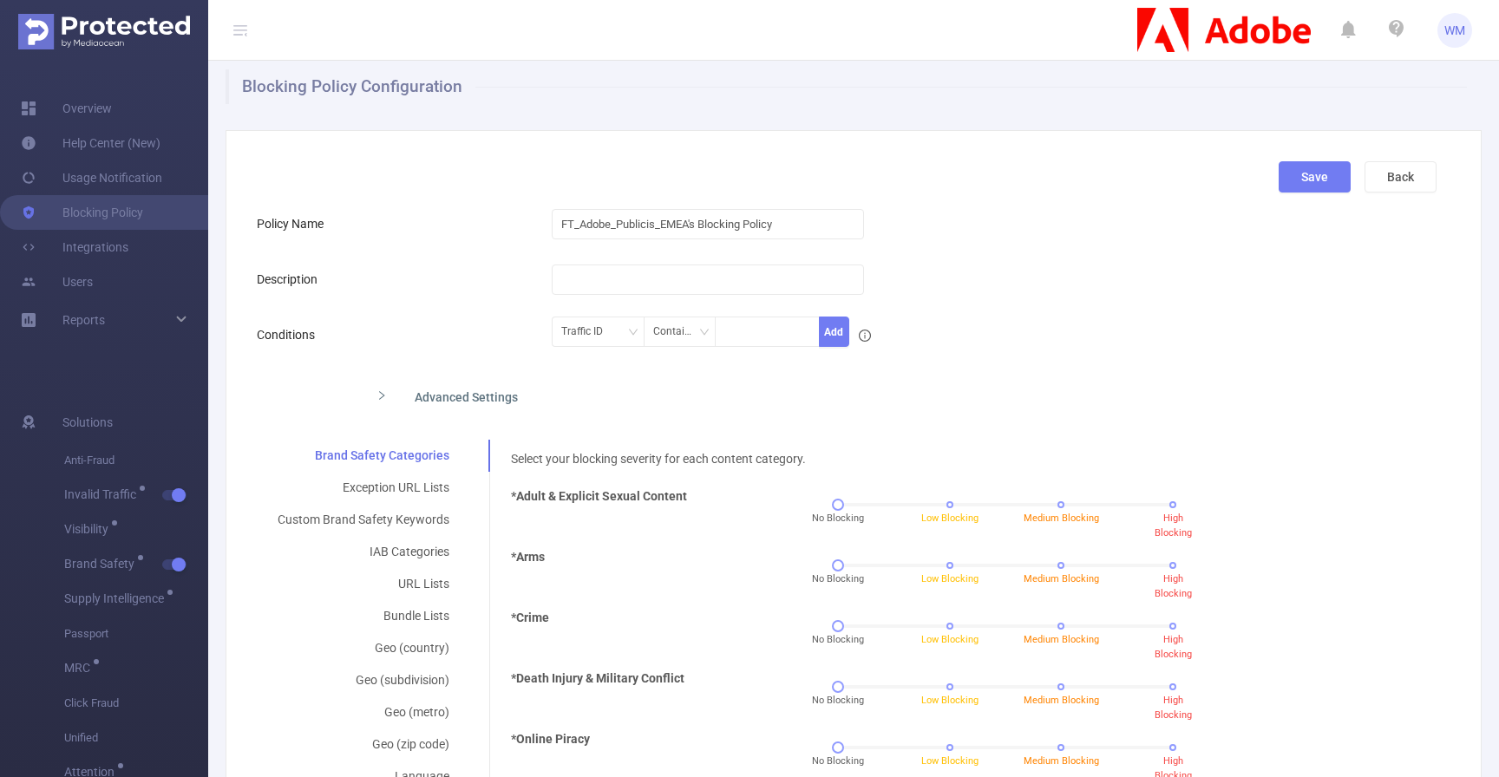
click at [704, 396] on div "Advanced Settings" at bounding box center [717, 395] width 708 height 36
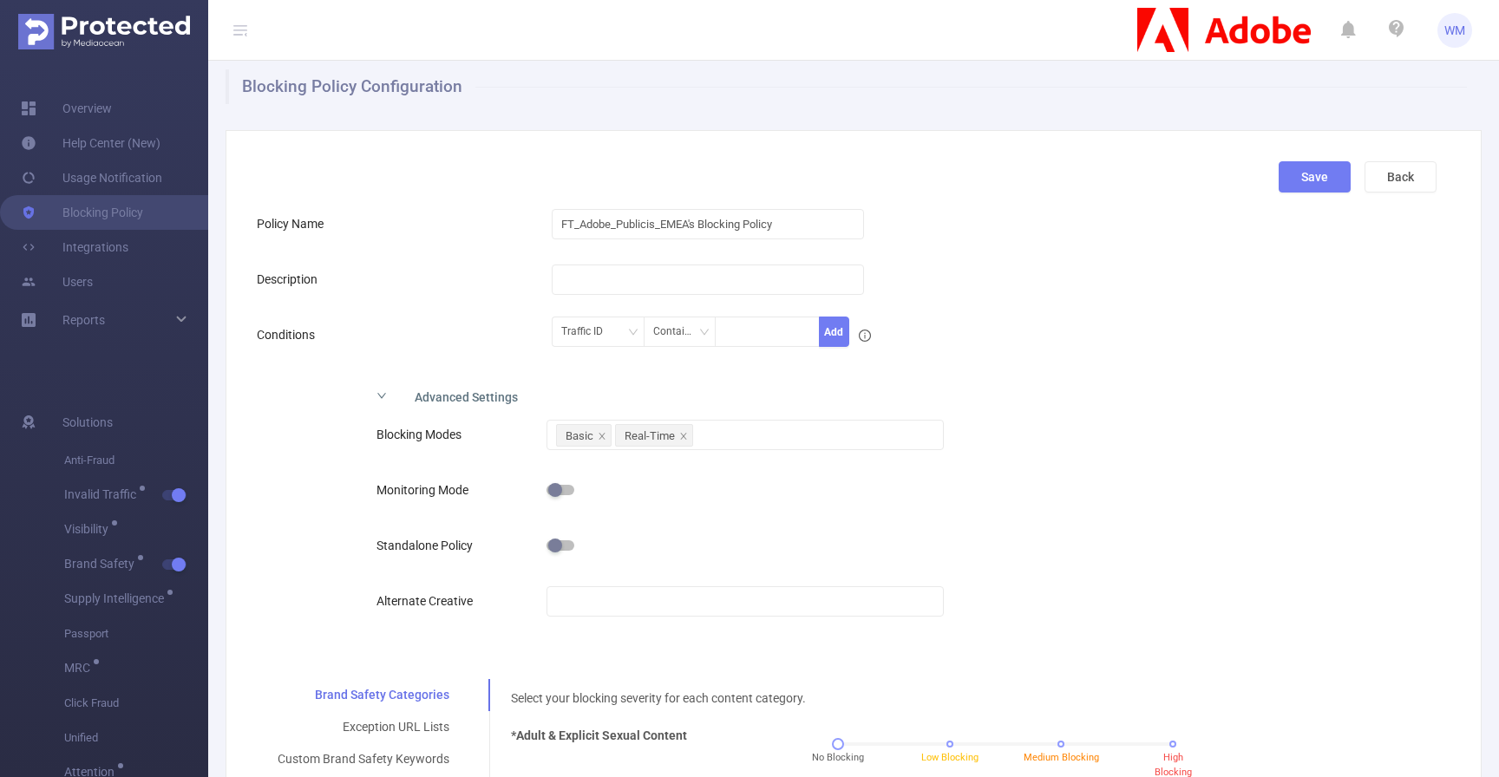
click at [1051, 337] on div "Traffic ID Contains Add" at bounding box center [896, 337] width 688 height 39
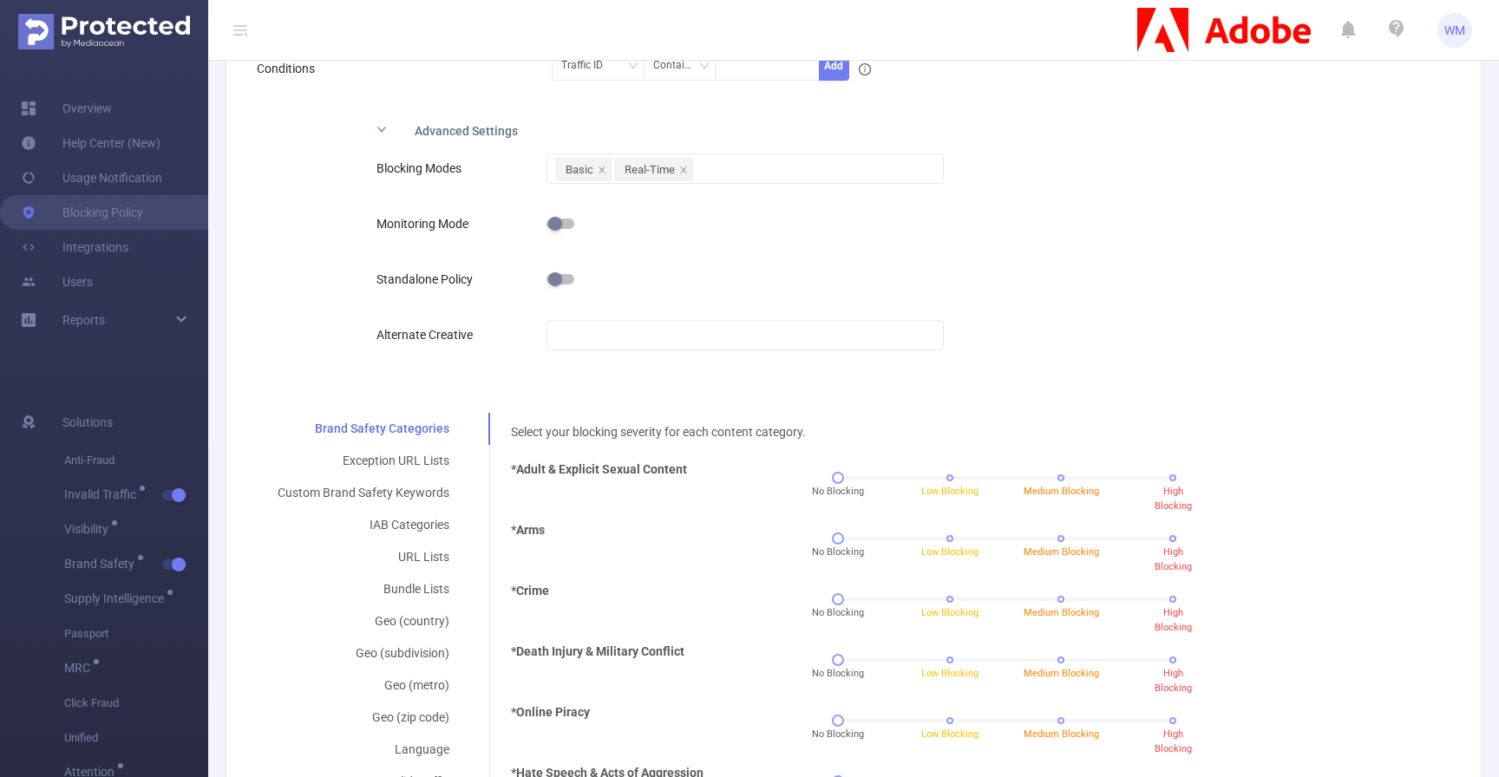
scroll to position [525, 0]
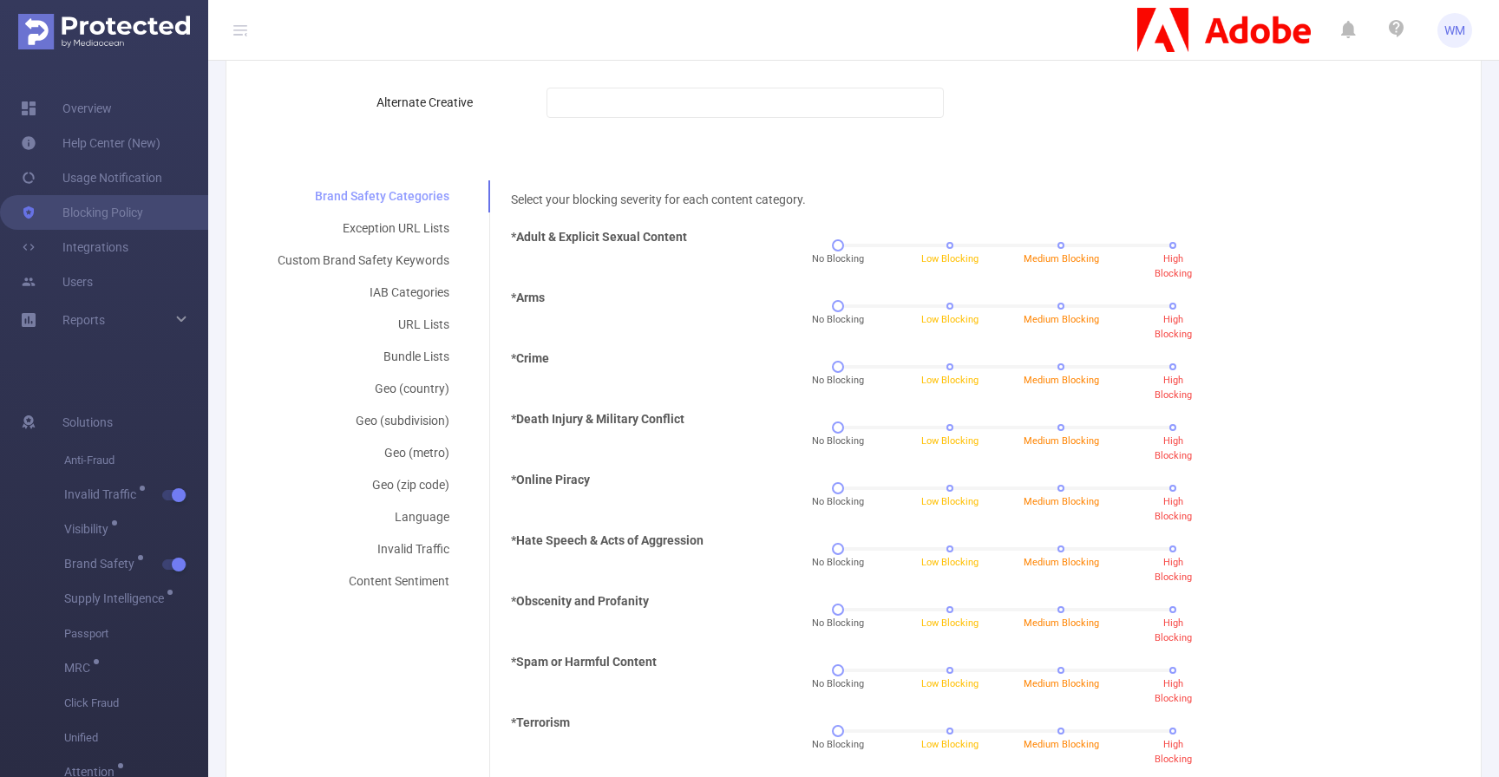
click at [435, 210] on div "Brand Safety Categories" at bounding box center [363, 196] width 213 height 32
click at [432, 219] on div "Exception URL Lists" at bounding box center [363, 229] width 213 height 32
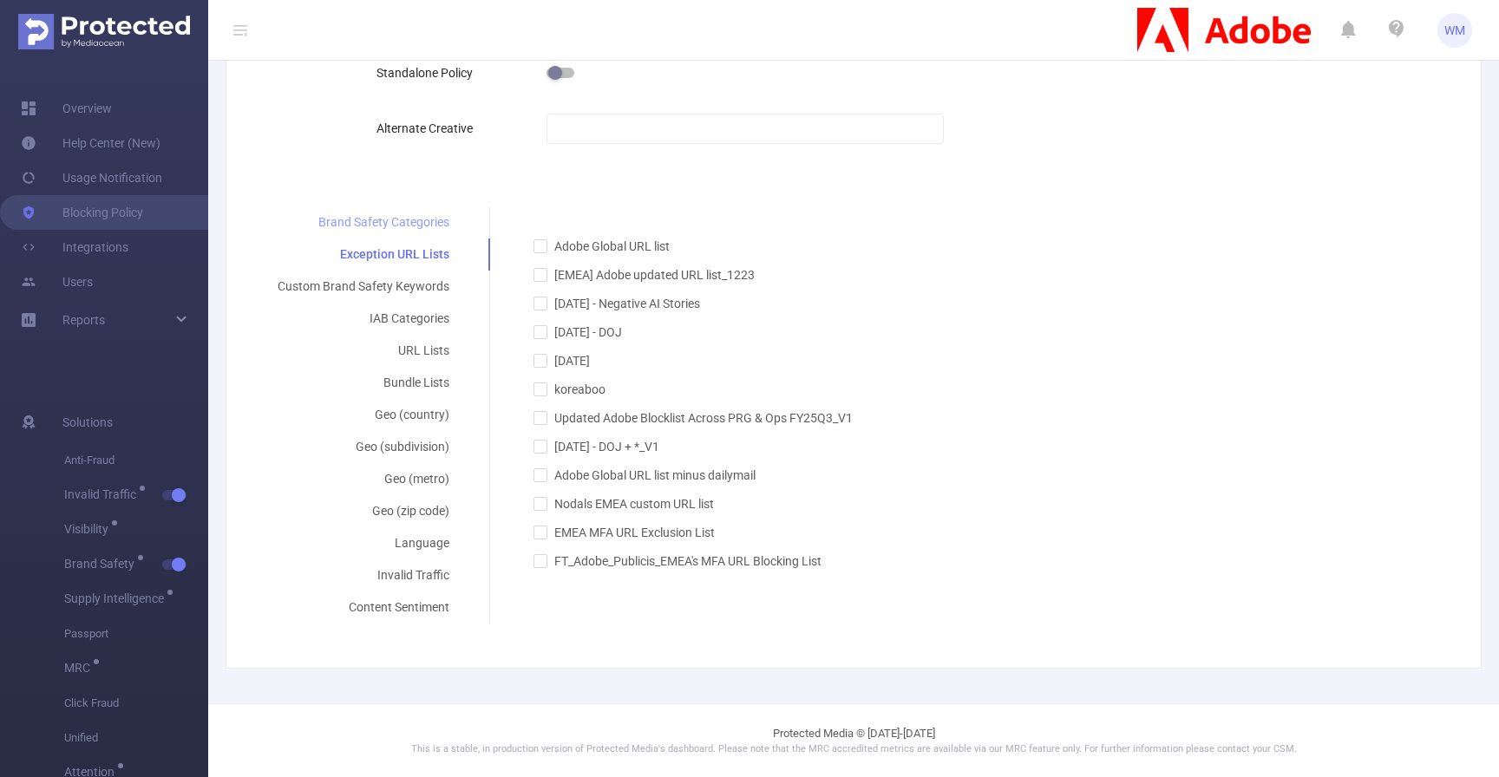
click at [428, 219] on div "Brand Safety Categories" at bounding box center [363, 222] width 213 height 32
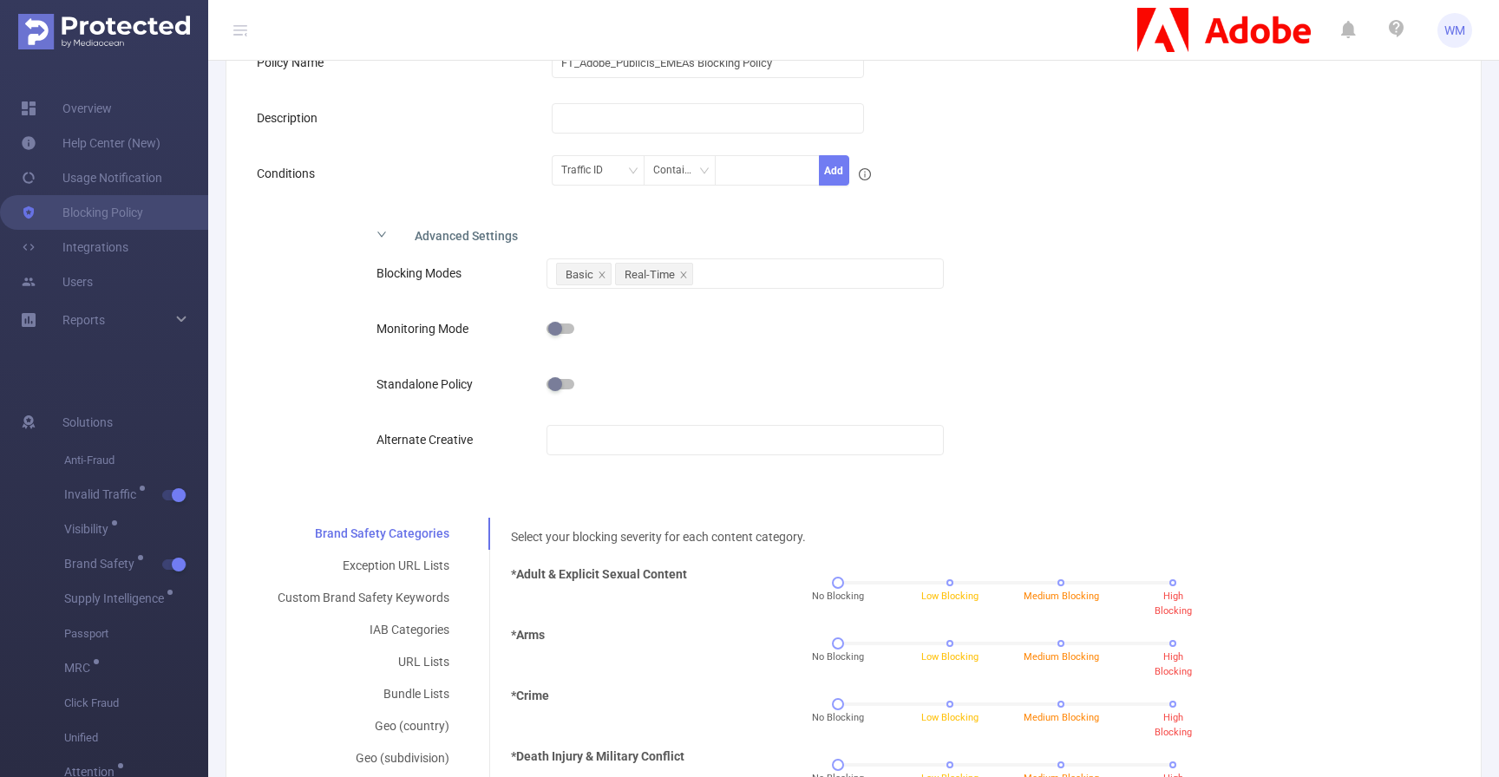
scroll to position [0, 0]
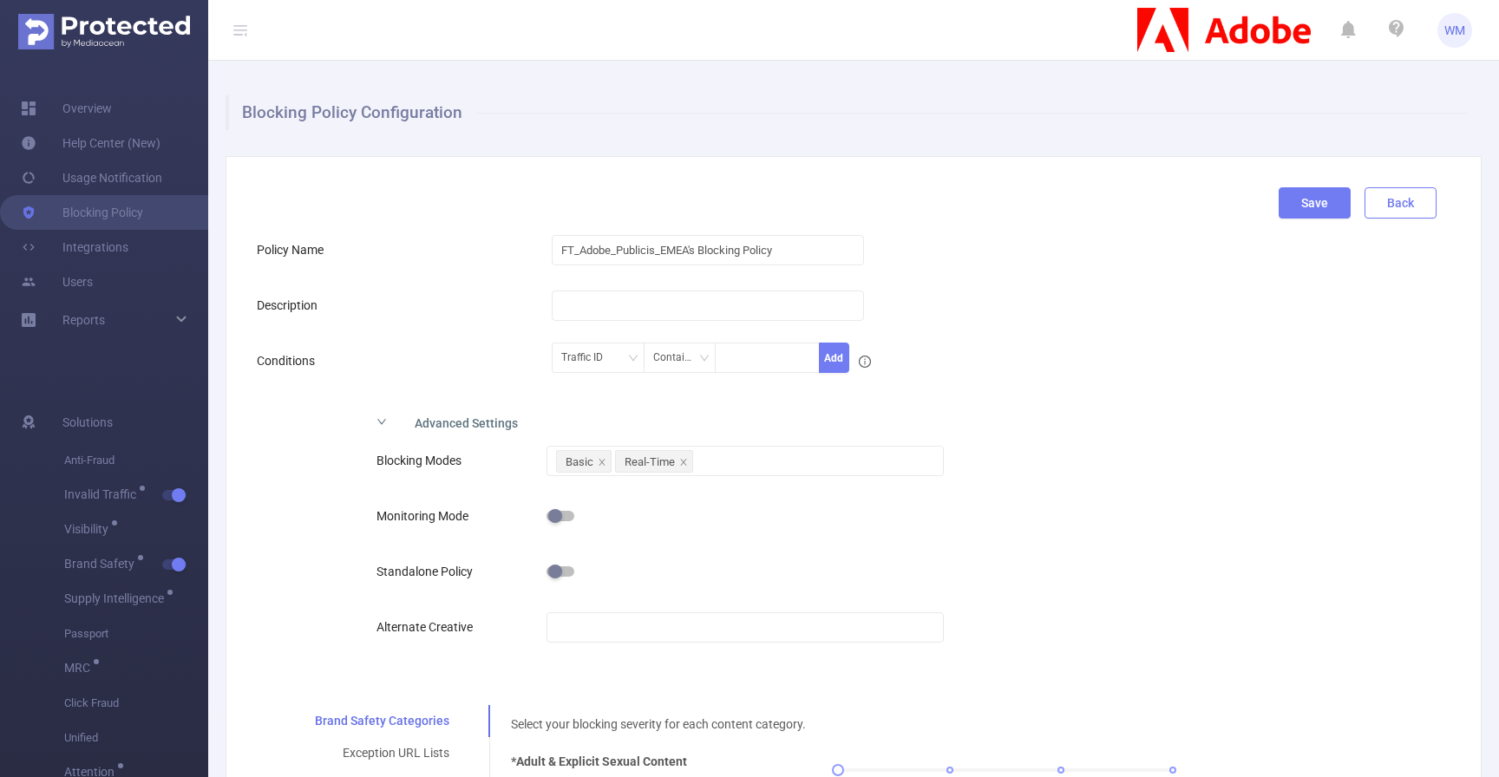
click at [1394, 203] on button "Back" at bounding box center [1401, 202] width 72 height 31
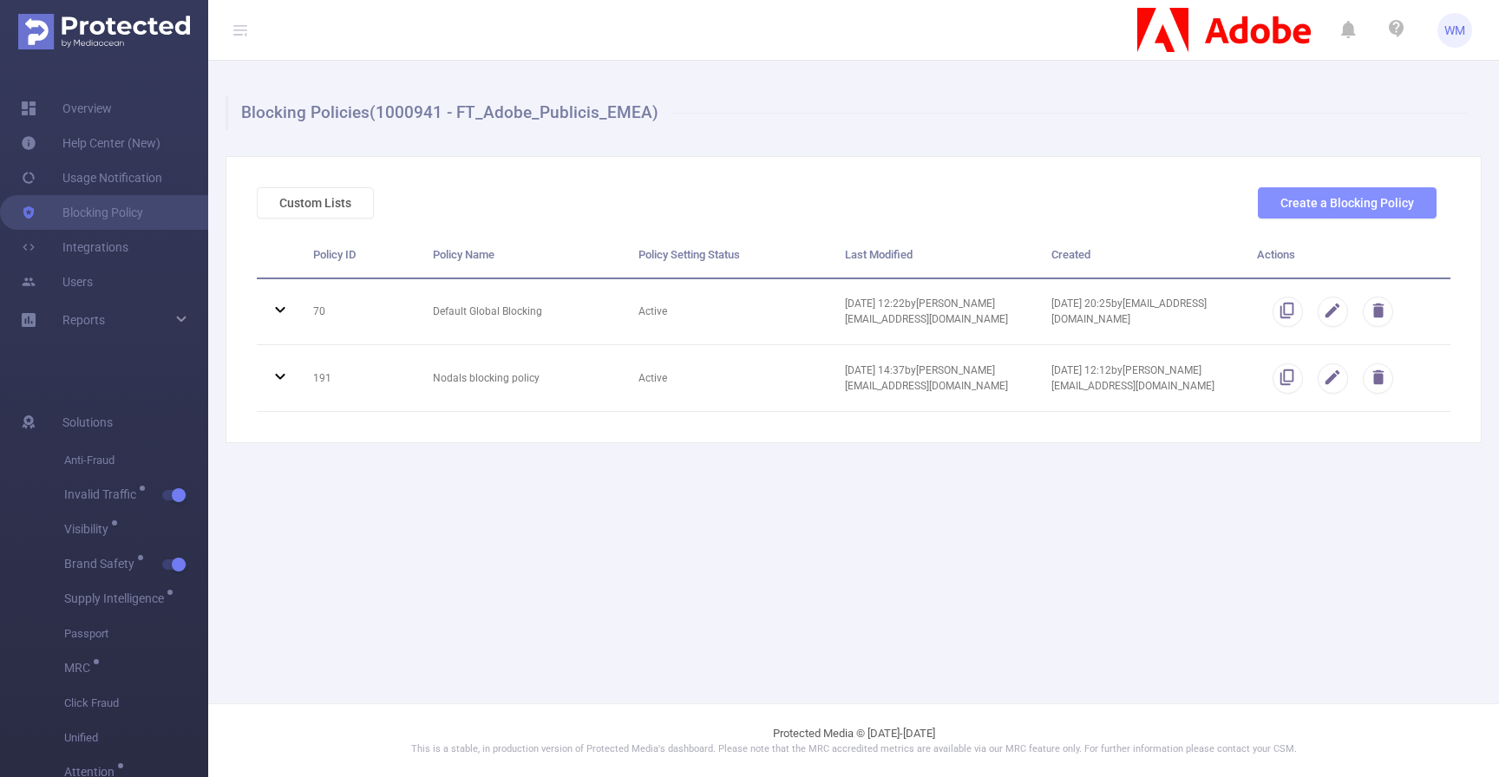
click at [1372, 205] on button "Create a Blocking Policy" at bounding box center [1347, 202] width 179 height 31
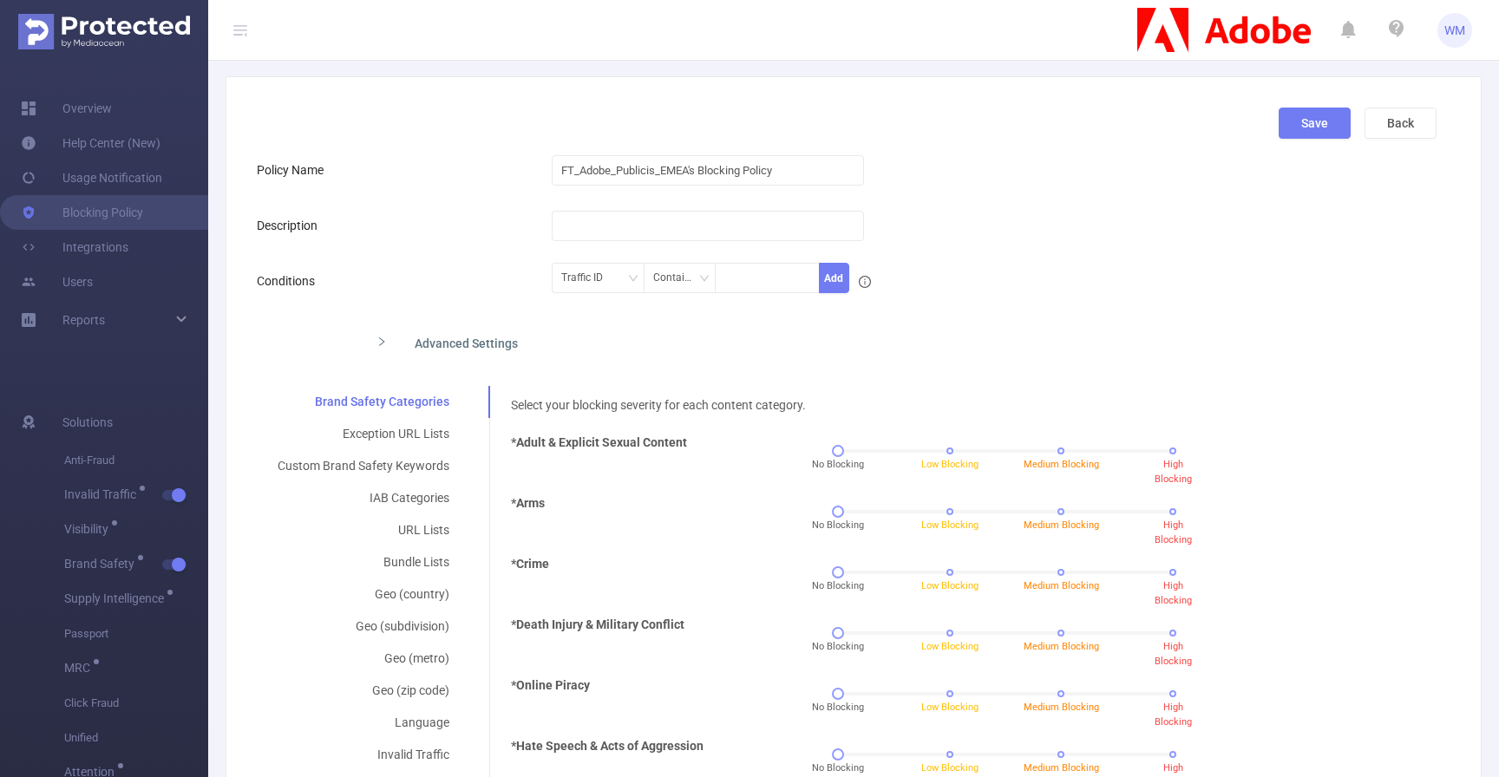
scroll to position [164, 0]
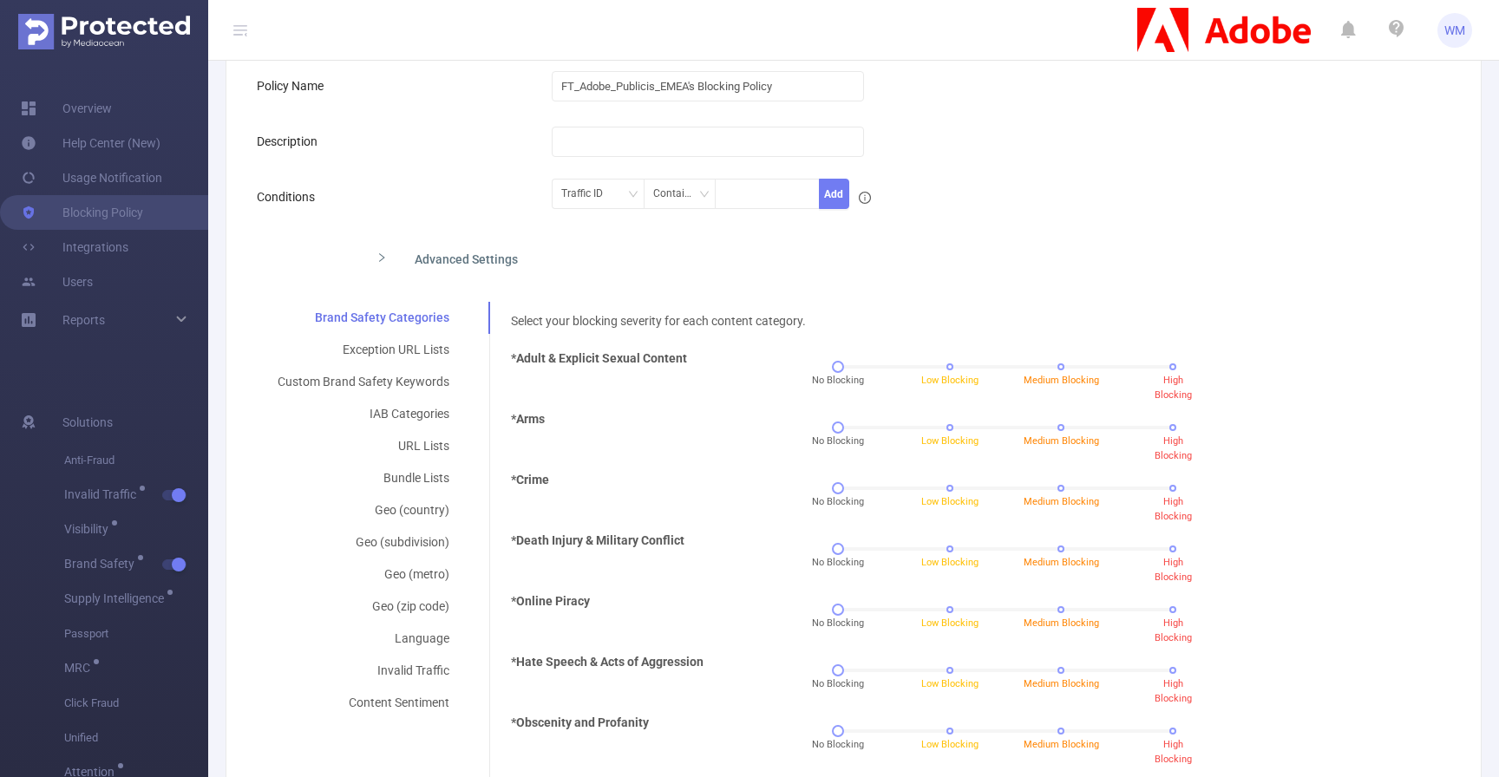
click at [1375, 442] on div "*Arms No Blocking Low Blocking Medium Blocking High Blocking" at bounding box center [967, 440] width 926 height 61
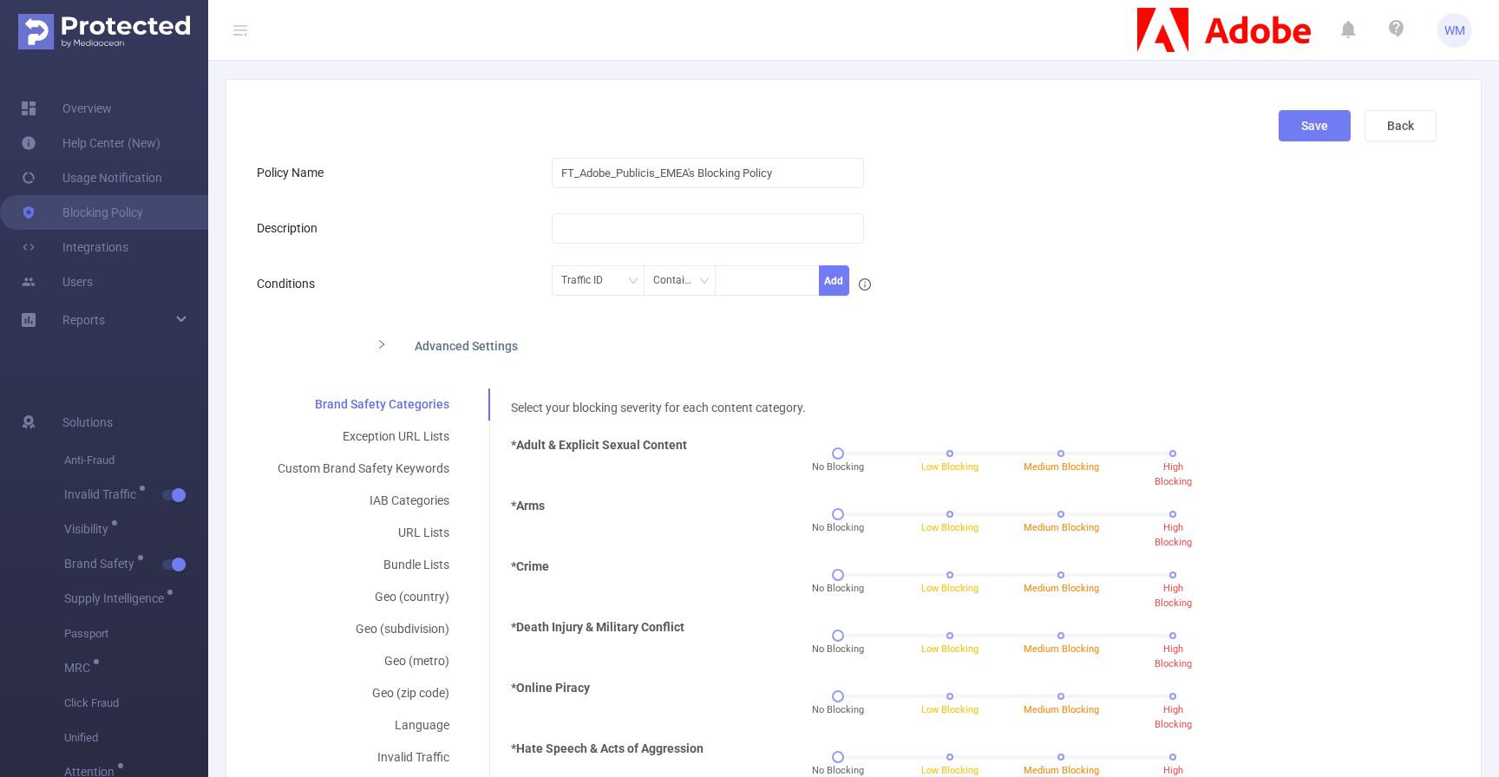
scroll to position [100, 0]
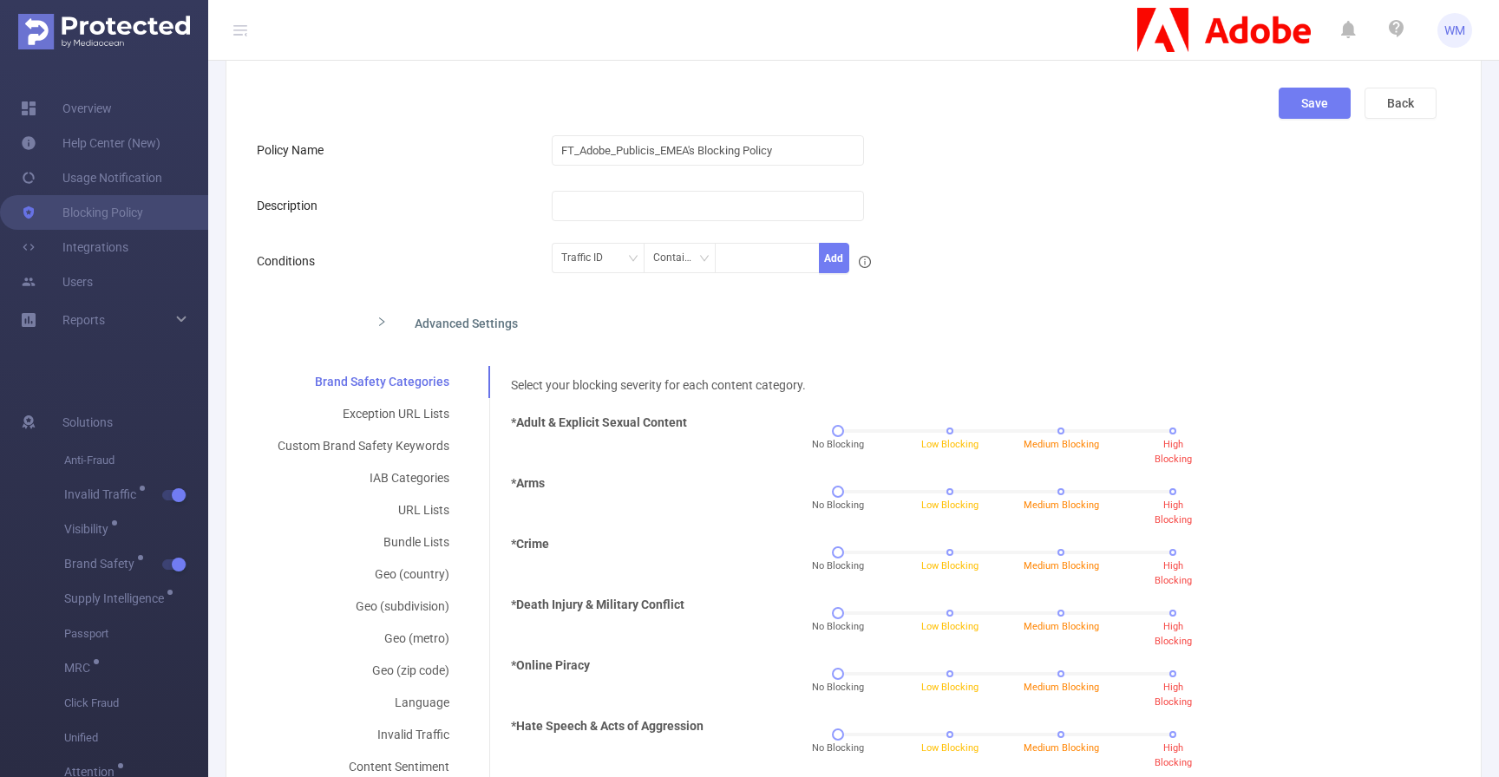
click at [480, 324] on div "Advanced Settings" at bounding box center [717, 322] width 708 height 36
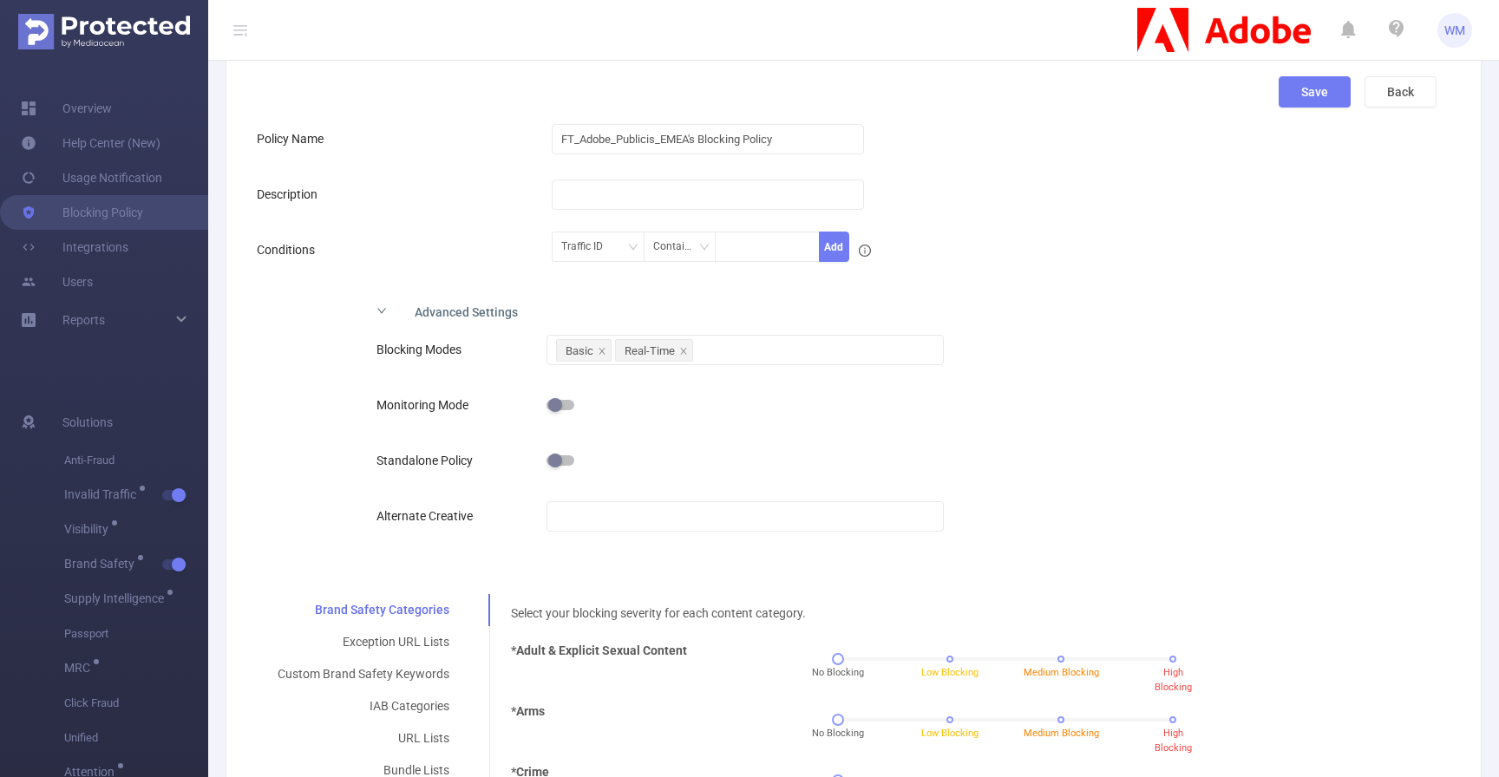
scroll to position [122, 0]
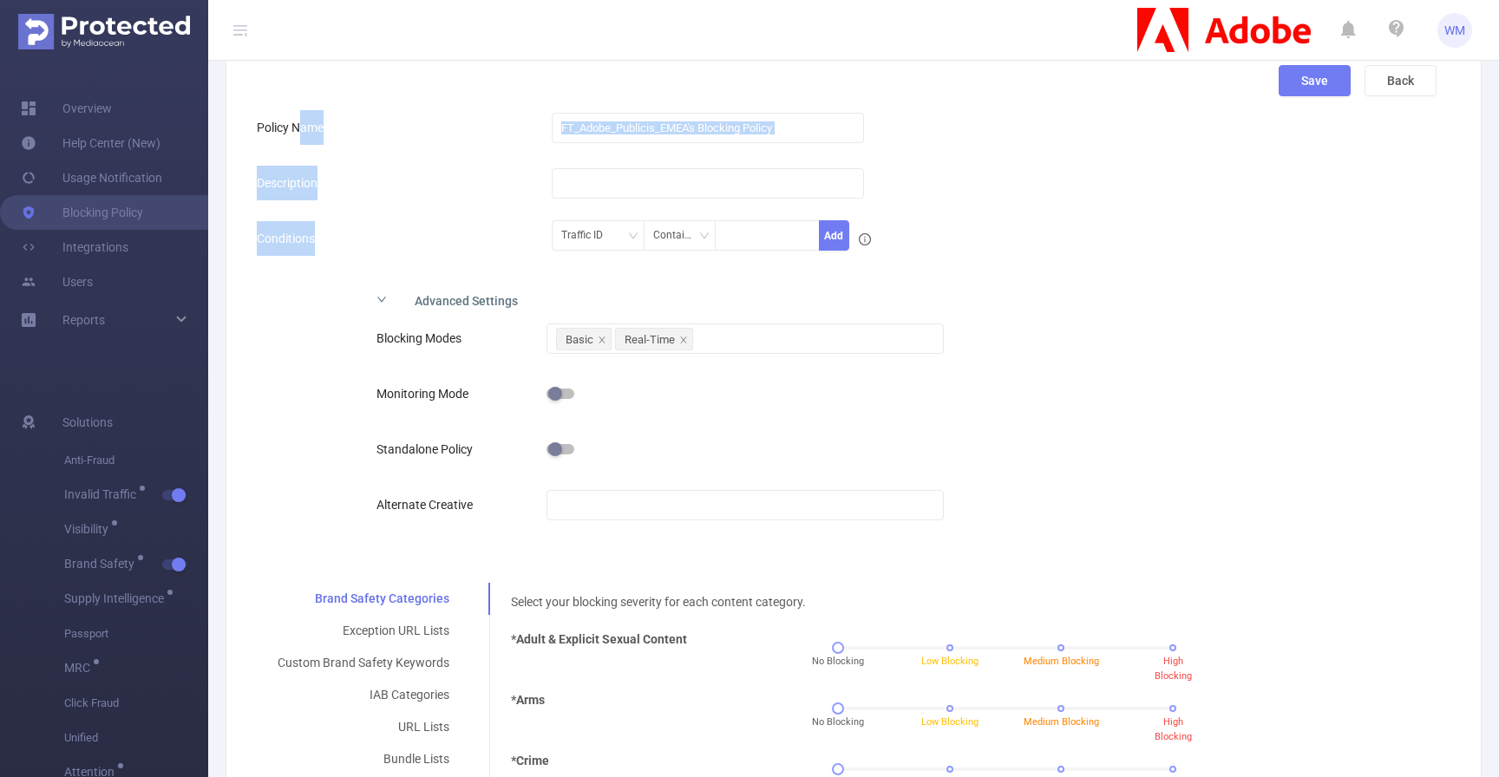
drag, startPoint x: 295, startPoint y: 113, endPoint x: 978, endPoint y: 234, distance: 693.5
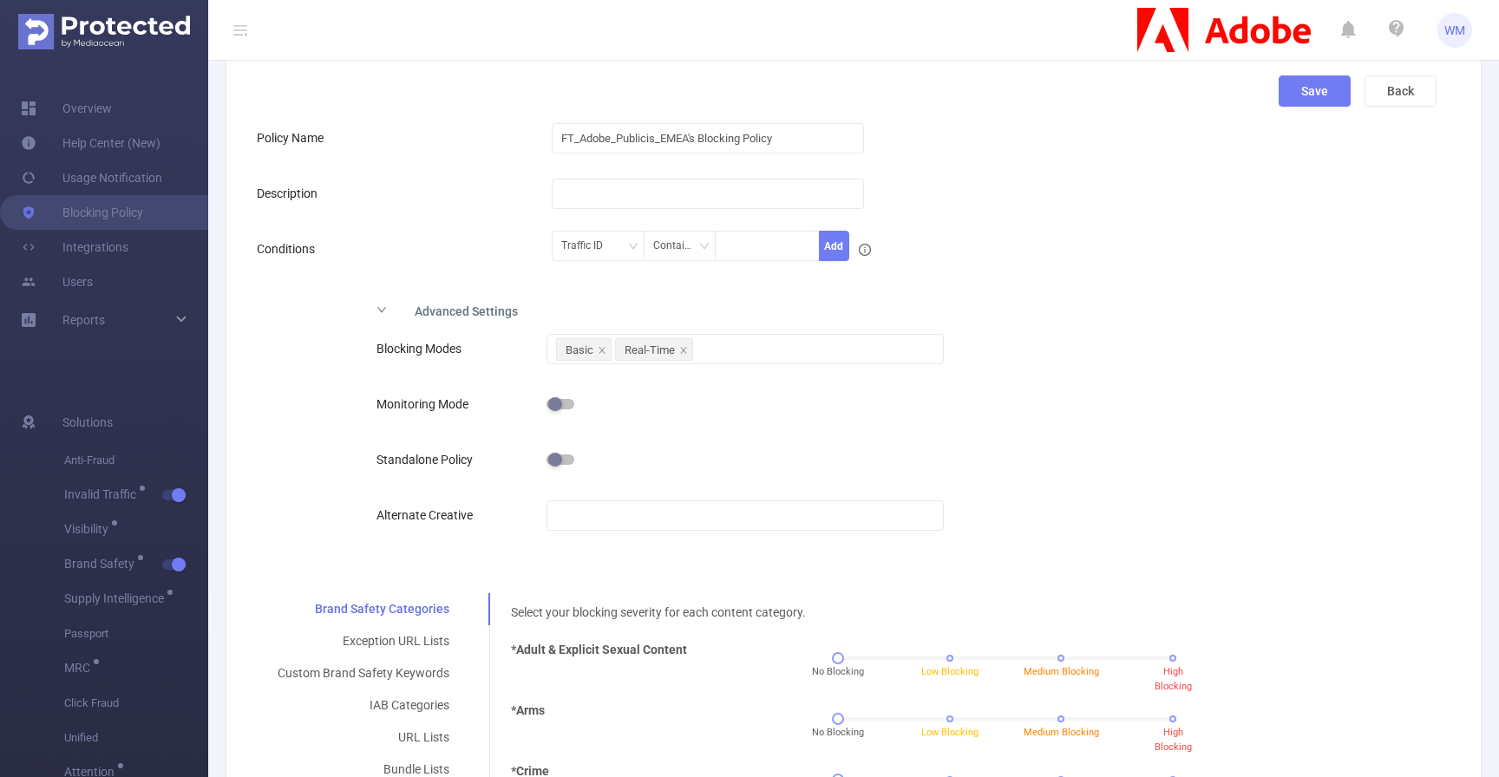
click at [968, 264] on div "Traffic ID Contains Add" at bounding box center [896, 251] width 688 height 39
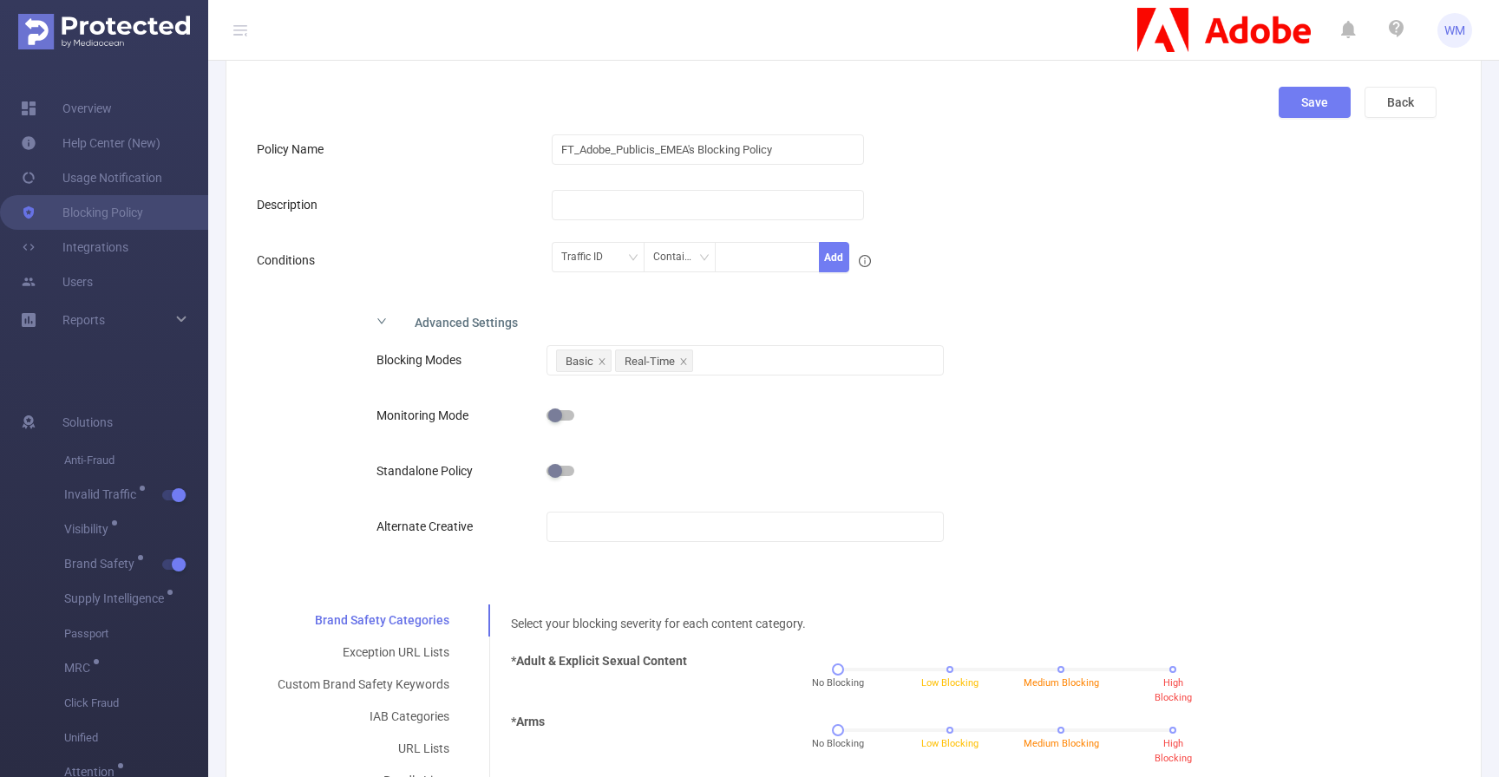
scroll to position [111, 0]
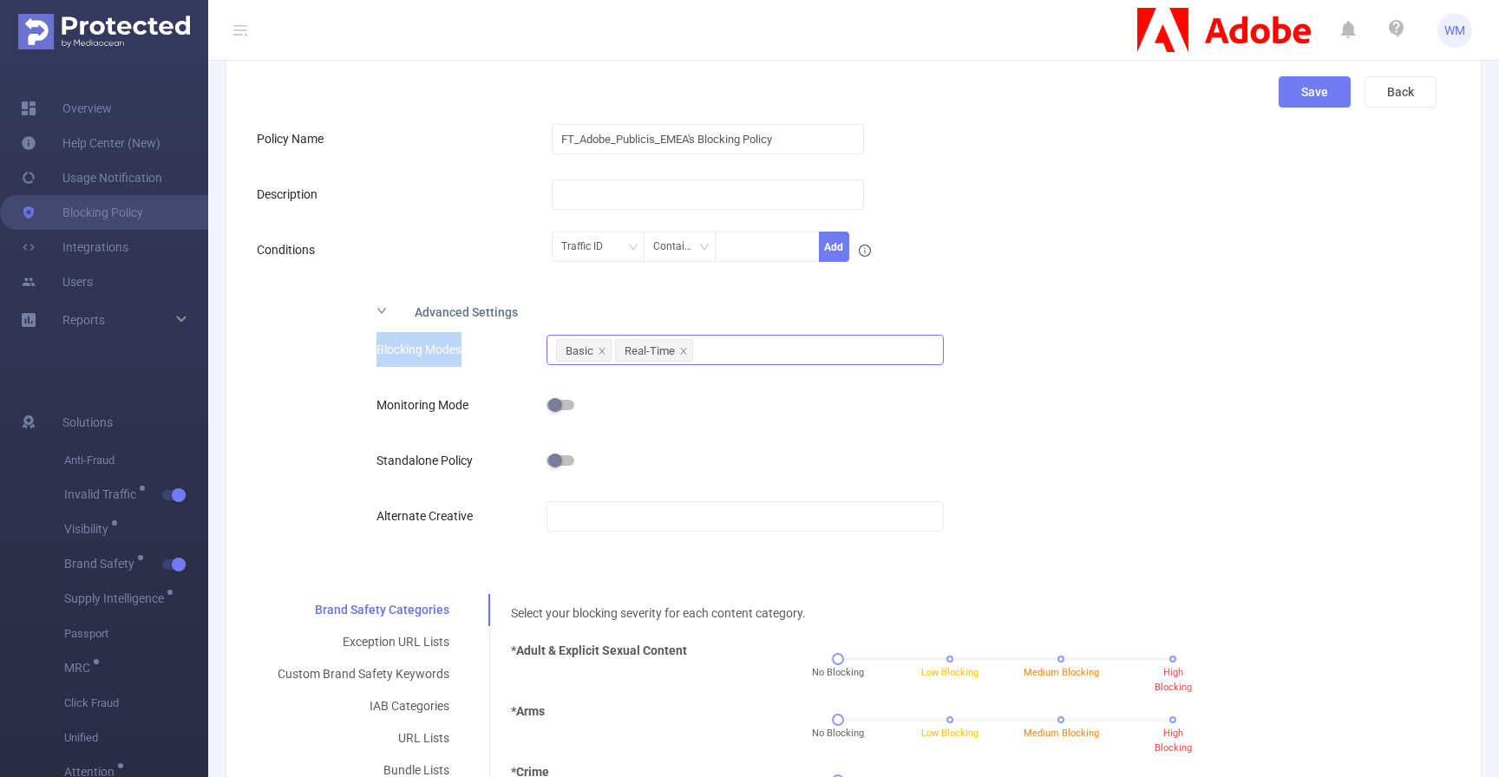
drag, startPoint x: 380, startPoint y: 347, endPoint x: 638, endPoint y: 346, distance: 258.5
click at [483, 346] on div "Blocking Modes Basic Real-Time Monitoring Mode Standalone Policy Alternate Crea…" at bounding box center [717, 448] width 708 height 239
click at [756, 337] on div "Basic Real-Time" at bounding box center [744, 350] width 377 height 29
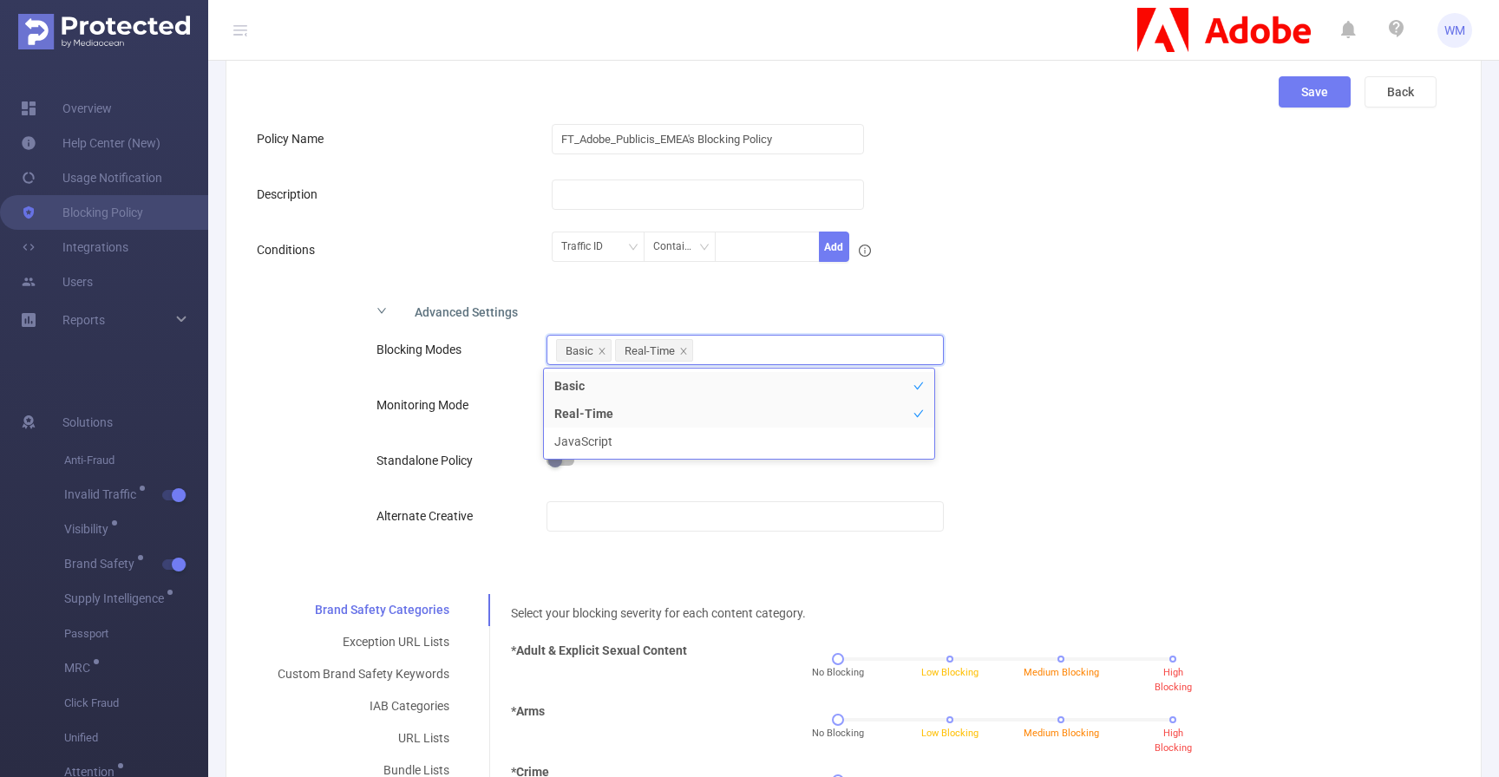
click at [1077, 439] on div "Advanced Settings Blocking Modes Basic Real-Time Monitoring Mode Standalone Pol…" at bounding box center [847, 430] width 1180 height 276
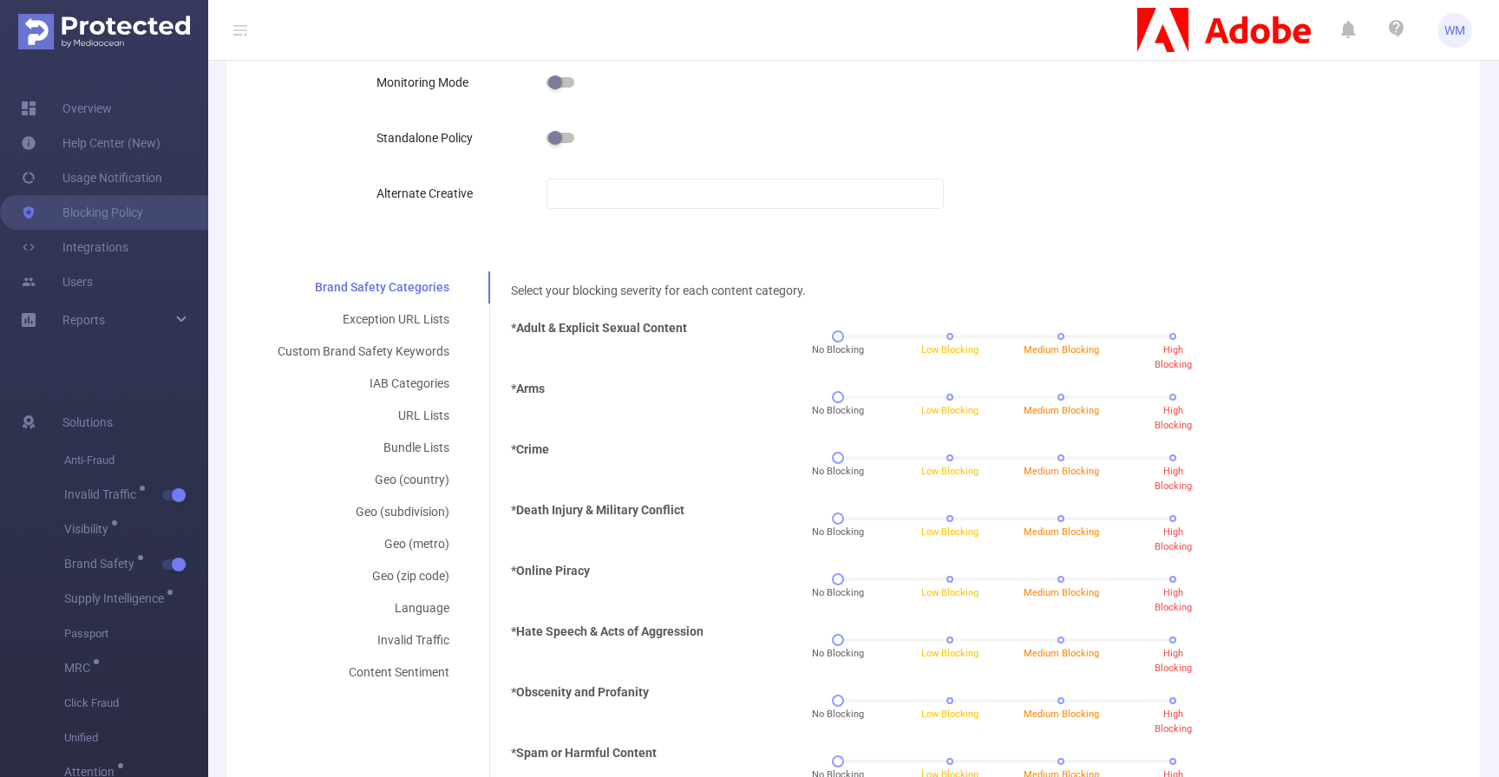
scroll to position [435, 0]
click at [425, 352] on div "Custom Brand Safety Keywords" at bounding box center [363, 350] width 213 height 32
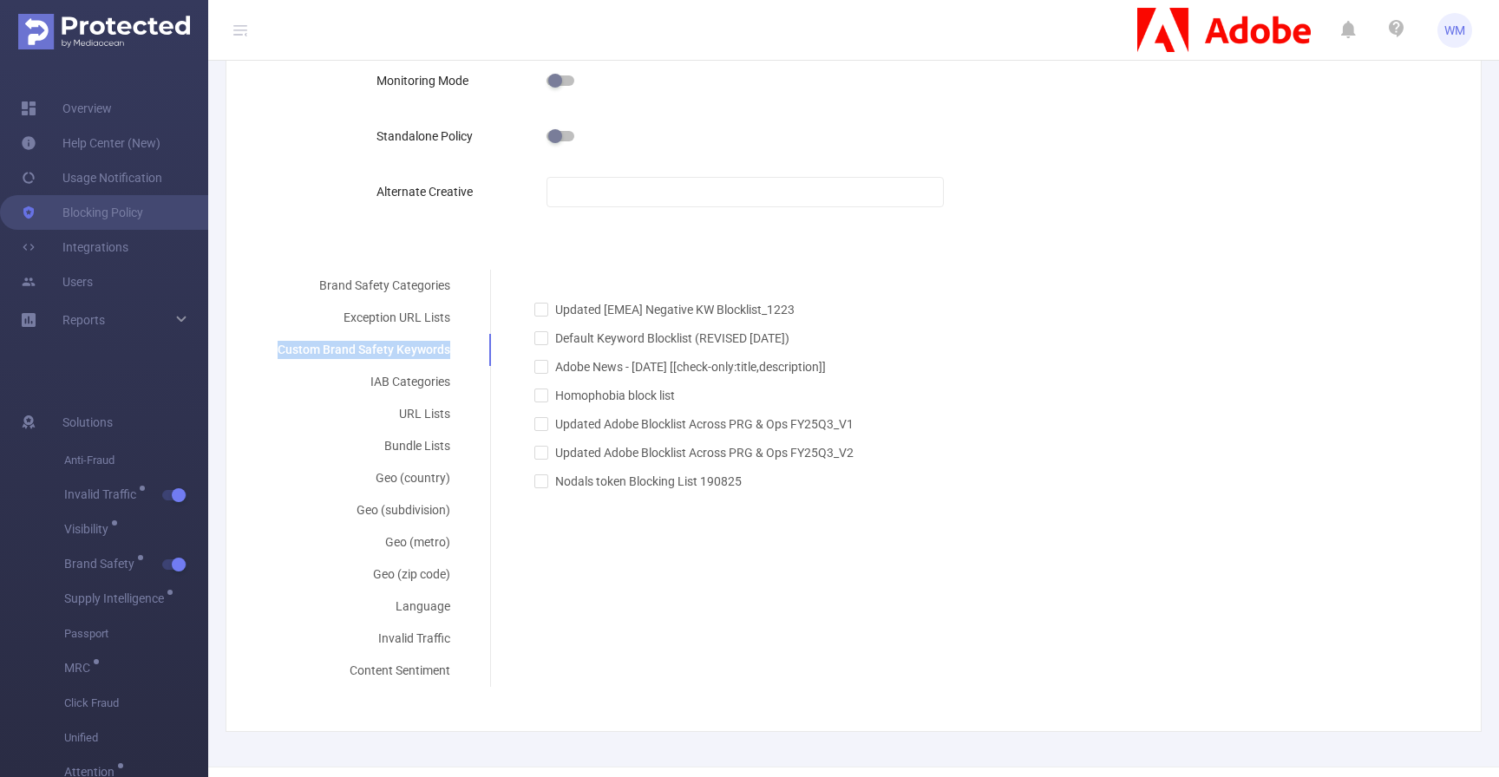
drag, startPoint x: 262, startPoint y: 349, endPoint x: 451, endPoint y: 350, distance: 189.1
click at [451, 350] on div "Custom Brand Safety Keywords" at bounding box center [364, 350] width 214 height 32
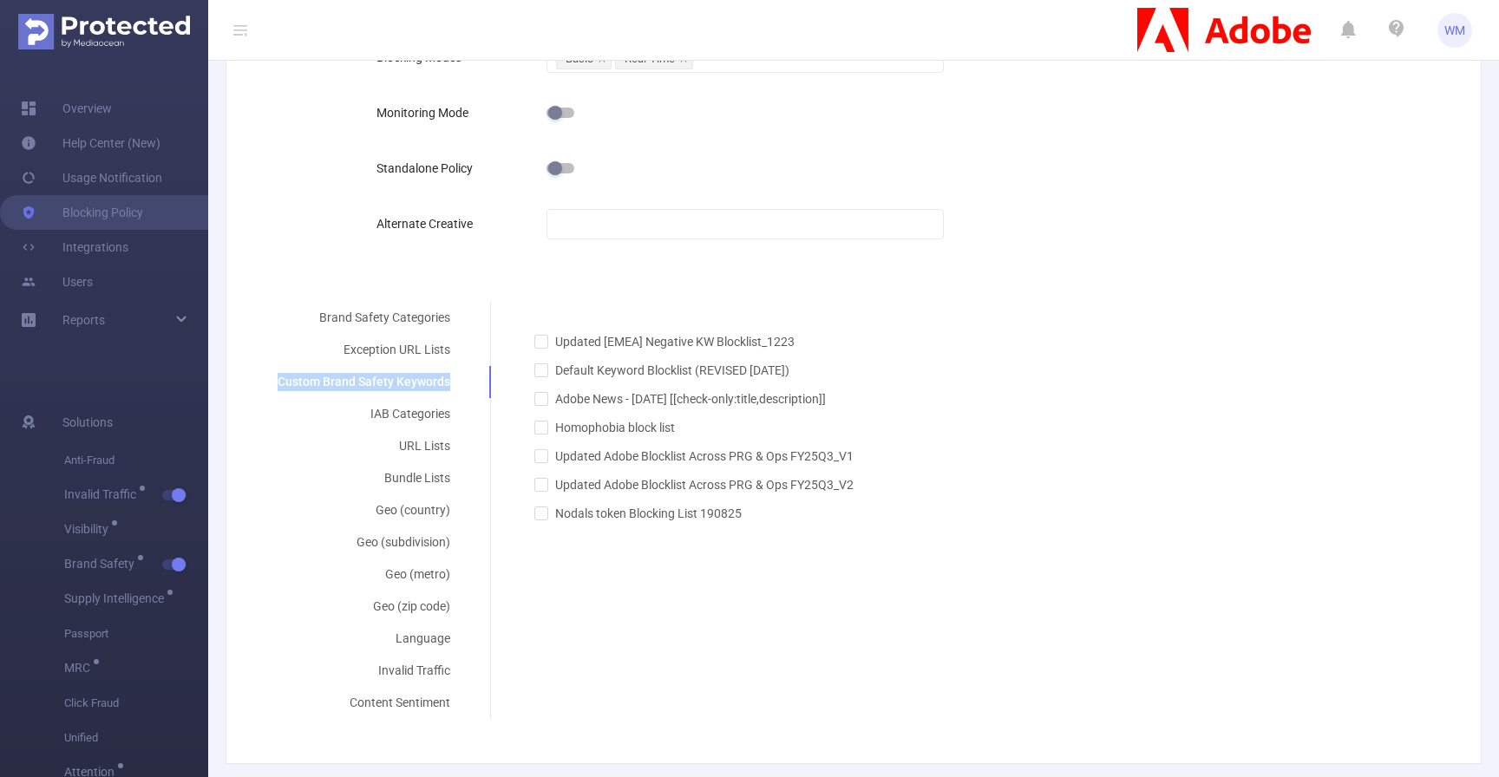
scroll to position [409, 0]
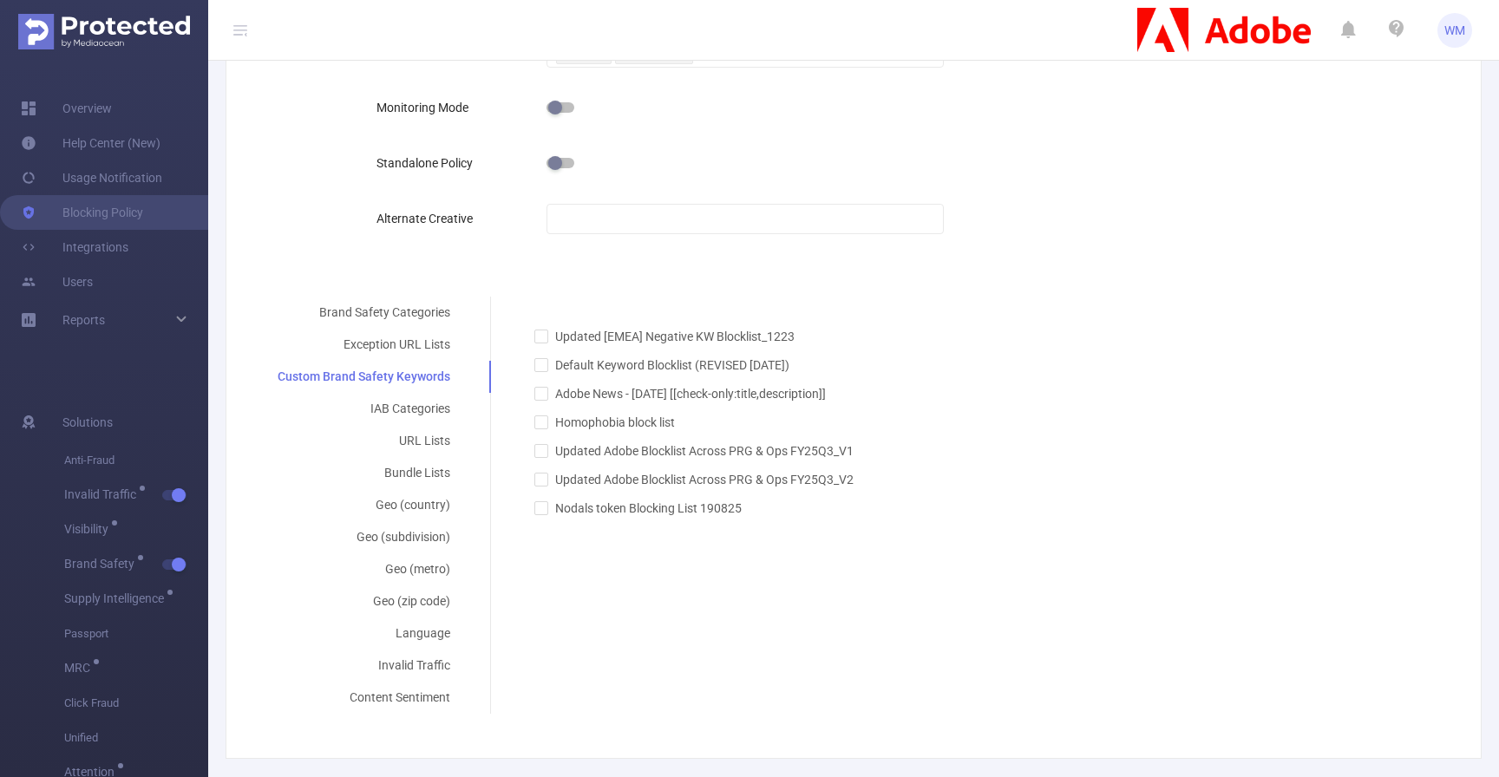
click at [473, 400] on div "Brand Safety Categories Exception URL Lists Custom Brand Safety Keywords IAB Ca…" at bounding box center [374, 505] width 235 height 417
click at [415, 306] on div "Brand Safety Categories" at bounding box center [364, 313] width 214 height 32
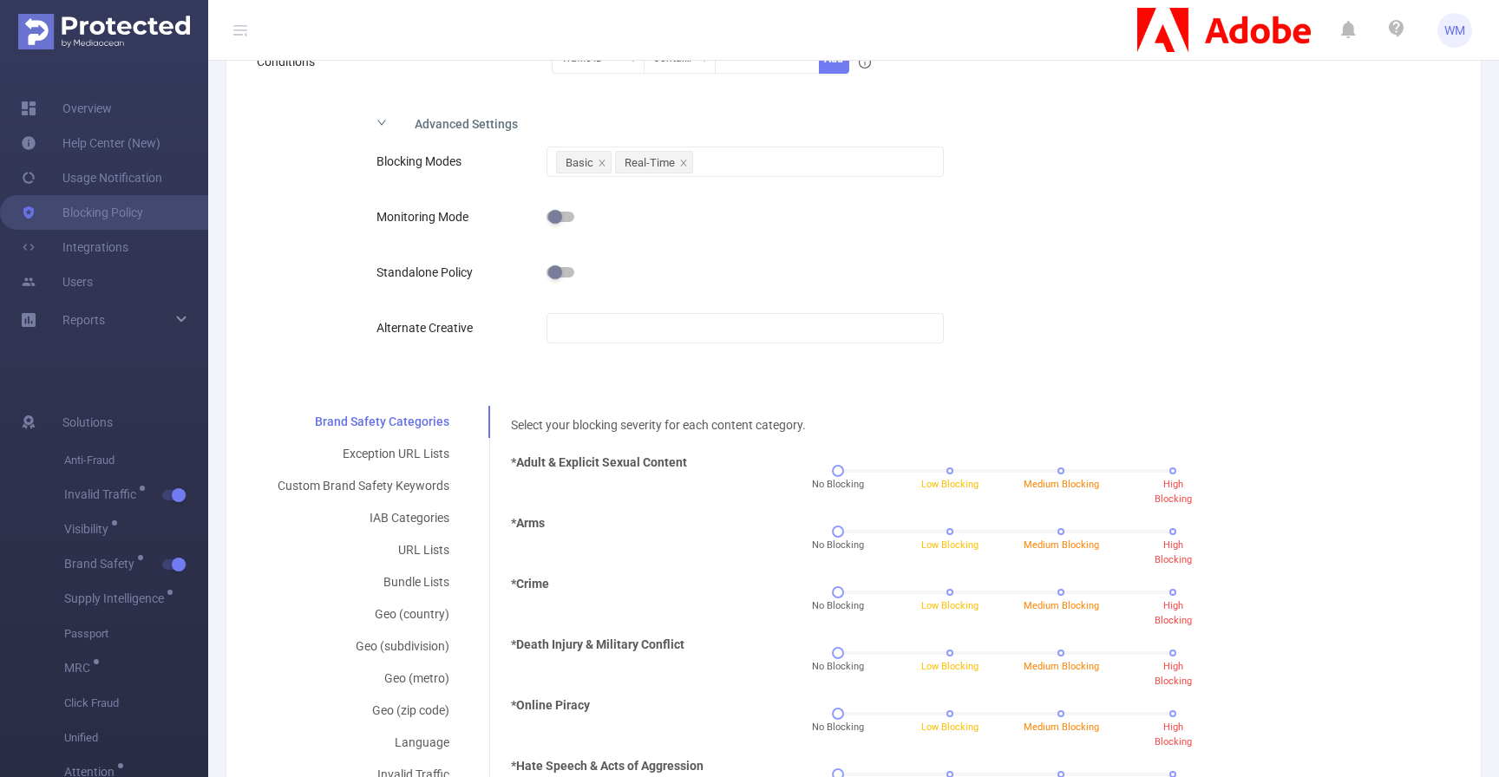
scroll to position [290, 0]
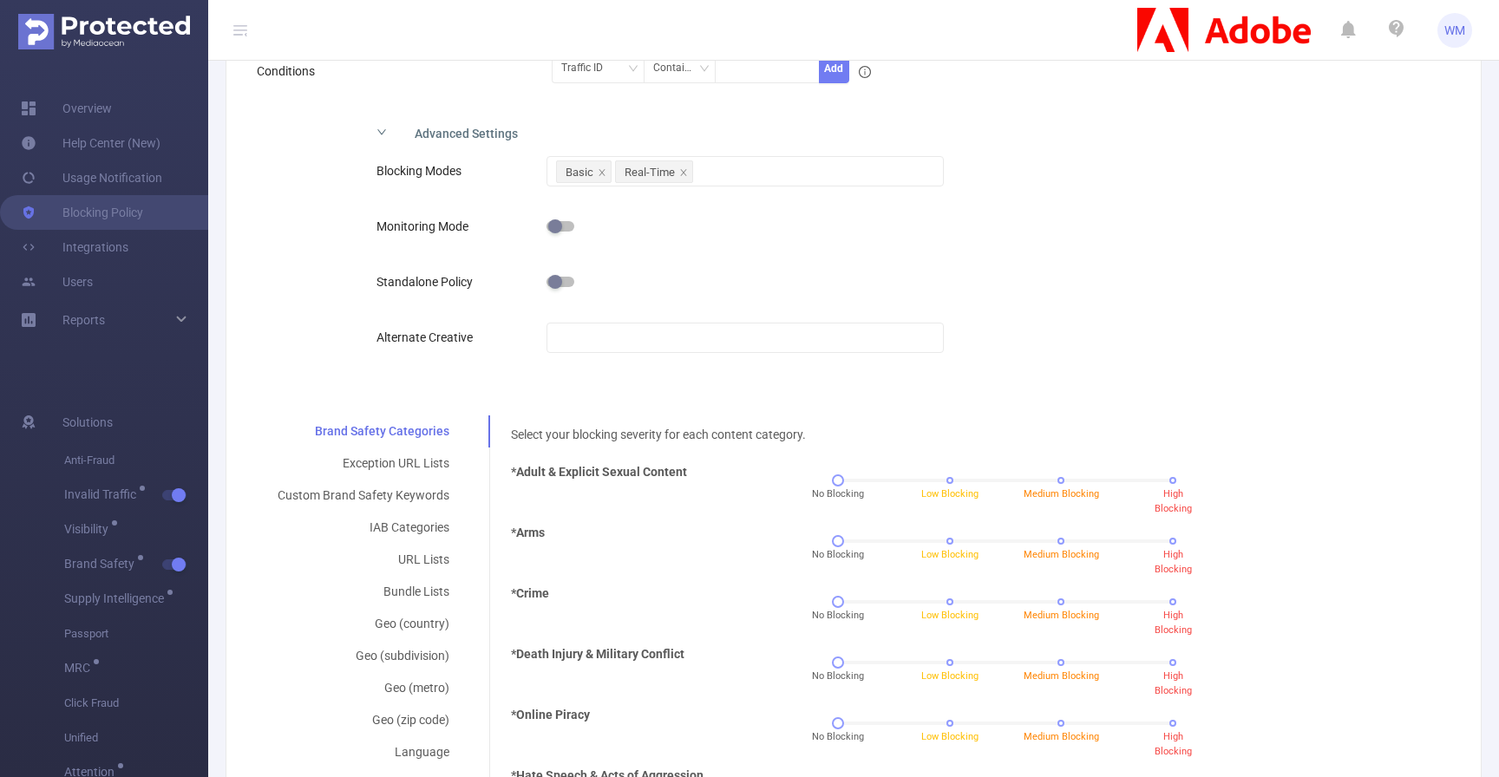
click at [848, 266] on div at bounding box center [745, 282] width 396 height 35
click at [771, 164] on div "Basic Real-Time" at bounding box center [744, 171] width 377 height 29
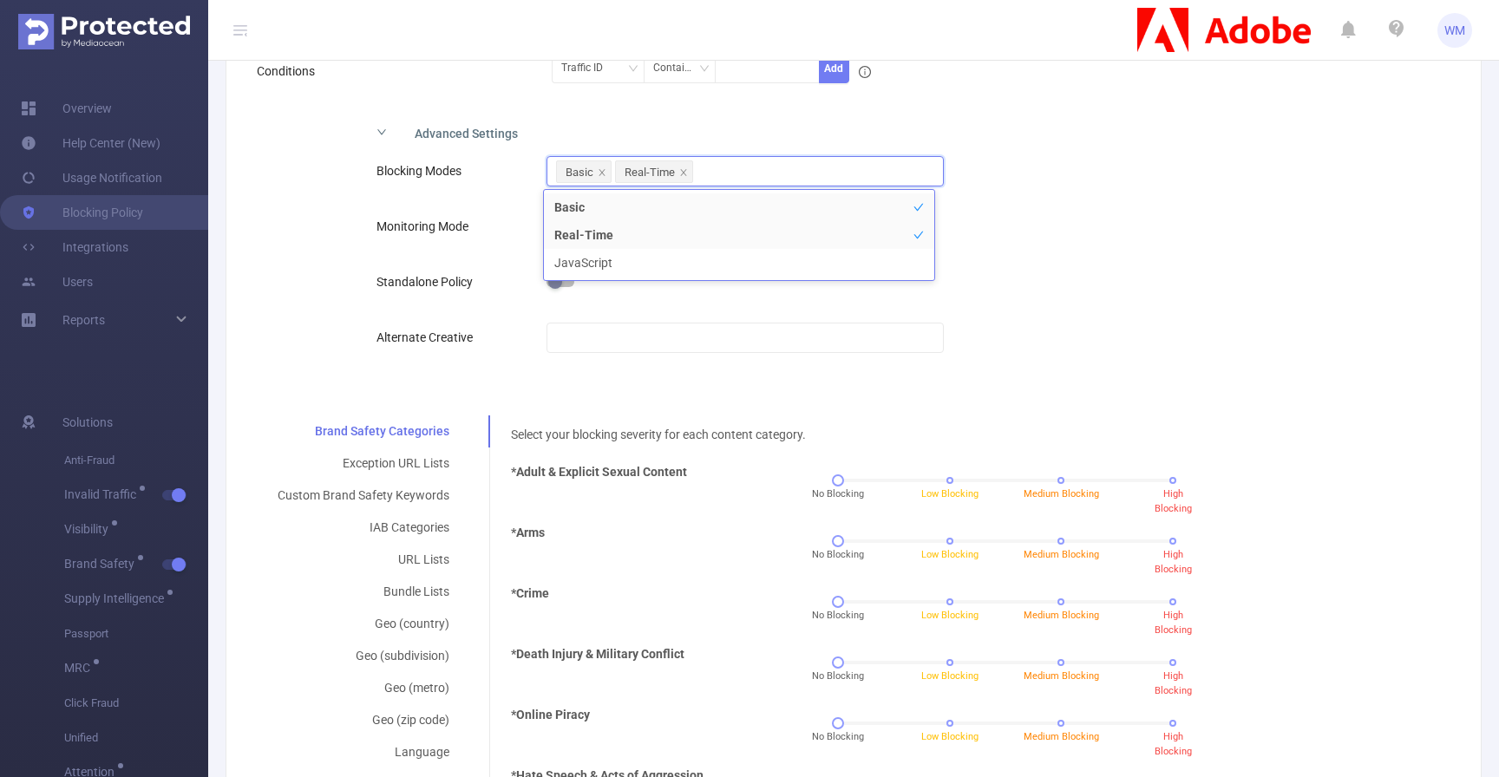
click at [1102, 291] on div "Advanced Settings Blocking Modes Basic Real-Time Monitoring Mode Standalone Pol…" at bounding box center [847, 252] width 1180 height 276
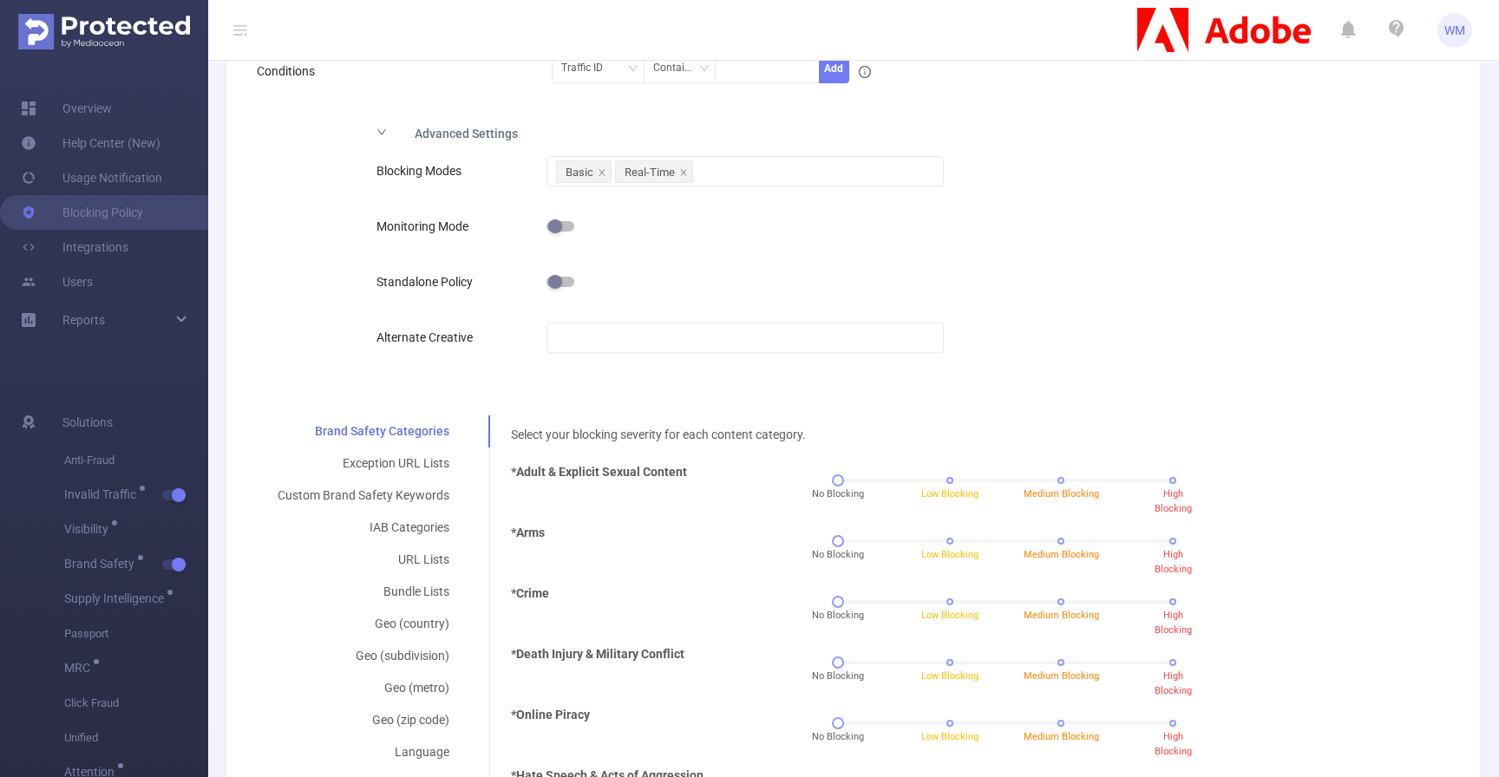
click at [1187, 377] on div "Advanced Settings Blocking Modes Basic Real-Time Monitoring Mode Standalone Pol…" at bounding box center [847, 252] width 1180 height 276
drag, startPoint x: 383, startPoint y: 218, endPoint x: 511, endPoint y: 217, distance: 127.5
click at [512, 217] on div "Monitoring Mode" at bounding box center [462, 226] width 170 height 35
click at [484, 226] on div "Monitoring Mode" at bounding box center [462, 226] width 170 height 35
drag, startPoint x: 365, startPoint y: 218, endPoint x: 479, endPoint y: 218, distance: 113.6
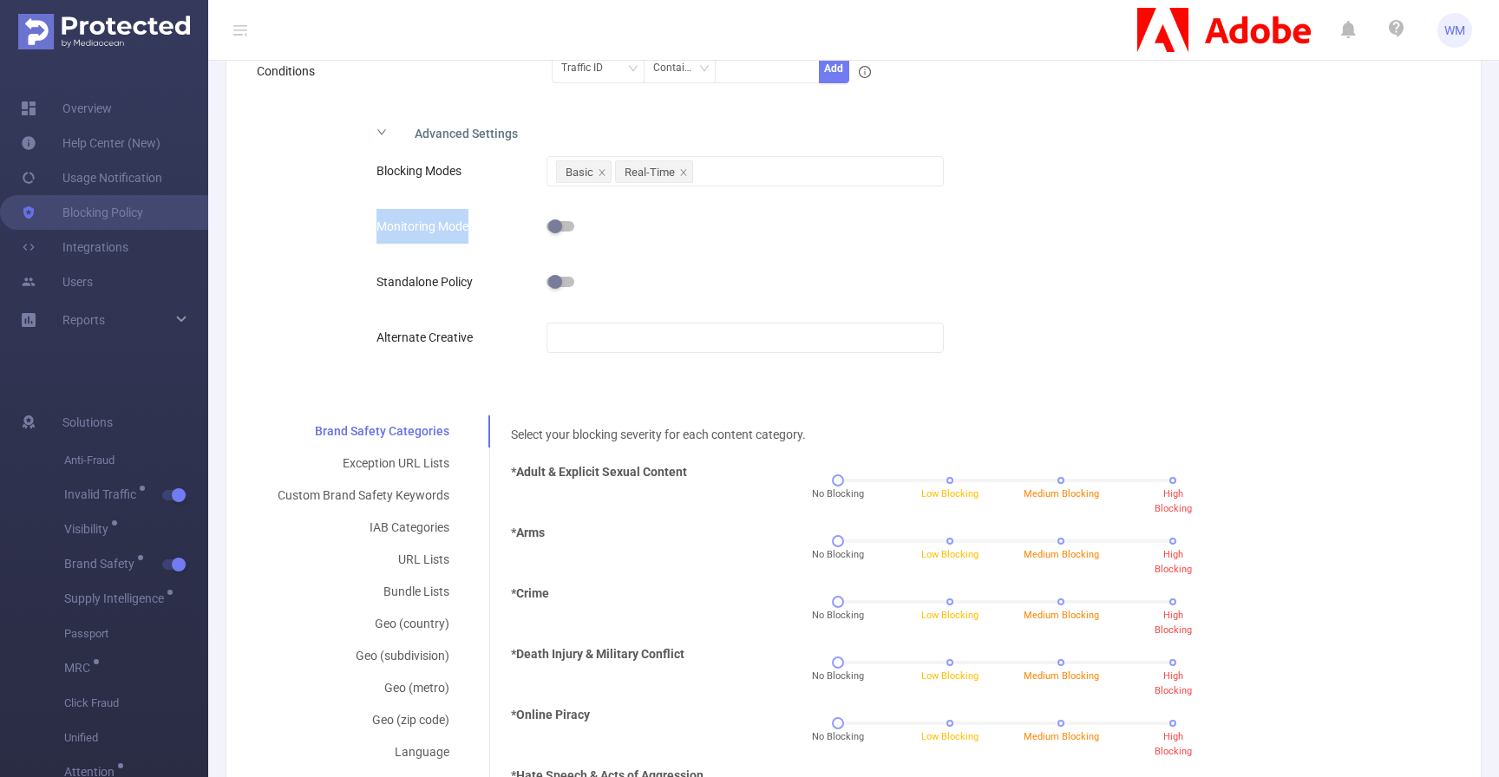
click at [479, 218] on div "Blocking Modes Basic Real-Time Monitoring Mode Standalone Policy Alternate Crea…" at bounding box center [717, 269] width 708 height 239
click at [437, 222] on label "Monitoring Mode" at bounding box center [427, 226] width 101 height 14
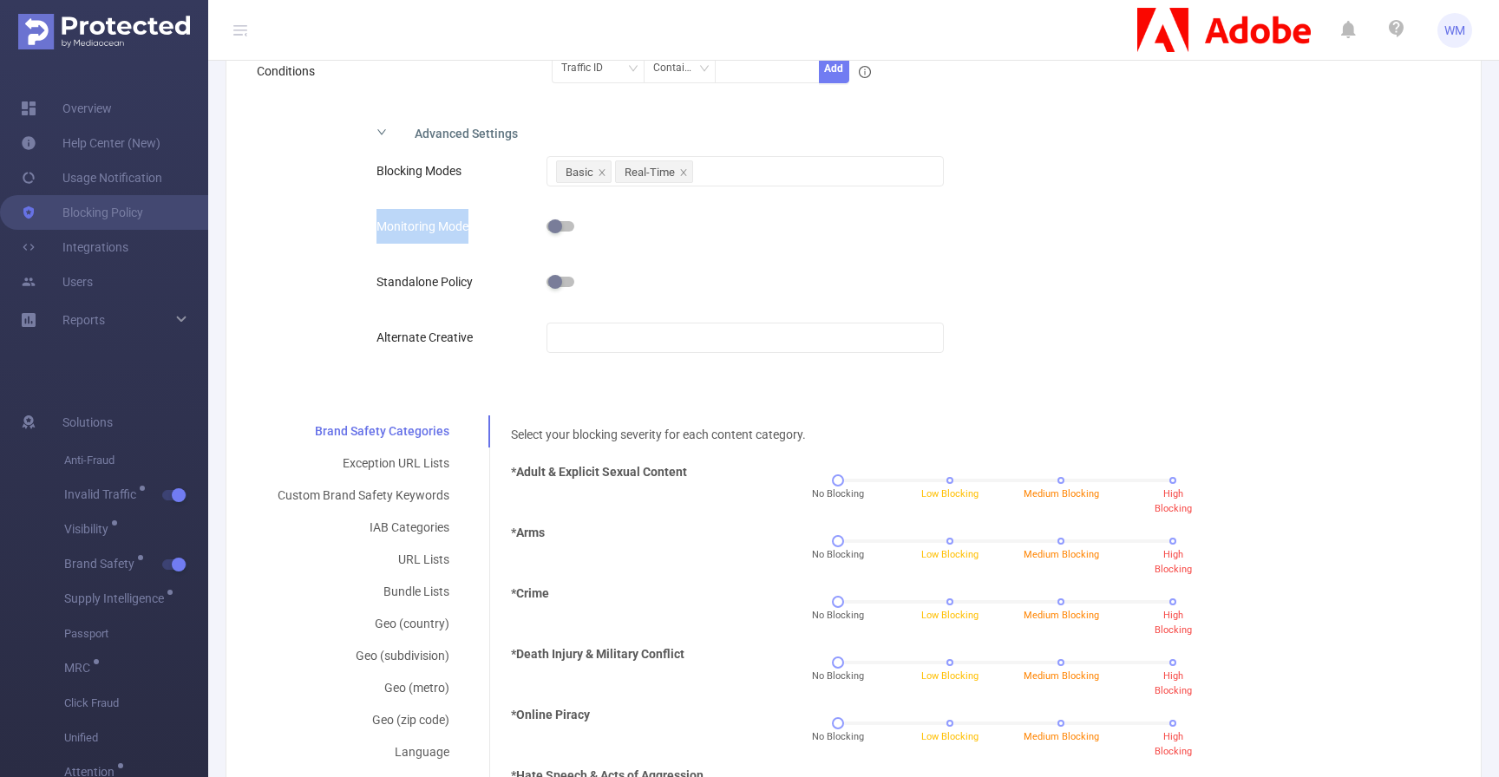
click at [433, 282] on label "Standalone Policy" at bounding box center [429, 282] width 105 height 14
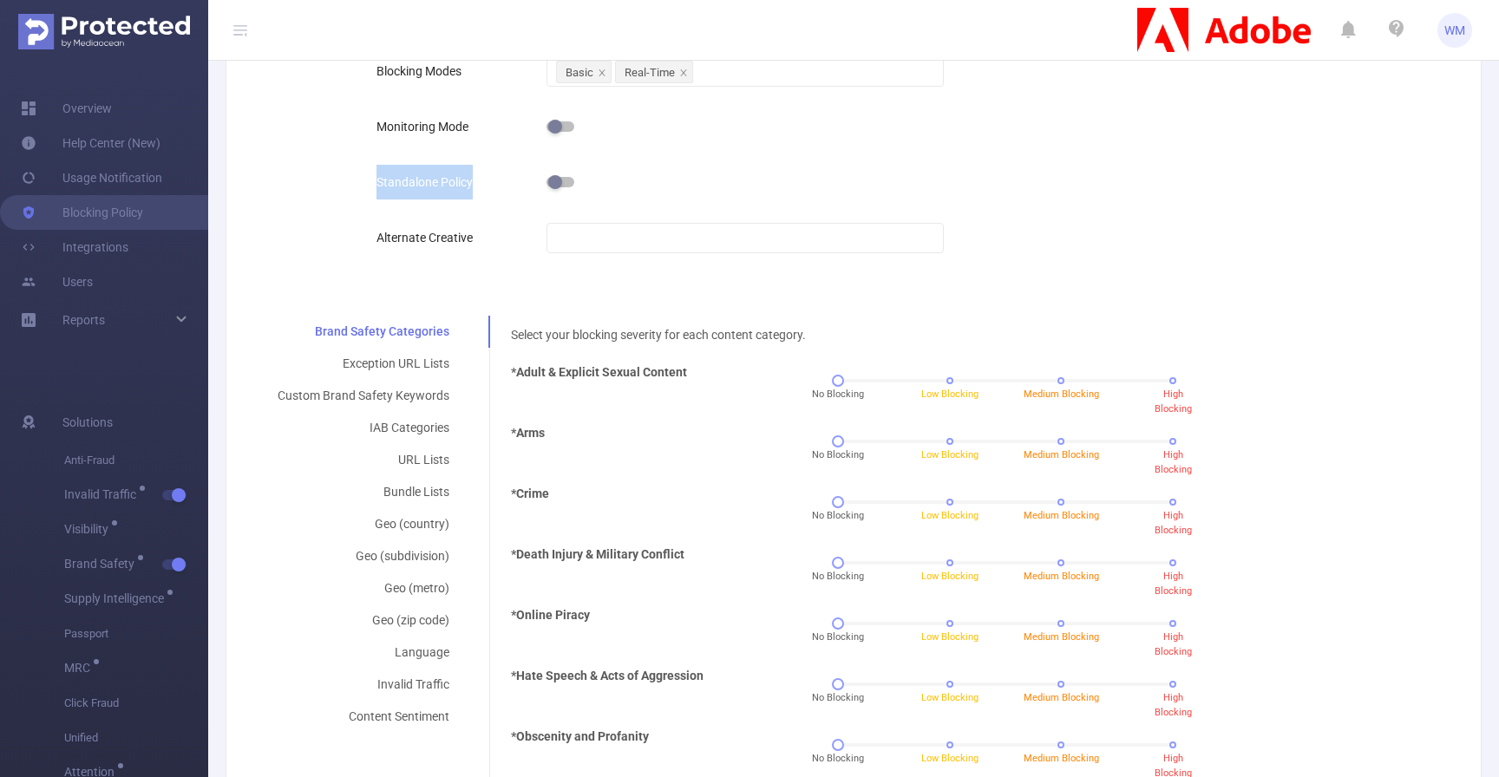
scroll to position [416, 0]
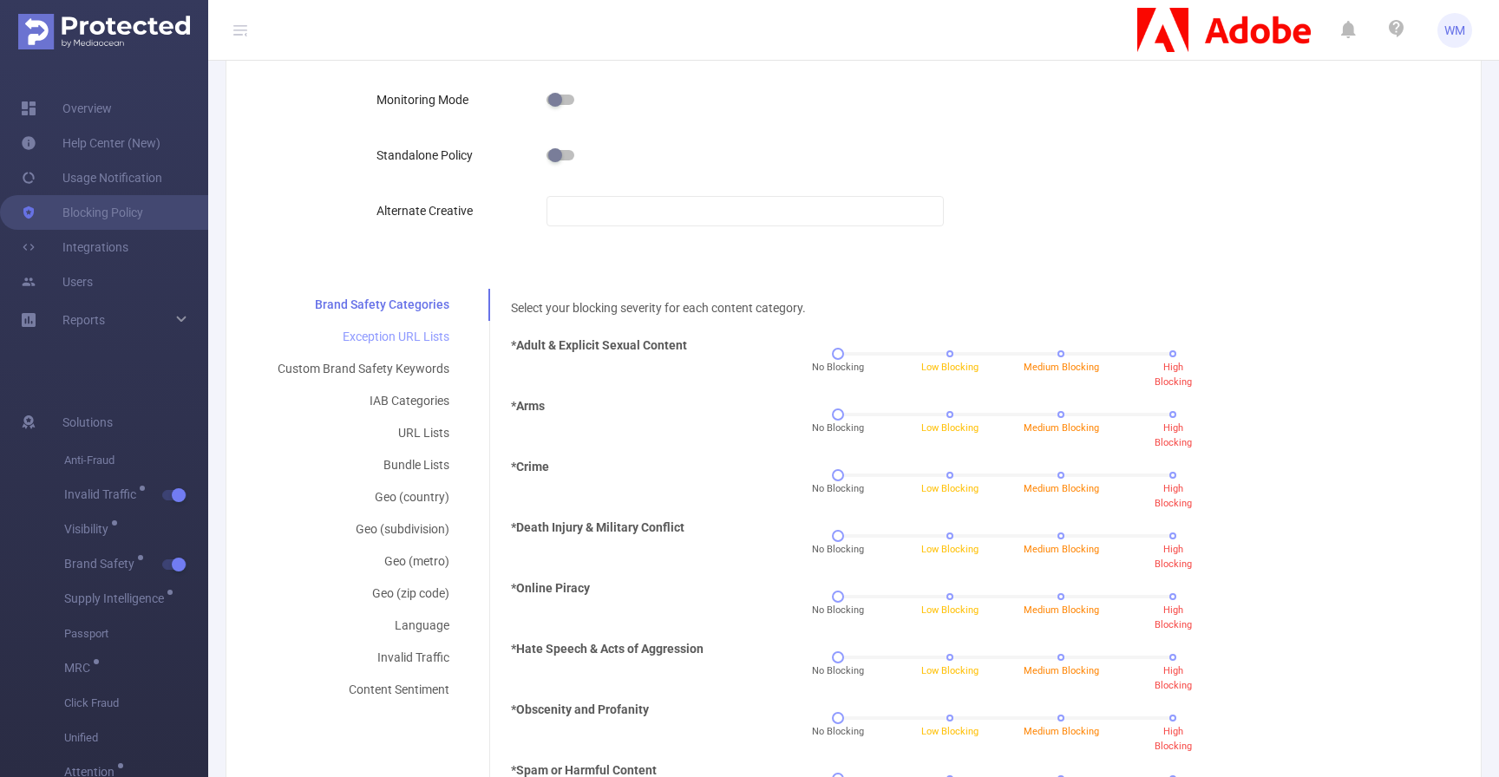
click at [387, 330] on div "Exception URL Lists" at bounding box center [363, 337] width 213 height 32
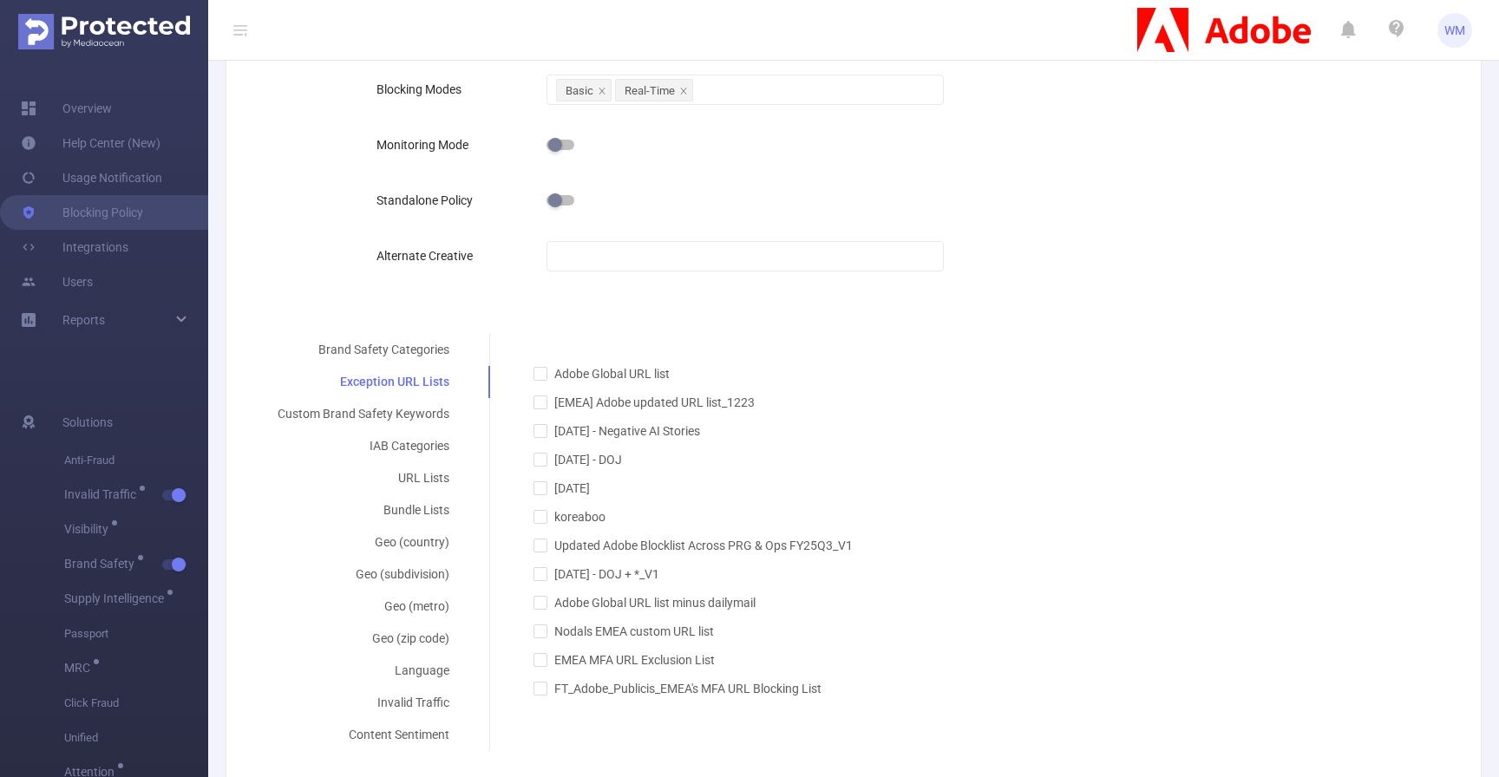
click at [363, 286] on div "Blocking Modes Basic Real-Time Monitoring Mode Standalone Policy Alternate Crea…" at bounding box center [717, 188] width 708 height 239
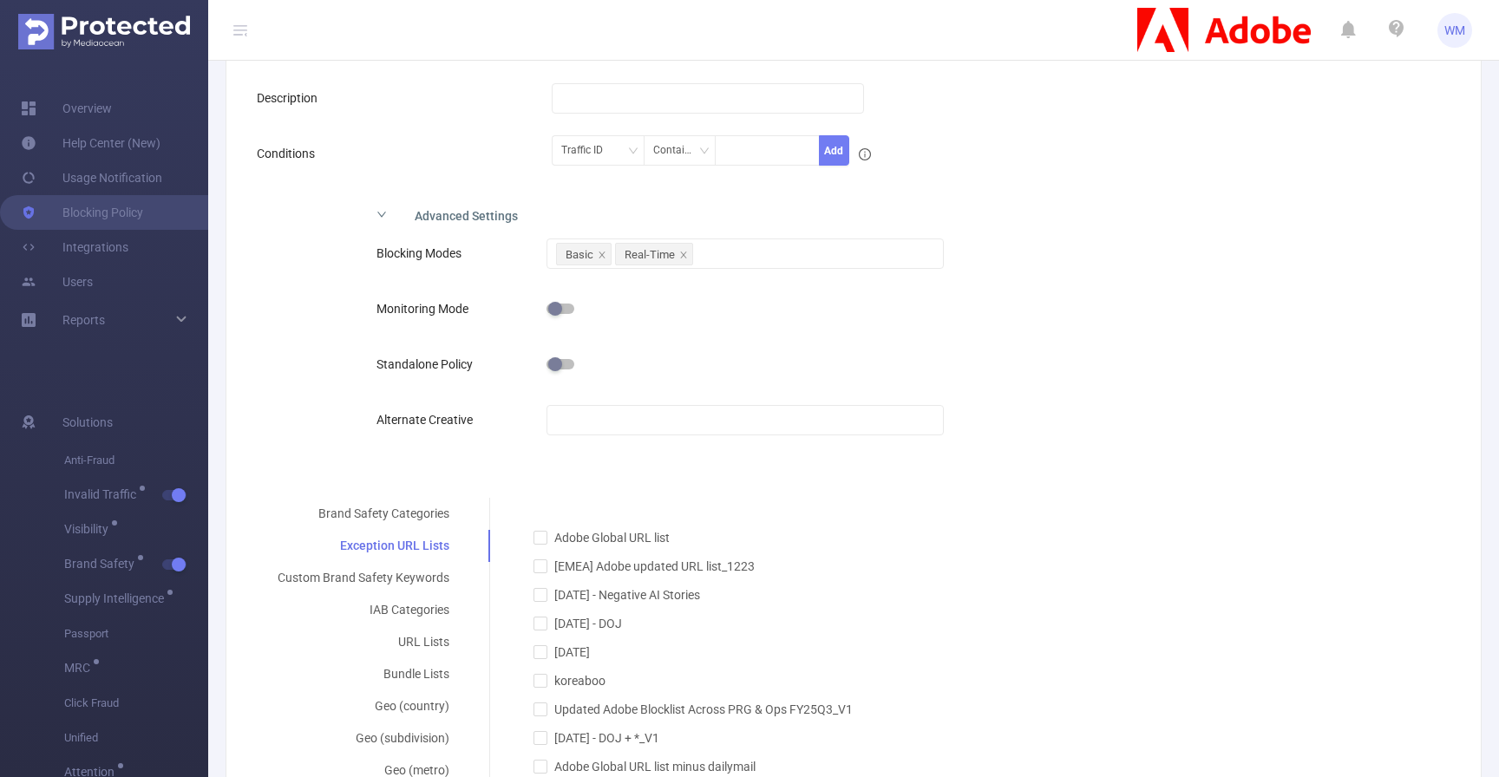
scroll to position [205, 0]
click at [746, 374] on div at bounding box center [745, 367] width 396 height 35
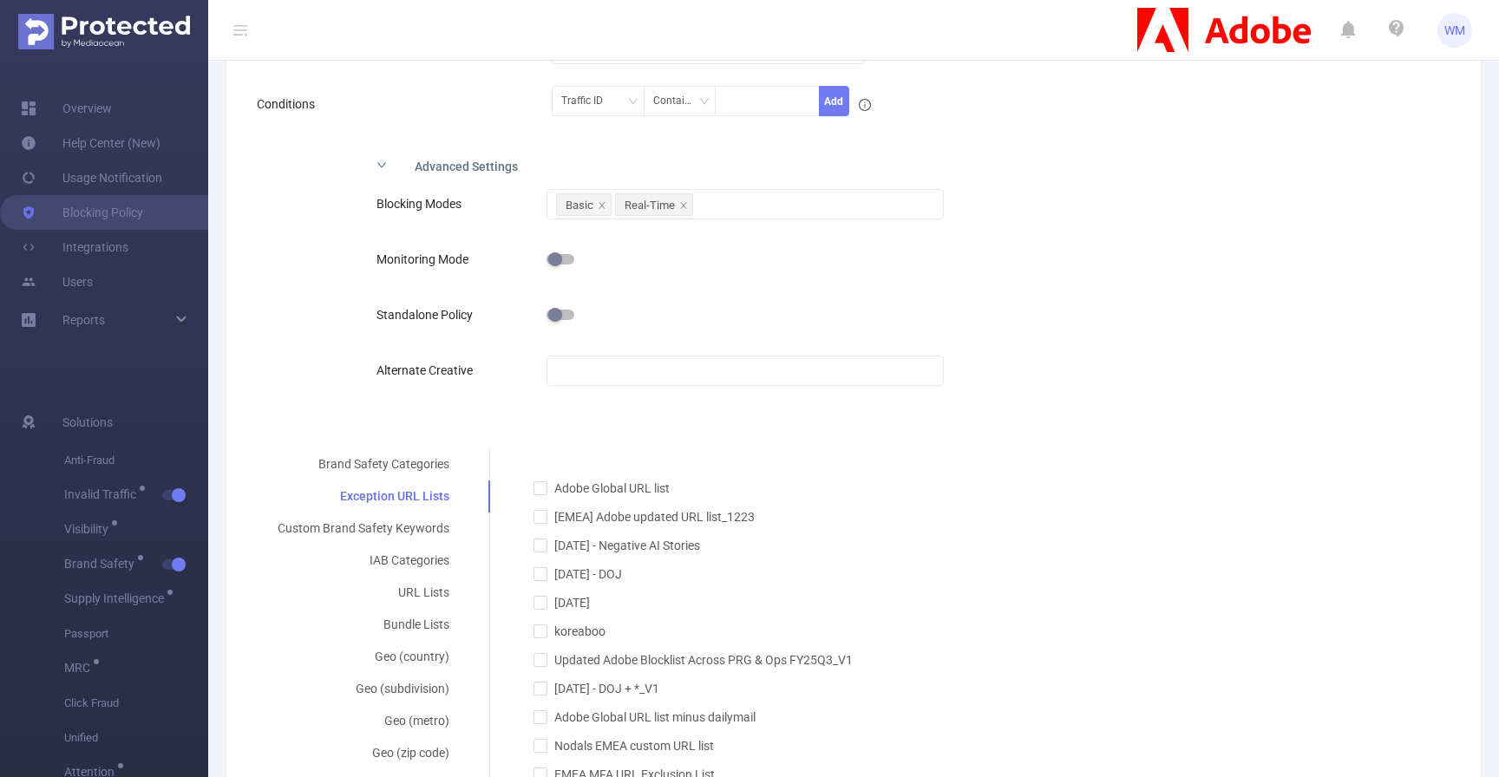
scroll to position [294, 0]
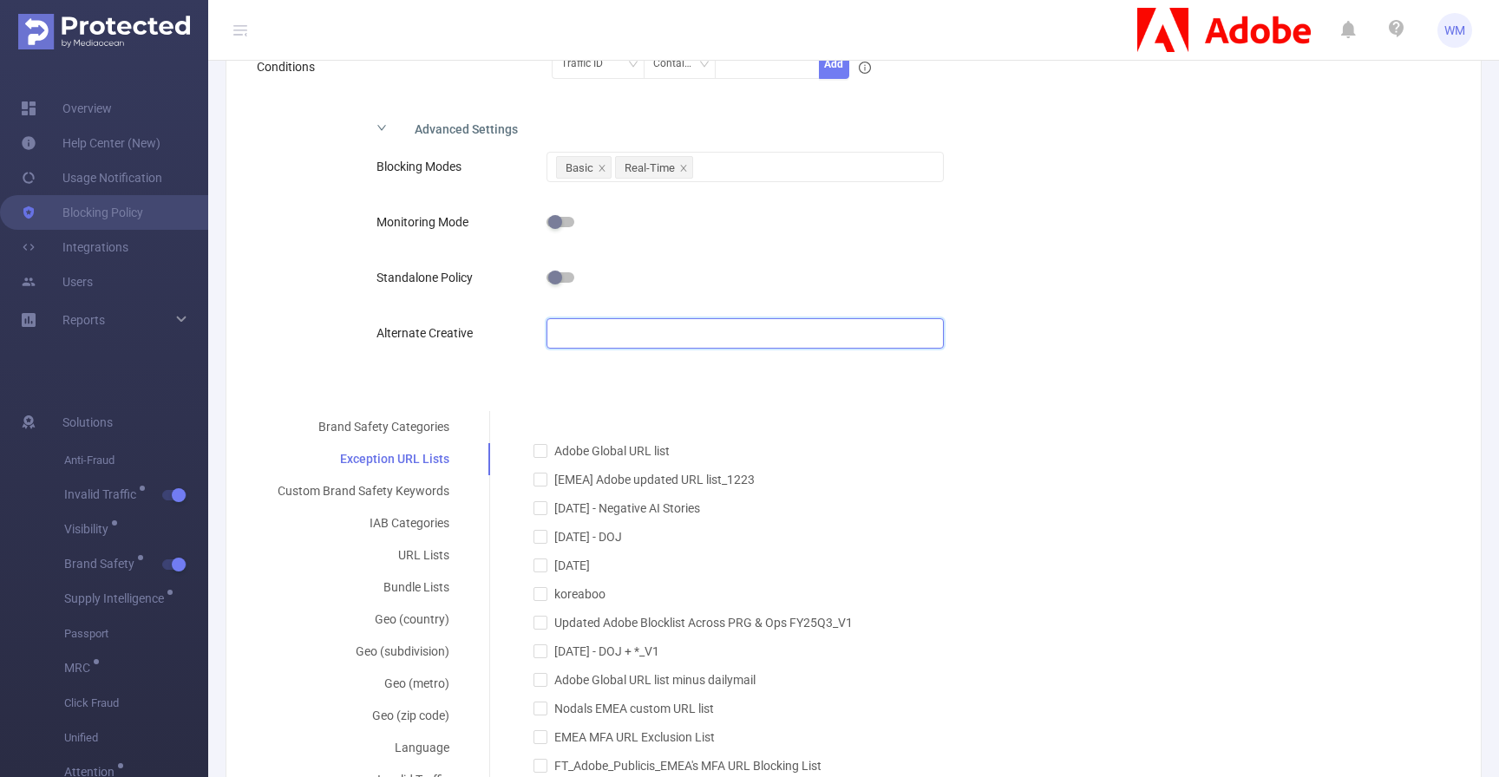
click at [593, 339] on input "text" at bounding box center [745, 333] width 396 height 30
click at [599, 362] on div "Blocking Modes Basic Real-Time Monitoring Mode Standalone Policy Alternate Crea…" at bounding box center [717, 265] width 708 height 239
click at [599, 352] on div "Blocking Modes Basic Real-Time Monitoring Mode Standalone Policy Alternate Crea…" at bounding box center [717, 265] width 708 height 239
click at [612, 333] on input "text" at bounding box center [745, 333] width 396 height 30
type input "sdfdf"
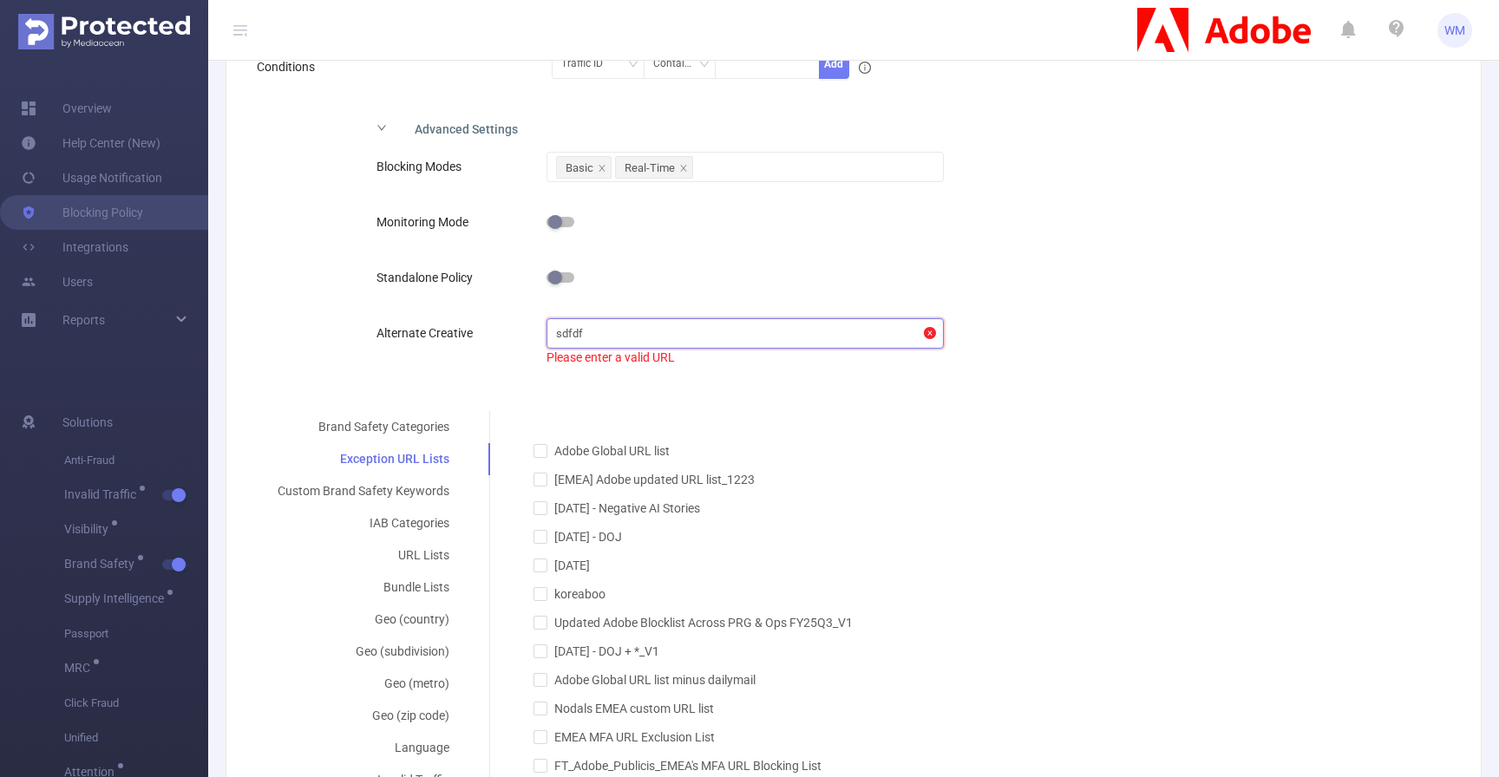
drag, startPoint x: 619, startPoint y: 327, endPoint x: 520, endPoint y: 326, distance: 98.9
click at [520, 327] on div "Alternate Creative sdfdf Please enter a valid URL" at bounding box center [717, 341] width 680 height 51
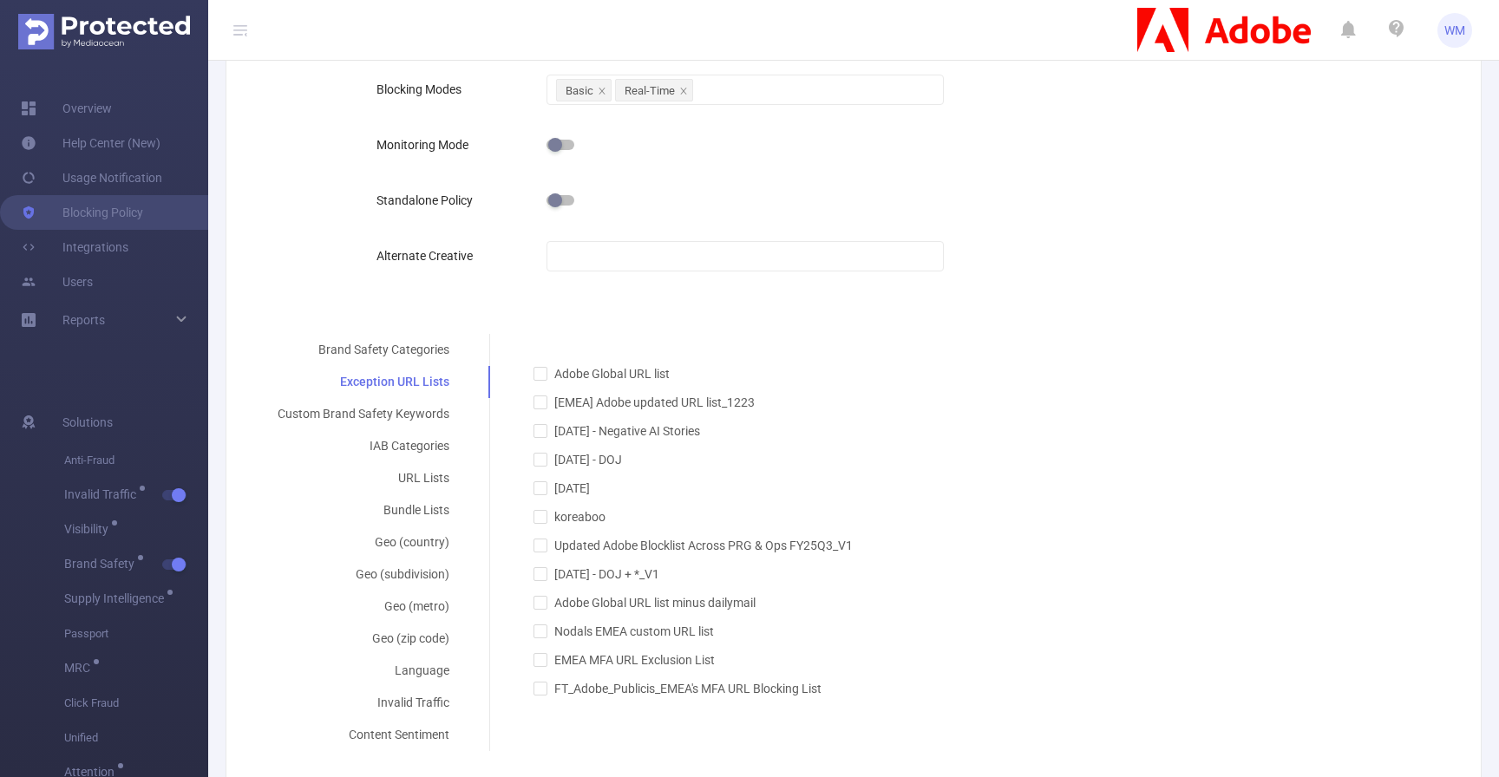
scroll to position [400, 0]
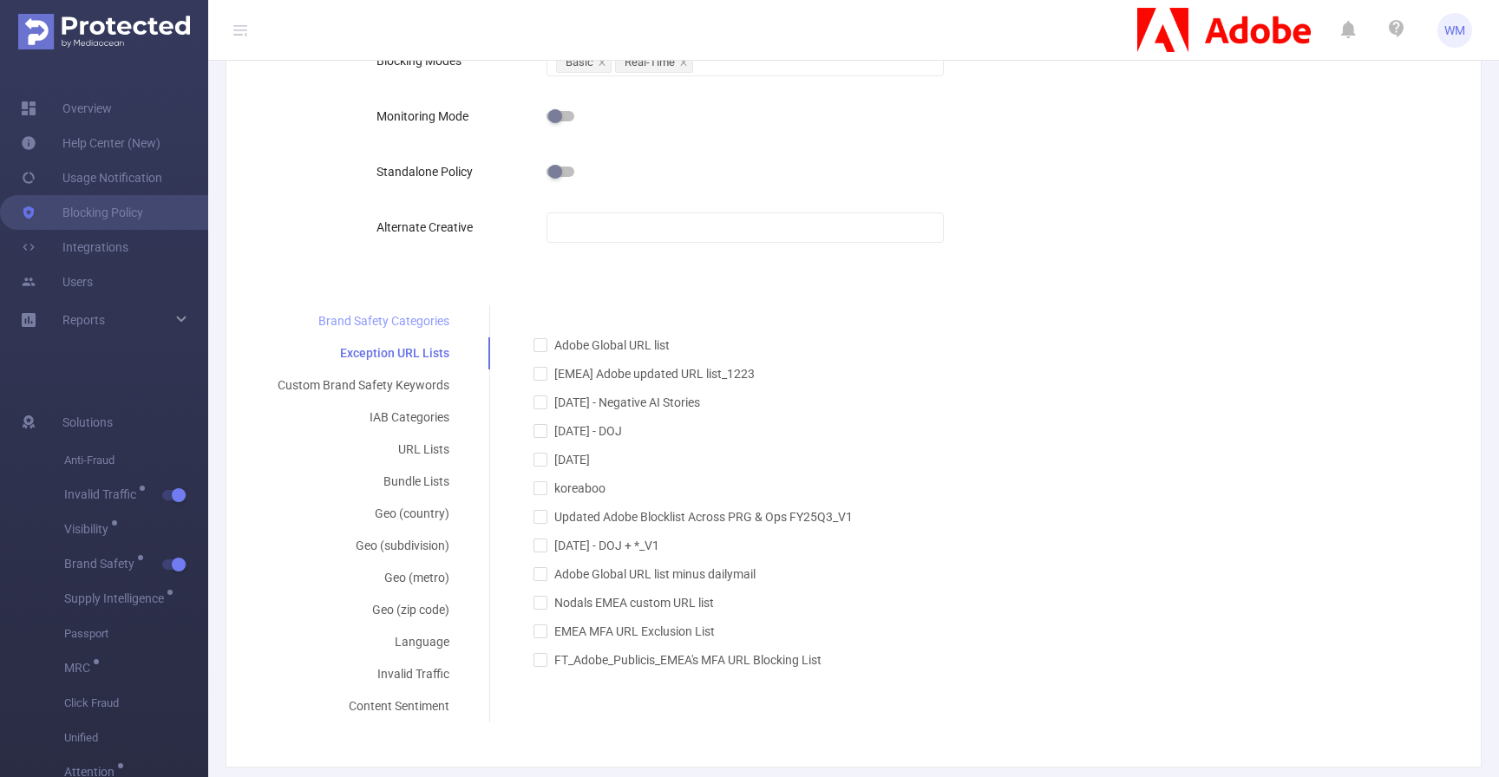
click at [393, 316] on div "Brand Safety Categories" at bounding box center [363, 321] width 213 height 32
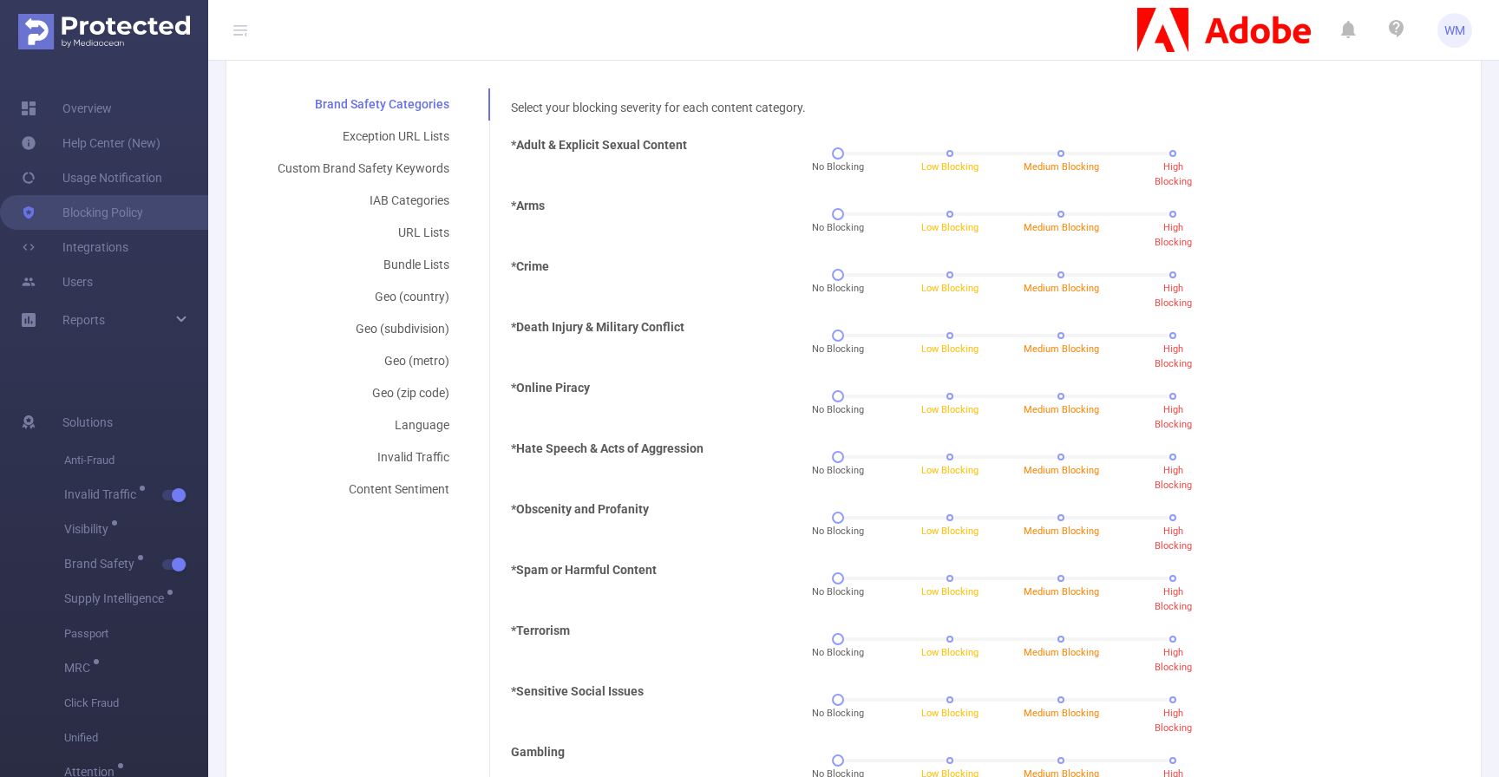
scroll to position [615, 0]
click at [514, 147] on b "*Adult & Explicit Sexual Content" at bounding box center [599, 147] width 176 height 14
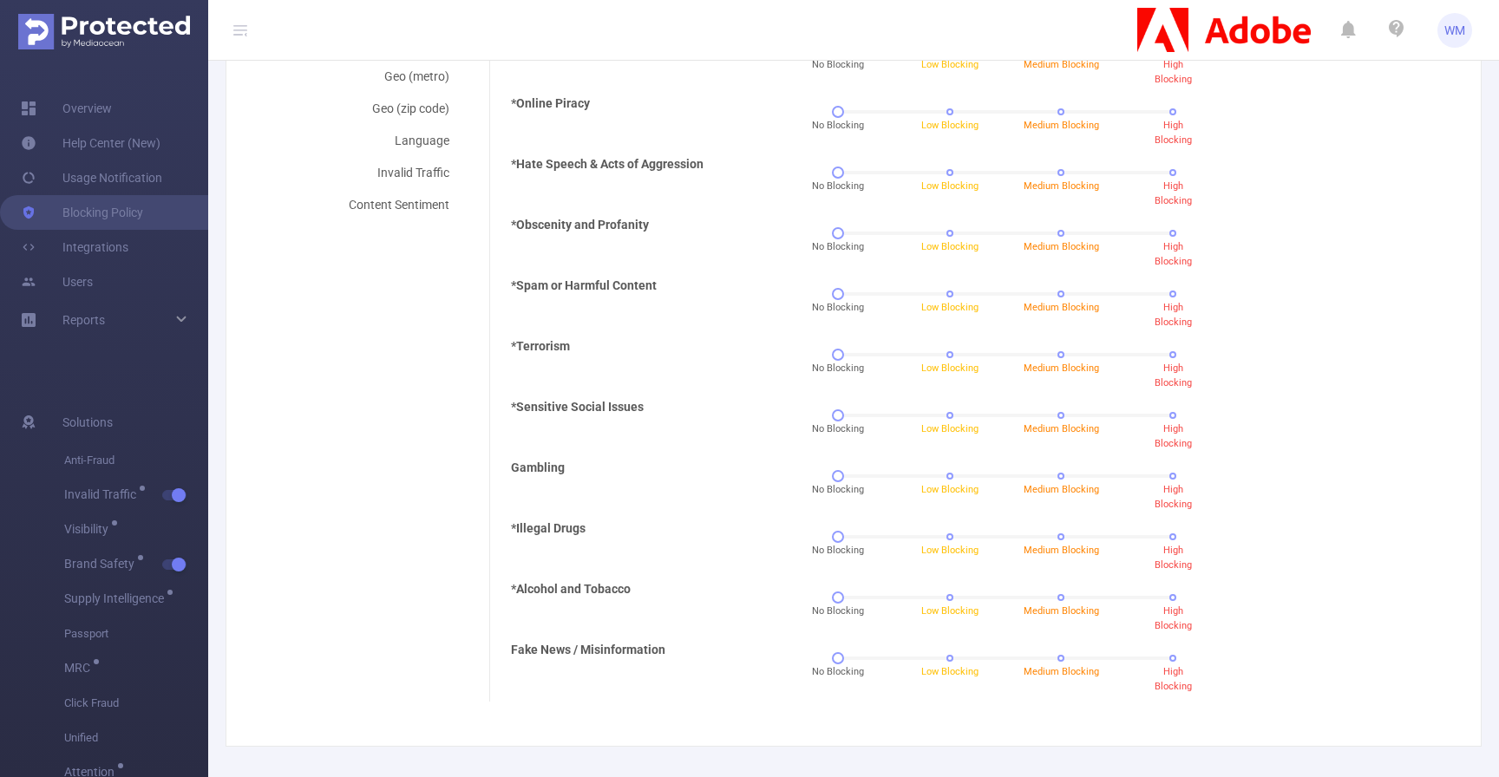
scroll to position [907, 0]
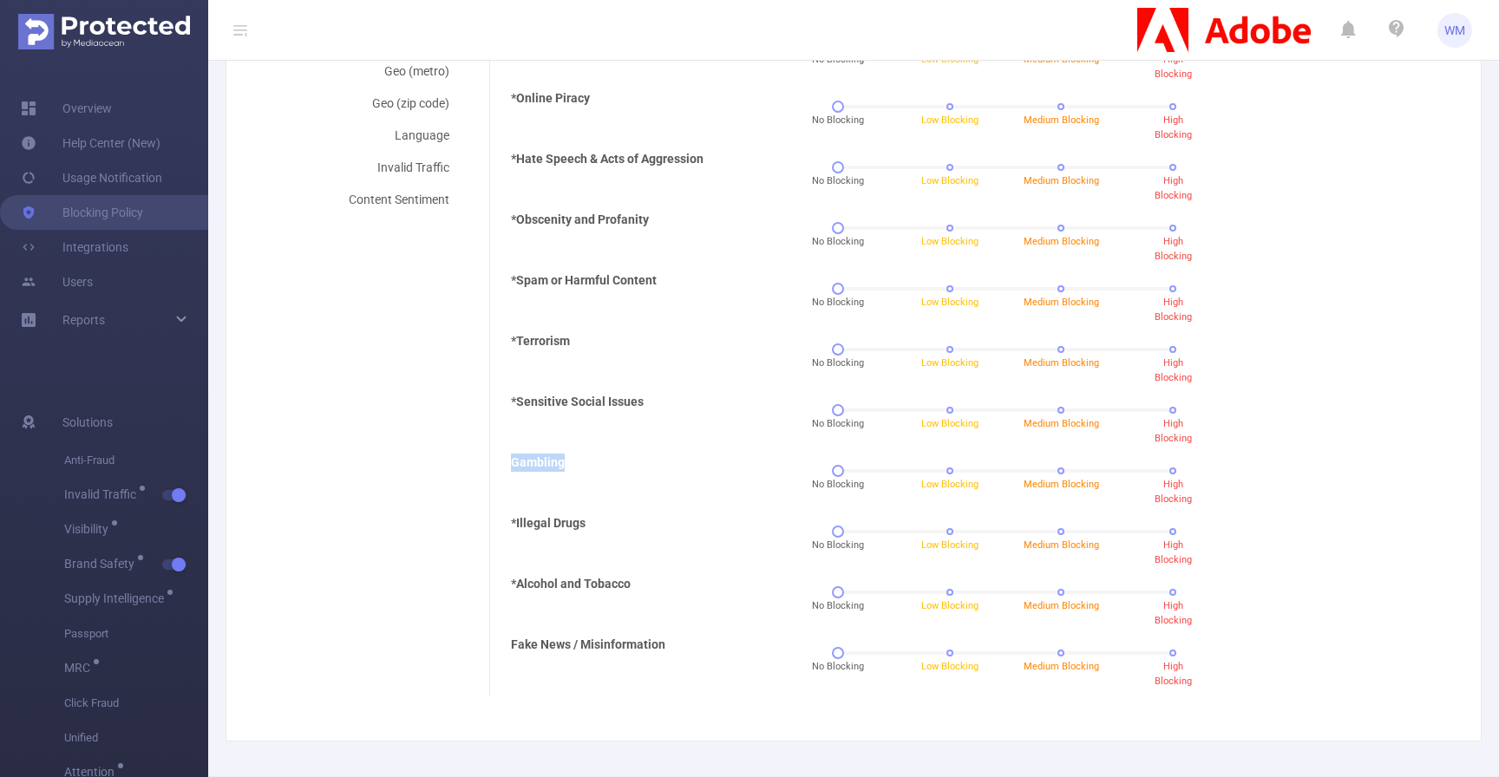
drag, startPoint x: 501, startPoint y: 459, endPoint x: 599, endPoint y: 466, distance: 98.3
click at [598, 466] on div "Select your blocking severity for each content category. *Adult & Explicit Sexu…" at bounding box center [962, 248] width 947 height 898
drag, startPoint x: 504, startPoint y: 641, endPoint x: 717, endPoint y: 644, distance: 212.6
click at [717, 644] on div "Select your blocking severity for each content category. *Adult & Explicit Sexu…" at bounding box center [962, 248] width 947 height 898
click at [714, 637] on div "Fake News / Misinformation" at bounding box center [620, 659] width 232 height 47
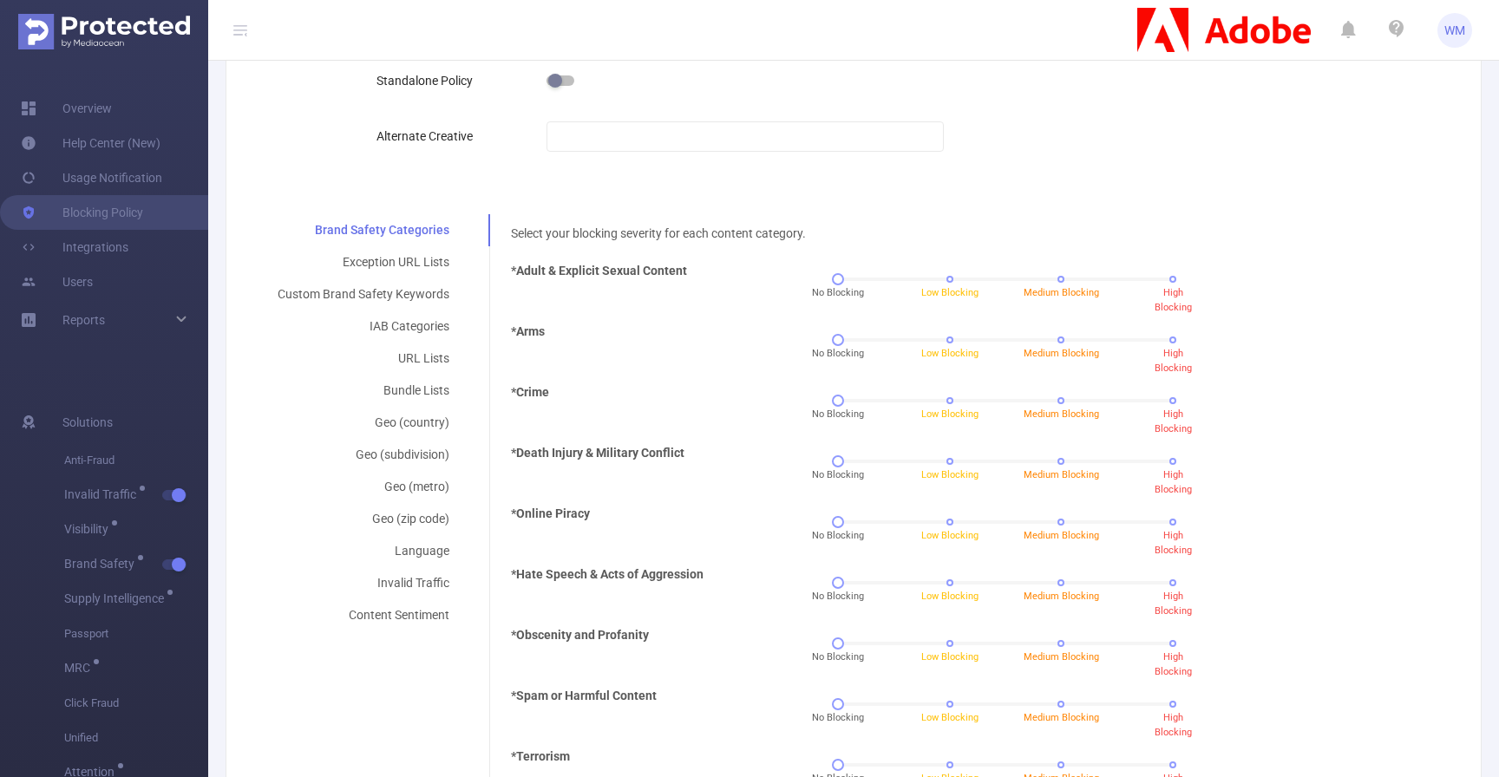
scroll to position [490, 0]
click at [404, 255] on div "Exception URL Lists" at bounding box center [363, 263] width 213 height 32
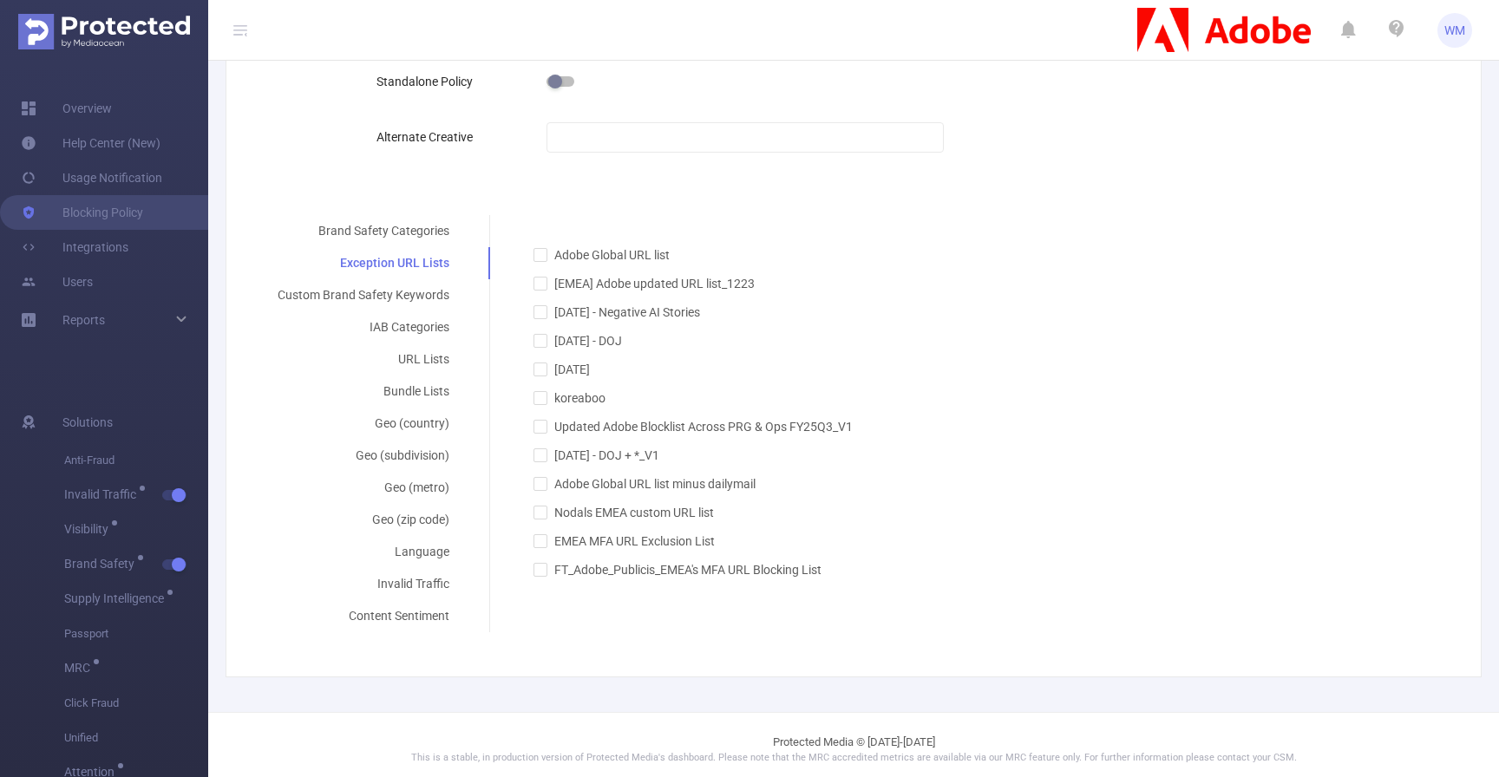
click at [604, 217] on div "Select your blocking severity for each content category. *Adult & Explicit Sexu…" at bounding box center [962, 397] width 947 height 364
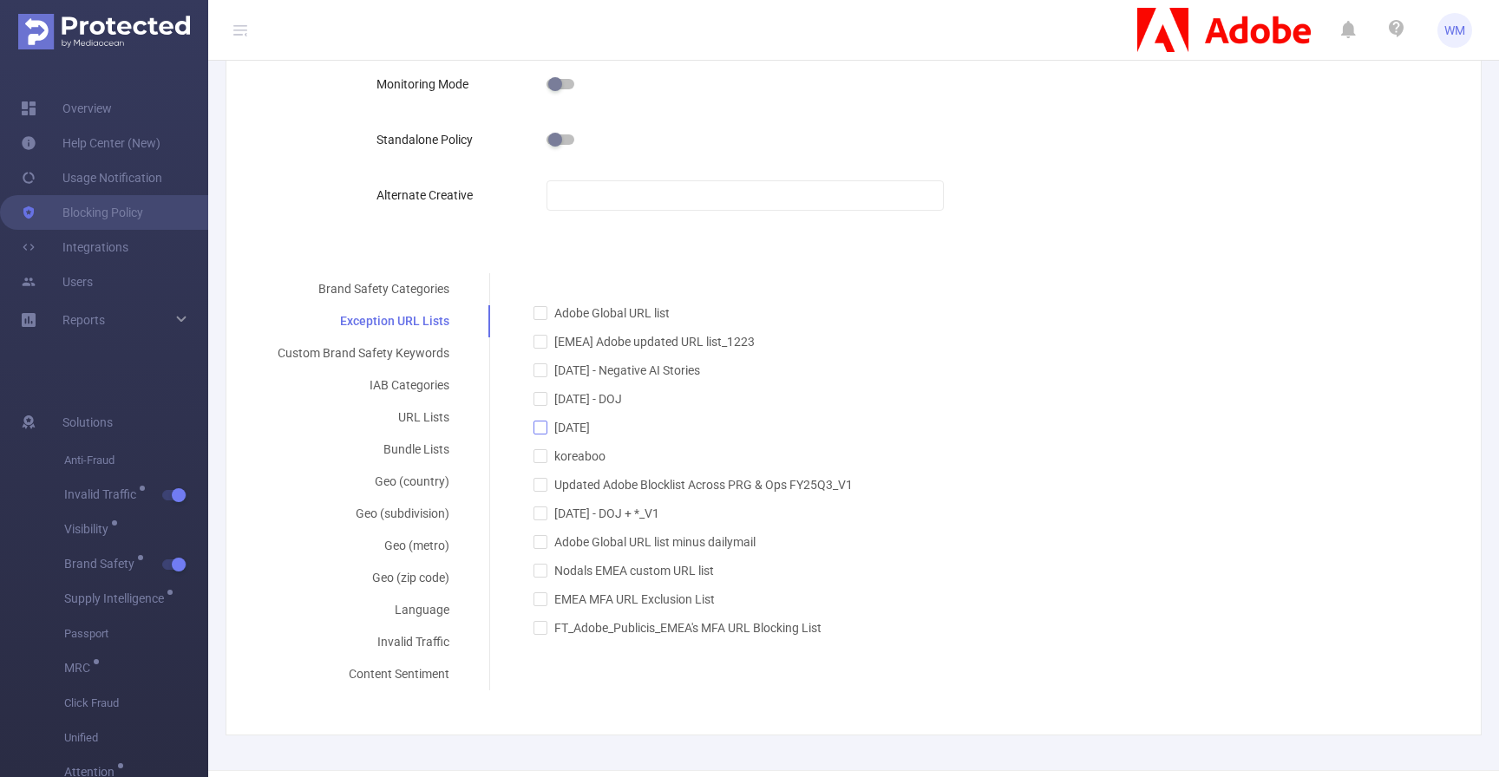
scroll to position [465, 0]
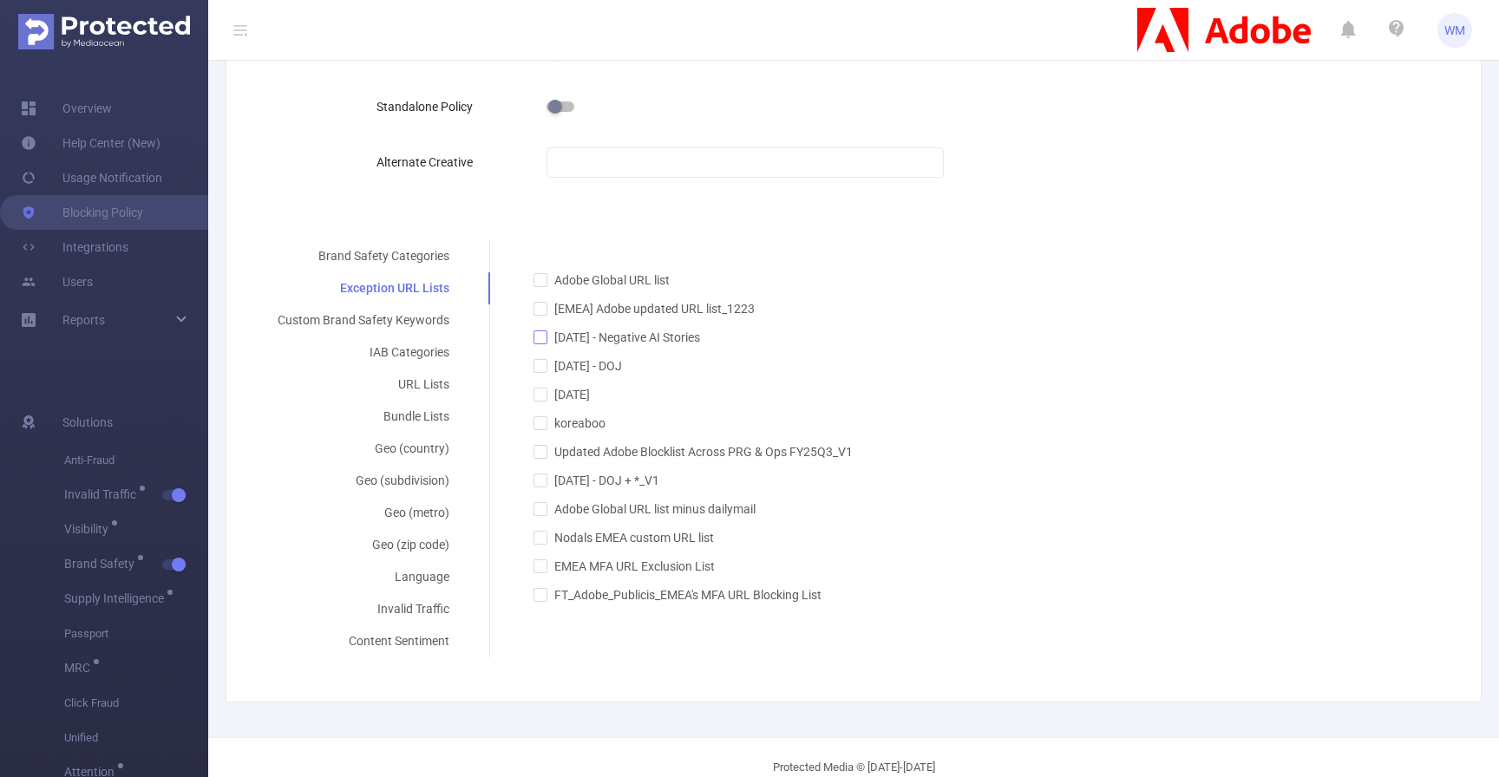
click at [675, 339] on span "[DATE] - Negative AI Stories" at bounding box center [627, 338] width 160 height 14
click at [546, 339] on input "[DATE] - Negative AI Stories" at bounding box center [540, 337] width 12 height 12
checkbox input "true"
click at [618, 365] on span "[DATE] - DOJ" at bounding box center [588, 366] width 82 height 14
click at [546, 365] on input "[DATE] - DOJ" at bounding box center [540, 365] width 12 height 12
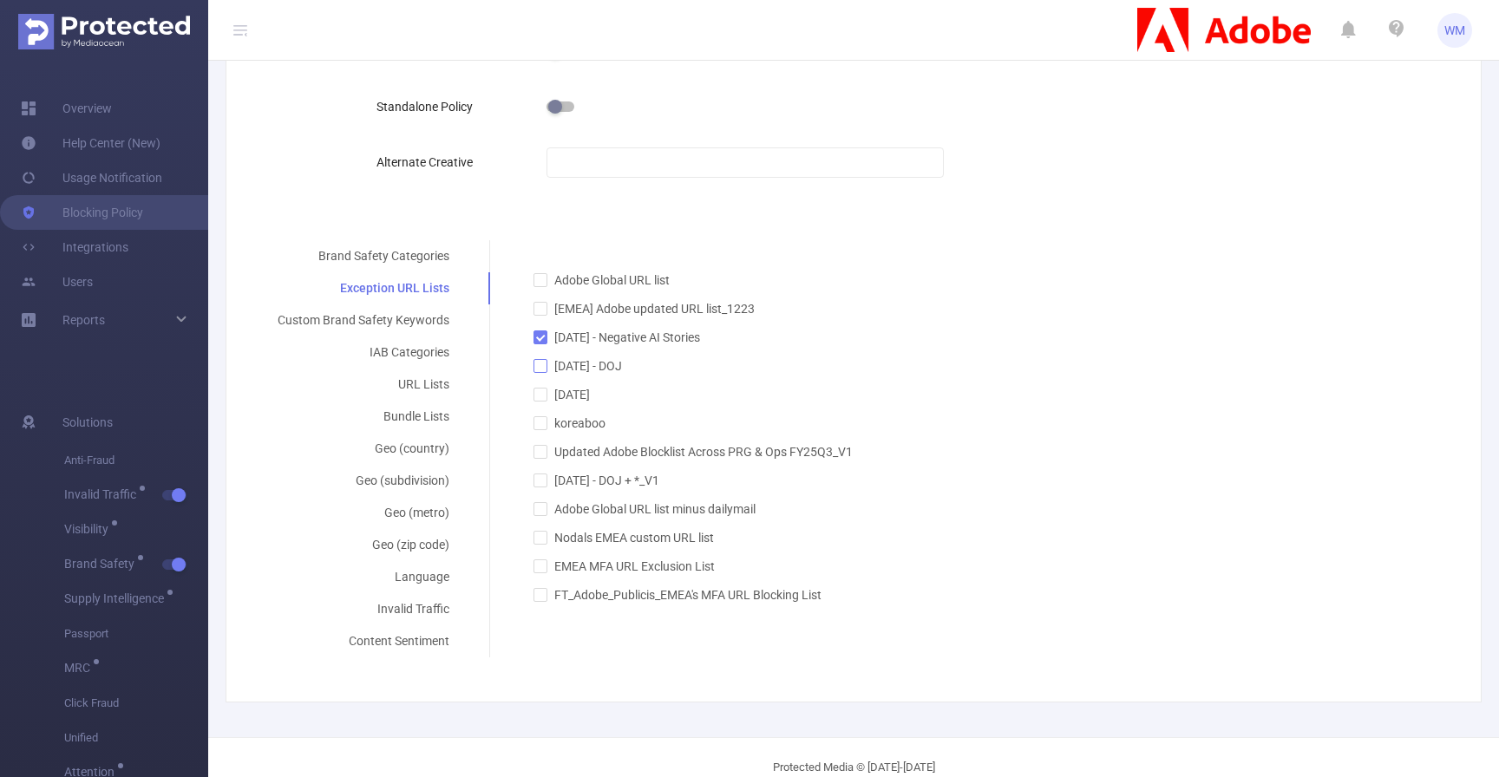
checkbox input "true"
click at [591, 390] on span "[DATE]" at bounding box center [571, 395] width 49 height 14
click at [546, 390] on input "[DATE]" at bounding box center [540, 394] width 12 height 12
checkbox input "true"
click at [582, 425] on span "koreaboo" at bounding box center [579, 423] width 65 height 14
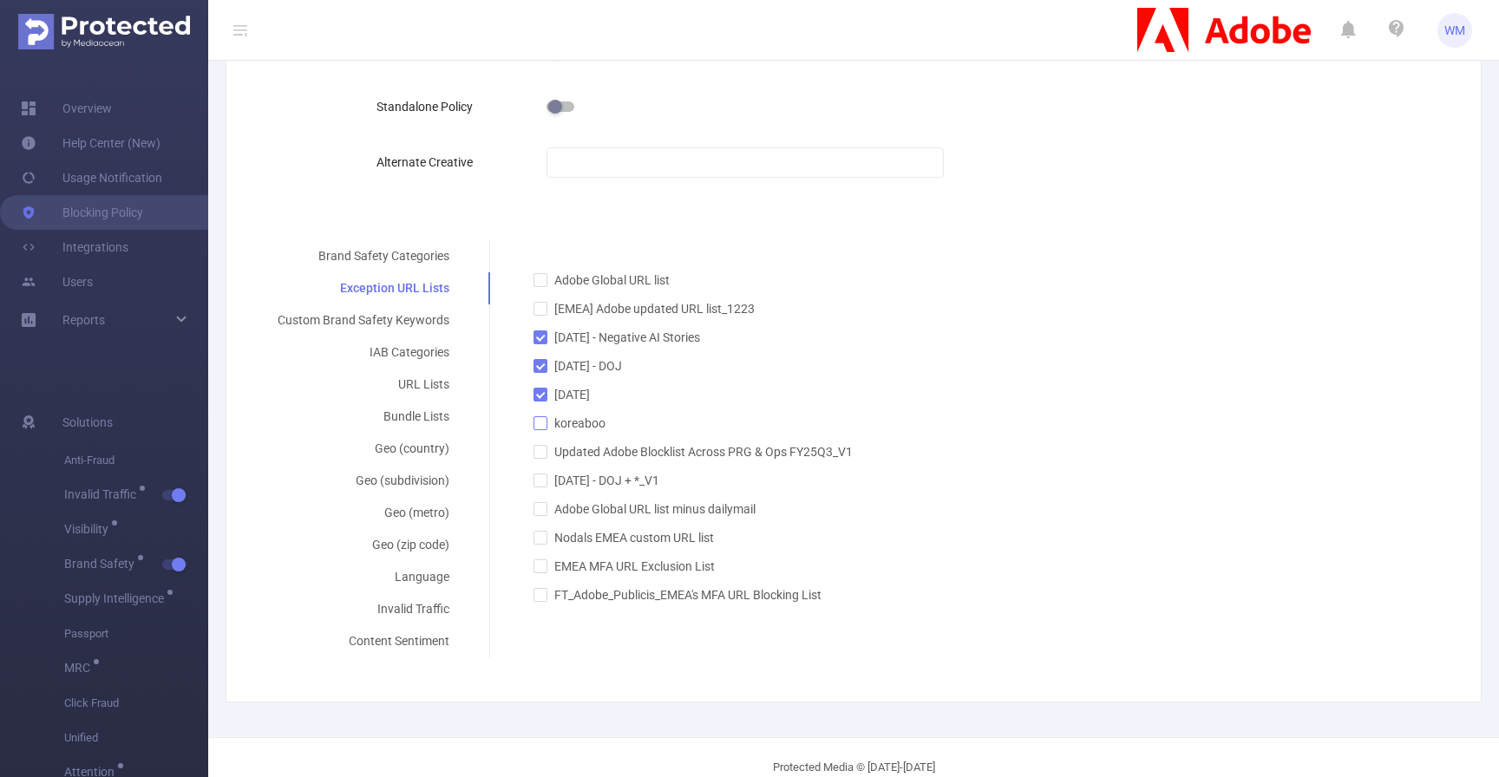
click at [546, 425] on input "koreaboo" at bounding box center [540, 422] width 12 height 12
checkbox input "true"
click at [444, 382] on div "URL Lists" at bounding box center [363, 385] width 213 height 32
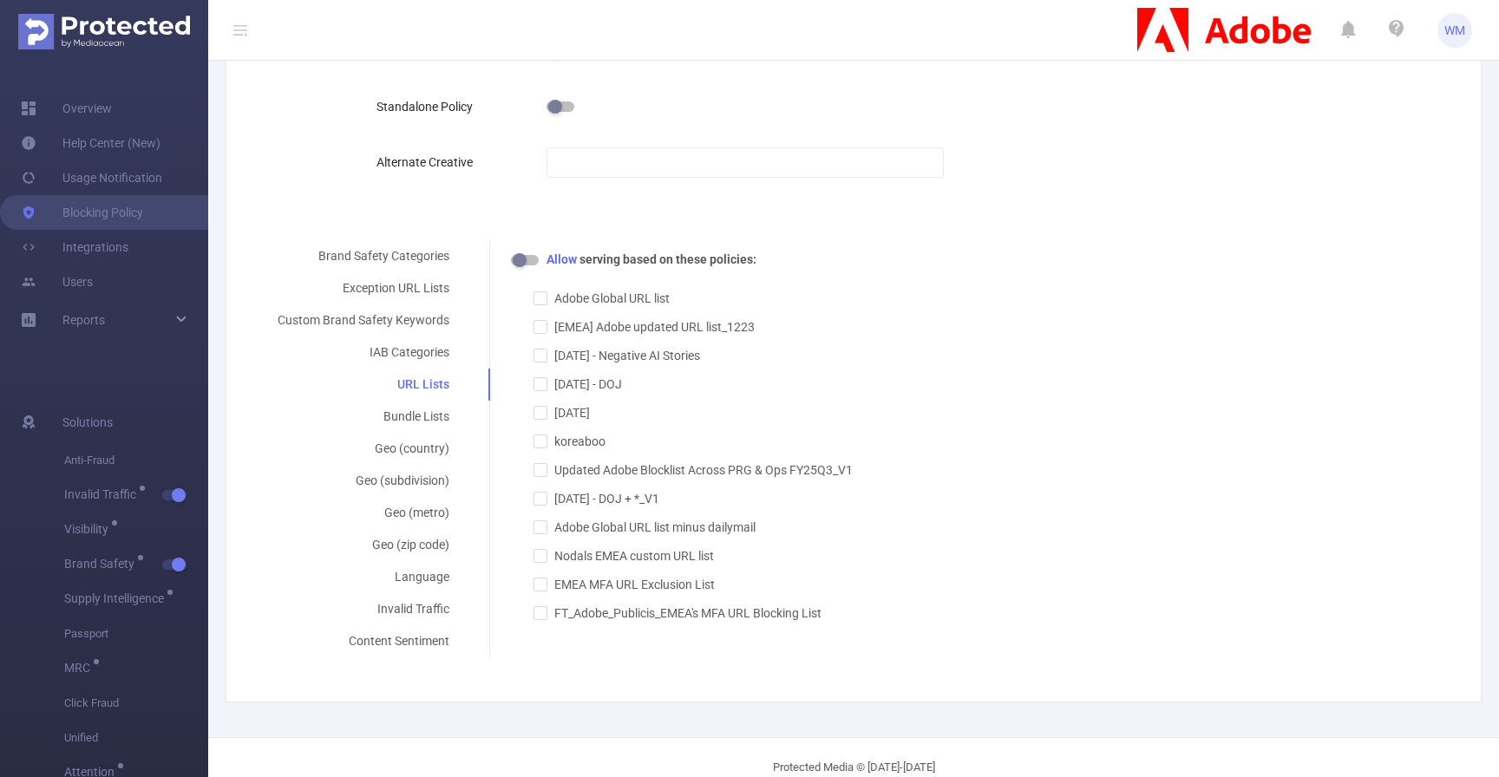
click at [517, 251] on div "Allow serving based on these policies:" at bounding box center [974, 260] width 926 height 18
click at [517, 259] on button "button" at bounding box center [525, 260] width 28 height 10
click at [1003, 426] on div "Block serving based on these policies: Adobe Global URL list [EMEA] Adobe updat…" at bounding box center [974, 437] width 926 height 372
click at [439, 295] on div "Exception URL Lists" at bounding box center [363, 288] width 213 height 32
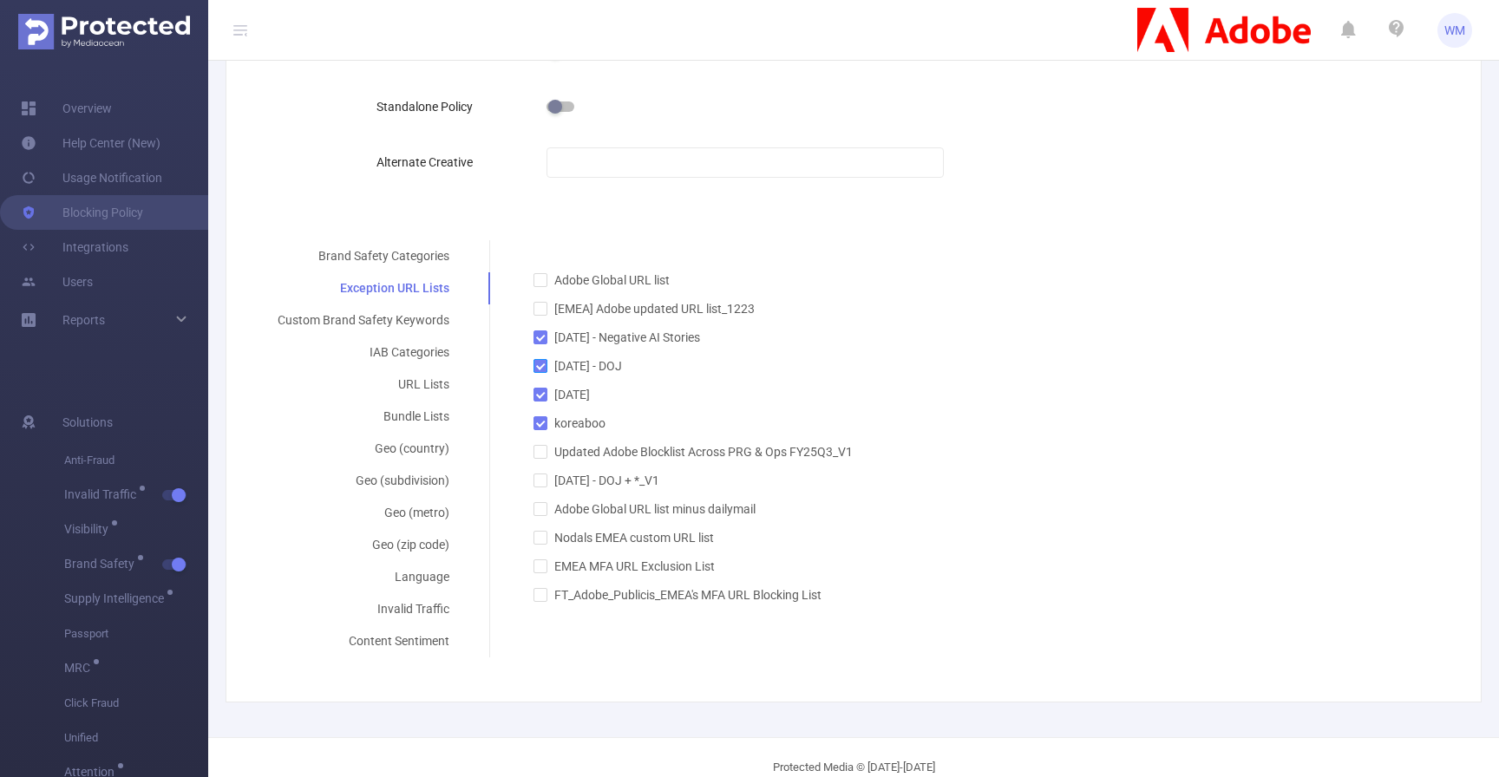
click at [541, 348] on label "[DATE] - DOJ" at bounding box center [697, 361] width 326 height 29
click at [541, 359] on input "[DATE] - DOJ" at bounding box center [540, 365] width 12 height 12
checkbox input "false"
click at [539, 342] on span at bounding box center [541, 338] width 14 height 14
click at [539, 342] on input "[DATE] - Negative AI Stories" at bounding box center [540, 337] width 12 height 12
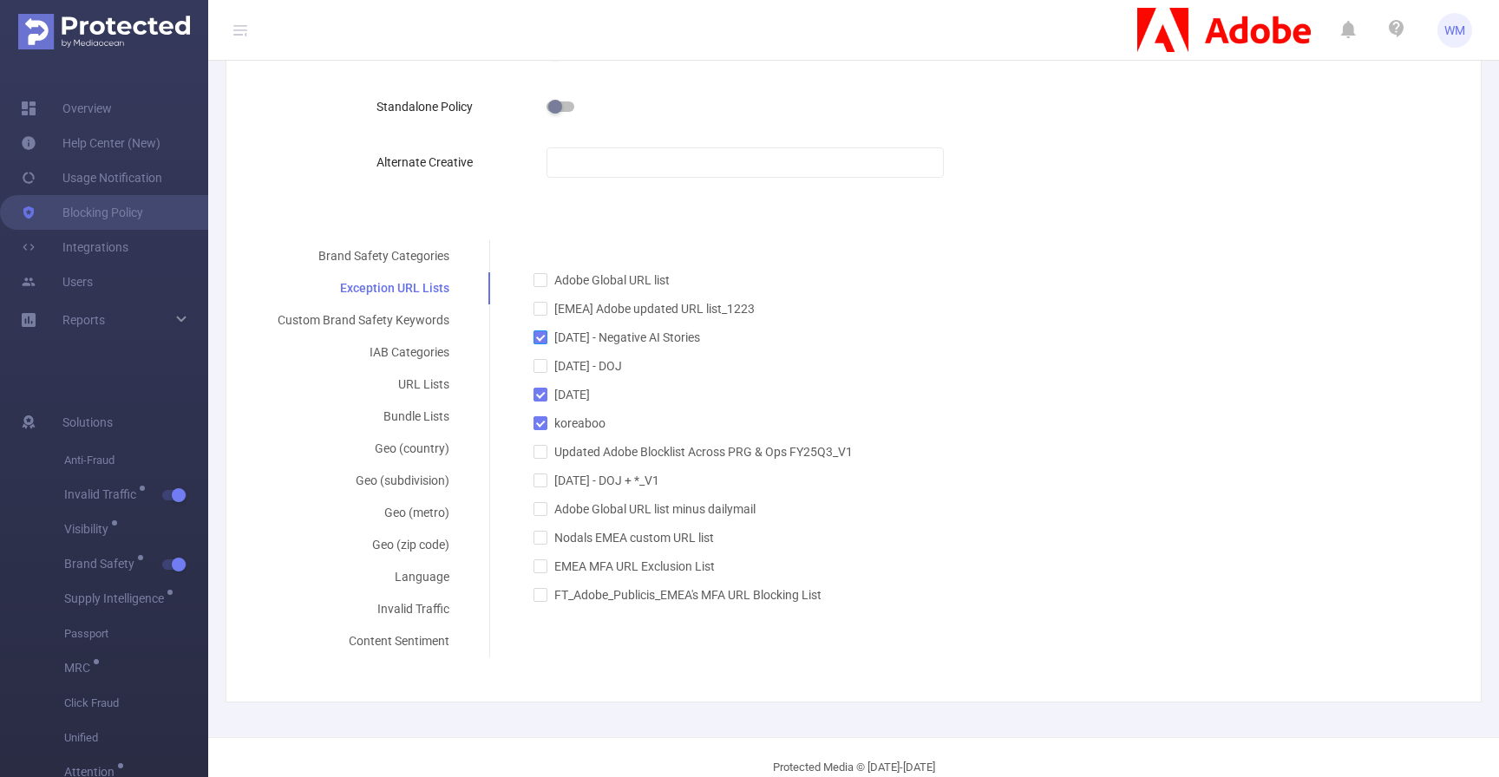
checkbox input "false"
click at [539, 390] on input "[DATE]" at bounding box center [540, 394] width 12 height 12
checkbox input "false"
click at [539, 422] on input "koreaboo" at bounding box center [540, 422] width 12 height 12
checkbox input "false"
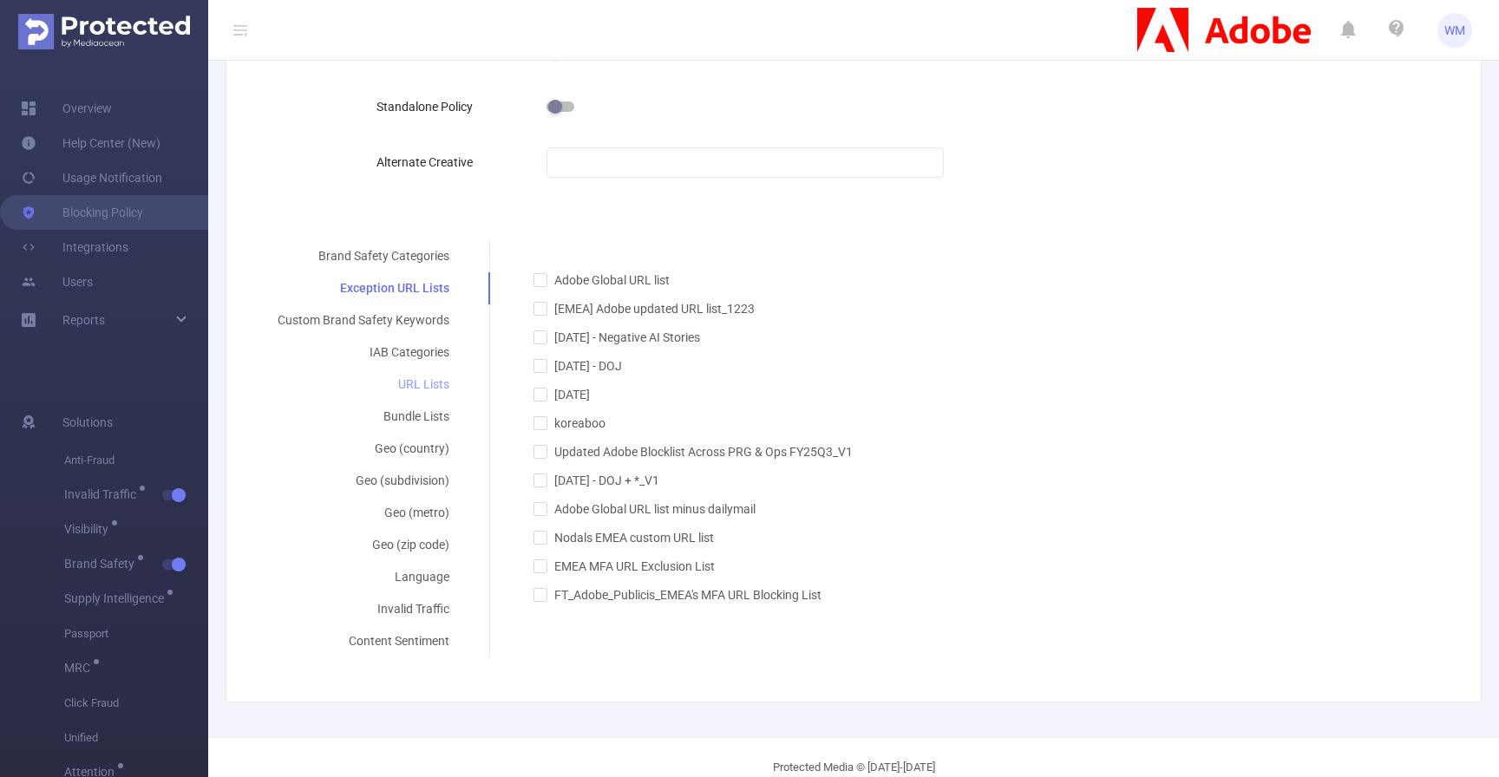
click at [419, 382] on div "URL Lists" at bounding box center [363, 385] width 213 height 32
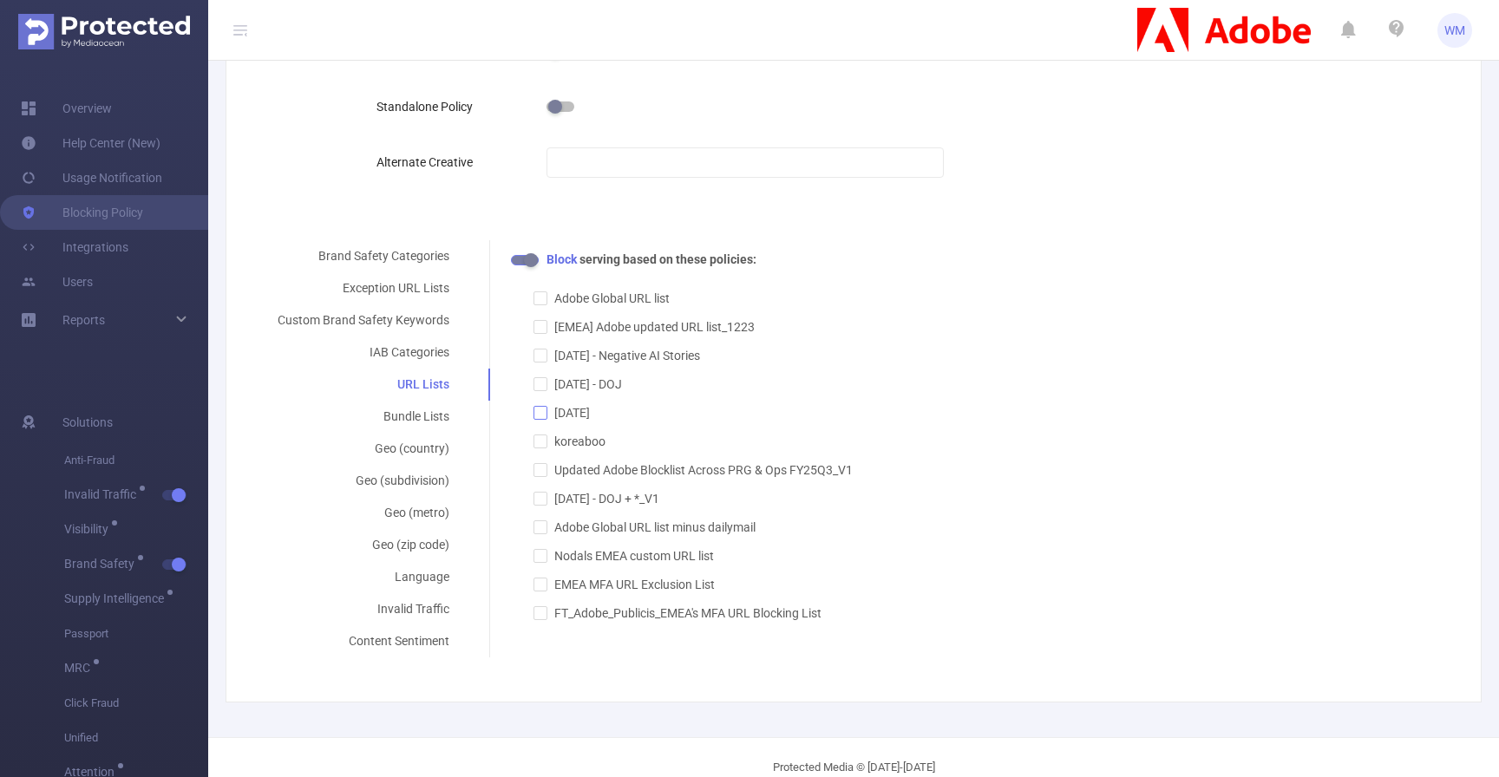
click at [534, 412] on input "[DATE]" at bounding box center [540, 412] width 12 height 12
checkbox input "true"
click at [535, 375] on label "[DATE] - DOJ" at bounding box center [697, 379] width 326 height 29
click at [535, 377] on input "[DATE] - DOJ" at bounding box center [540, 383] width 12 height 12
checkbox input "true"
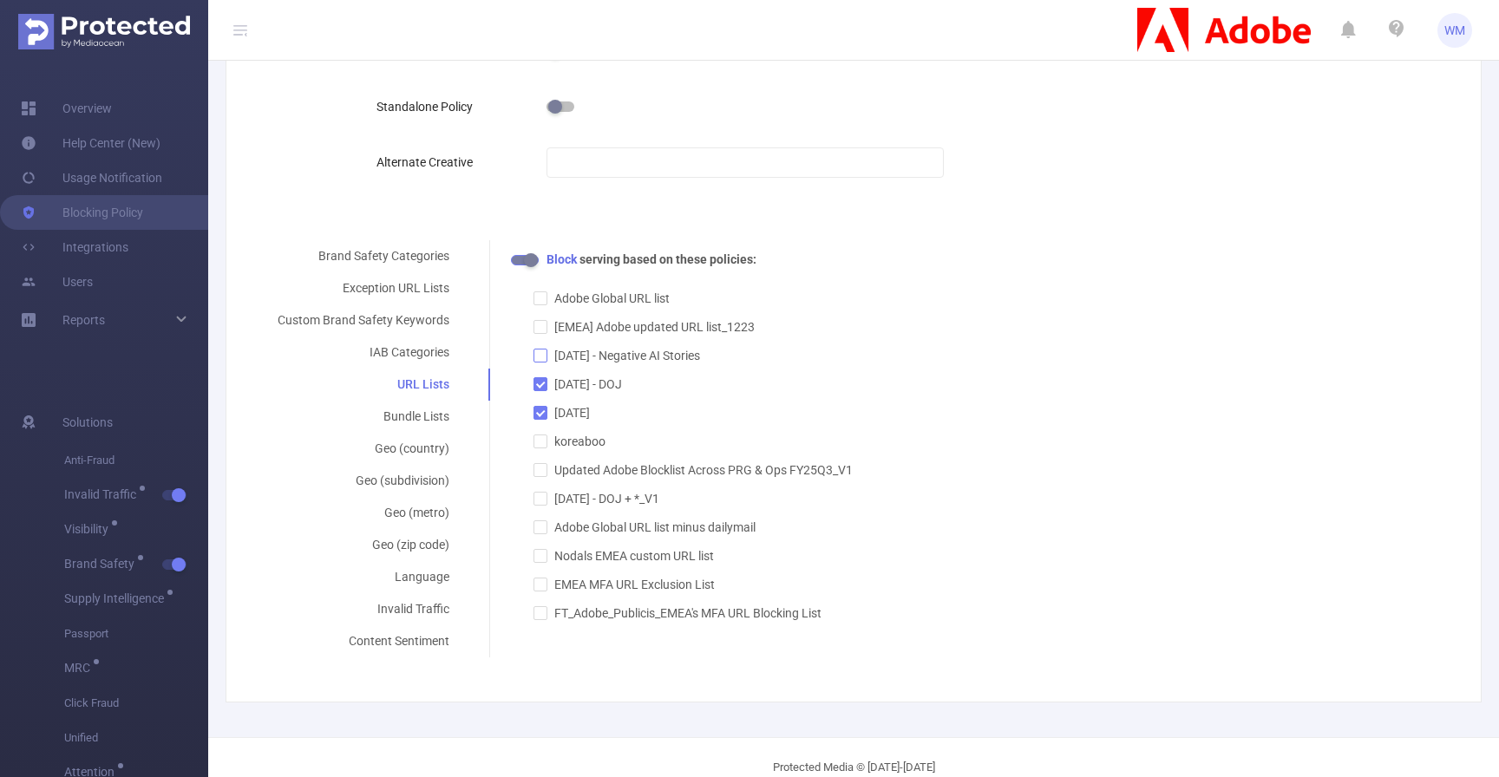
click at [542, 353] on input "[DATE] - Negative AI Stories" at bounding box center [540, 355] width 12 height 12
drag, startPoint x: 542, startPoint y: 252, endPoint x: 769, endPoint y: 261, distance: 227.5
click at [768, 260] on div "Block serving based on these policies:" at bounding box center [974, 260] width 926 height 18
click at [769, 261] on div "Block serving based on these policies:" at bounding box center [974, 260] width 926 height 18
click at [426, 291] on div "Exception URL Lists" at bounding box center [363, 288] width 213 height 32
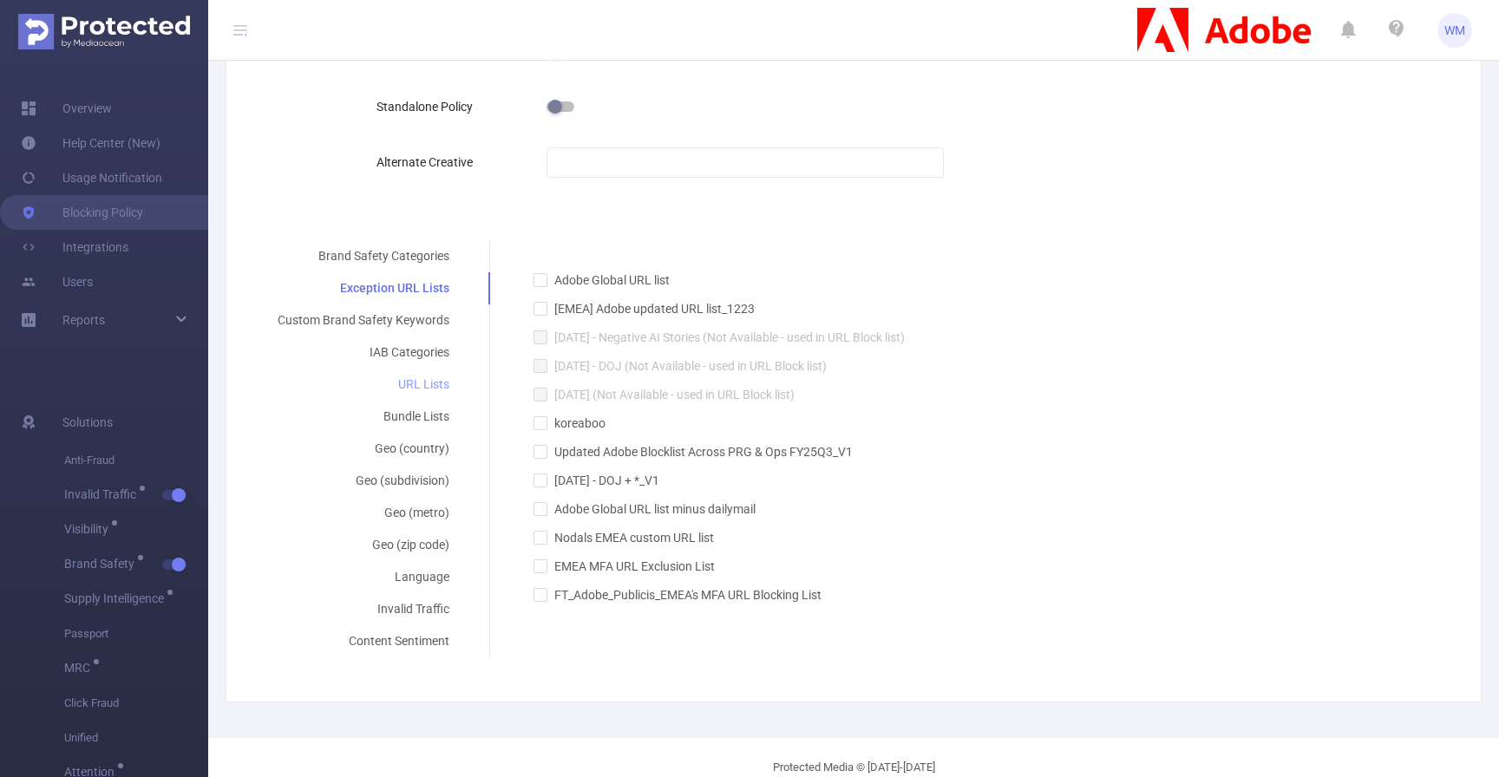
click at [426, 391] on div "URL Lists" at bounding box center [363, 385] width 213 height 32
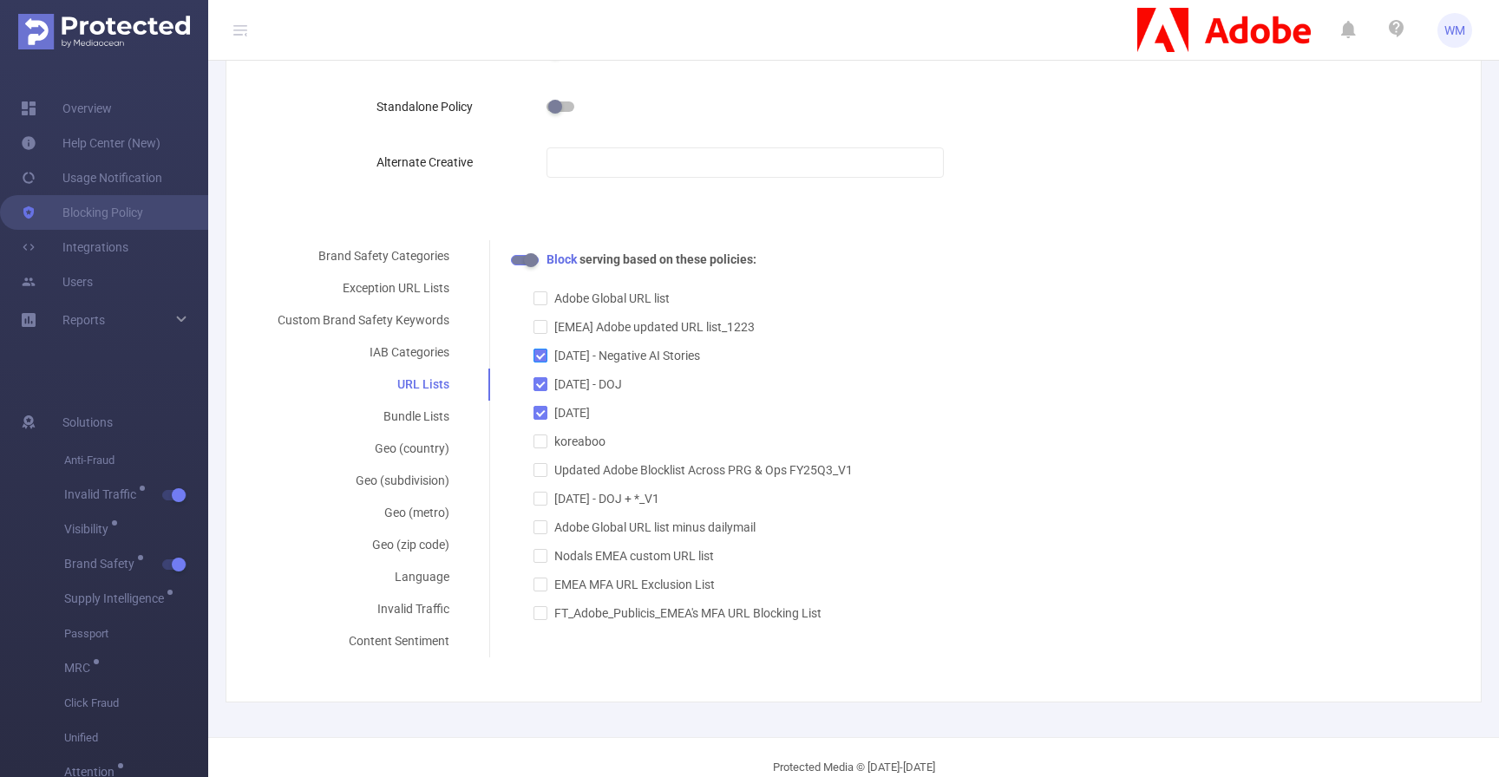
click at [534, 360] on input "[DATE] - Negative AI Stories" at bounding box center [540, 355] width 12 height 12
checkbox input "false"
click at [534, 374] on label "[DATE] - DOJ" at bounding box center [697, 379] width 326 height 29
click at [534, 377] on input "[DATE] - DOJ" at bounding box center [540, 383] width 12 height 12
checkbox input "false"
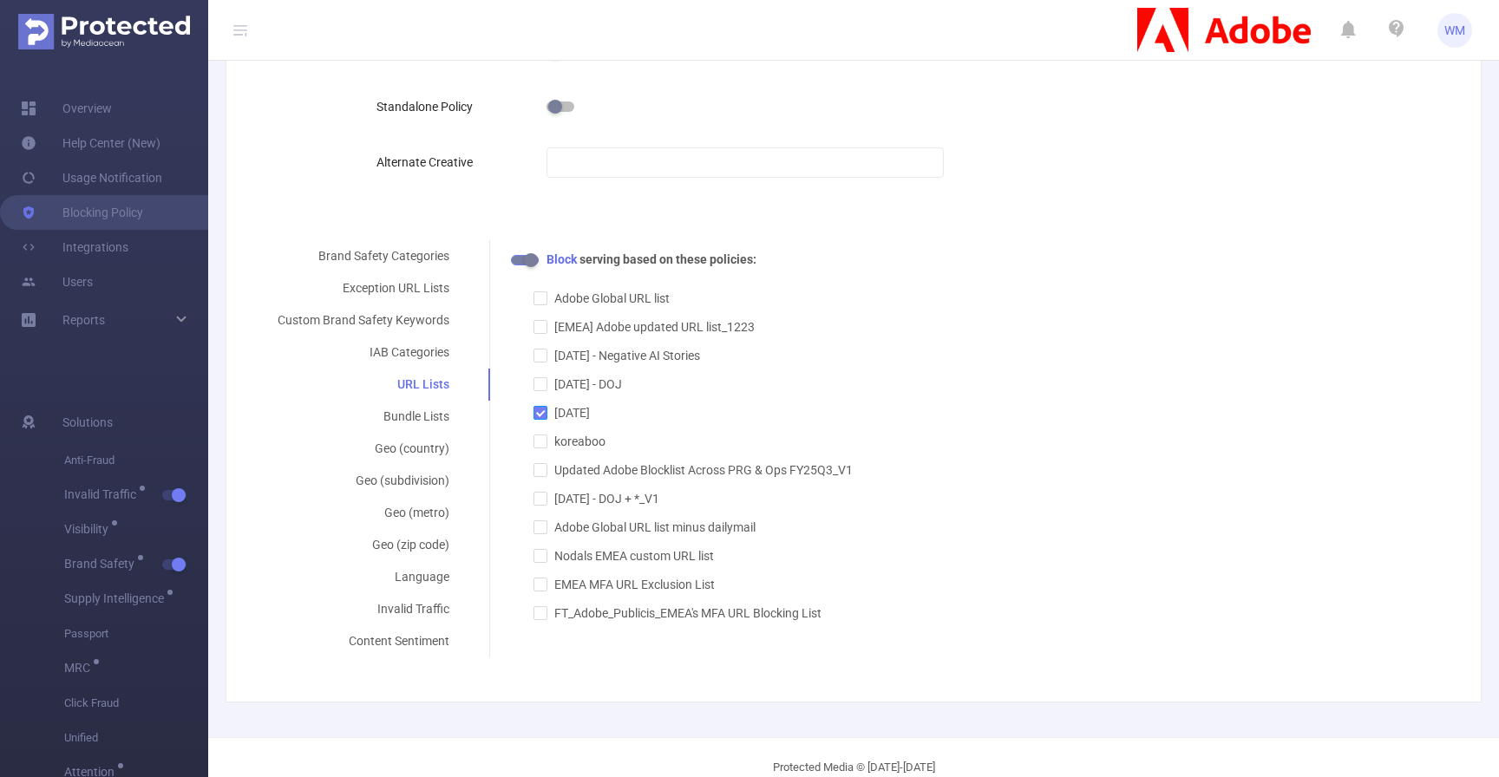
click at [534, 401] on label "[DATE]" at bounding box center [697, 408] width 326 height 29
click at [534, 406] on input "[DATE]" at bounding box center [540, 412] width 12 height 12
checkbox input "false"
click at [913, 328] on div "Block serving based on these policies: Adobe Global URL list [EMEA] Adobe updat…" at bounding box center [974, 437] width 926 height 372
click at [523, 273] on div "Block serving based on these policies: Adobe Global URL list [EMEA] Adobe updat…" at bounding box center [974, 437] width 926 height 372
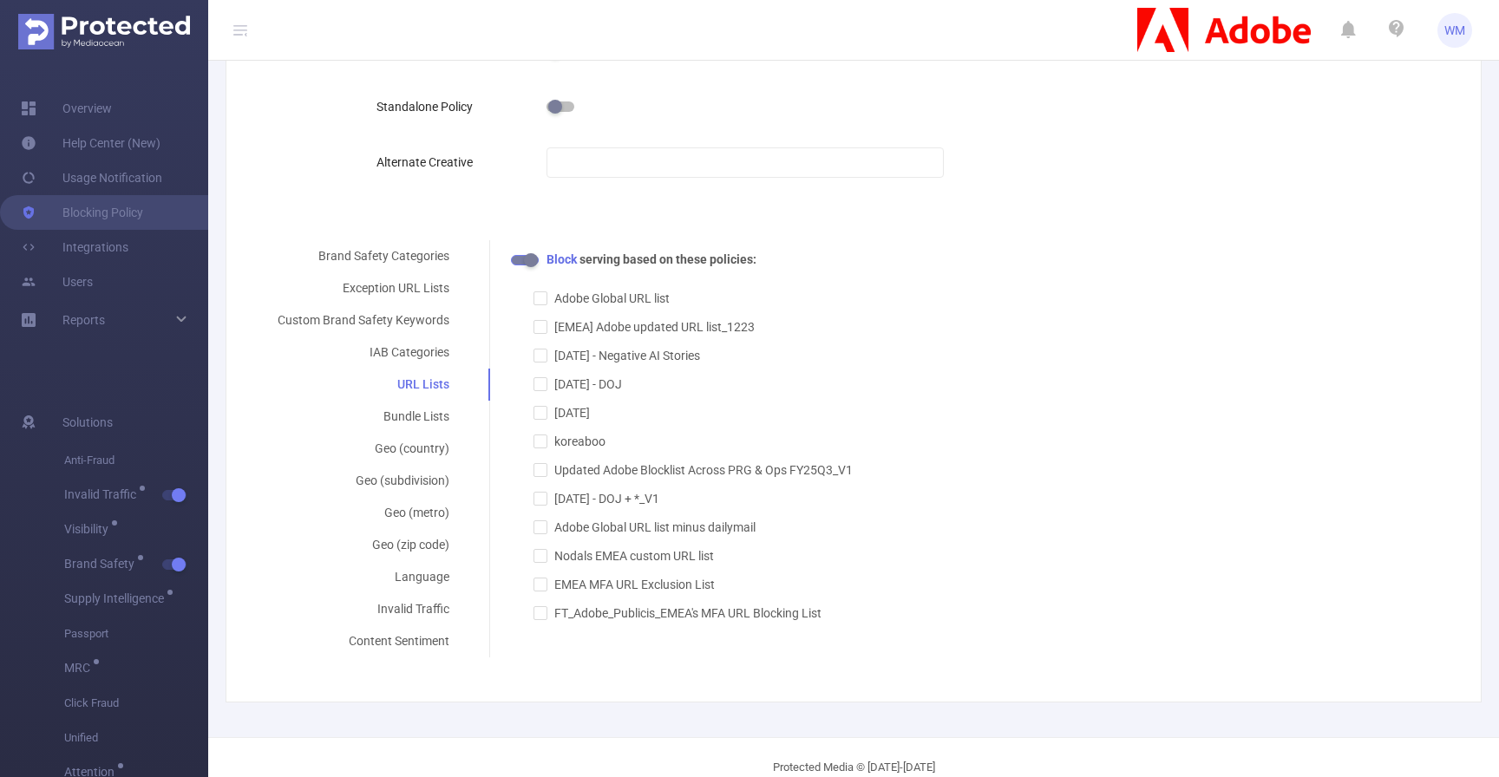
click at [523, 265] on button "button" at bounding box center [525, 260] width 28 height 10
click at [974, 359] on div "Allow serving based on these policies: Adobe Global URL list [EMEA] Adobe updat…" at bounding box center [974, 437] width 926 height 372
click at [426, 292] on div "Exception URL Lists" at bounding box center [363, 288] width 213 height 32
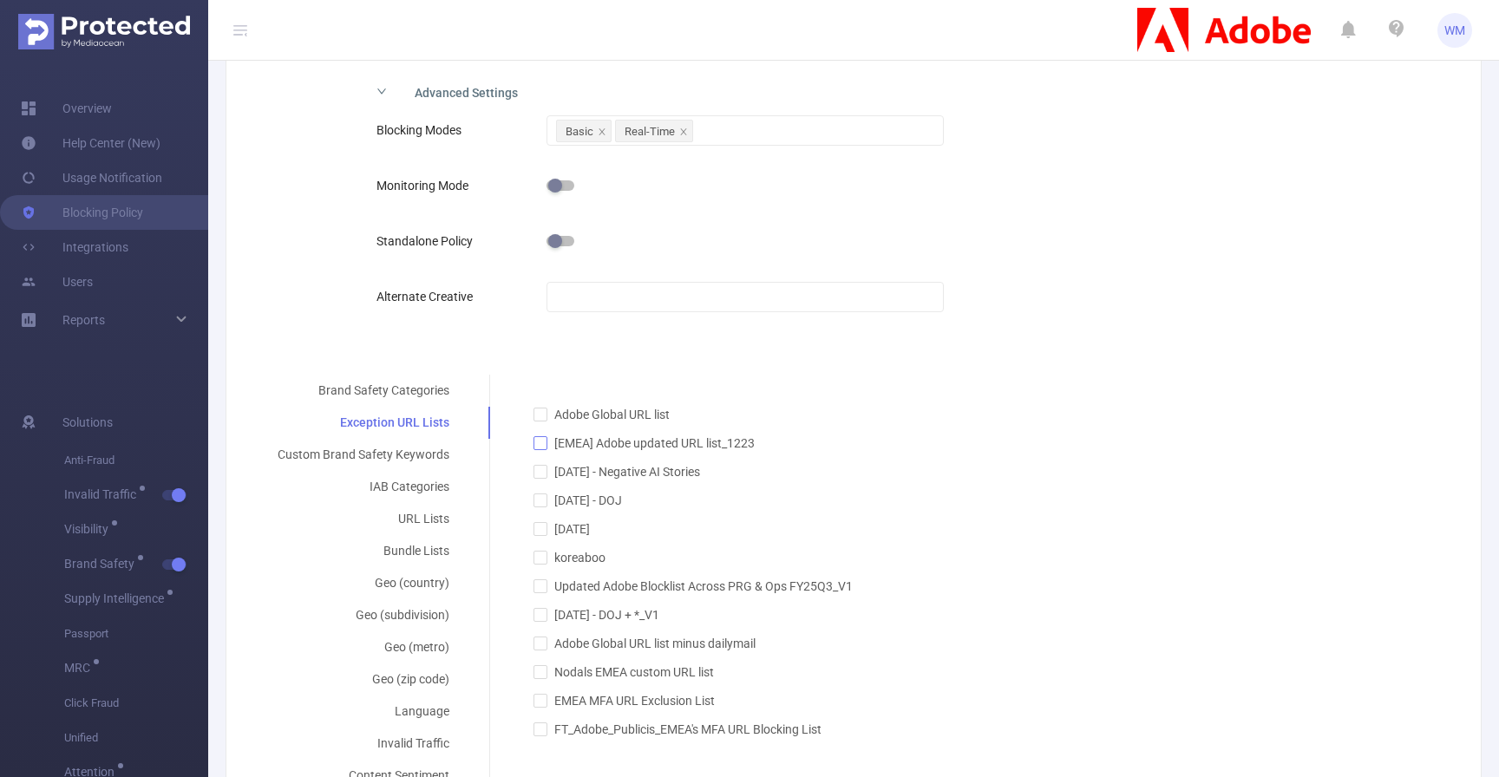
scroll to position [313, 0]
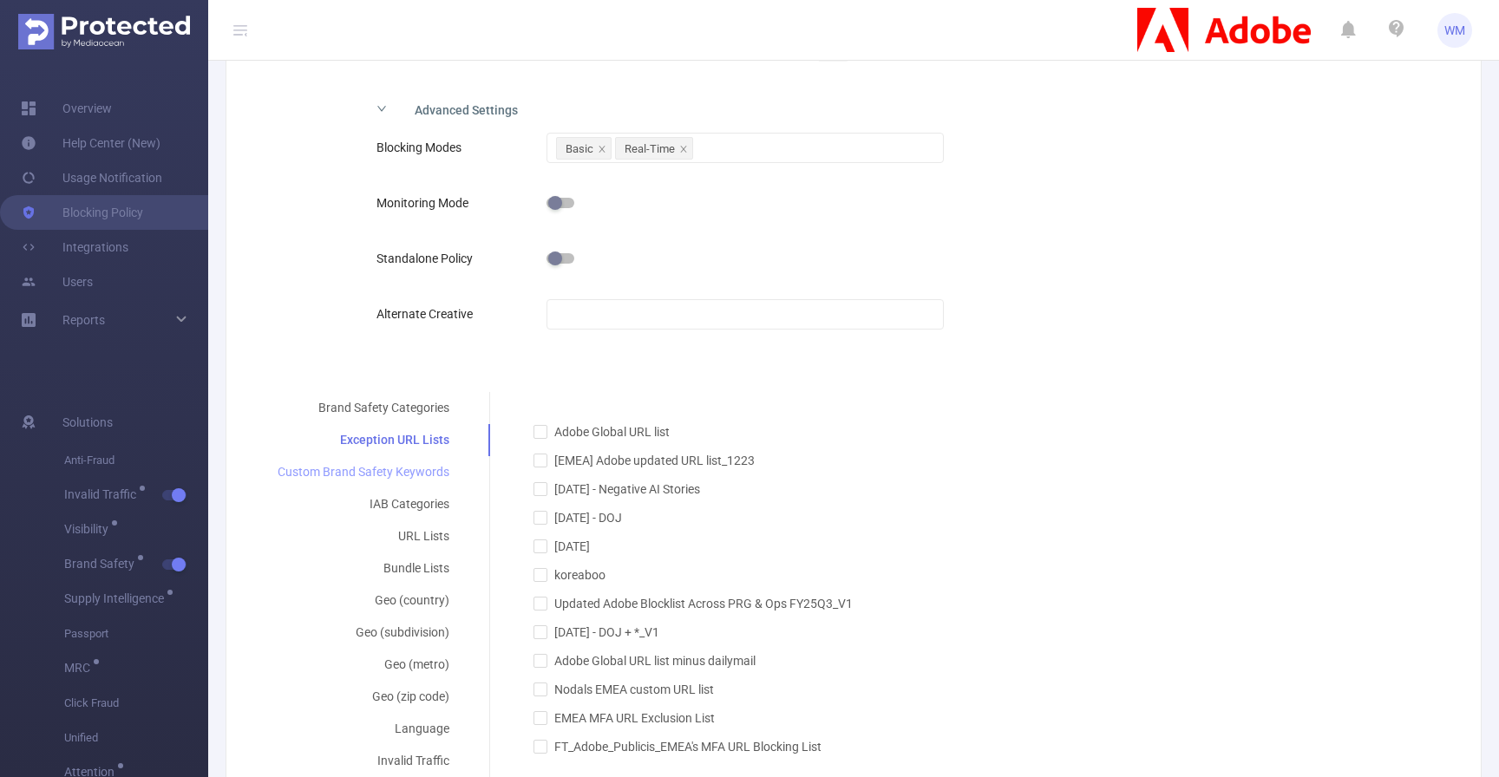
click at [420, 473] on div "Custom Brand Safety Keywords" at bounding box center [363, 472] width 213 height 32
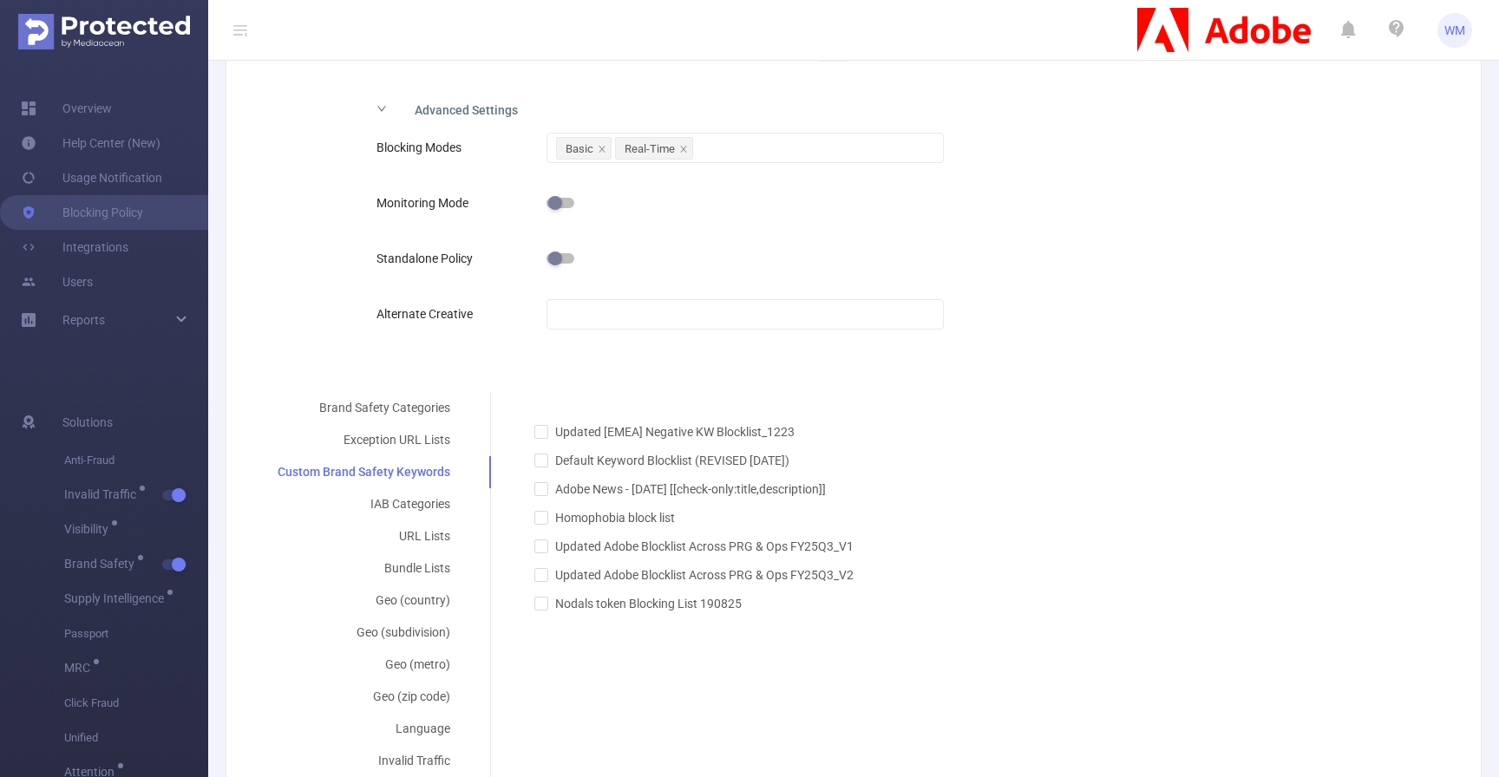
click at [707, 263] on div at bounding box center [745, 258] width 396 height 35
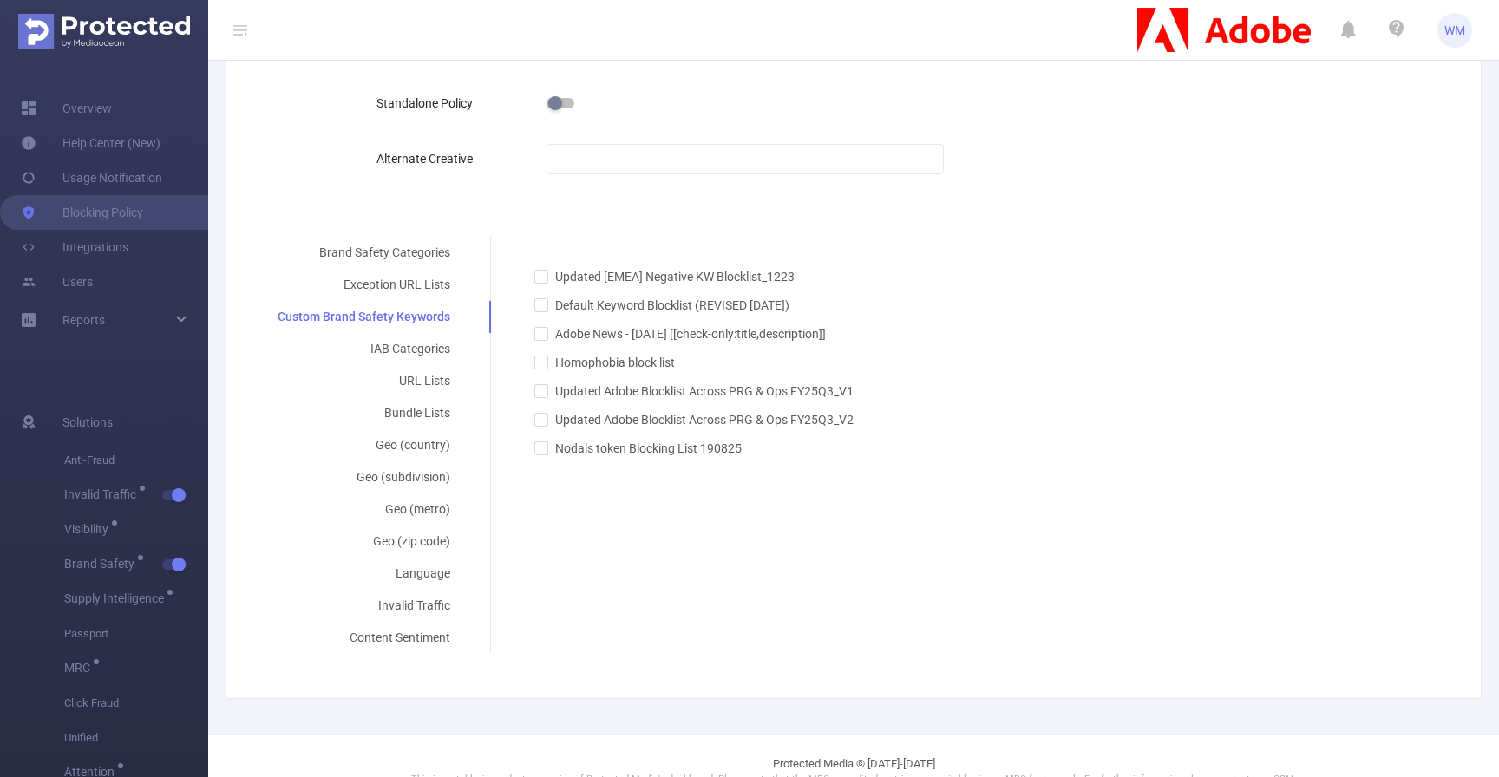
scroll to position [499, 0]
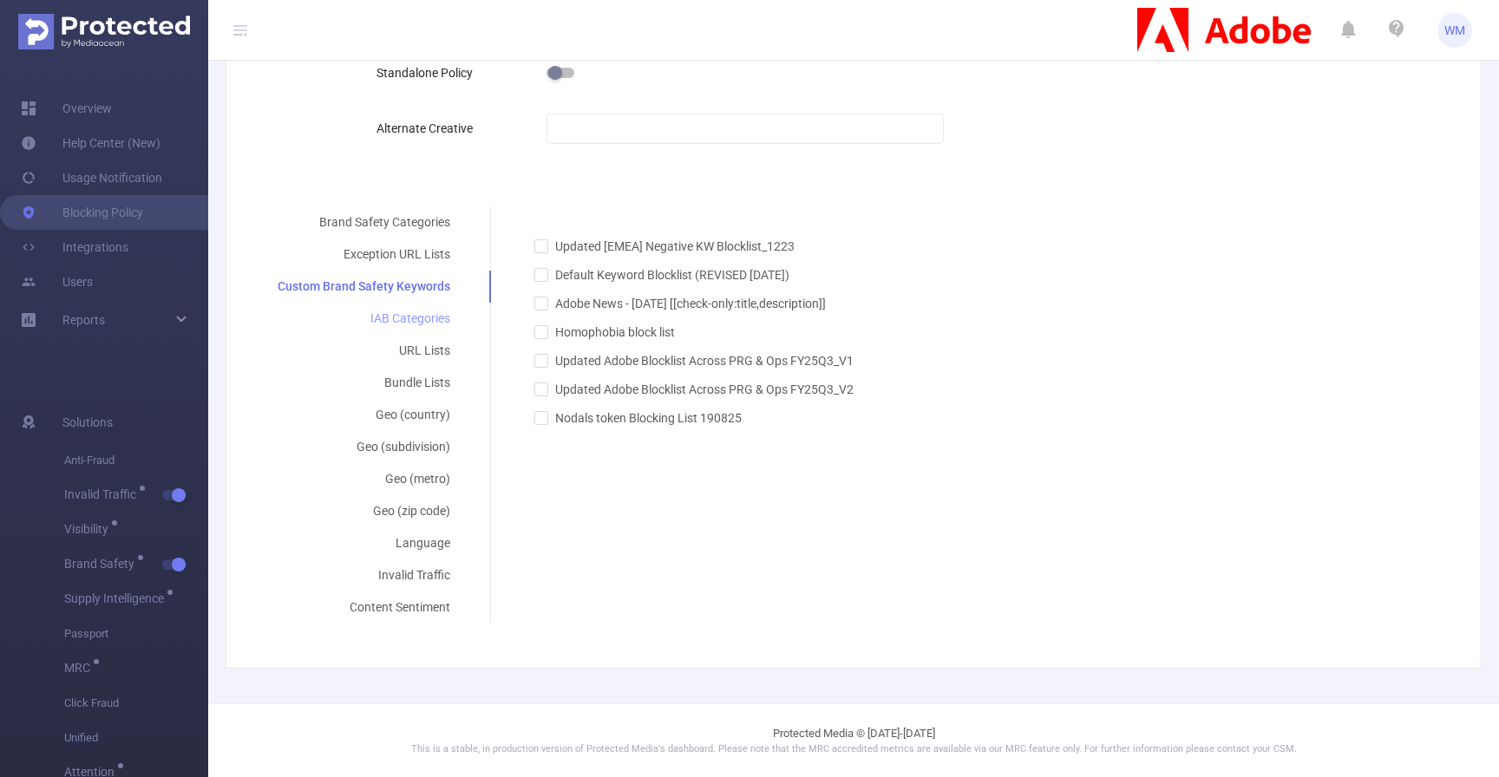
click at [430, 318] on div "IAB Categories" at bounding box center [364, 319] width 214 height 32
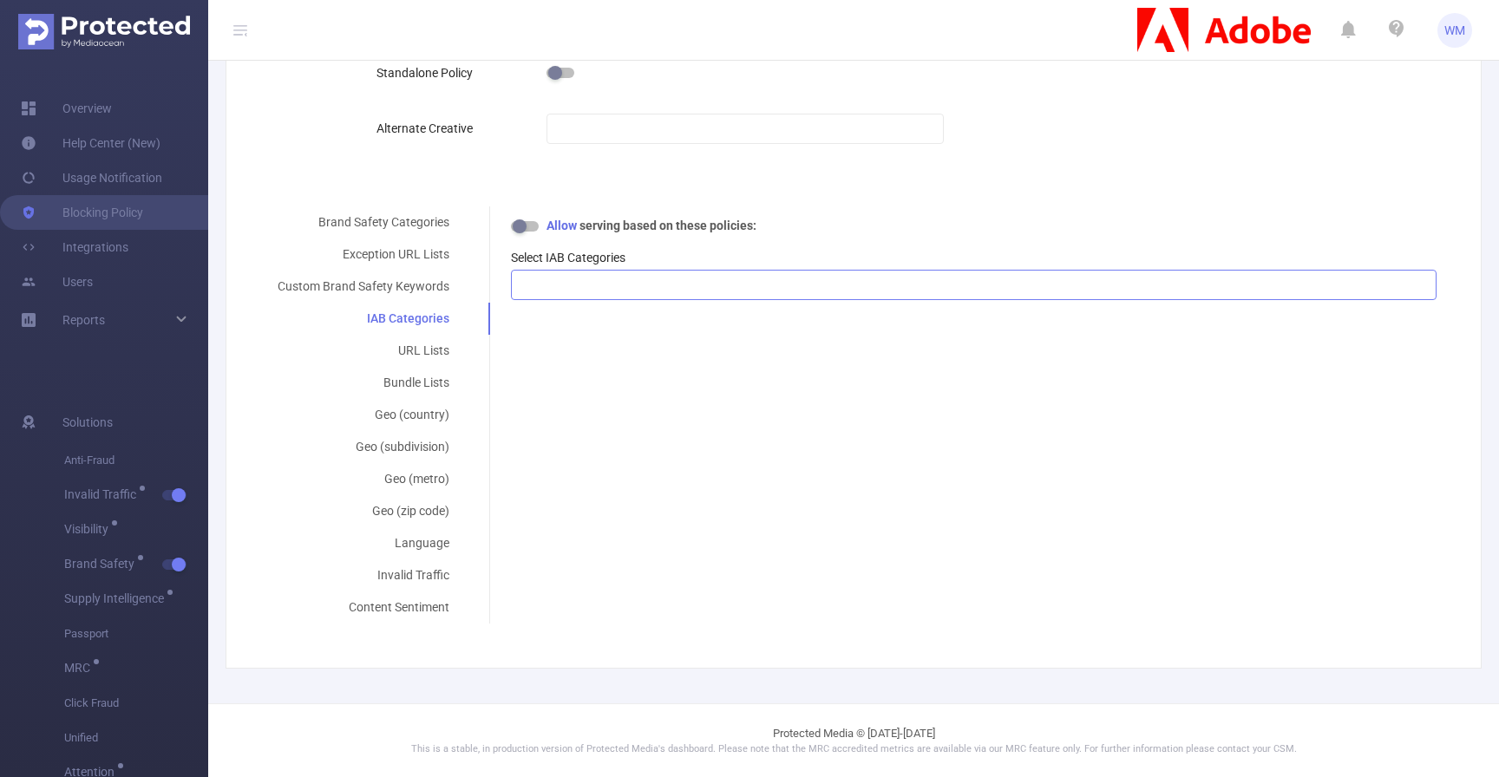
click at [594, 297] on div at bounding box center [974, 285] width 907 height 29
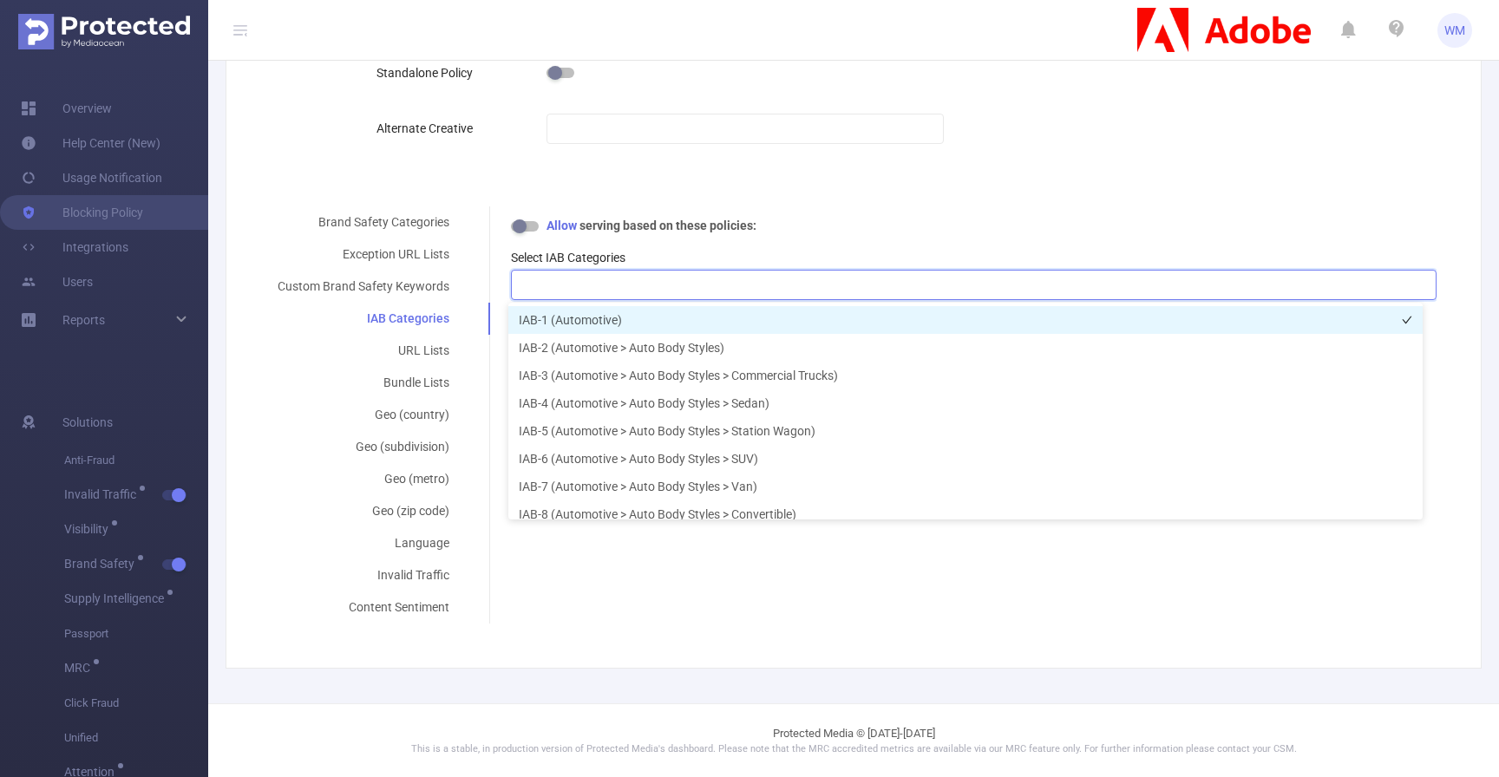
click at [632, 329] on li "IAB-1 (Automotive)" at bounding box center [965, 320] width 914 height 28
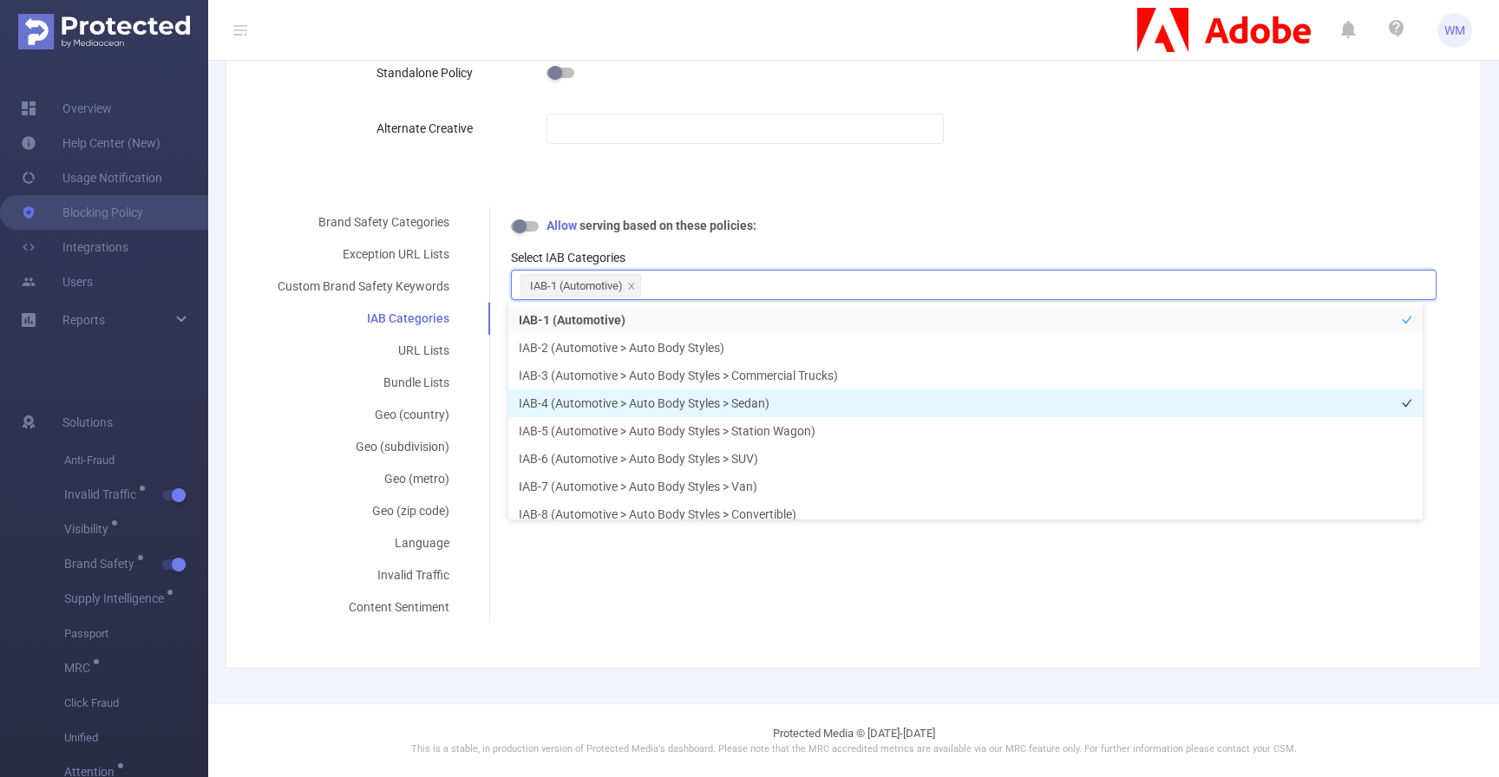
click at [637, 390] on li "IAB-4 (Automotive > Auto Body Styles > Sedan)" at bounding box center [965, 404] width 914 height 28
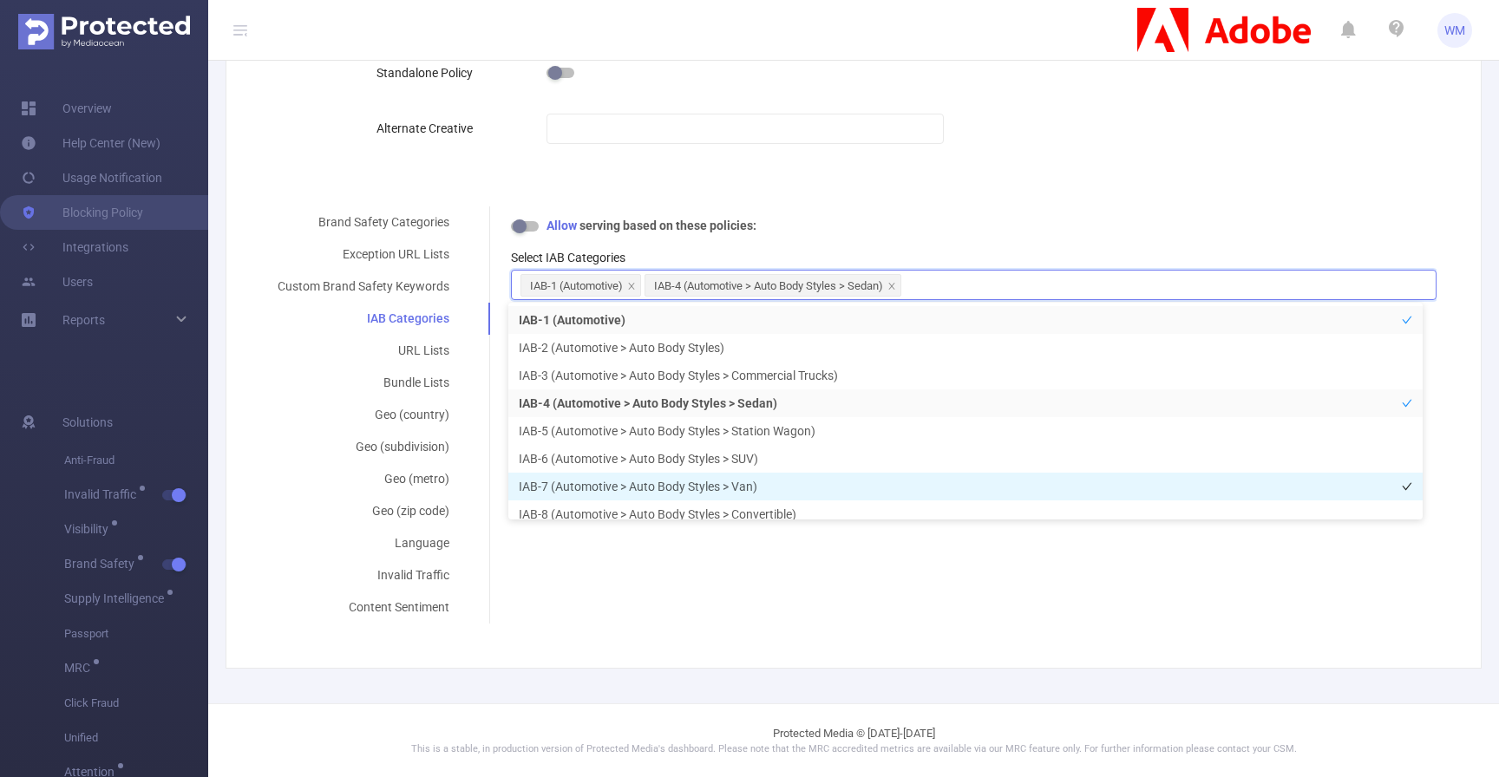
click at [625, 477] on li "IAB-7 (Automotive > Auto Body Styles > Van)" at bounding box center [965, 487] width 914 height 28
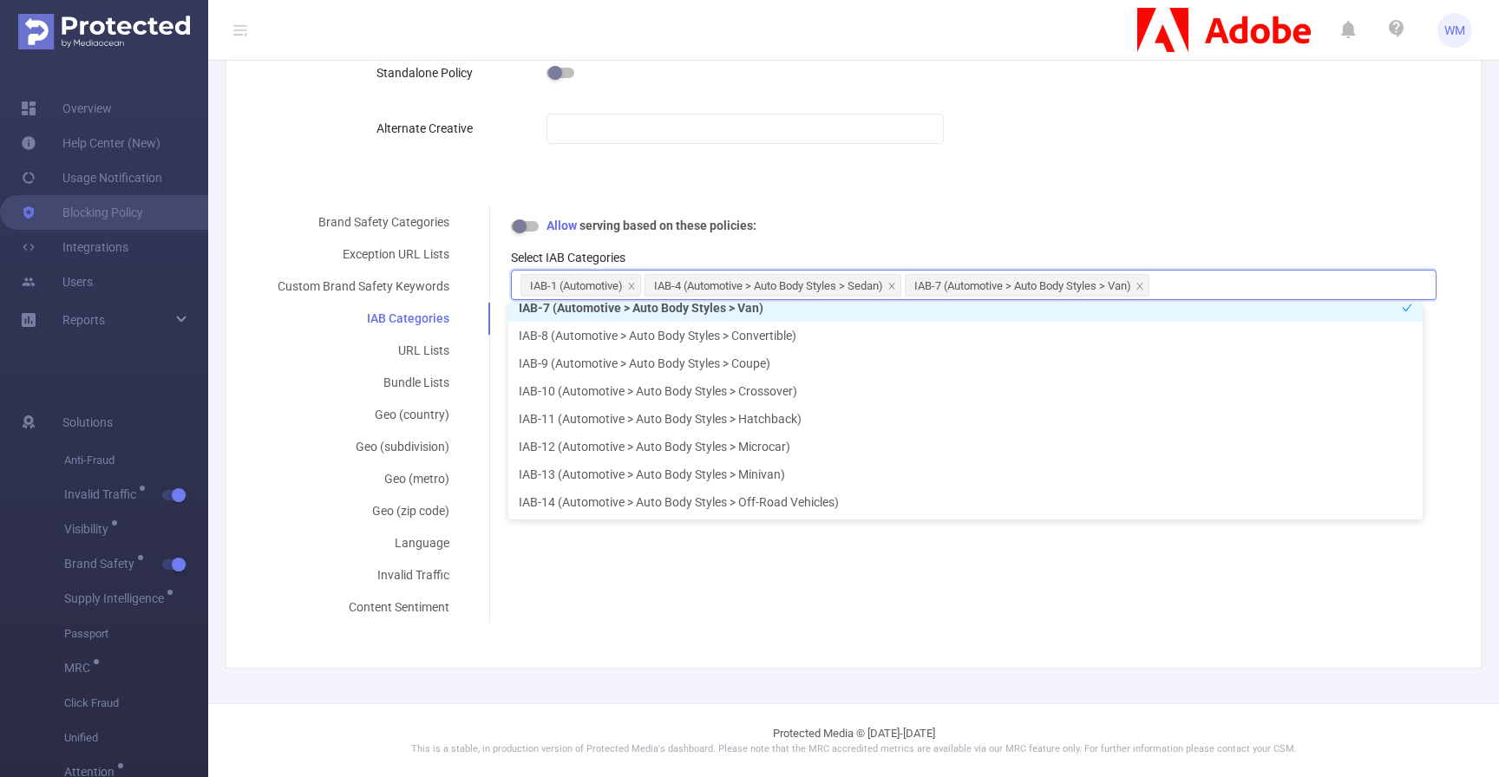
scroll to position [196, 0]
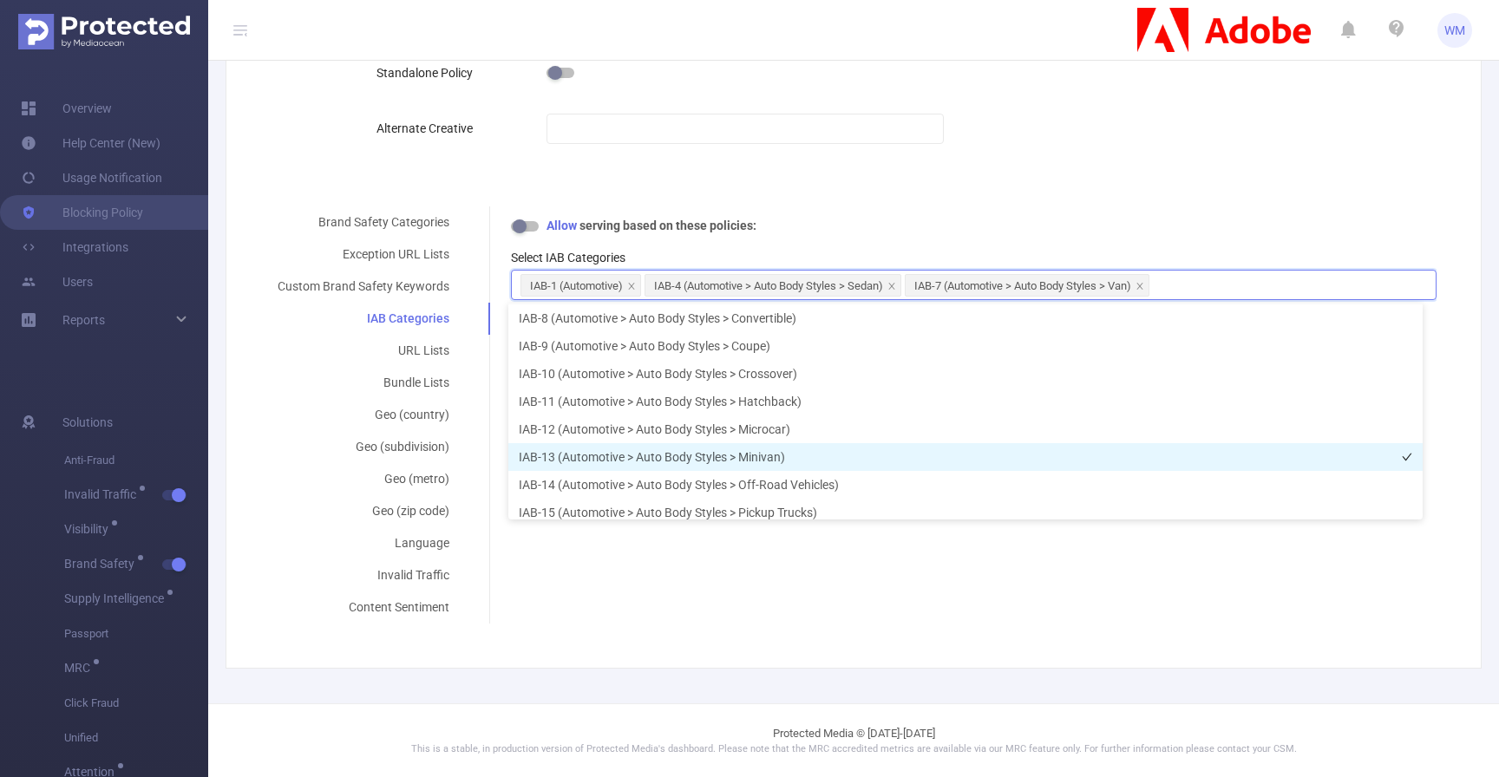
click at [648, 467] on li "IAB-13 (Automotive > Auto Body Styles > Minivan)" at bounding box center [965, 457] width 914 height 28
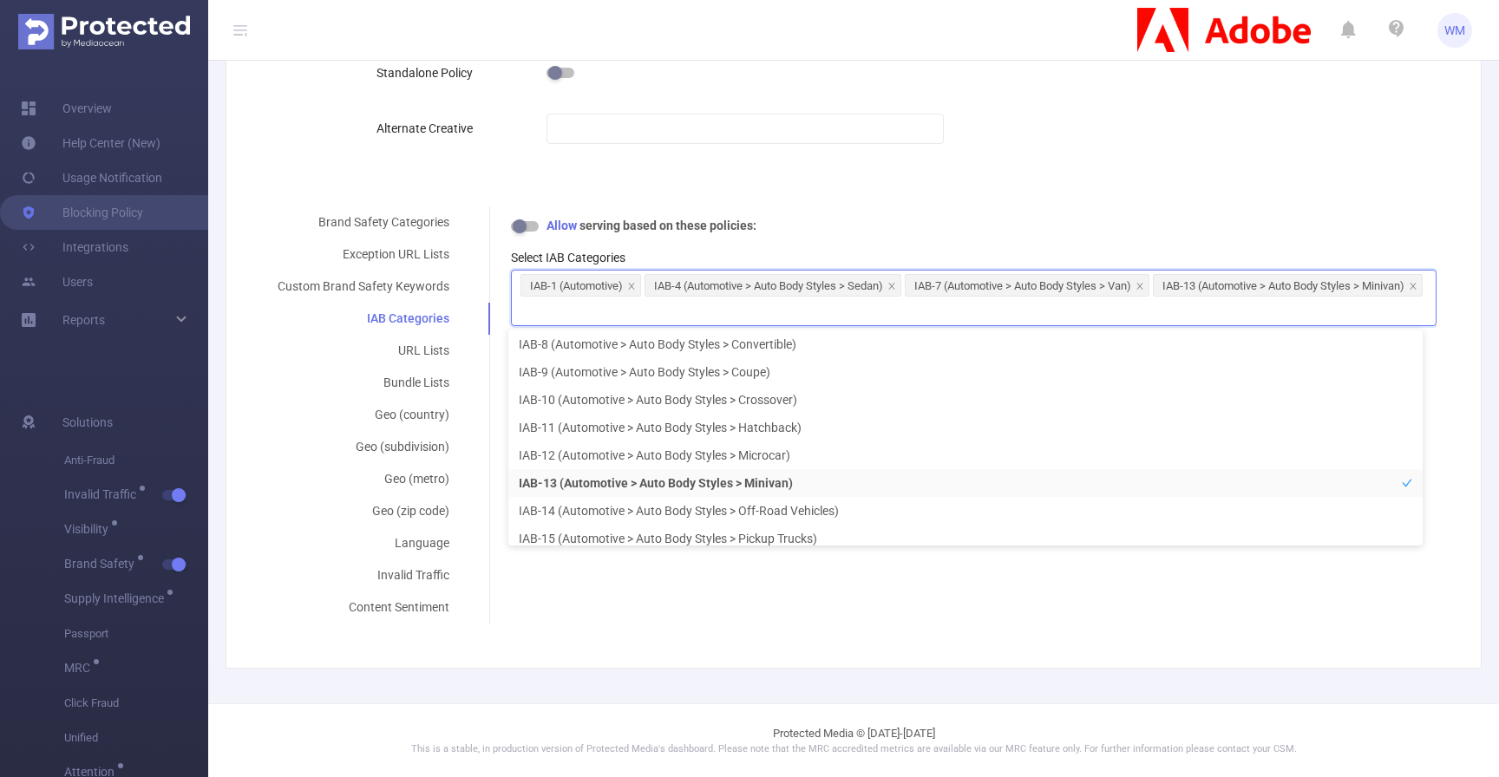
click at [828, 204] on form "Policy Name FT_Adobe_Publicis_EMEA's Blocking Policy Description Conditions Tra…" at bounding box center [847, 179] width 1180 height 890
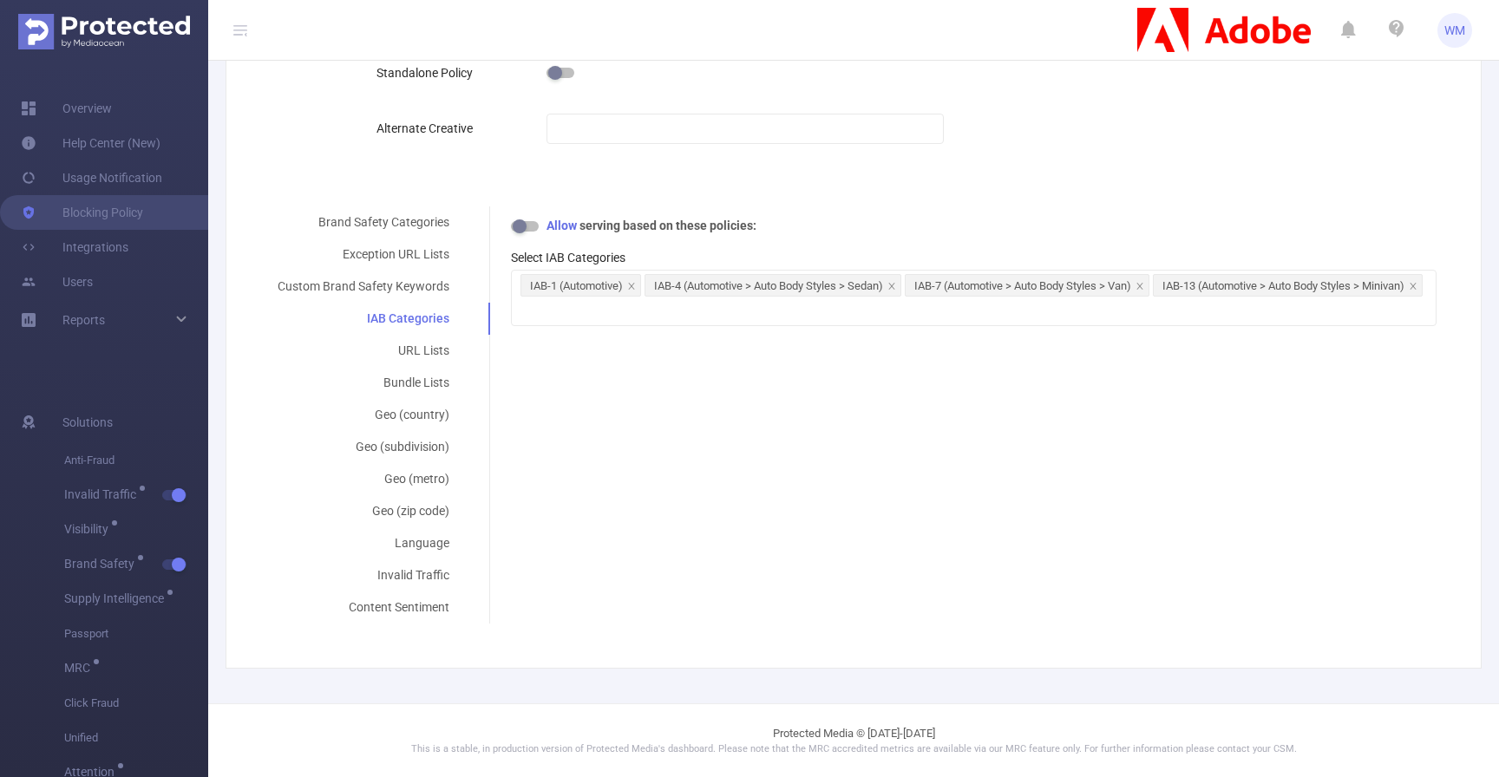
click at [518, 230] on button "button" at bounding box center [525, 226] width 28 height 10
click at [764, 351] on div "Brand Safety Categories Exception URL Lists Custom Brand Safety Keywords IAB Ca…" at bounding box center [847, 414] width 1180 height 417
click at [527, 226] on button "button" at bounding box center [525, 226] width 28 height 10
click at [857, 316] on div "IAB-1 (Automotive) IAB-4 (Automotive > Auto Body Styles > Sedan) IAB-7 (Automot…" at bounding box center [974, 298] width 926 height 56
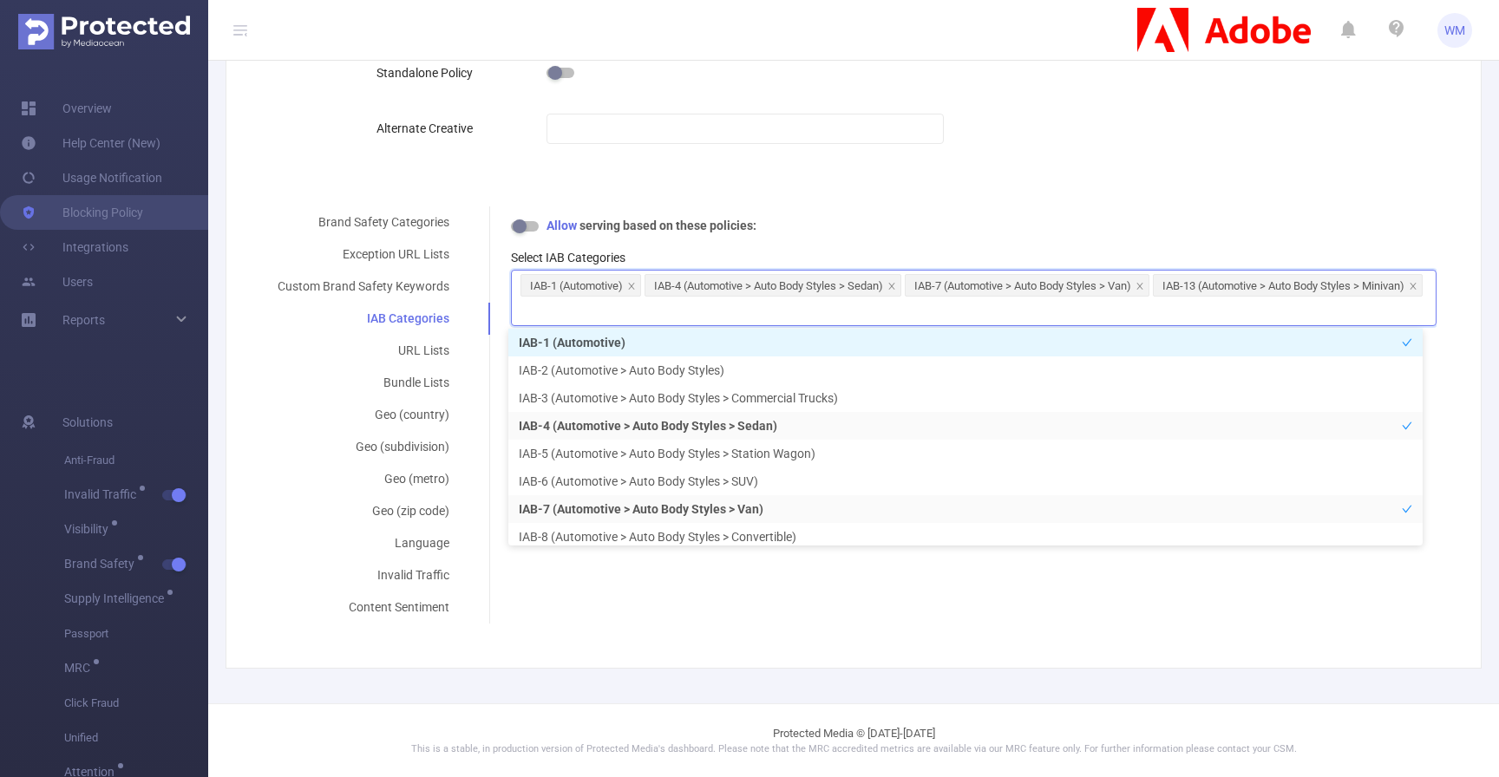
click at [833, 338] on li "IAB-1 (Automotive)" at bounding box center [965, 343] width 914 height 28
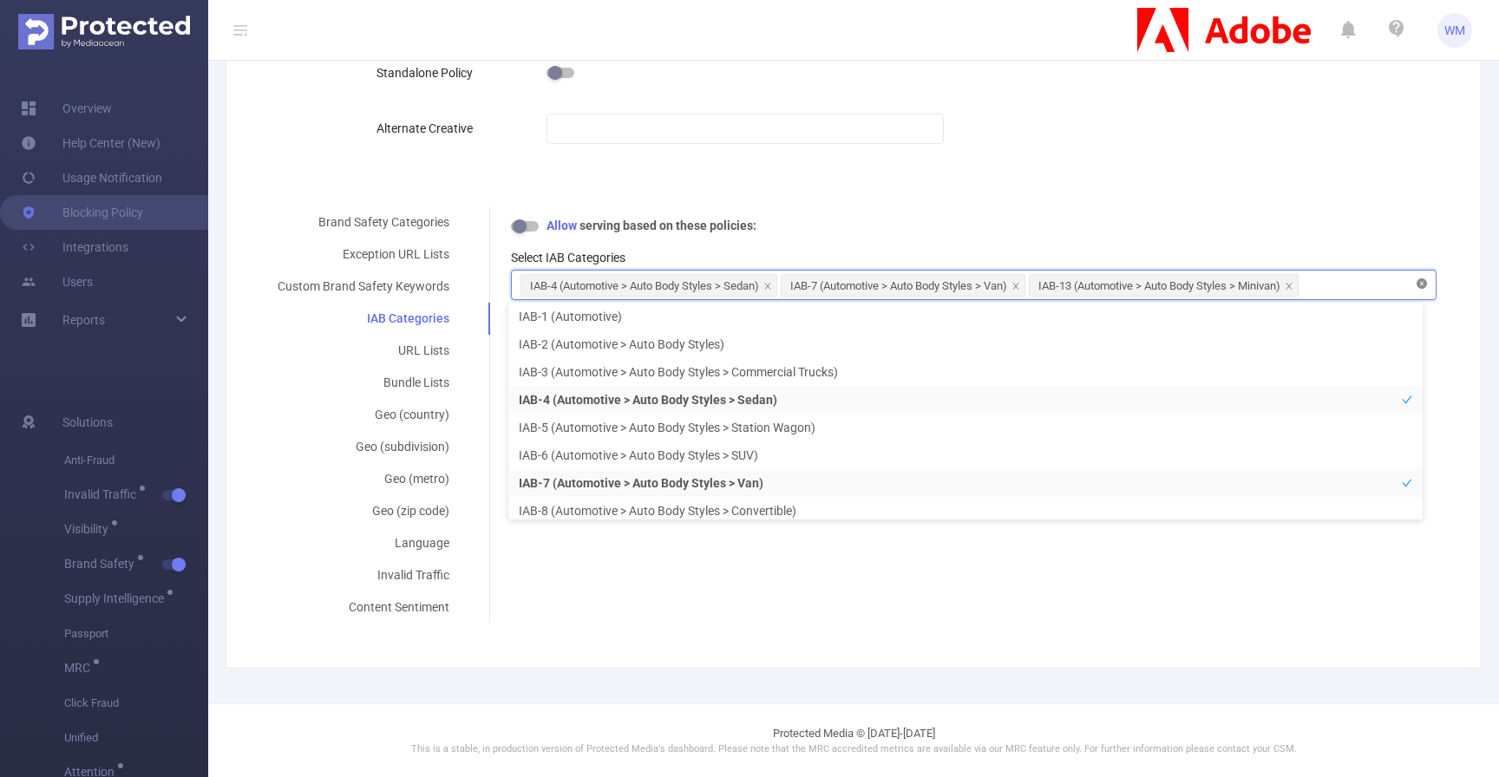
click at [1417, 282] on icon "icon: close-circle" at bounding box center [1422, 283] width 10 height 10
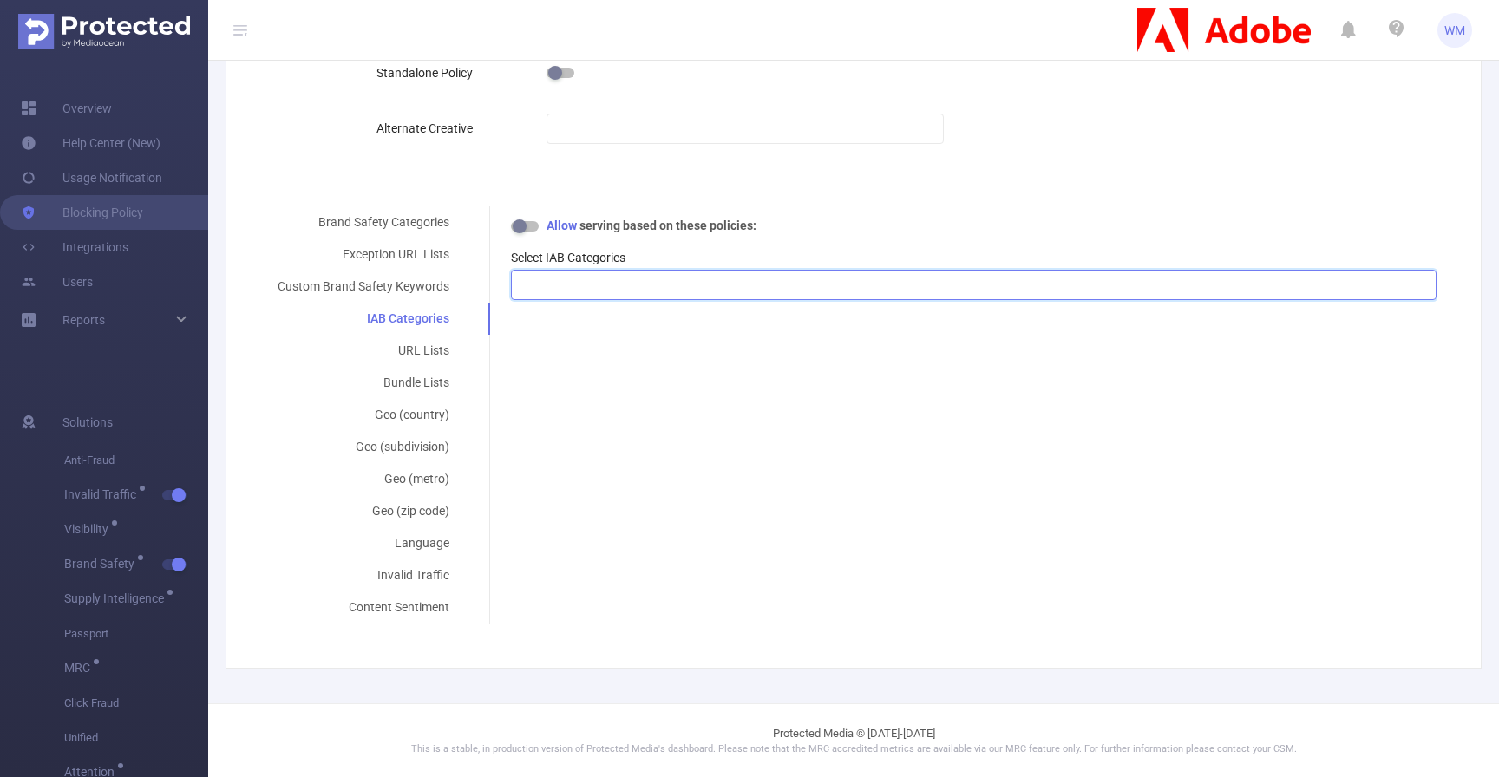
click at [741, 307] on div "Select your blocking severity for each content category. *Adult & Explicit Sexu…" at bounding box center [962, 264] width 947 height 116
click at [762, 283] on div at bounding box center [974, 285] width 907 height 29
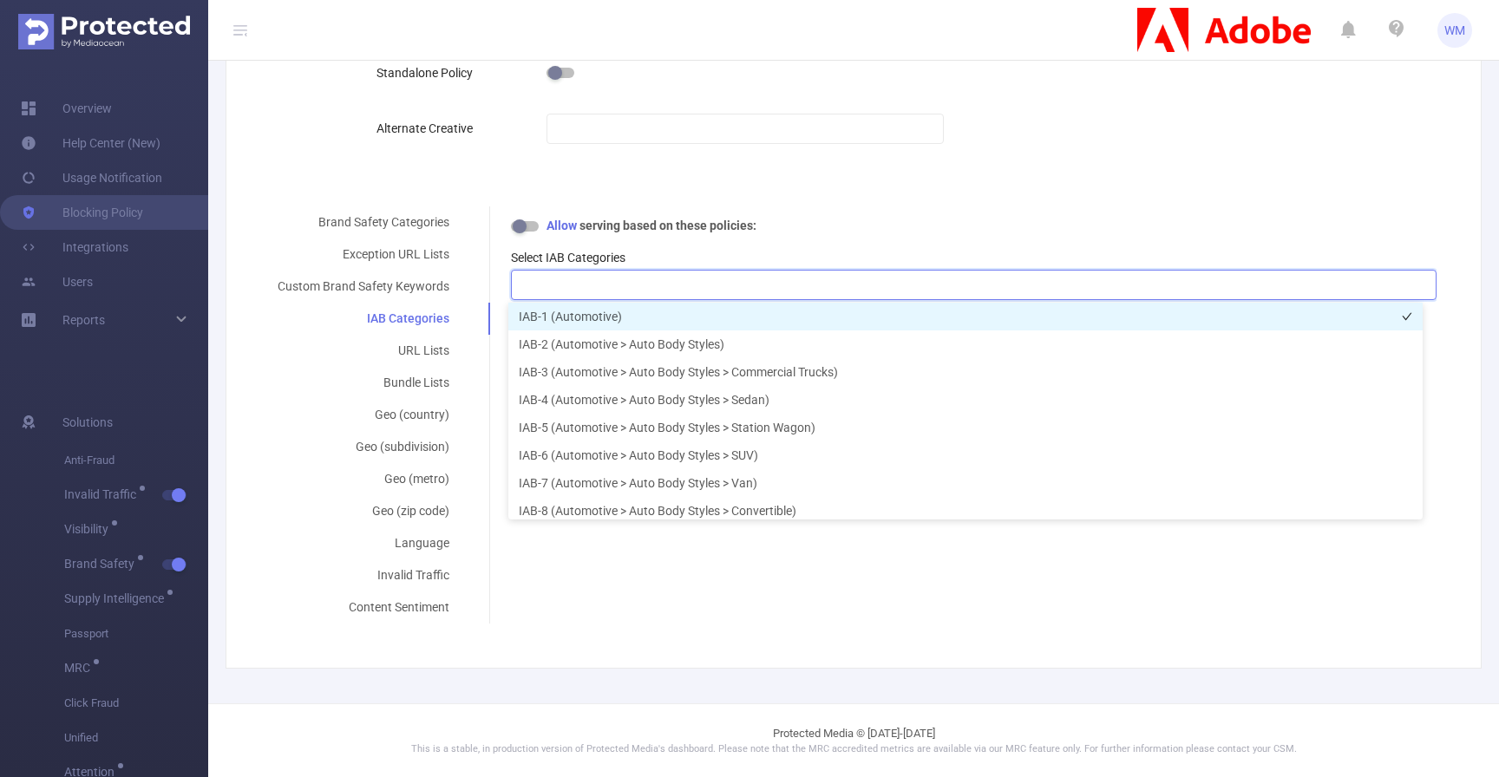
click at [671, 324] on li "IAB-1 (Automotive)" at bounding box center [965, 317] width 914 height 28
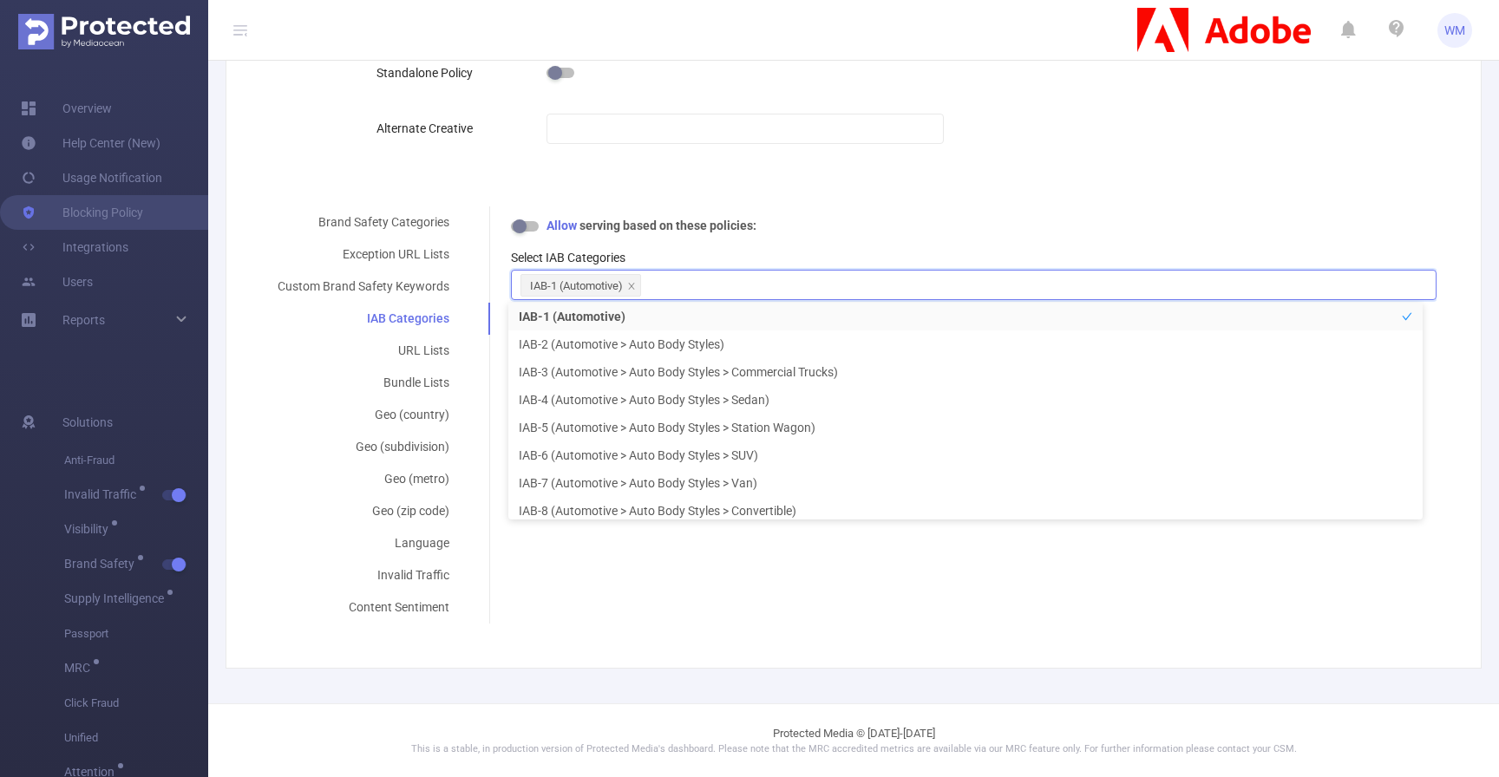
click at [834, 190] on form "Policy Name FT_Adobe_Publicis_EMEA's Blocking Policy Description Conditions Tra…" at bounding box center [847, 179] width 1180 height 890
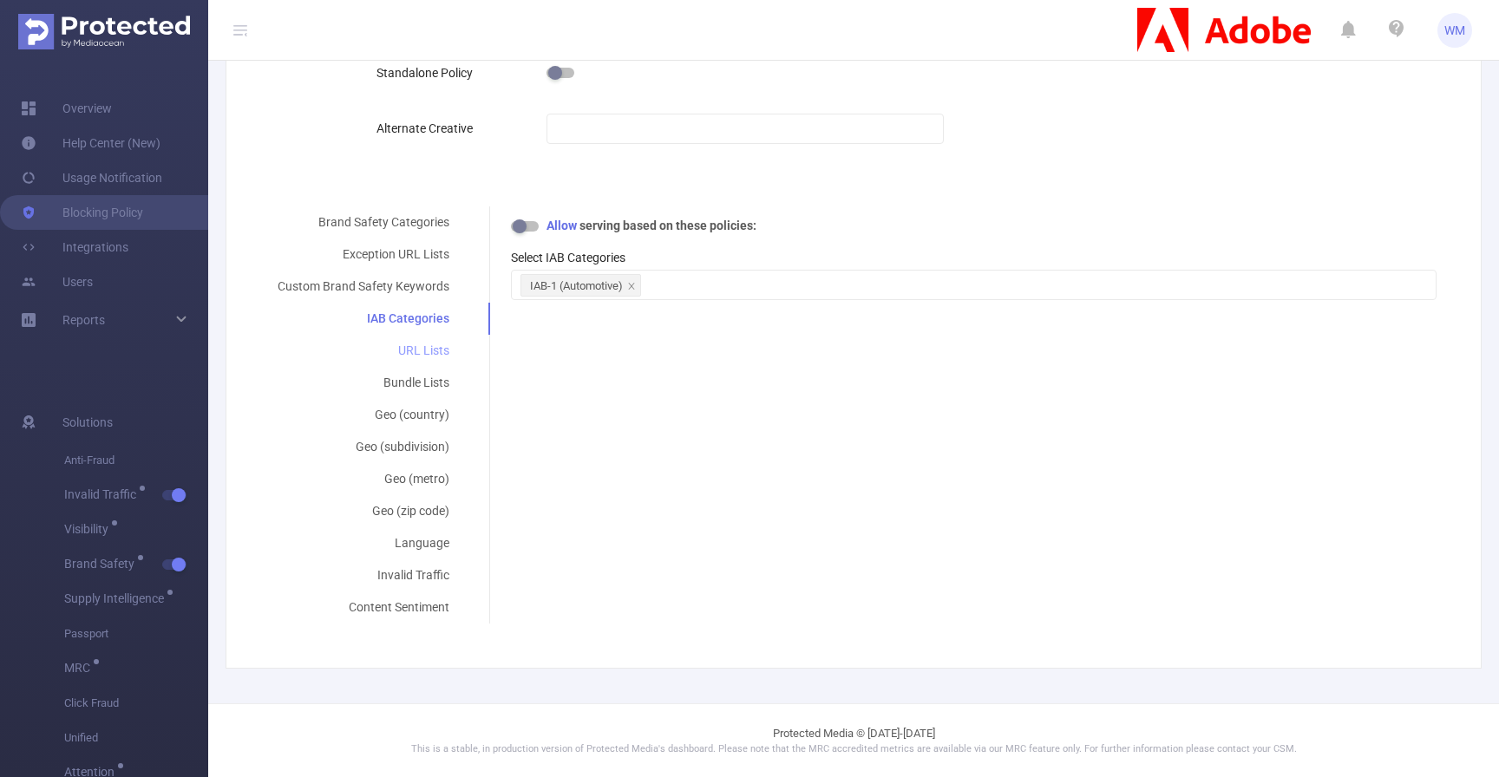
click at [435, 345] on div "URL Lists" at bounding box center [363, 351] width 213 height 32
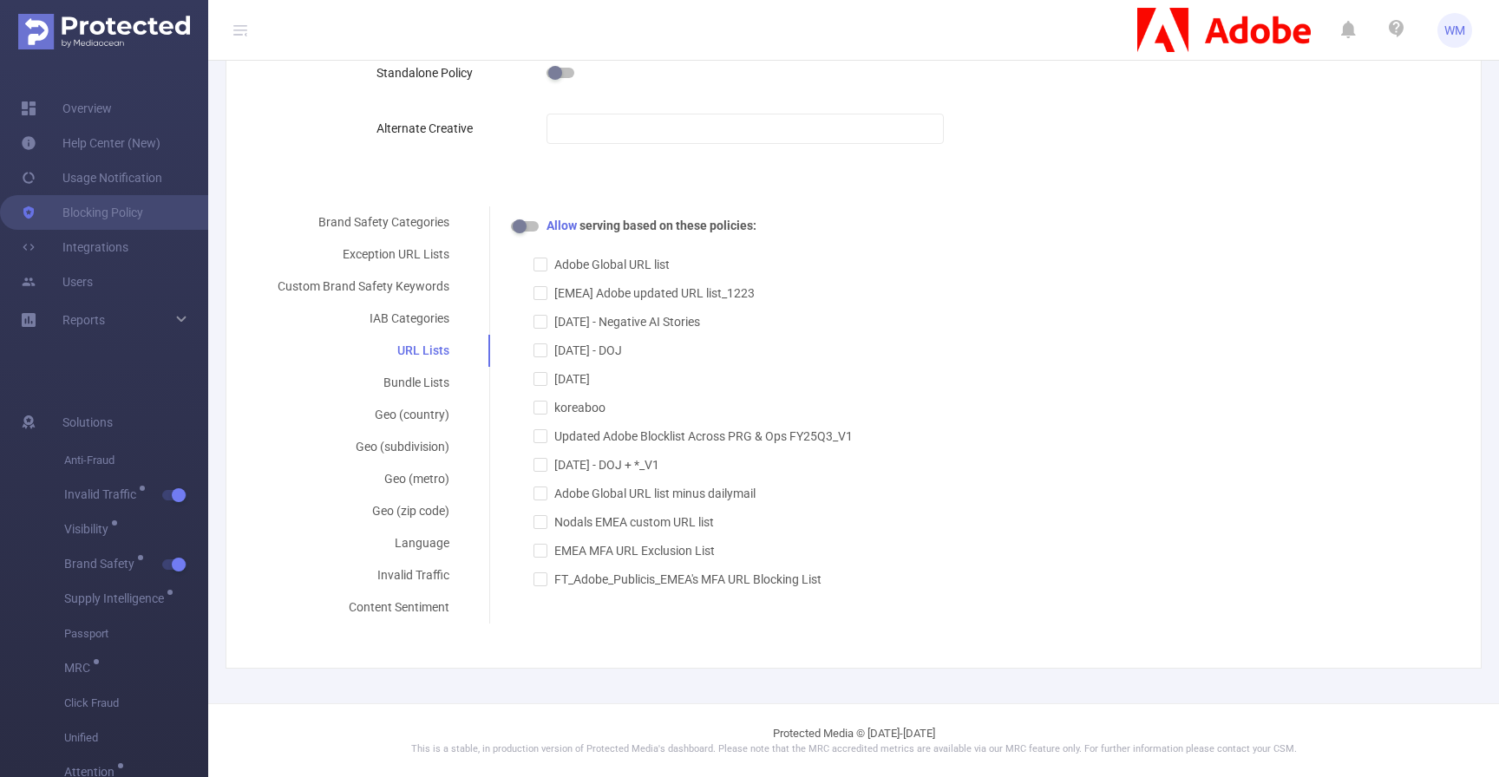
click at [531, 228] on button "button" at bounding box center [525, 226] width 28 height 10
click at [530, 228] on button "button" at bounding box center [525, 226] width 28 height 10
click at [432, 380] on div "Bundle Lists" at bounding box center [363, 383] width 213 height 32
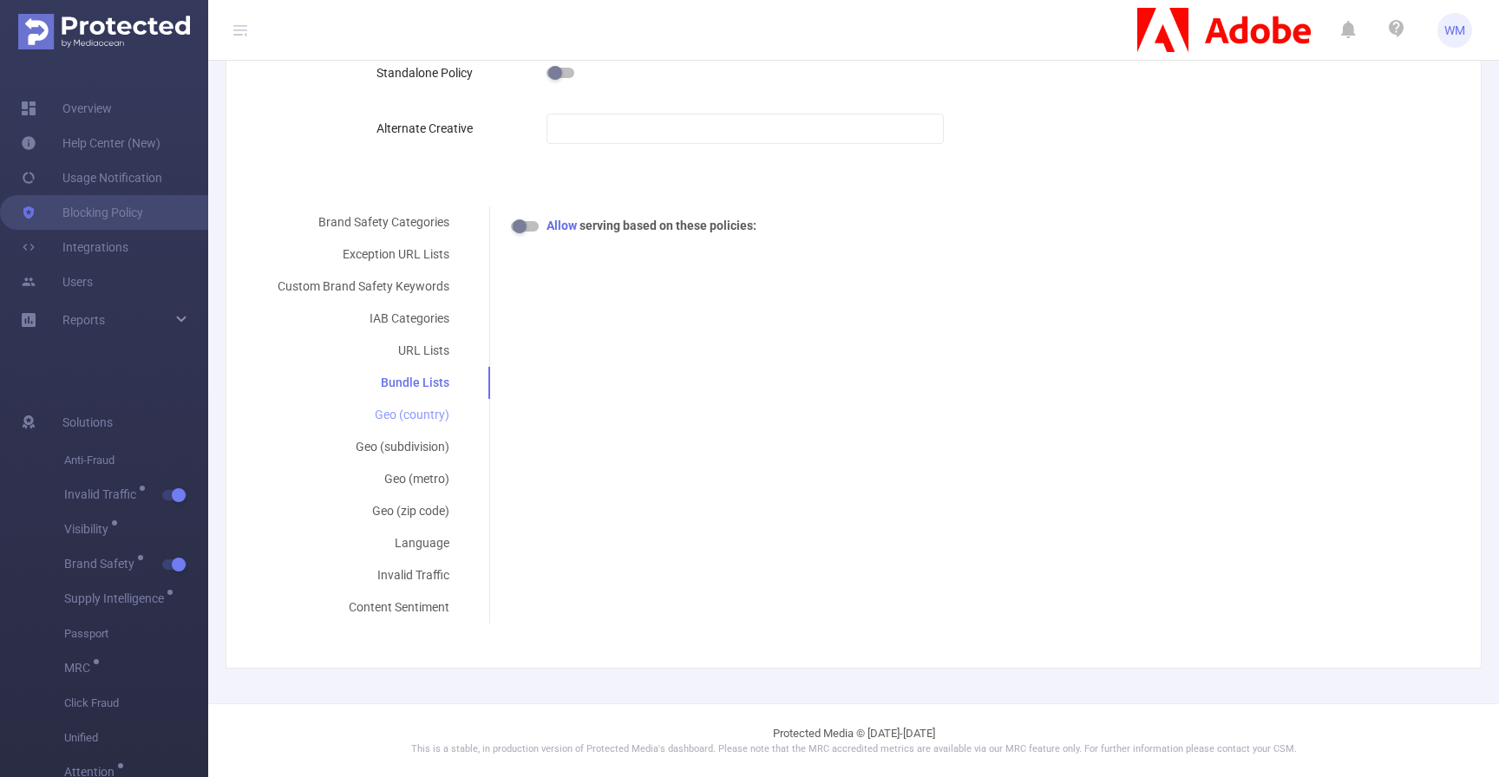
click at [425, 416] on div "Geo (country)" at bounding box center [363, 415] width 213 height 32
click at [571, 285] on div at bounding box center [974, 285] width 907 height 29
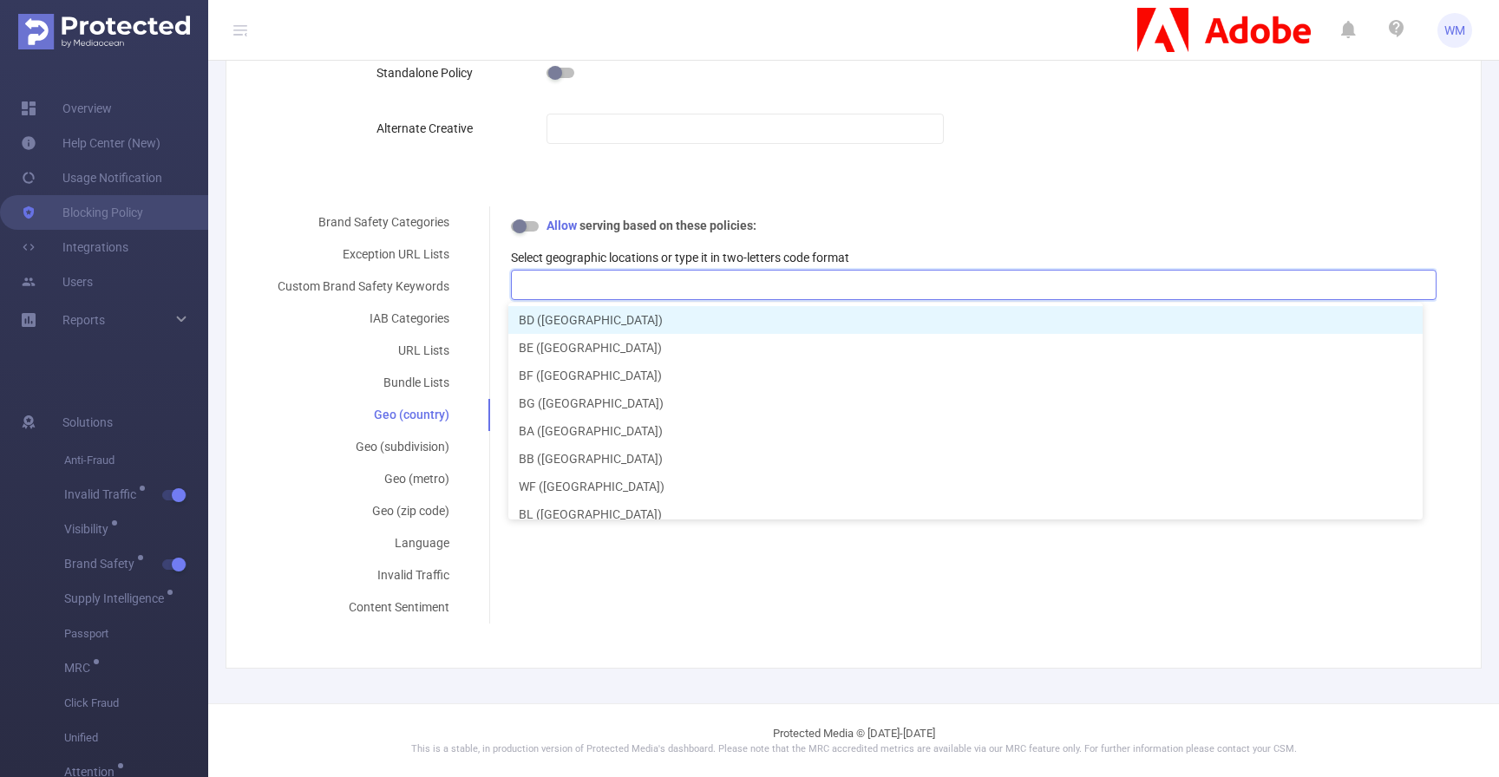
click at [591, 260] on label "Select geographic locations or type it in two-letters code format" at bounding box center [680, 258] width 338 height 14
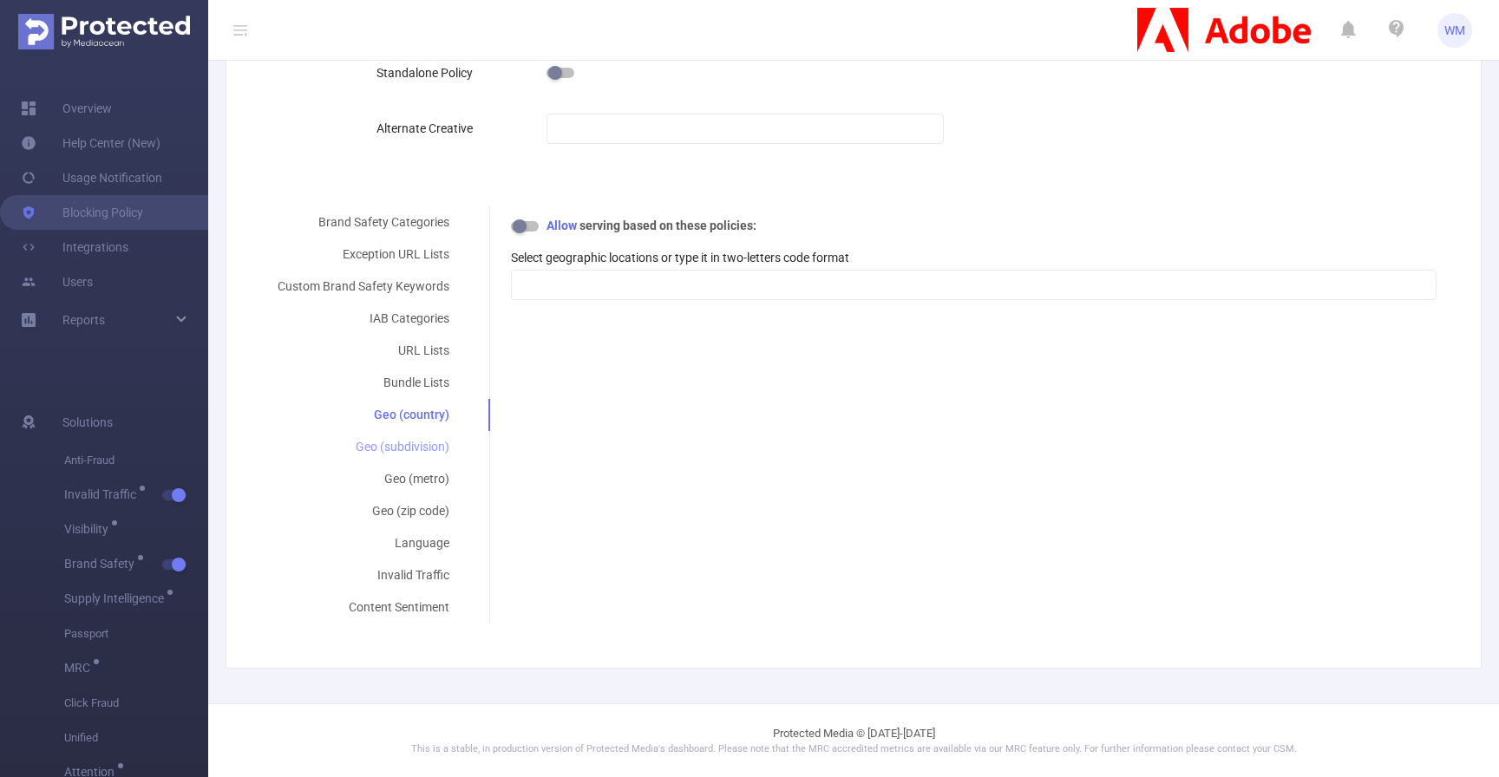
click at [441, 445] on div "Geo (subdivision)" at bounding box center [363, 447] width 213 height 32
click at [570, 277] on div at bounding box center [974, 285] width 907 height 29
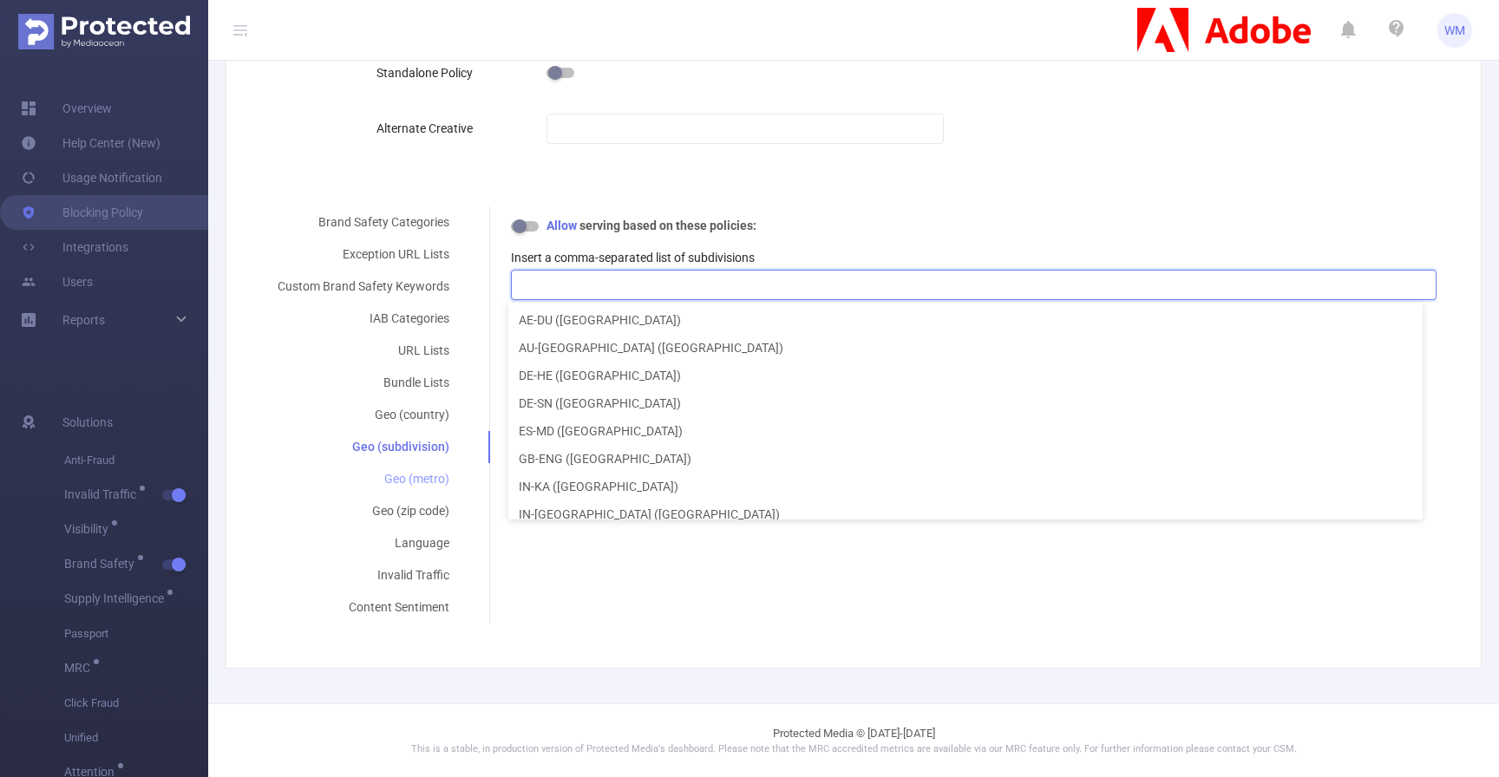
click at [431, 473] on div "Geo (metro)" at bounding box center [363, 479] width 213 height 32
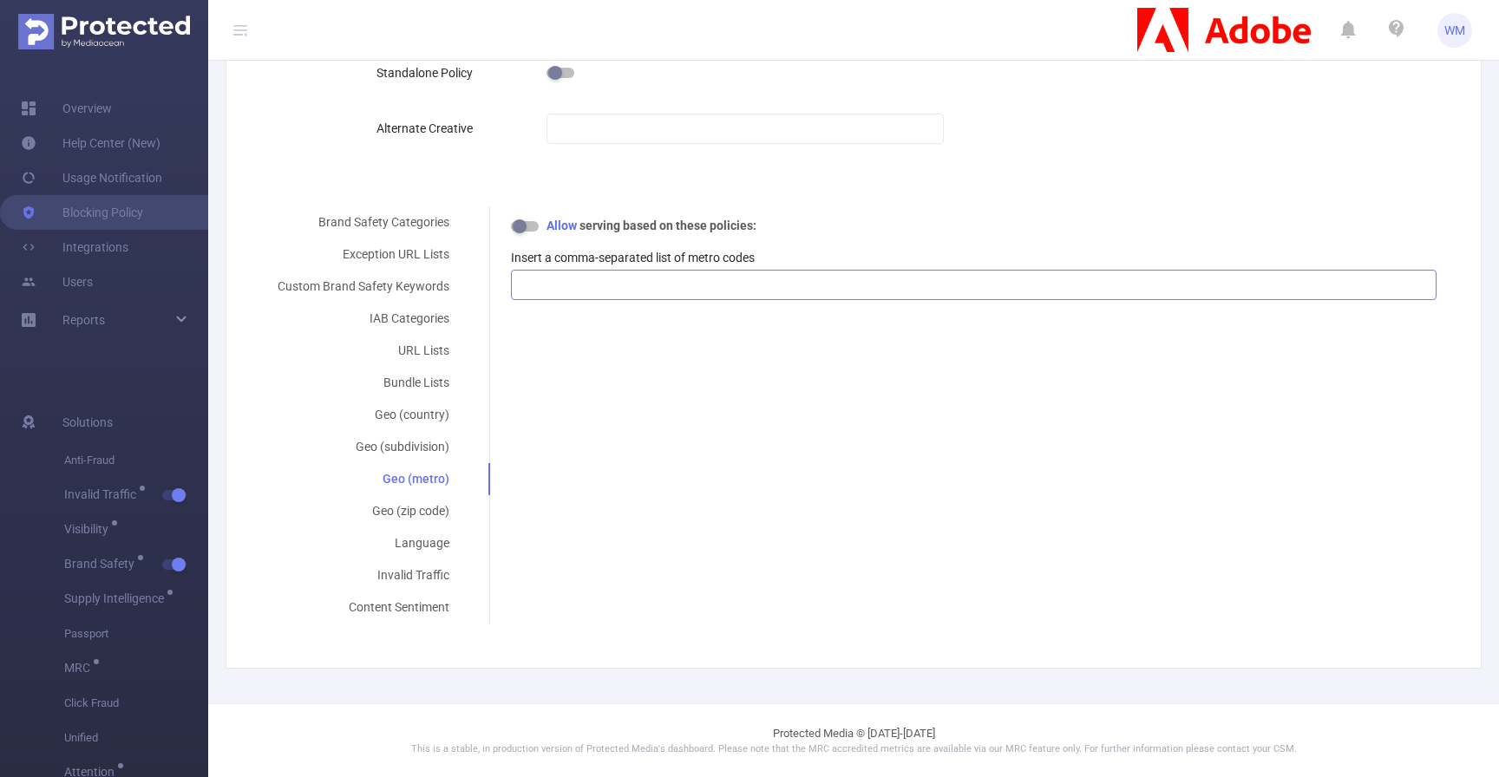
click at [586, 270] on div at bounding box center [974, 285] width 926 height 30
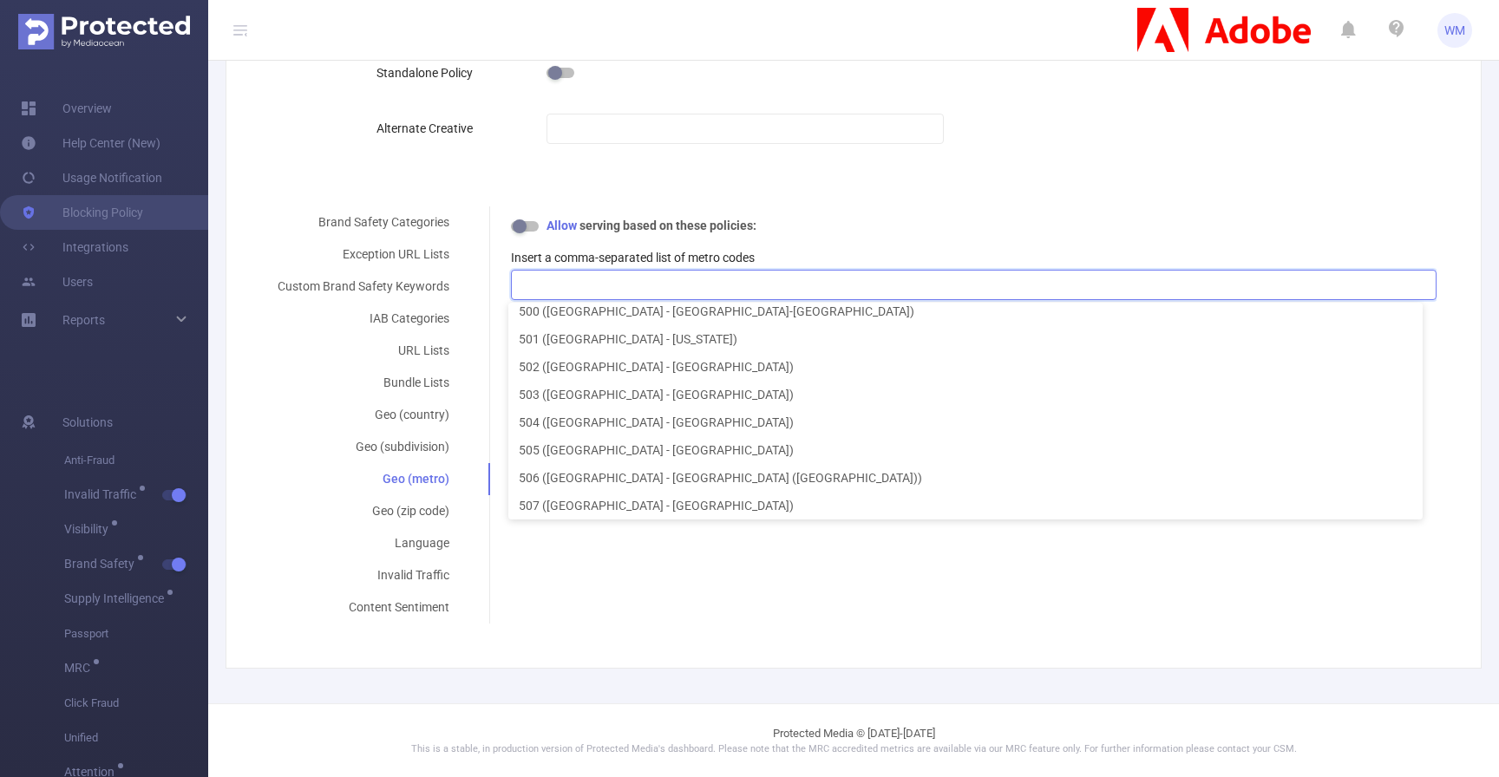
click at [582, 568] on div "Brand Safety Categories Exception URL Lists Custom Brand Safety Keywords IAB Ca…" at bounding box center [847, 414] width 1180 height 417
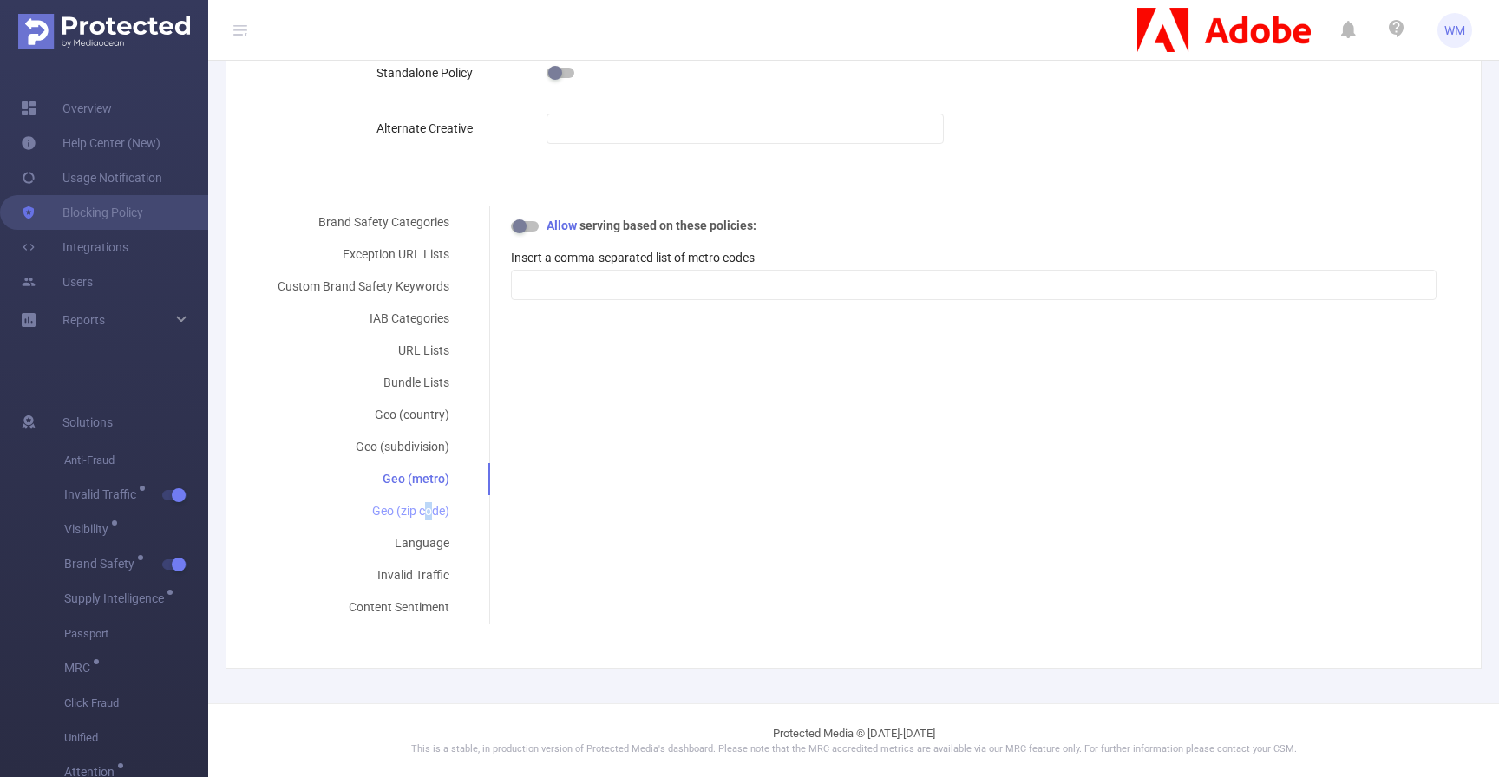
click at [426, 514] on div "Geo (zip code)" at bounding box center [363, 511] width 213 height 32
click at [600, 288] on div at bounding box center [974, 285] width 907 height 29
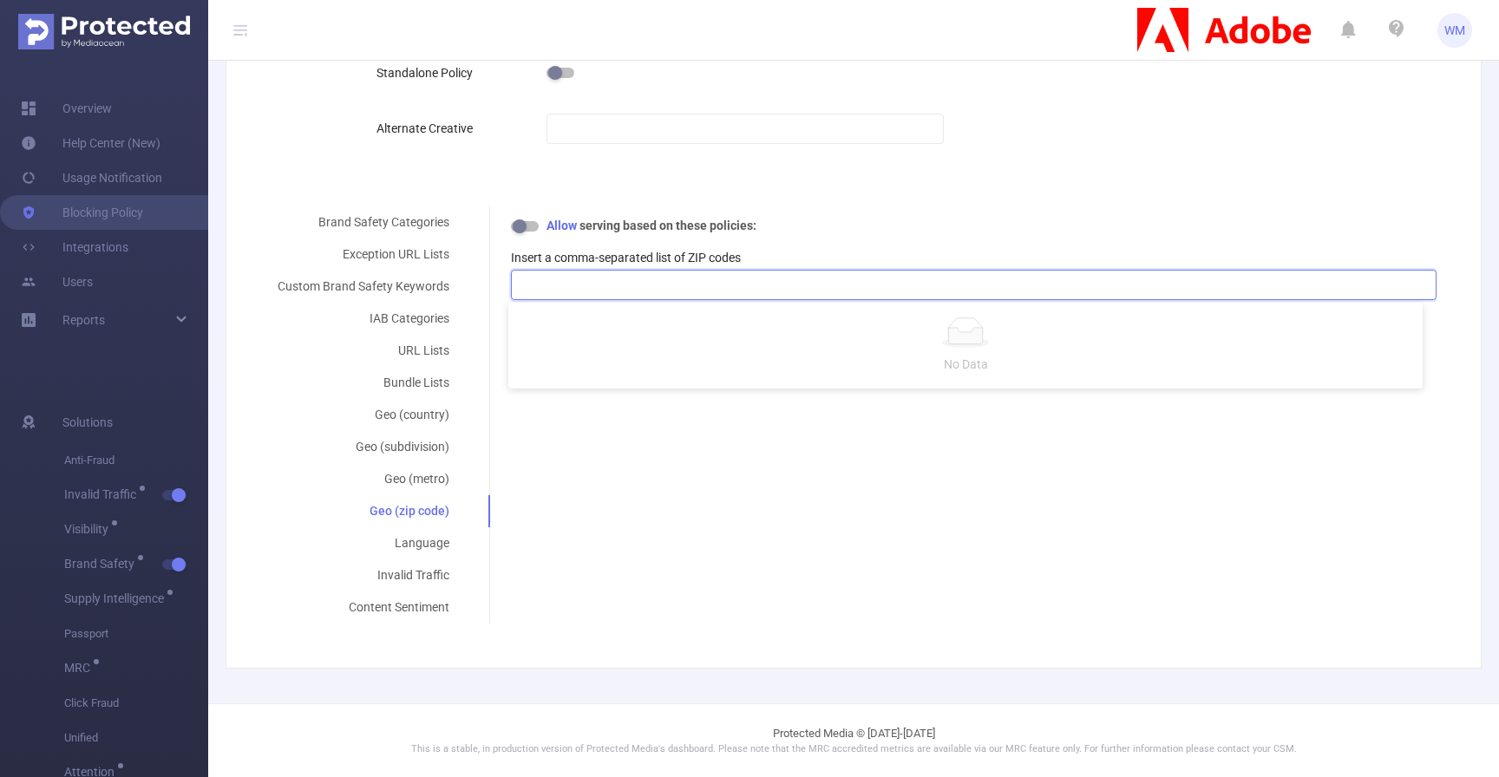
click at [612, 545] on div "Brand Safety Categories Exception URL Lists Custom Brand Safety Keywords IAB Ca…" at bounding box center [847, 414] width 1180 height 417
click at [427, 408] on div "Geo (country)" at bounding box center [363, 415] width 213 height 32
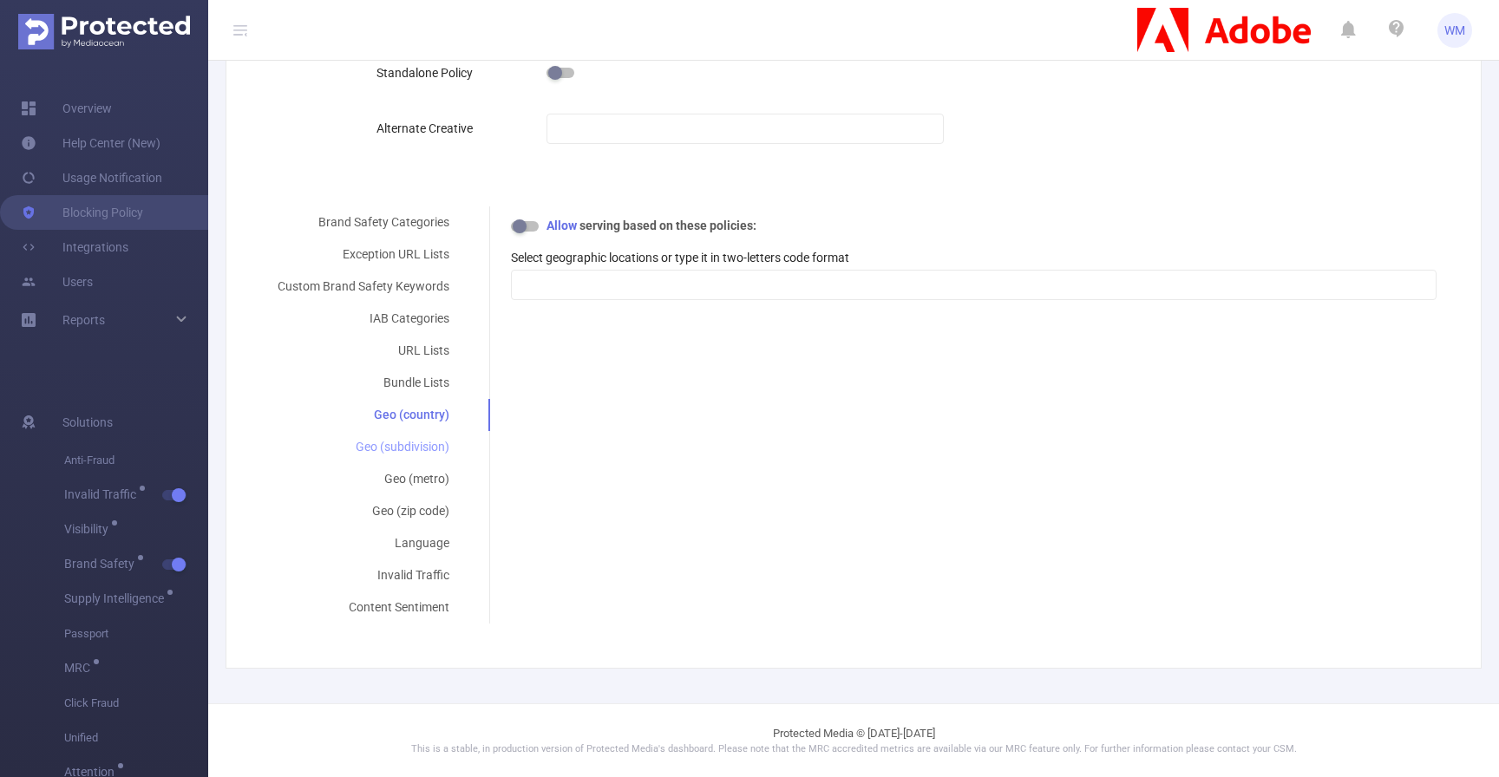
click at [422, 452] on div "Geo (subdivision)" at bounding box center [363, 447] width 213 height 32
click at [418, 481] on div "Geo (metro)" at bounding box center [363, 479] width 213 height 32
click at [418, 502] on div "Geo (zip code)" at bounding box center [363, 511] width 213 height 32
click at [422, 417] on div "Geo (country)" at bounding box center [363, 415] width 213 height 32
click at [422, 443] on div "Geo (subdivision)" at bounding box center [363, 447] width 213 height 32
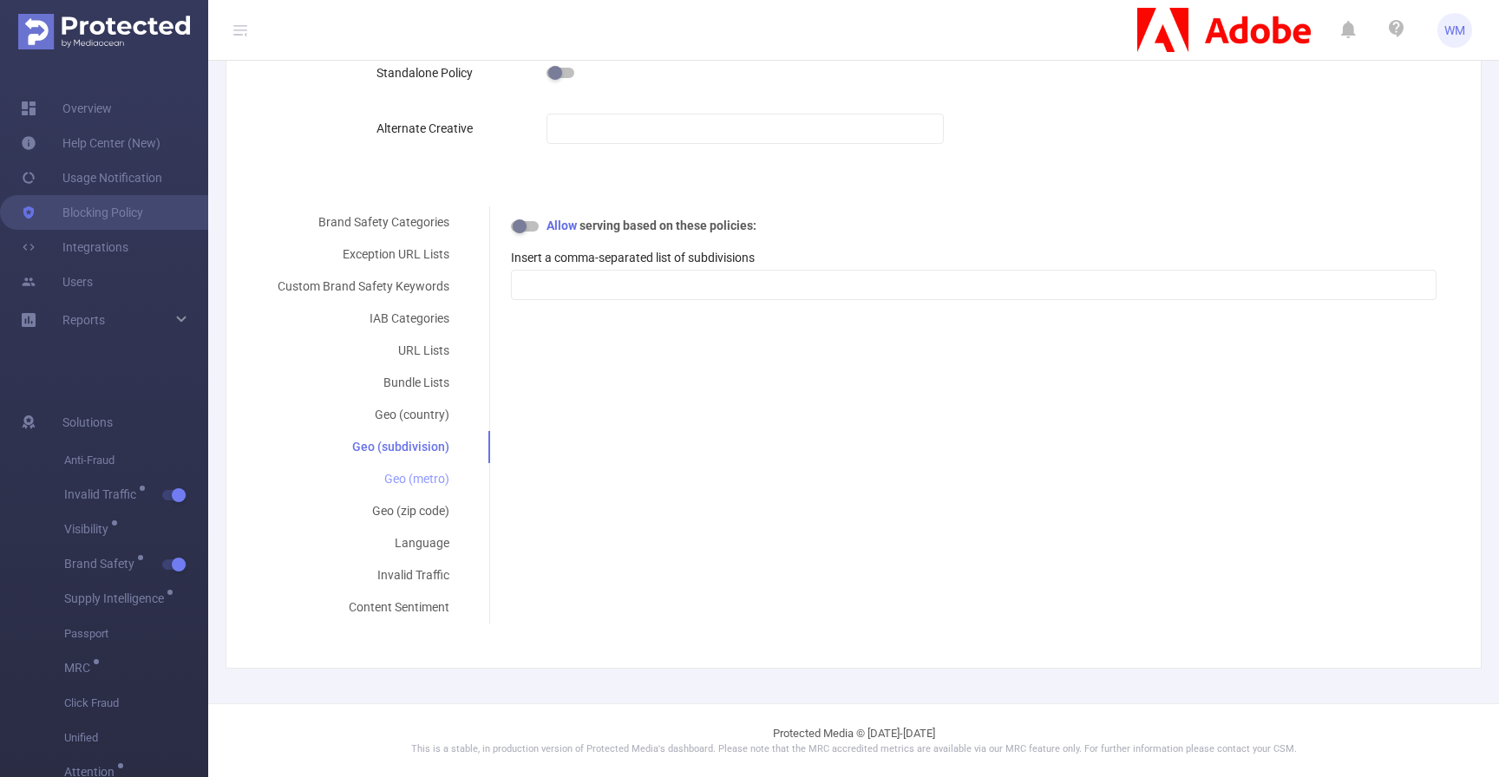
click at [422, 487] on div "Geo (metro)" at bounding box center [363, 479] width 213 height 32
click at [422, 511] on div "Geo (zip code)" at bounding box center [363, 511] width 213 height 32
click at [429, 408] on div "Geo (country)" at bounding box center [363, 415] width 213 height 32
click at [562, 464] on div "Brand Safety Categories Exception URL Lists Custom Brand Safety Keywords IAB Ca…" at bounding box center [847, 414] width 1180 height 417
click at [441, 447] on div "Geo (subdivision)" at bounding box center [363, 447] width 213 height 32
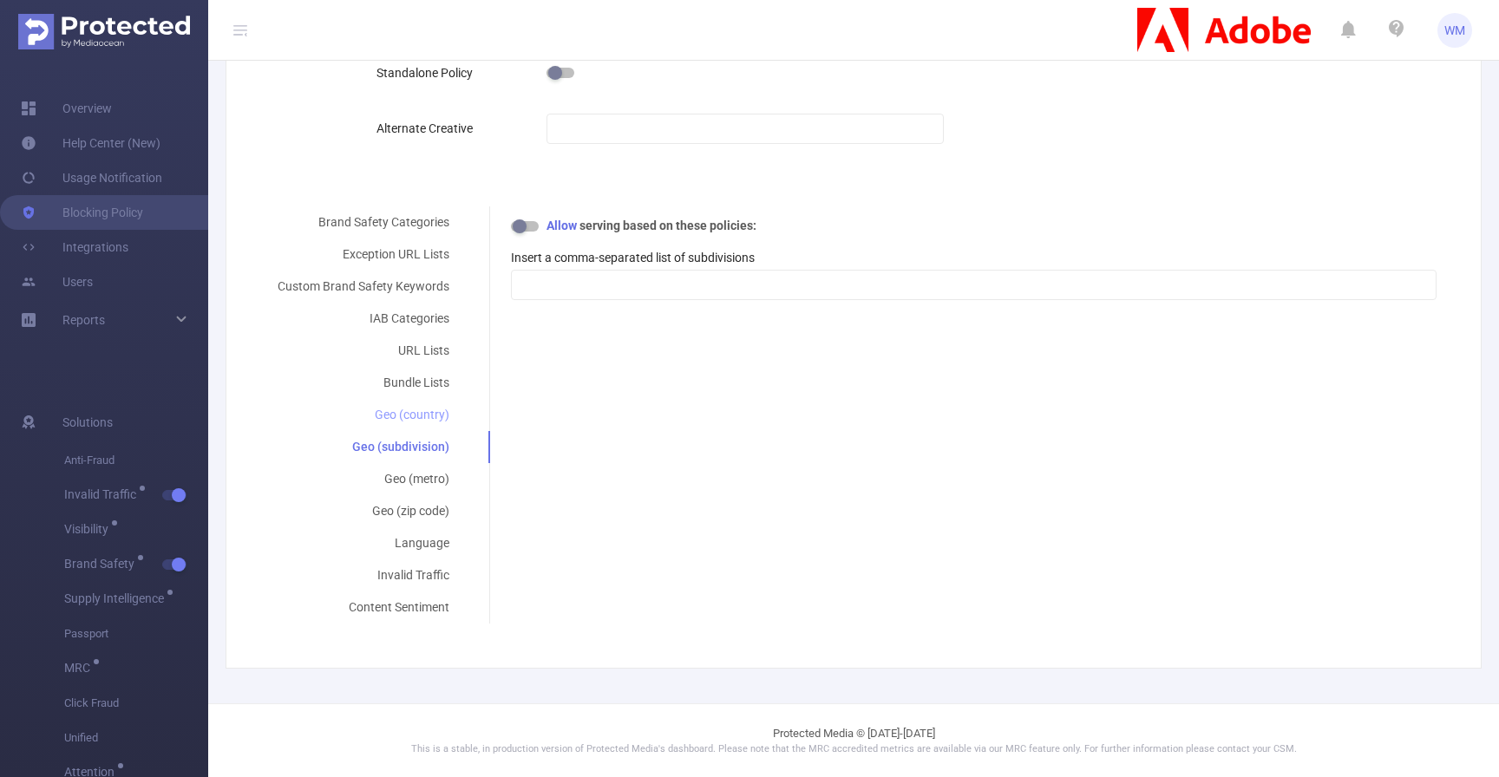
click at [435, 420] on div "Geo (country)" at bounding box center [363, 415] width 213 height 32
click at [569, 281] on div at bounding box center [974, 285] width 907 height 29
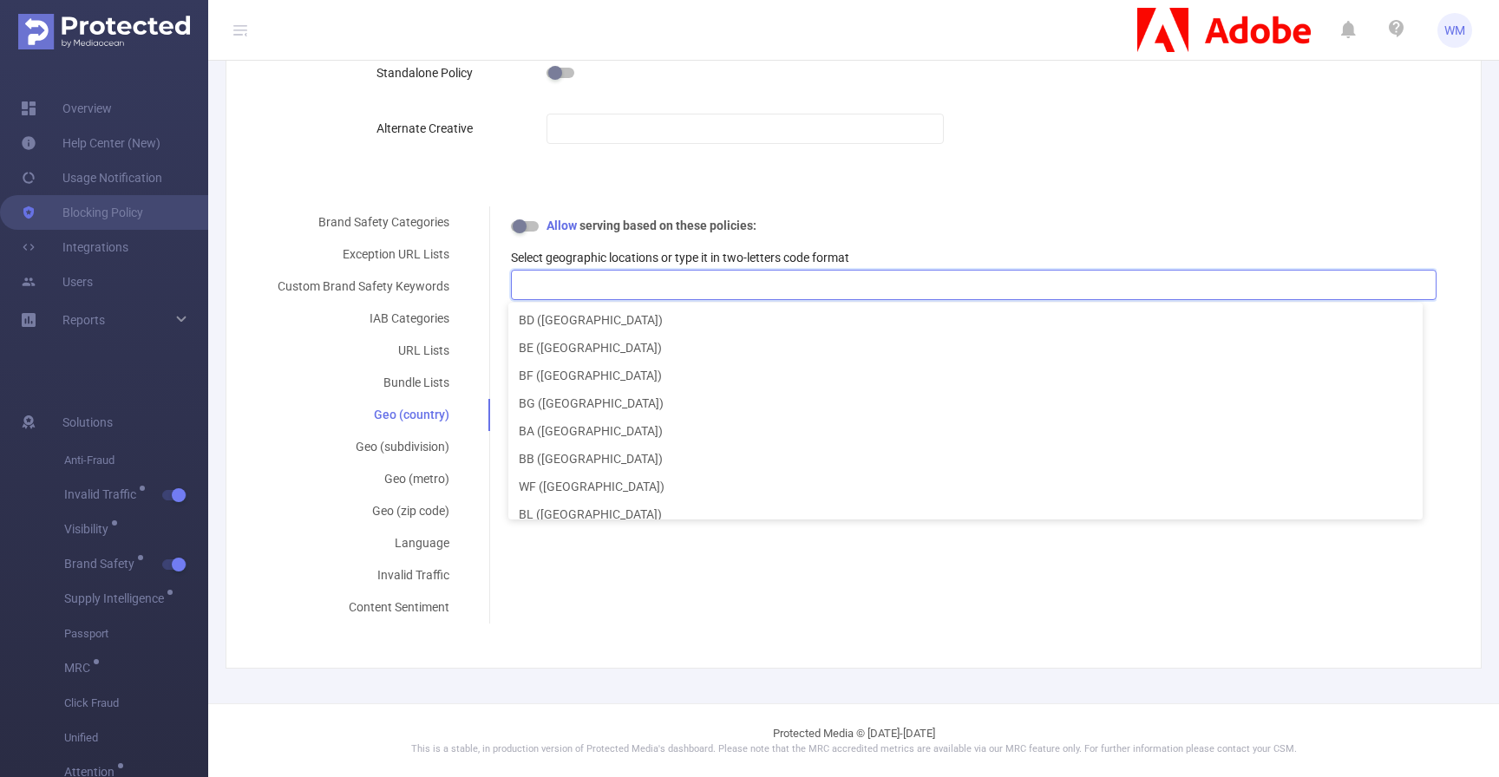
click at [496, 316] on div "Select your blocking severity for each content category. *Adult & Explicit Sexu…" at bounding box center [962, 264] width 947 height 116
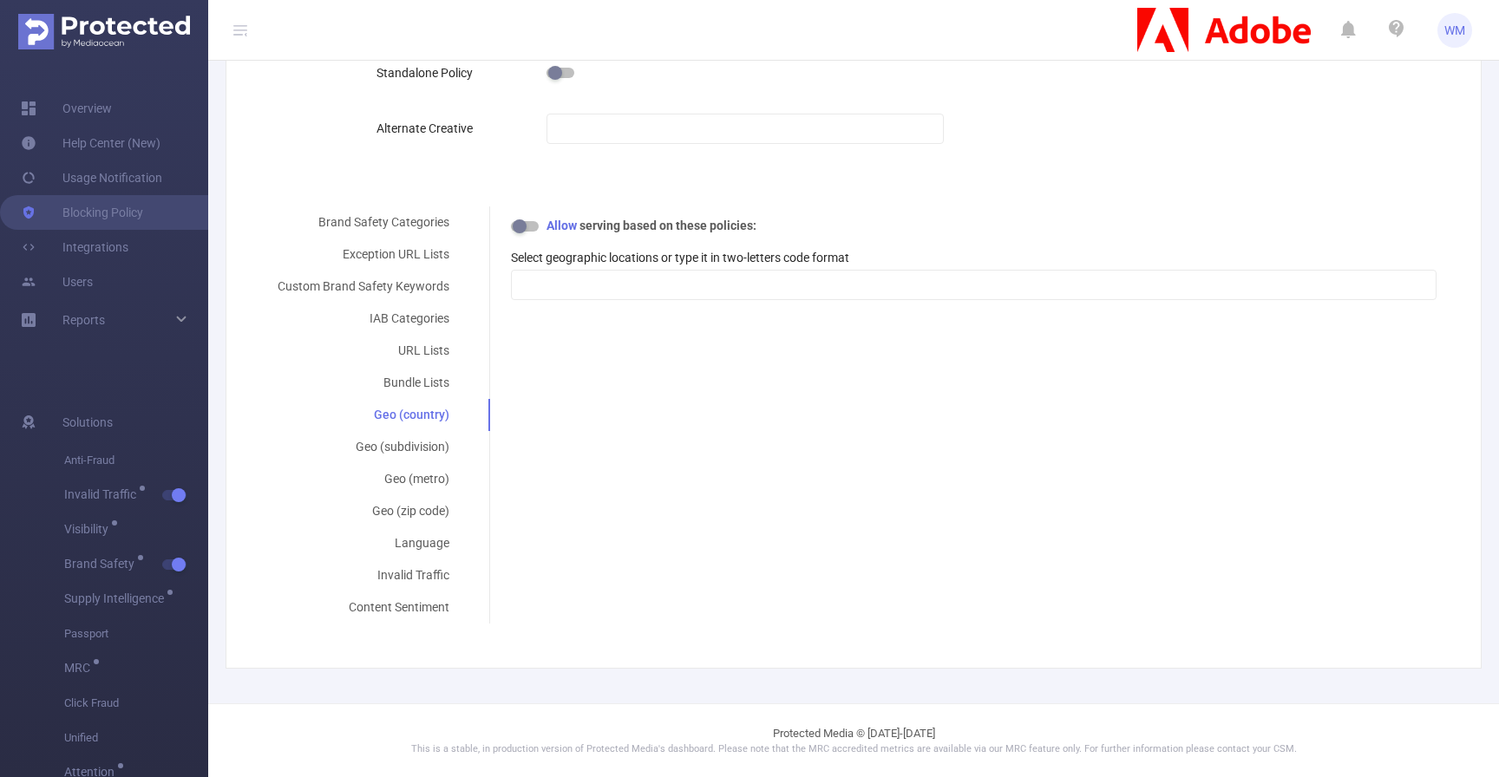
drag, startPoint x: 523, startPoint y: 338, endPoint x: 671, endPoint y: 341, distance: 147.5
click at [673, 341] on div "Brand Safety Categories Exception URL Lists Custom Brand Safety Keywords IAB Ca…" at bounding box center [847, 414] width 1180 height 417
drag, startPoint x: 529, startPoint y: 411, endPoint x: 652, endPoint y: 411, distance: 122.3
click at [648, 411] on div "Brand Safety Categories Exception URL Lists Custom Brand Safety Keywords IAB Ca…" at bounding box center [847, 414] width 1180 height 417
drag, startPoint x: 556, startPoint y: 496, endPoint x: 684, endPoint y: 496, distance: 128.4
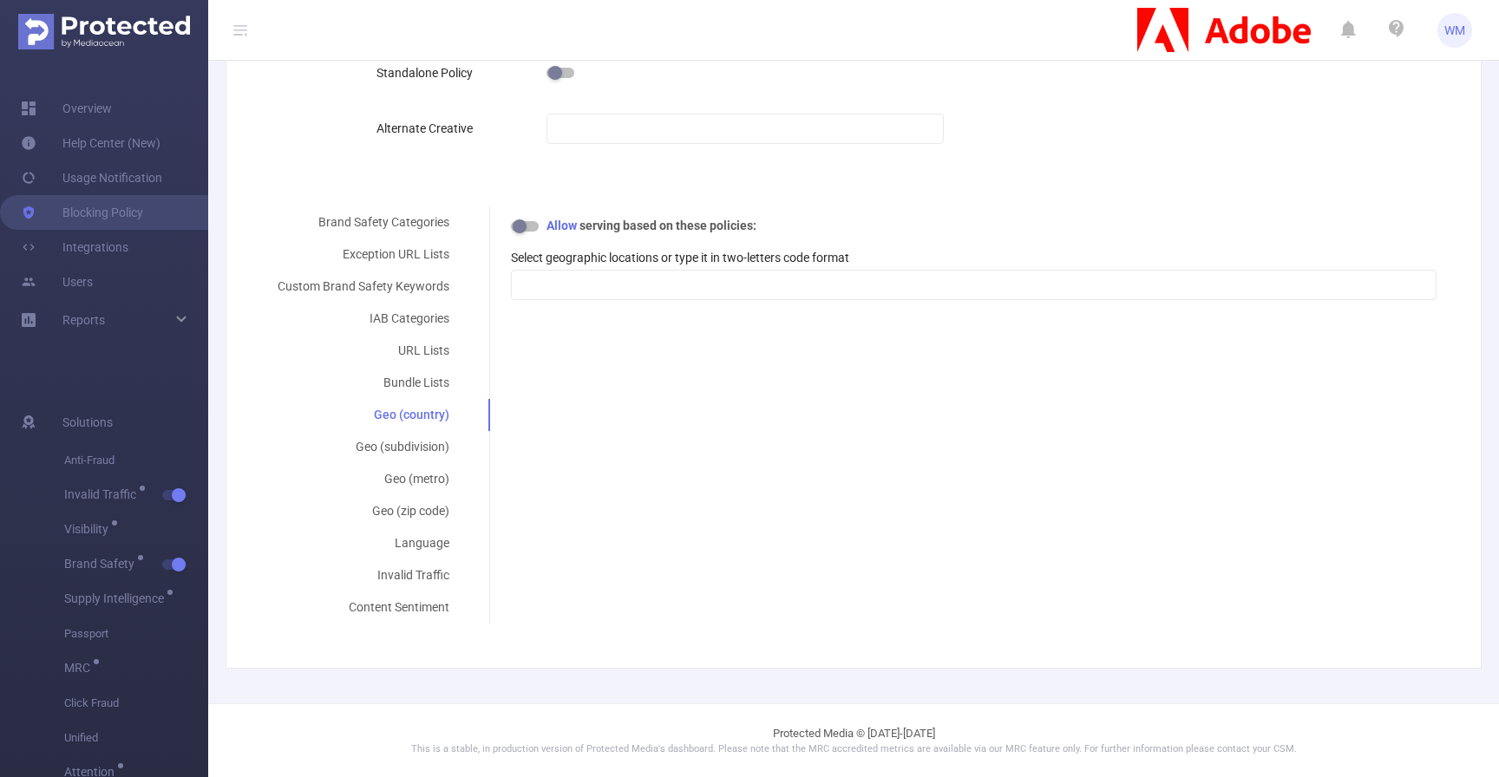
click at [684, 496] on div "Brand Safety Categories Exception URL Lists Custom Brand Safety Keywords IAB Ca…" at bounding box center [847, 414] width 1180 height 417
click at [416, 528] on div "Language" at bounding box center [363, 543] width 213 height 32
click at [672, 272] on div at bounding box center [974, 285] width 907 height 29
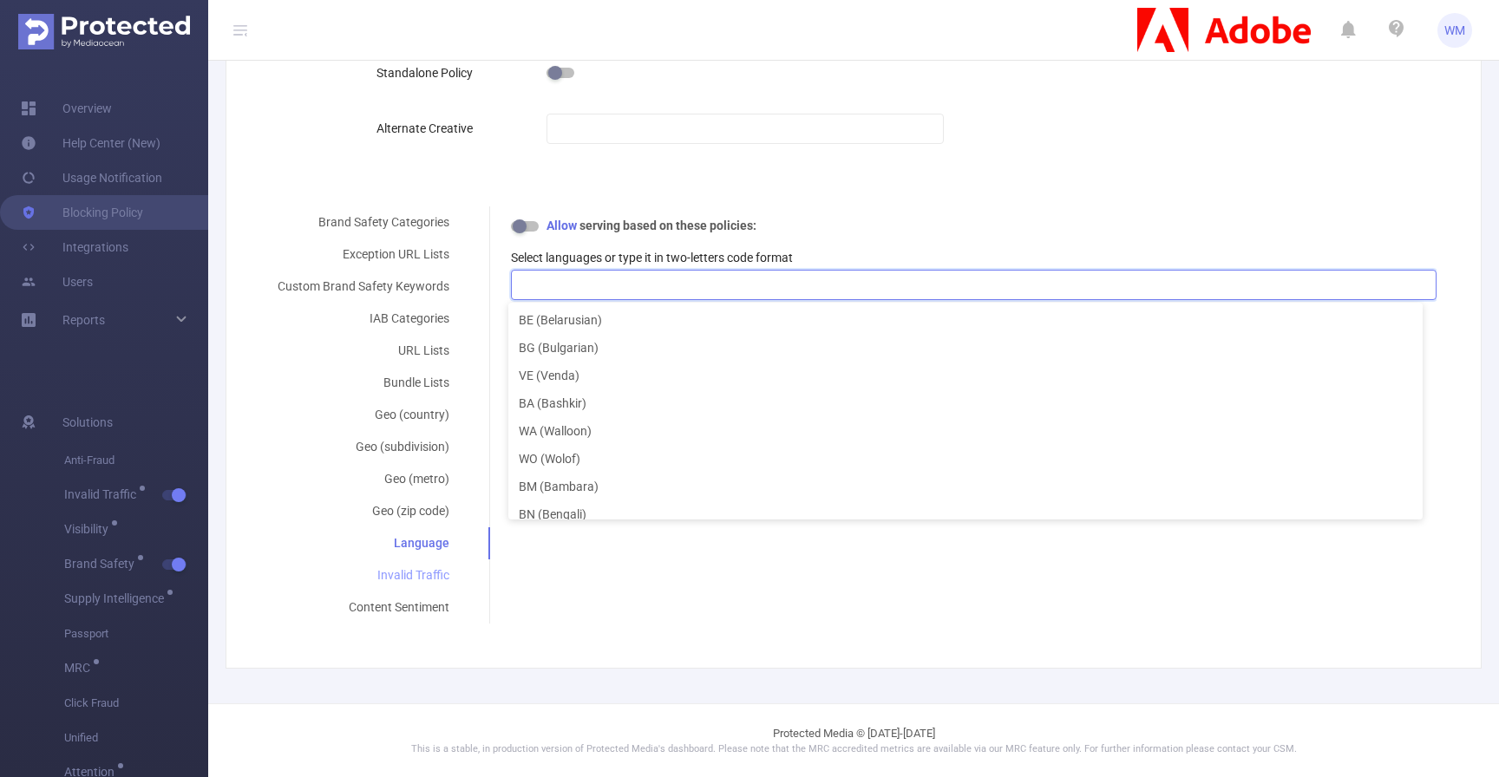
click at [424, 573] on div "Invalid Traffic" at bounding box center [363, 576] width 213 height 32
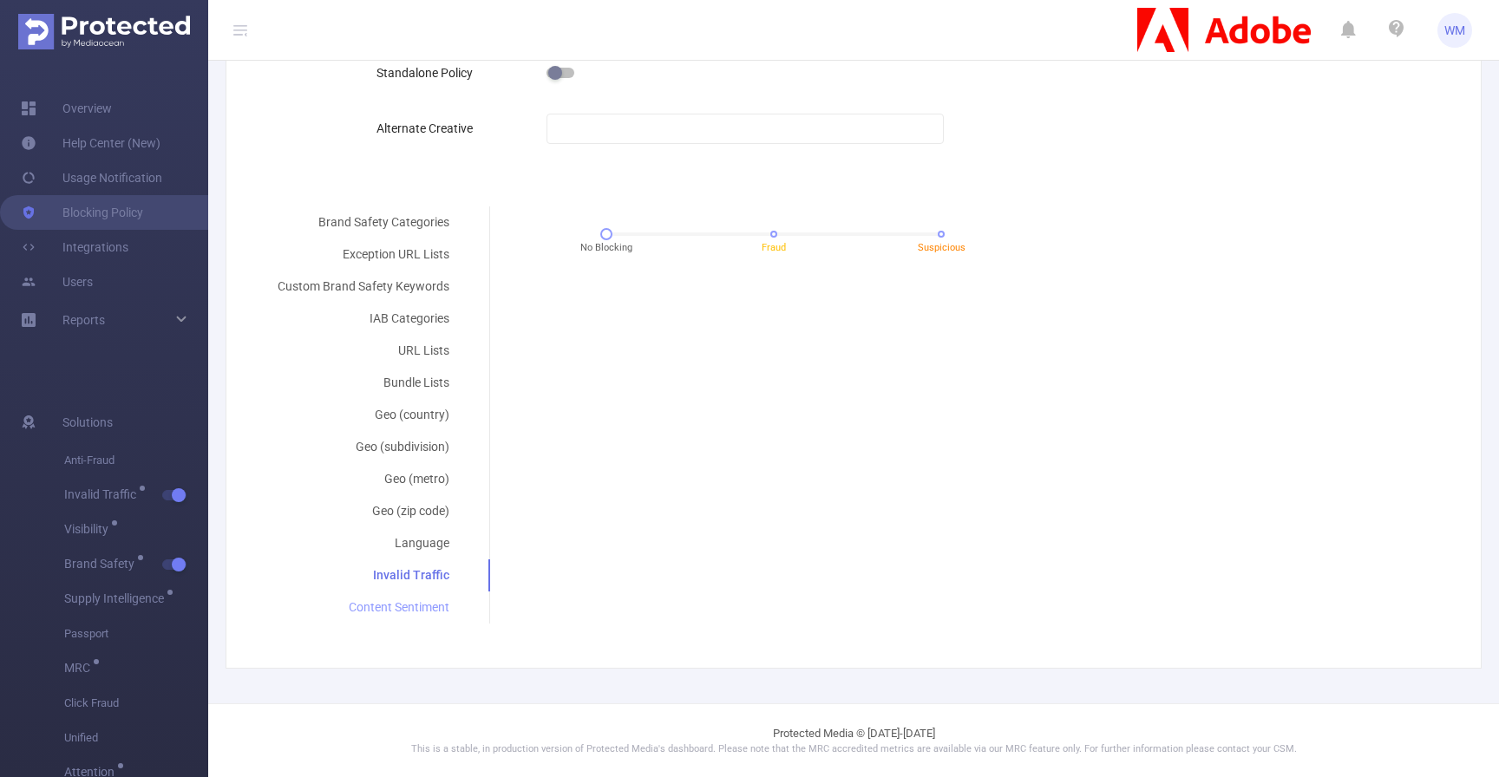
click at [436, 616] on div "Content Sentiment" at bounding box center [363, 608] width 213 height 32
click at [666, 568] on div "Brand Safety Categories Exception URL Lists Custom Brand Safety Keywords IAB Ca…" at bounding box center [847, 414] width 1180 height 417
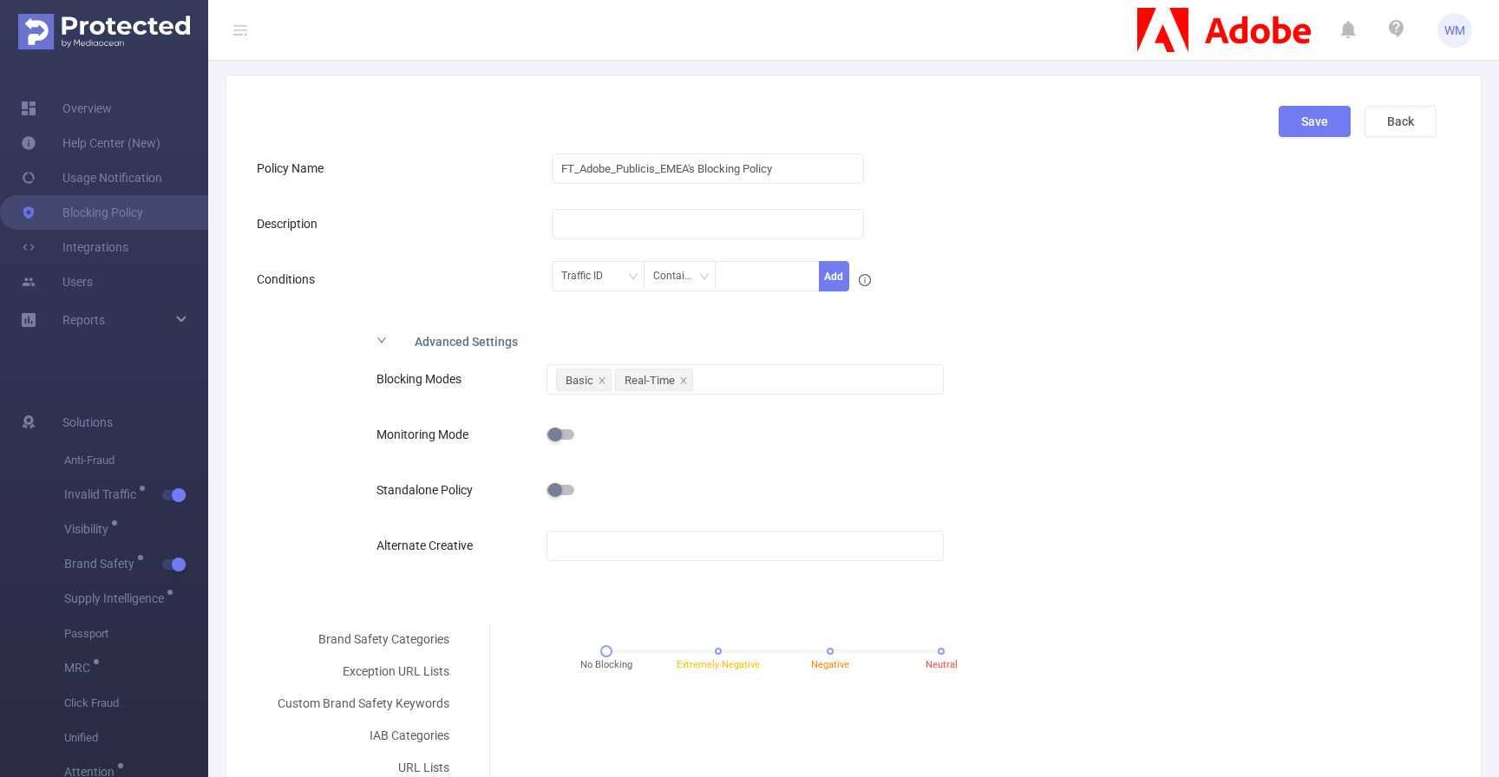
scroll to position [82, 0]
click at [1009, 441] on div "Monitoring Mode" at bounding box center [717, 433] width 680 height 35
click at [1041, 447] on div "Monitoring Mode" at bounding box center [717, 433] width 680 height 35
click at [1172, 419] on div "Advanced Settings Blocking Modes Basic Real-Time Monitoring Mode Standalone Pol…" at bounding box center [847, 459] width 1180 height 276
click at [1123, 422] on div "Advanced Settings Blocking Modes Basic Real-Time Monitoring Mode Standalone Pol…" at bounding box center [847, 459] width 1180 height 276
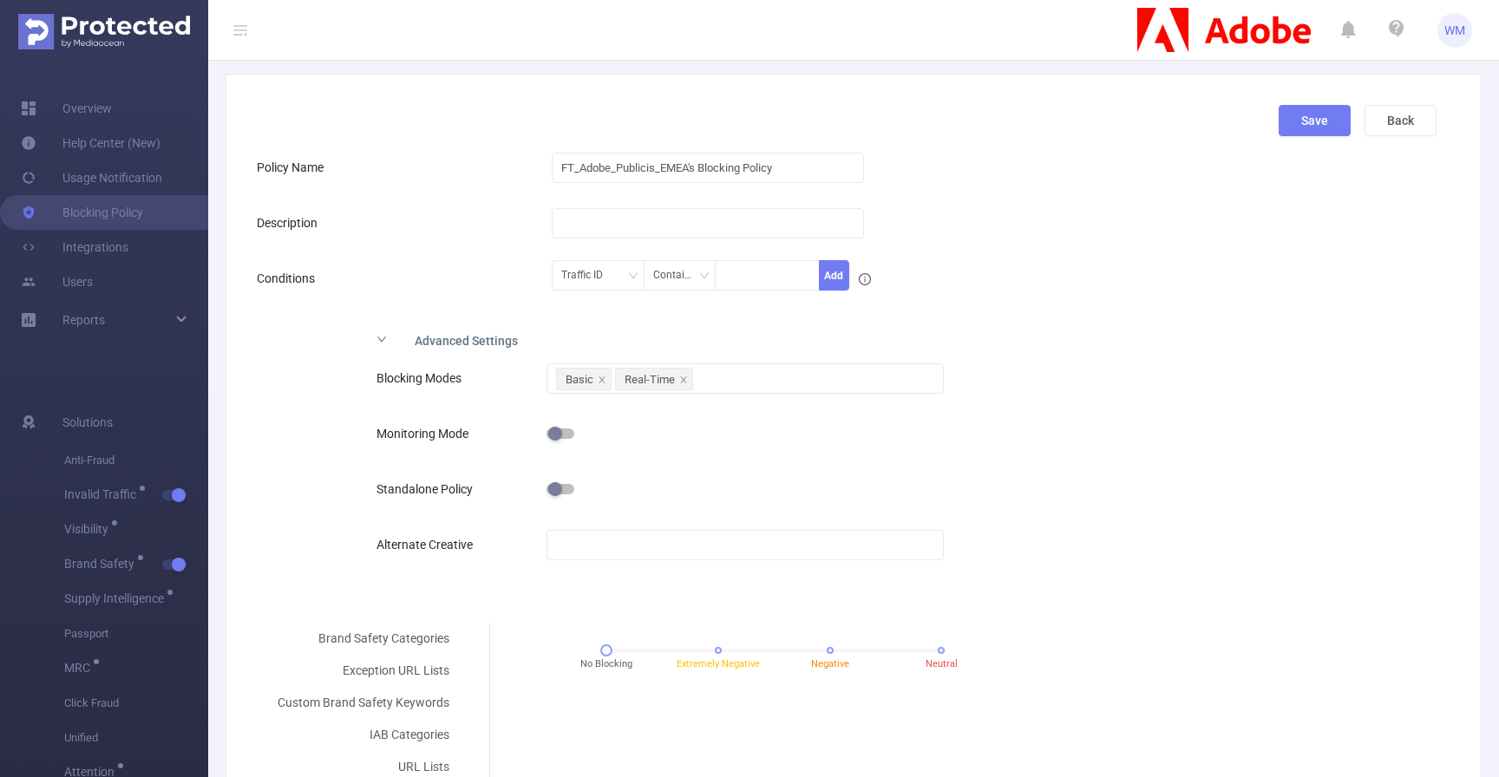
click at [1057, 431] on div "Blocking Modes Basic Real-Time Monitoring Mode Standalone Policy Alternate Crea…" at bounding box center [717, 476] width 708 height 239
click at [1048, 431] on div "Blocking Modes Basic Real-Time Monitoring Mode Standalone Policy Alternate Crea…" at bounding box center [717, 476] width 708 height 239
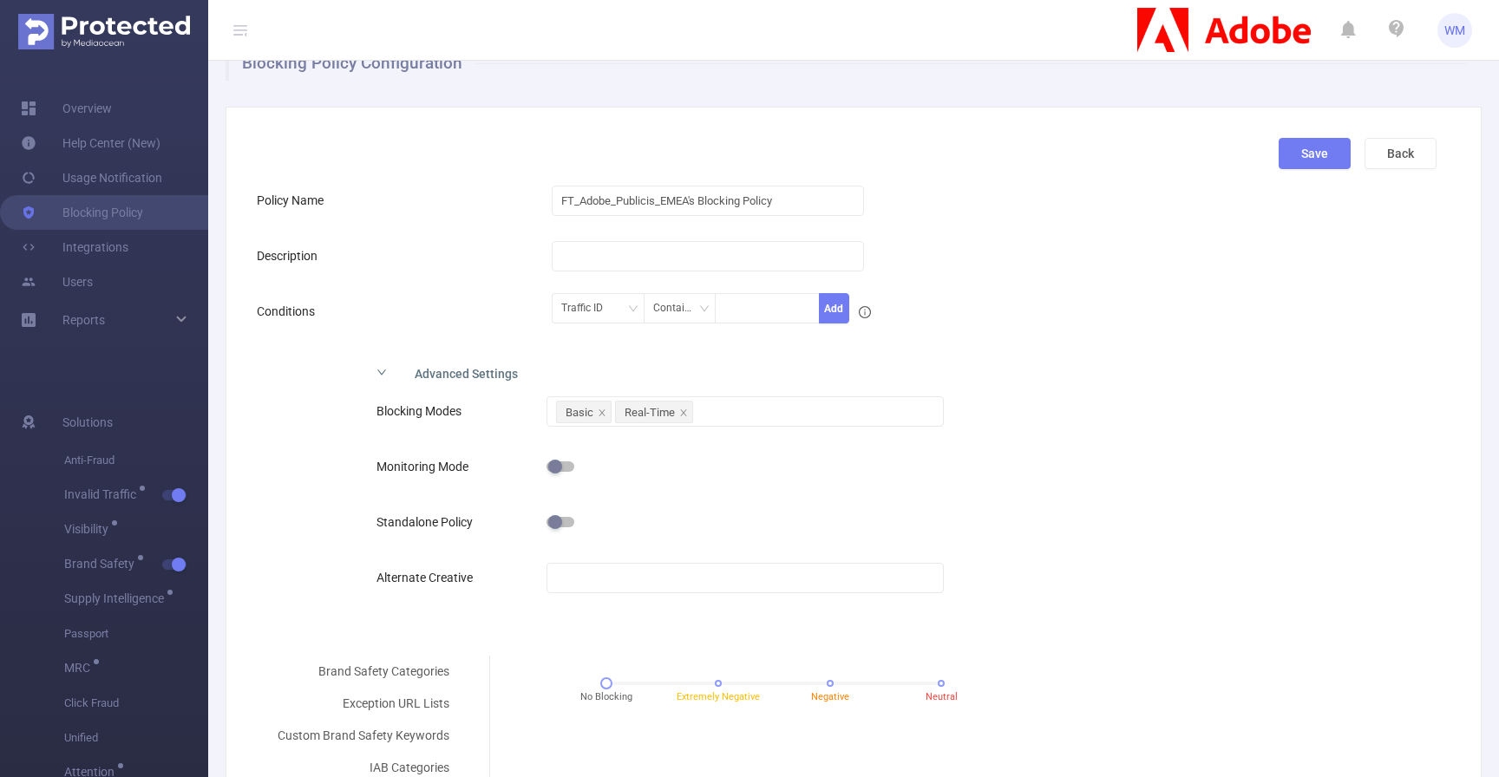
scroll to position [36, 0]
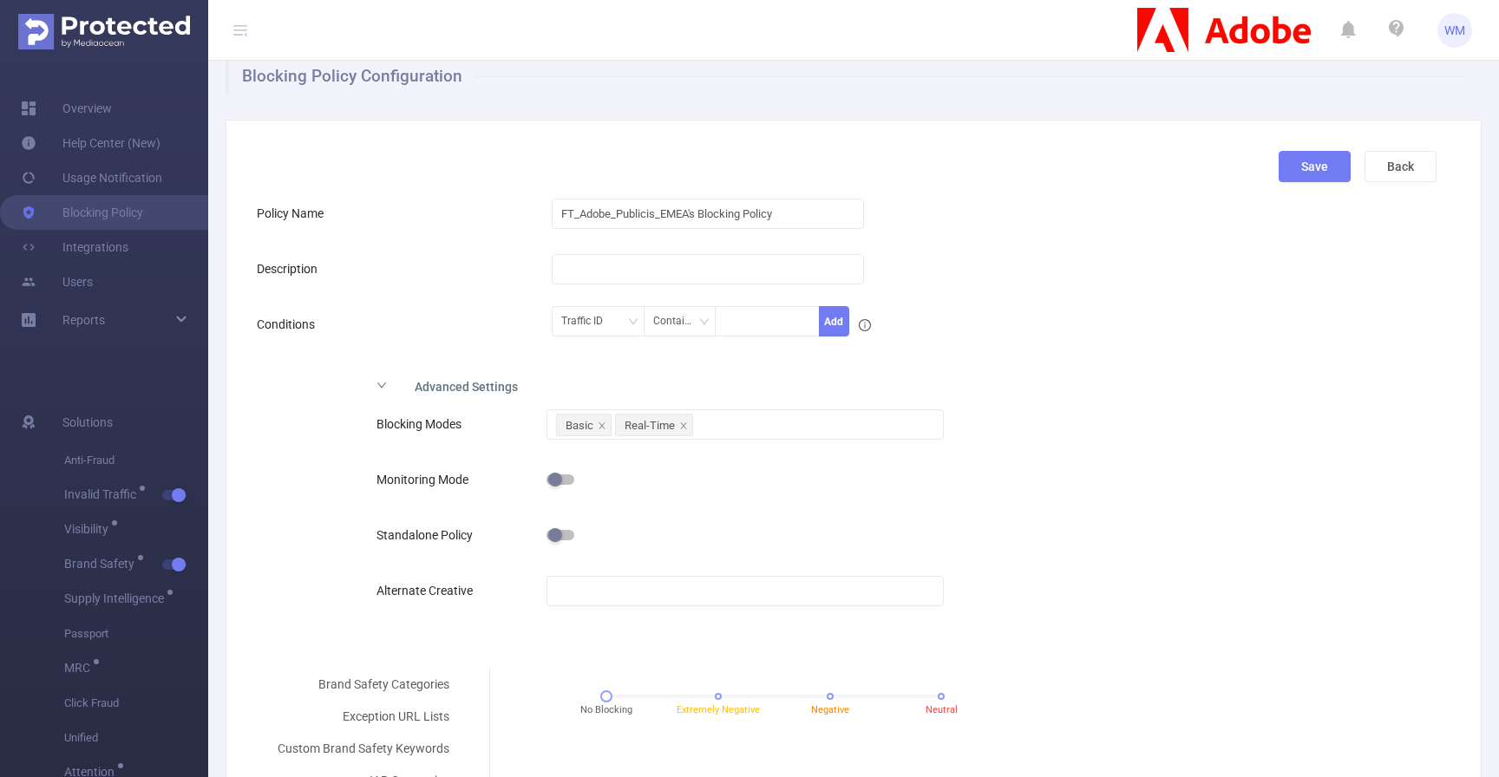
click at [1048, 431] on div "Blocking Modes Basic Real-Time Monitoring Mode Standalone Policy Alternate Crea…" at bounding box center [717, 522] width 708 height 239
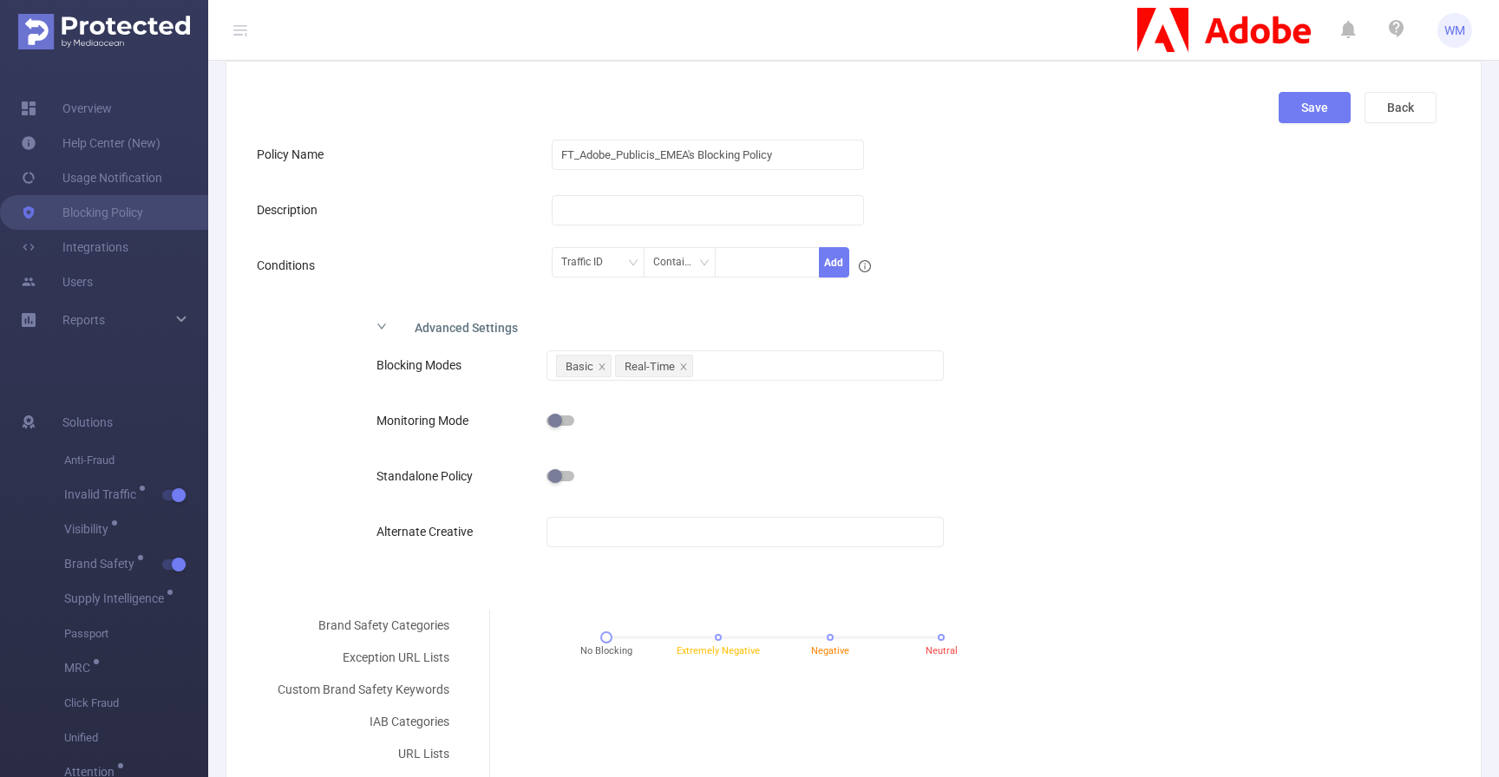
scroll to position [86, 0]
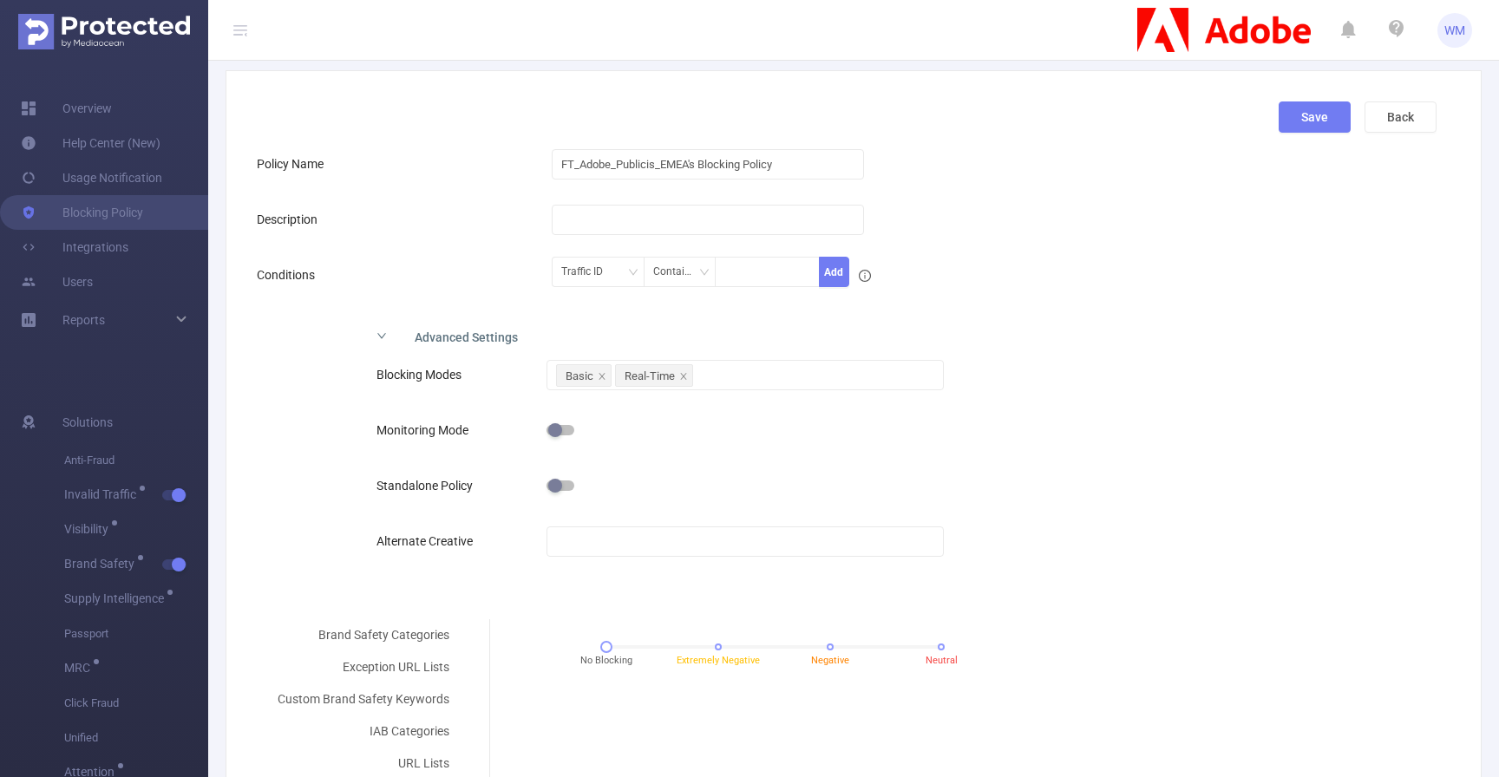
click at [892, 275] on div "Traffic ID Contains Add" at bounding box center [896, 277] width 688 height 39
click at [891, 318] on div "Advanced Settings" at bounding box center [717, 336] width 708 height 36
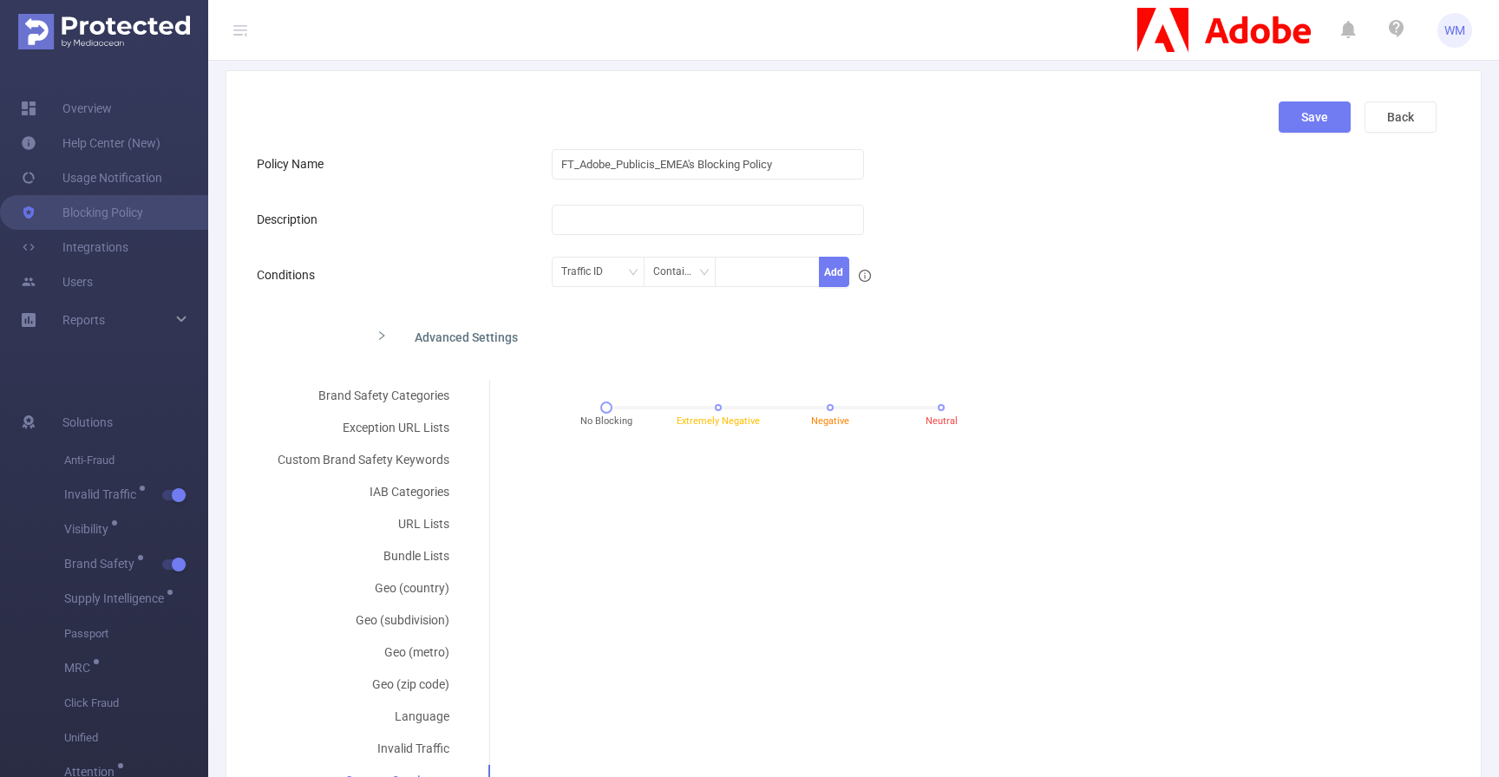
click at [890, 313] on form "Policy Name FT_Adobe_Publicis_EMEA's Blocking Policy Description Conditions Tra…" at bounding box center [847, 472] width 1180 height 651
click at [724, 311] on form "Policy Name FT_Adobe_Publicis_EMEA's Blocking Policy Description Conditions Tra…" at bounding box center [847, 472] width 1180 height 651
click at [710, 324] on div "Advanced Settings" at bounding box center [717, 336] width 708 height 36
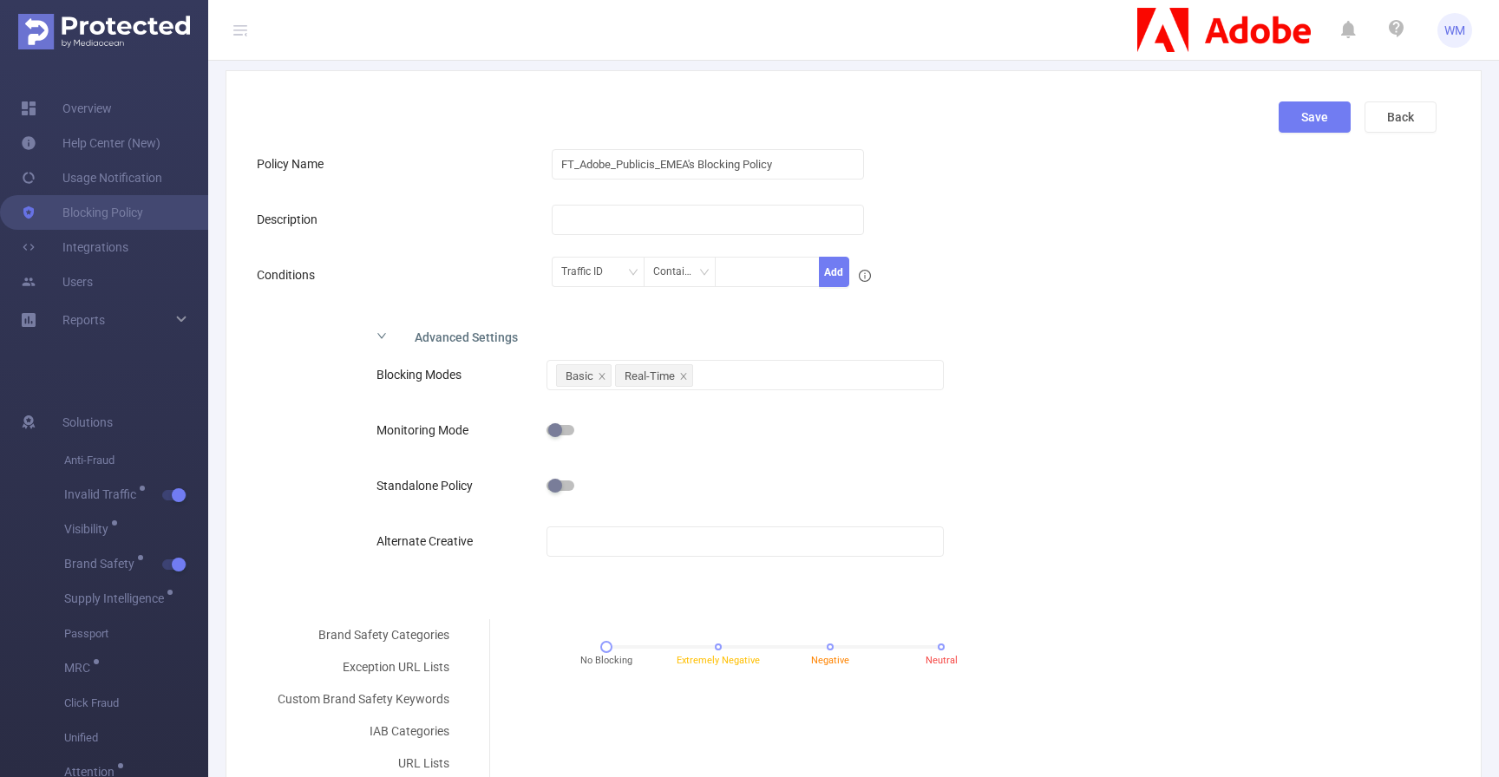
click at [1058, 310] on form "Policy Name FT_Adobe_Publicis_EMEA's Blocking Policy Description Conditions Tra…" at bounding box center [847, 592] width 1180 height 890
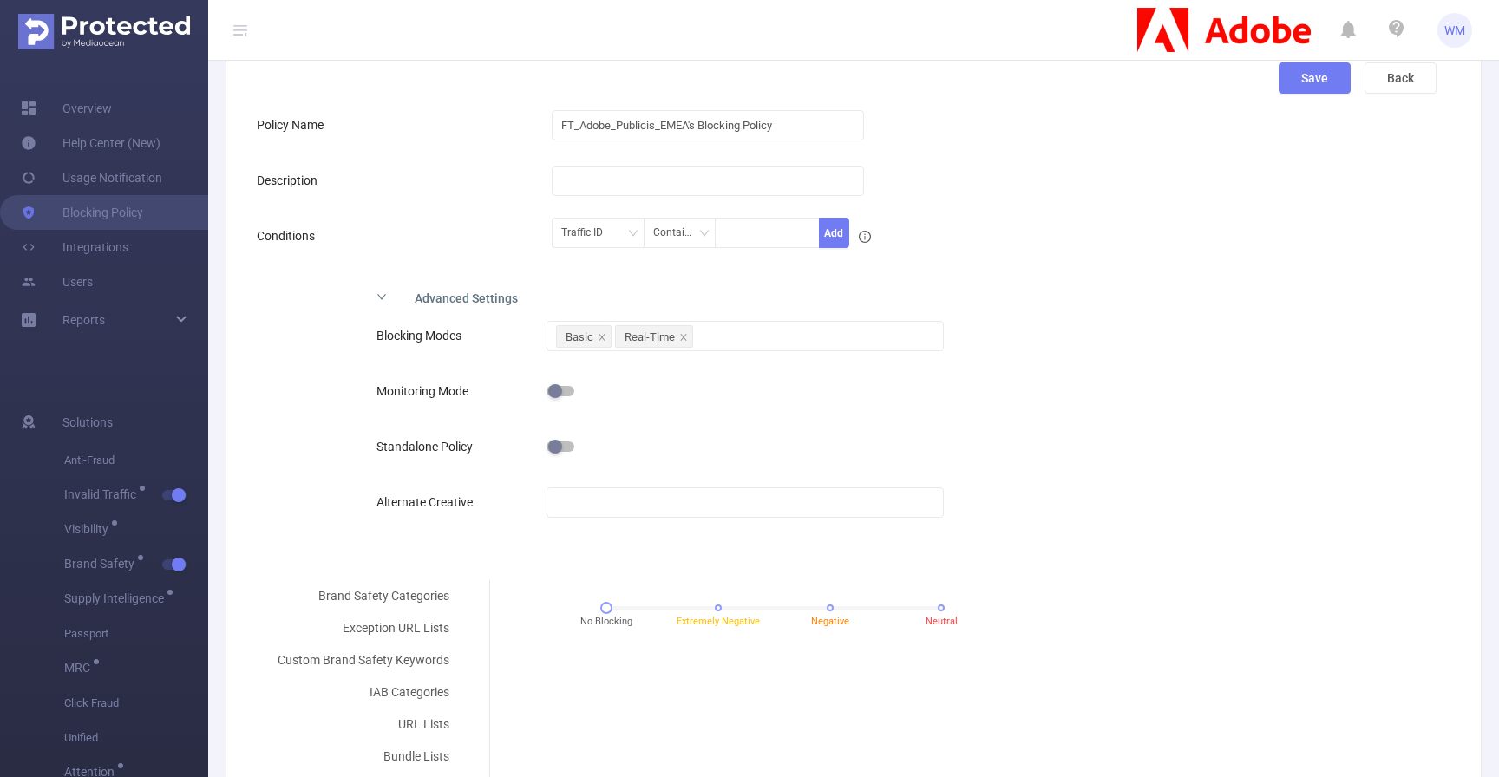
scroll to position [127, 0]
click at [1074, 277] on div "Advanced Settings Blocking Modes Basic Real-Time Monitoring Mode Standalone Pol…" at bounding box center [847, 415] width 1180 height 276
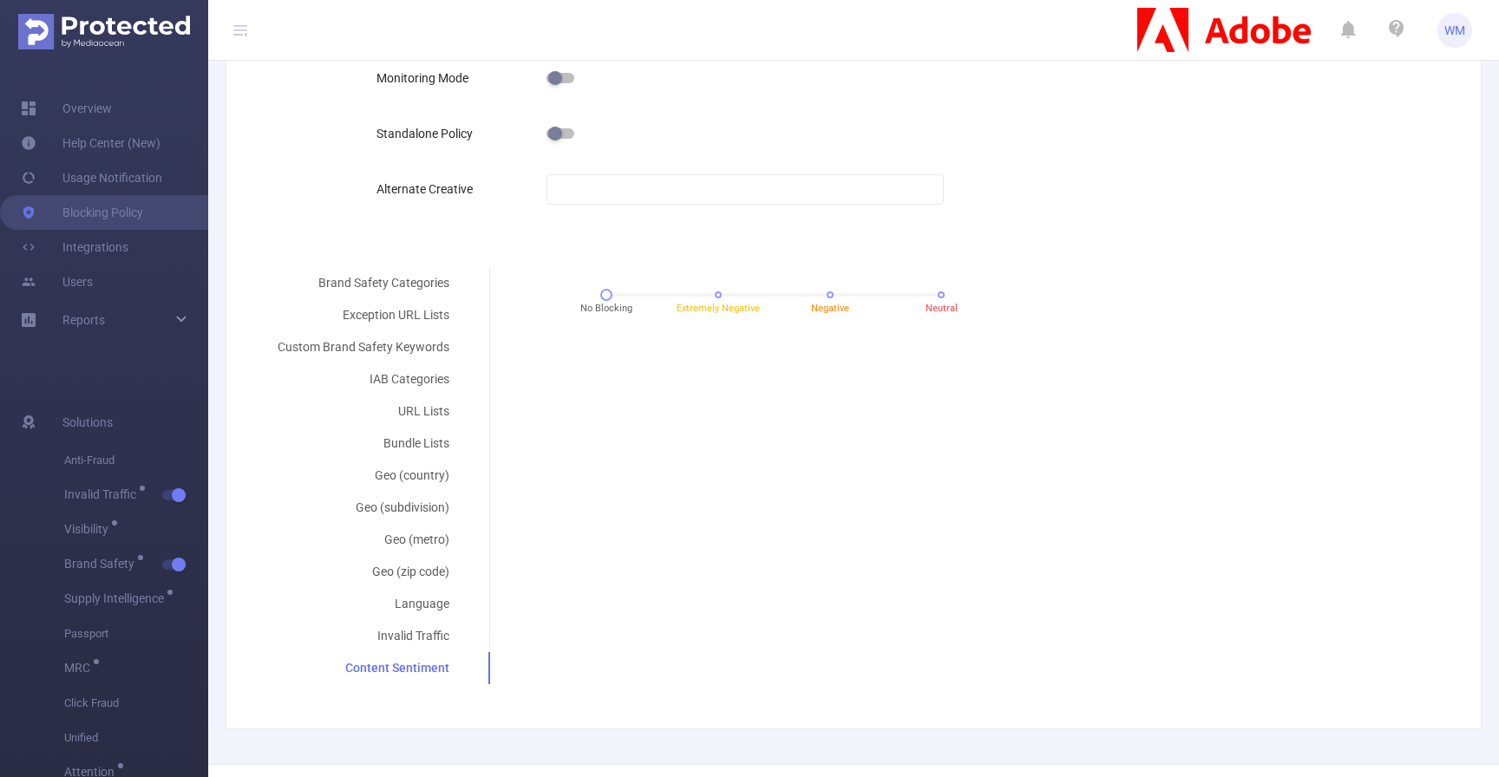
scroll to position [461, 0]
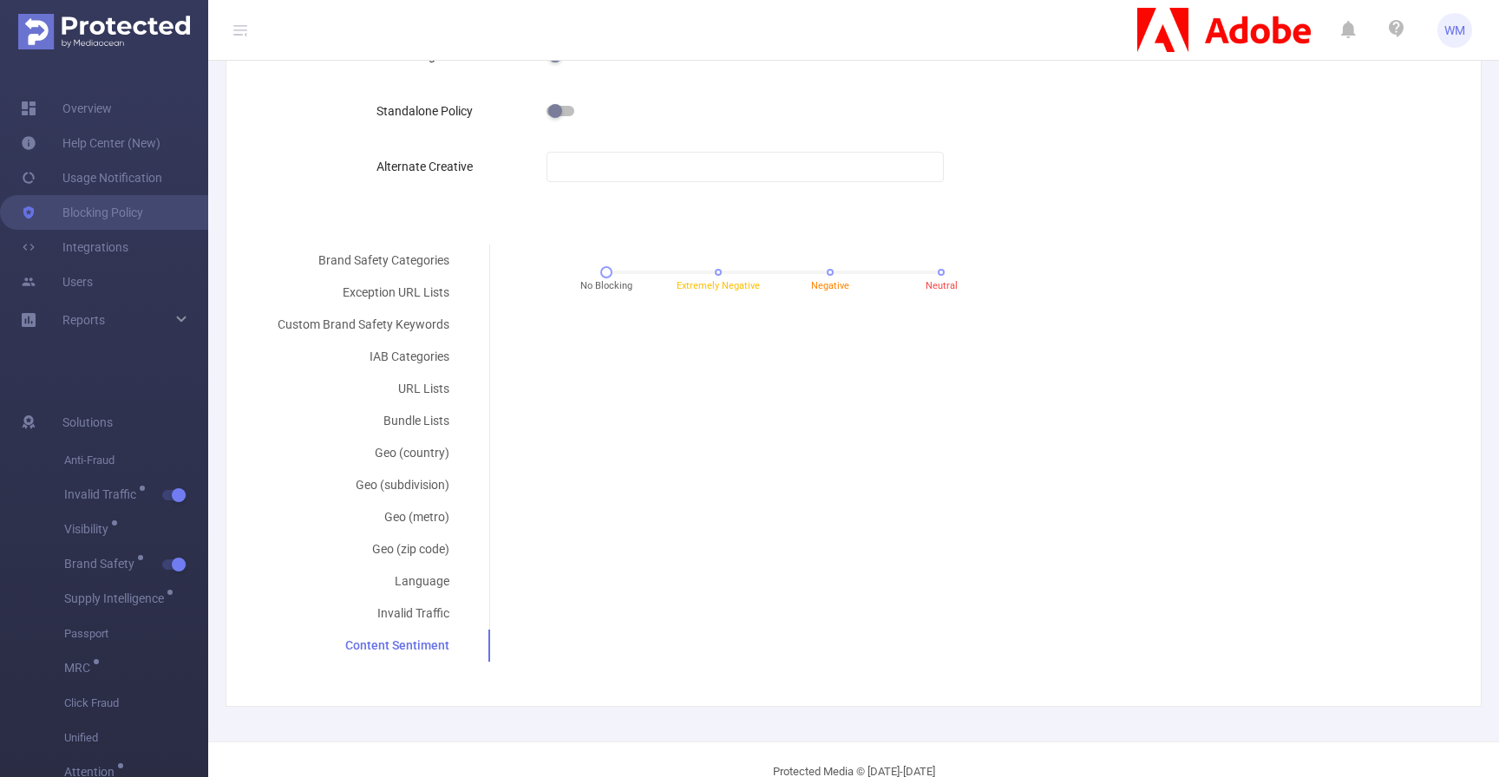
click at [767, 433] on div "Brand Safety Categories Exception URL Lists Custom Brand Safety Keywords IAB Ca…" at bounding box center [847, 453] width 1180 height 417
click at [724, 478] on div "Brand Safety Categories Exception URL Lists Custom Brand Safety Keywords IAB Ca…" at bounding box center [847, 453] width 1180 height 417
click at [809, 458] on div "Brand Safety Categories Exception URL Lists Custom Brand Safety Keywords IAB Ca…" at bounding box center [847, 453] width 1180 height 417
click at [667, 489] on div "Brand Safety Categories Exception URL Lists Custom Brand Safety Keywords IAB Ca…" at bounding box center [847, 453] width 1180 height 417
click at [716, 279] on span "Extremely Negative" at bounding box center [718, 286] width 83 height 15
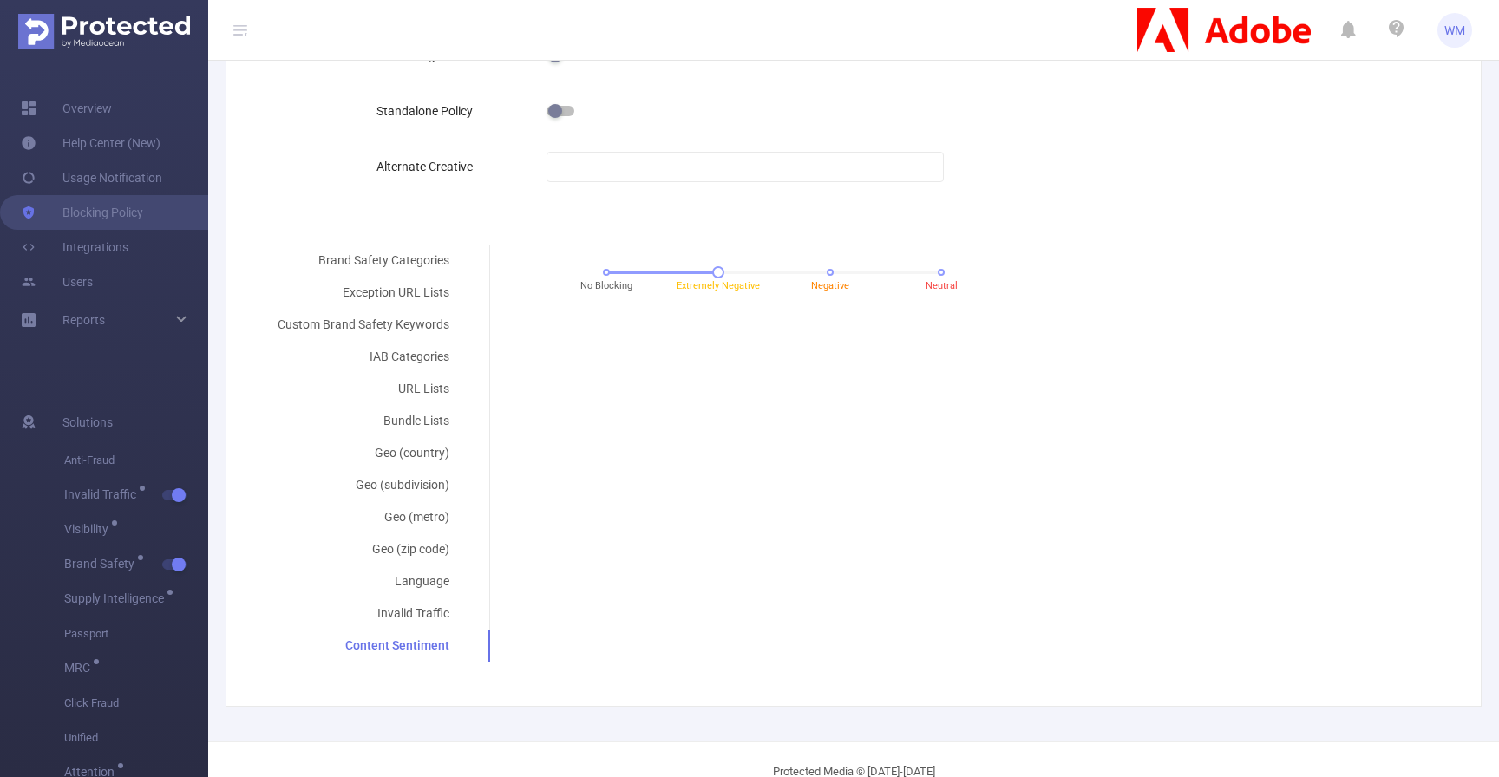
click at [793, 401] on div "Brand Safety Categories Exception URL Lists Custom Brand Safety Keywords IAB Ca…" at bounding box center [847, 453] width 1180 height 417
click at [718, 272] on div at bounding box center [718, 272] width 12 height 12
click at [821, 267] on div "No Blocking Extremely Negative Negative Neutral" at bounding box center [773, 272] width 335 height 10
click at [930, 273] on div "No Blocking Extremely Negative Negative Neutral" at bounding box center [773, 272] width 335 height 10
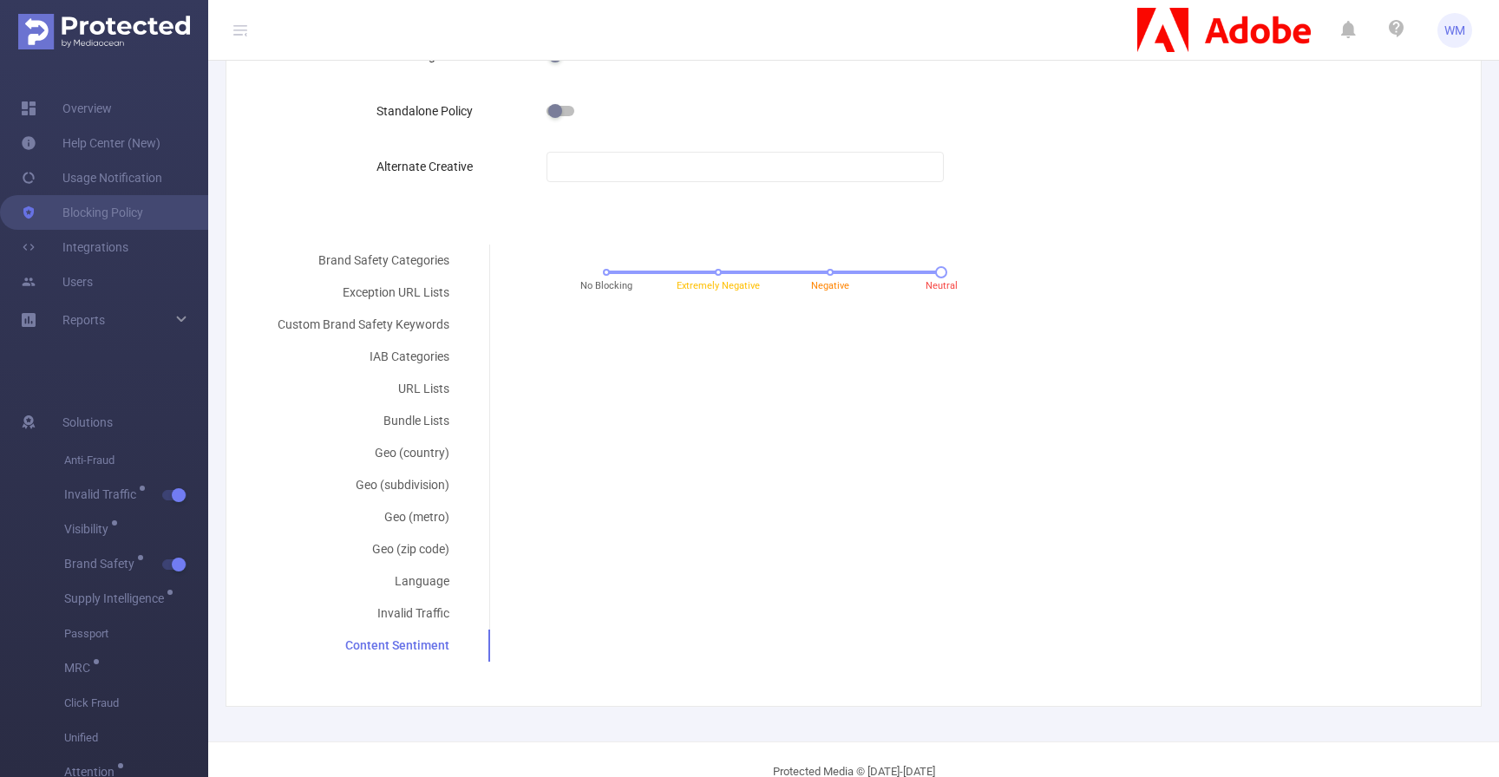
click at [611, 278] on div "No Blocking Extremely Negative Negative Neutral" at bounding box center [774, 278] width 540 height 47
click at [606, 278] on div "No Blocking Extremely Negative Negative Neutral" at bounding box center [774, 278] width 540 height 47
click at [652, 344] on div "Brand Safety Categories Exception URL Lists Custom Brand Safety Keywords IAB Ca…" at bounding box center [847, 453] width 1180 height 417
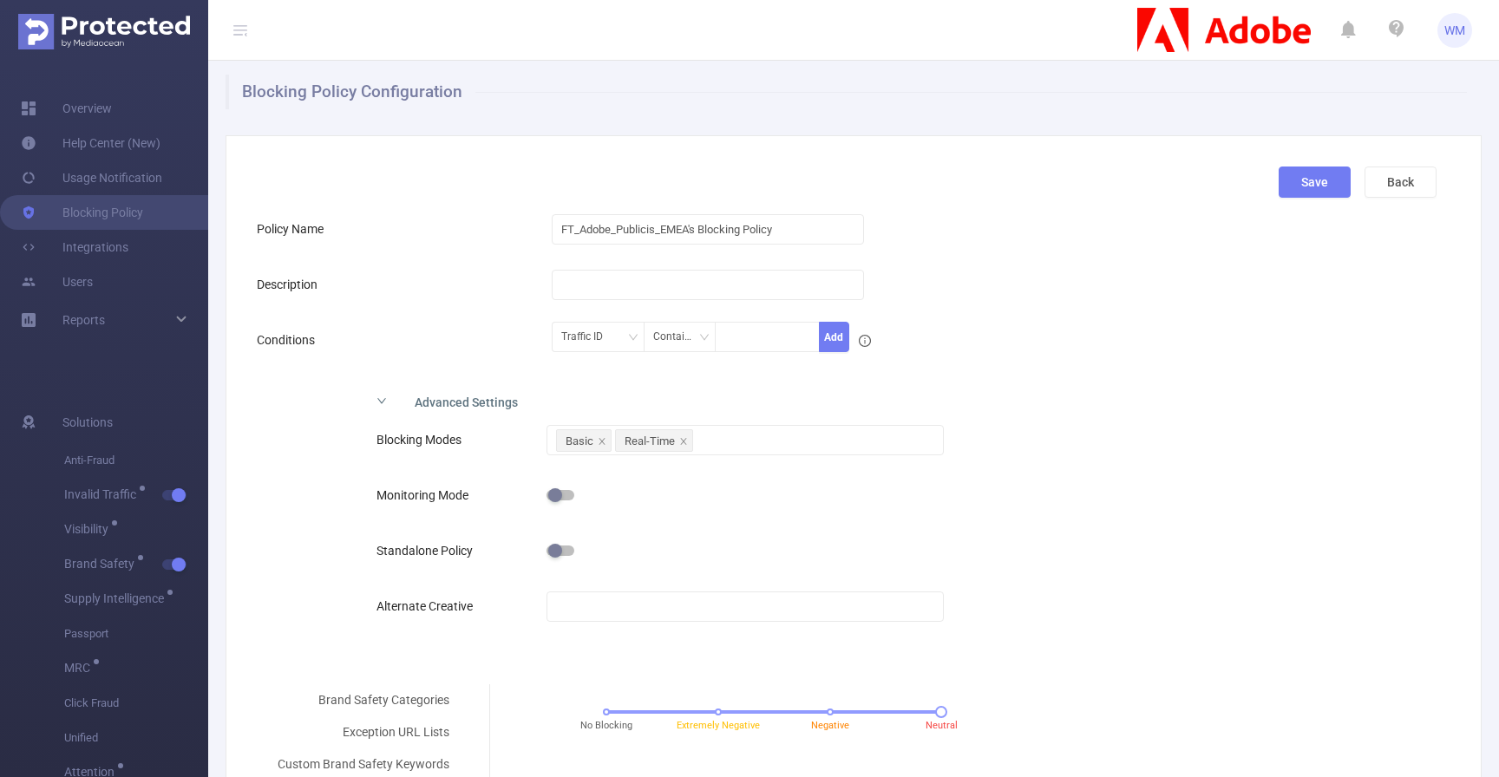
scroll to position [16, 0]
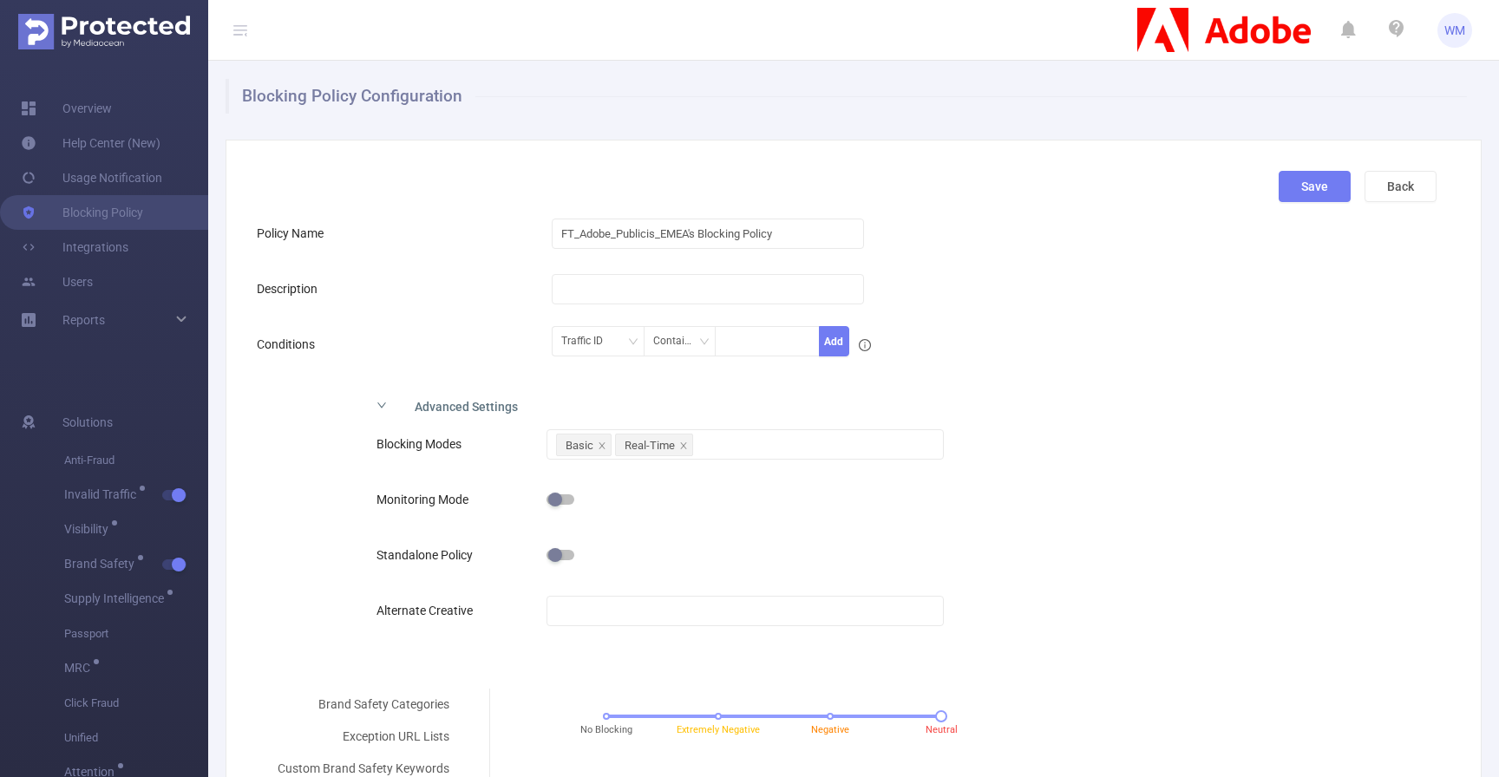
click at [416, 317] on form "Policy Name FT_Adobe_Publicis_EMEA's Blocking Policy Description Conditions Tra…" at bounding box center [847, 661] width 1180 height 890
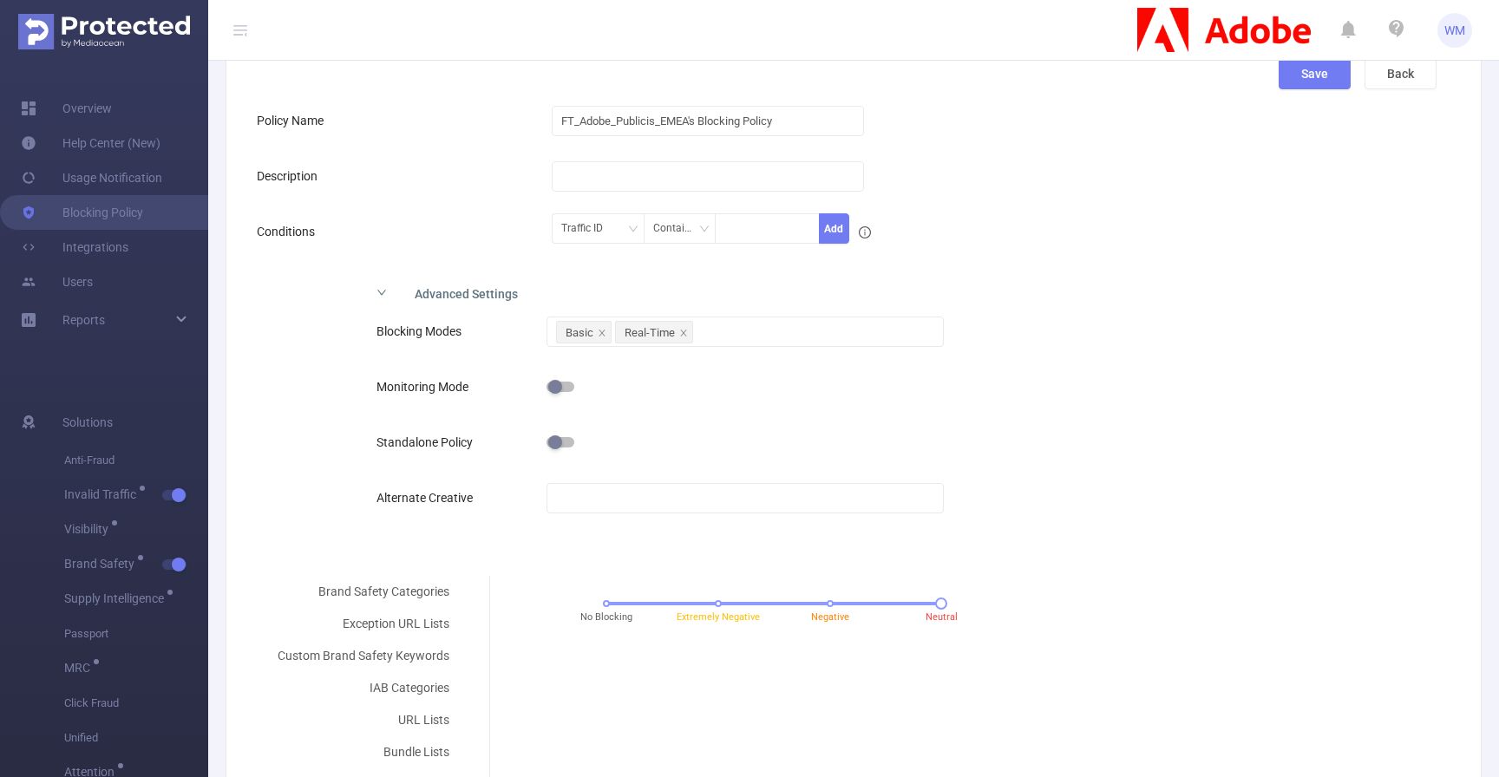
scroll to position [130, 0]
click at [505, 210] on form "Policy Name FT_Adobe_Publicis_EMEA's Blocking Policy Description Conditions Tra…" at bounding box center [847, 547] width 1180 height 890
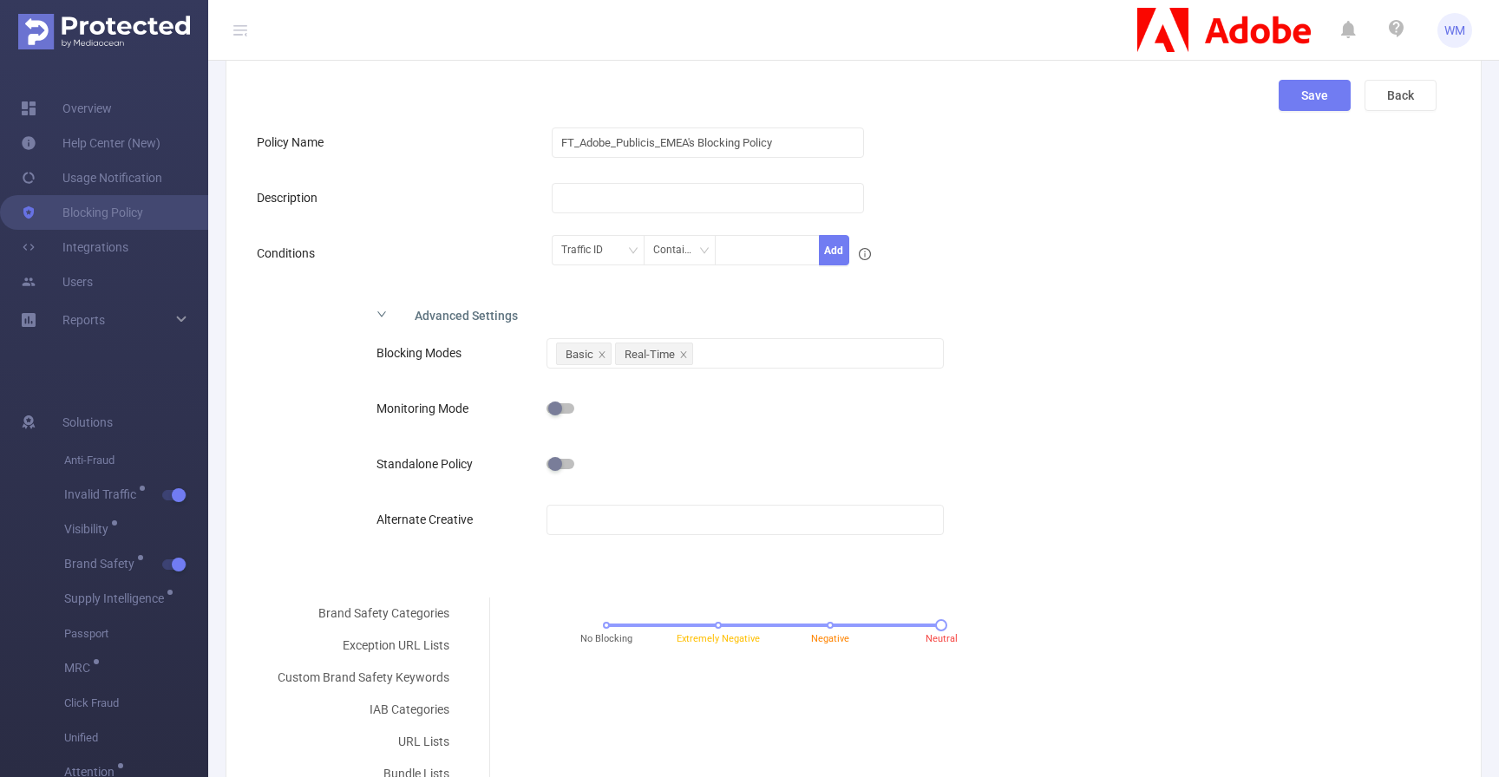
scroll to position [105, 0]
click at [438, 252] on div "Conditions" at bounding box center [404, 256] width 295 height 35
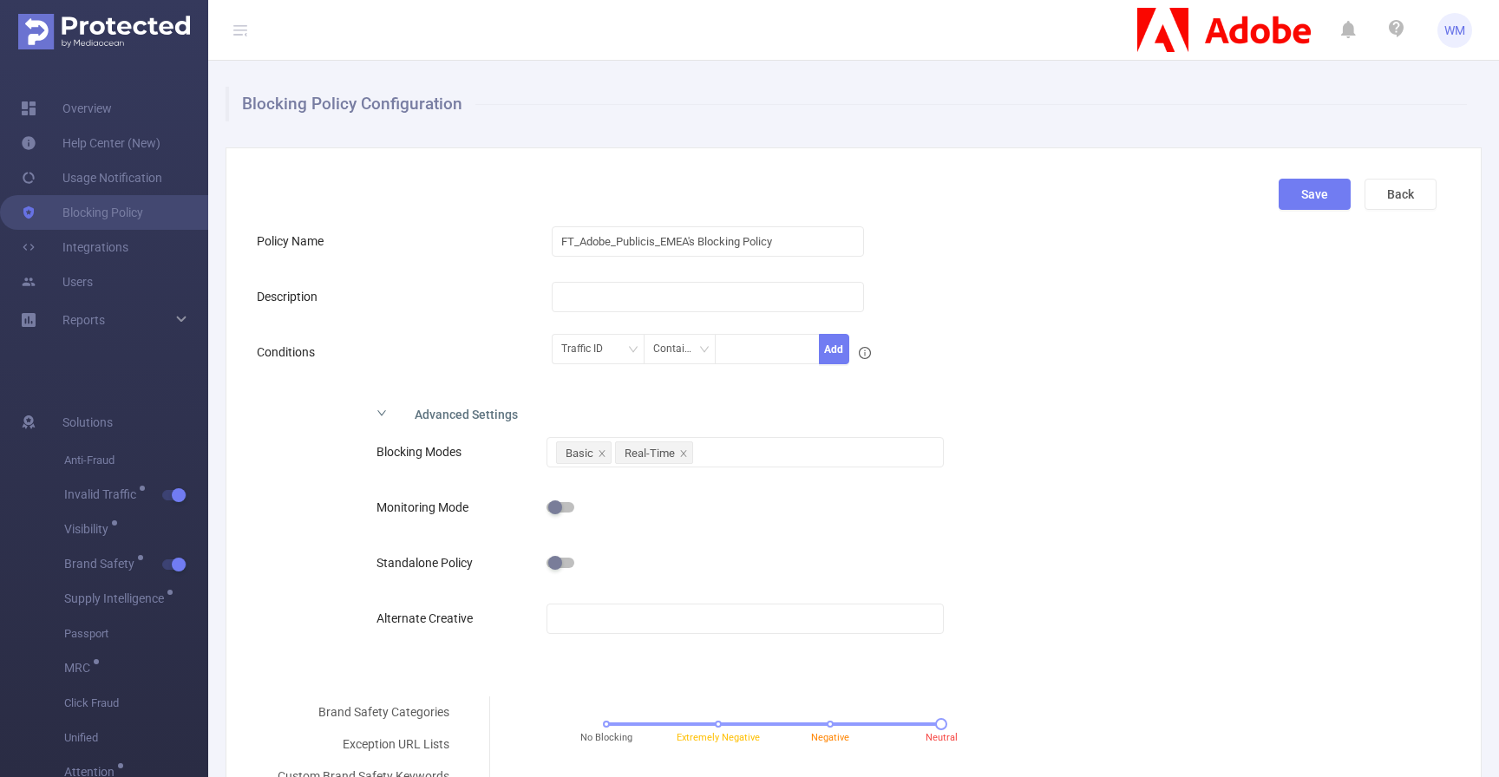
scroll to position [0, 0]
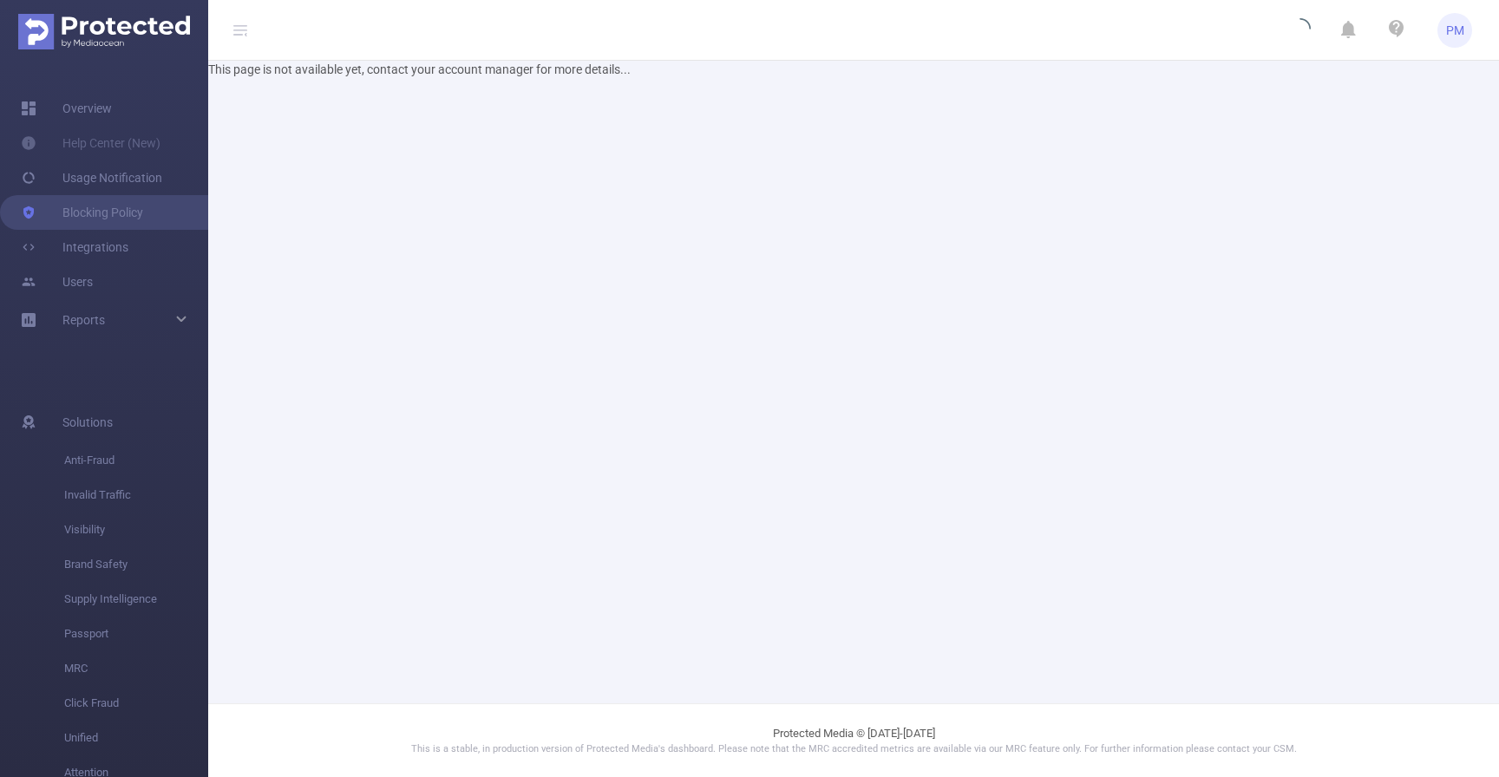
click at [510, 203] on main "This page is not available yet, contact your account manager for more details..." at bounding box center [853, 352] width 1291 height 704
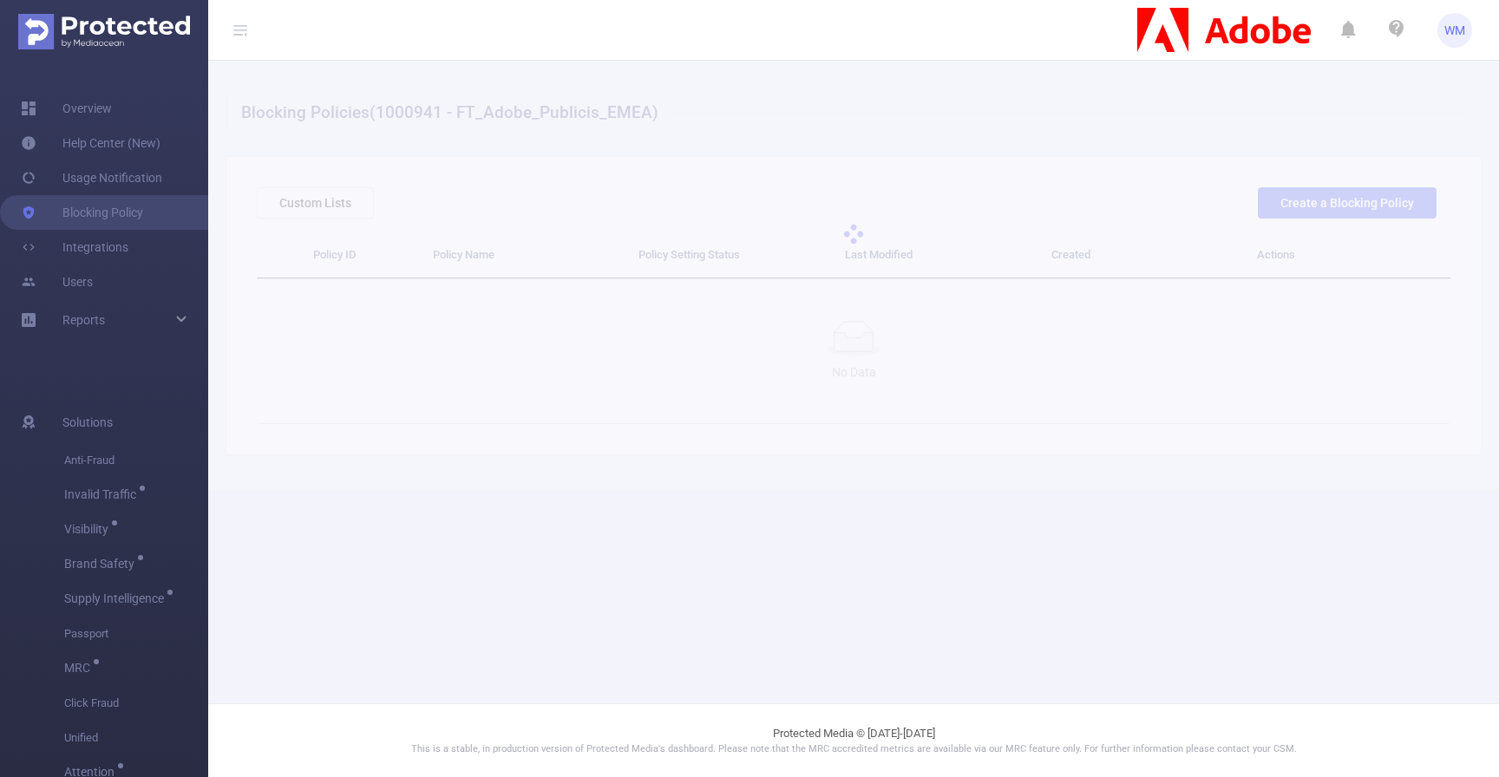
click at [594, 165] on div at bounding box center [853, 234] width 1291 height 347
click at [946, 67] on div at bounding box center [853, 234] width 1291 height 347
click at [311, 208] on div at bounding box center [853, 234] width 1291 height 347
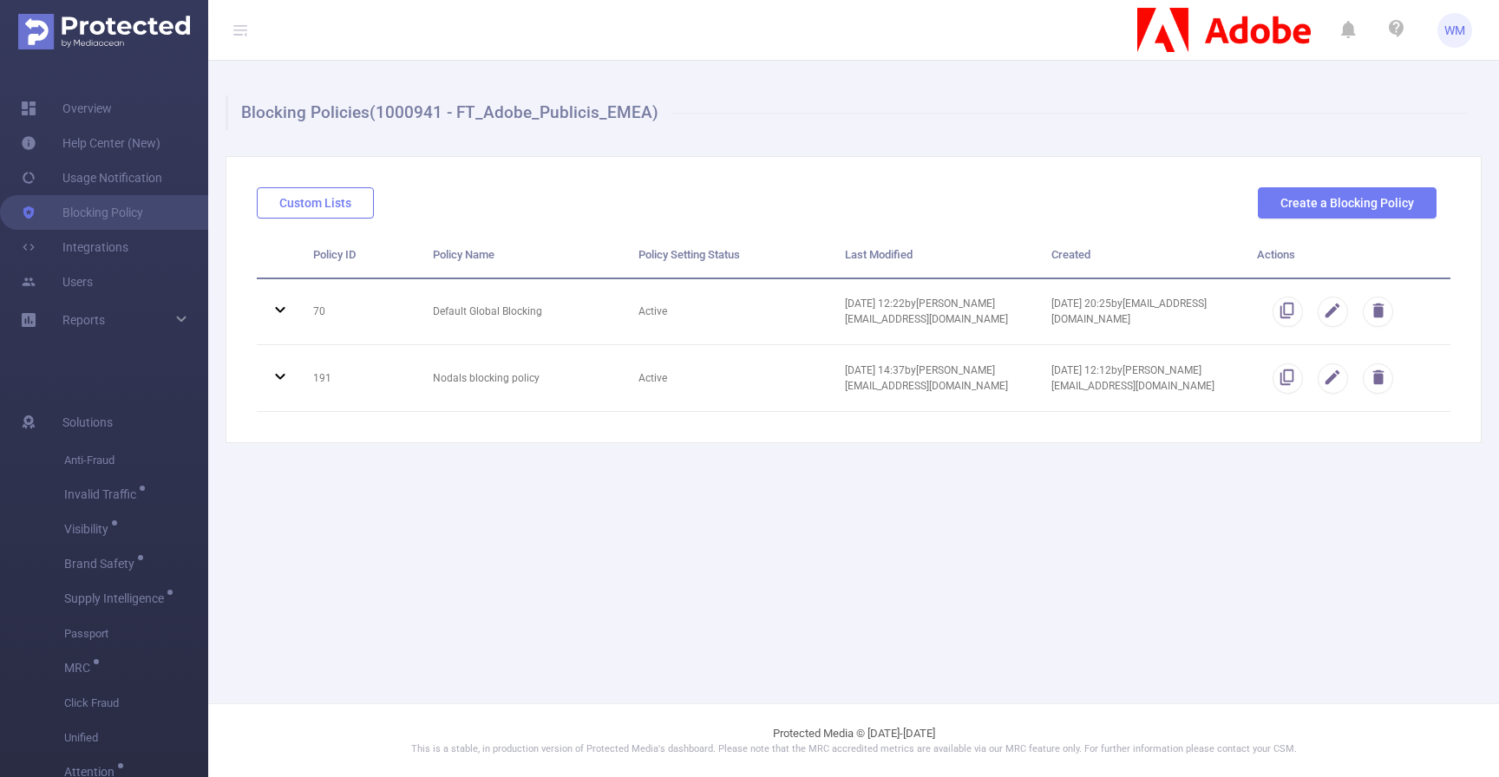
click at [348, 192] on button "Custom Lists" at bounding box center [315, 202] width 117 height 31
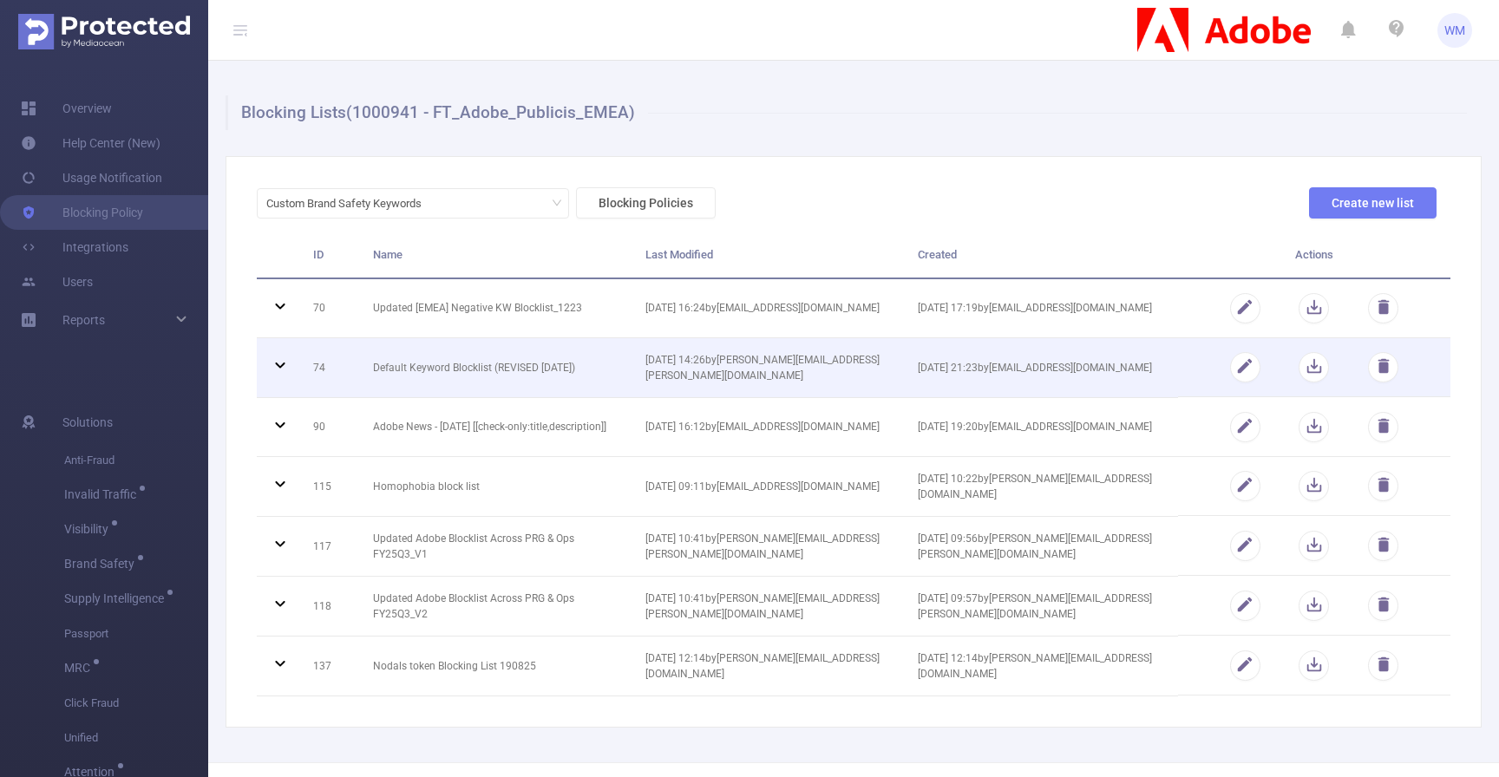
scroll to position [58, 0]
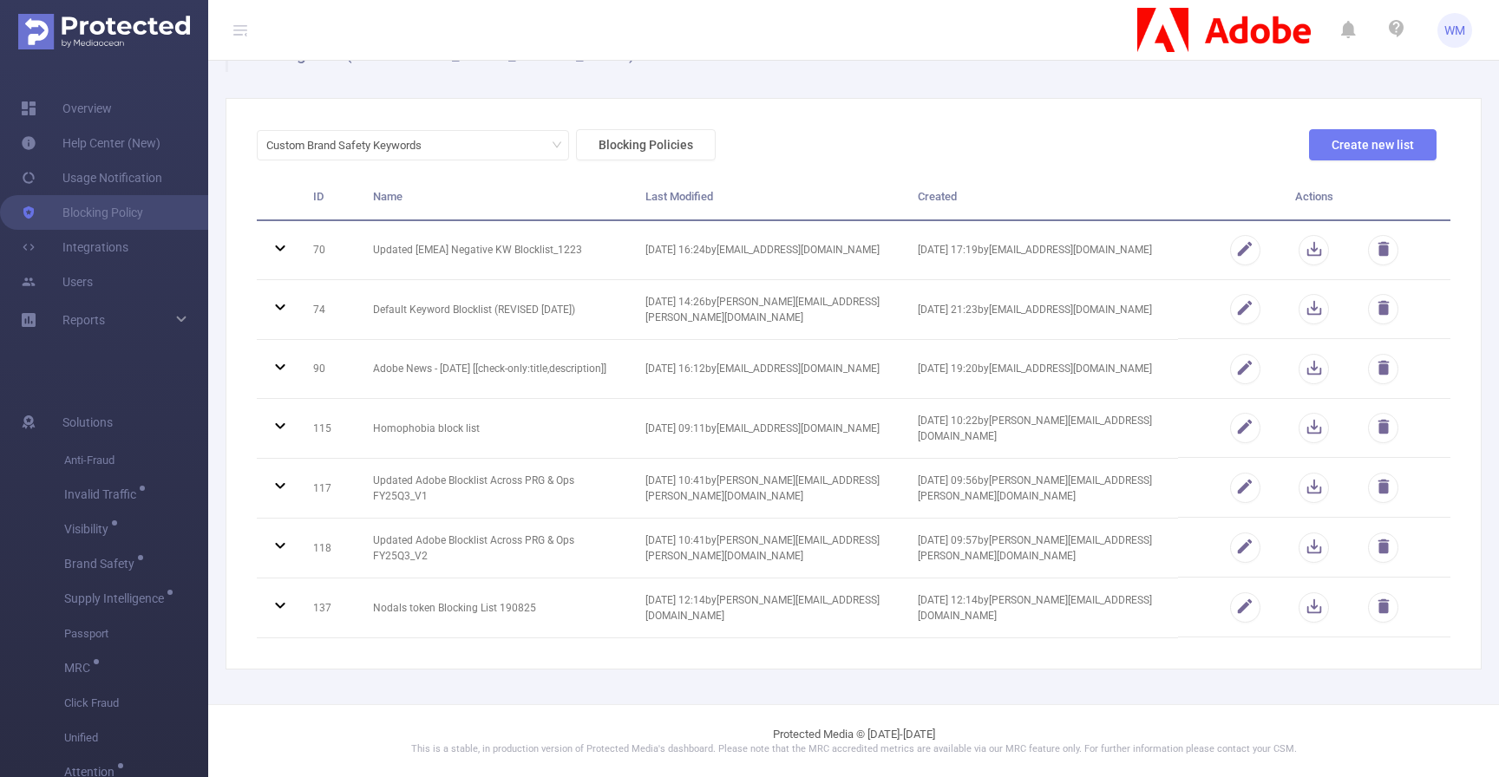
click at [1125, 150] on div "Custom Brand Safety Keywords Blocking Policies Create new list" at bounding box center [847, 151] width 1194 height 45
click at [542, 139] on div "Custom Brand Safety Keywords" at bounding box center [412, 145] width 293 height 29
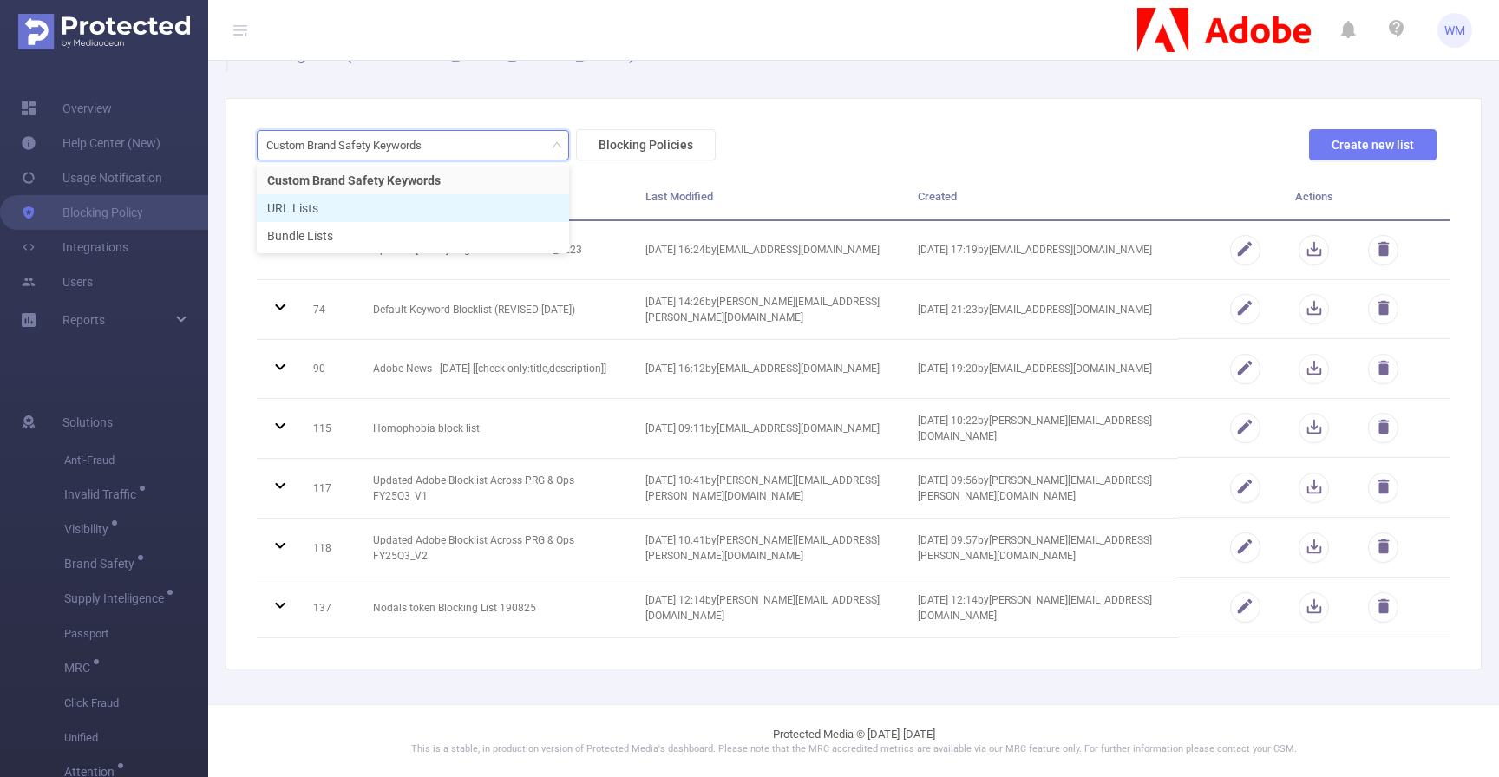
click at [492, 212] on li "URL Lists" at bounding box center [413, 208] width 312 height 28
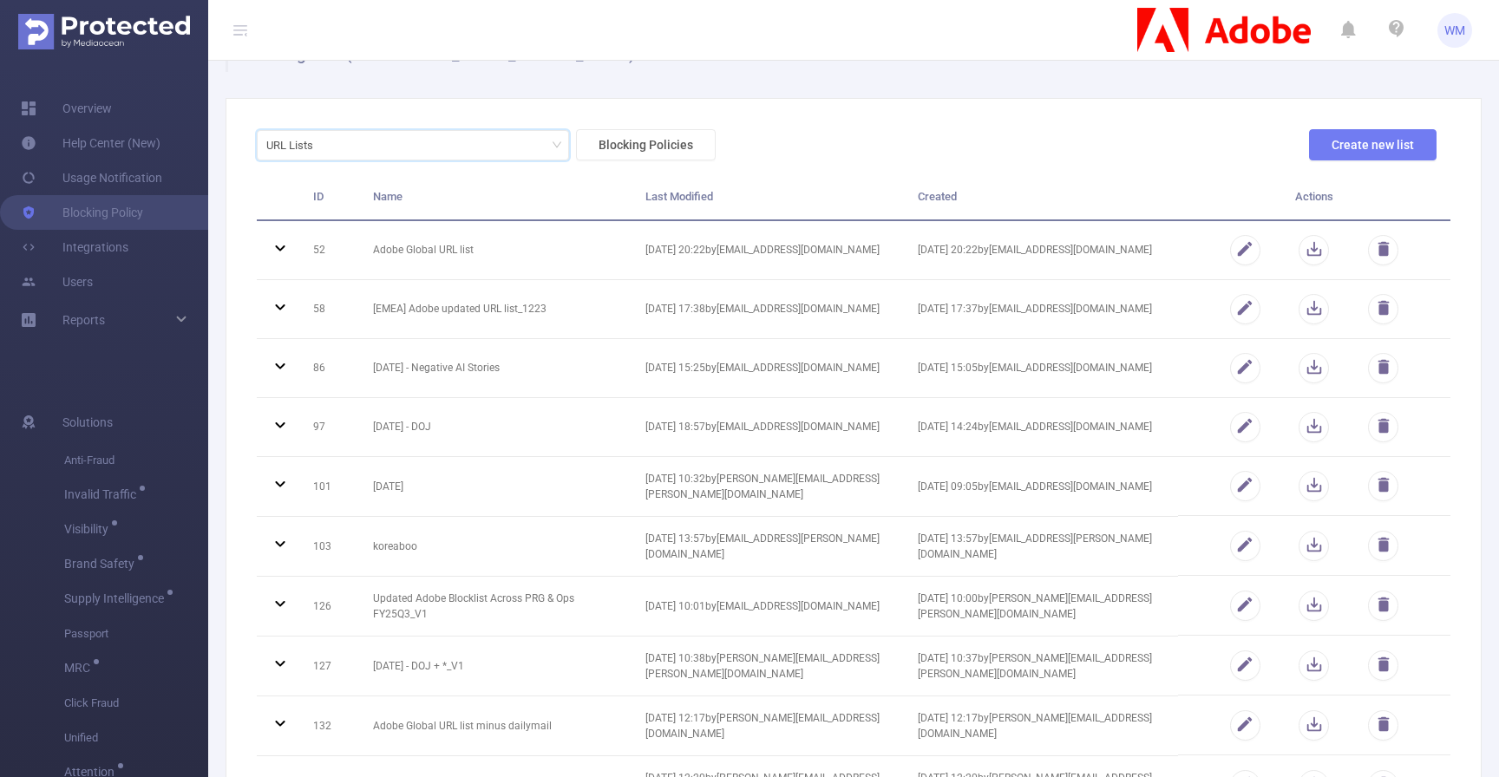
click at [924, 129] on div "URL Lists Blocking Policies Create new list" at bounding box center [847, 151] width 1194 height 45
click at [501, 143] on div "URL Lists" at bounding box center [412, 145] width 293 height 29
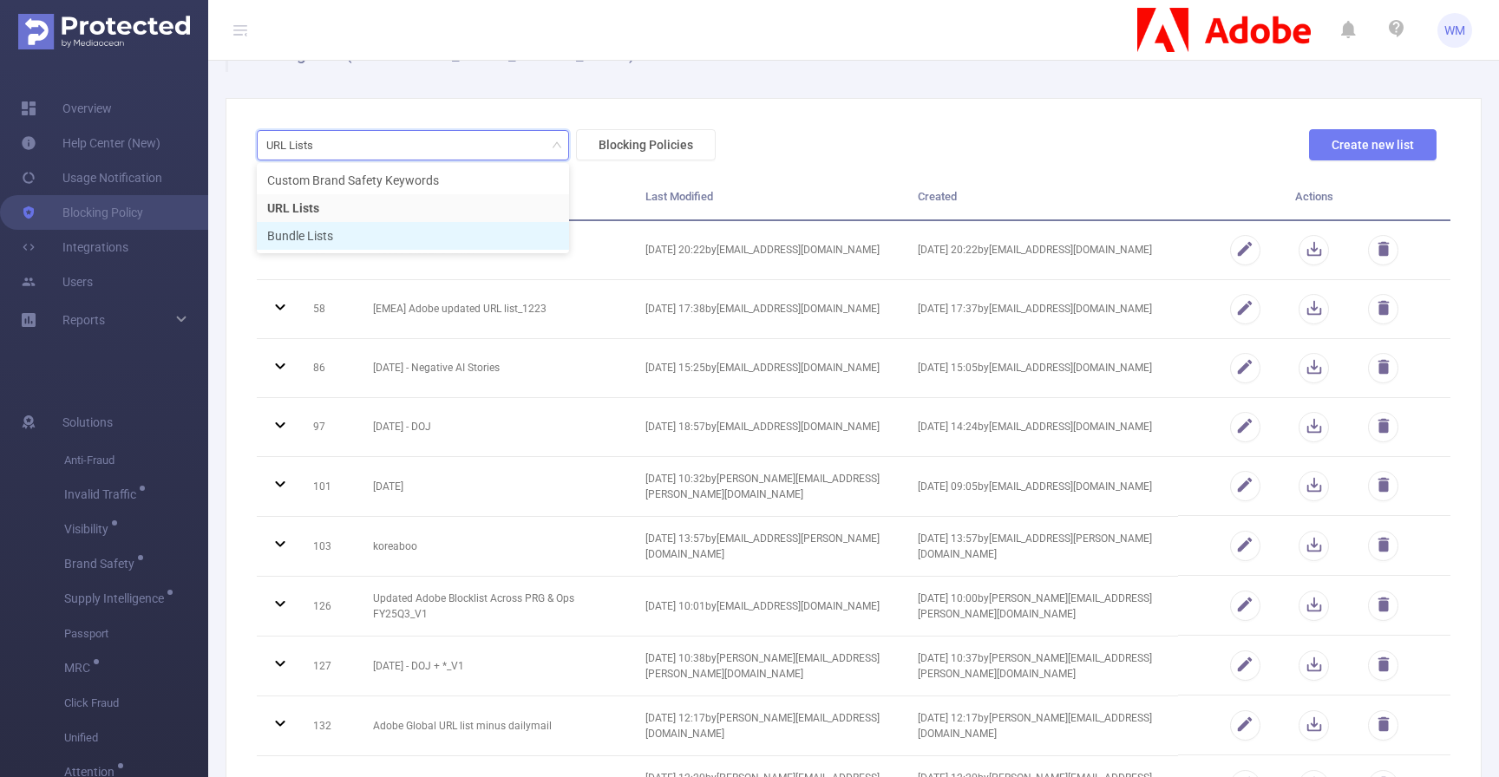
click at [462, 236] on li "Bundle Lists" at bounding box center [413, 236] width 312 height 28
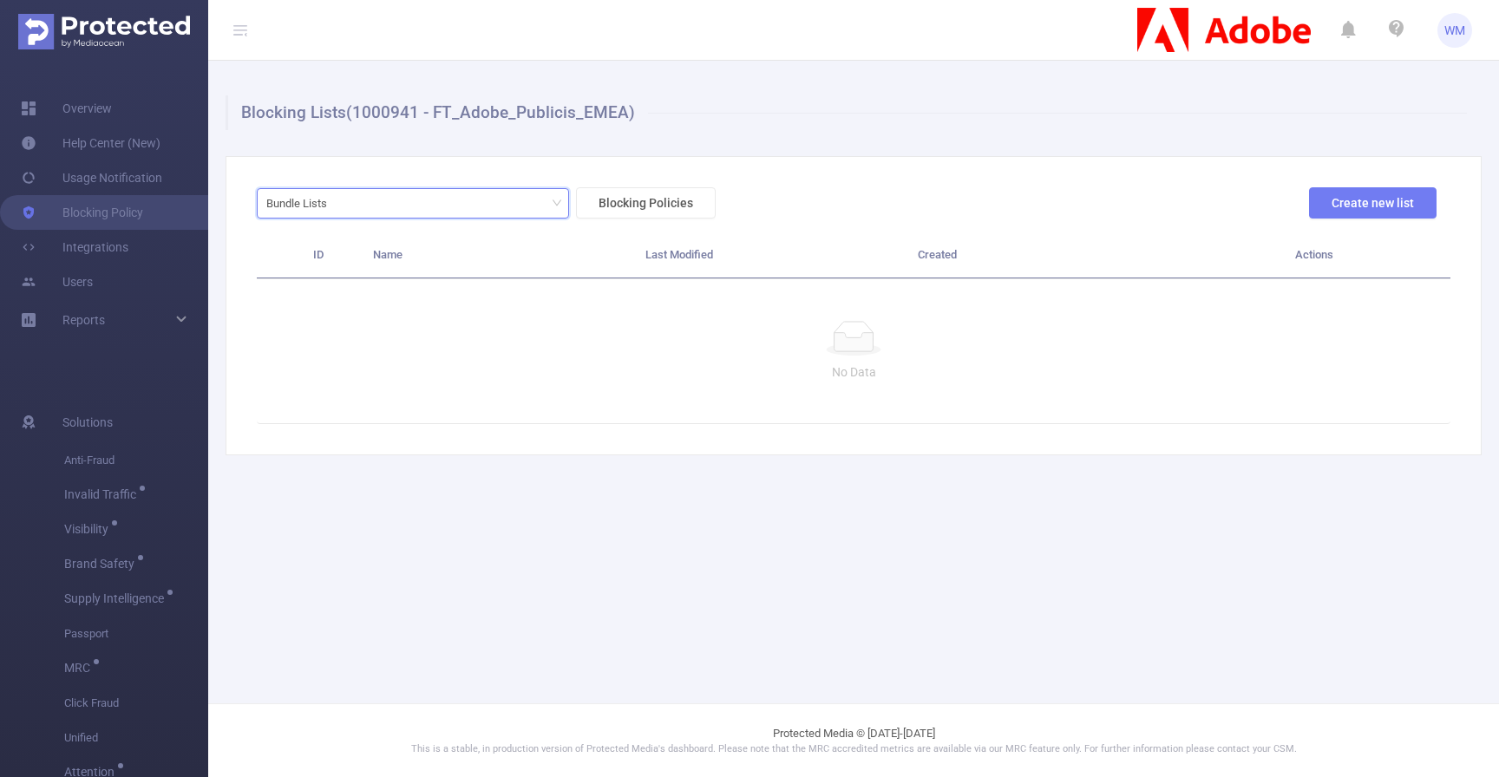
scroll to position [0, 0]
click at [472, 206] on div "Bundle Lists" at bounding box center [412, 203] width 293 height 29
click at [455, 264] on li "URL Lists" at bounding box center [413, 266] width 312 height 28
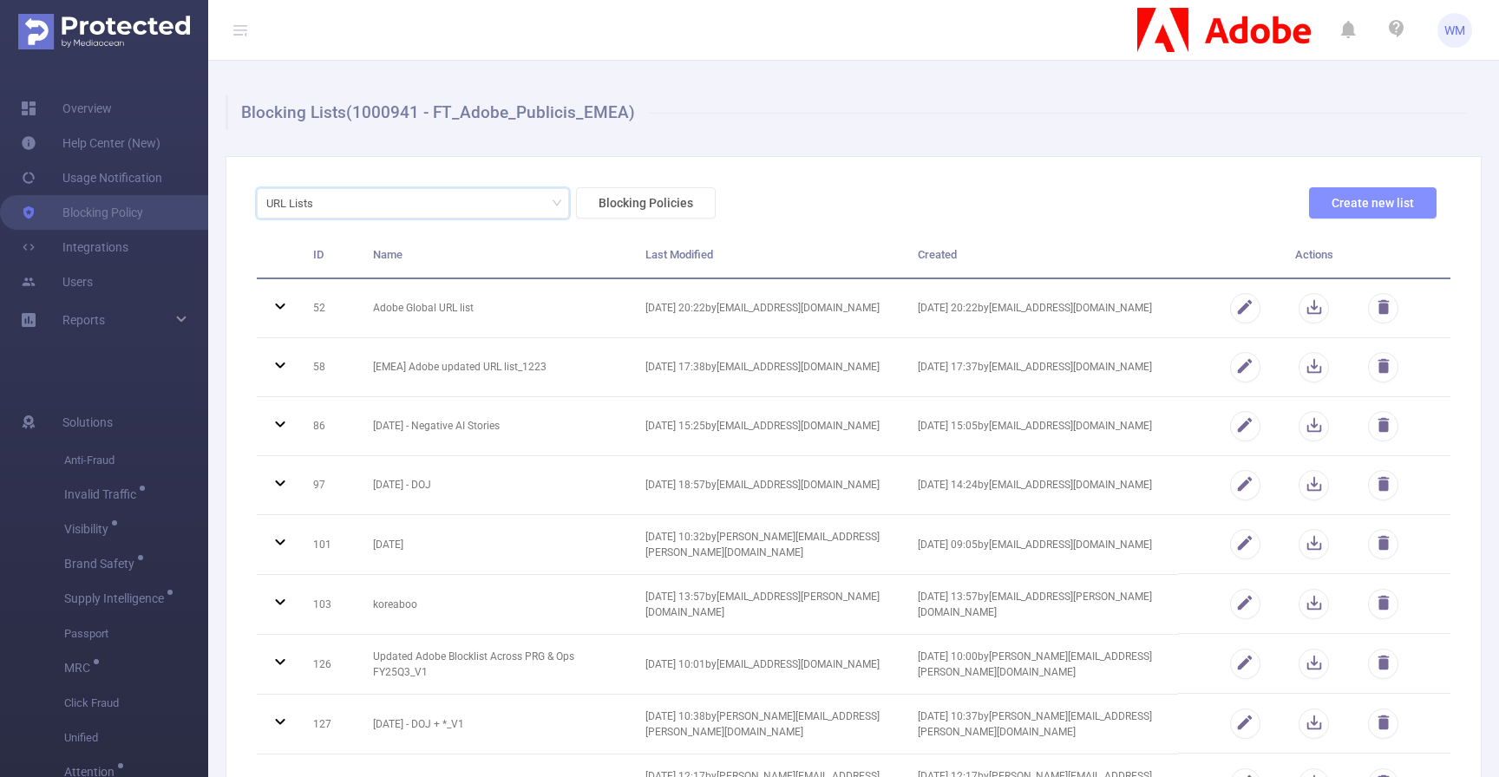
click at [1315, 209] on button "Create new list" at bounding box center [1373, 202] width 128 height 31
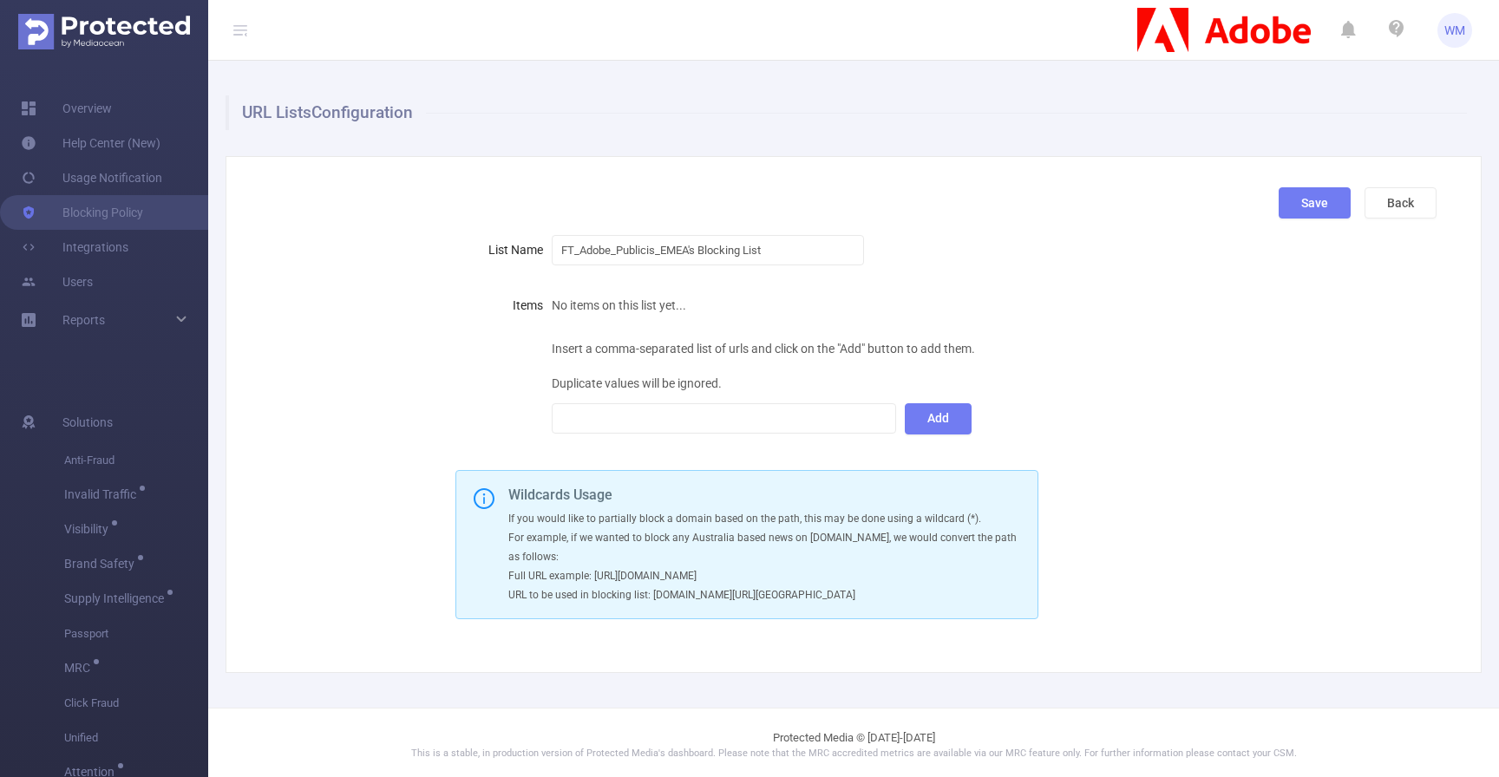
scroll to position [4, 0]
click at [1394, 195] on button "Back" at bounding box center [1401, 198] width 72 height 31
click at [1378, 201] on button "Back" at bounding box center [1401, 198] width 72 height 31
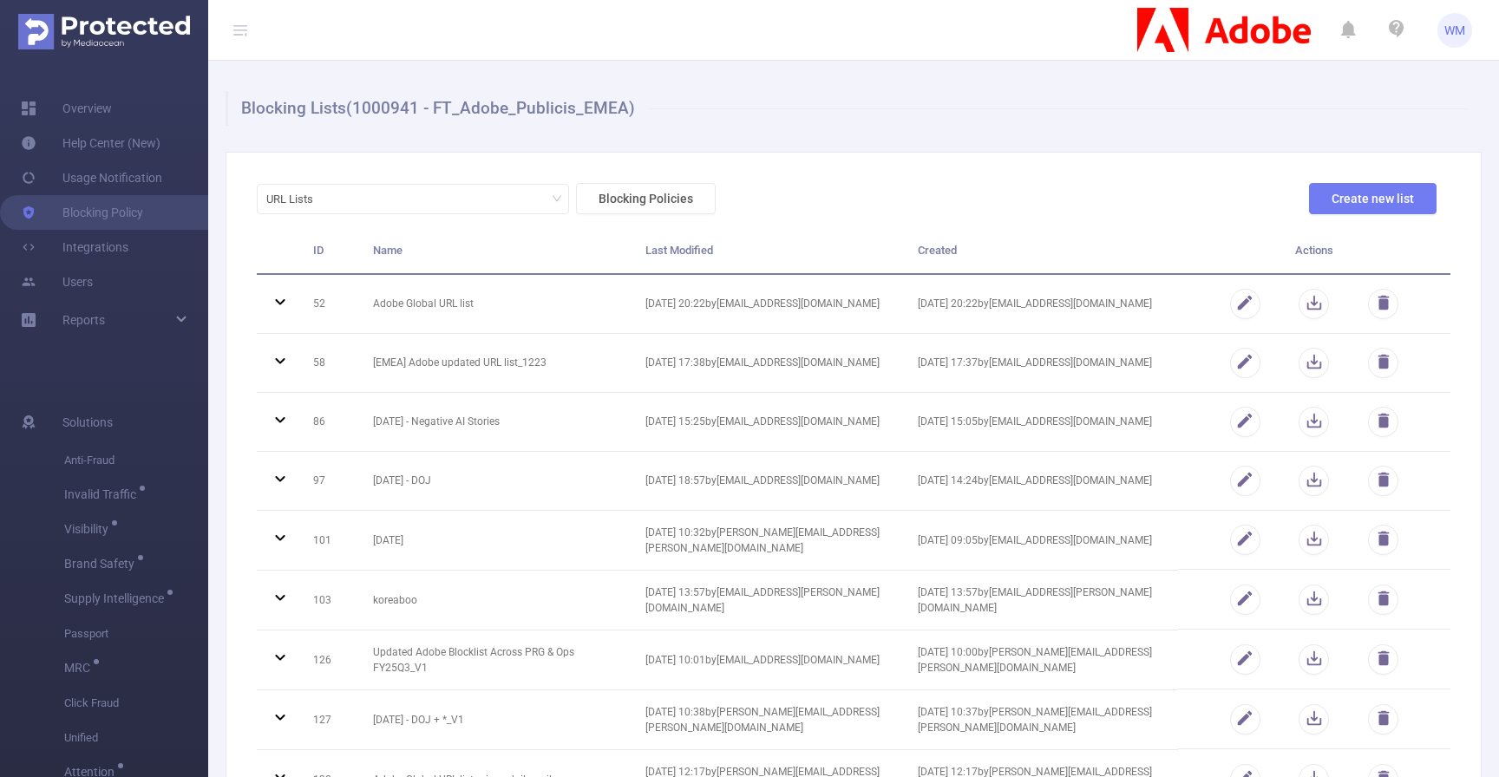
click at [925, 166] on div "URL Lists Blocking Policies Create new list ID Name Last Modified Created Actio…" at bounding box center [854, 586] width 1256 height 868
click at [109, 94] on link "Overview" at bounding box center [66, 108] width 91 height 35
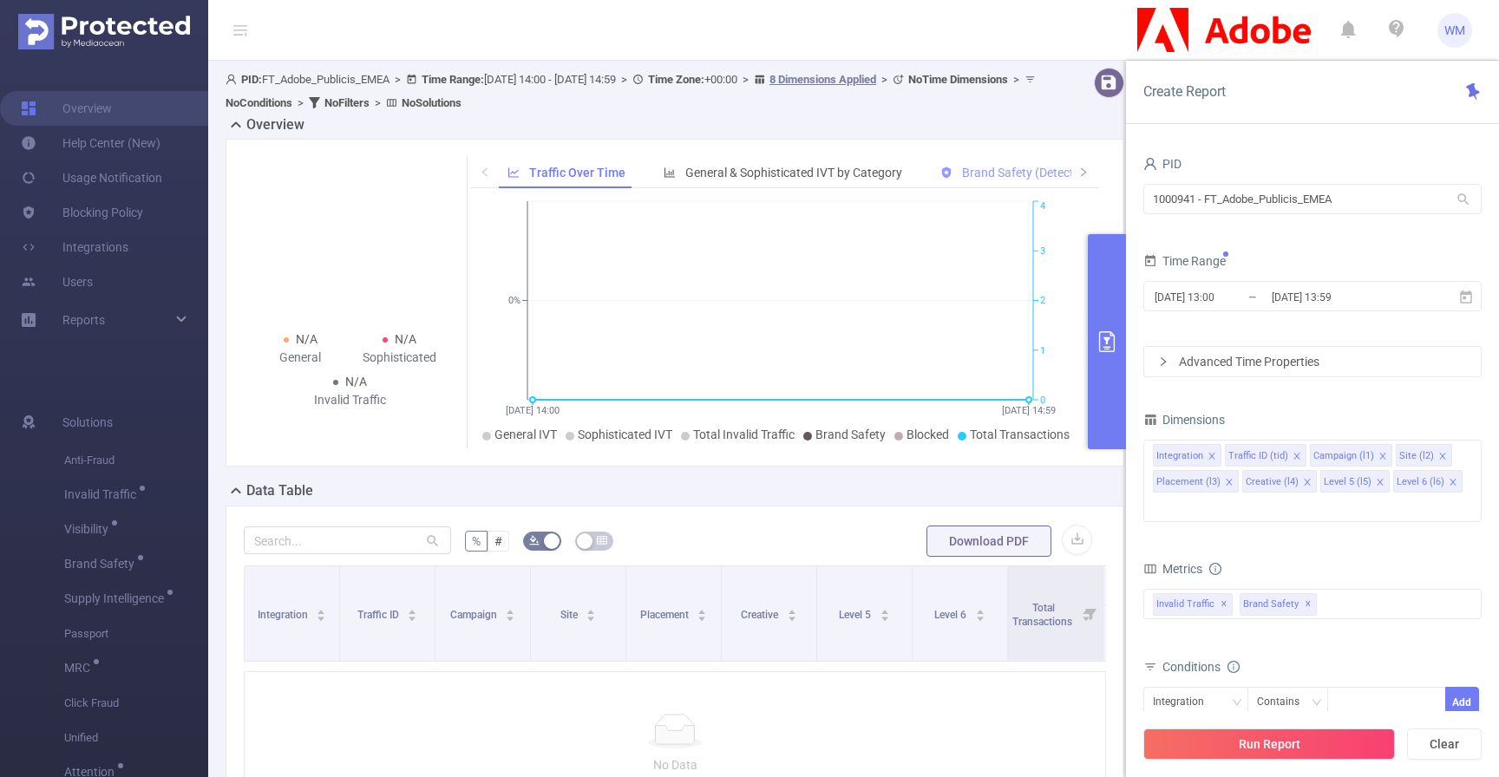
click at [1004, 181] on div "Brand Safety (Detected)" at bounding box center [1016, 173] width 168 height 32
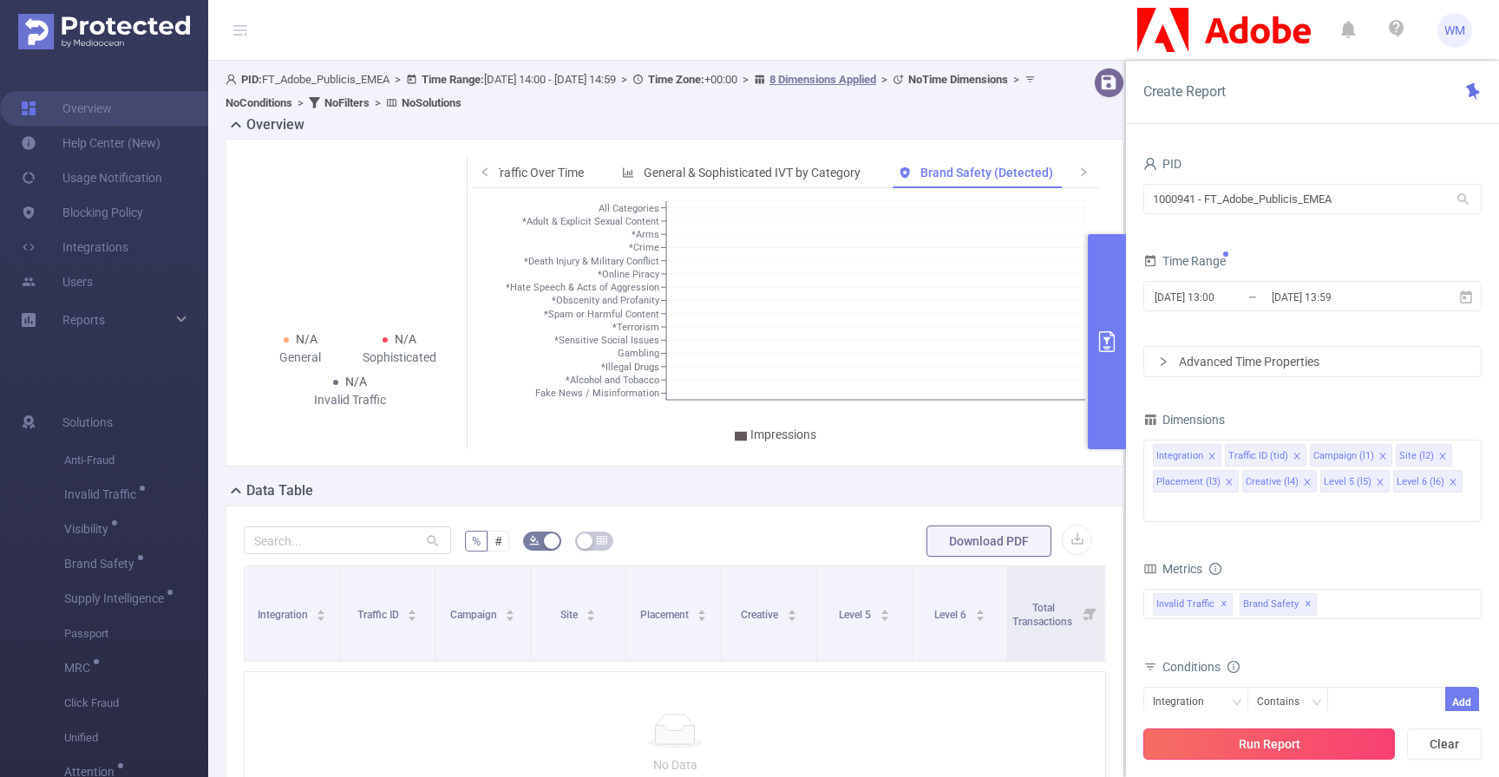
click at [1231, 742] on button "Run Report" at bounding box center [1269, 744] width 252 height 31
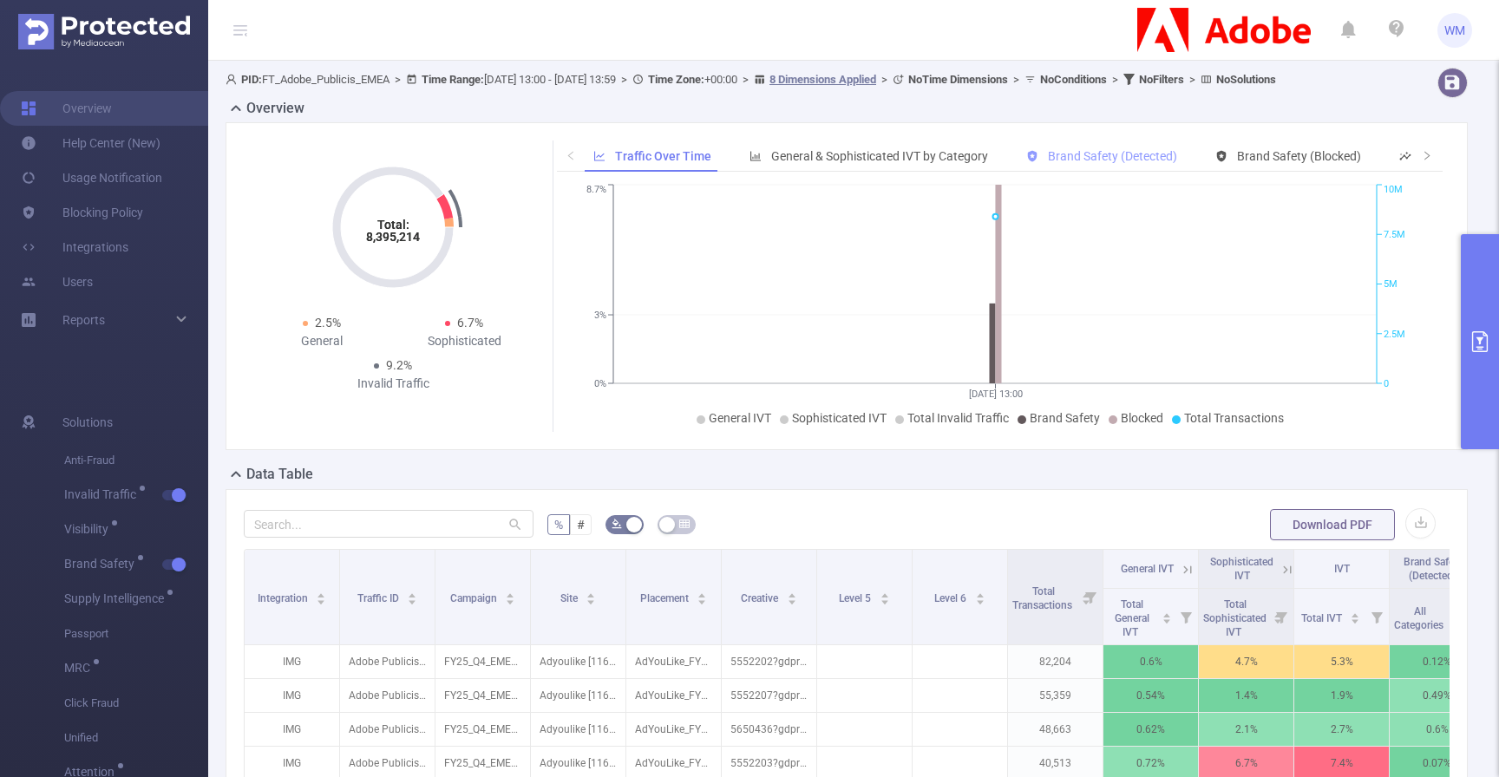
click at [1125, 163] on span "Brand Safety (Detected)" at bounding box center [1112, 156] width 129 height 14
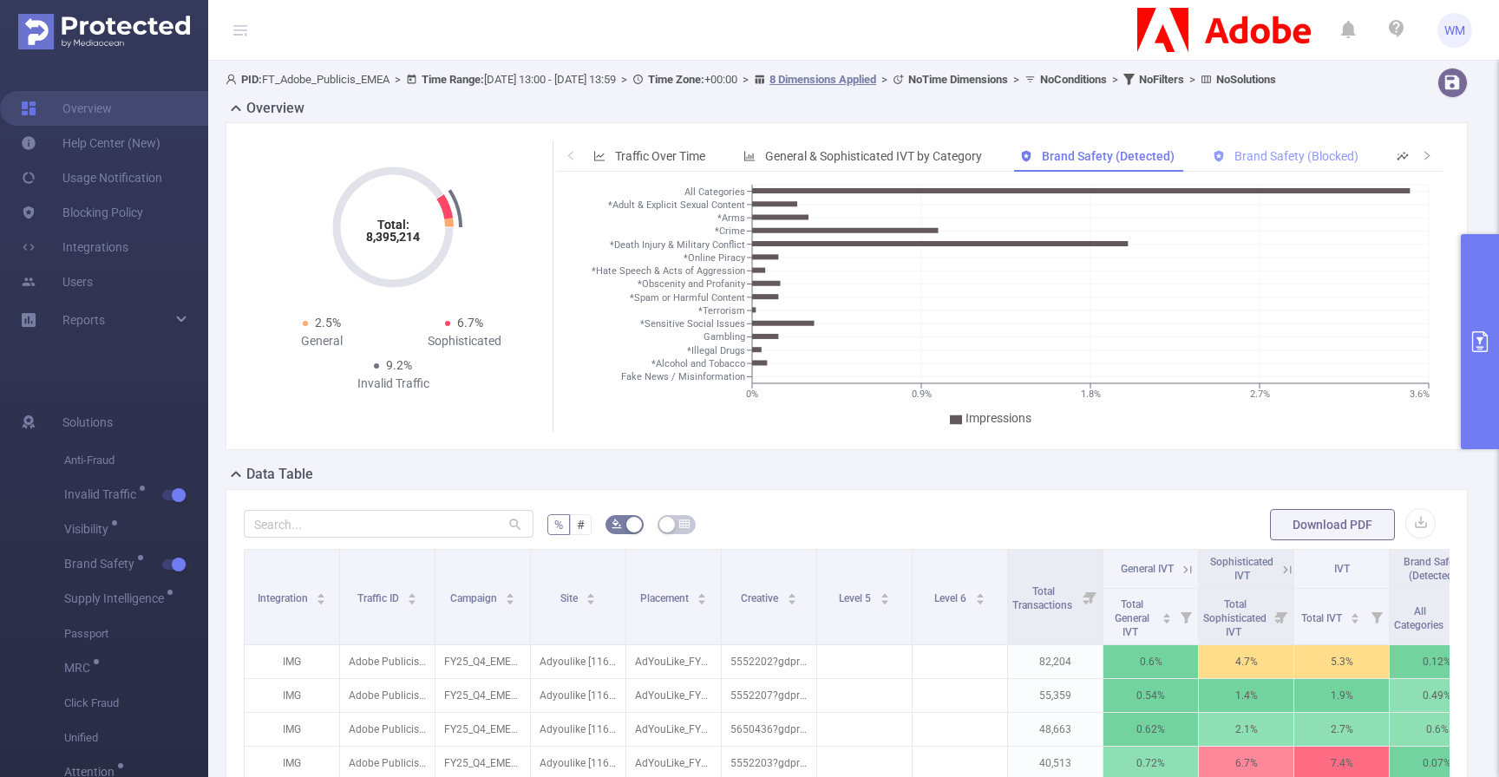
click at [1255, 163] on span "Brand Safety (Blocked)" at bounding box center [1296, 156] width 124 height 14
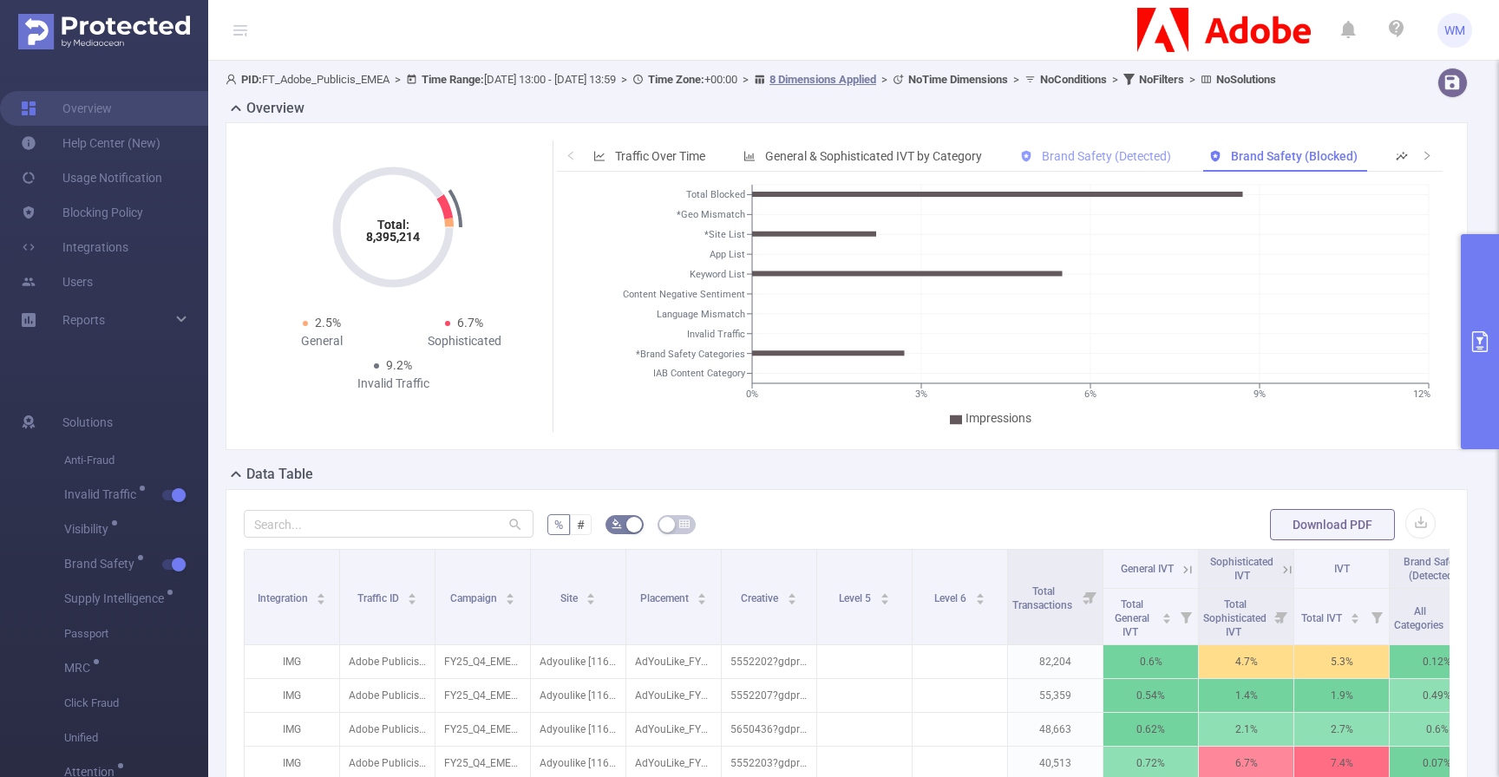
click at [1093, 165] on div "Brand Safety (Detected)" at bounding box center [1096, 157] width 168 height 32
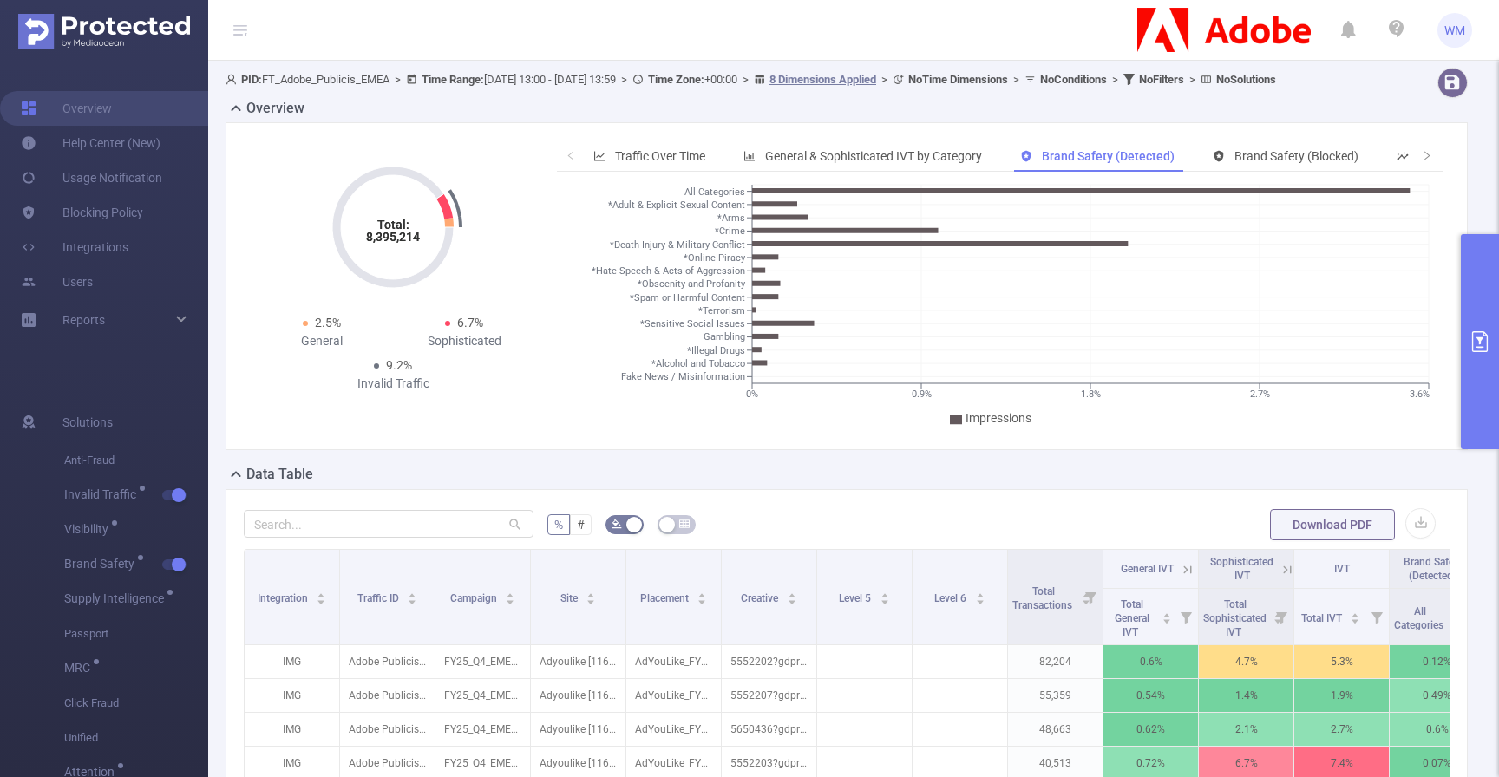
click at [978, 450] on div "Total: 8,395,214 Total: 8,395,214 2.5% General 6.7% Sophisticated 9.2% Invalid …" at bounding box center [847, 286] width 1242 height 328
